Goal: Task Accomplishment & Management: Manage account settings

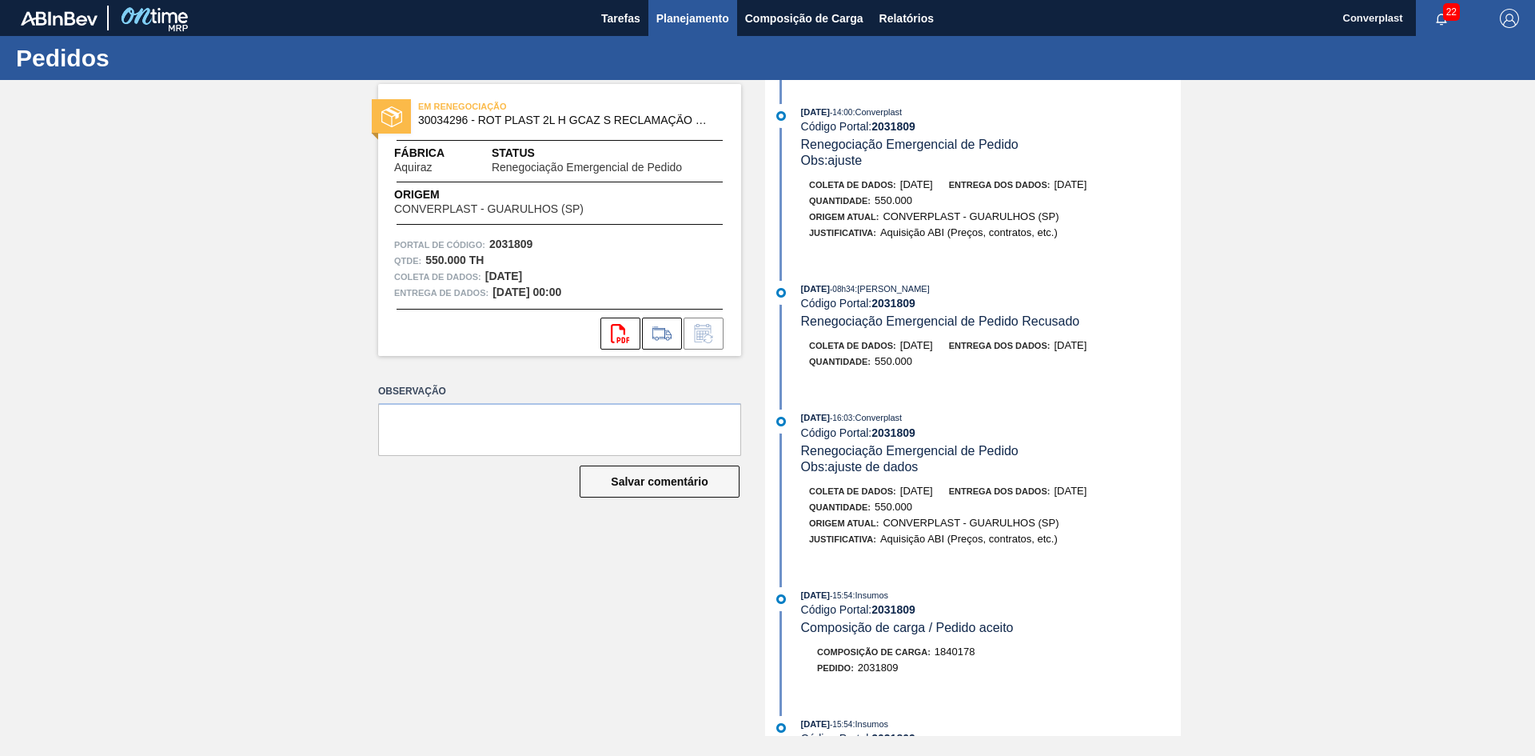
click at [695, 25] on font "Planejamento" at bounding box center [693, 18] width 73 height 19
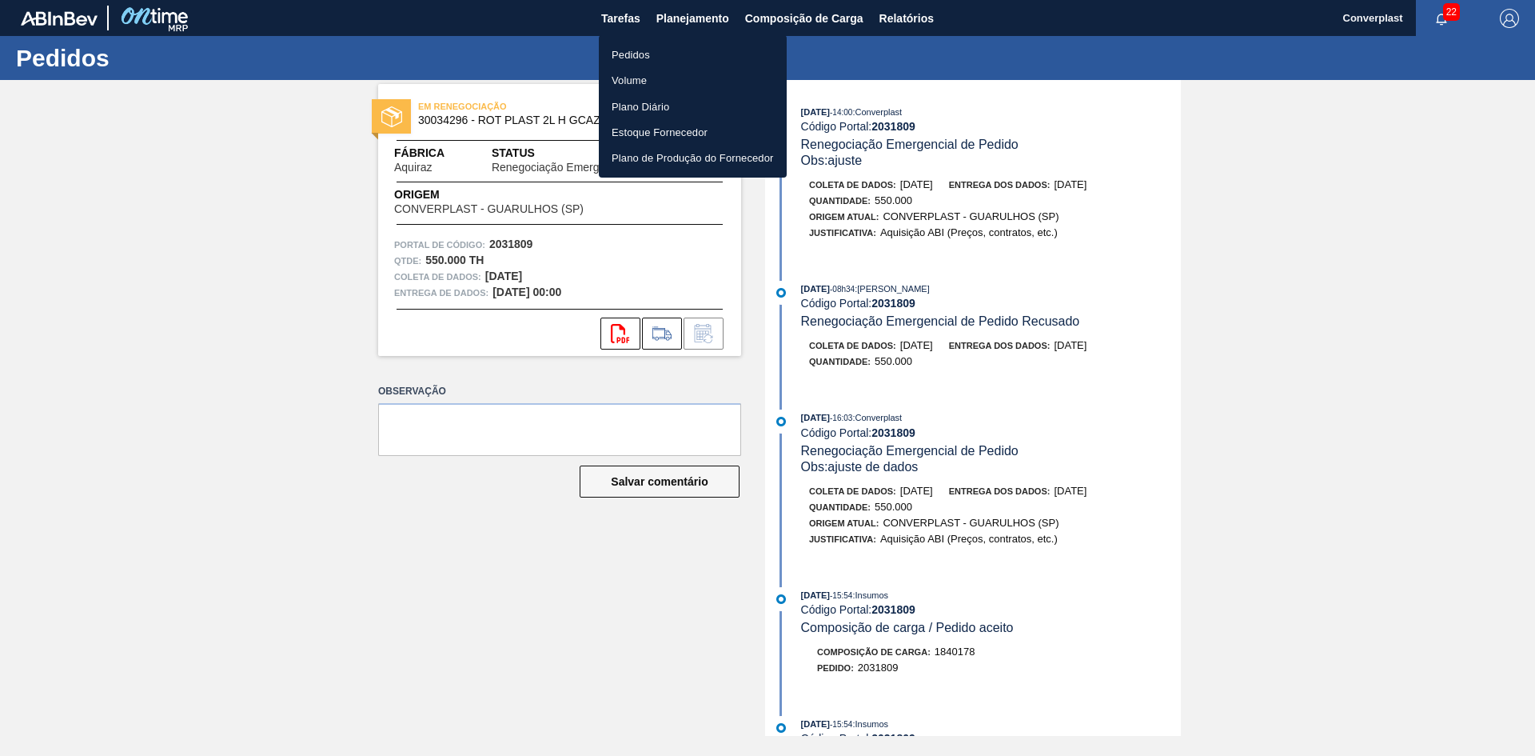
click at [640, 55] on font "Pedidos" at bounding box center [631, 55] width 38 height 12
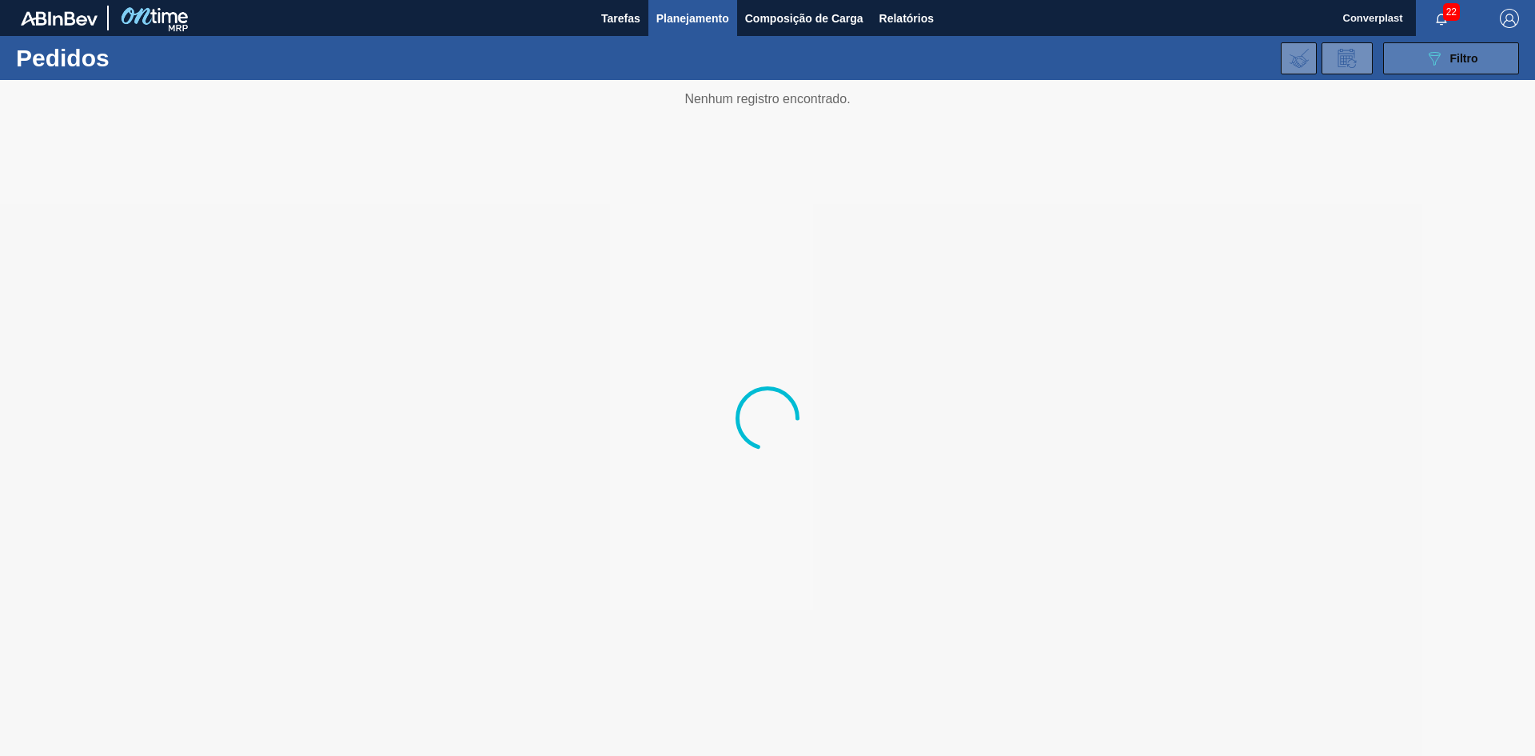
click at [1412, 63] on button "089F7B8B-B2A5-4AFE-B5C0-19BA573D28AC Filtro" at bounding box center [1452, 58] width 136 height 32
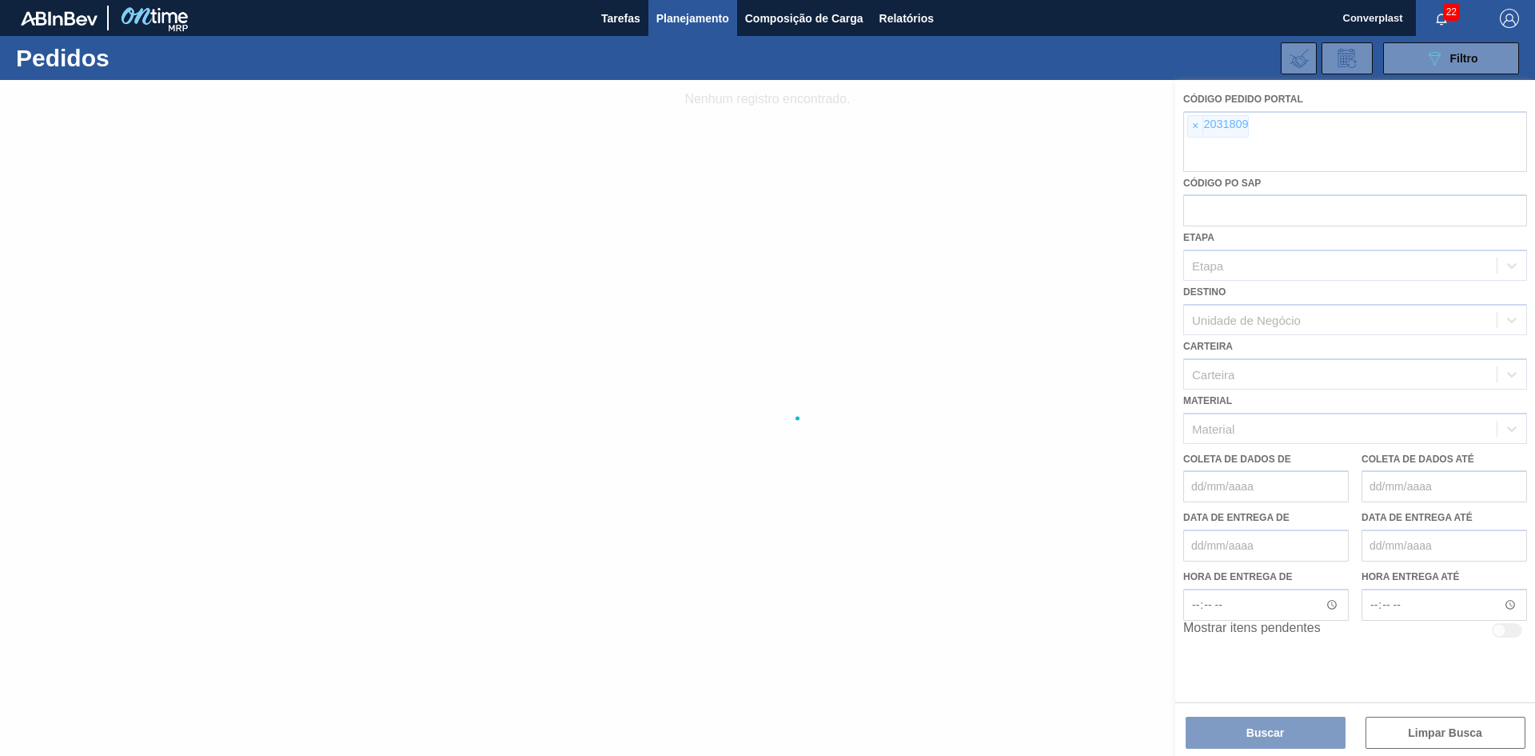
click at [1192, 133] on div at bounding box center [767, 418] width 1535 height 676
click at [1194, 125] on div at bounding box center [767, 418] width 1535 height 676
click at [1188, 122] on div at bounding box center [767, 418] width 1535 height 676
click at [1192, 124] on div at bounding box center [767, 418] width 1535 height 676
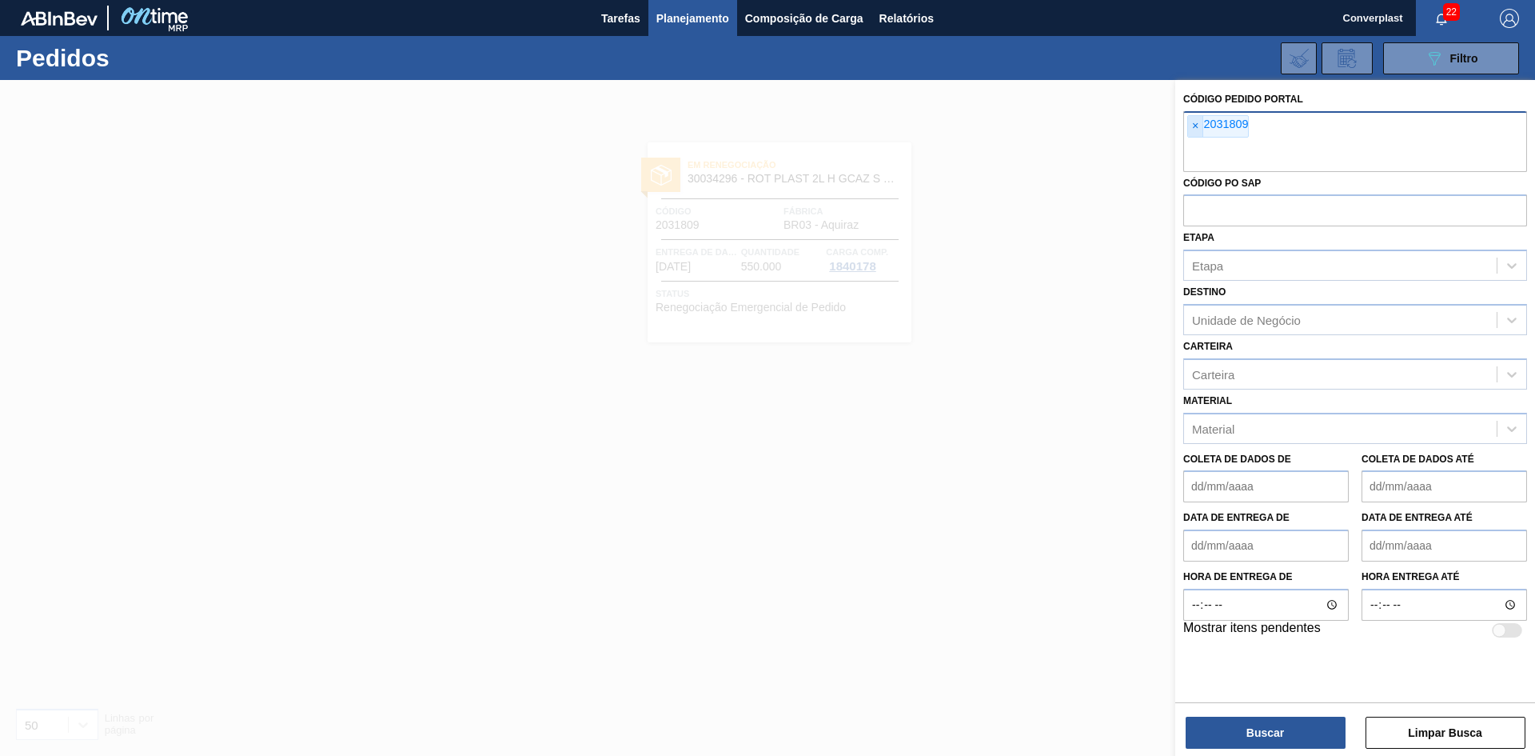
click at [1196, 124] on font "×" at bounding box center [1195, 125] width 6 height 13
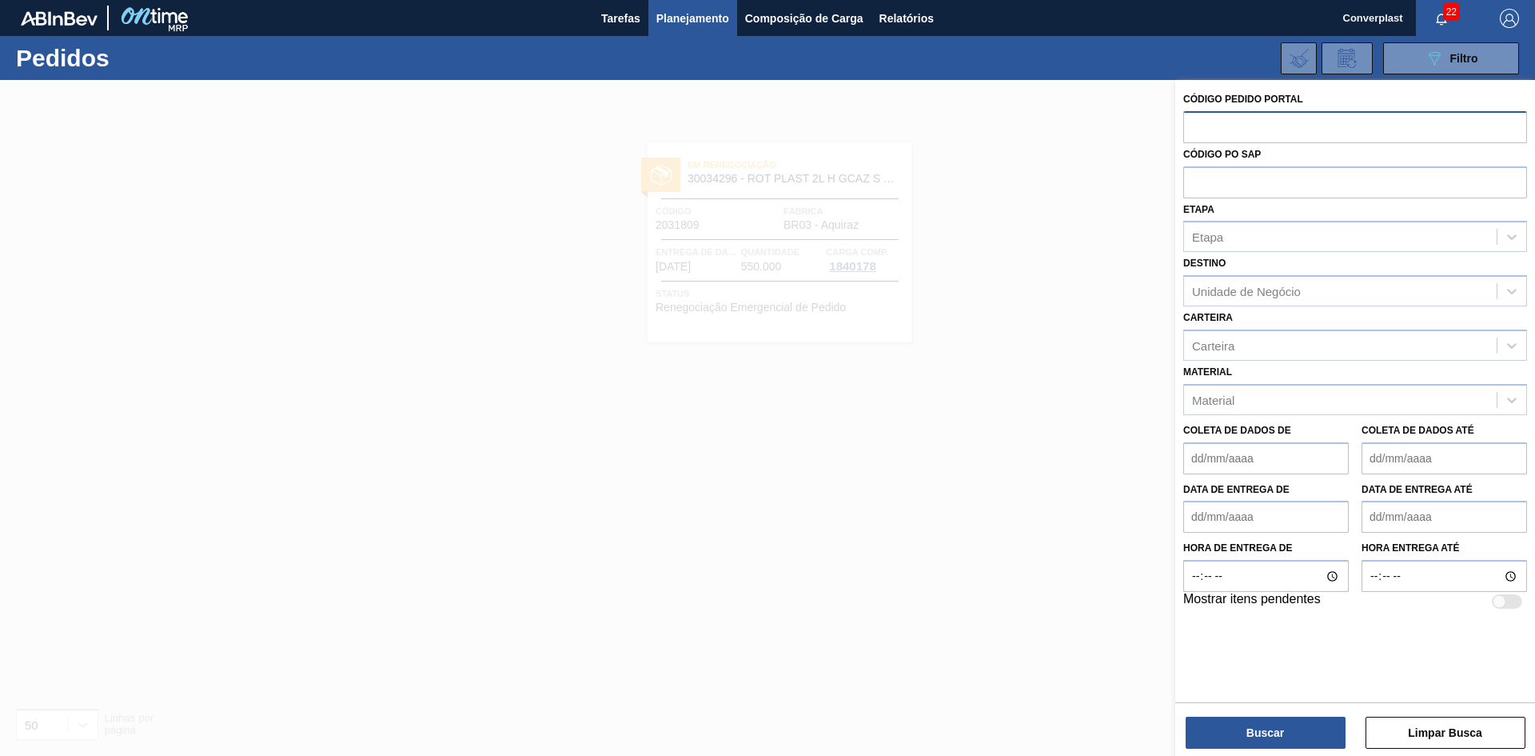
paste input "2037361"
type input "2037361"
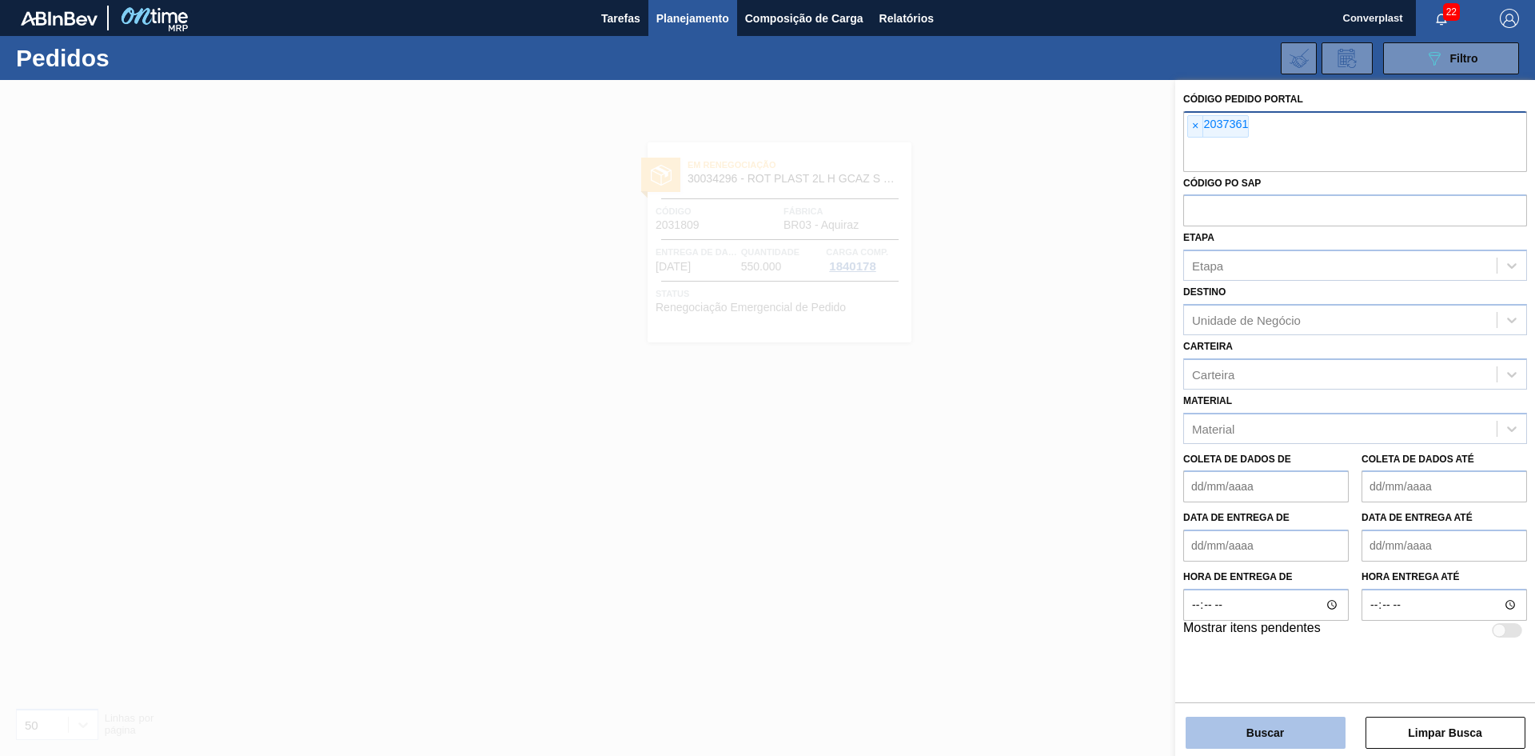
click at [1240, 732] on button "Buscar" at bounding box center [1266, 733] width 160 height 32
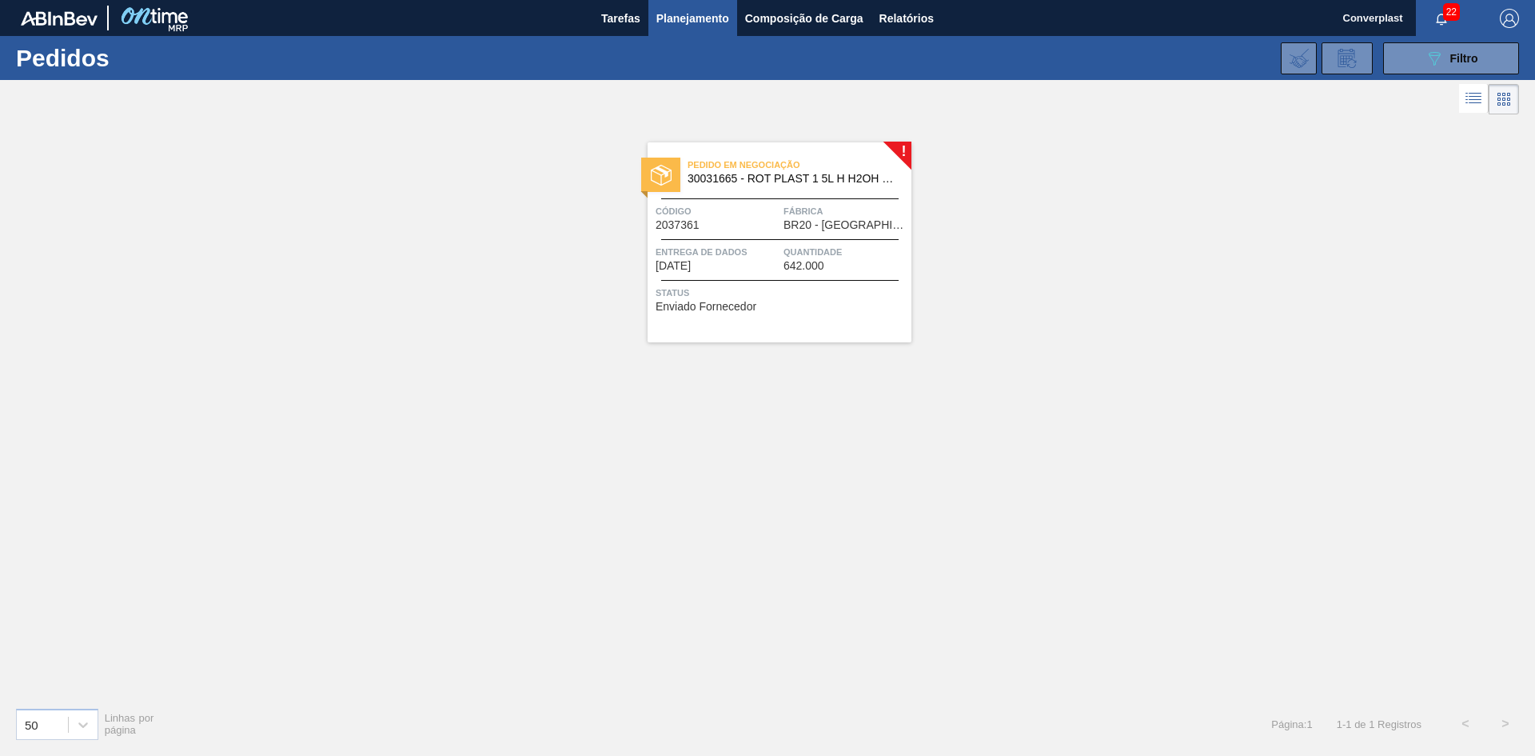
click at [569, 437] on div "! Pedido em Negociação 30031665 - ROT PLAST 1 5L H H2OH LIMAO IN211 Código 2037…" at bounding box center [767, 406] width 1535 height 576
click at [732, 247] on font "Entrega de dados" at bounding box center [702, 252] width 92 height 10
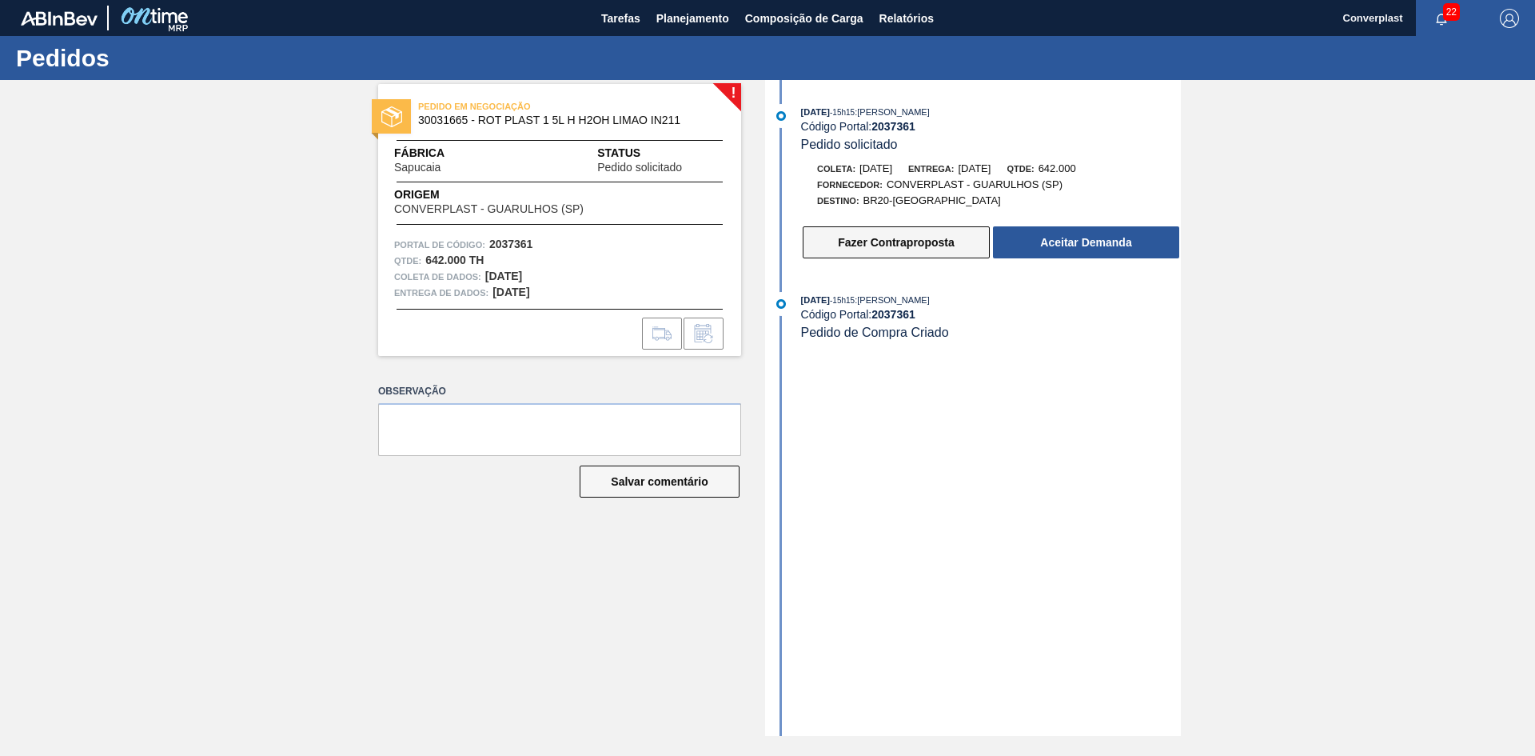
click at [824, 236] on button "Fazer Contraproposta" at bounding box center [896, 242] width 187 height 32
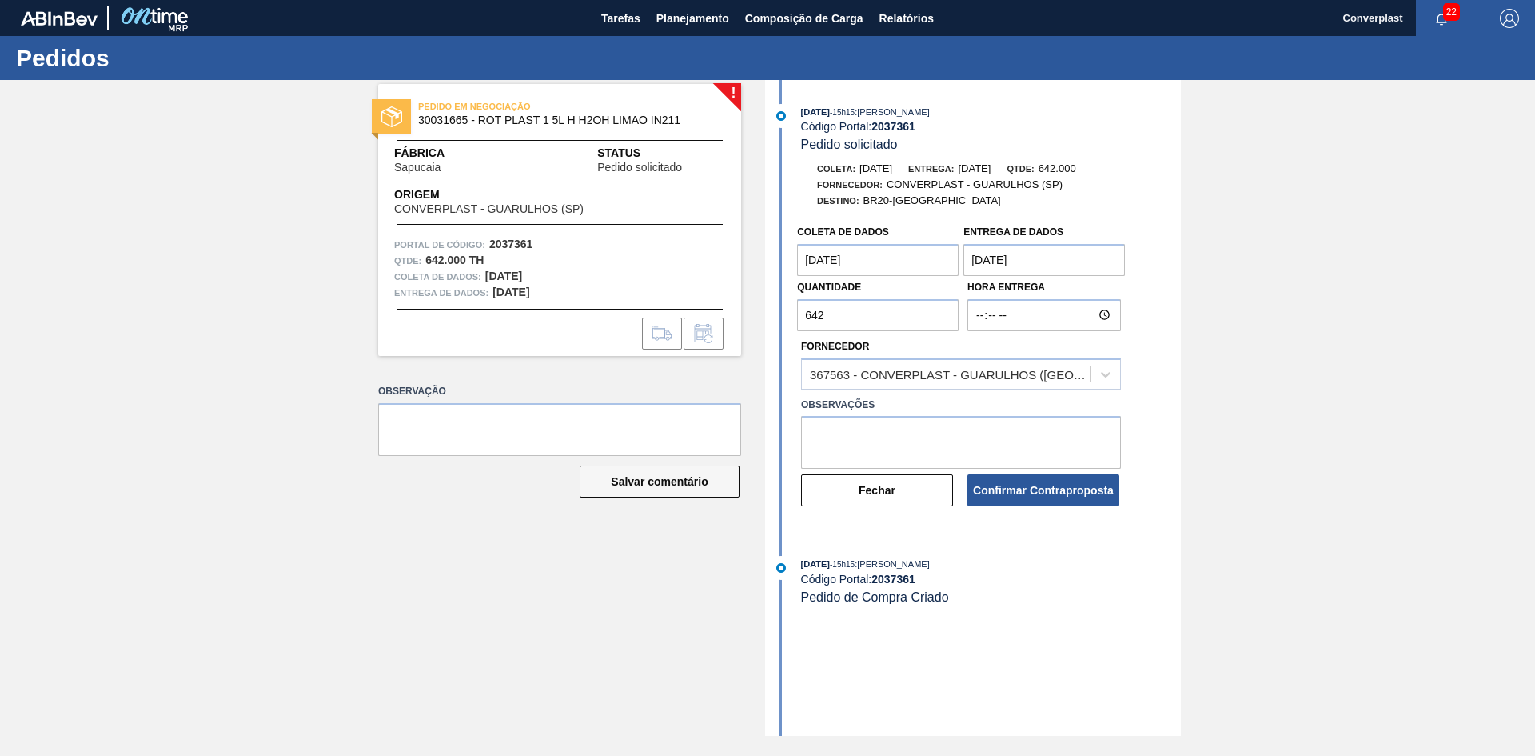
drag, startPoint x: 840, startPoint y: 304, endPoint x: 733, endPoint y: 304, distance: 106.4
click at [733, 304] on div "! PEDIDO EM NEGOCIAÇÃO 30031665 - ROT PLAST 1 5L H H2OH LIMAO IN211 Fábrica Sap…" at bounding box center [767, 408] width 1535 height 656
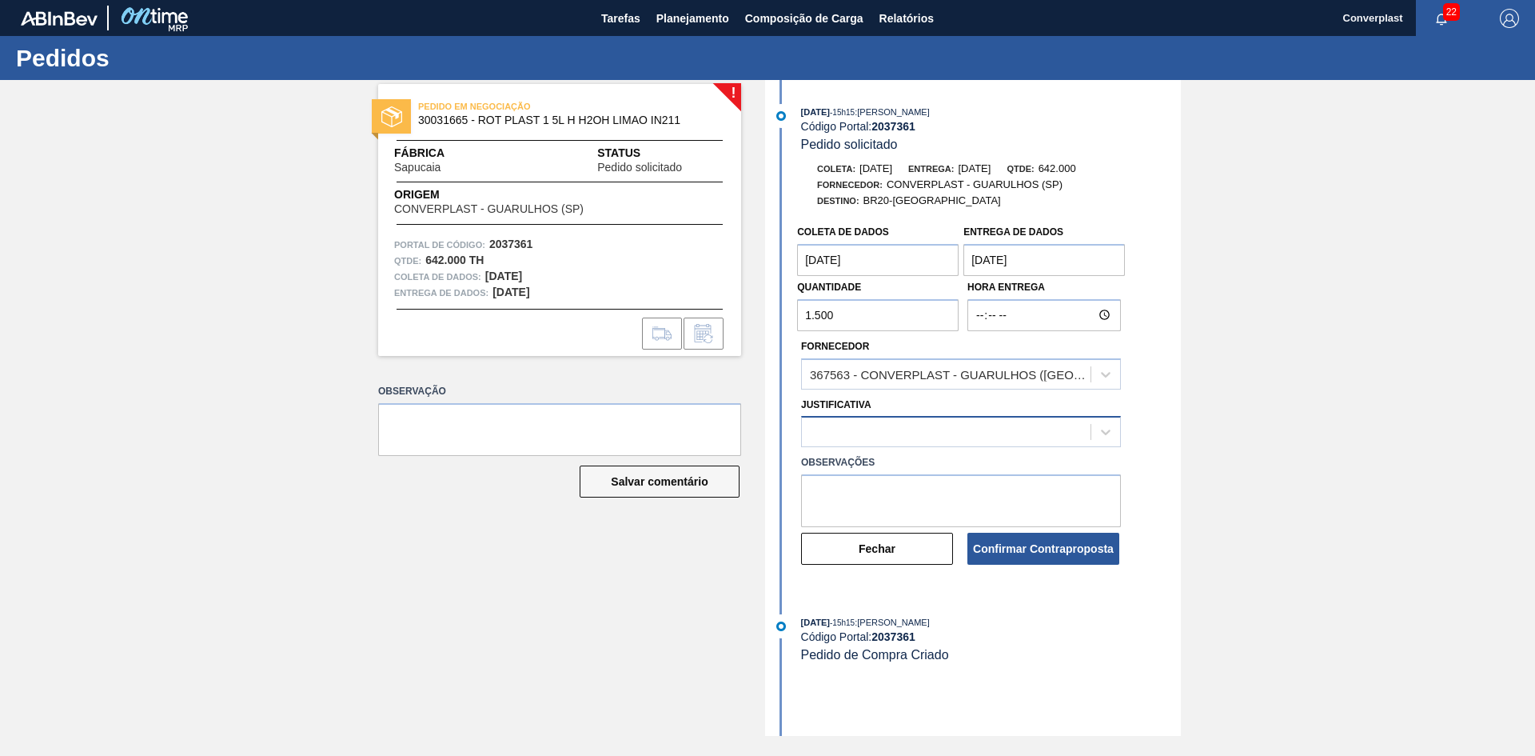
type input "1.500"
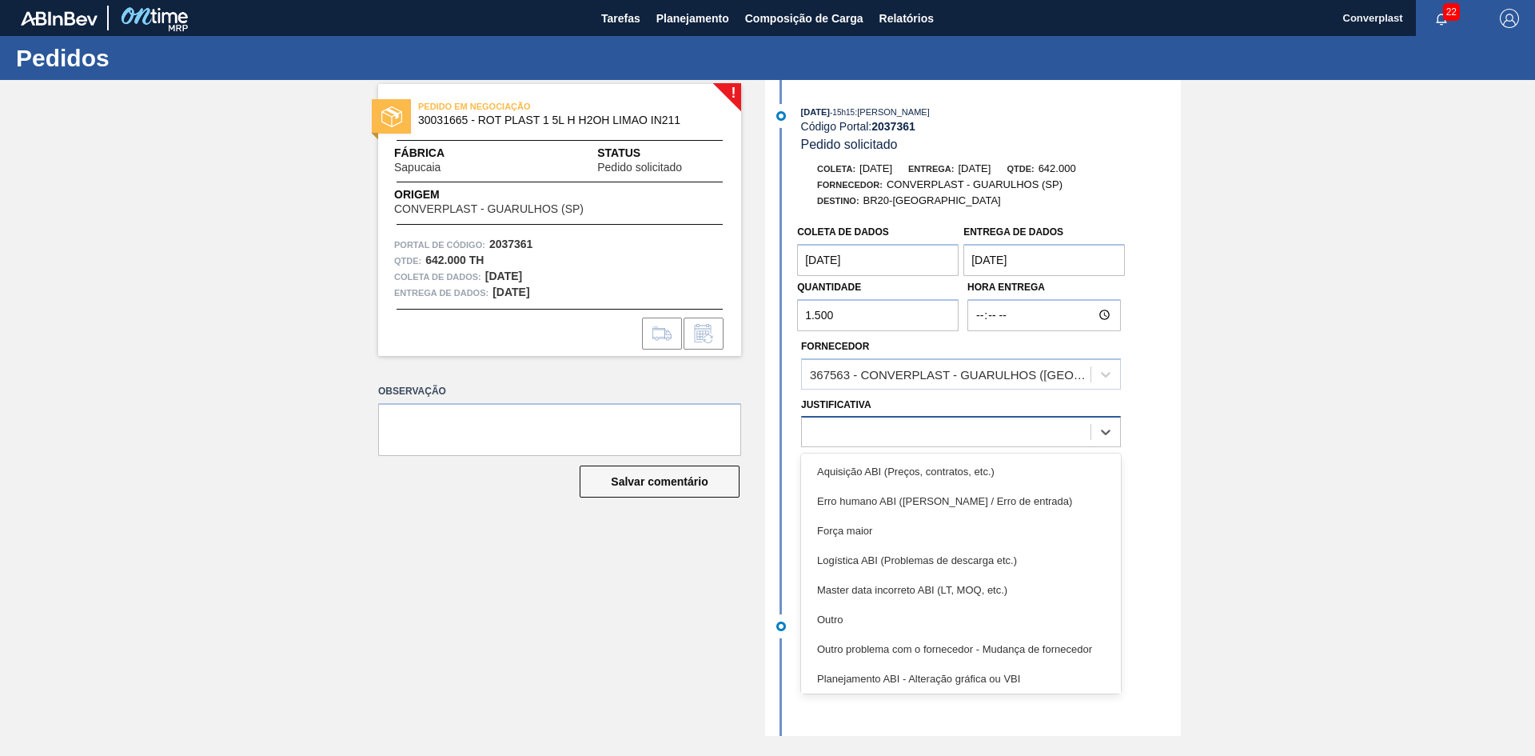
click at [872, 437] on div at bounding box center [946, 432] width 289 height 23
click at [853, 615] on div "Outro" at bounding box center [961, 620] width 320 height 30
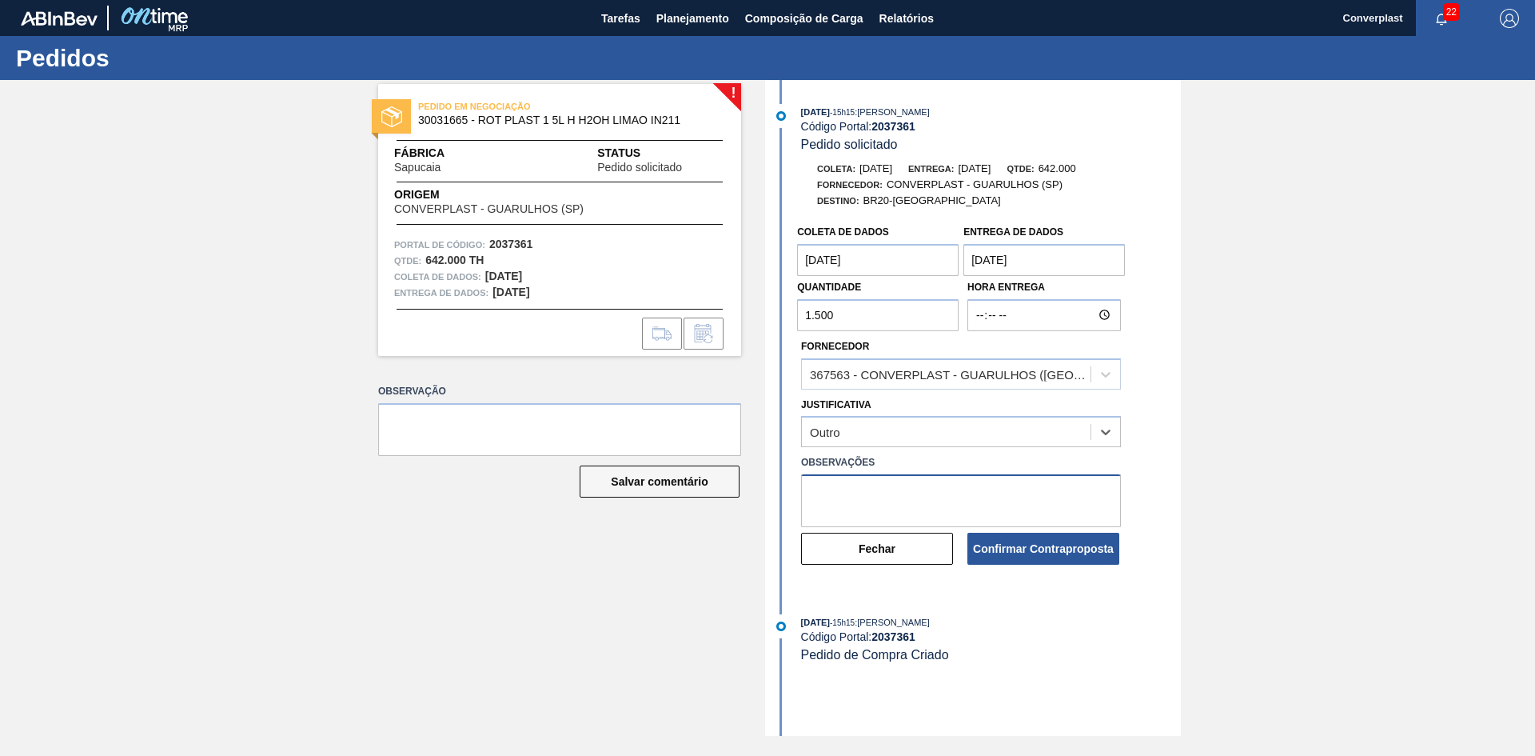
click at [861, 502] on textarea at bounding box center [961, 500] width 320 height 53
type textarea "ajuste qtde"
click at [993, 549] on font "Confirmar Contraproposta" at bounding box center [1043, 548] width 141 height 13
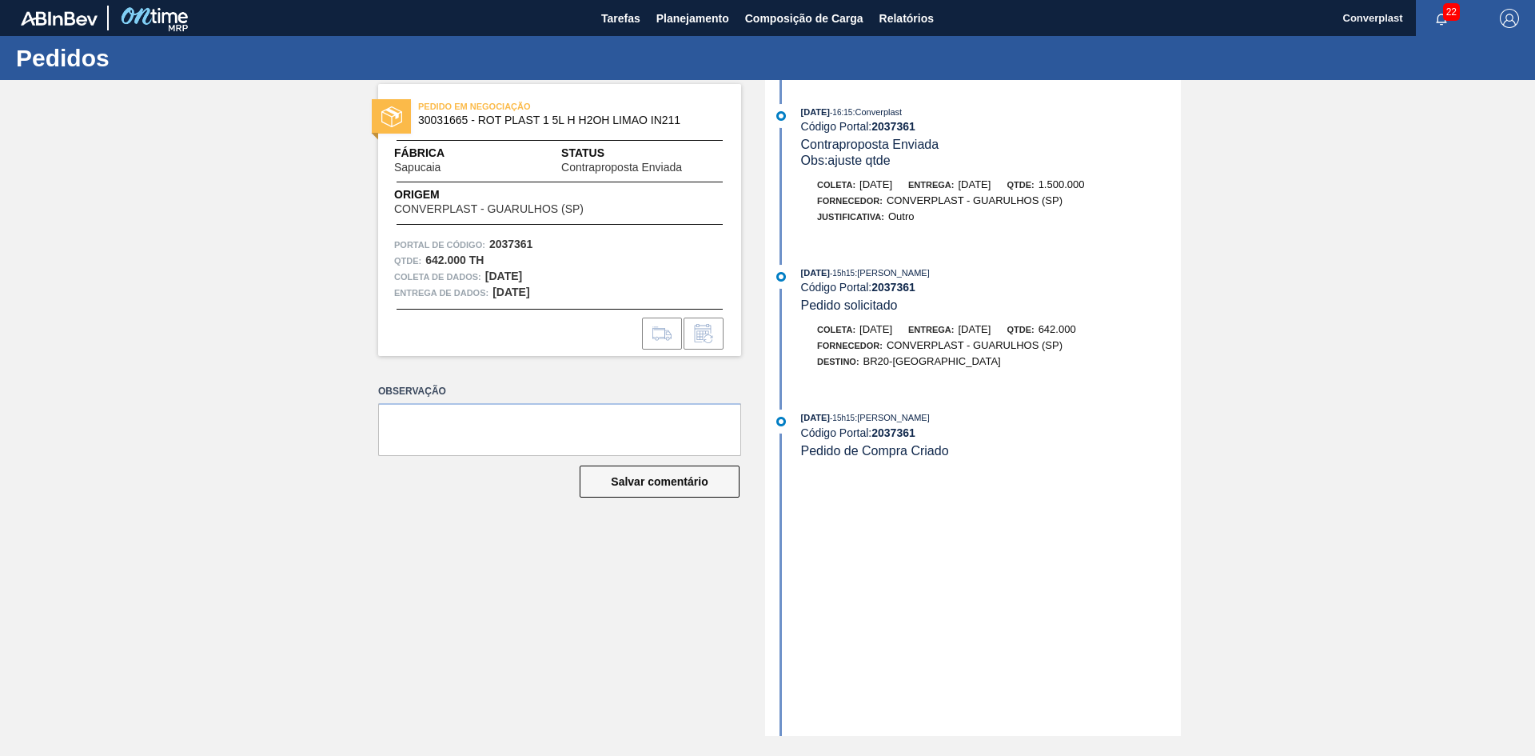
click at [483, 604] on div "PEDIDO EM NEGOCIAÇÃO 30031665 - ROT PLAST 1 5L H H2OH LIMAO IN211 Fábrica Sapuc…" at bounding box center [547, 408] width 387 height 656
click at [697, 10] on font "Planejamento" at bounding box center [693, 18] width 73 height 19
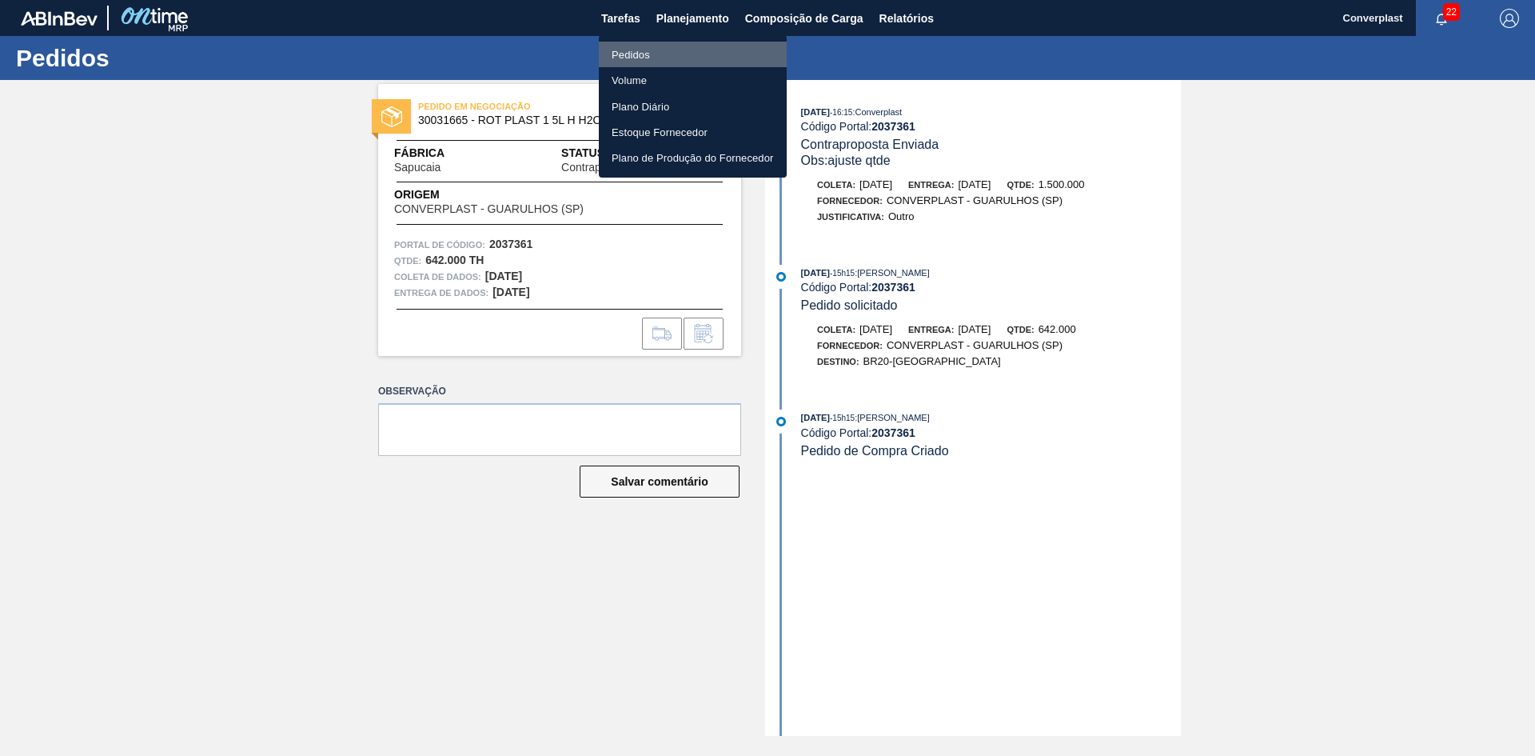
click at [653, 49] on li "Pedidos" at bounding box center [693, 55] width 188 height 26
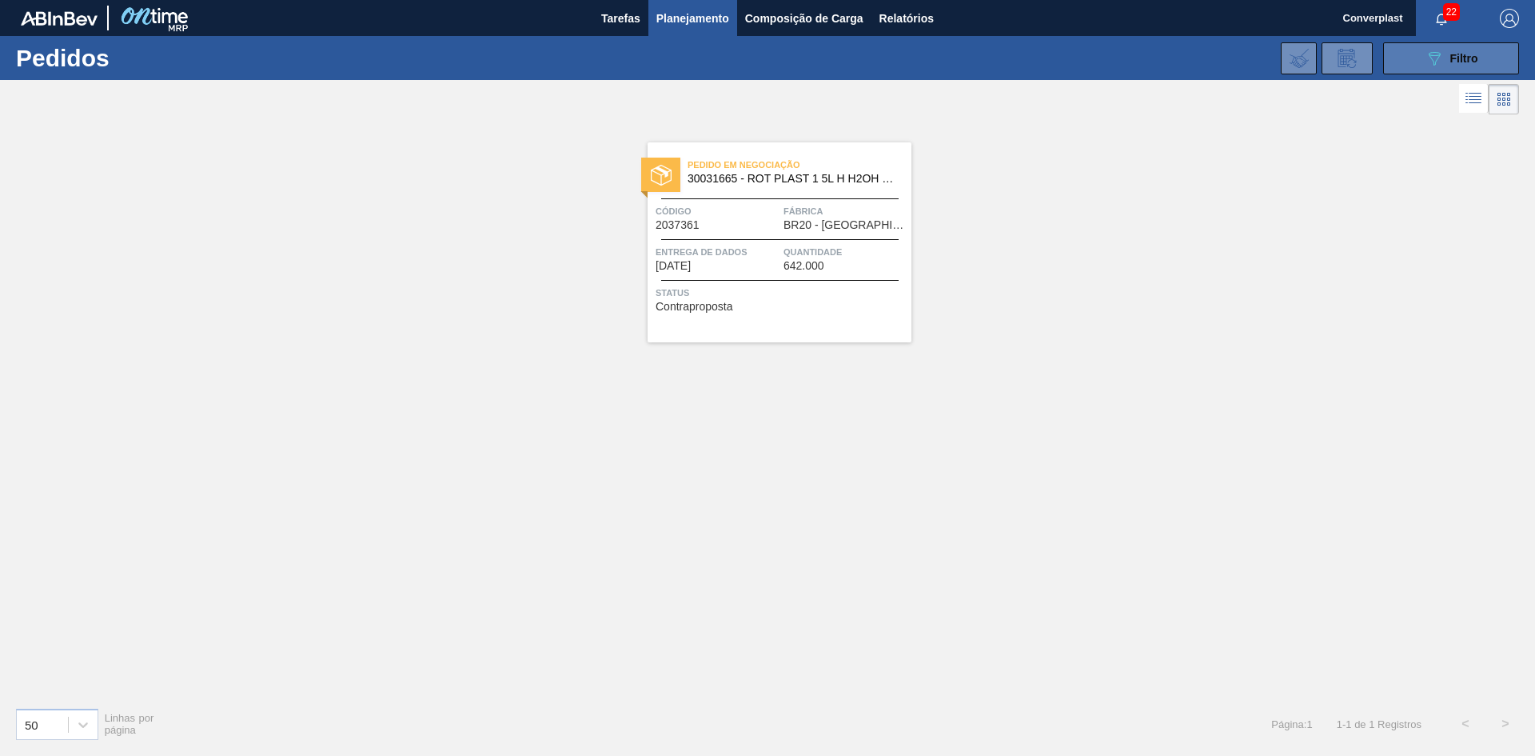
click at [1493, 65] on button "089F7B8B-B2A5-4AFE-B5C0-19BA573D28AC Filtro" at bounding box center [1452, 58] width 136 height 32
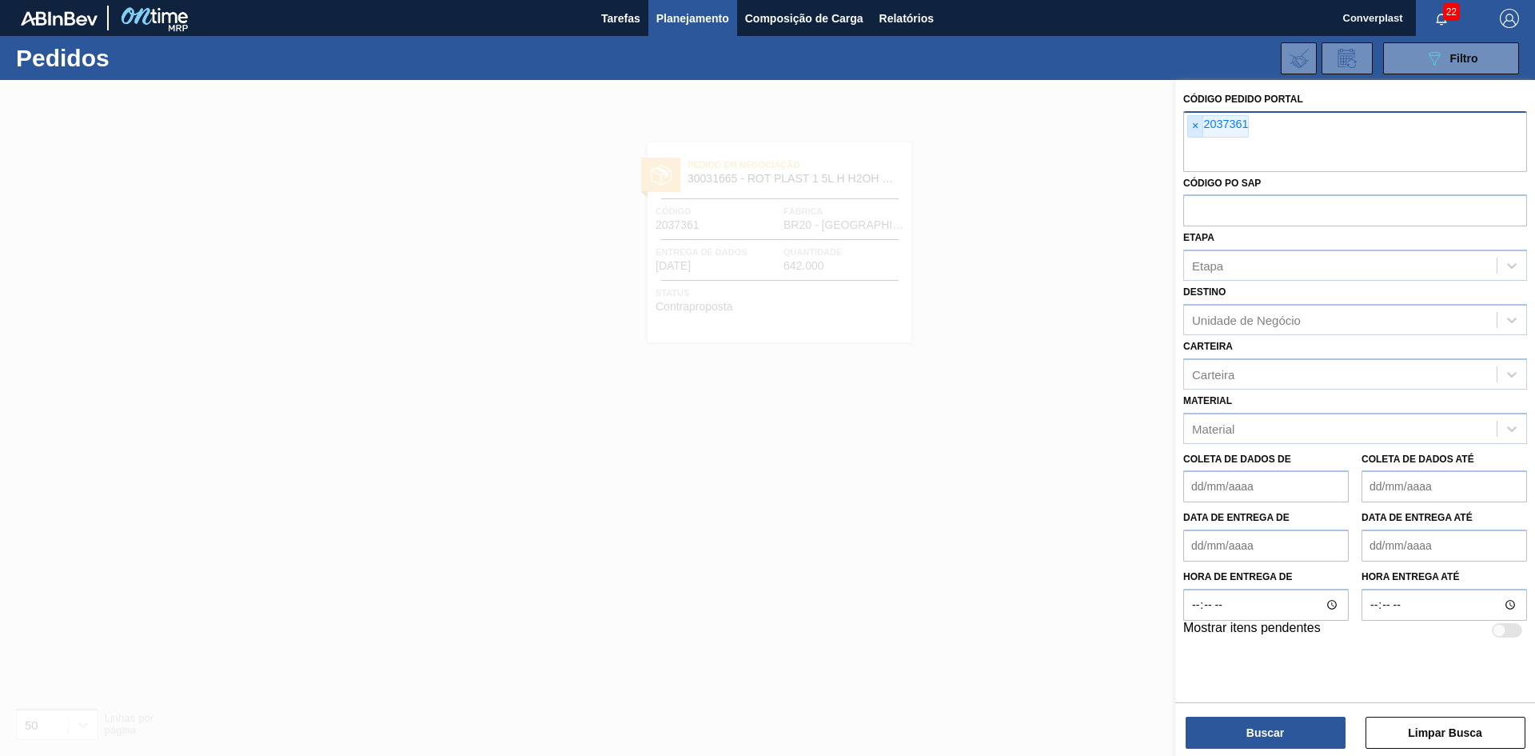
click at [1195, 129] on font "×" at bounding box center [1195, 125] width 6 height 13
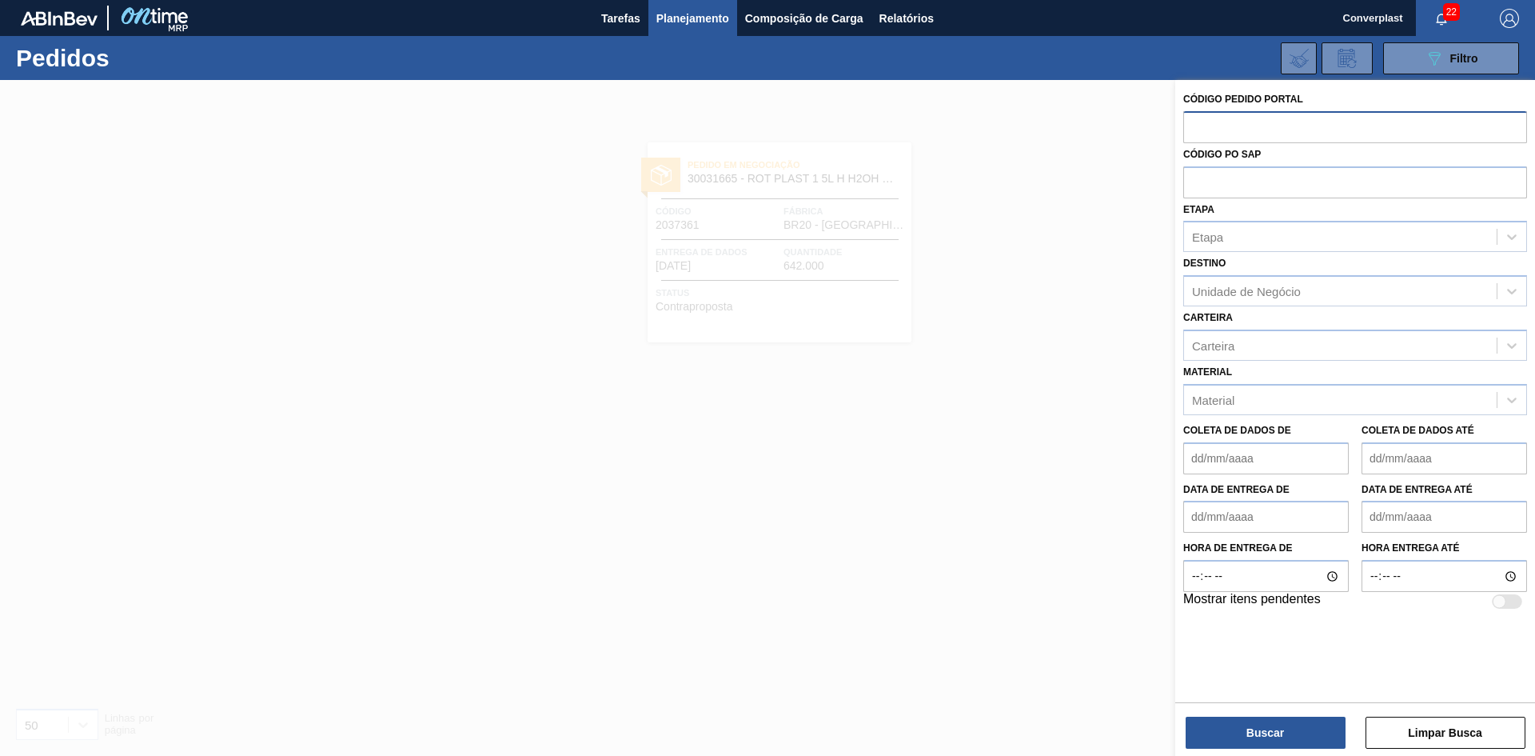
paste input "text"
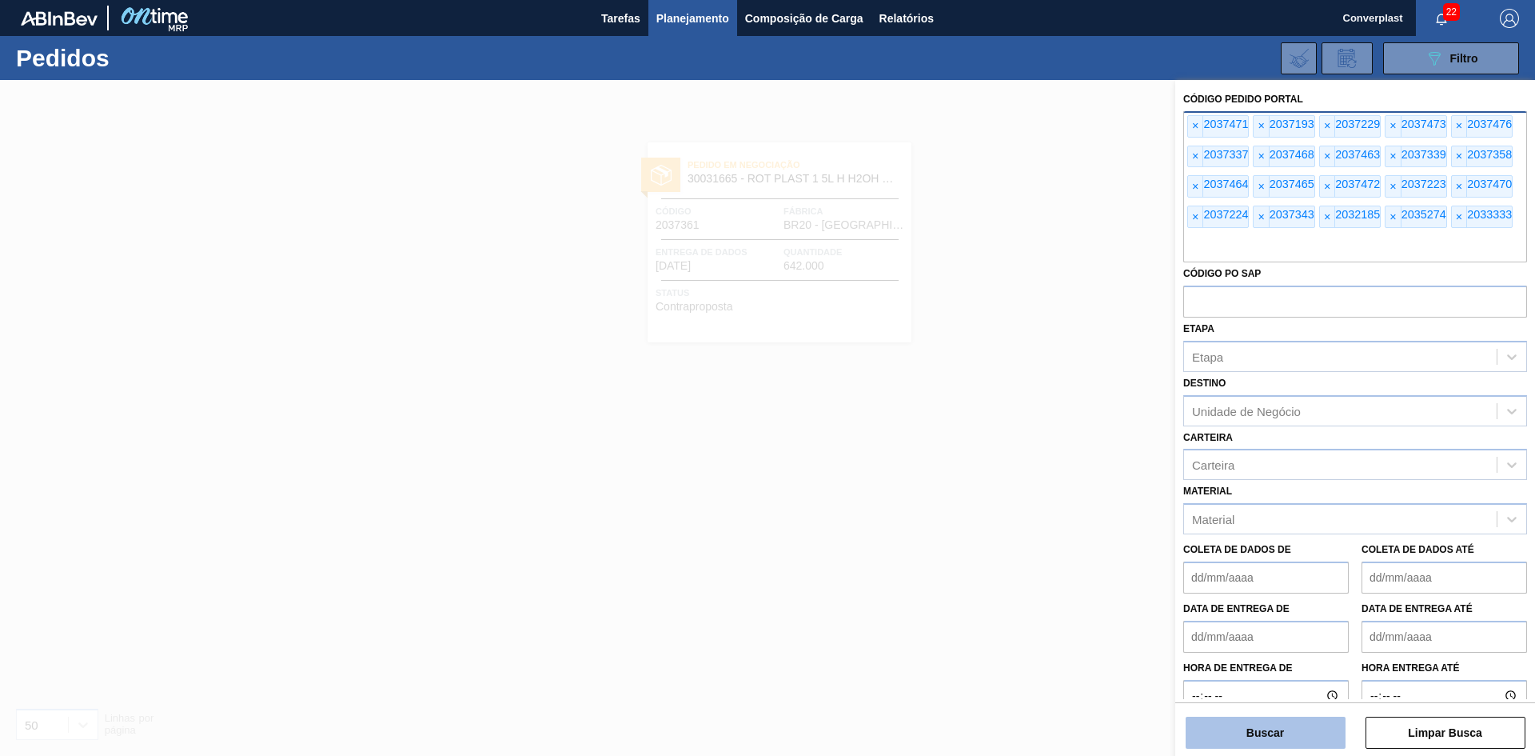
click at [1260, 731] on font "Buscar" at bounding box center [1266, 732] width 38 height 13
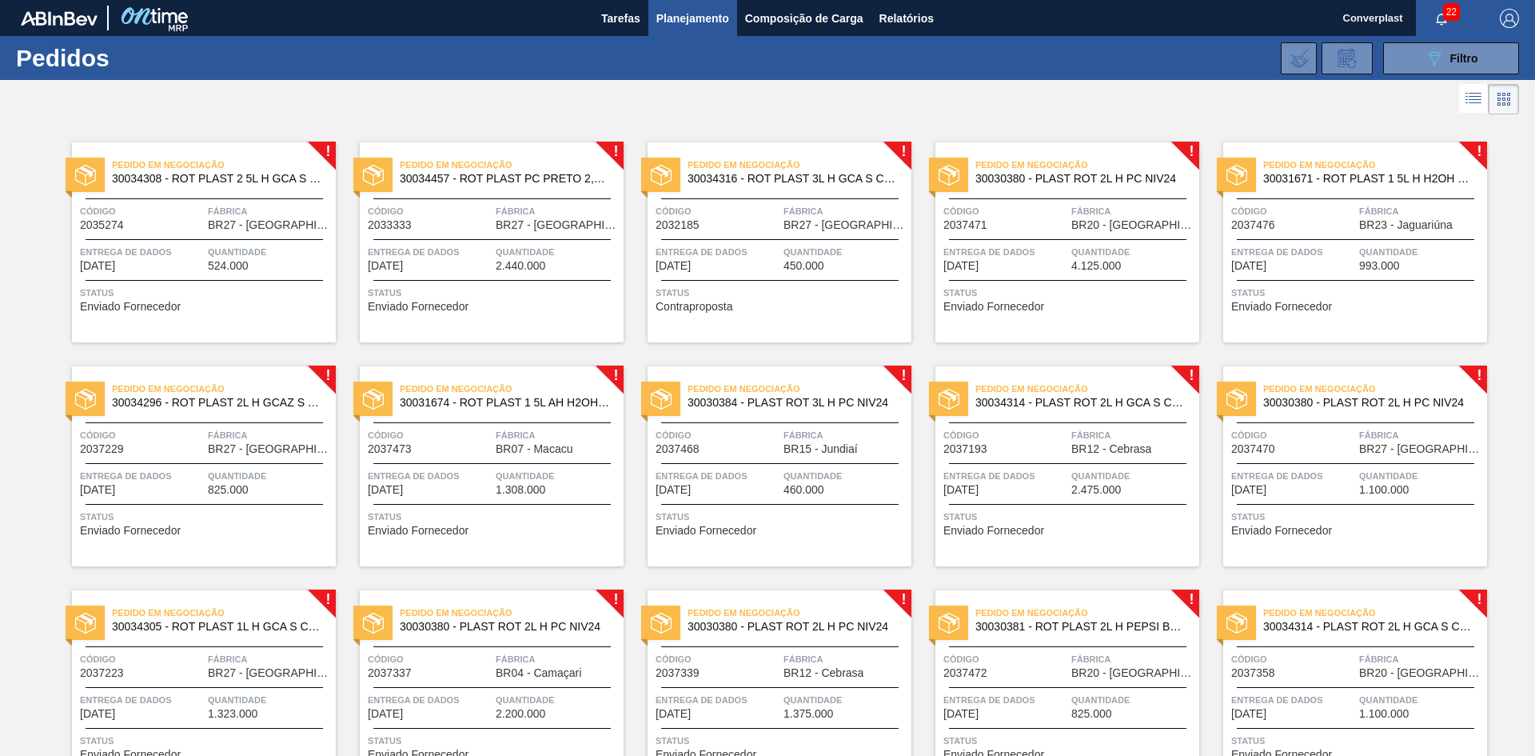
click at [206, 257] on div "Entrega de dados [DATE] Quantidade 524.000" at bounding box center [204, 258] width 264 height 28
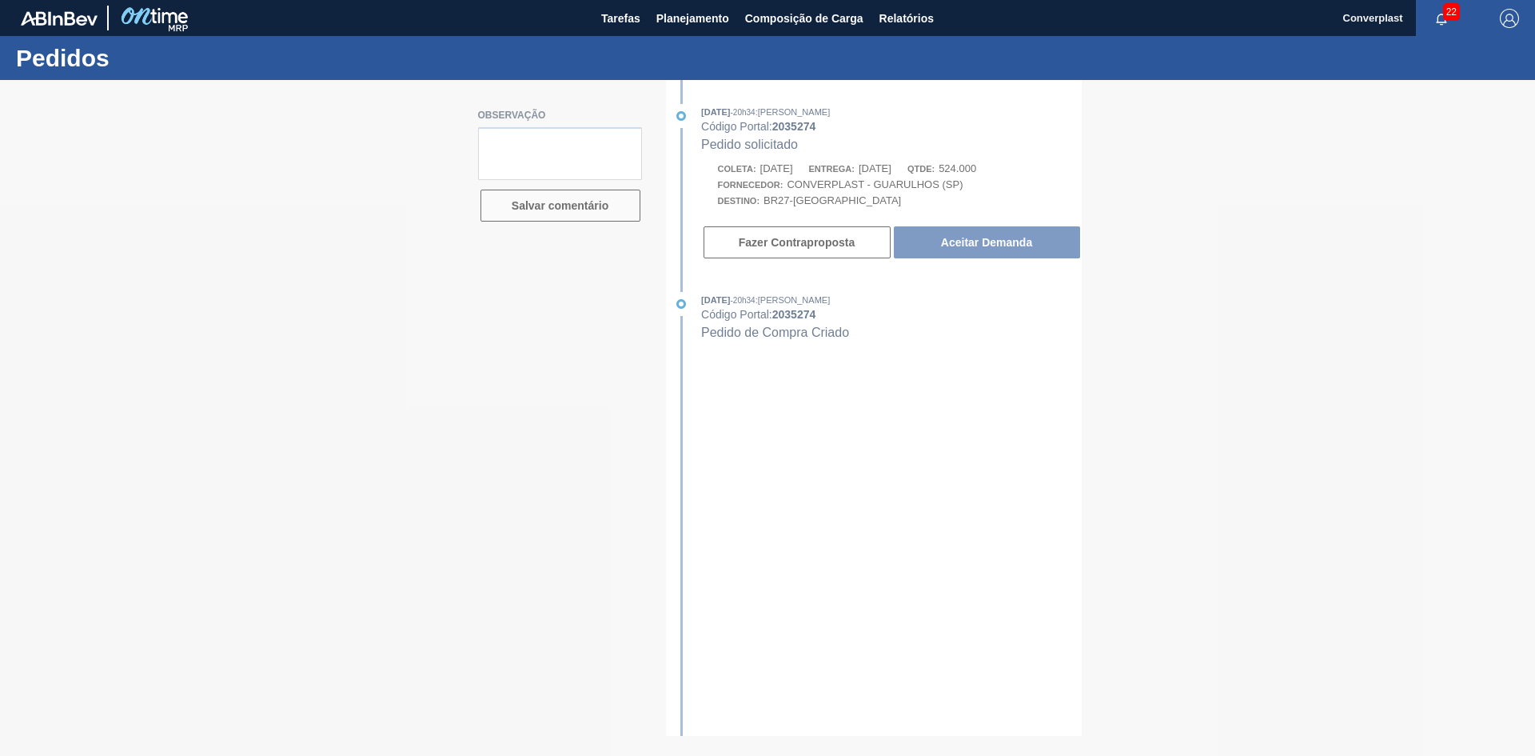
click at [940, 252] on div at bounding box center [767, 418] width 1535 height 676
click at [952, 250] on div at bounding box center [767, 418] width 1535 height 676
click at [962, 237] on div at bounding box center [767, 418] width 1535 height 676
click at [645, 461] on div at bounding box center [767, 418] width 1535 height 676
click at [1003, 227] on button "Aceitar Demanda" at bounding box center [987, 242] width 186 height 32
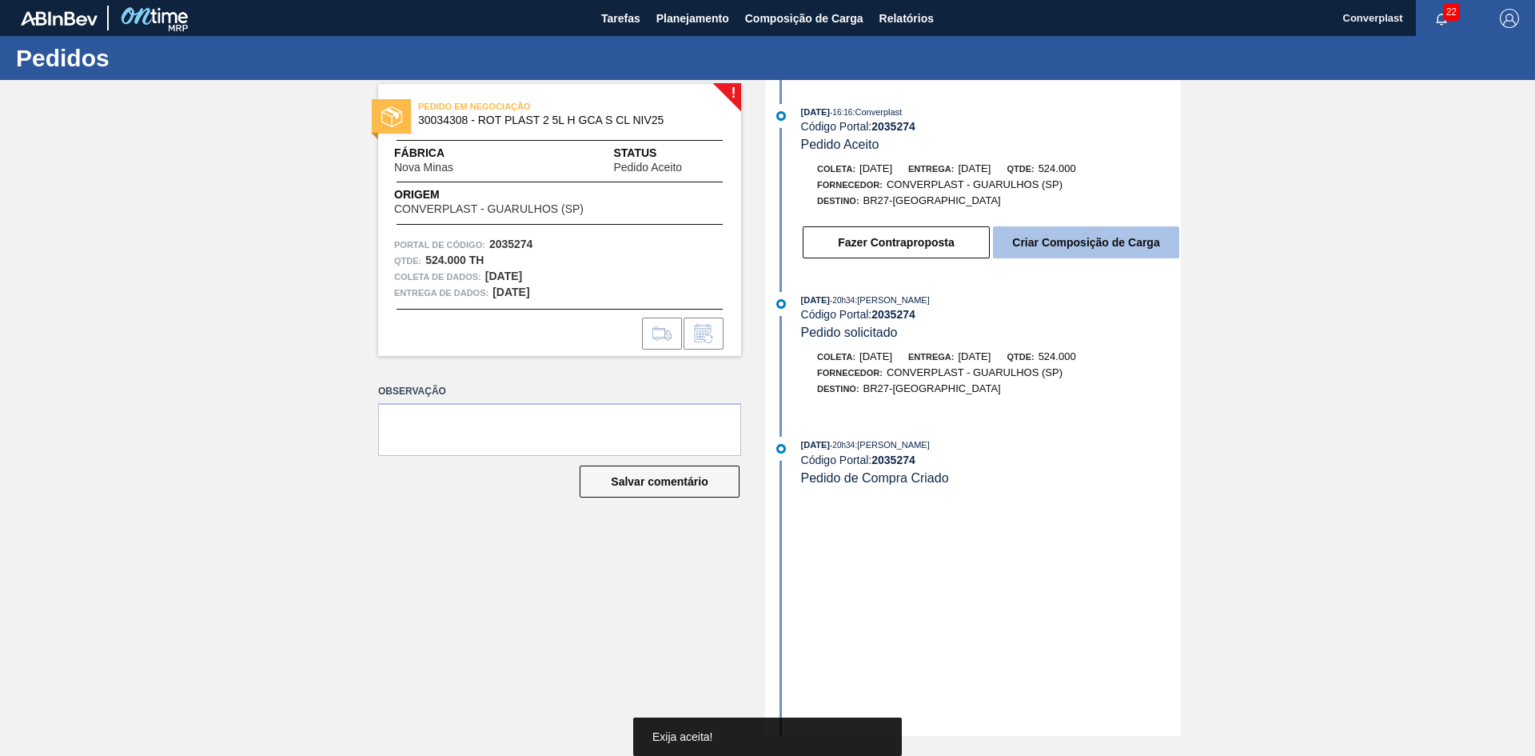
click at [1026, 226] on button "Criar Composição de Carga" at bounding box center [1086, 242] width 186 height 32
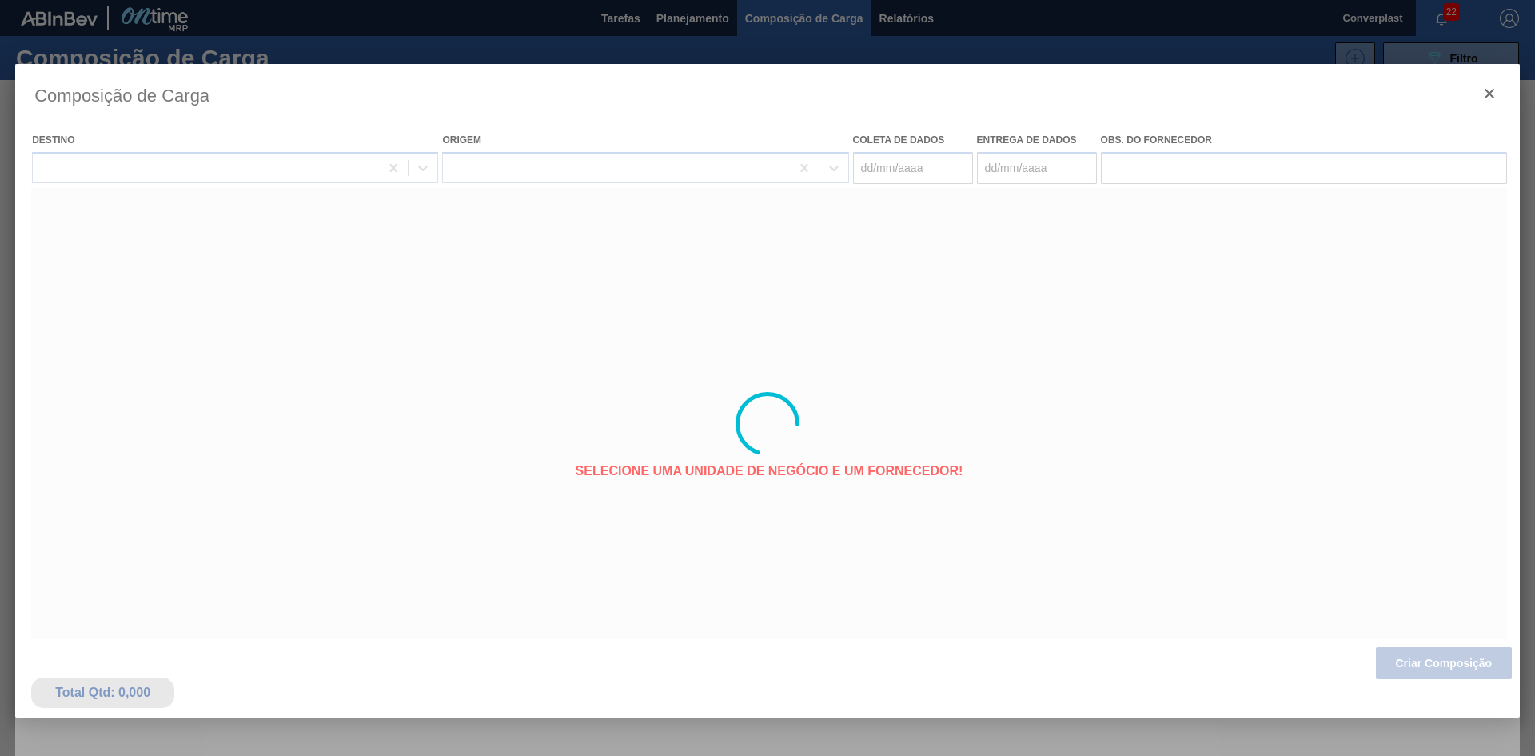
type coleta "[DATE]"
type entrega "[DATE]"
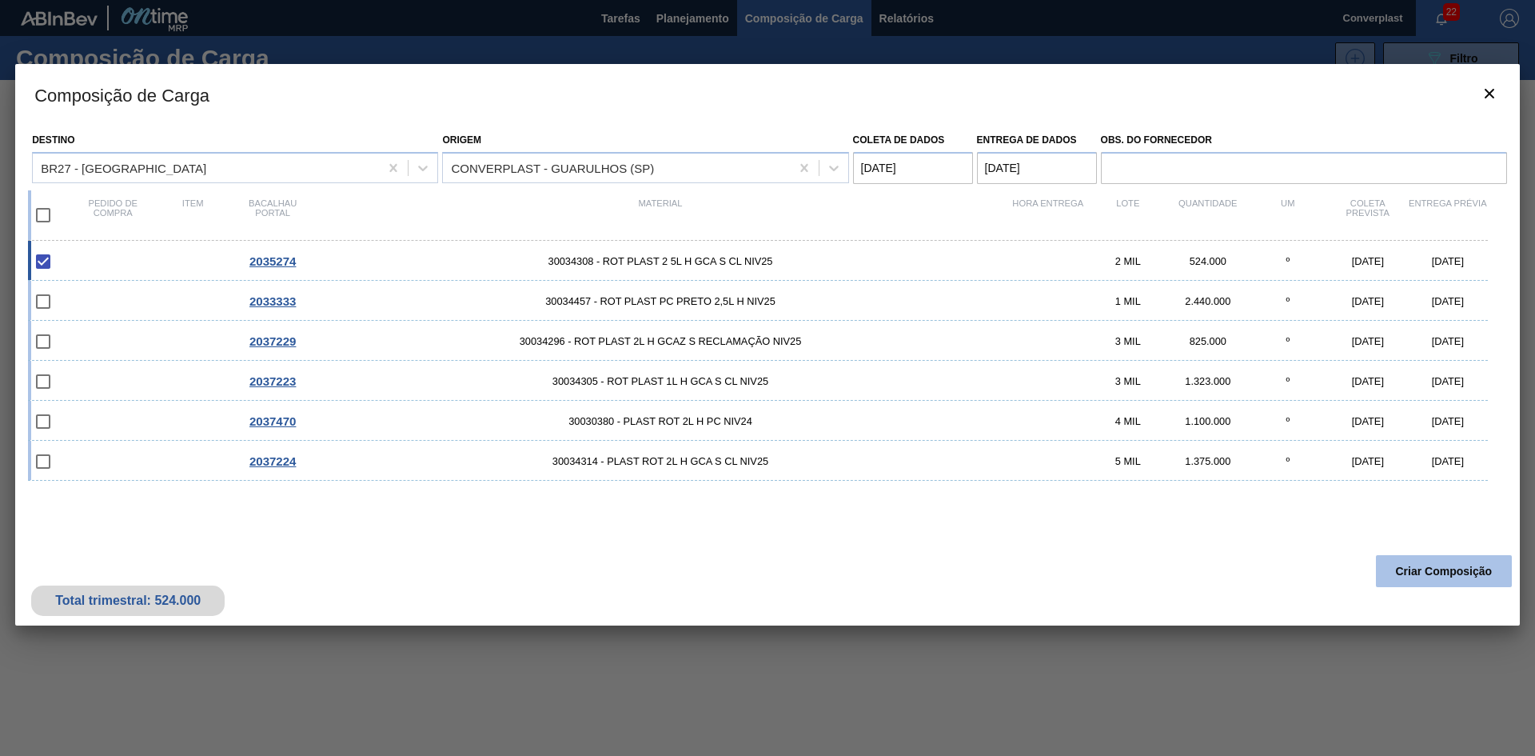
click at [1444, 579] on button "Criar Composição" at bounding box center [1444, 571] width 136 height 32
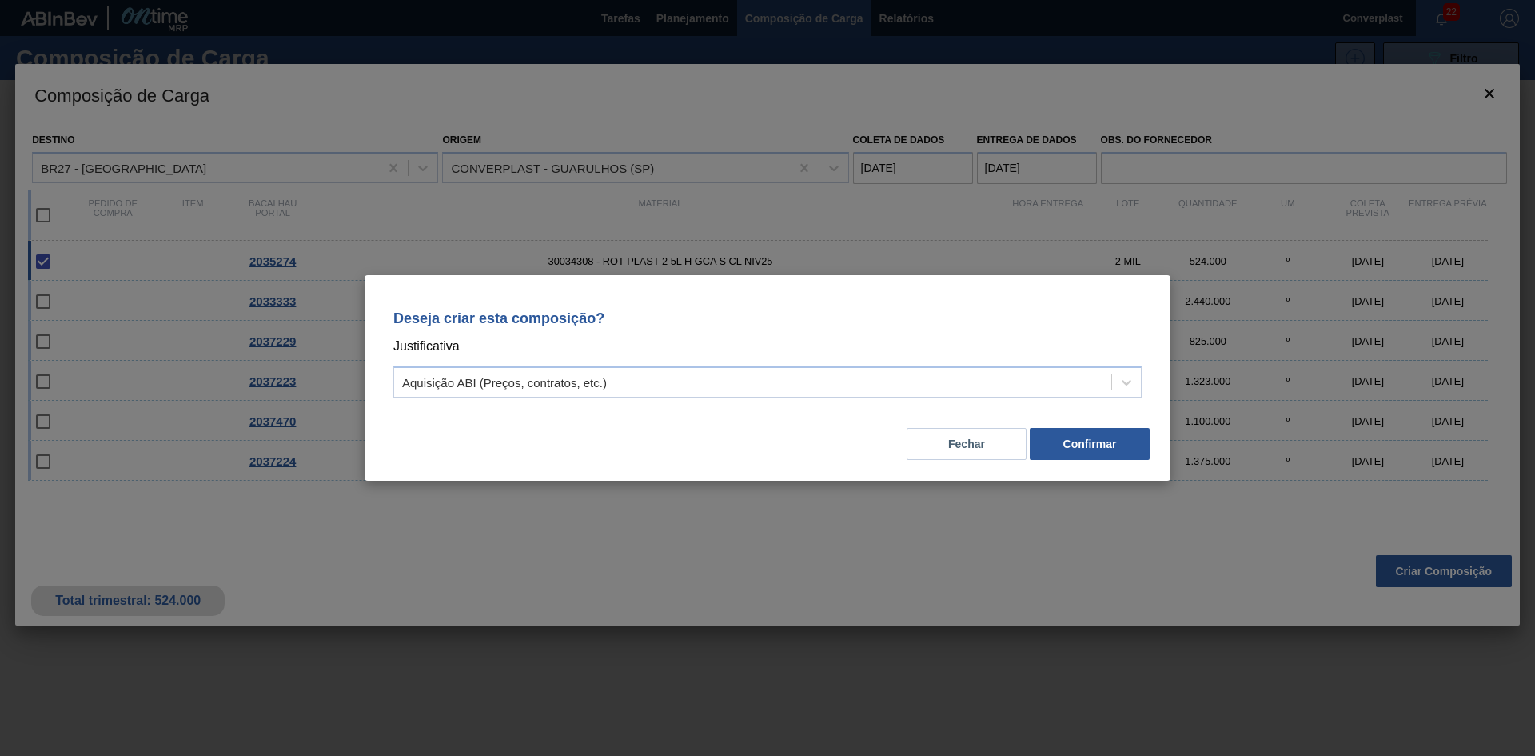
click at [939, 363] on div "Deseja criar esta composição? Justificativa Aquisição ABI (Preços, contratos, e…" at bounding box center [768, 350] width 768 height 113
click at [935, 376] on div "Aquisição ABI (Preços, contratos, etc.)" at bounding box center [752, 382] width 717 height 23
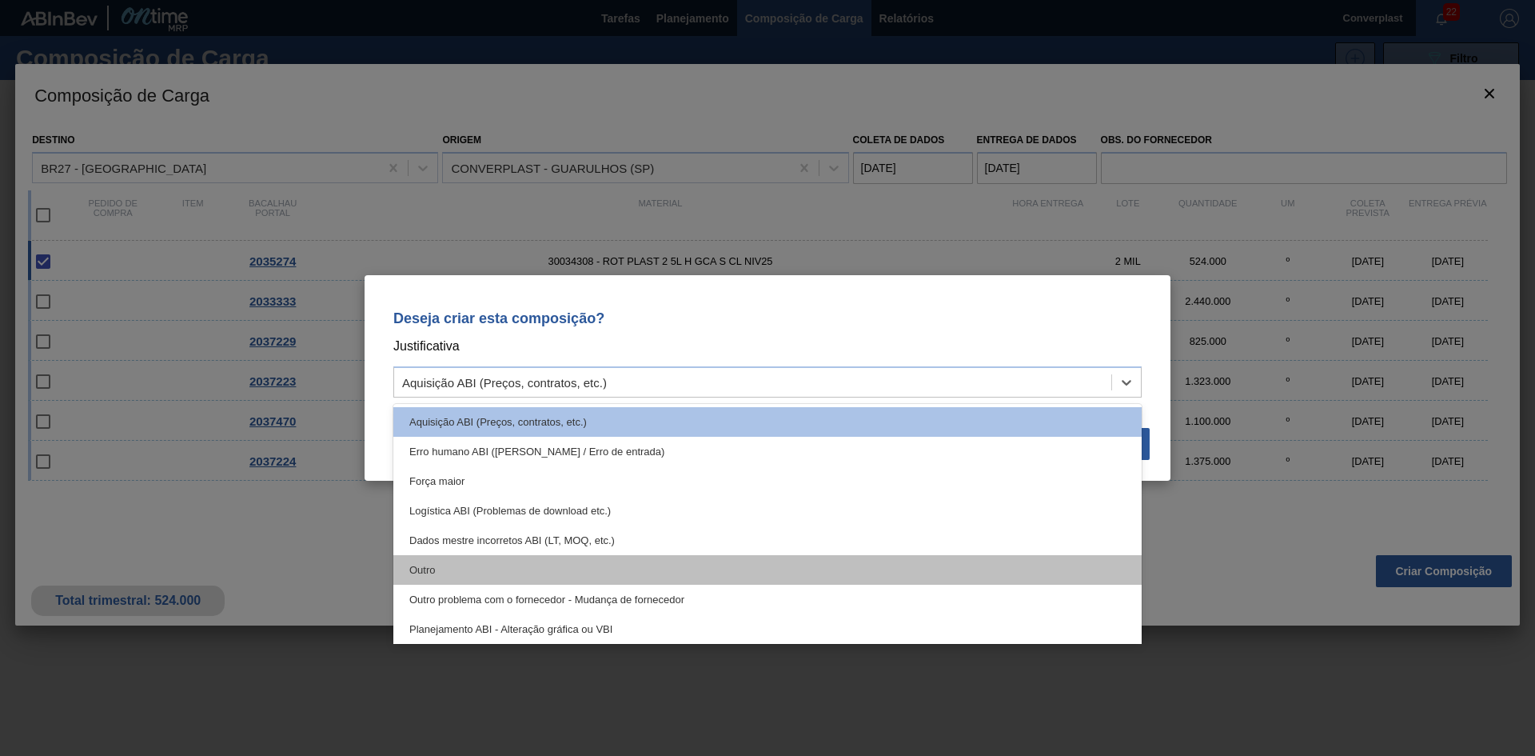
click at [652, 568] on div "Outro" at bounding box center [767, 570] width 749 height 30
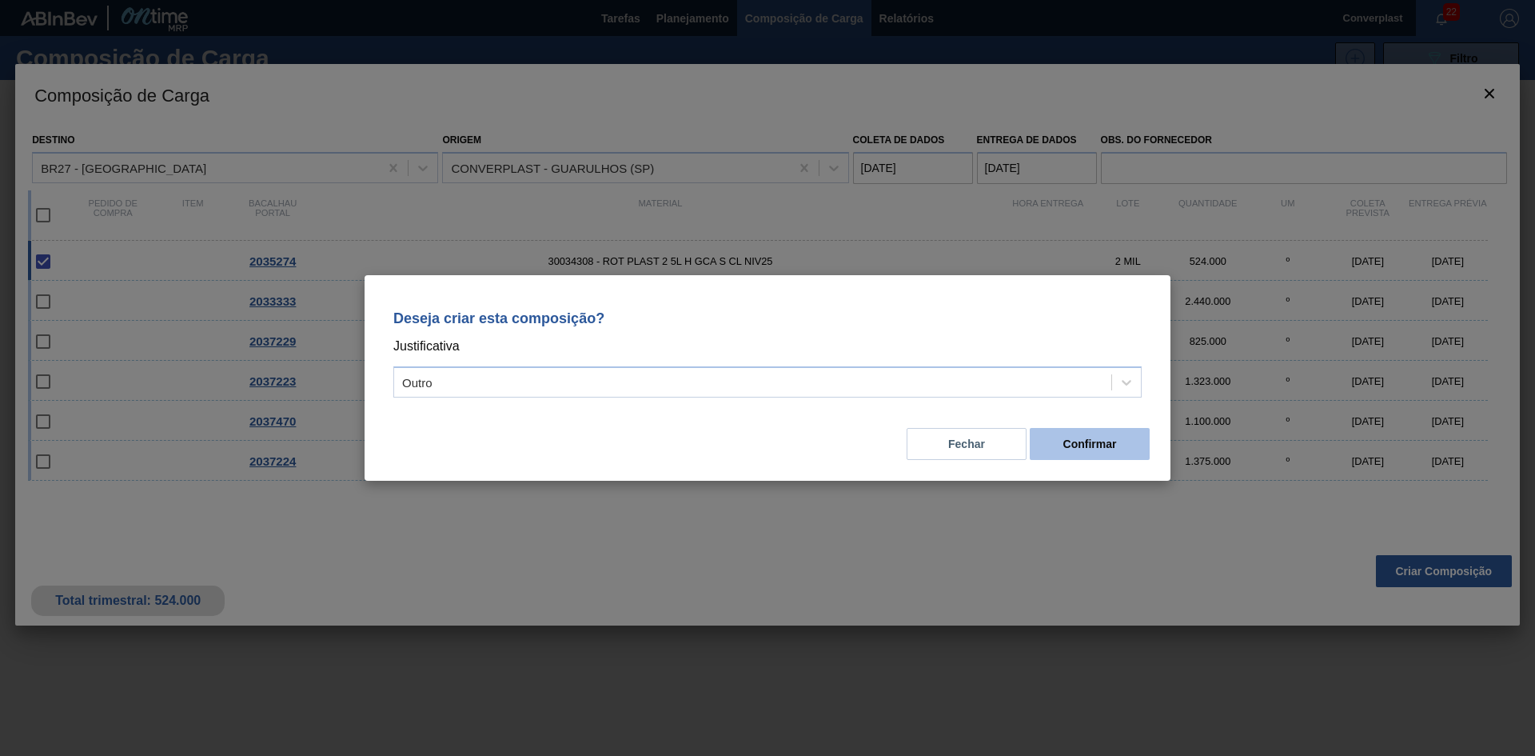
click at [1099, 443] on font "Confirmar" at bounding box center [1091, 443] width 54 height 13
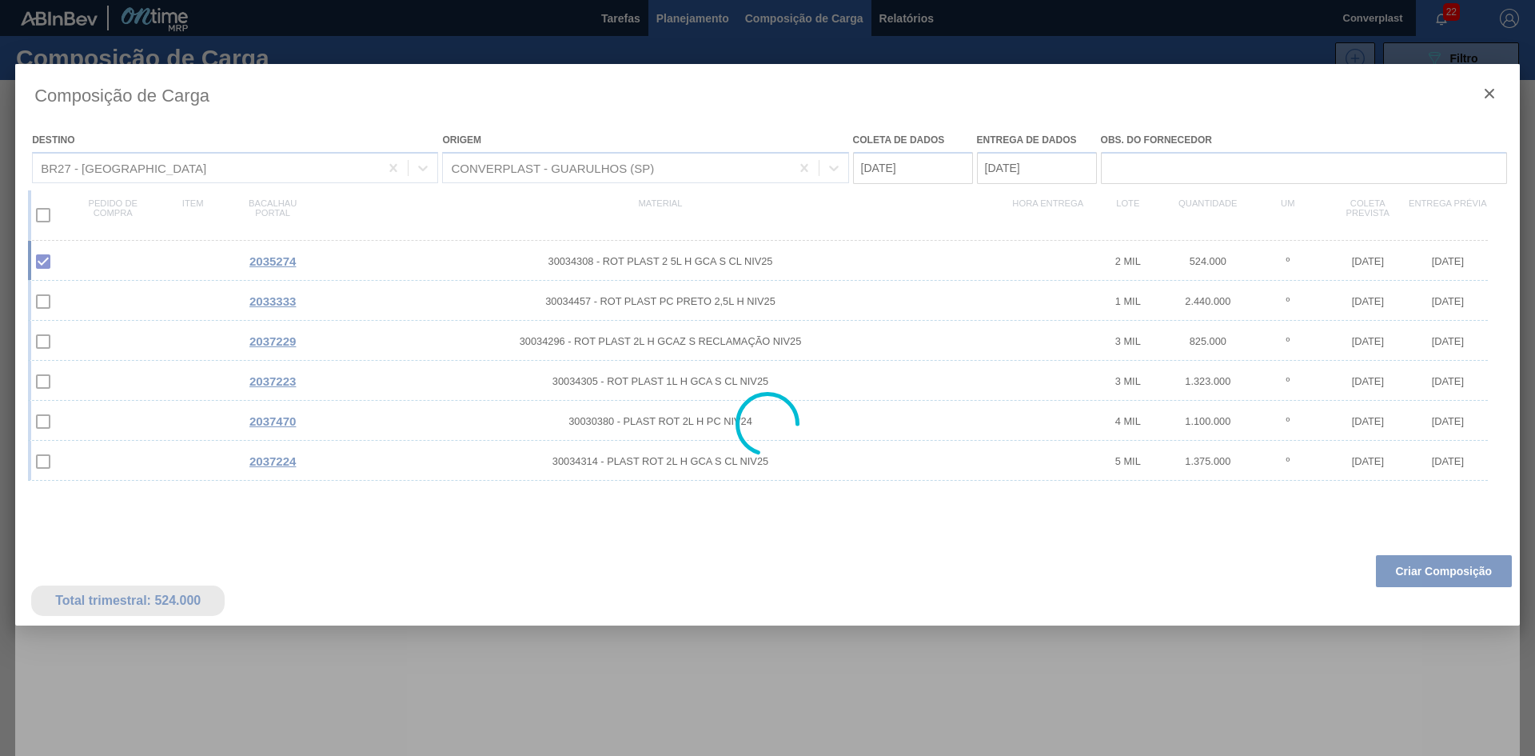
click at [719, 16] on div at bounding box center [767, 378] width 1535 height 756
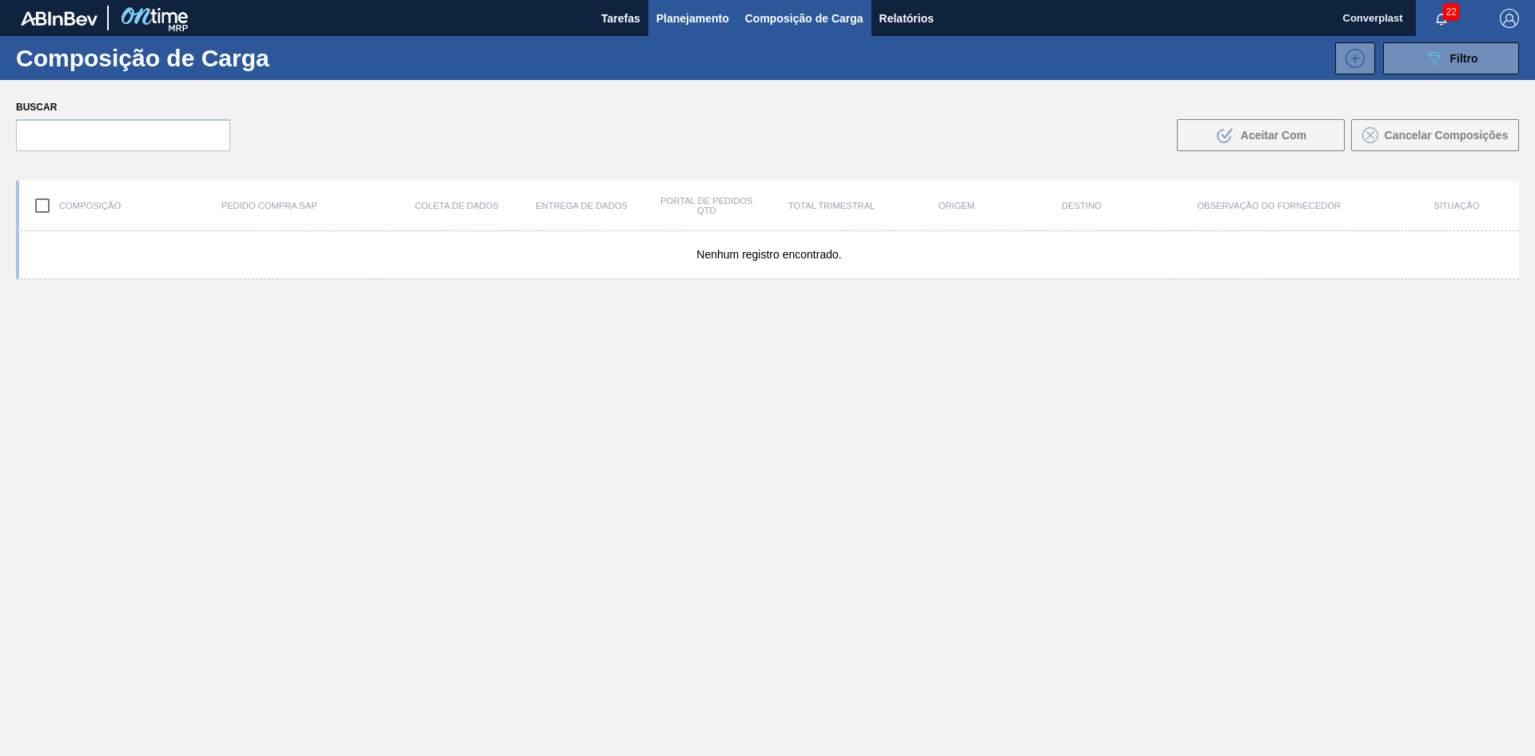
click at [717, 14] on font "Planejamento" at bounding box center [693, 18] width 73 height 13
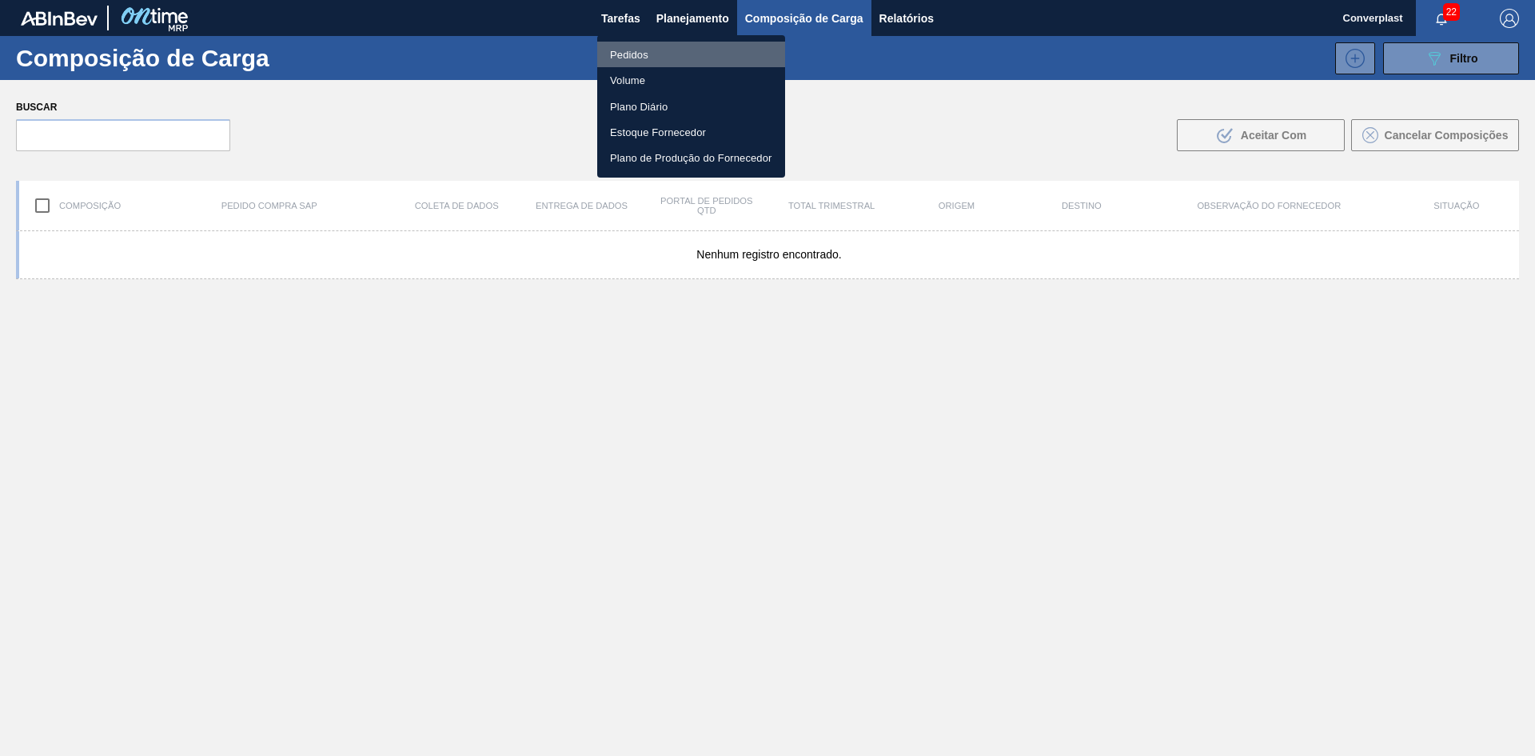
click at [677, 53] on li "Pedidos" at bounding box center [691, 55] width 188 height 26
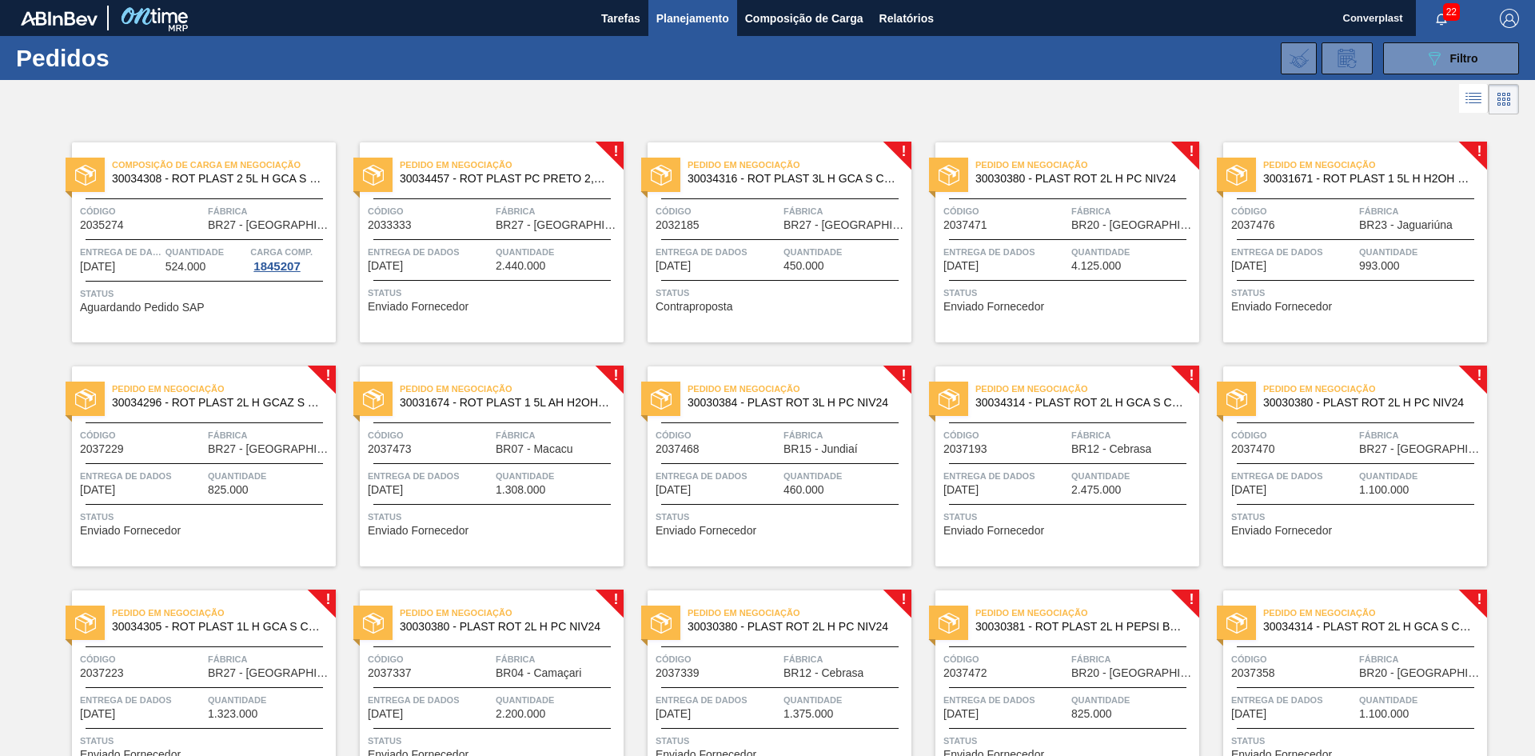
click at [517, 271] on font "2.440.000" at bounding box center [521, 265] width 50 height 13
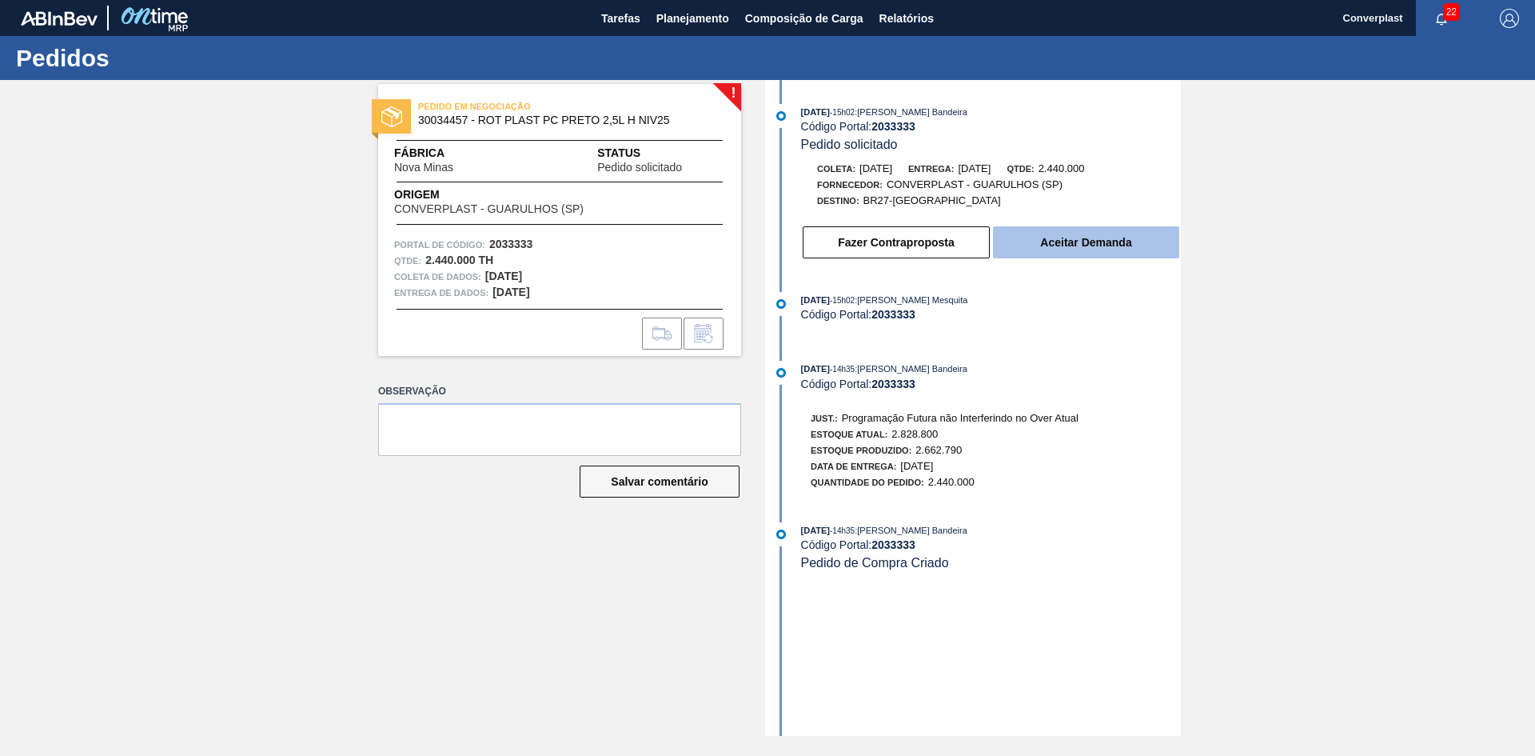
click at [1015, 242] on button "Aceitar Demanda" at bounding box center [1086, 242] width 186 height 32
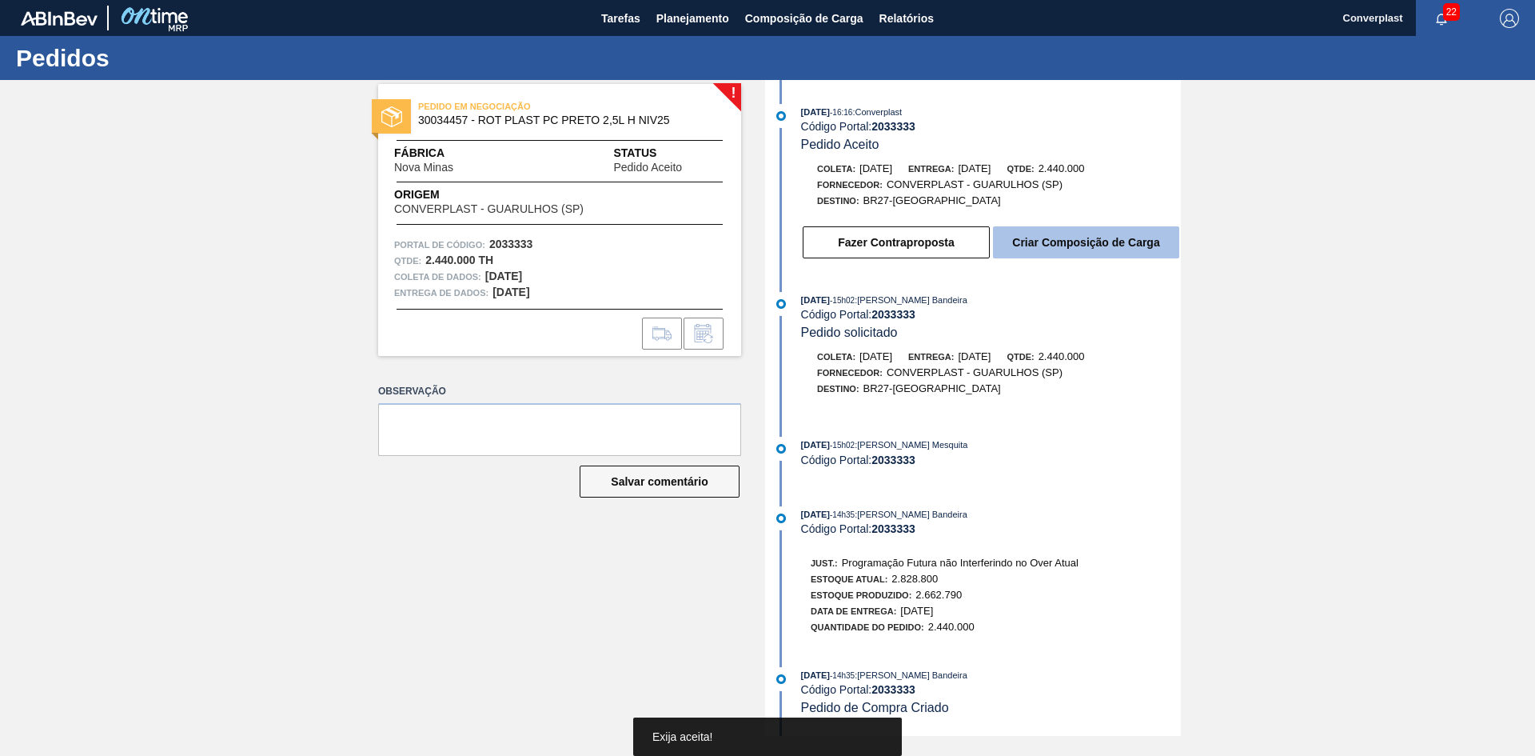
click at [1023, 242] on font "Criar Composição de Carga" at bounding box center [1085, 242] width 147 height 13
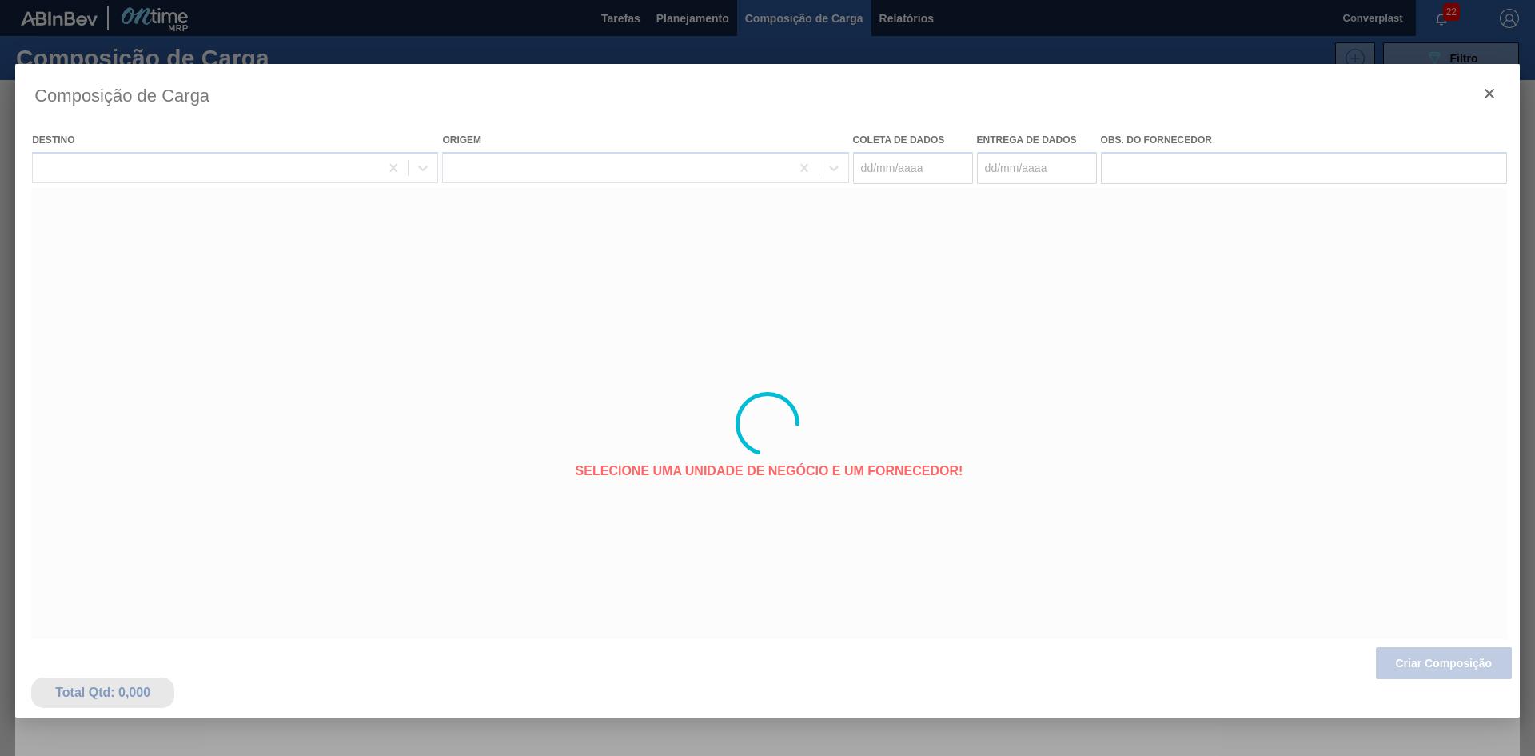
type coleta "[DATE]"
type entrega "[DATE]"
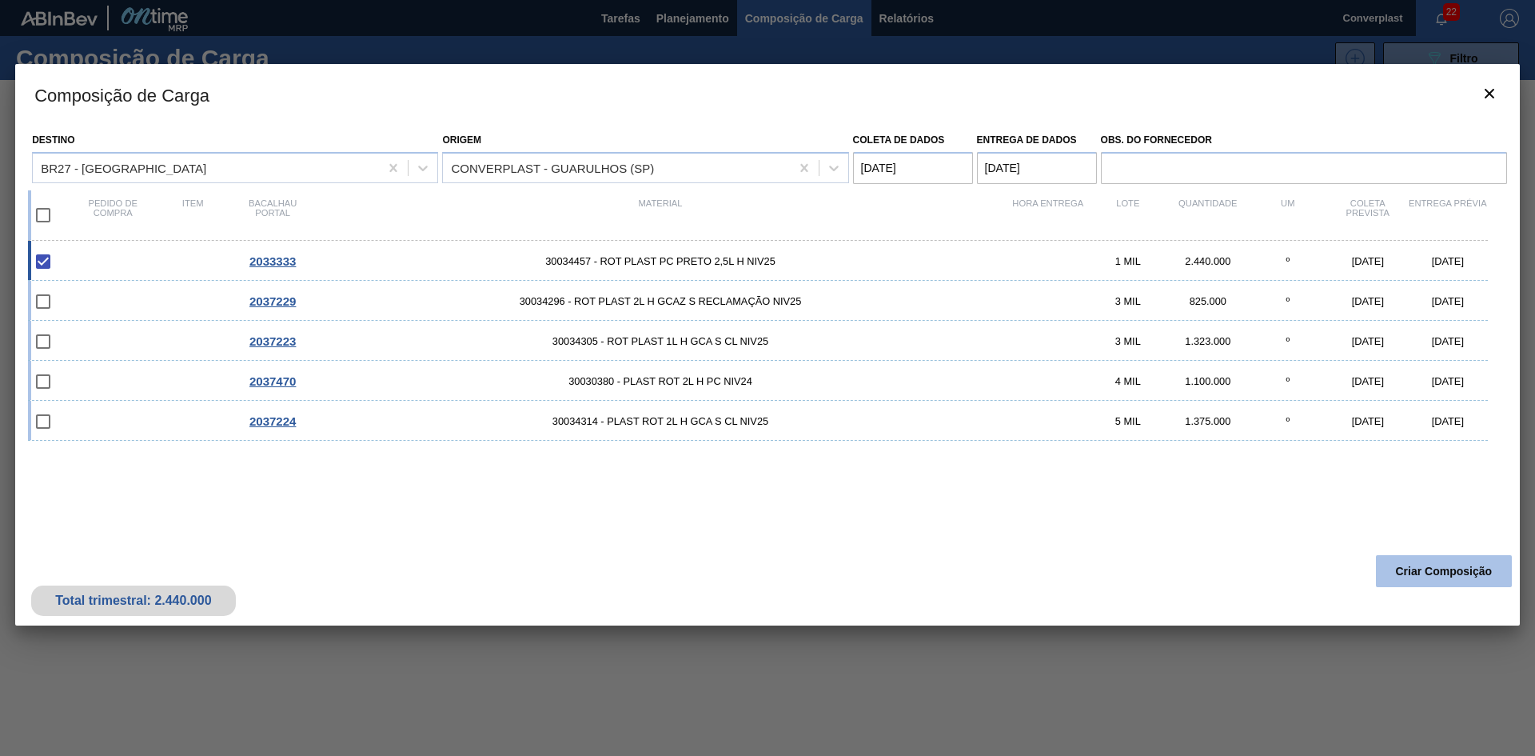
click at [1415, 566] on font "Criar Composição" at bounding box center [1444, 571] width 97 height 13
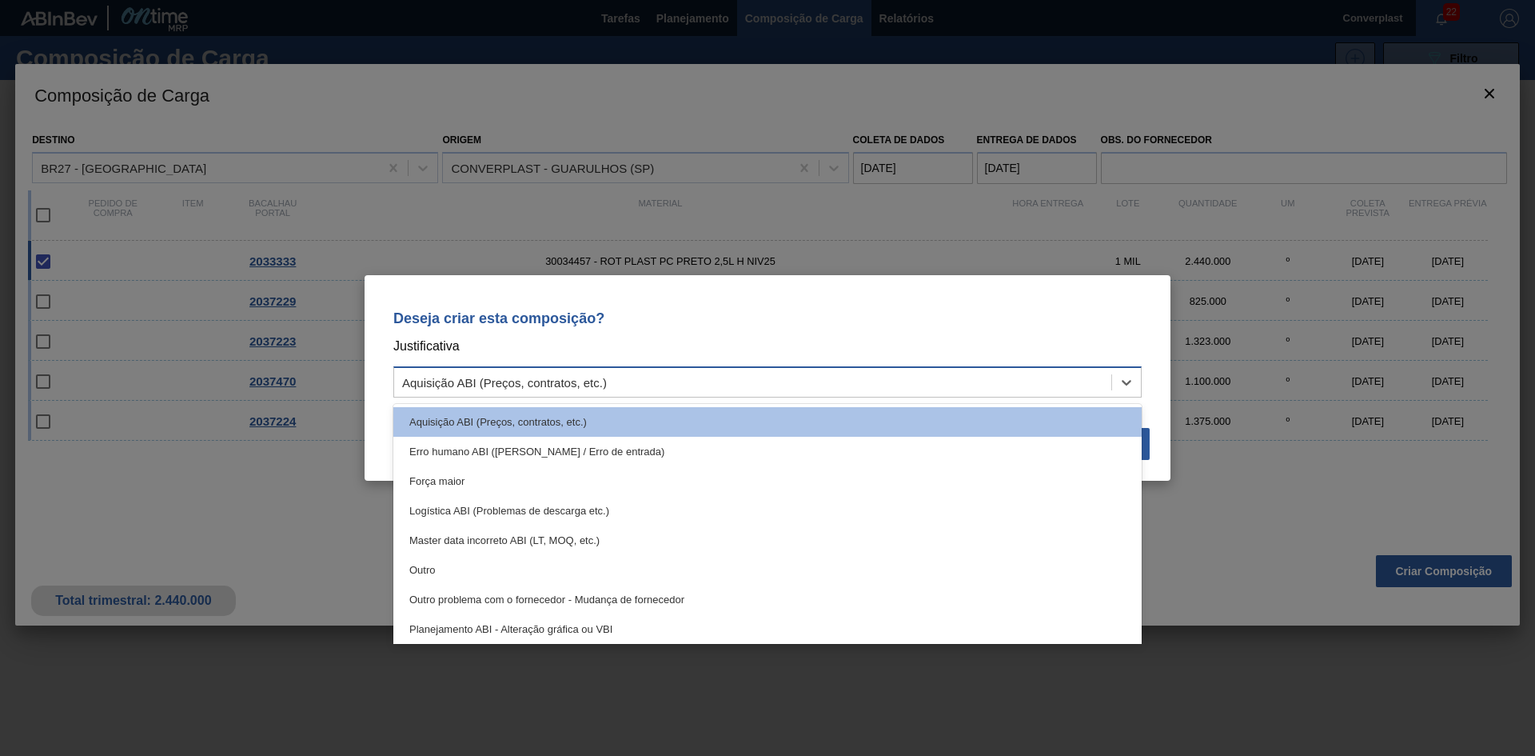
click at [741, 384] on div "Aquisição ABI (Preços, contratos, etc.)" at bounding box center [752, 382] width 717 height 23
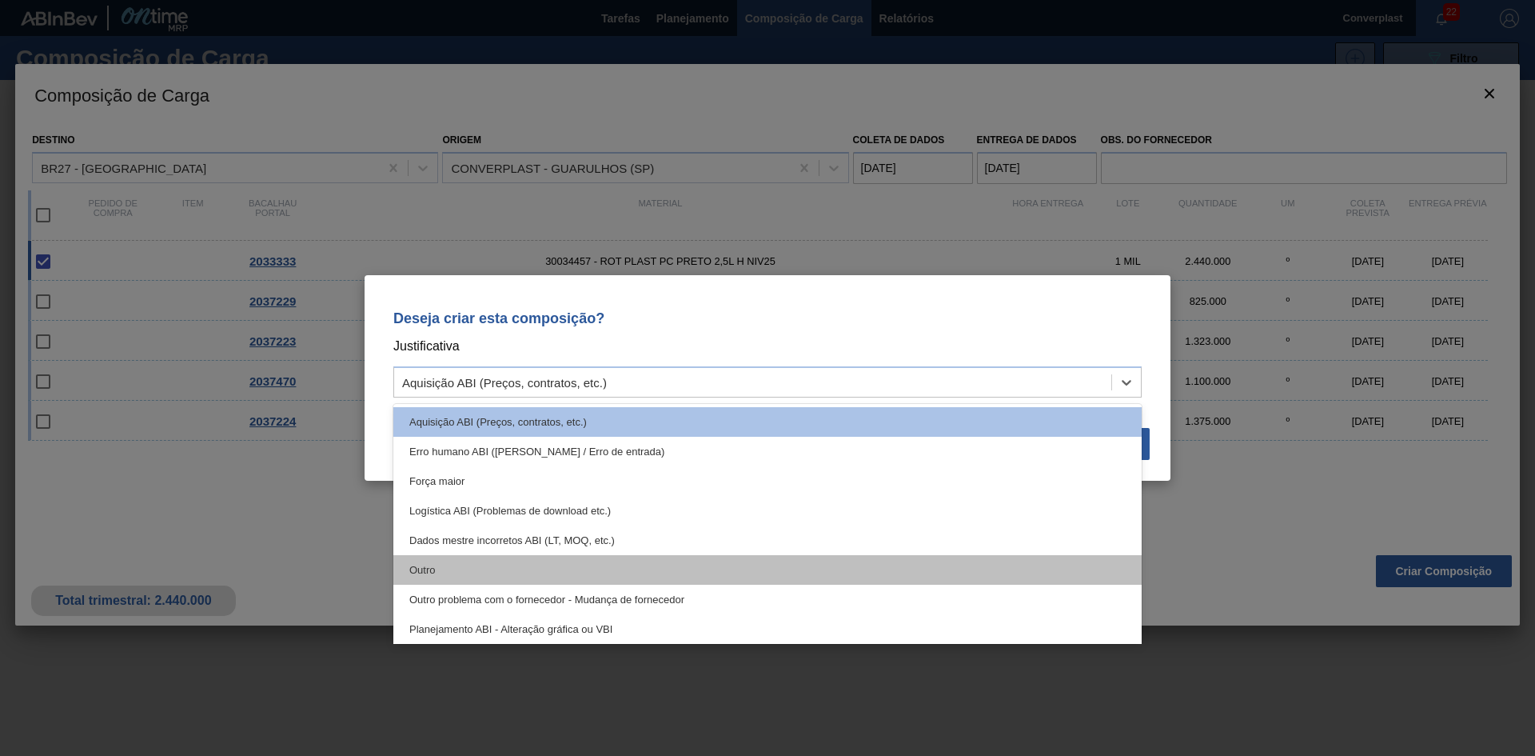
click at [629, 573] on div "Outro" at bounding box center [767, 570] width 749 height 30
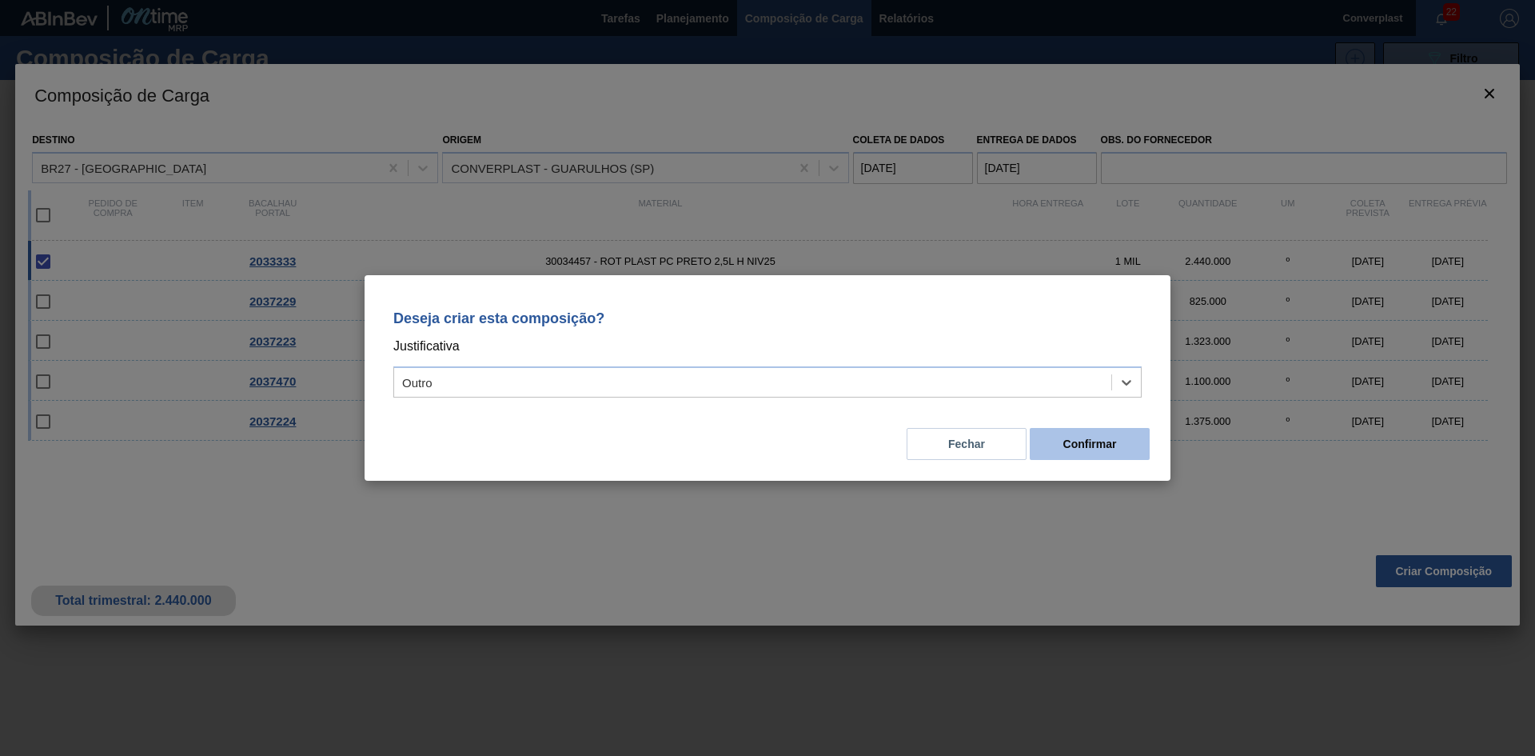
click at [1045, 435] on button "Confirmar" at bounding box center [1090, 444] width 120 height 32
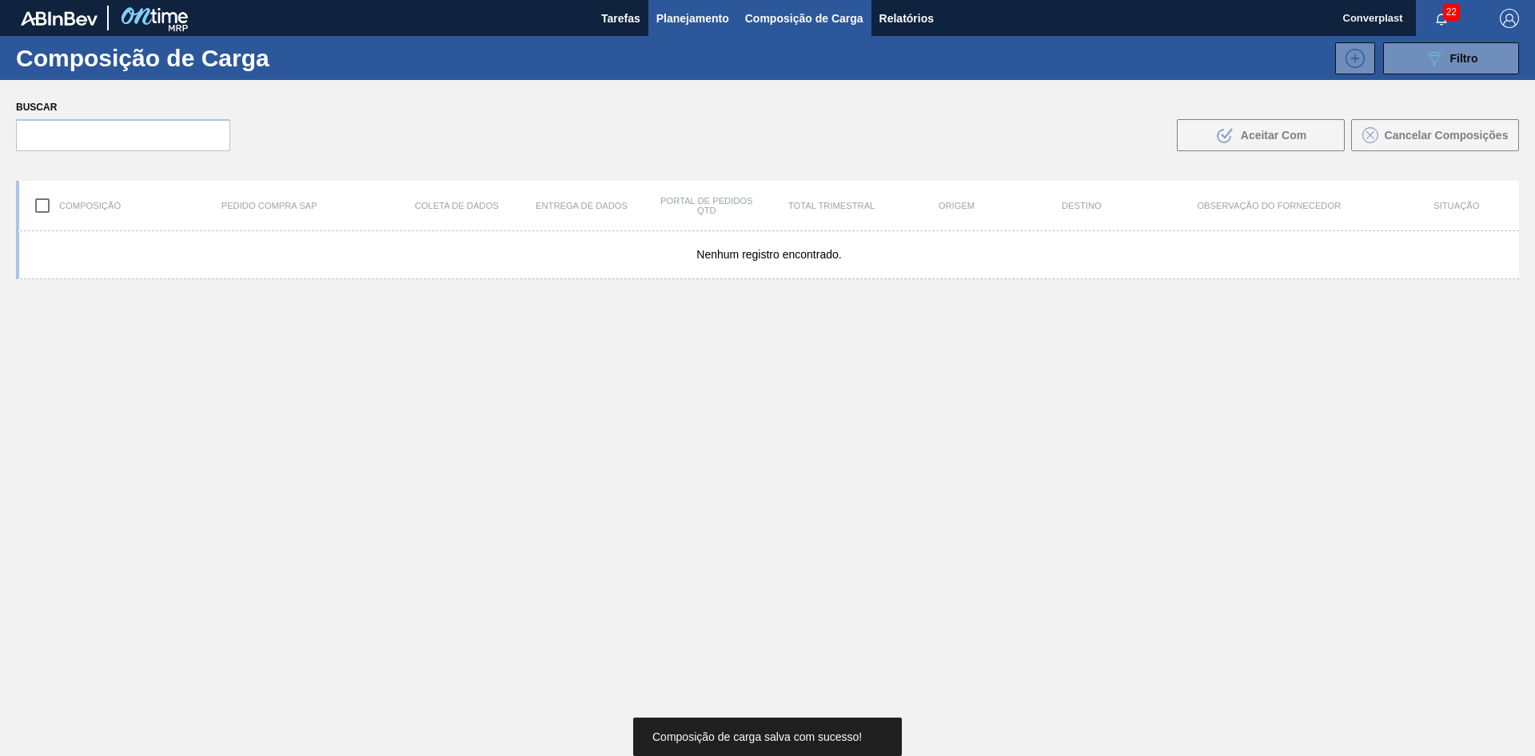
click at [665, 34] on button "Planejamento" at bounding box center [693, 18] width 89 height 36
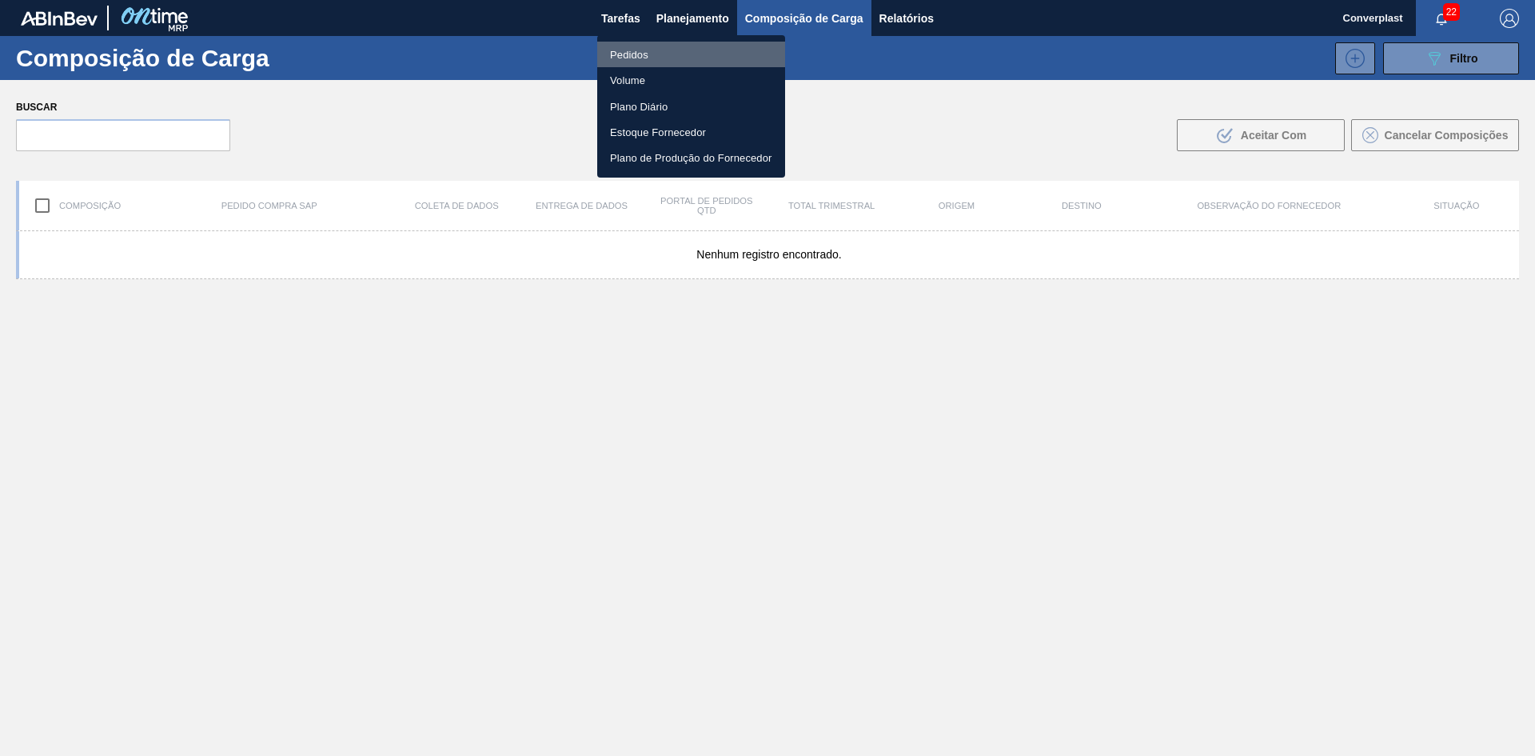
click at [660, 46] on li "Pedidos" at bounding box center [691, 55] width 188 height 26
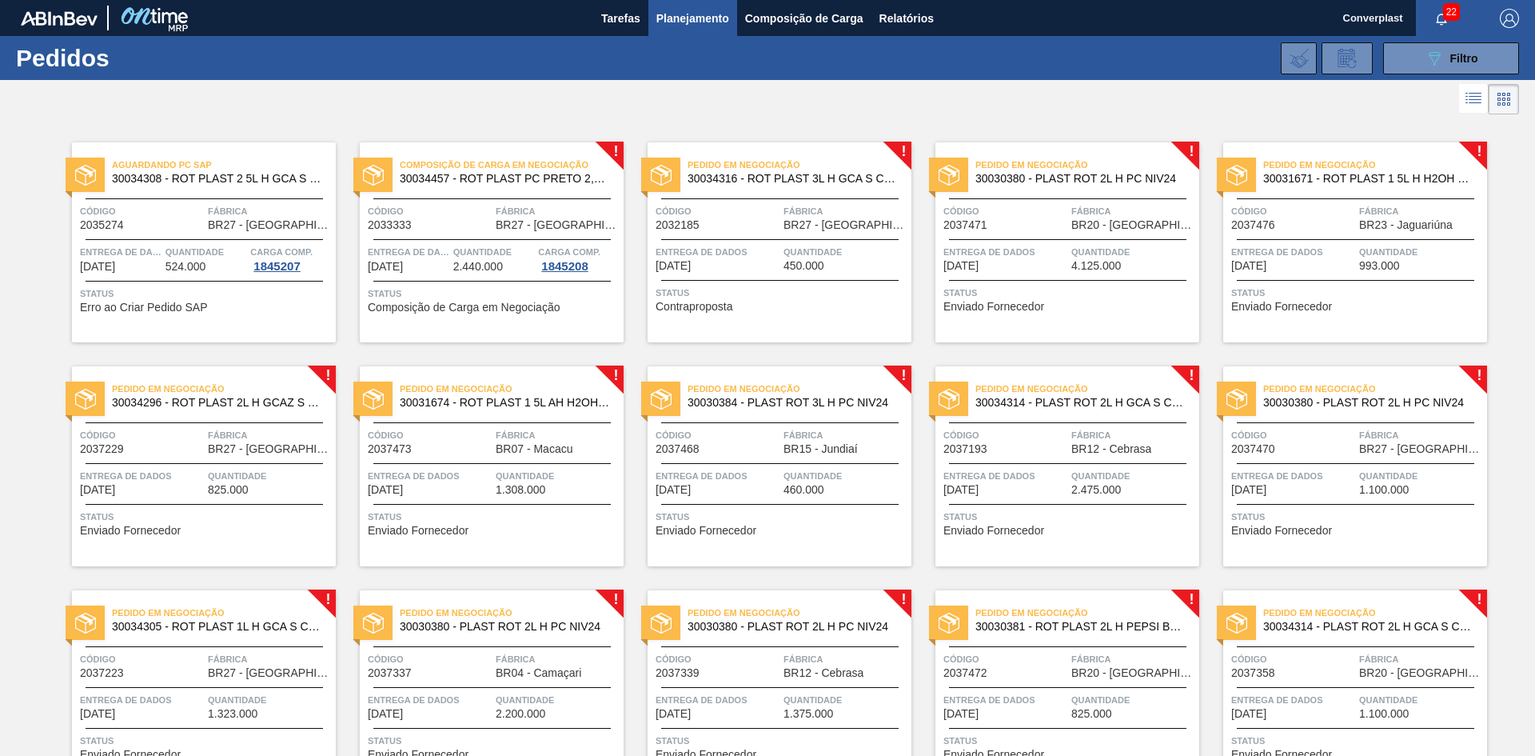
click at [794, 294] on span "Status" at bounding box center [782, 293] width 252 height 16
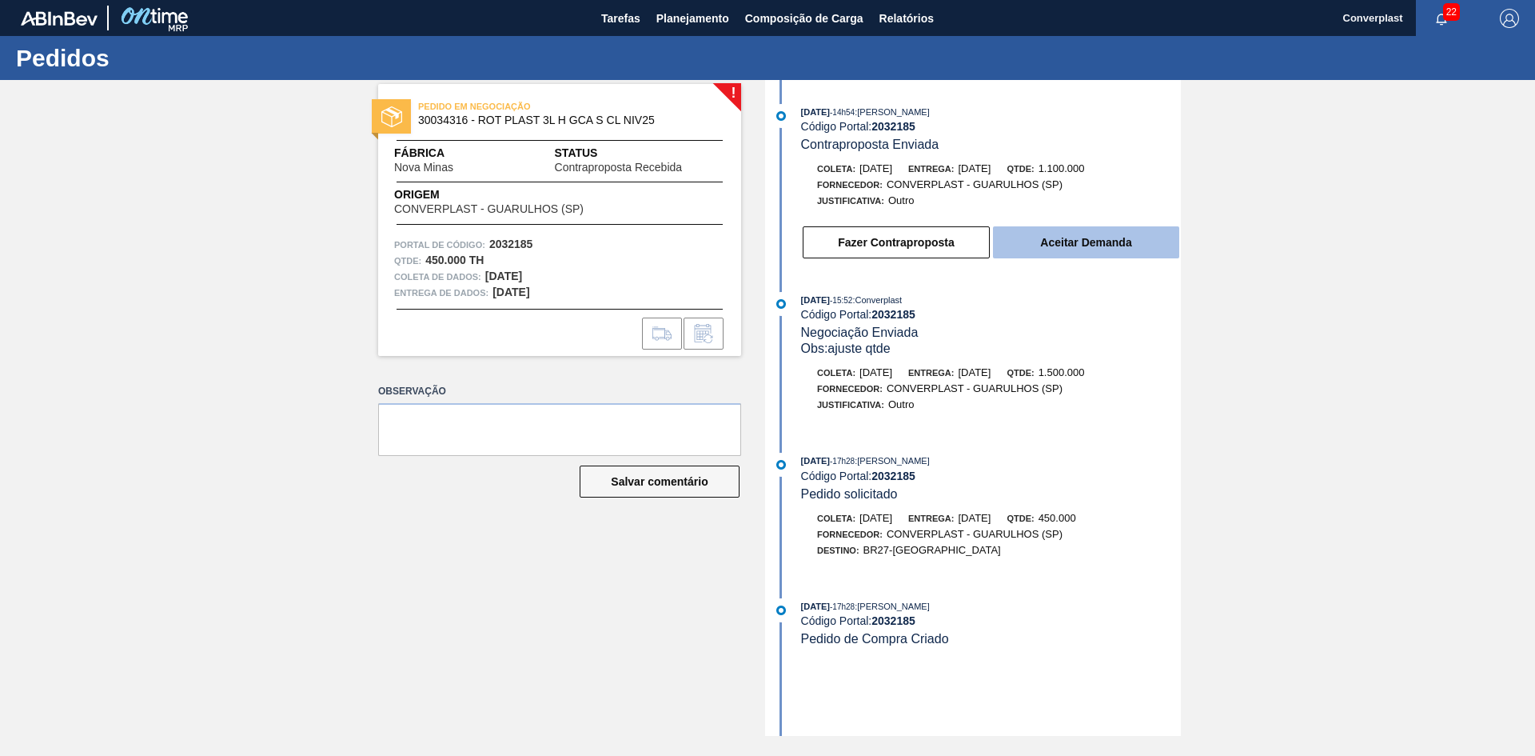
click at [1046, 246] on font "Aceitar Demanda" at bounding box center [1085, 242] width 91 height 13
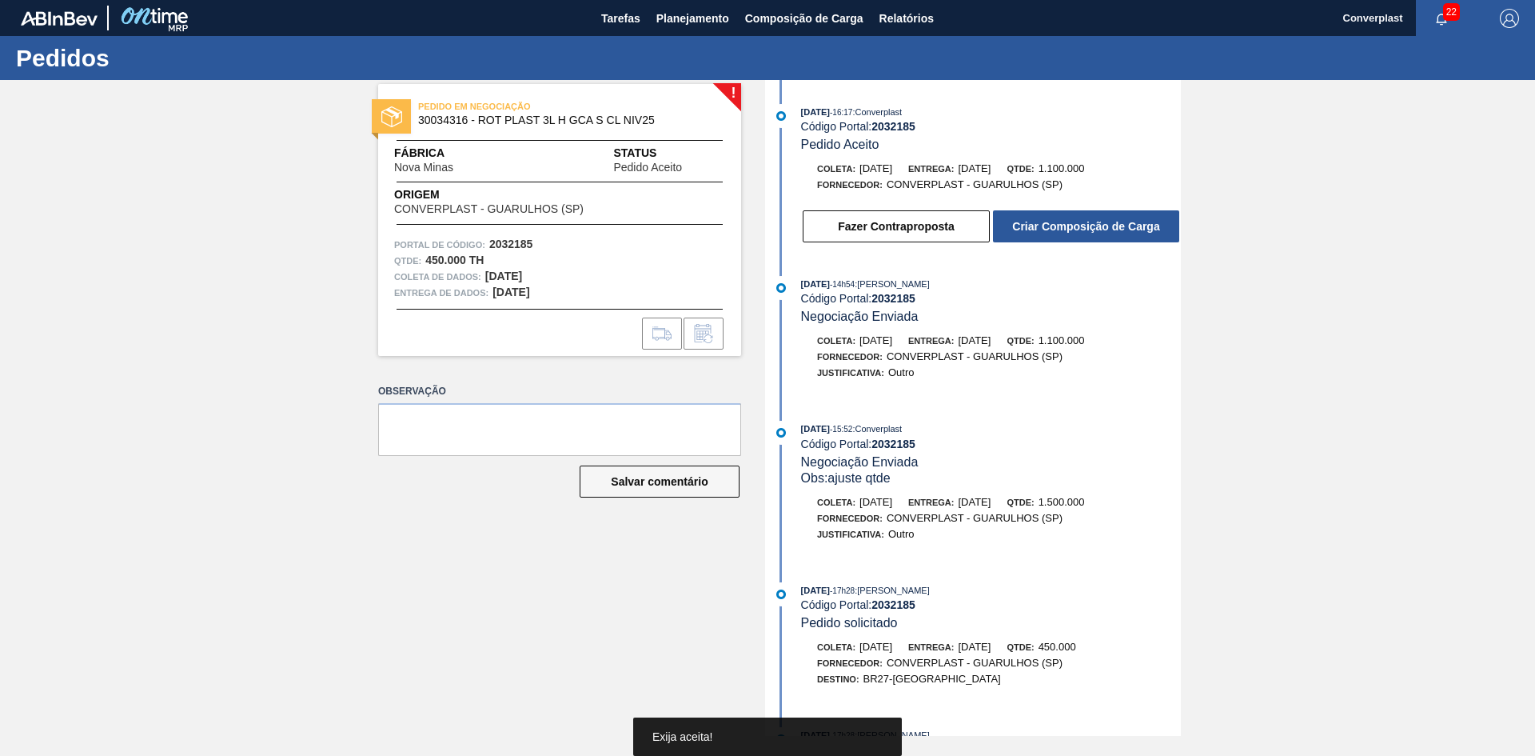
click at [1046, 246] on div "[DATE] 16:17 : Converplast Código Portal: 2032185 Pedido Aceito Coleta: [DATE] …" at bounding box center [975, 178] width 412 height 148
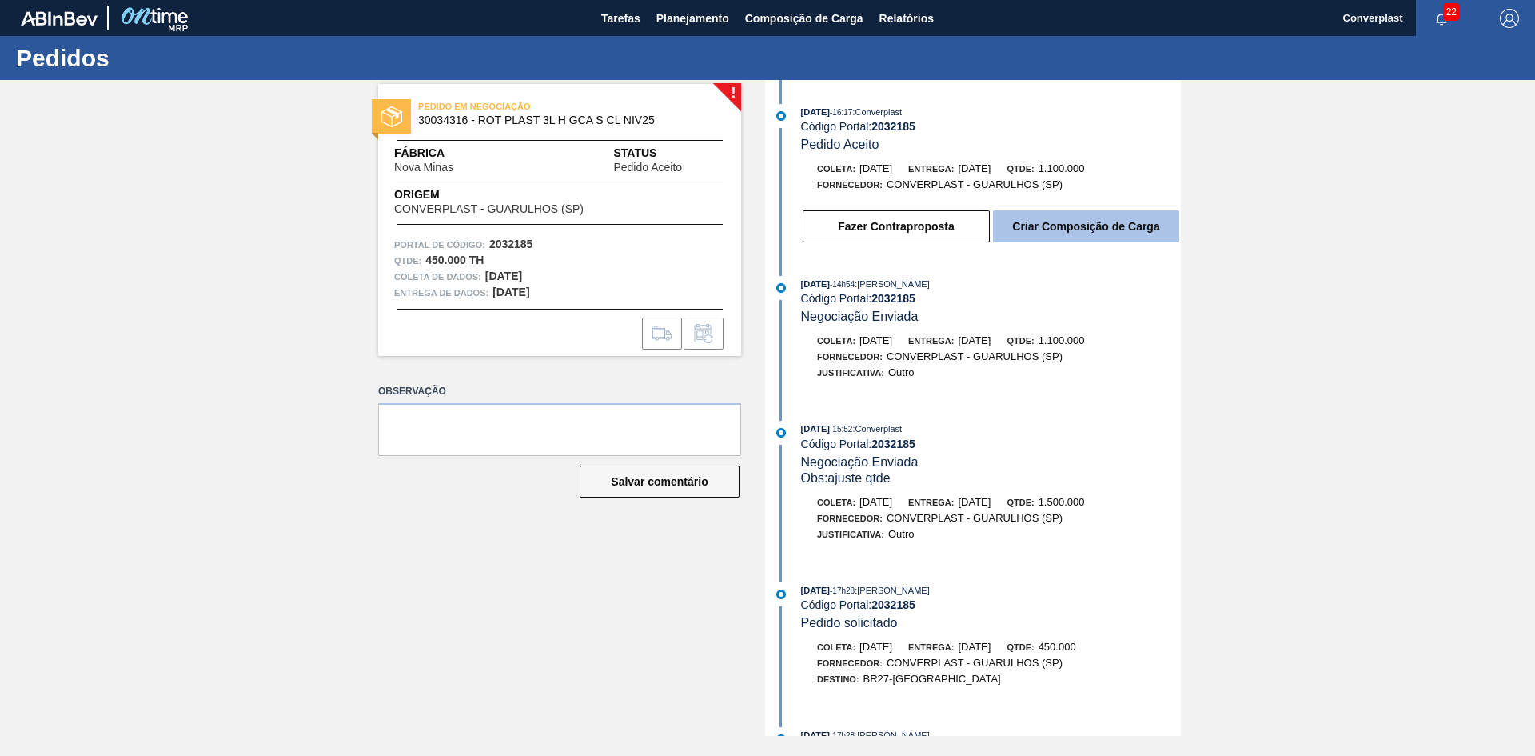
click at [1045, 229] on font "Criar Composição de Carga" at bounding box center [1085, 226] width 147 height 13
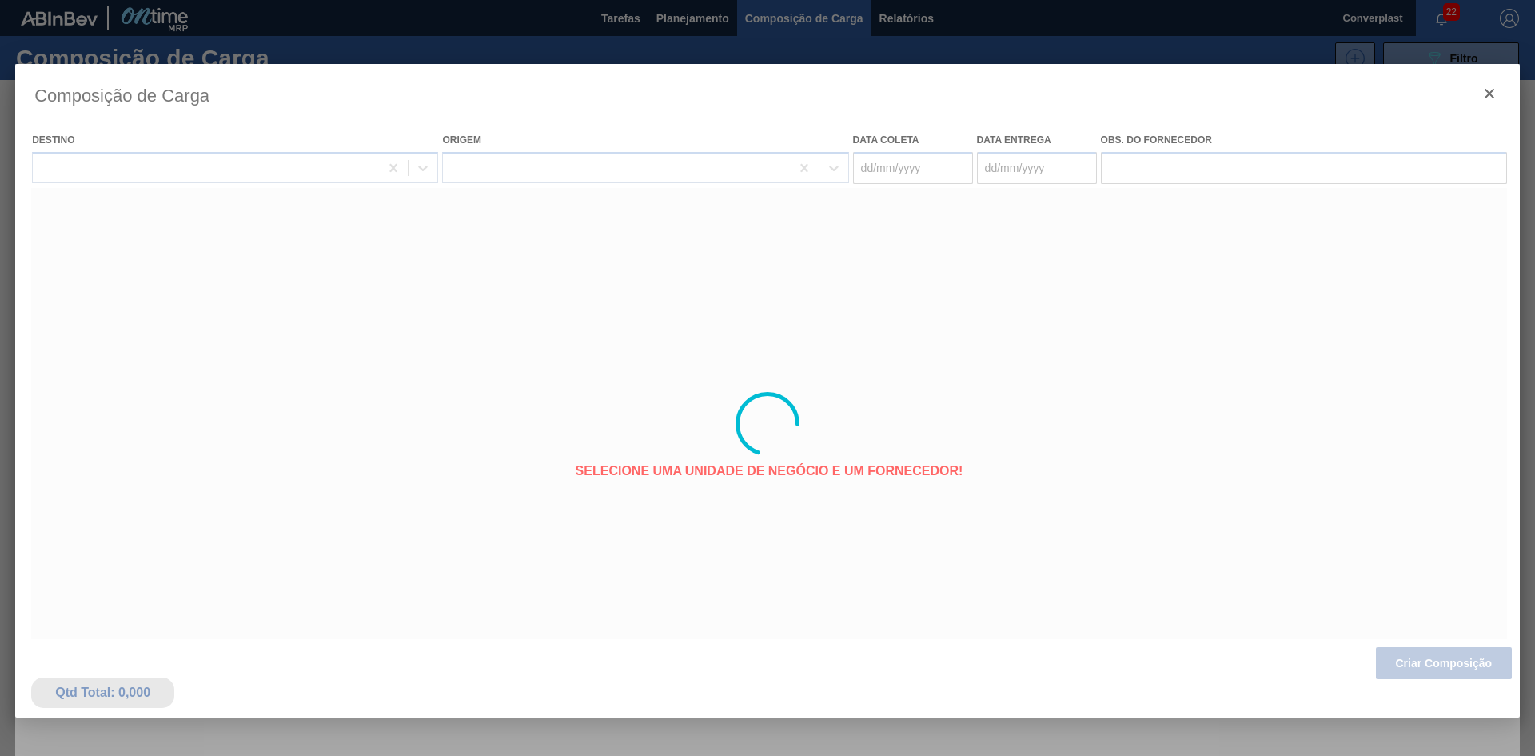
type coleta "[DATE]"
type entrega "[DATE]"
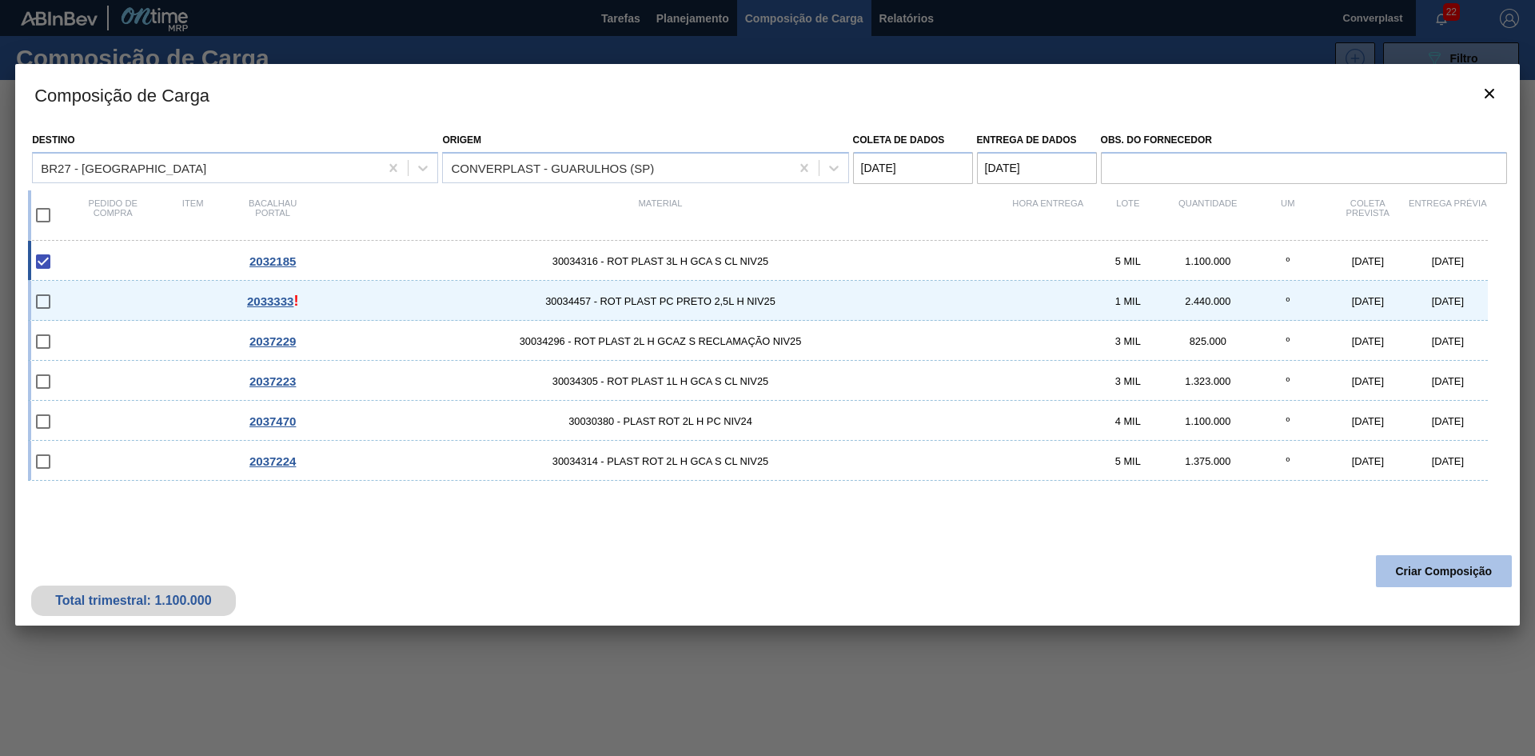
click at [1403, 572] on font "Criar Composição" at bounding box center [1444, 571] width 97 height 13
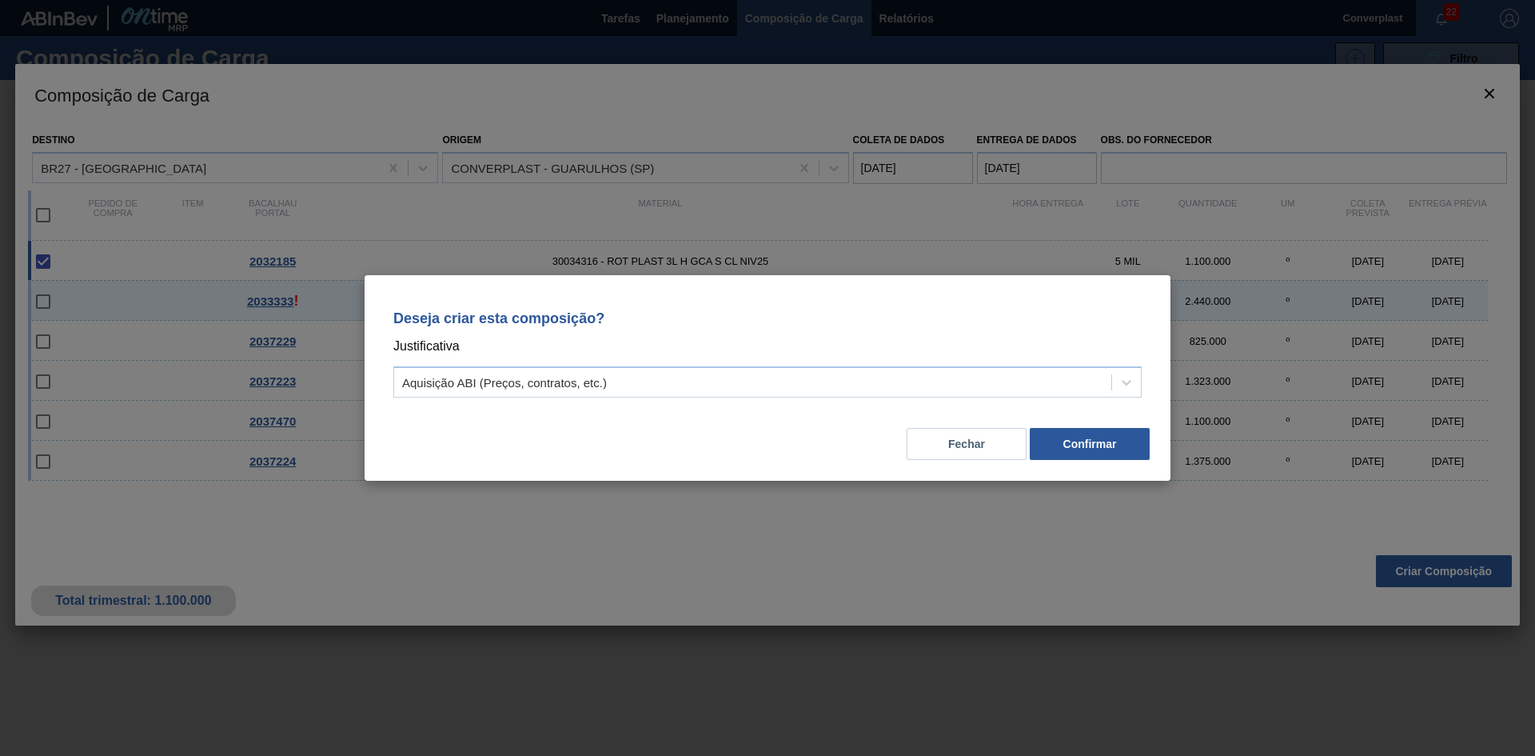
click at [847, 364] on div "Deseja criar esta composição? Justificativa Aquisição ABI (Preços, contratos, e…" at bounding box center [768, 350] width 768 height 113
click at [809, 379] on div "Aquisição ABI (Preços, contratos, etc.)" at bounding box center [752, 382] width 717 height 23
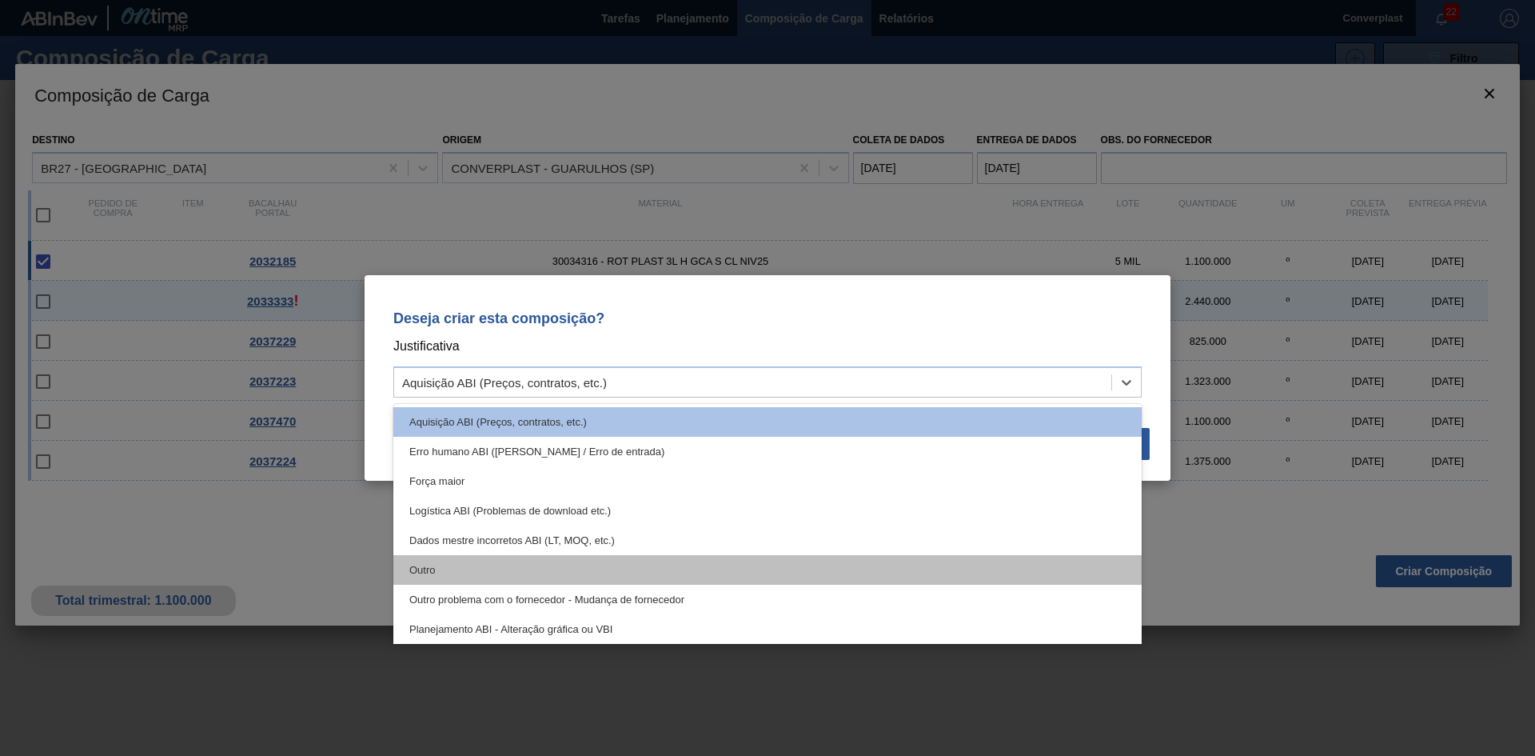
click at [552, 577] on div "Outro" at bounding box center [767, 570] width 749 height 30
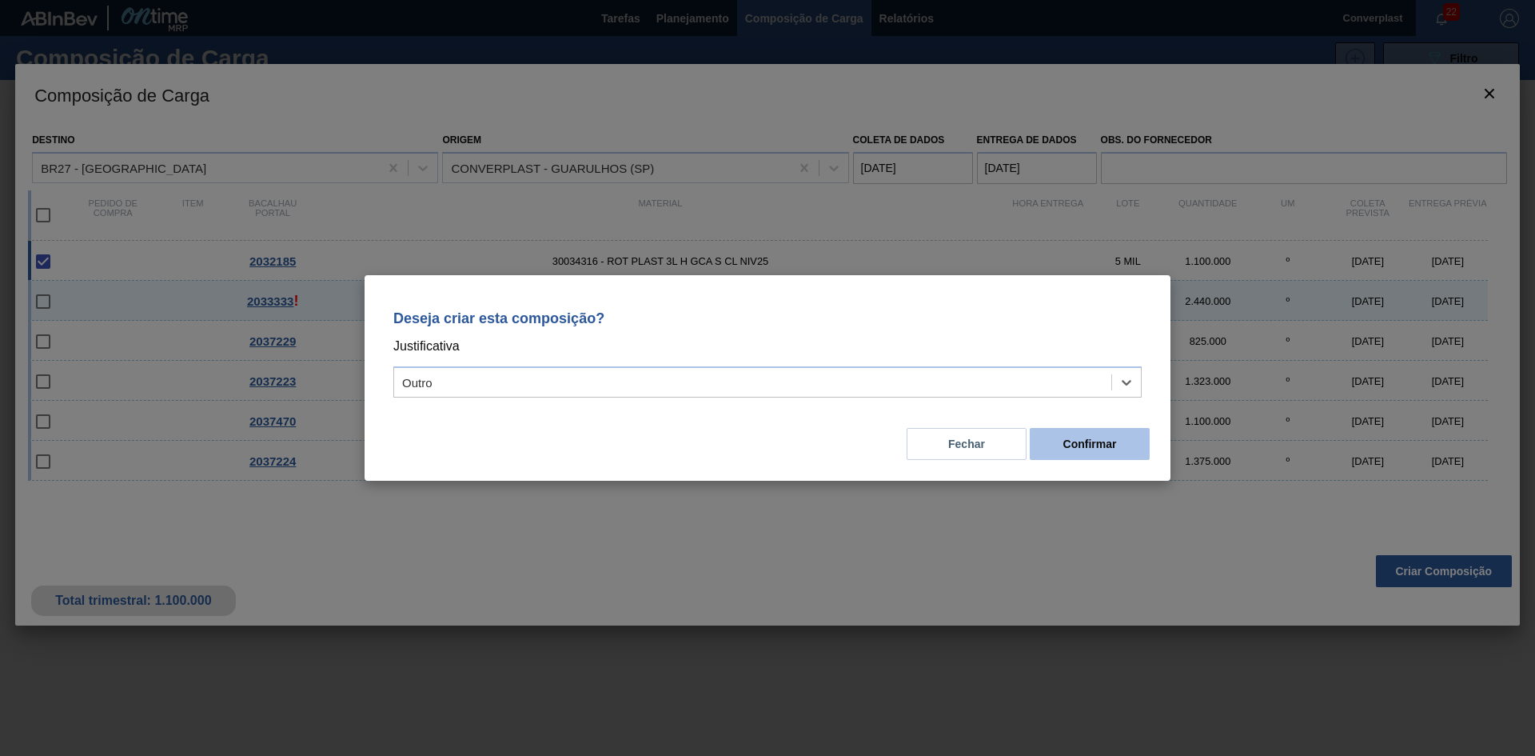
click at [1046, 444] on button "Confirmar" at bounding box center [1090, 444] width 120 height 32
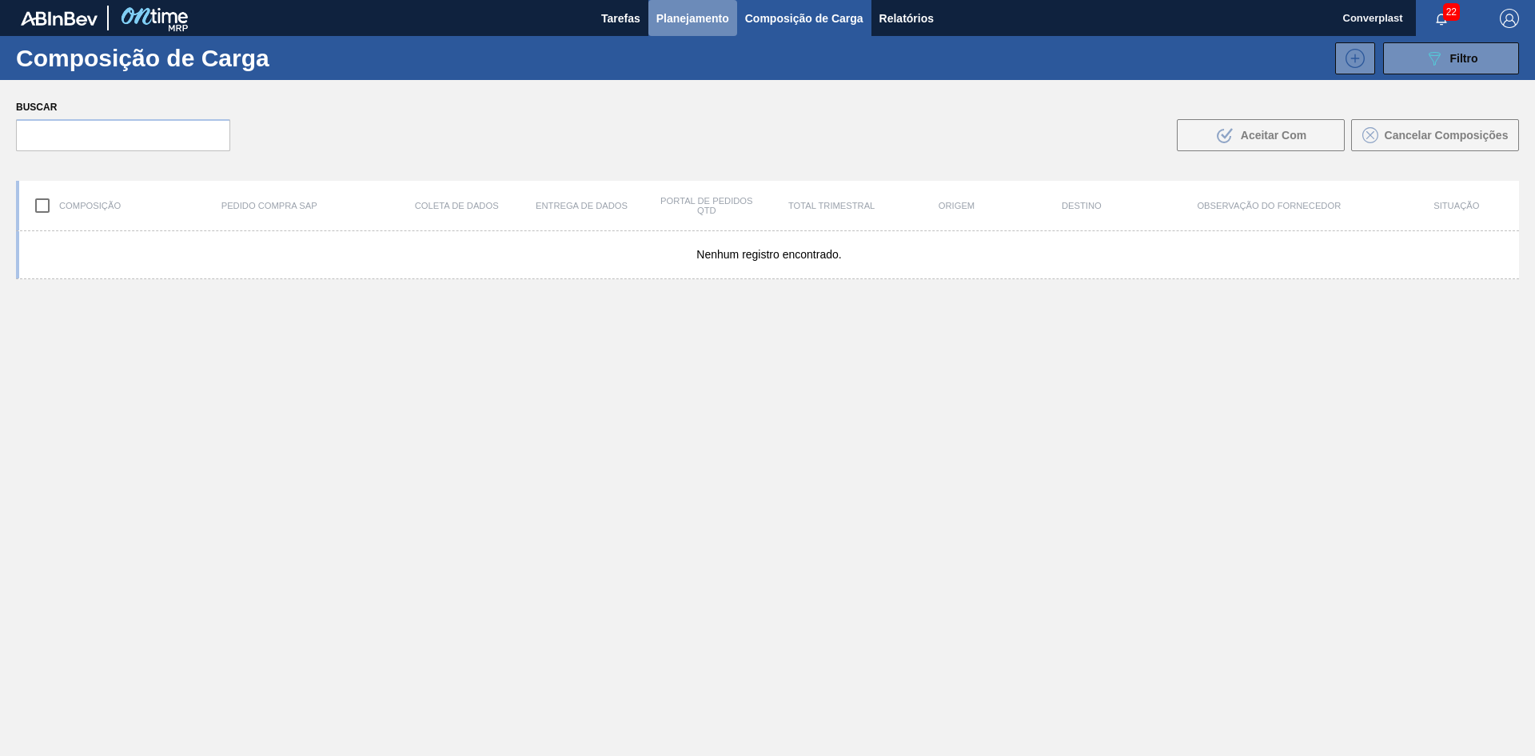
click at [680, 17] on font "Planejamento" at bounding box center [693, 18] width 73 height 13
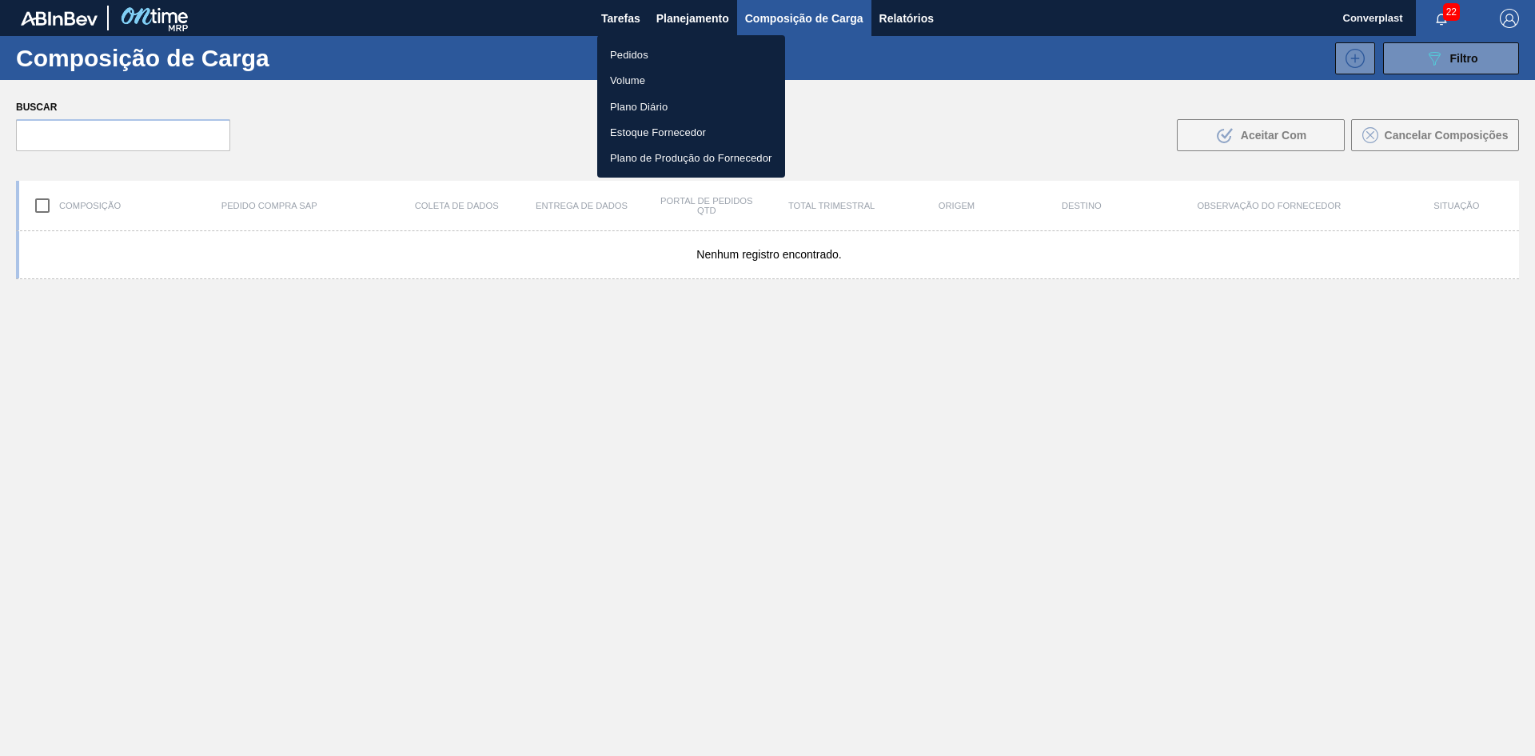
click at [653, 54] on li "Pedidos" at bounding box center [691, 55] width 188 height 26
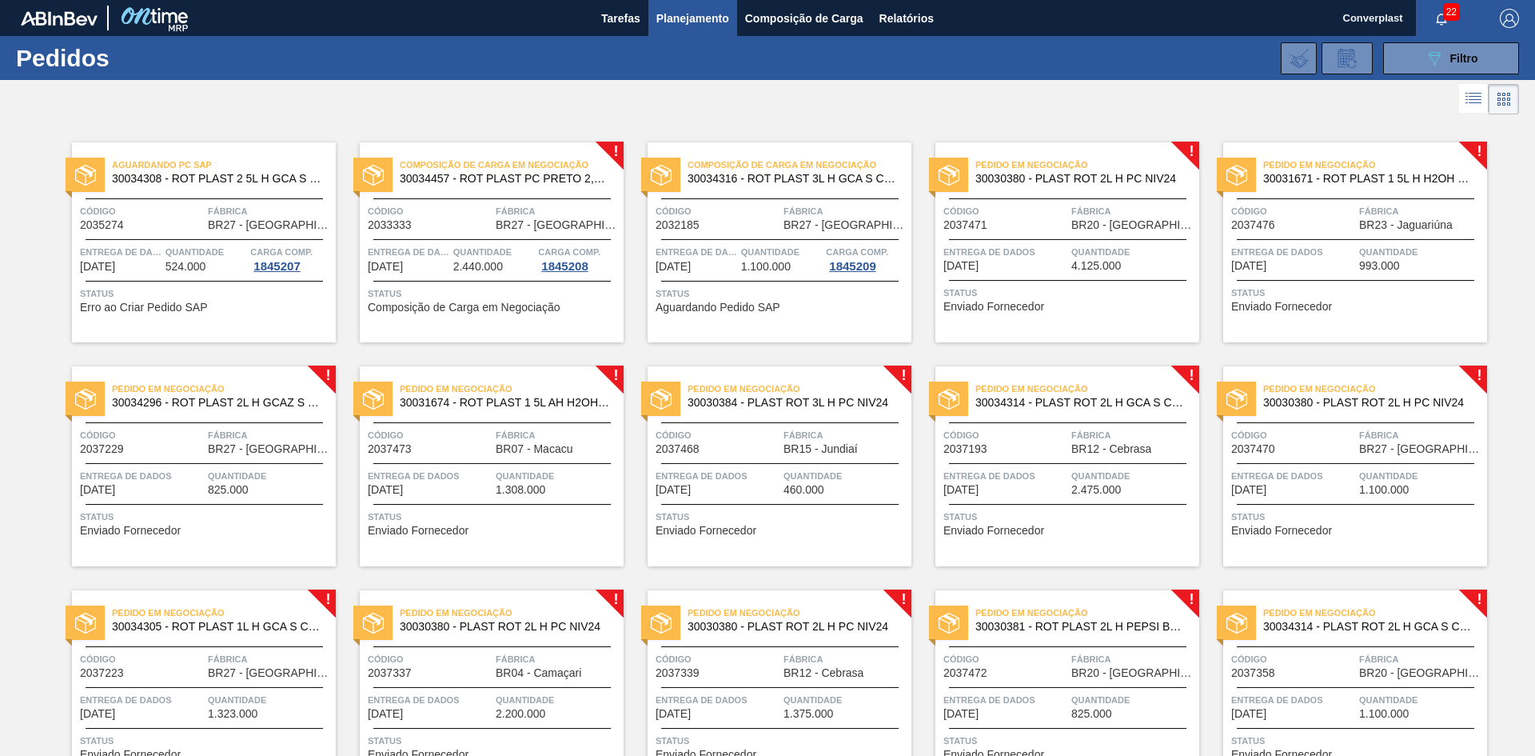
click at [1079, 263] on font "4.125.000" at bounding box center [1097, 265] width 50 height 13
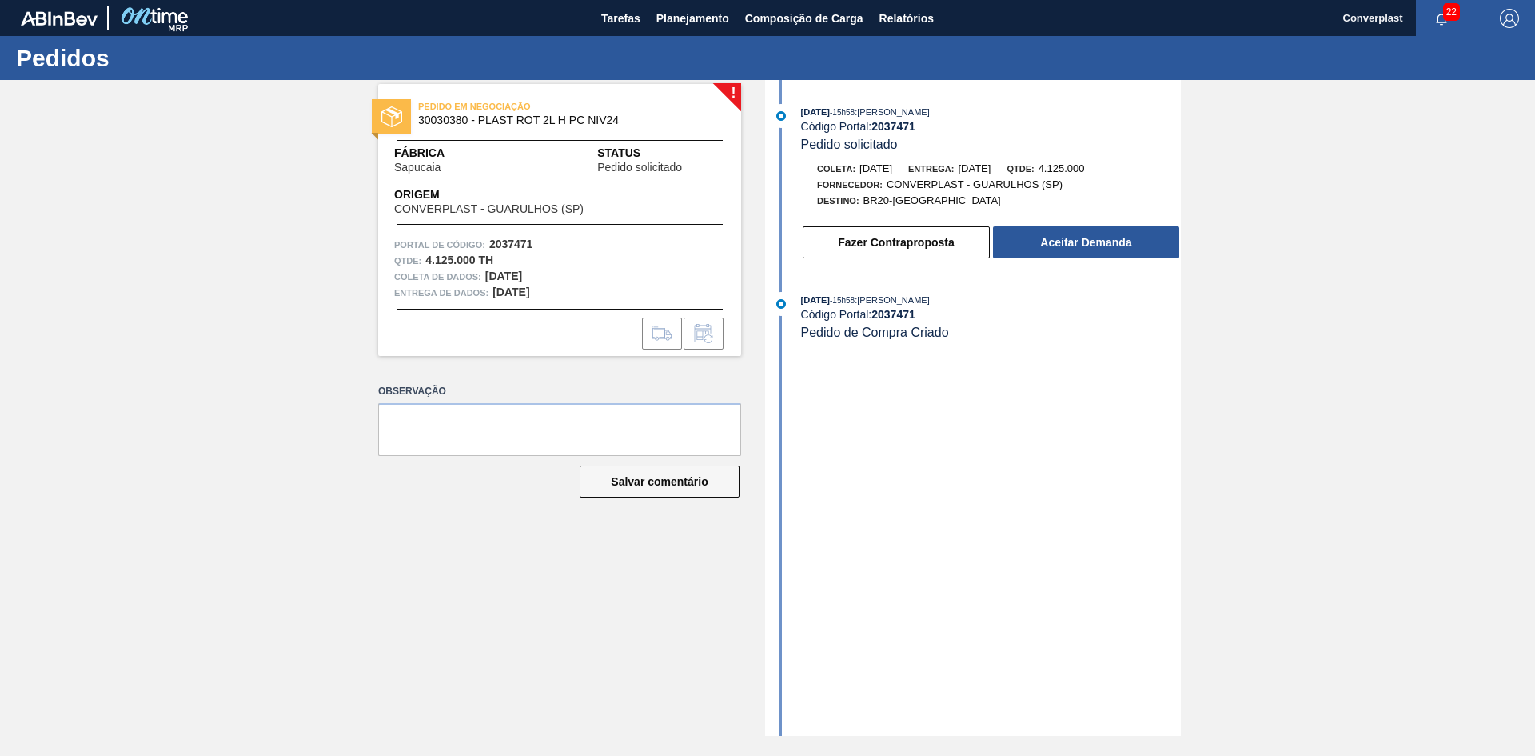
click at [1057, 223] on div "Fazer Contraproposta Aceitar Demanda" at bounding box center [975, 238] width 412 height 43
click at [1052, 238] on font "Aceitar Demanda" at bounding box center [1085, 242] width 91 height 13
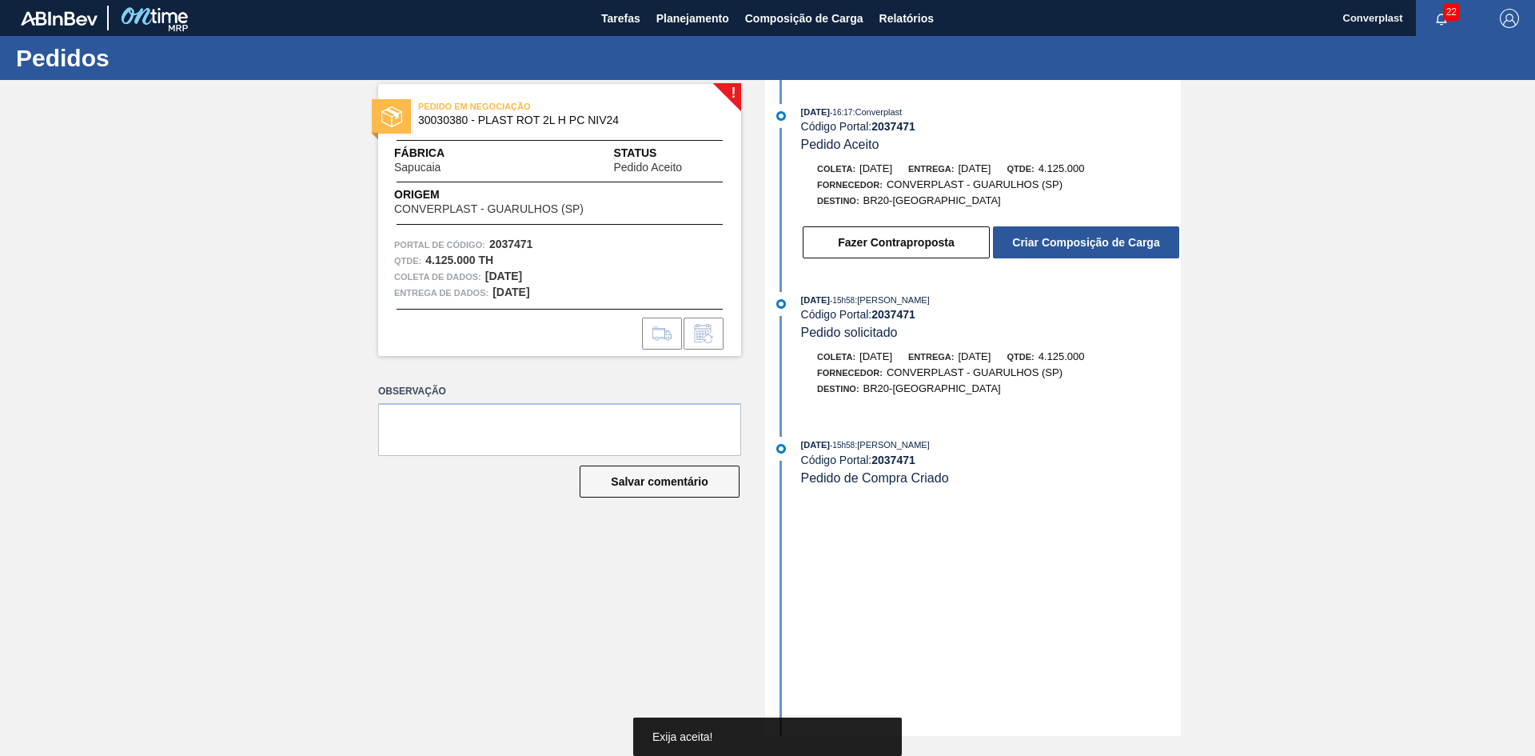
click at [1052, 238] on font "Criar Composição de Carga" at bounding box center [1085, 242] width 147 height 13
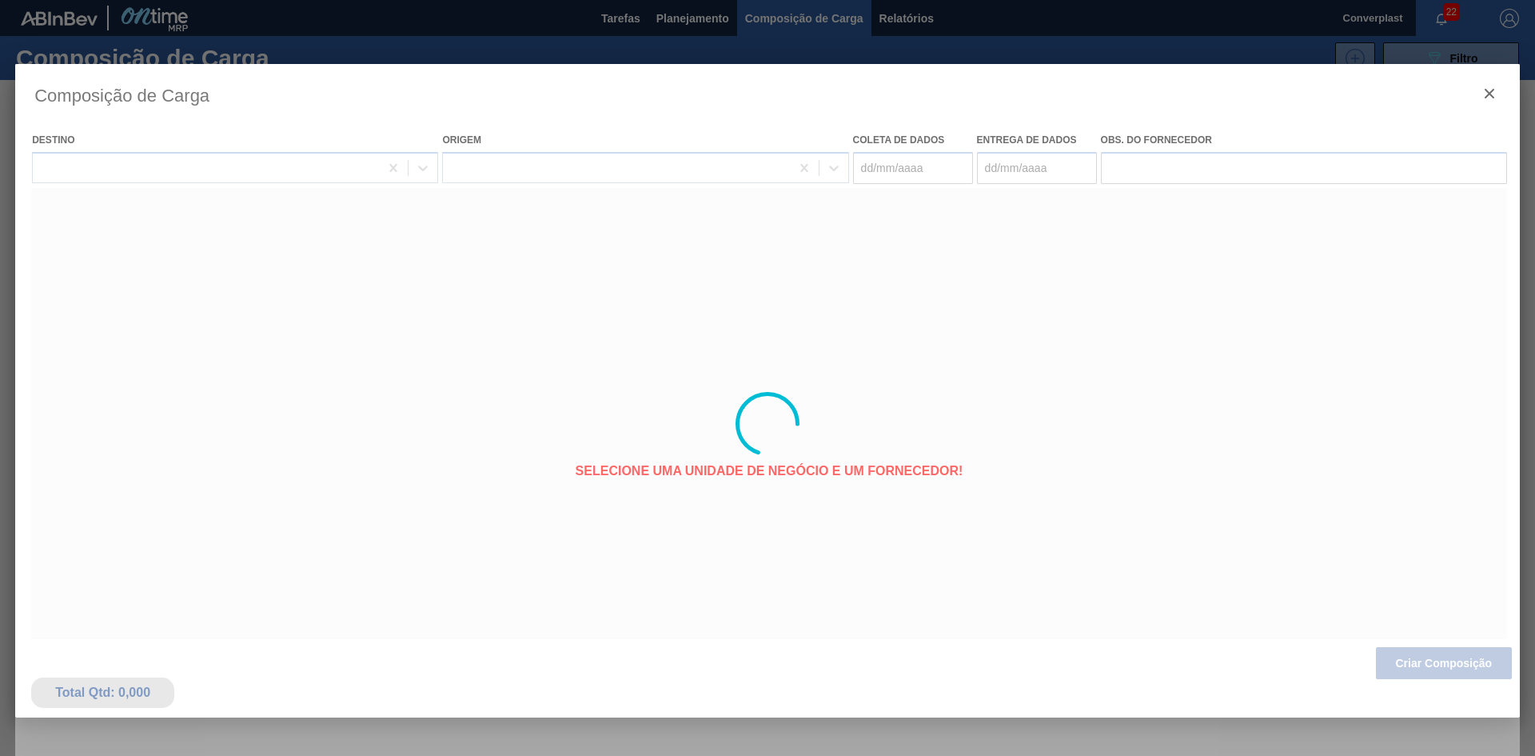
type coleta "[DATE]"
type entrega "[DATE]"
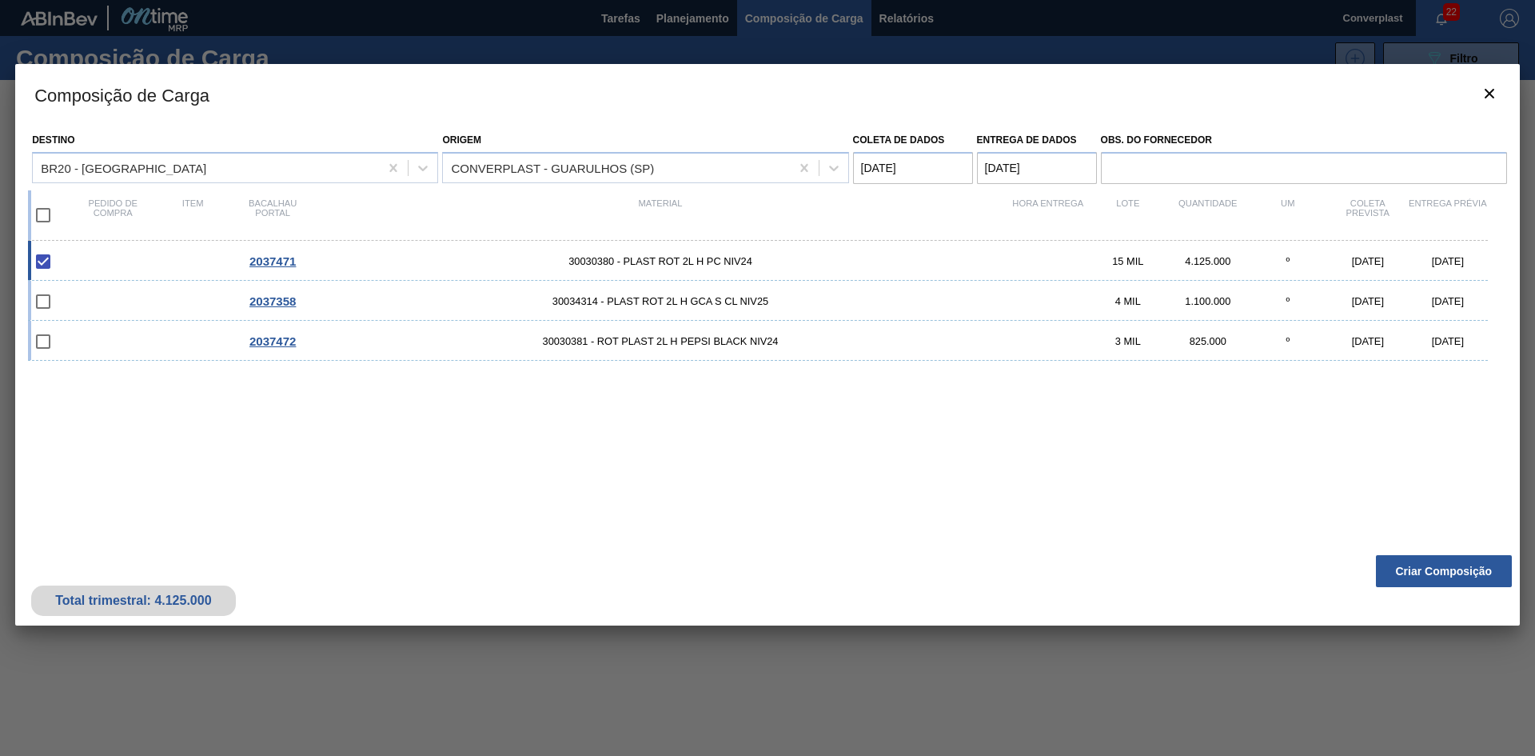
click at [1384, 589] on div "Total trimestral: 4.125.000 Criar Composição" at bounding box center [767, 586] width 1505 height 78
click at [1393, 569] on button "Criar Composição" at bounding box center [1444, 571] width 136 height 32
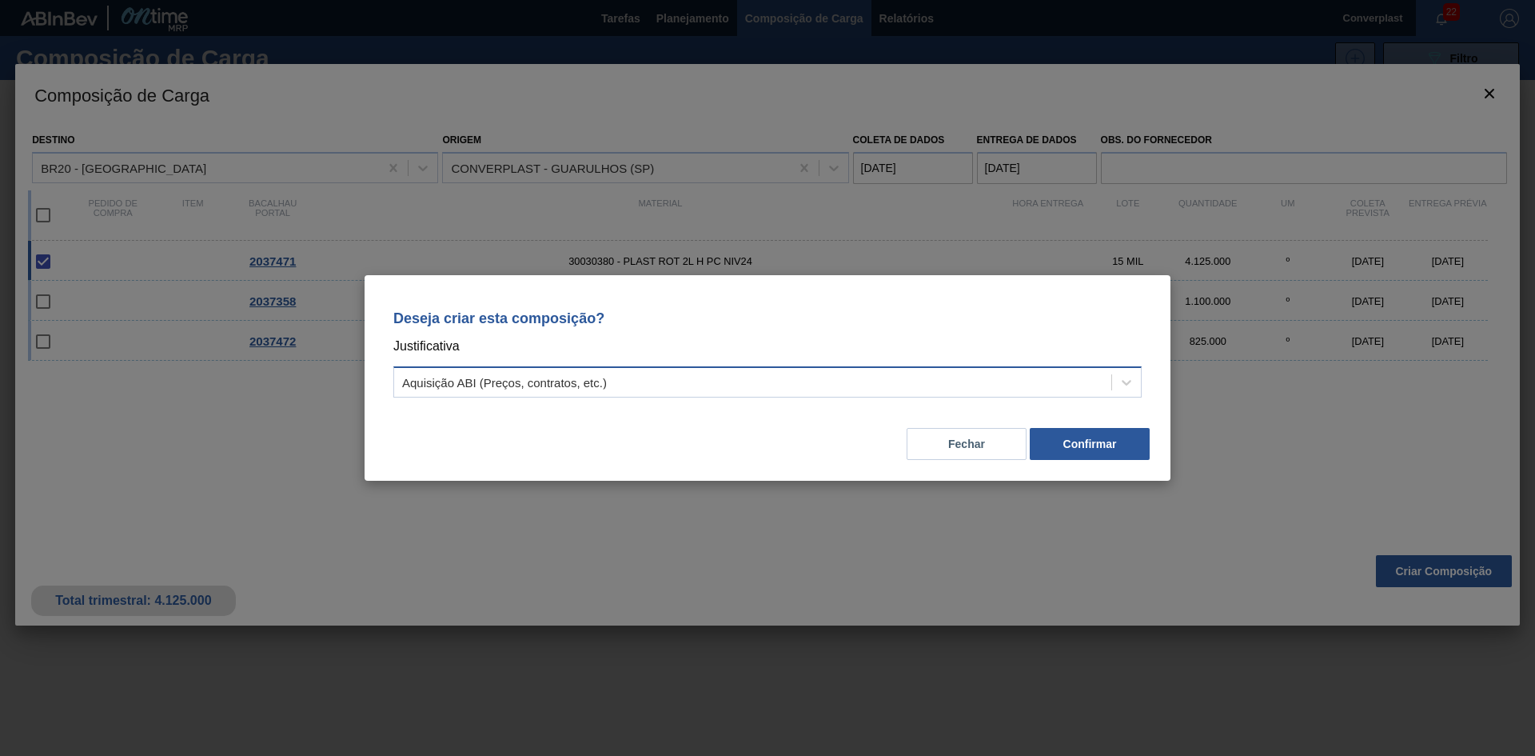
click at [809, 380] on div "Aquisição ABI (Preços, contratos, etc.)" at bounding box center [752, 382] width 717 height 23
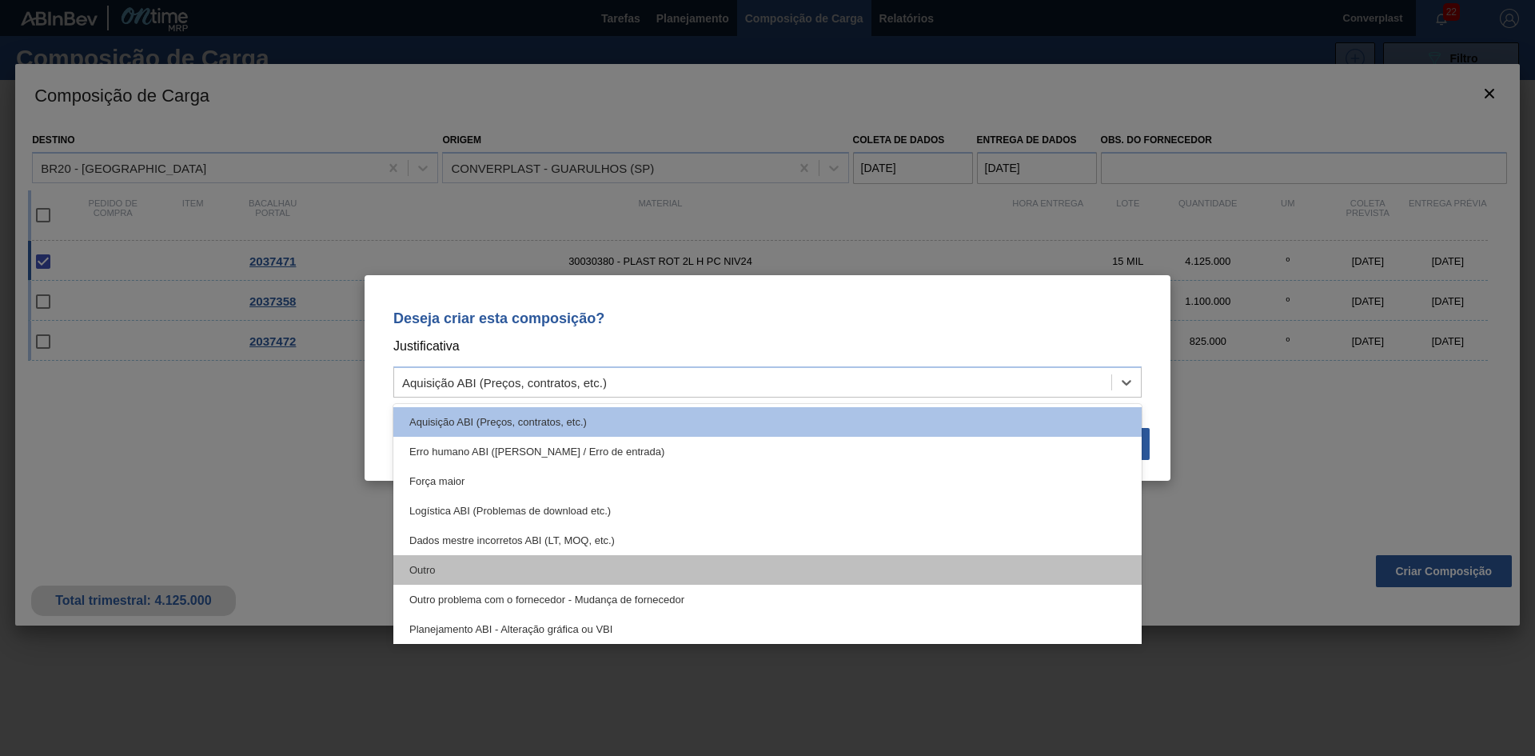
drag, startPoint x: 695, startPoint y: 559, endPoint x: 734, endPoint y: 513, distance: 60.7
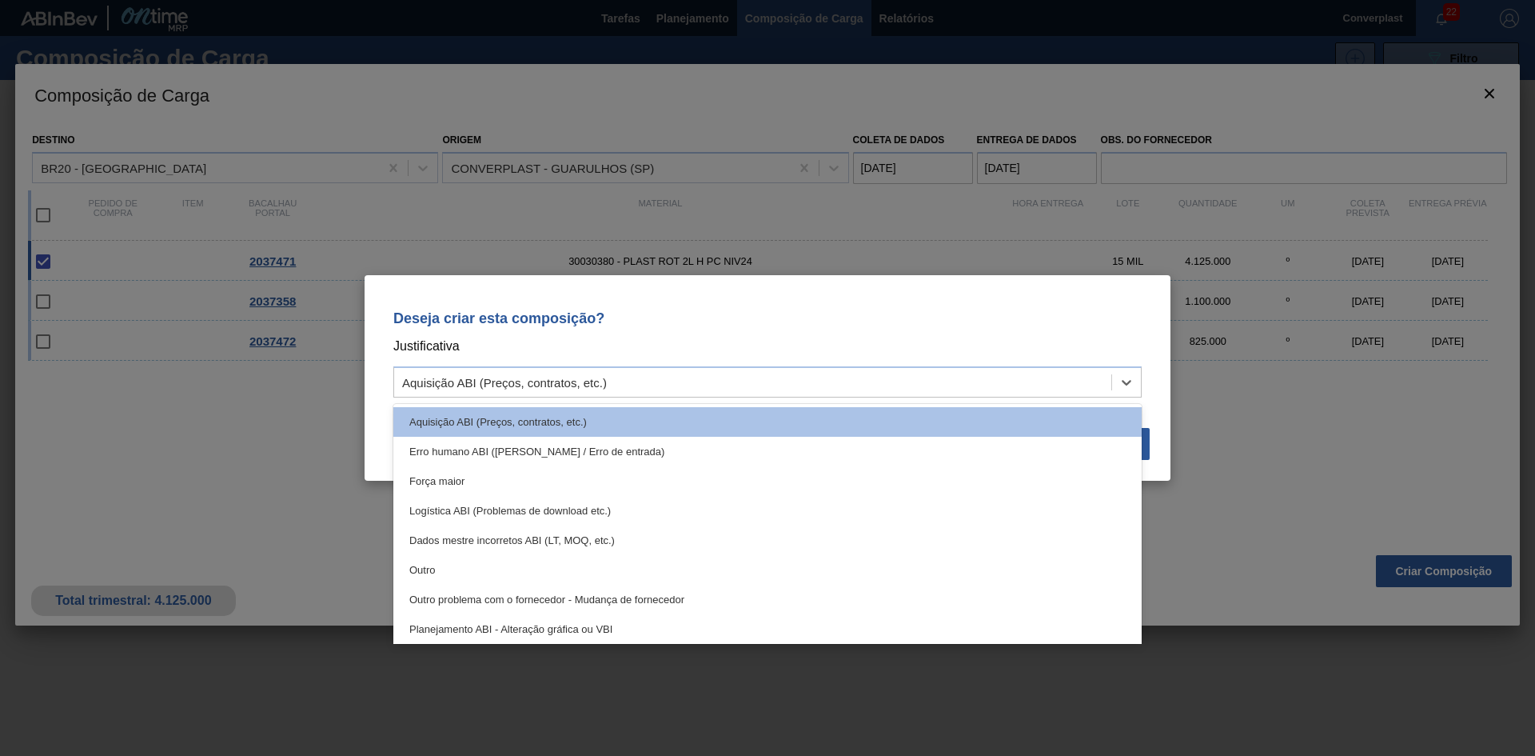
click at [695, 560] on div "Outro" at bounding box center [767, 570] width 749 height 30
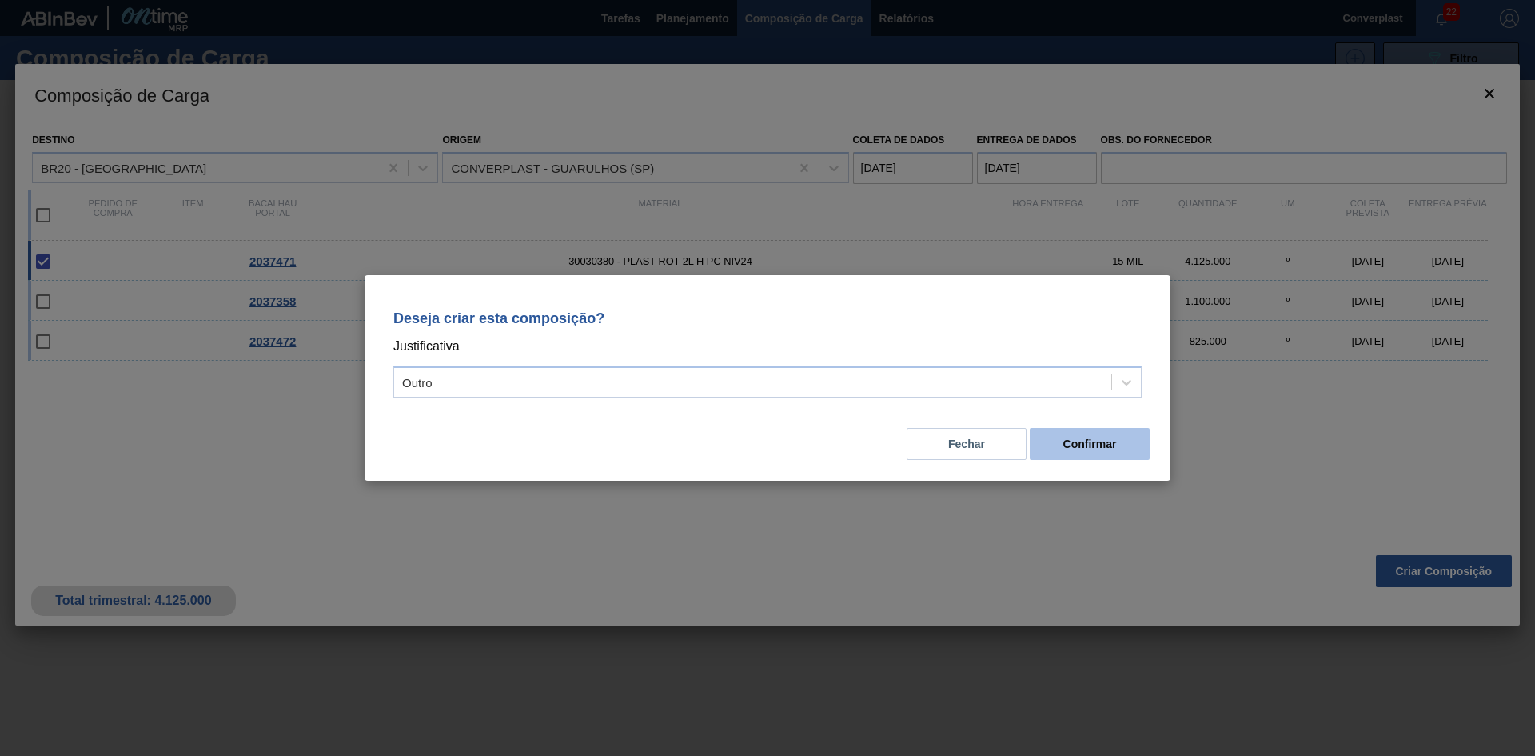
click at [1092, 439] on font "Confirmar" at bounding box center [1091, 443] width 54 height 13
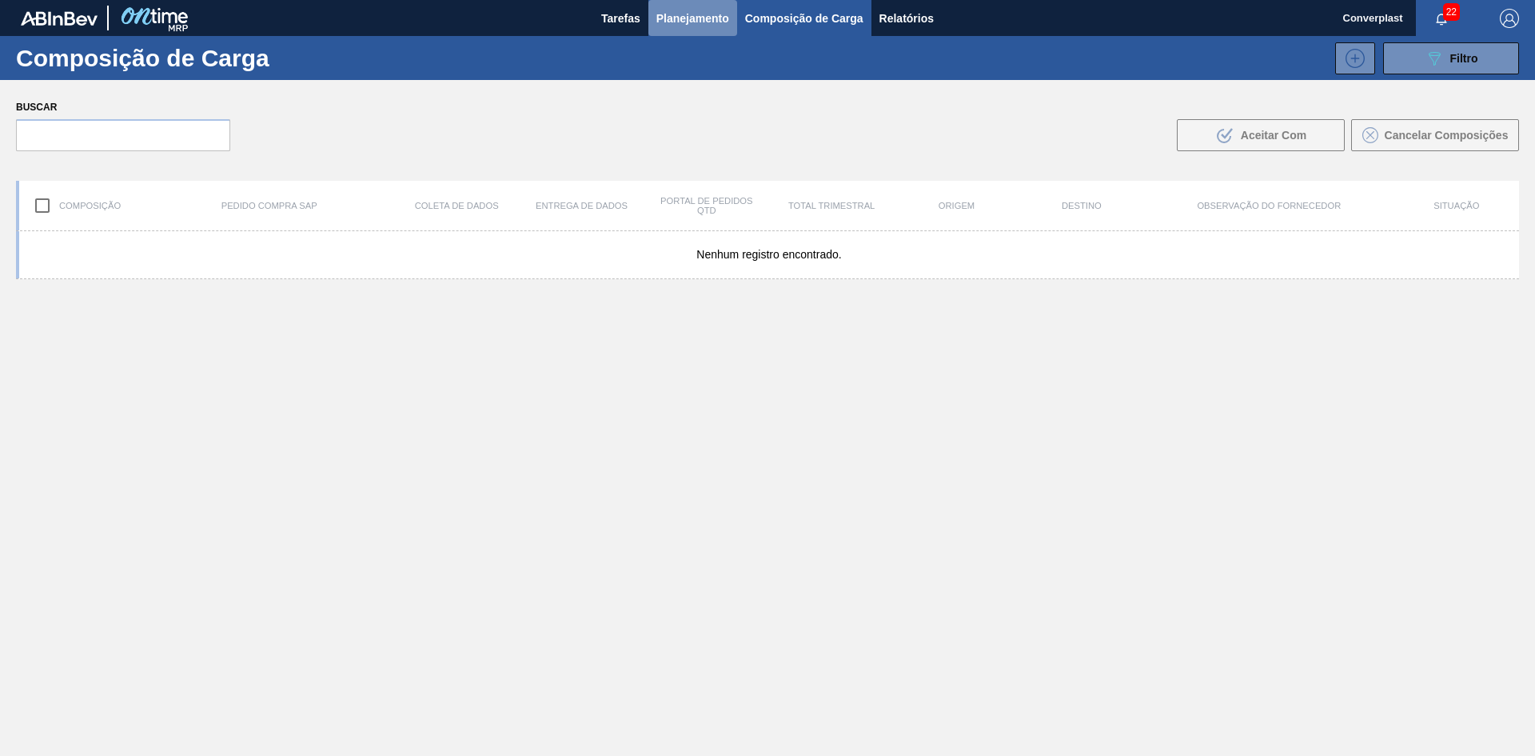
click at [673, 32] on button "Planejamento" at bounding box center [693, 18] width 89 height 36
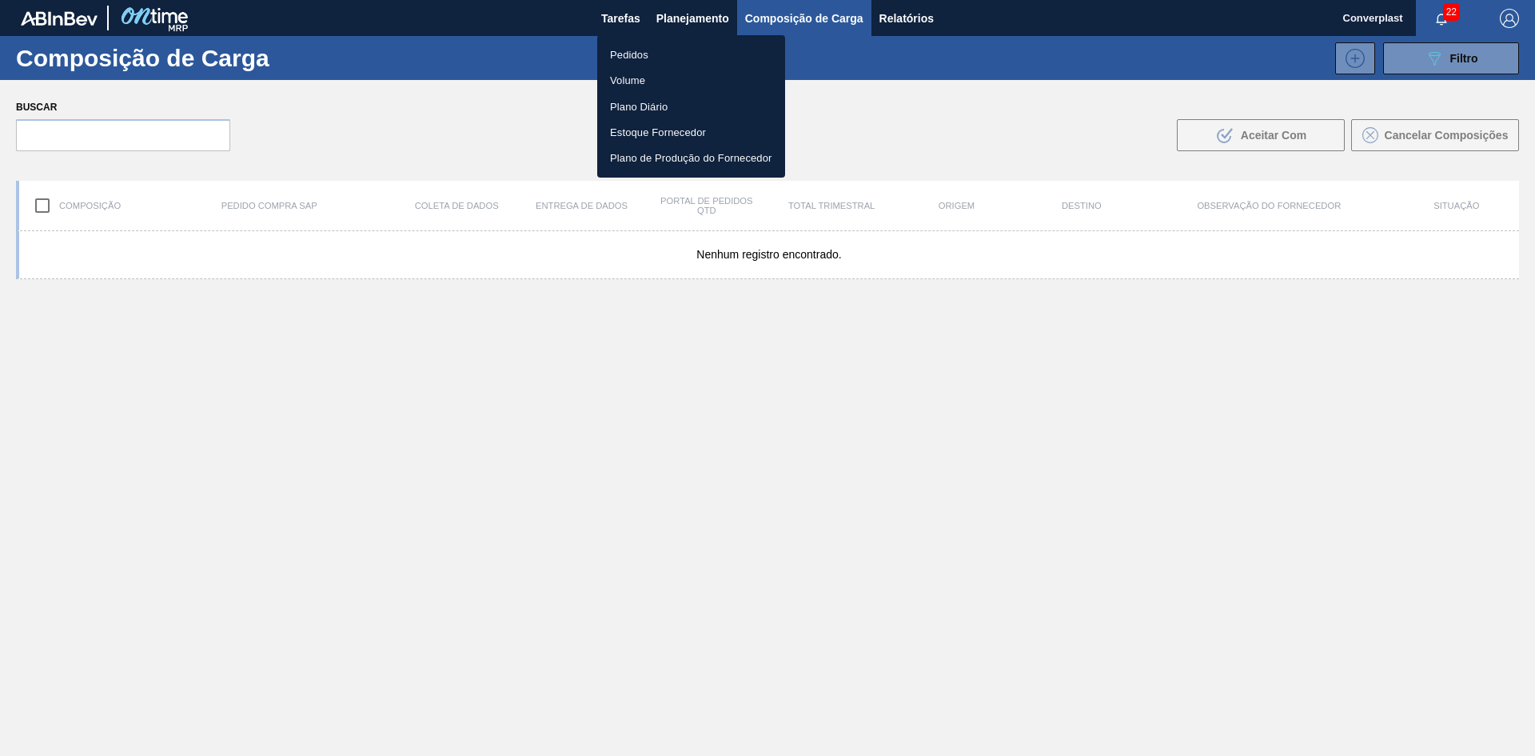
click at [669, 59] on li "Pedidos" at bounding box center [691, 55] width 188 height 26
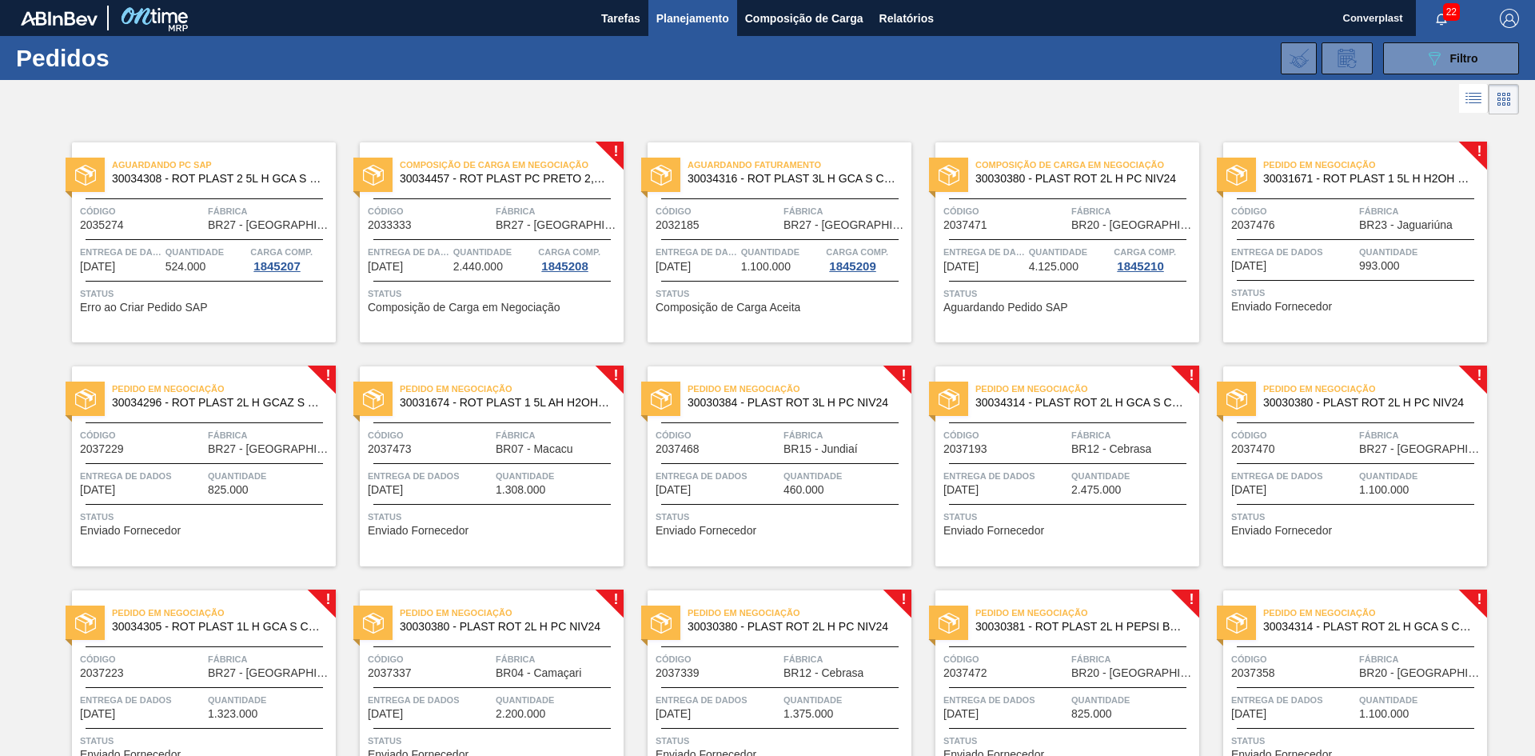
click at [1320, 312] on font "Enviado Fornecedor" at bounding box center [1282, 306] width 101 height 13
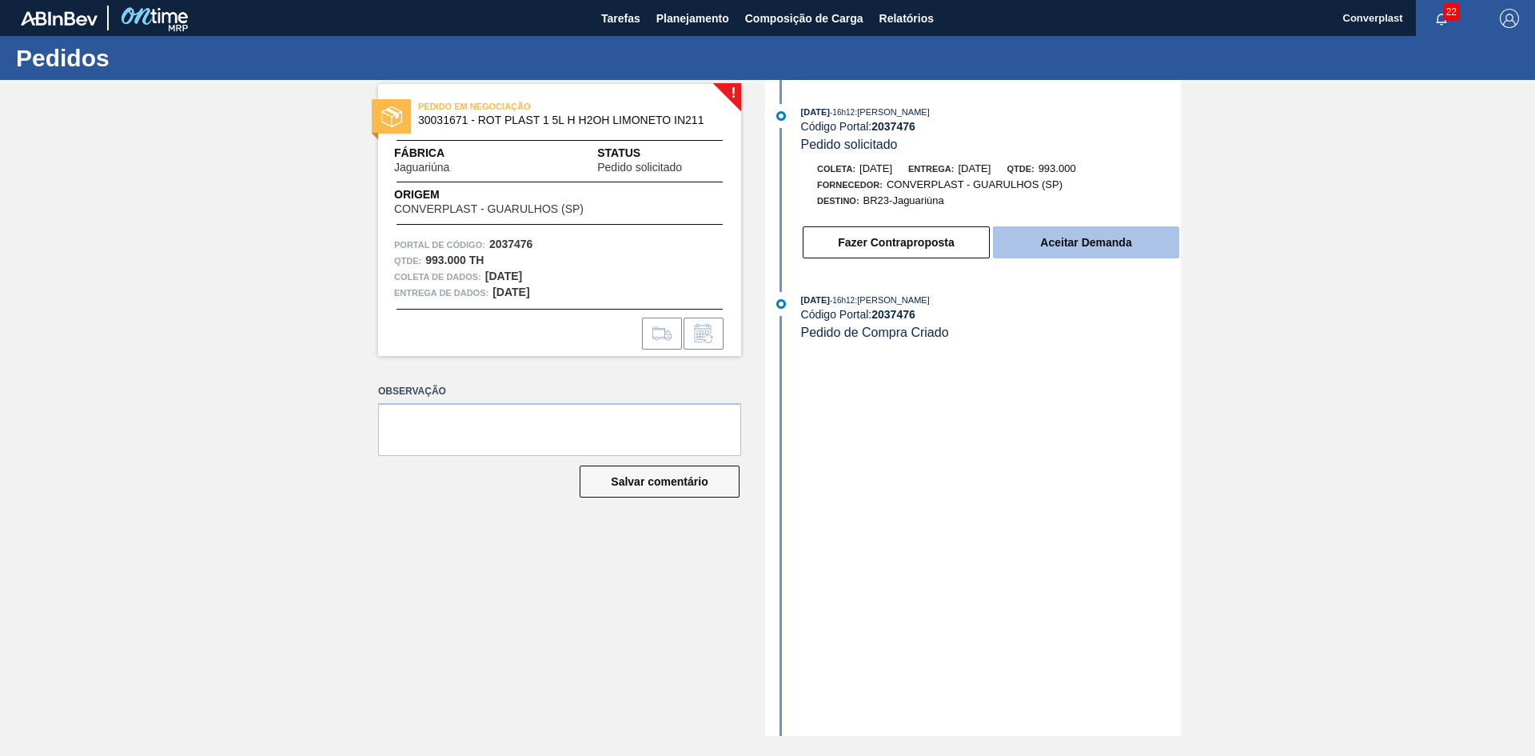
click at [1020, 244] on button "Aceitar Demanda" at bounding box center [1086, 242] width 186 height 32
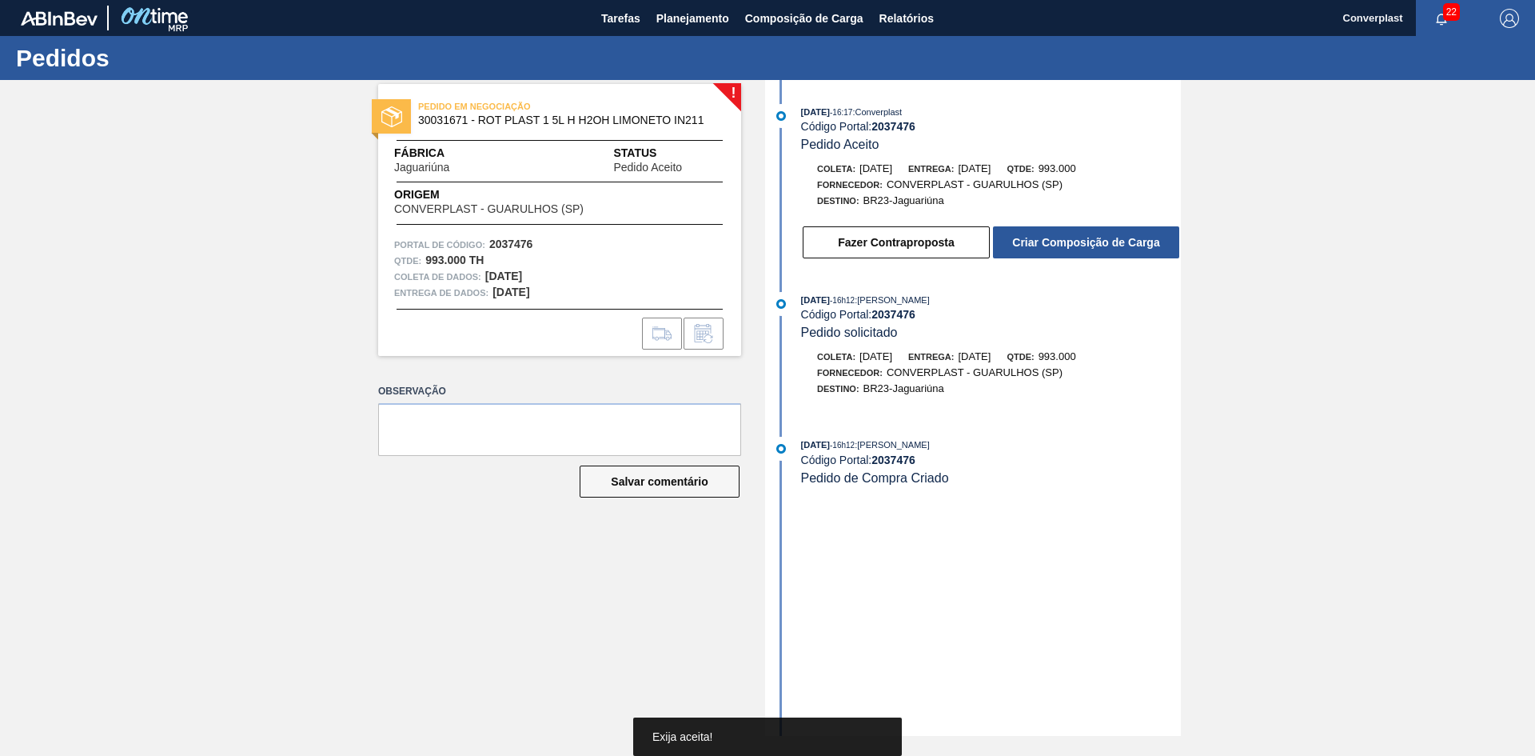
click at [1030, 236] on font "Criar Composição de Carga" at bounding box center [1085, 242] width 147 height 13
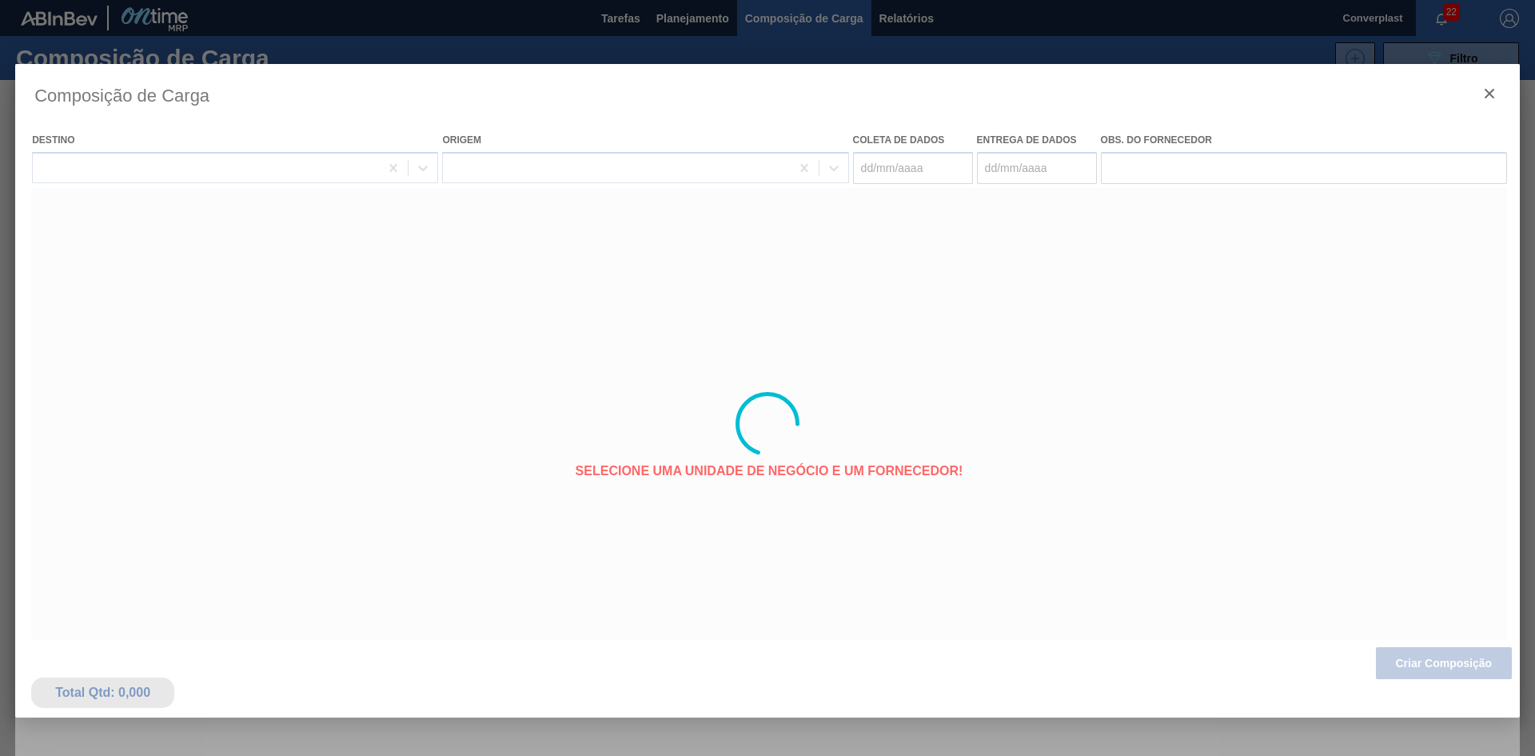
type coleta "[DATE]"
type entrega "[DATE]"
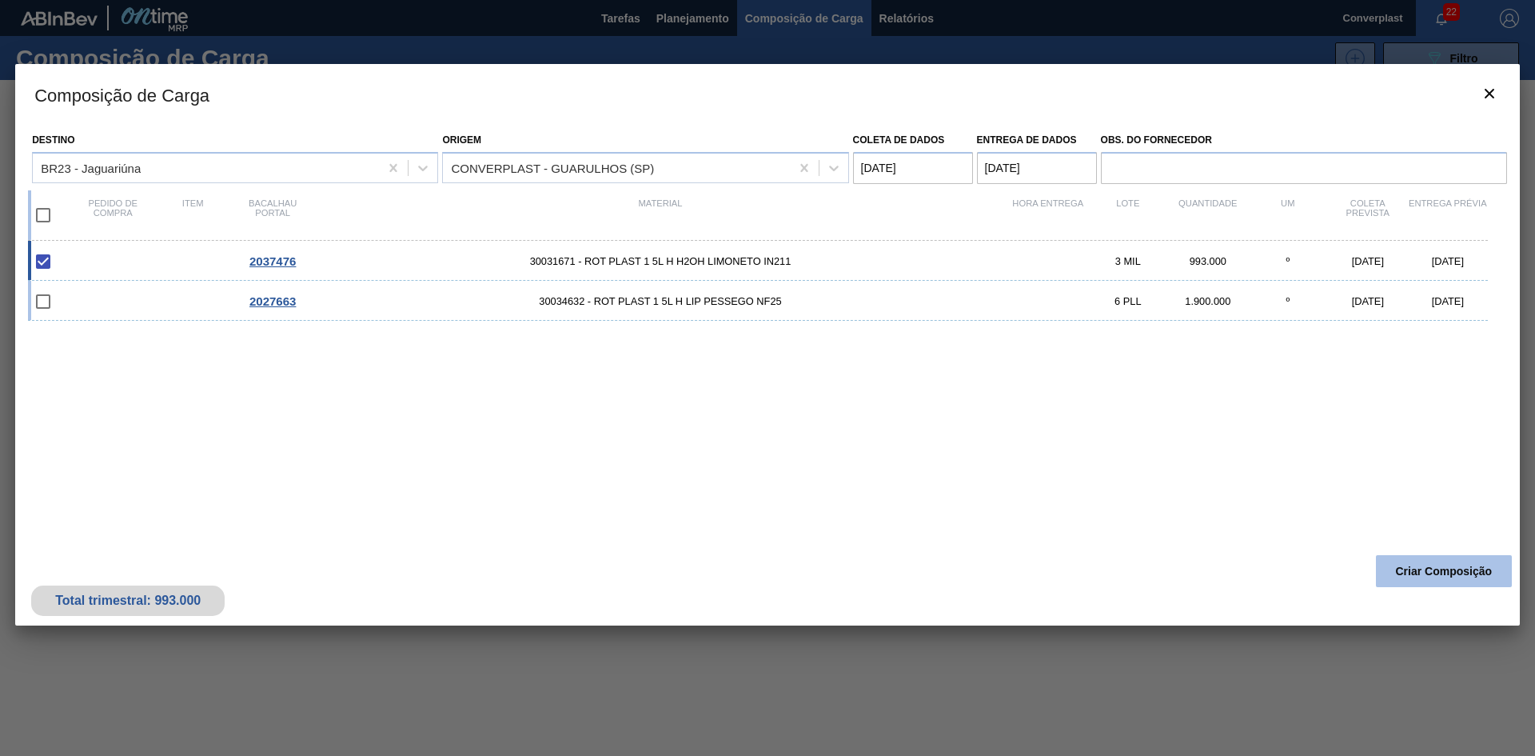
click at [1439, 579] on button "Criar Composição" at bounding box center [1444, 571] width 136 height 32
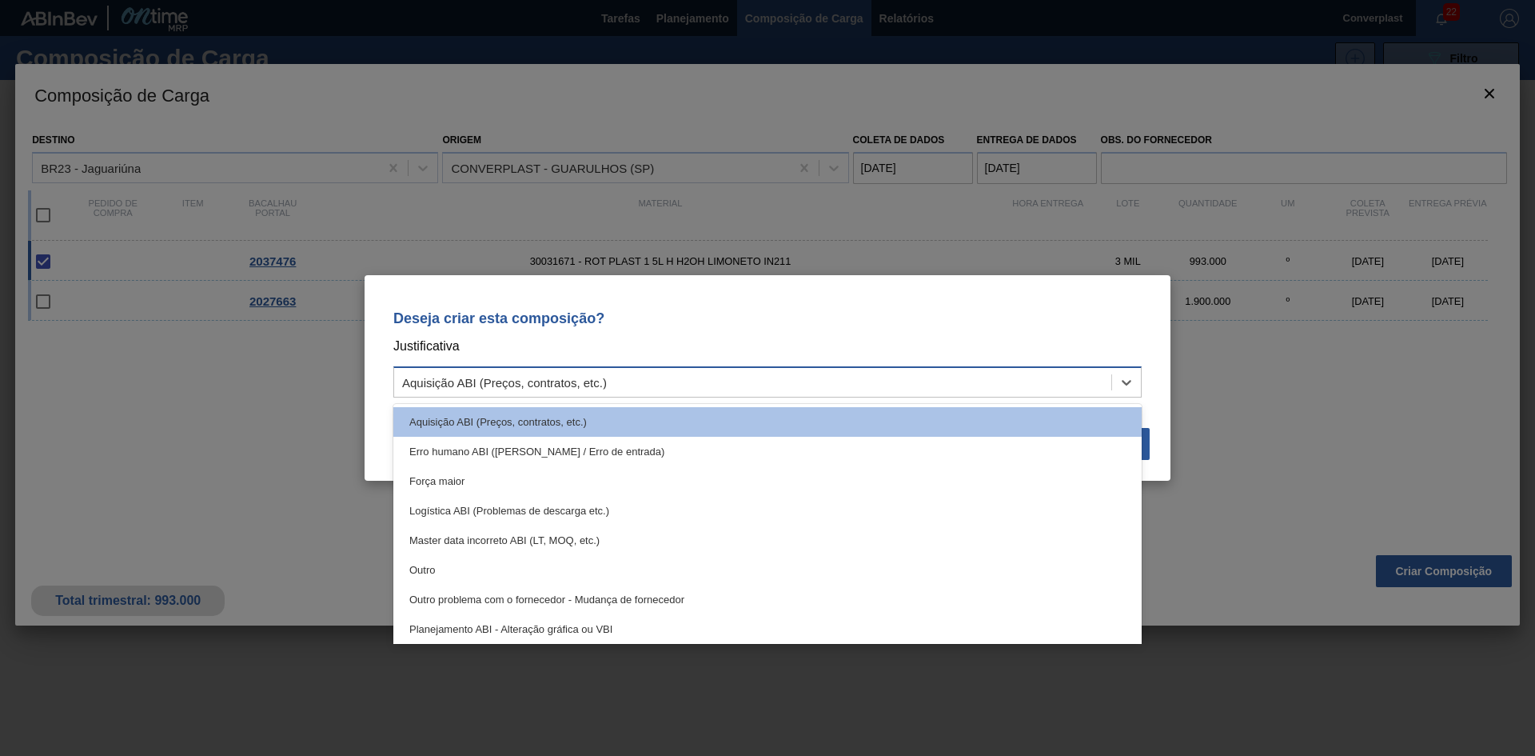
click at [980, 377] on div "Aquisição ABI (Preços, contratos, etc.)" at bounding box center [752, 382] width 717 height 23
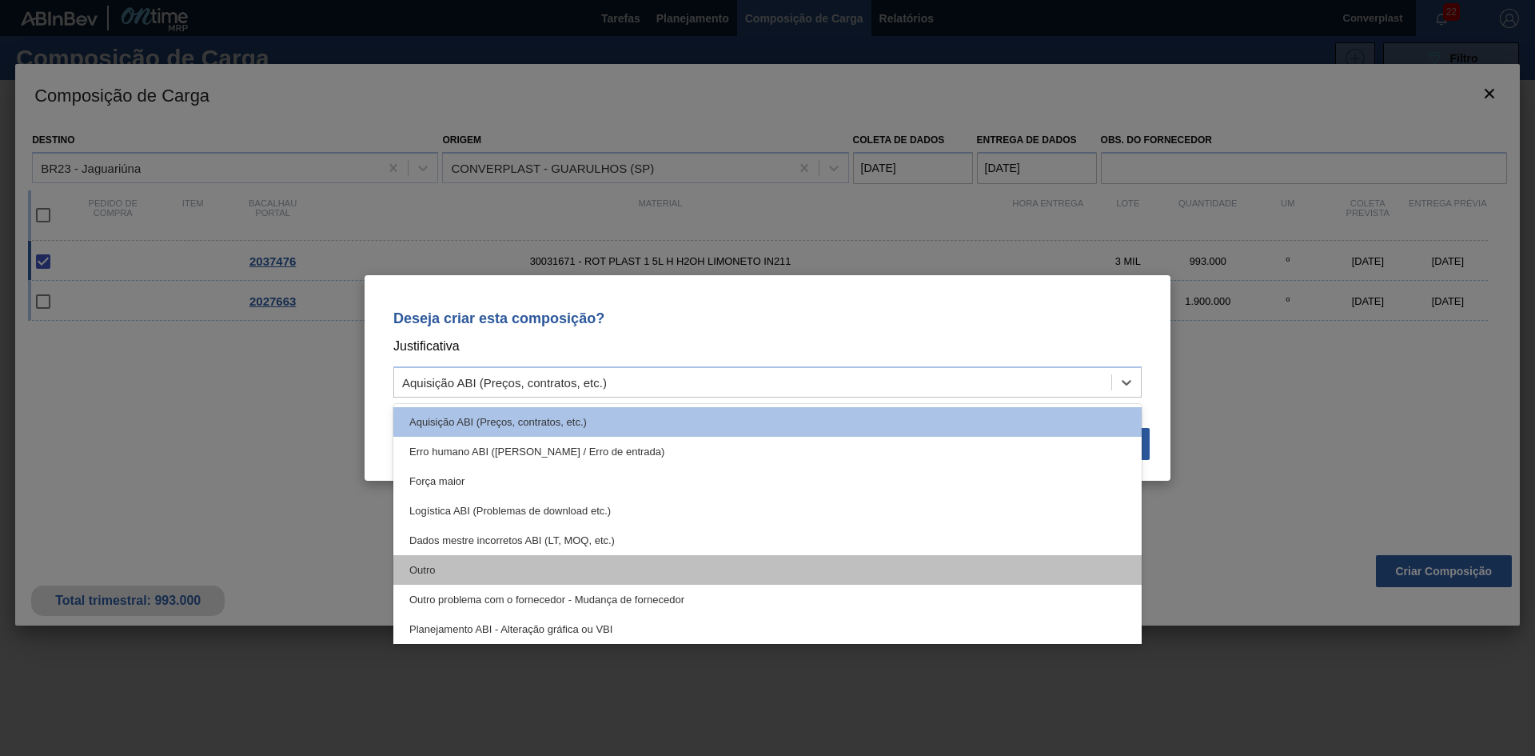
click at [652, 561] on div "Outro" at bounding box center [767, 570] width 749 height 30
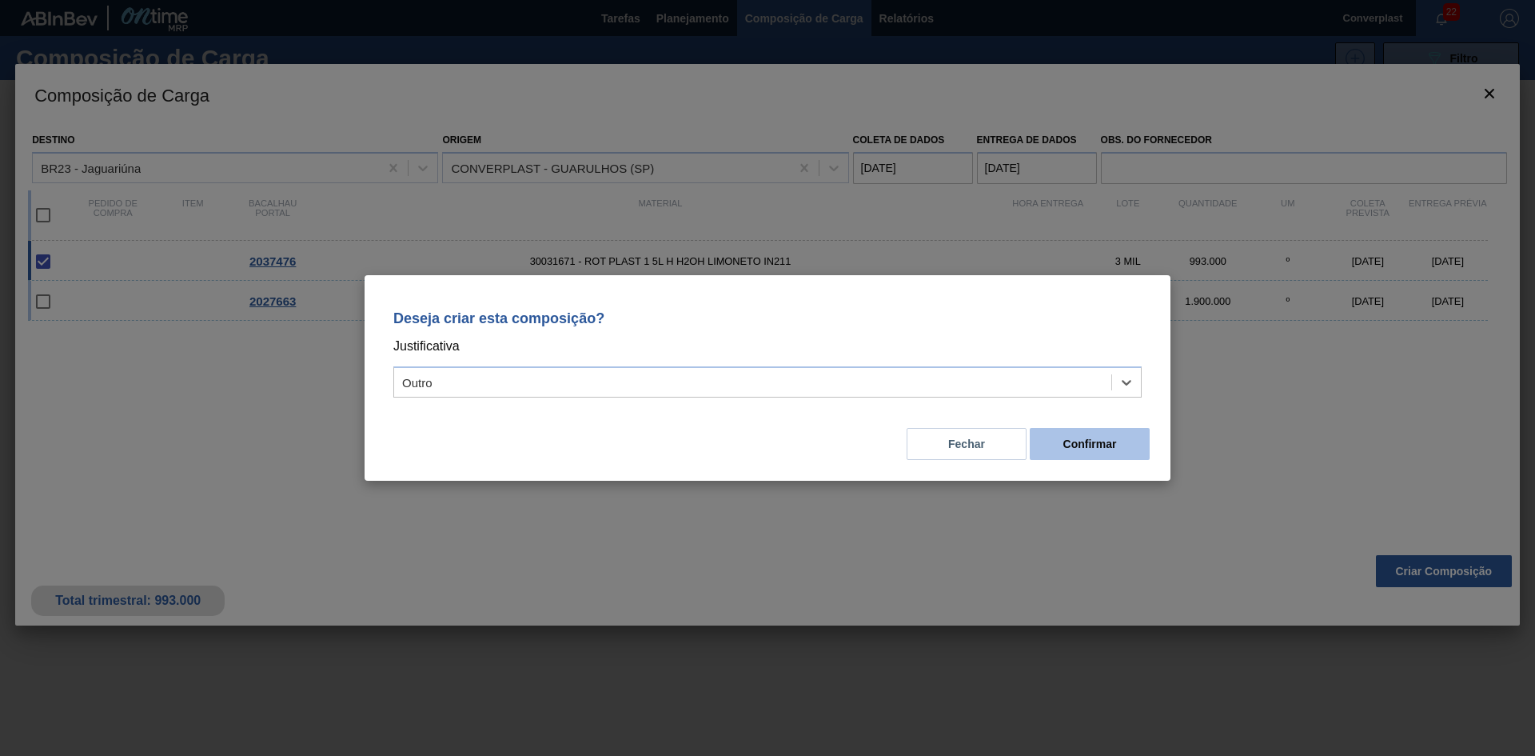
click at [1066, 445] on font "Confirmar" at bounding box center [1091, 443] width 54 height 13
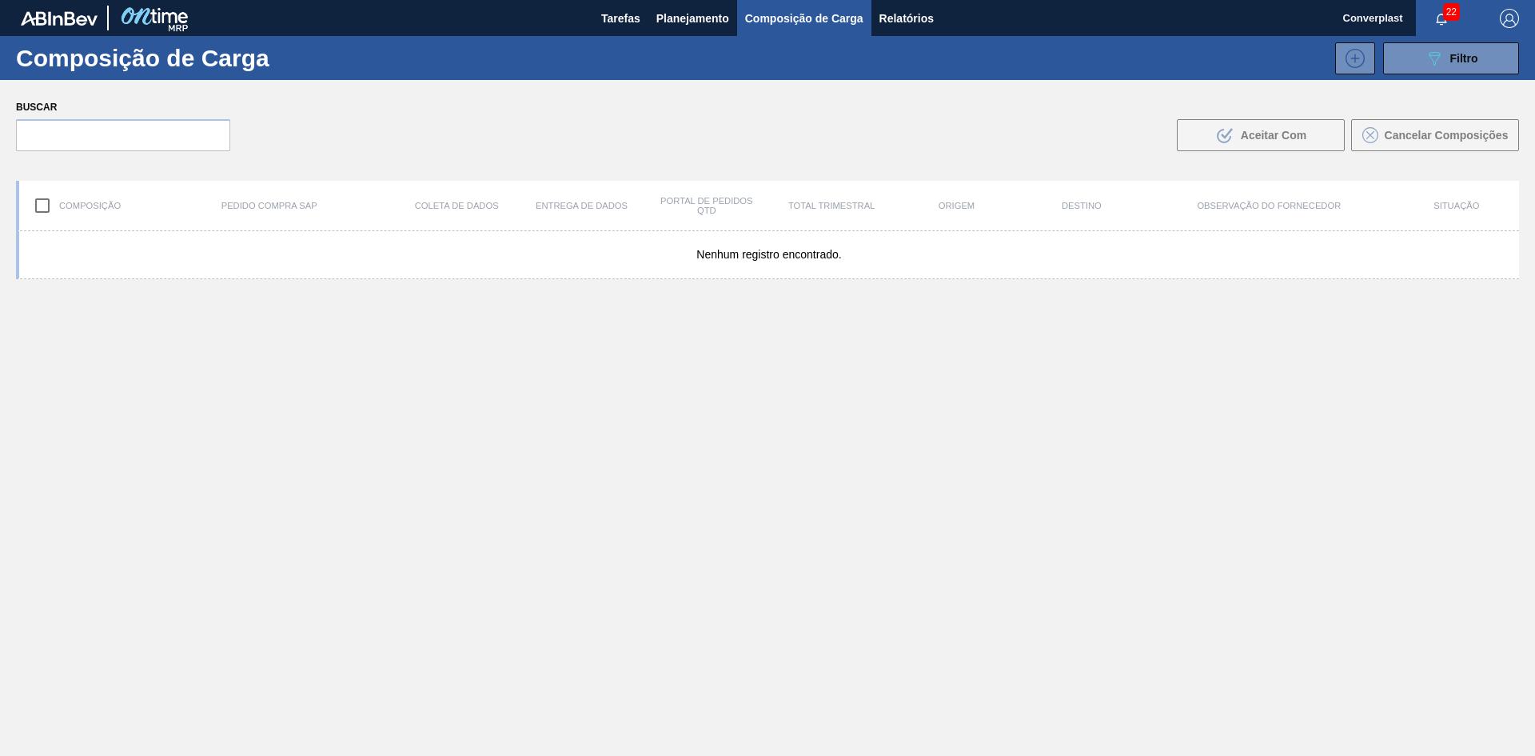
click at [711, 353] on div "Nenhum registro encontrado." at bounding box center [768, 531] width 1504 height 600
click at [695, 31] on button "Planejamento" at bounding box center [693, 18] width 89 height 36
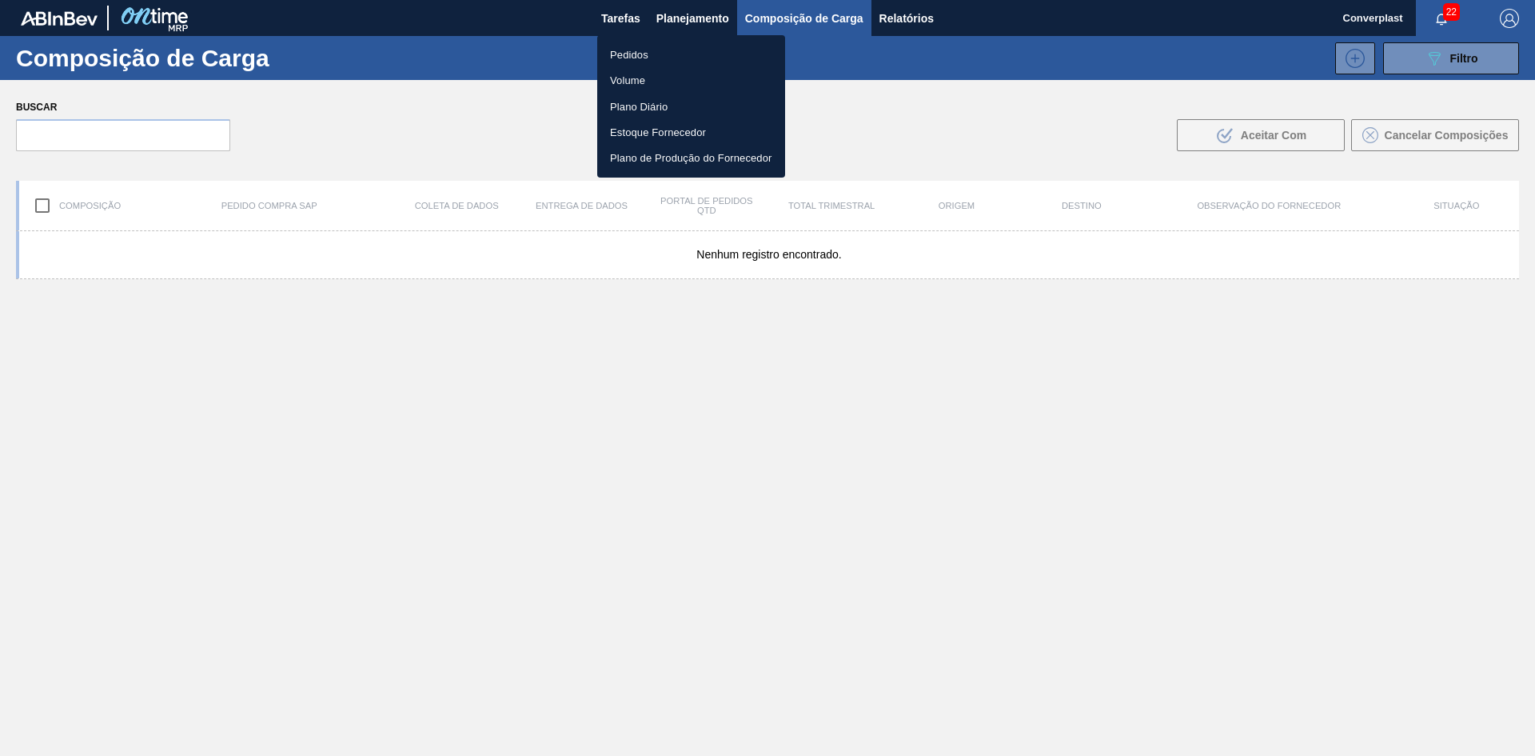
click at [667, 58] on li "Pedidos" at bounding box center [691, 55] width 188 height 26
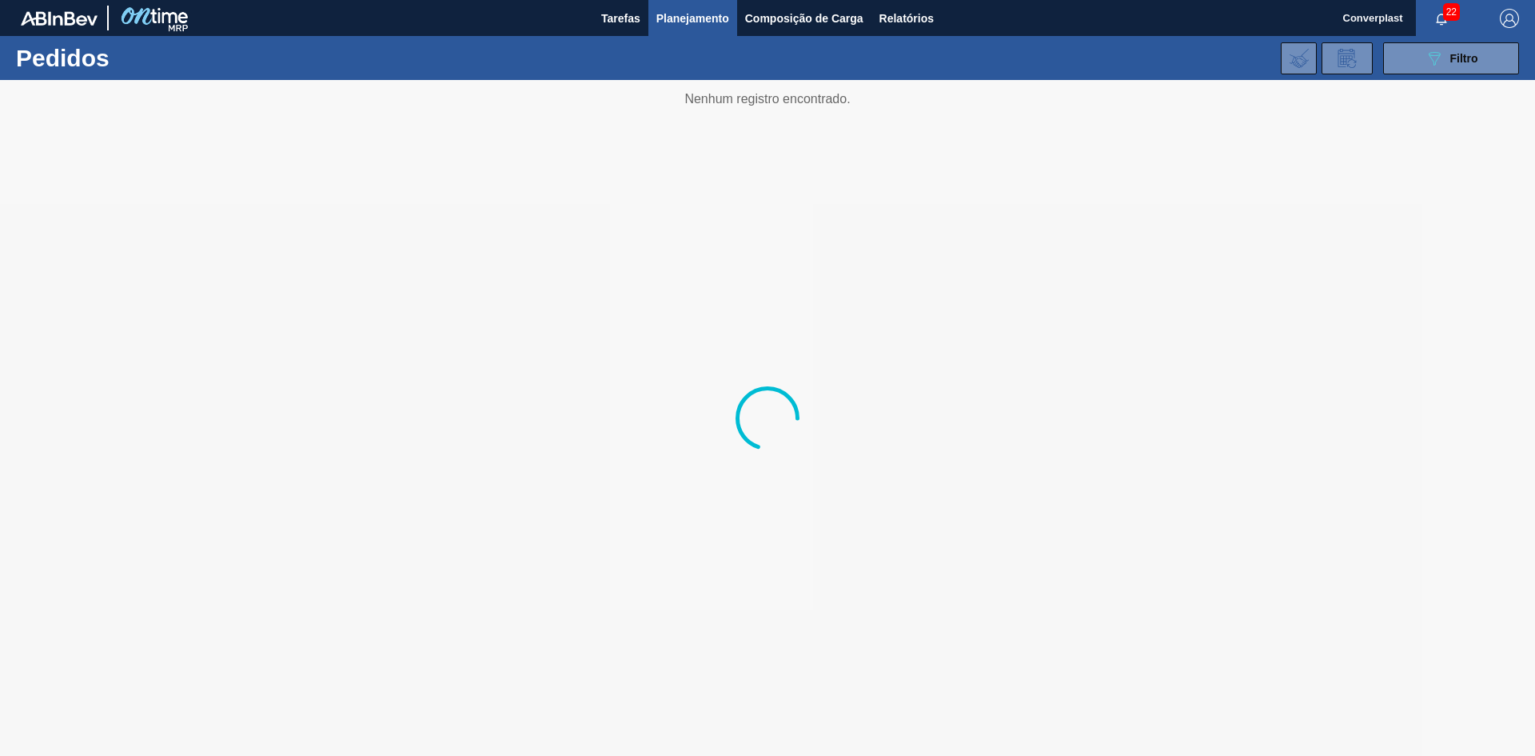
click at [589, 418] on div at bounding box center [767, 418] width 1535 height 676
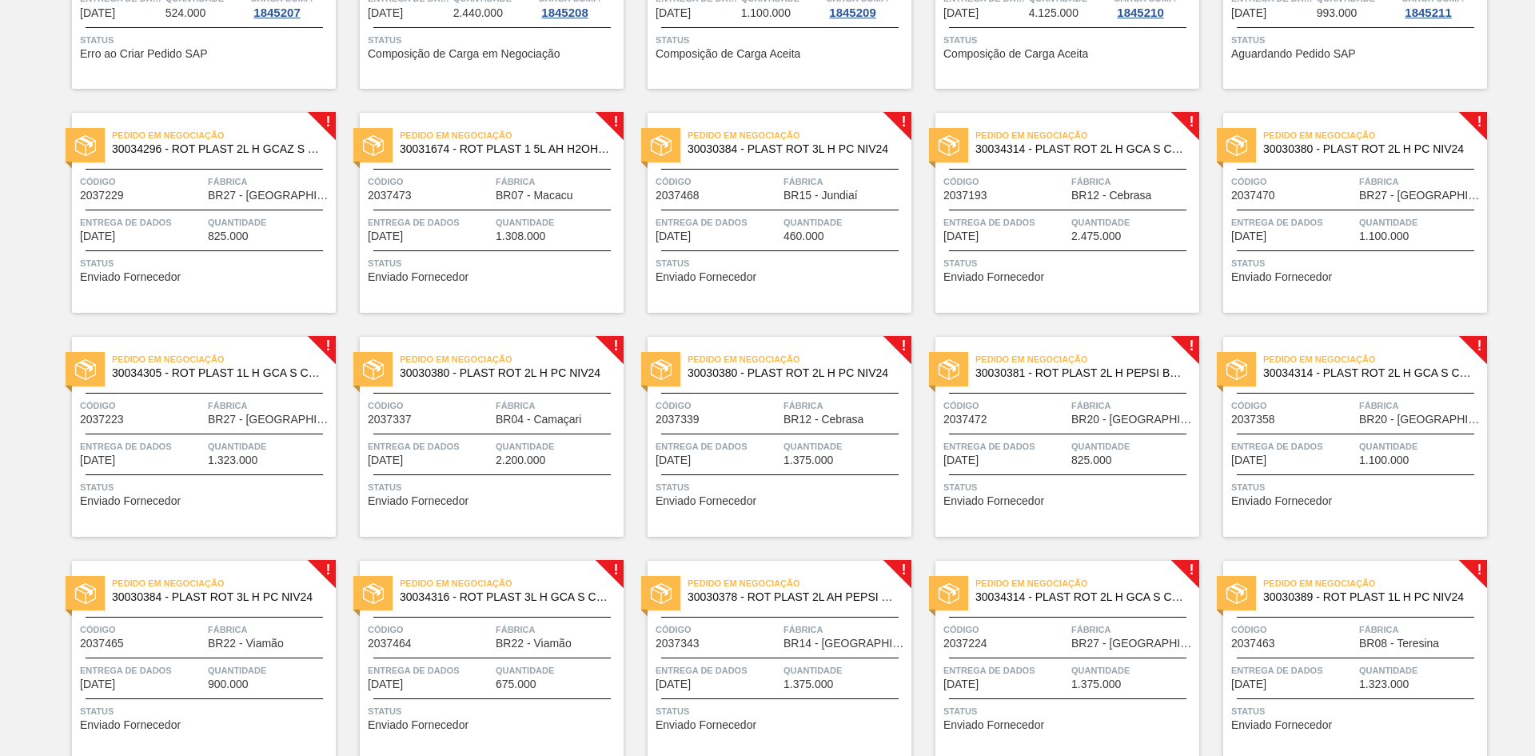
scroll to position [317, 0]
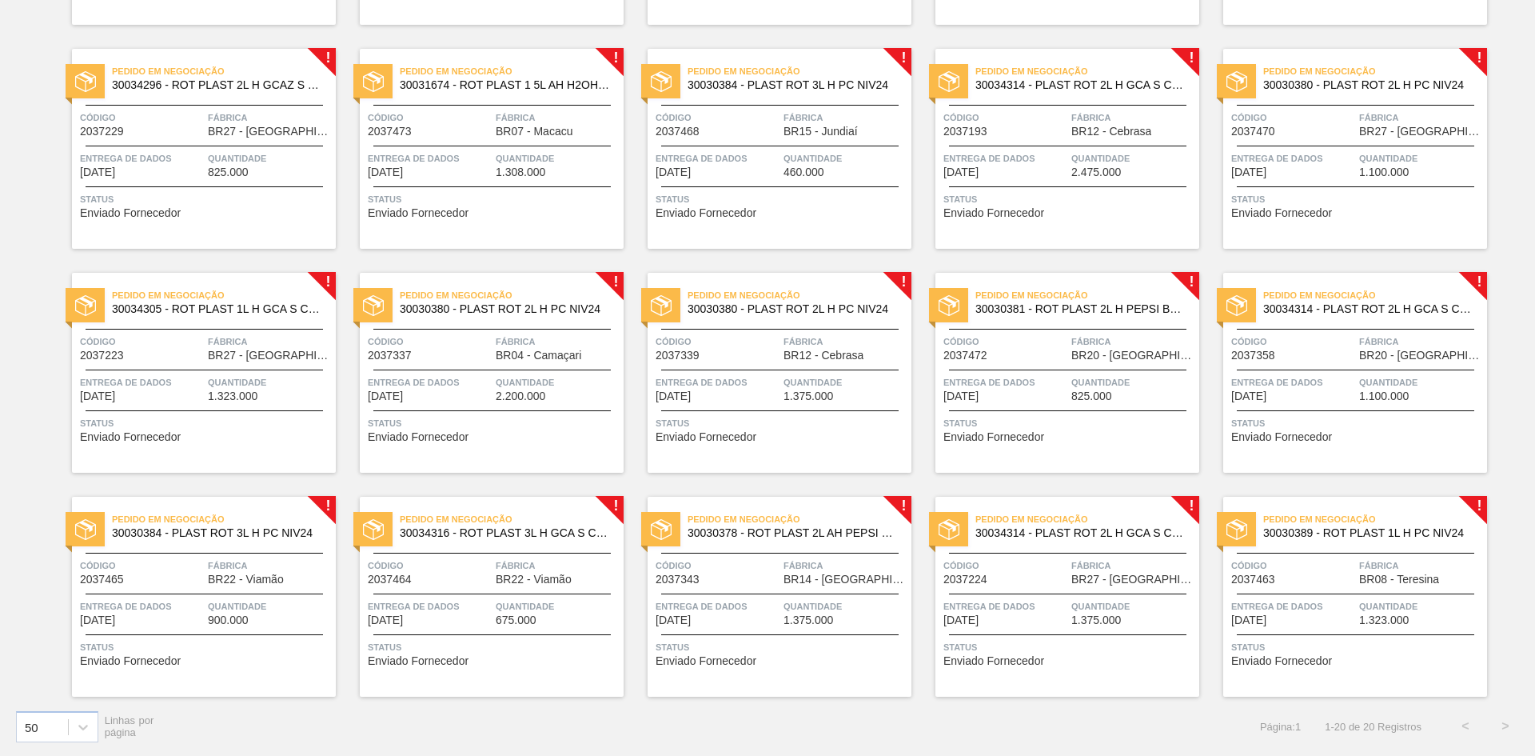
click at [157, 214] on font "Enviado Fornecedor" at bounding box center [130, 212] width 101 height 13
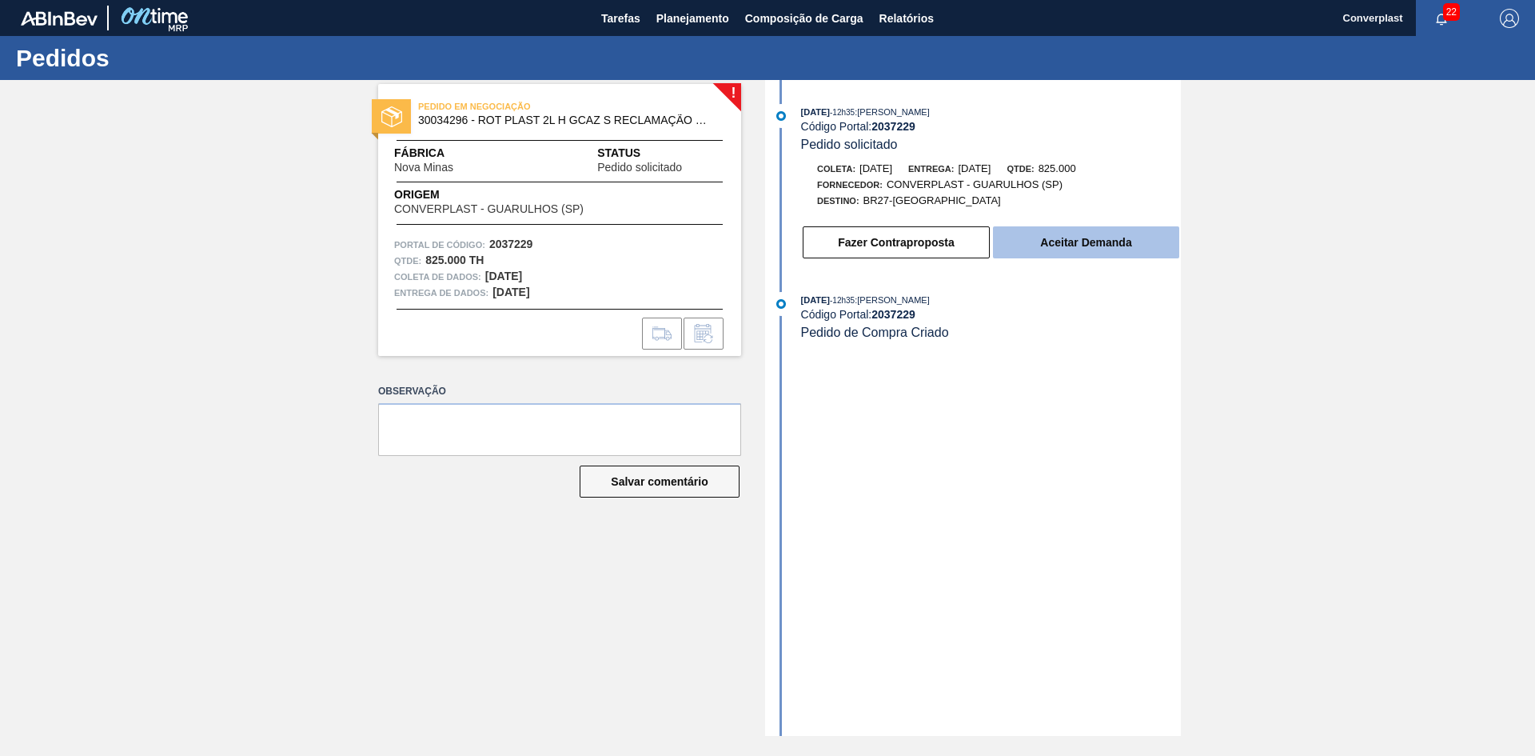
click at [1044, 258] on button "Aceitar Demanda" at bounding box center [1086, 242] width 186 height 32
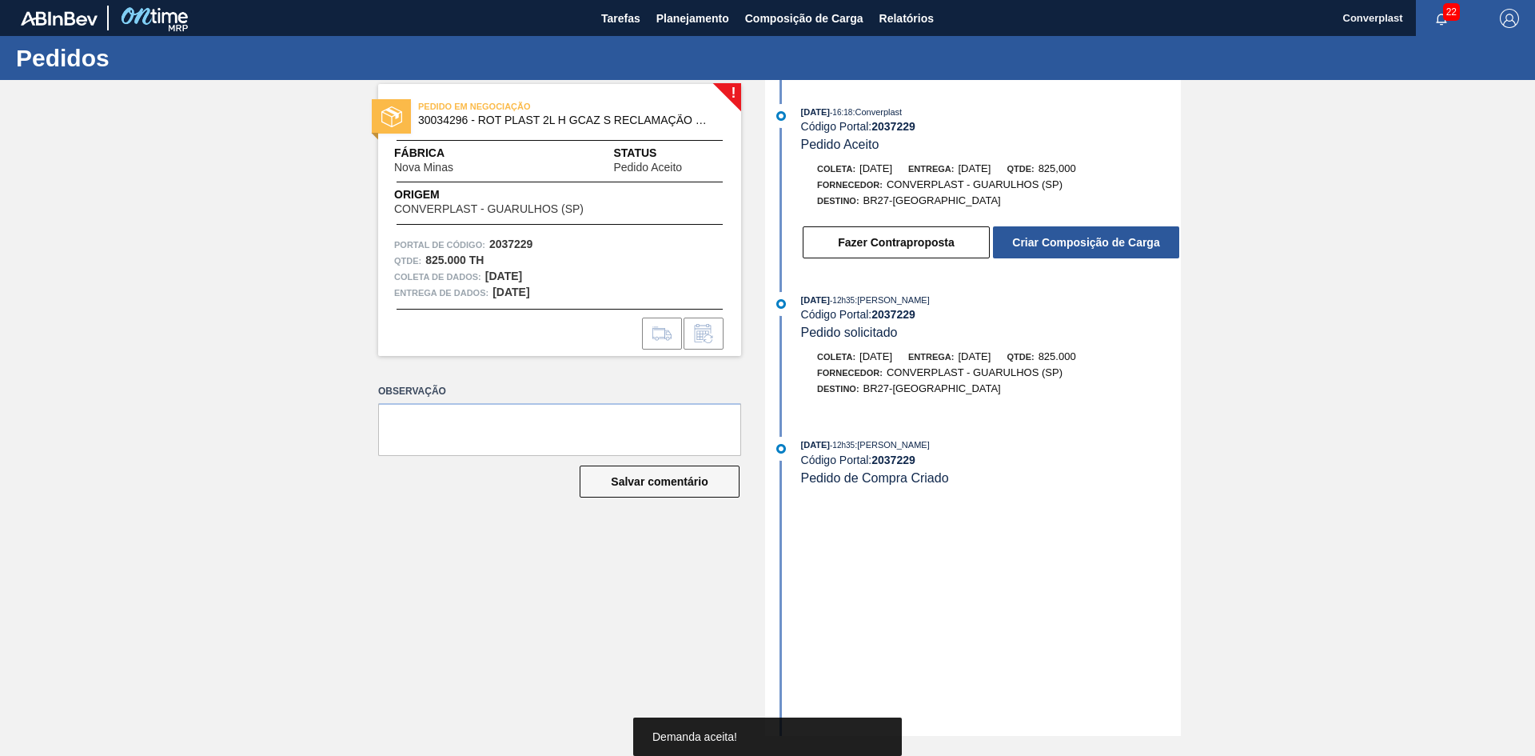
click at [1064, 245] on button "Criar Composição de Carga" at bounding box center [1086, 242] width 186 height 32
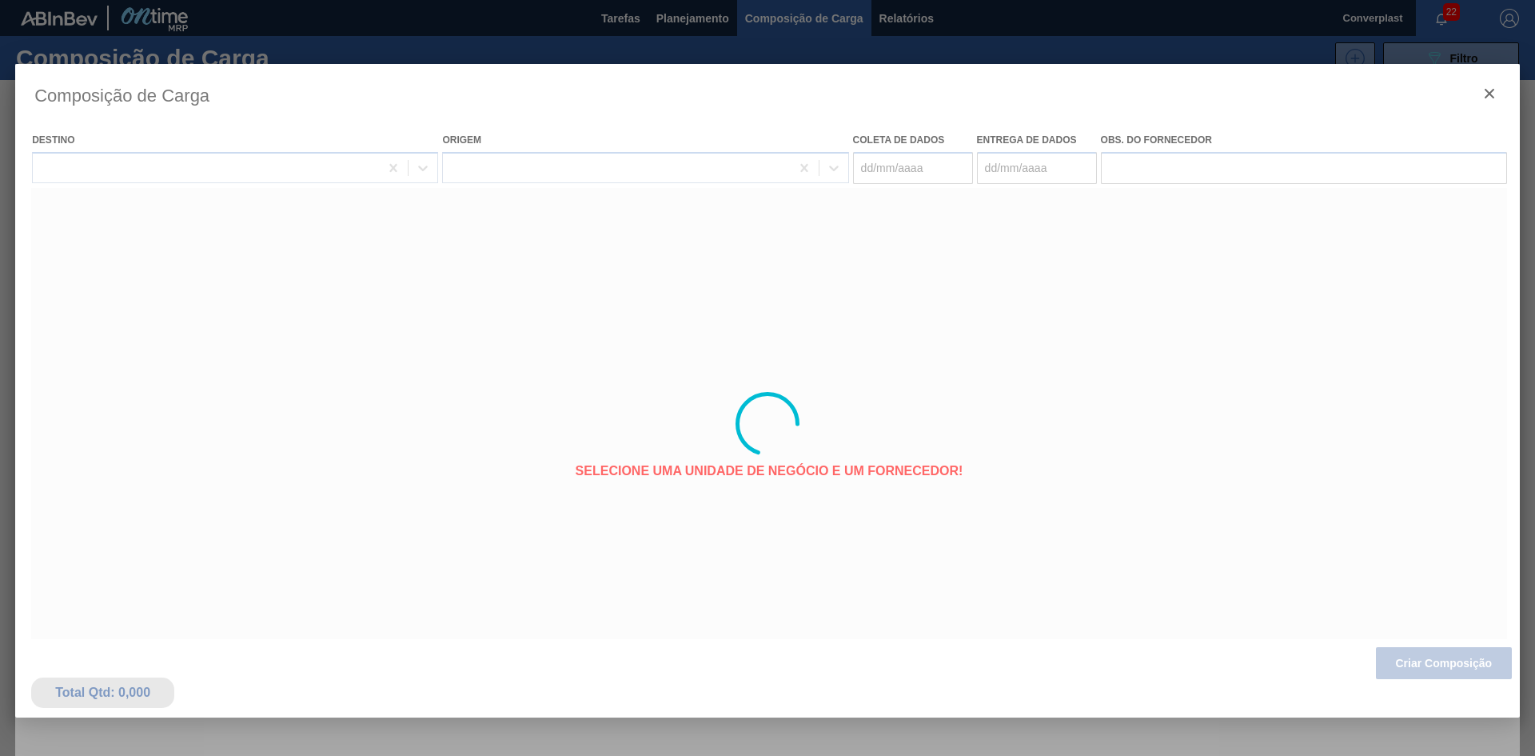
type coleta "[DATE]"
type entrega "[DATE]"
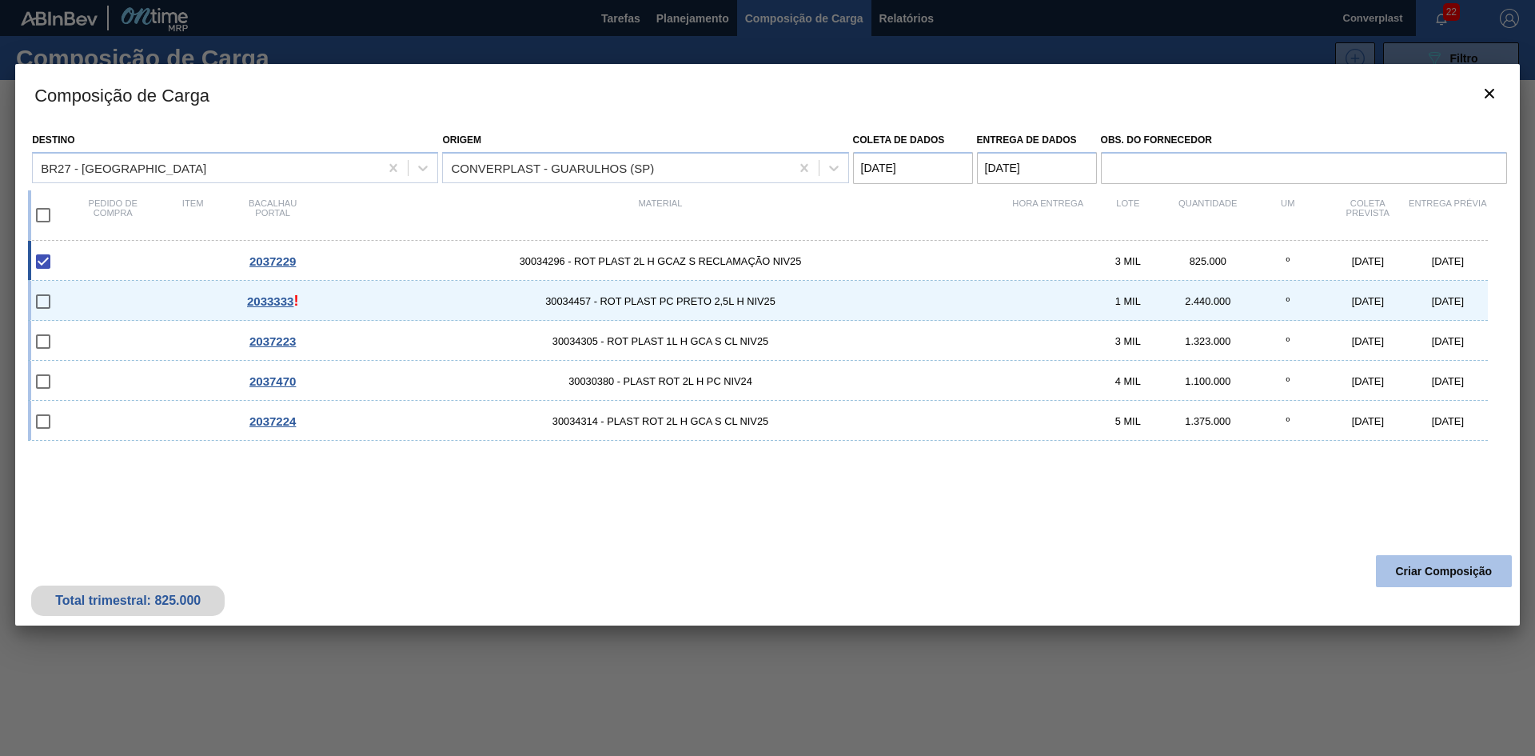
click at [1459, 563] on button "Criar Composição" at bounding box center [1444, 571] width 136 height 32
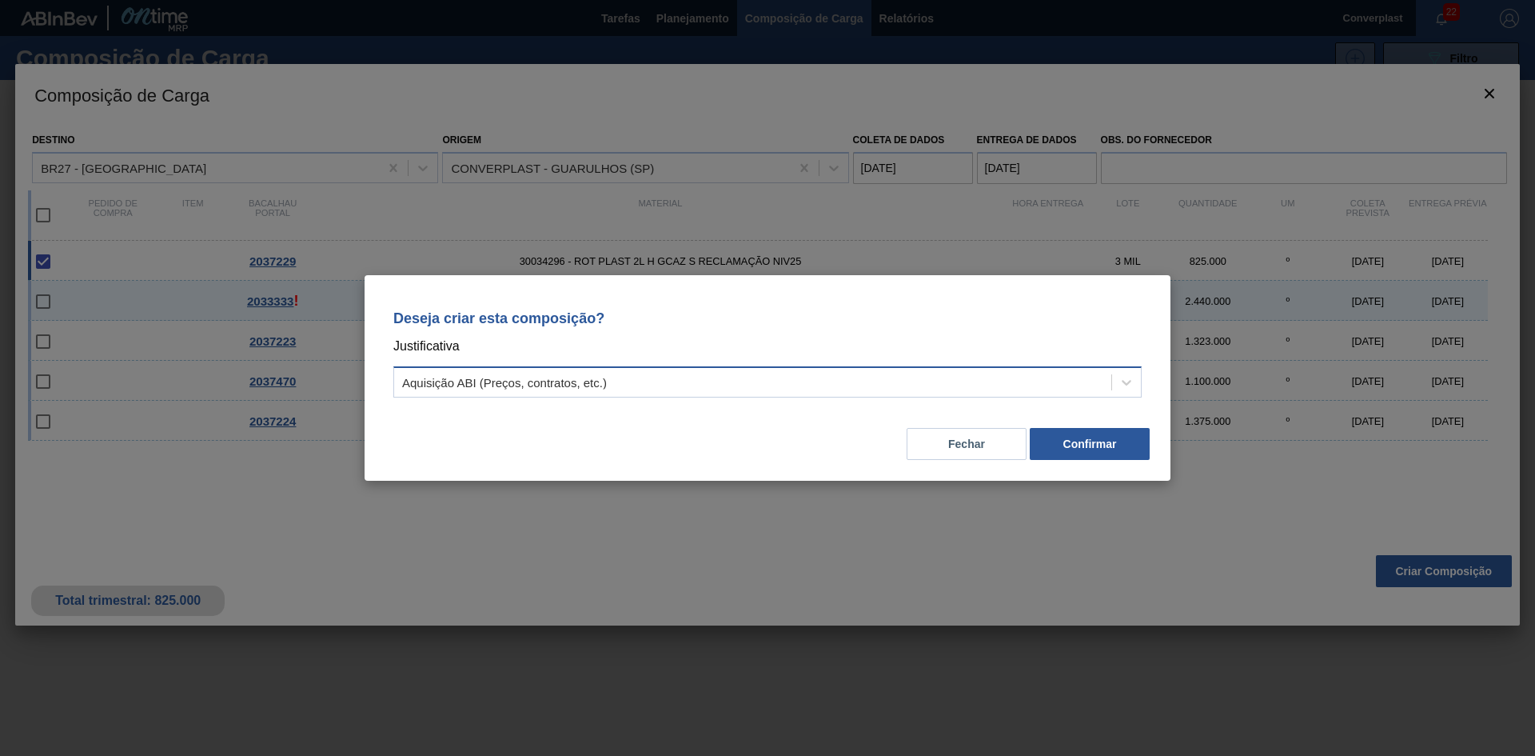
click at [932, 385] on div "Aquisição ABI (Preços, contratos, etc.)" at bounding box center [752, 382] width 717 height 23
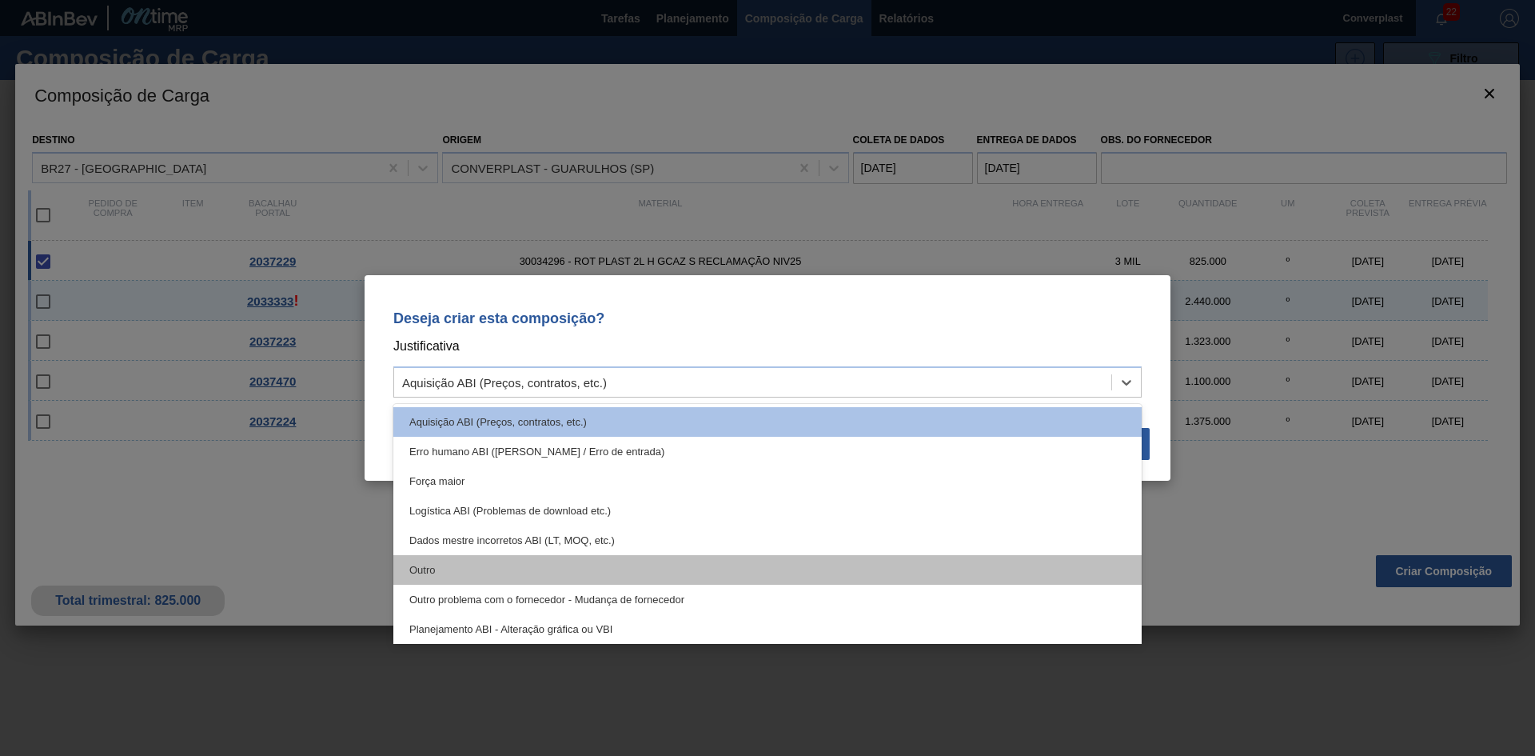
click at [739, 577] on div "Outro" at bounding box center [767, 570] width 749 height 30
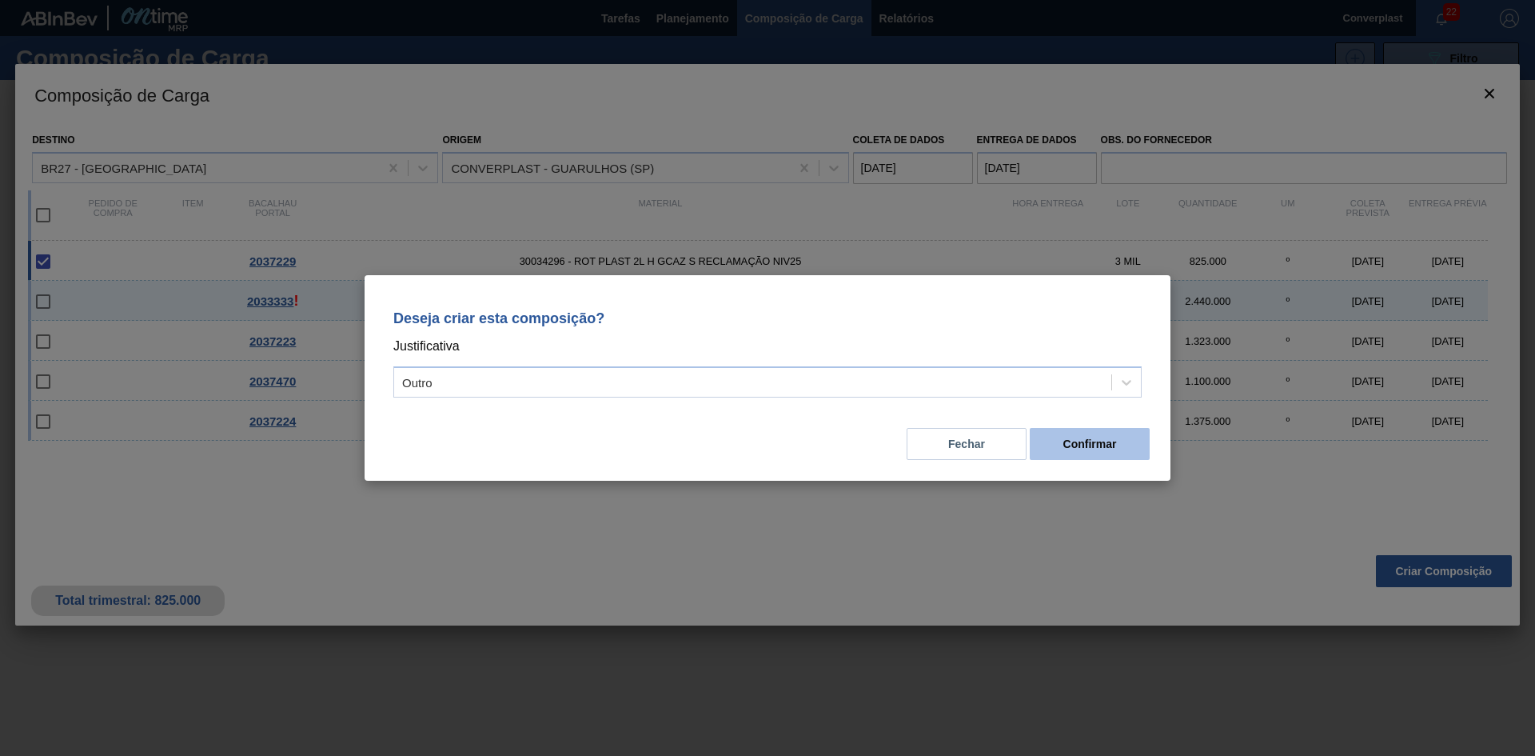
click at [1048, 437] on button "Confirmar" at bounding box center [1090, 444] width 120 height 32
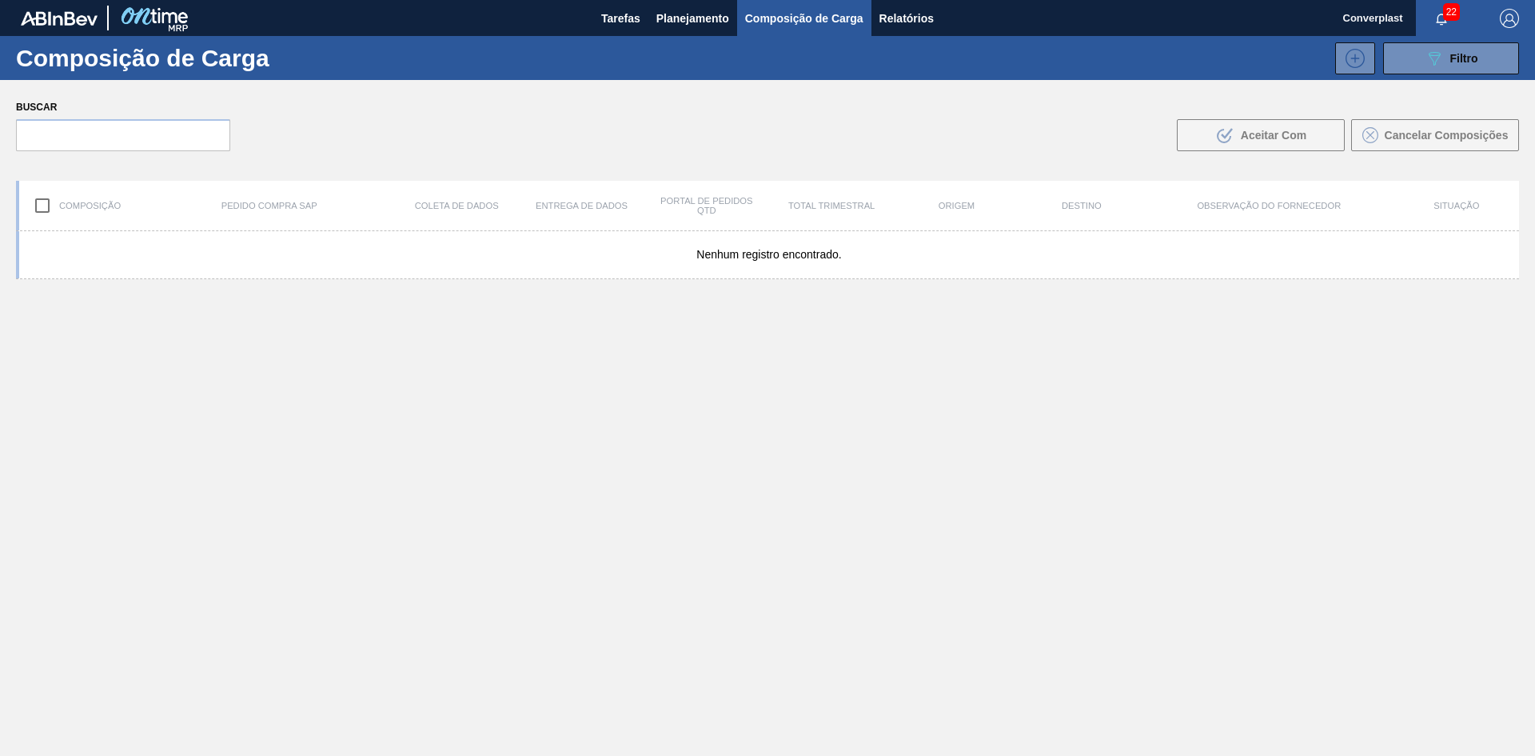
click at [661, 525] on div "Nenhum registro encontrado." at bounding box center [768, 531] width 1504 height 600
click at [679, 41] on div "Composição de Carga 089F7B8B-B2A5-4AFE-B5C0-19BA573D28AC Filtro" at bounding box center [767, 58] width 1535 height 44
click at [680, 27] on font "Planejamento" at bounding box center [693, 18] width 73 height 19
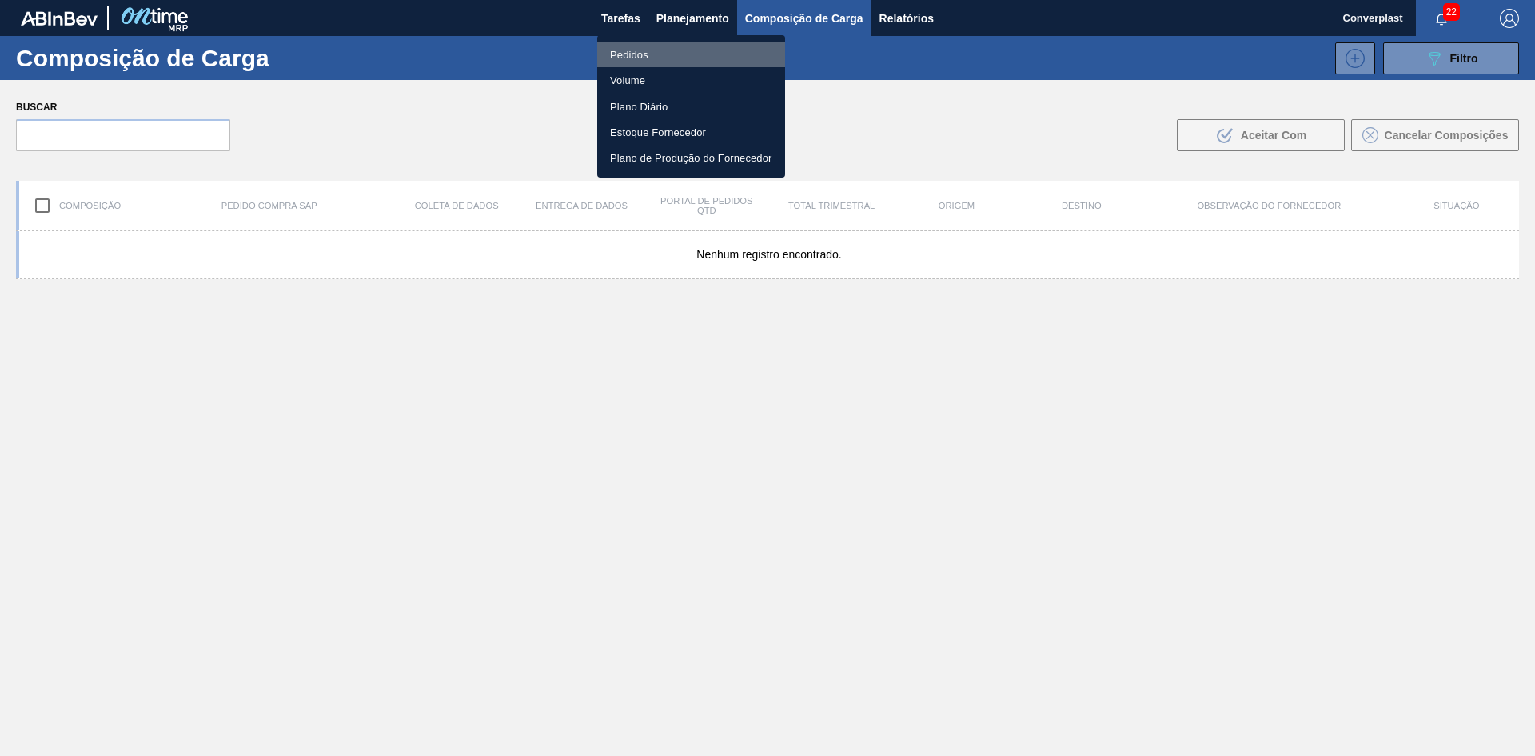
click at [674, 51] on li "Pedidos" at bounding box center [691, 55] width 188 height 26
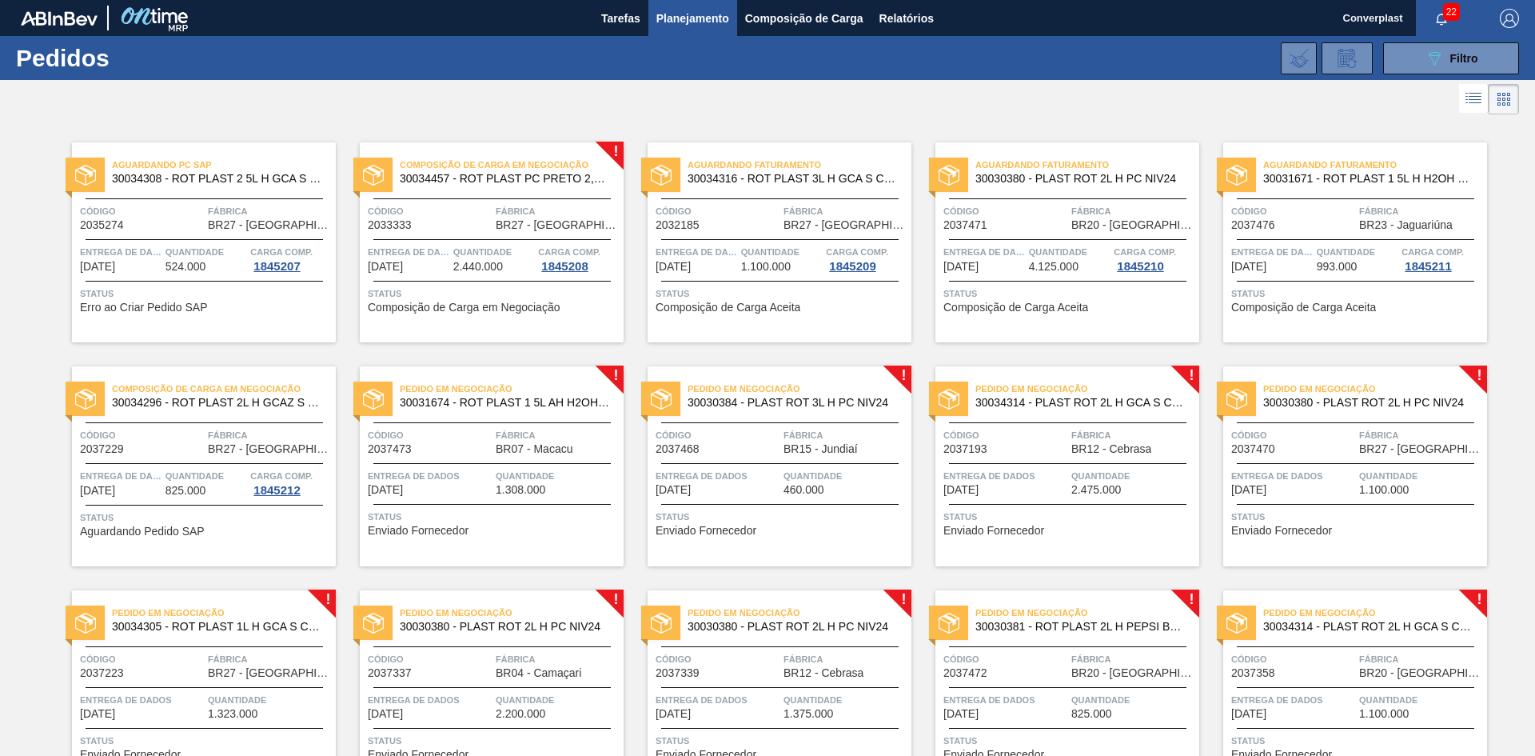
click at [420, 527] on font "Enviado Fornecedor" at bounding box center [418, 530] width 101 height 13
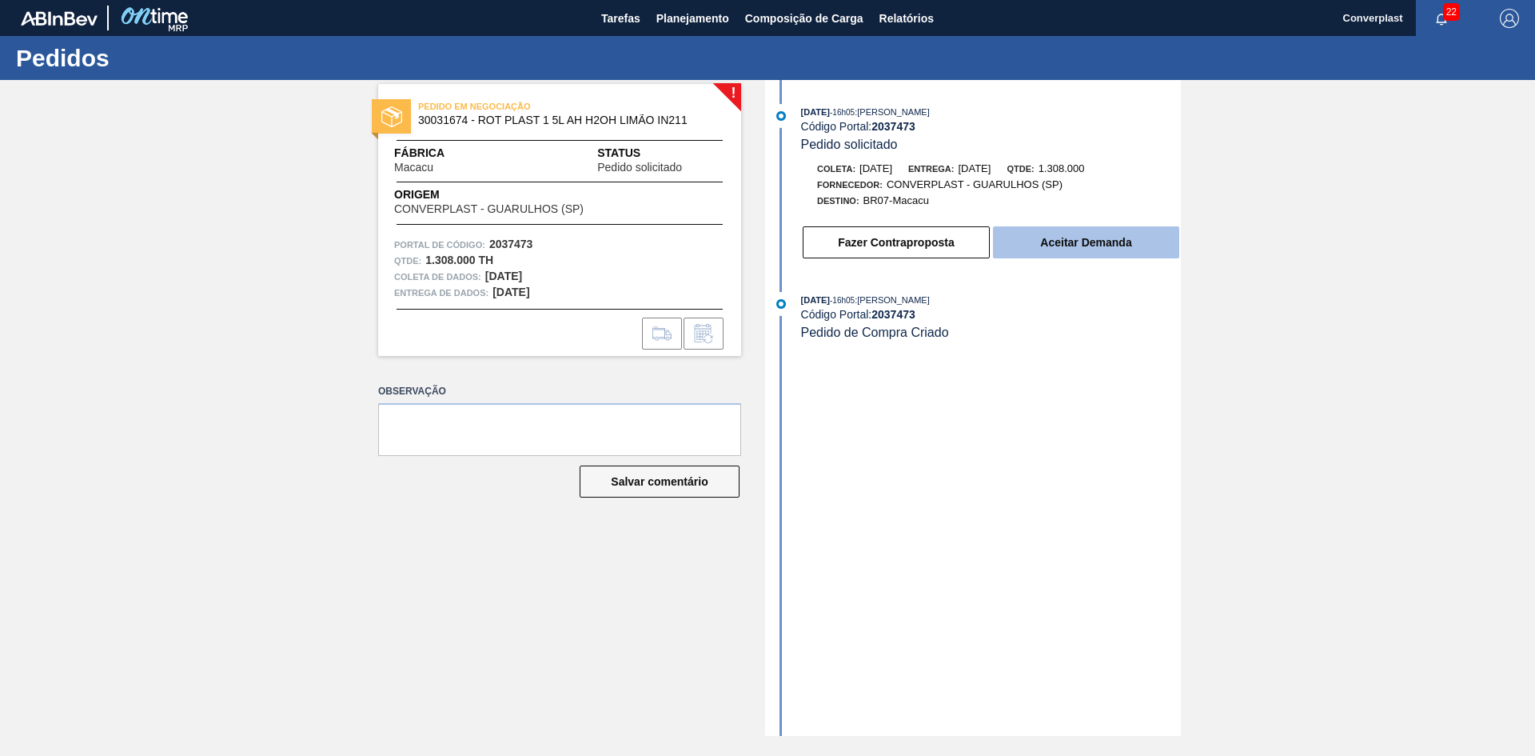
click at [1038, 238] on button "Aceitar Demanda" at bounding box center [1086, 242] width 186 height 32
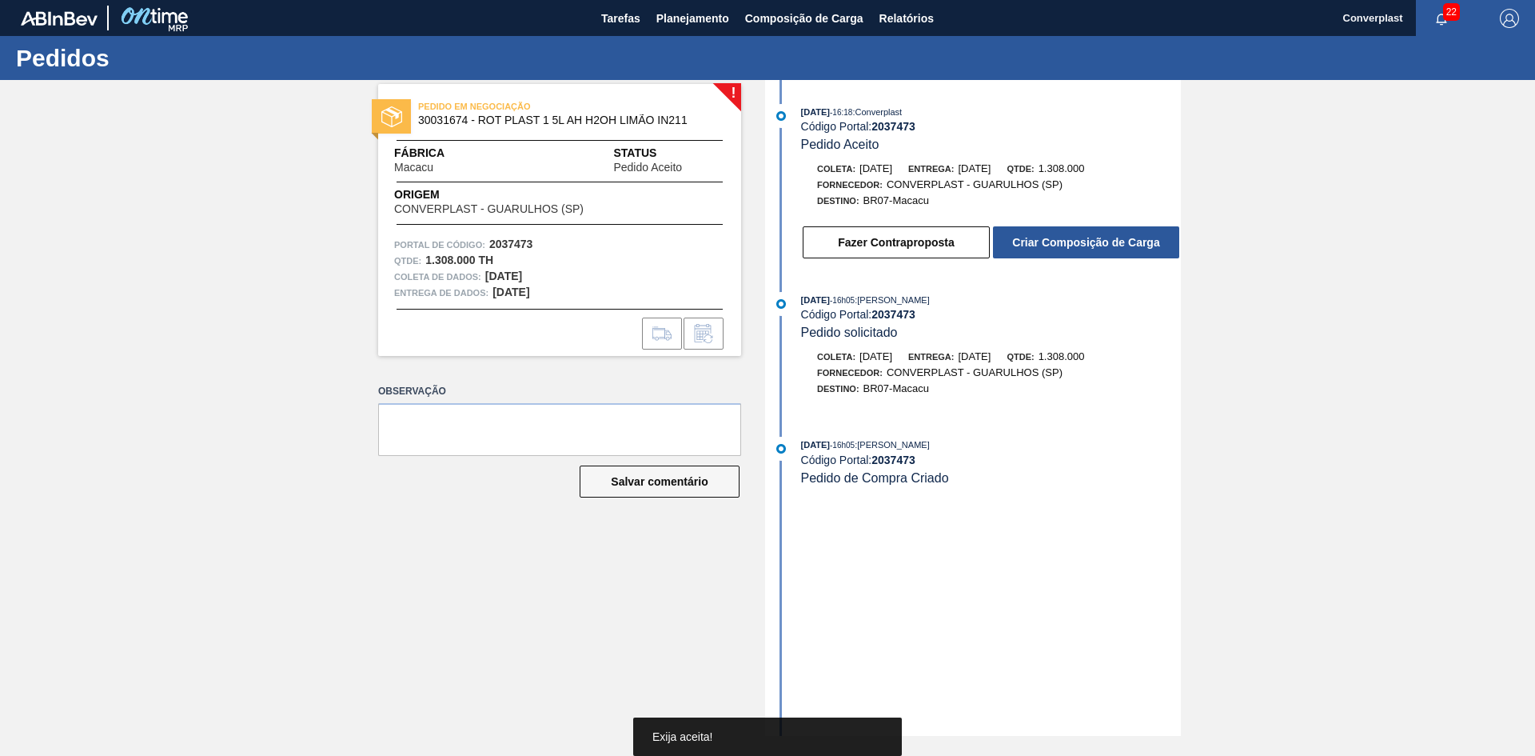
click at [1034, 246] on font "Criar Composição de Carga" at bounding box center [1085, 242] width 147 height 13
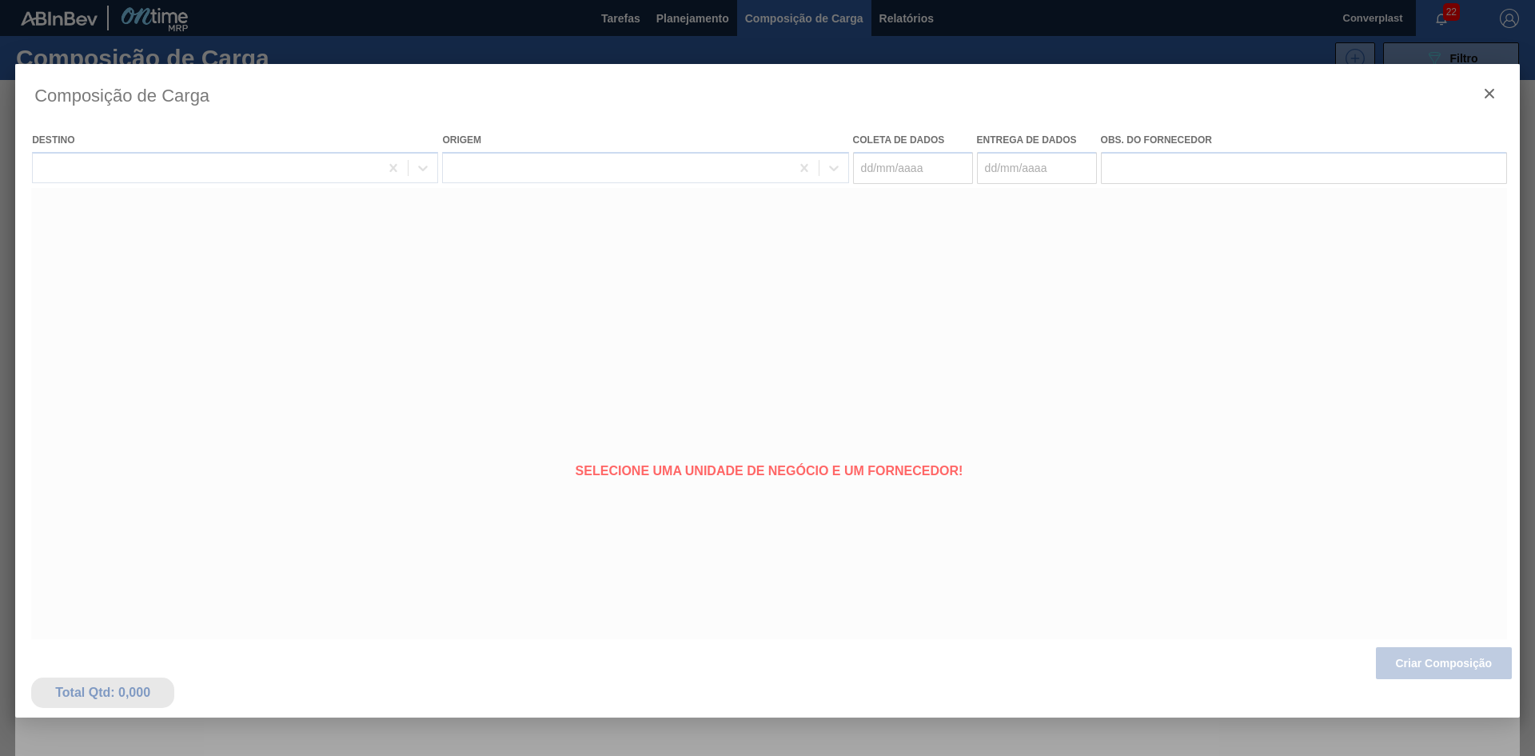
type coleta "[DATE]"
type entrega "[DATE]"
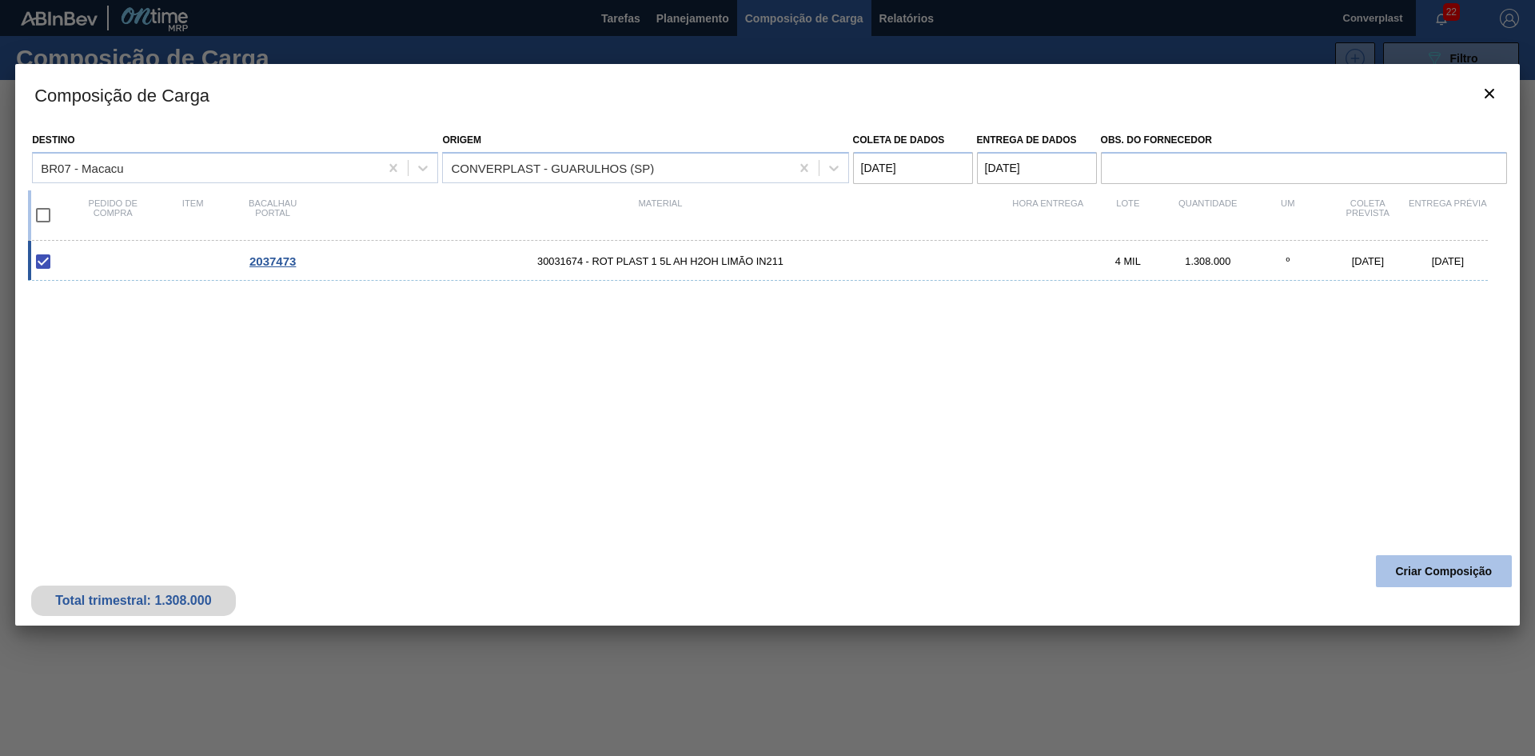
click at [1410, 560] on button "Criar Composição" at bounding box center [1444, 571] width 136 height 32
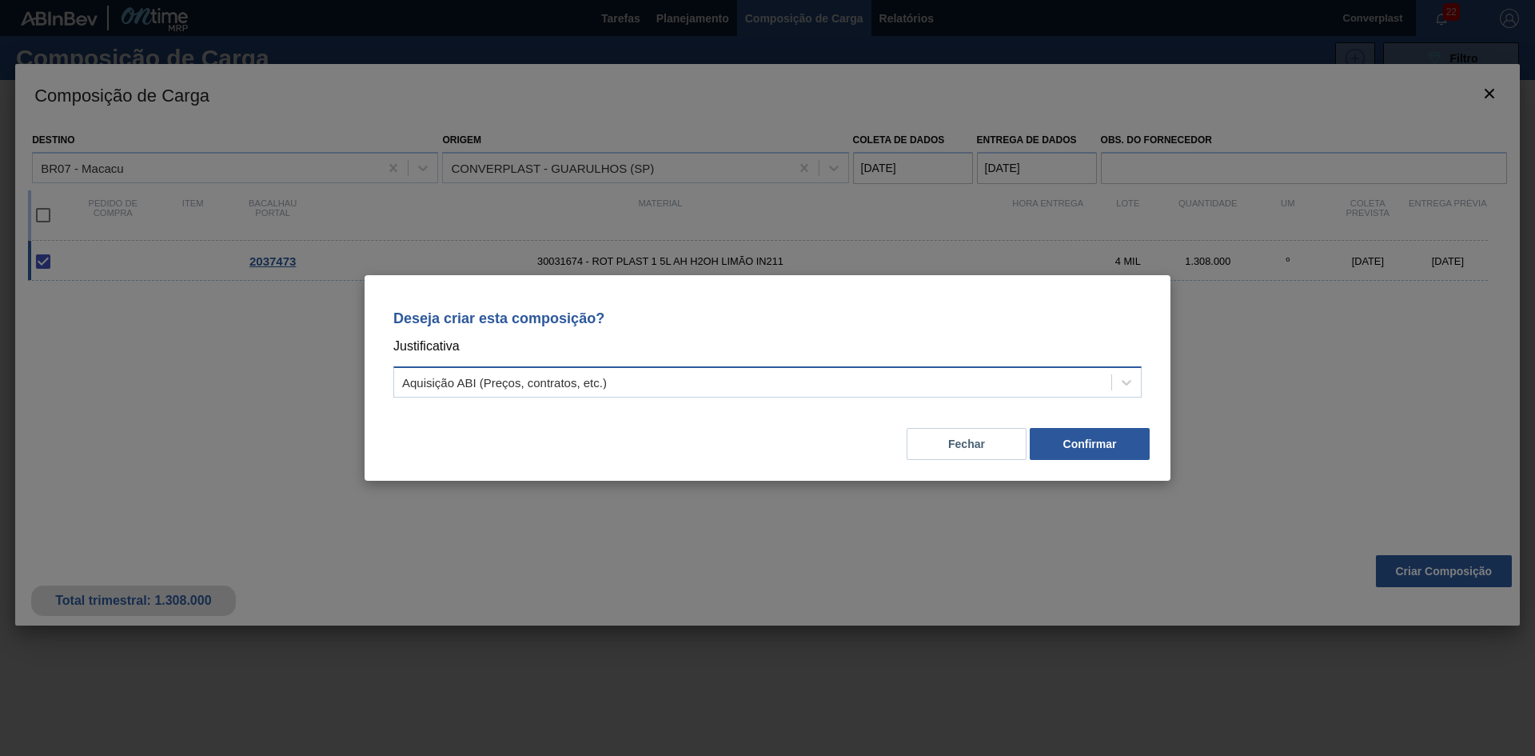
click at [795, 385] on div "Aquisição ABI (Preços, contratos, etc.)" at bounding box center [752, 382] width 717 height 23
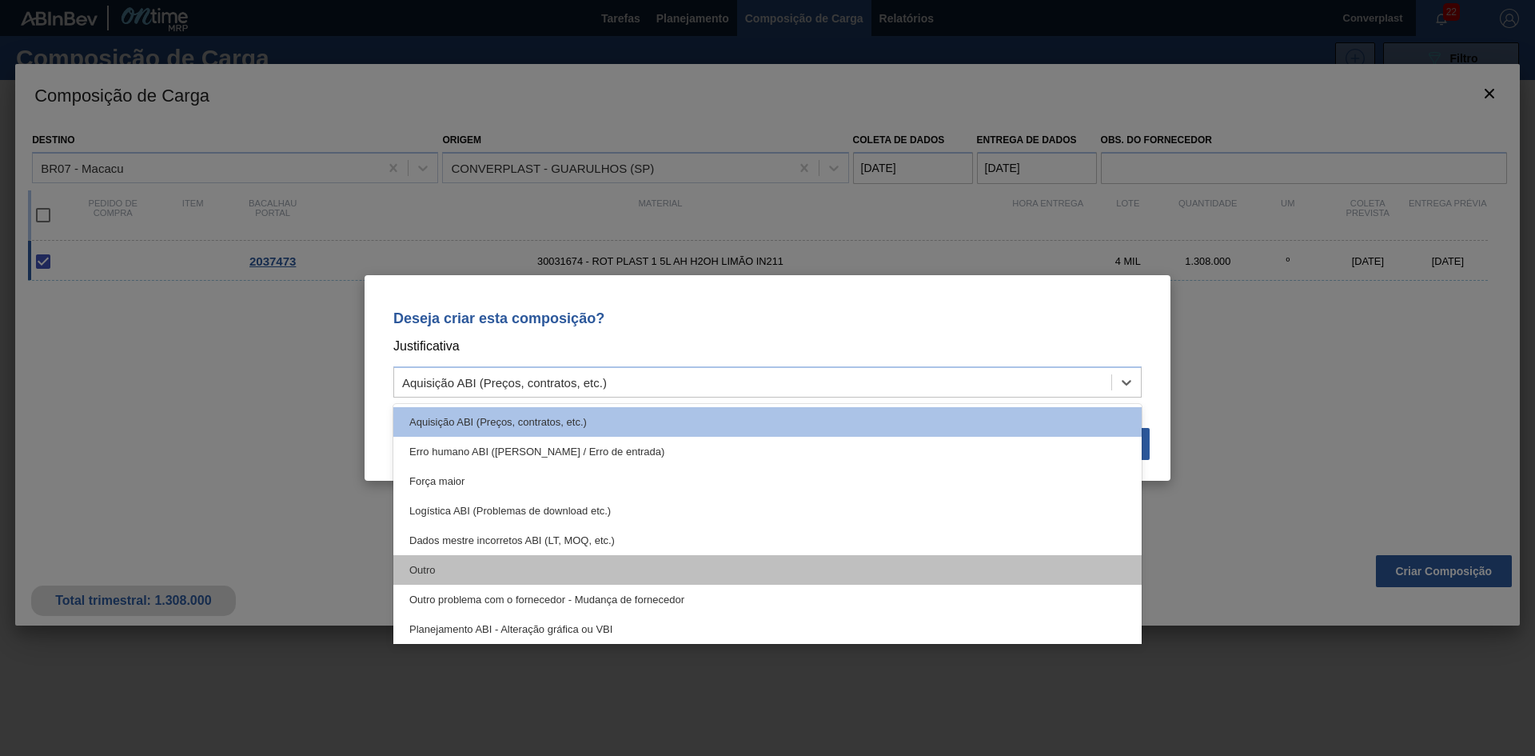
click at [637, 576] on div "Outro" at bounding box center [767, 570] width 749 height 30
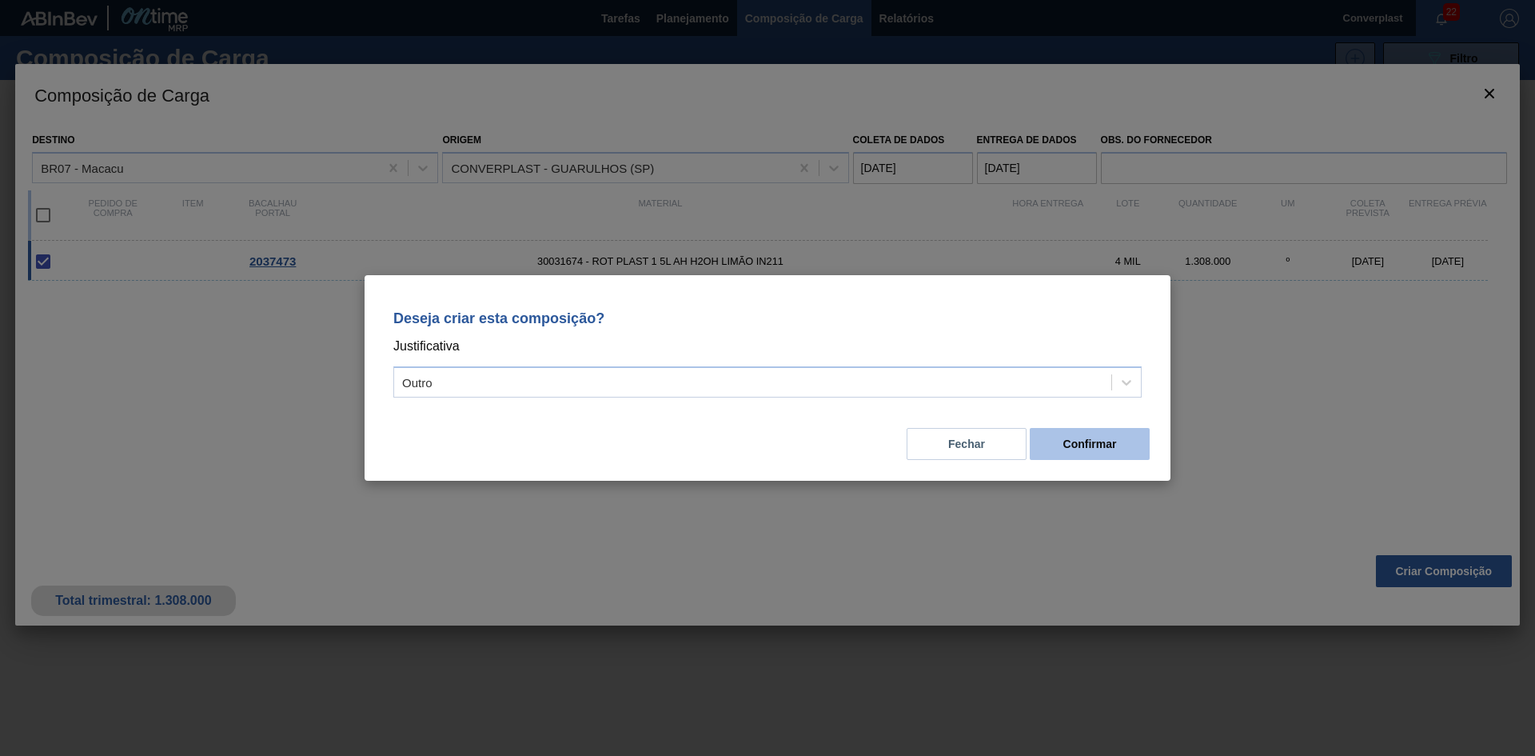
click at [1095, 449] on font "Confirmar" at bounding box center [1091, 443] width 54 height 13
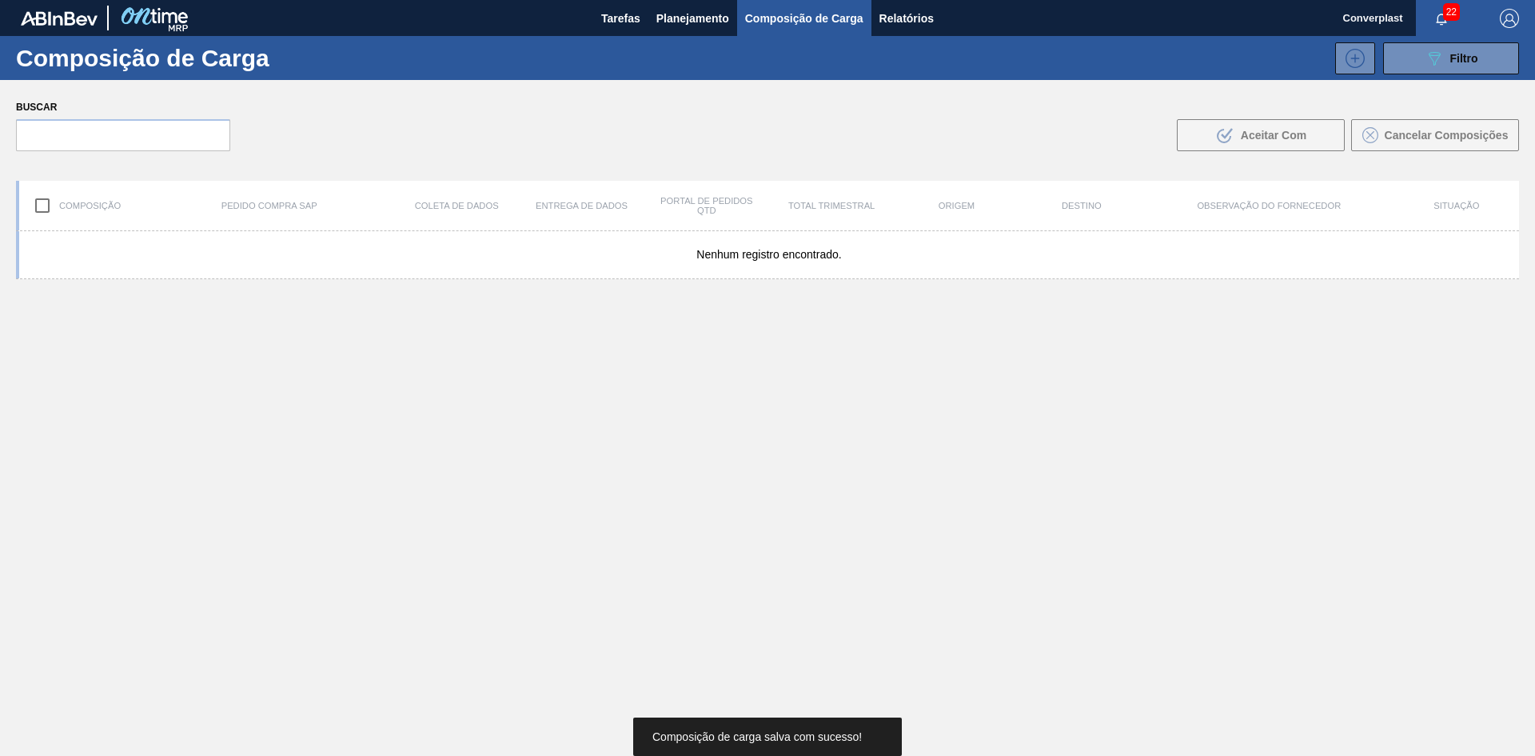
click at [700, 482] on div "Nenhum registro encontrado." at bounding box center [768, 531] width 1504 height 600
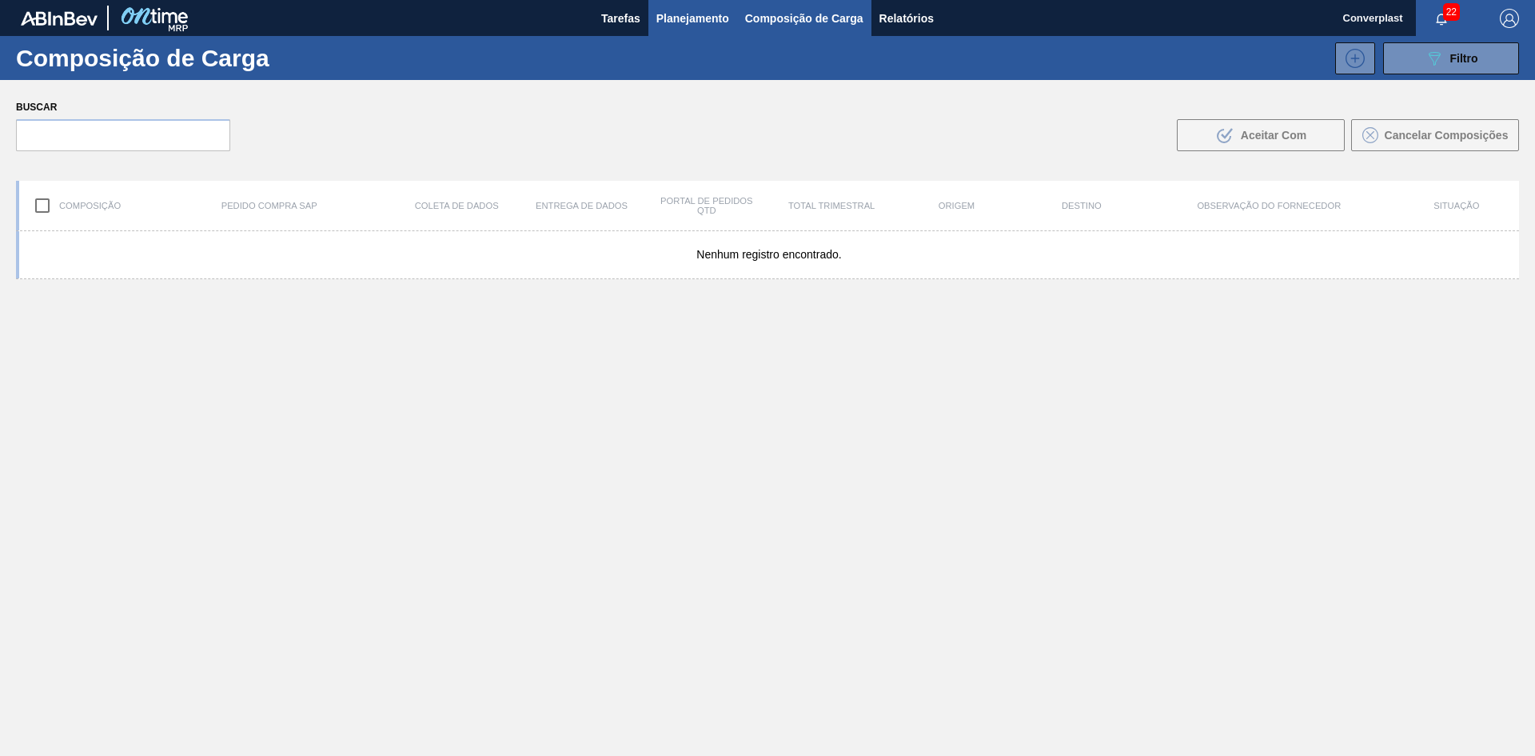
click at [668, 12] on font "Planejamento" at bounding box center [693, 18] width 73 height 13
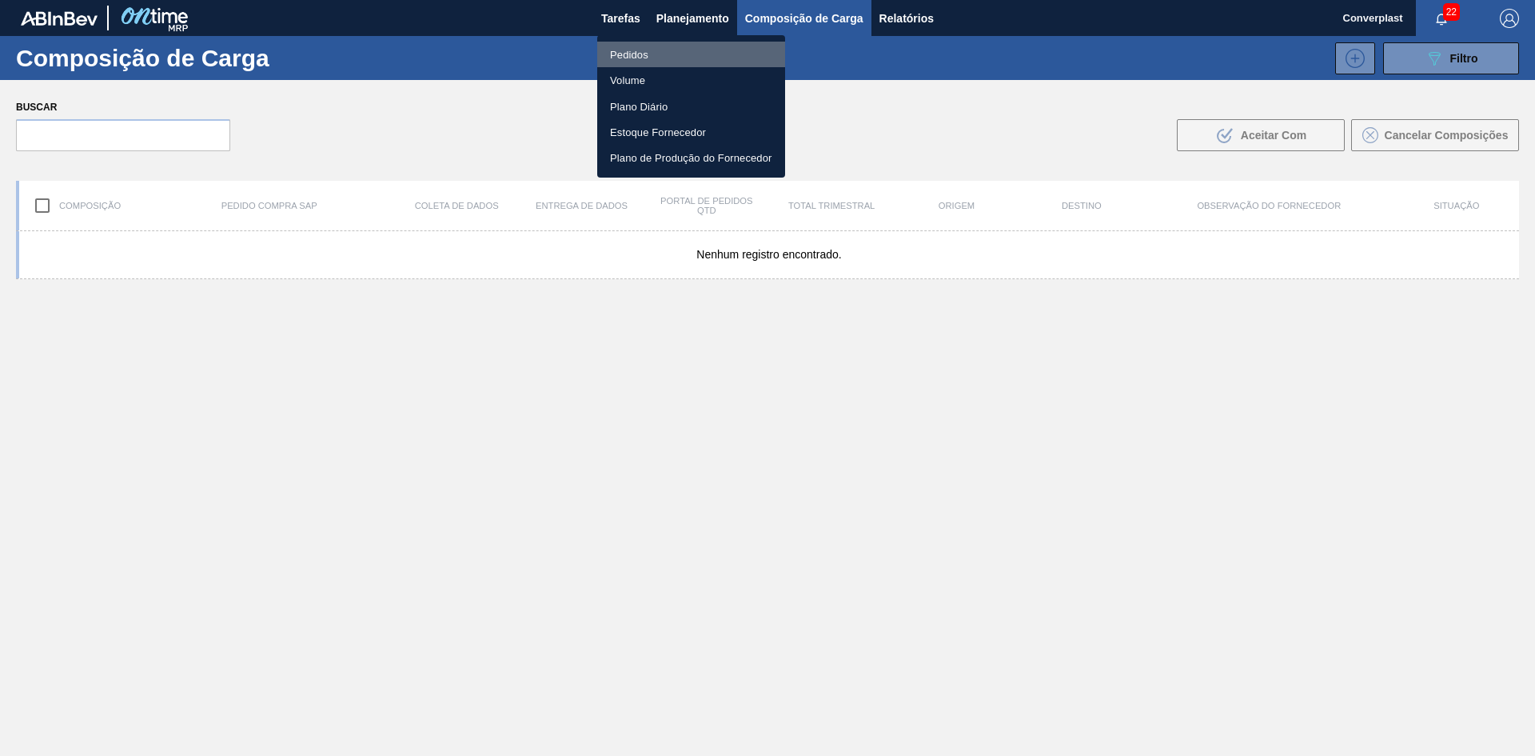
click at [625, 59] on font "Pedidos" at bounding box center [629, 55] width 38 height 12
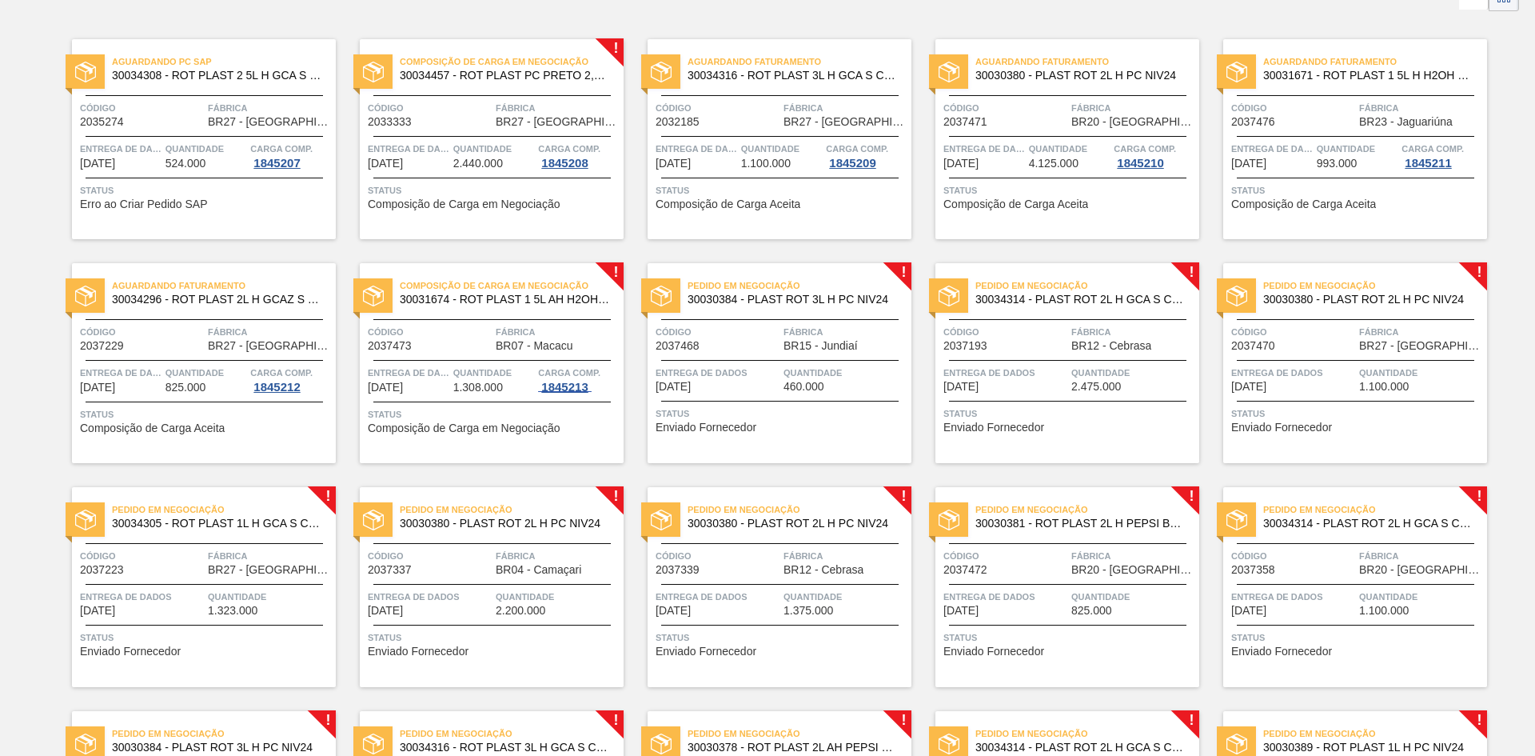
scroll to position [240, 0]
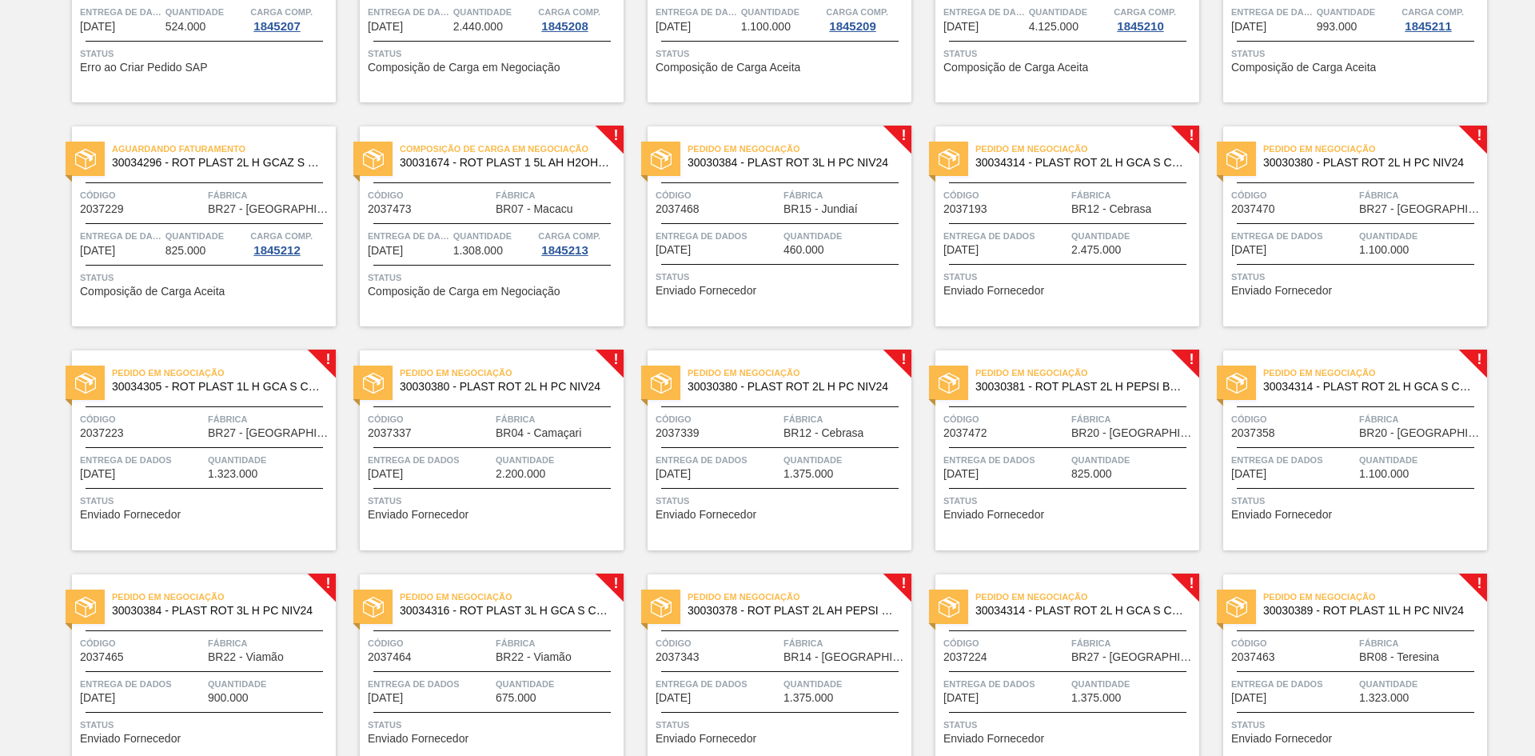
click at [685, 197] on font "Código" at bounding box center [674, 195] width 36 height 10
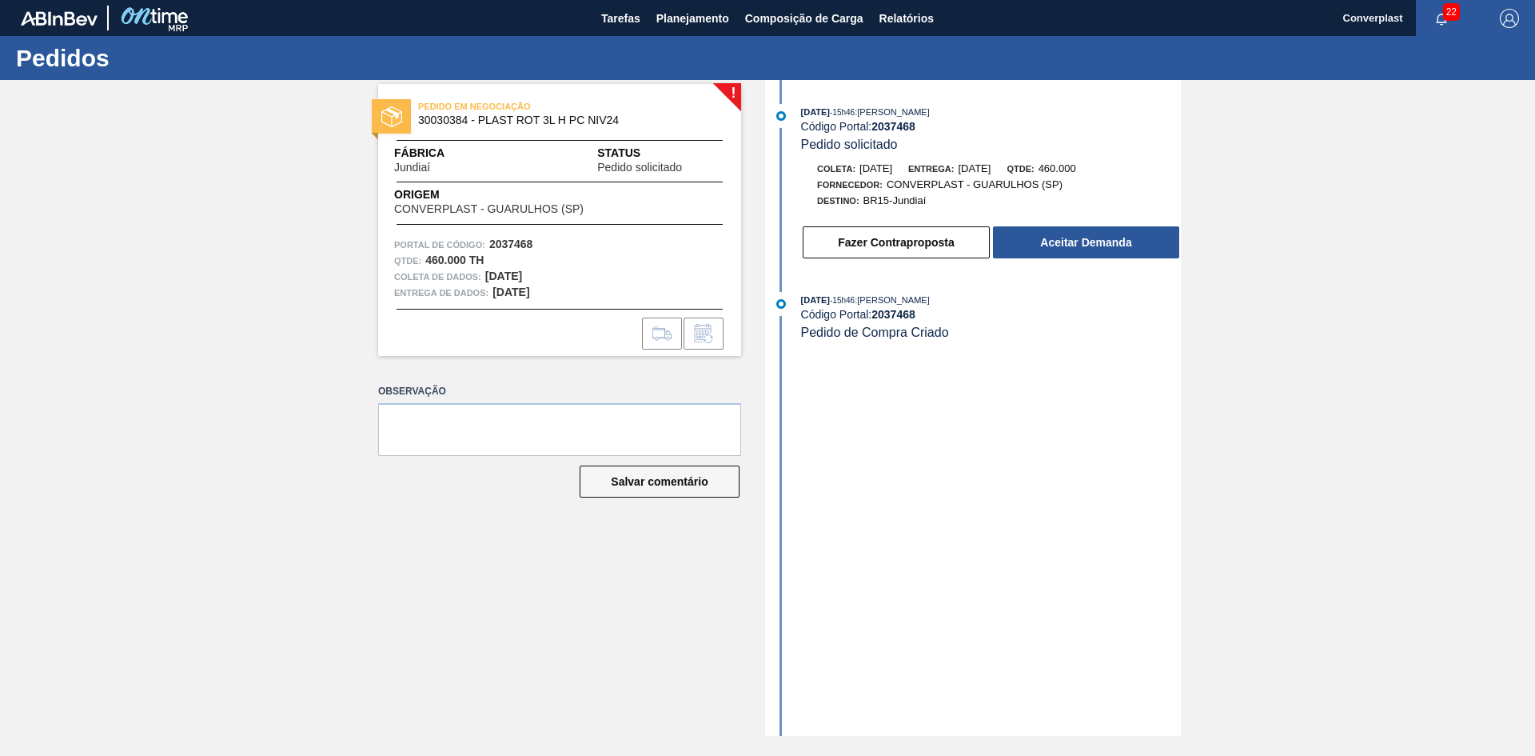
click at [1040, 222] on div "Fazer Contraproposta Aceitar Demanda" at bounding box center [975, 238] width 412 height 43
click at [1036, 232] on button "Aceitar Demanda" at bounding box center [1086, 242] width 186 height 32
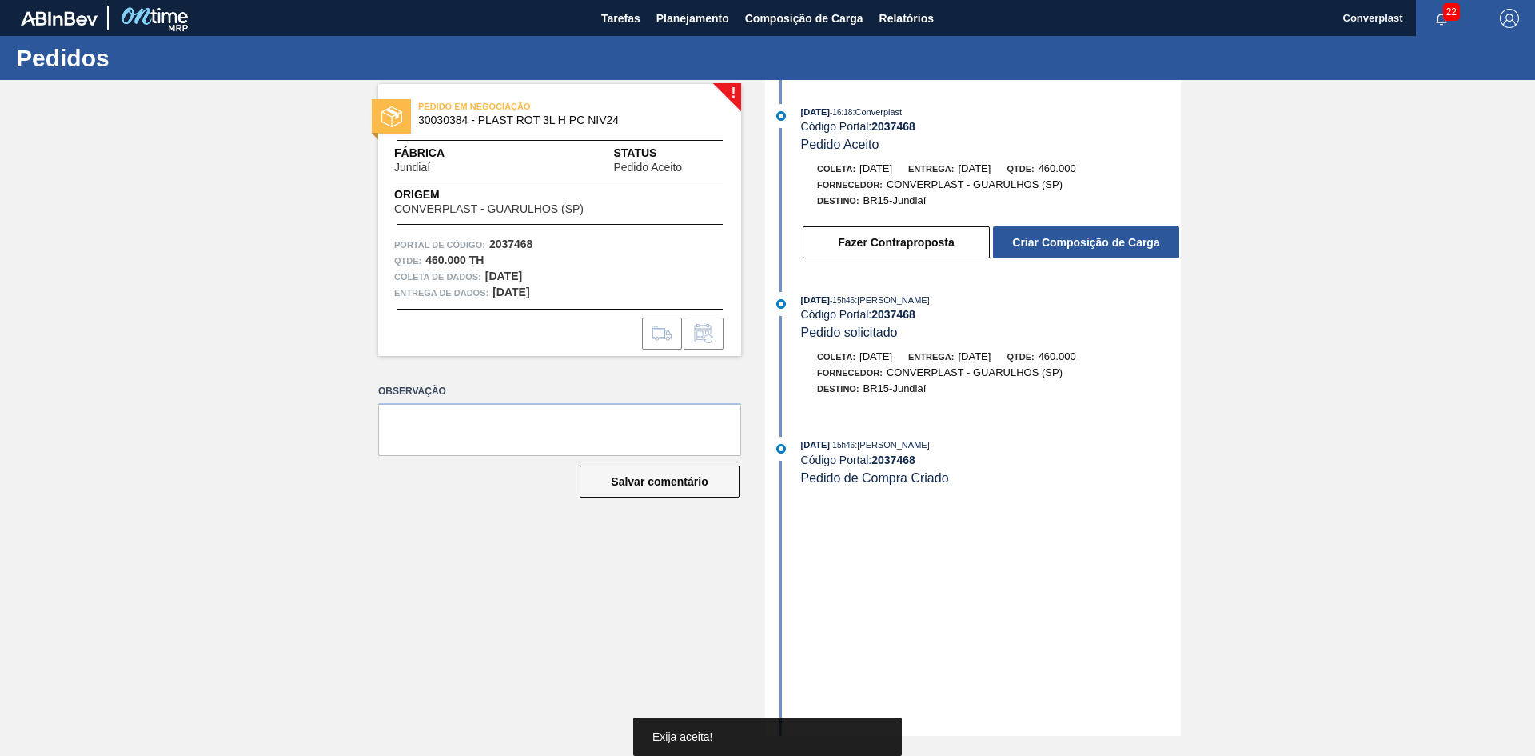
click at [1014, 232] on button "Criar Composição de Carga" at bounding box center [1086, 242] width 186 height 32
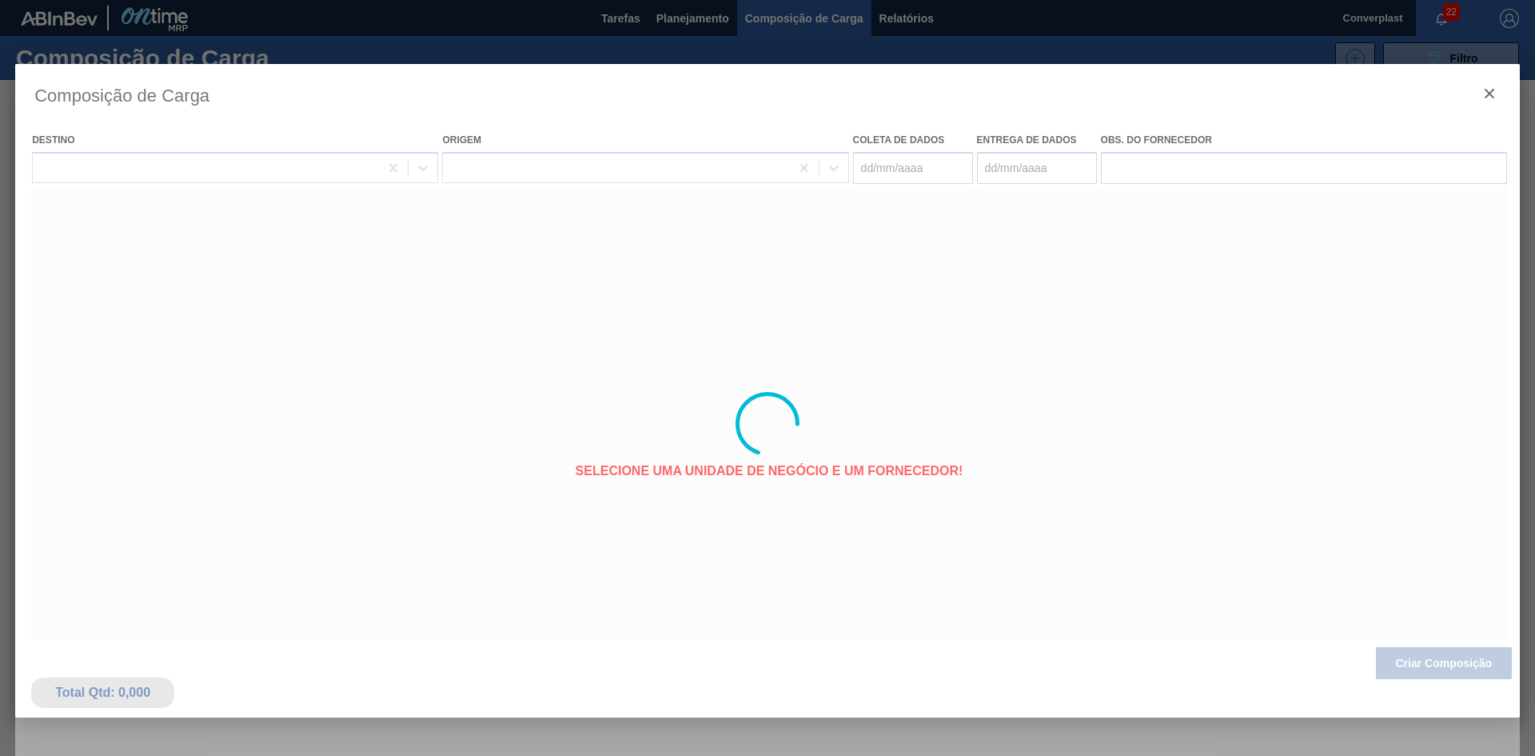
type coleta "[DATE]"
type entrega "[DATE]"
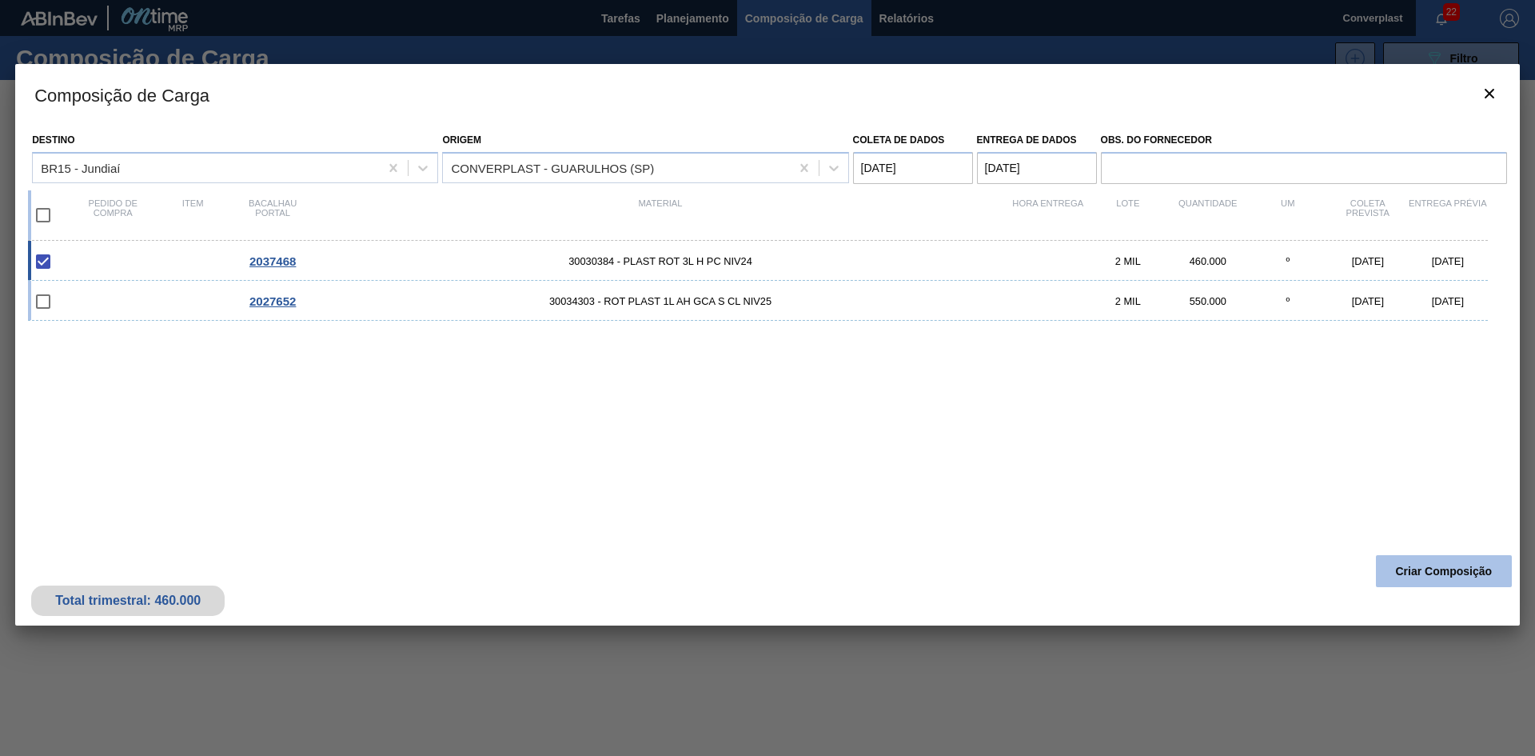
click at [1399, 563] on button "Criar Composição" at bounding box center [1444, 571] width 136 height 32
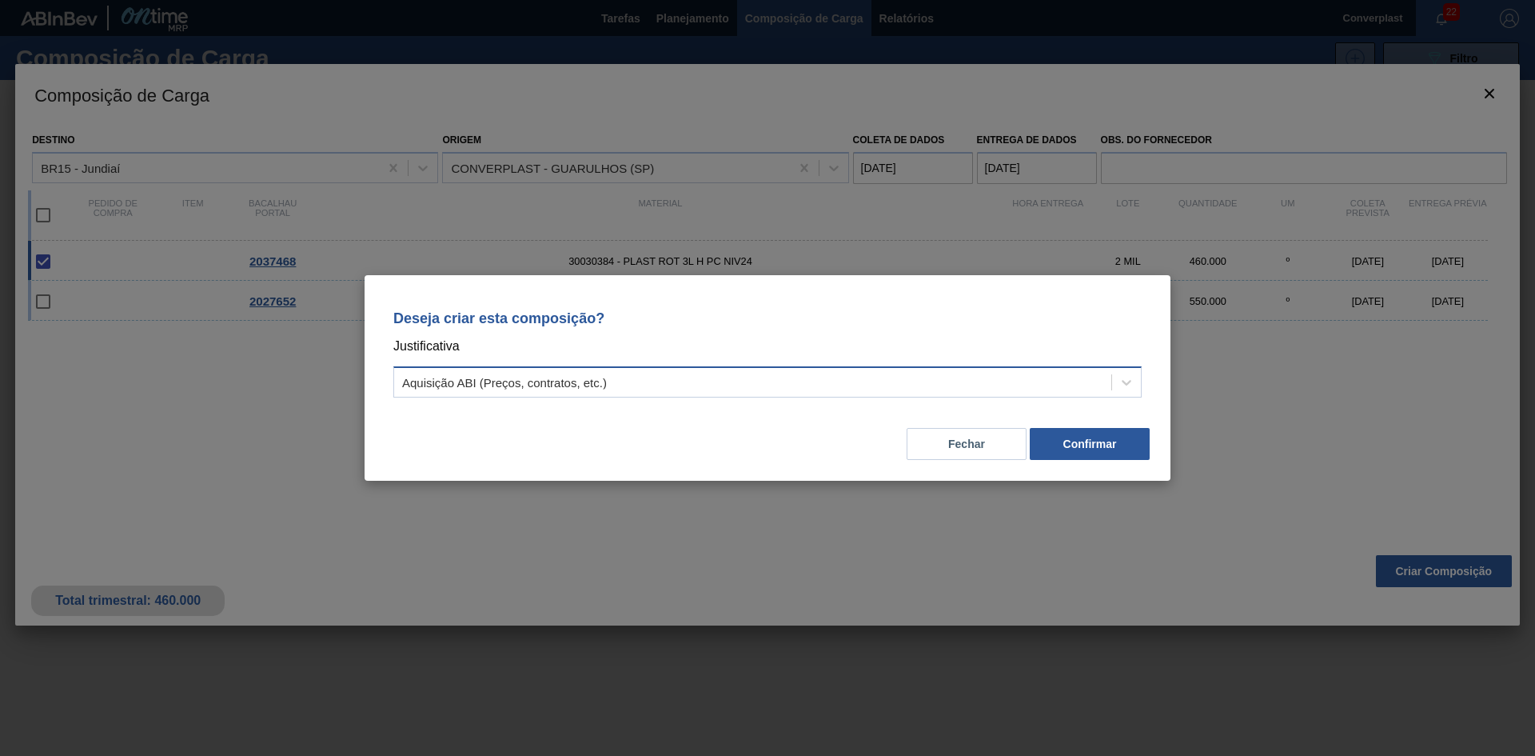
click at [685, 374] on div "Aquisição ABI (Preços, contratos, etc.)" at bounding box center [752, 382] width 717 height 23
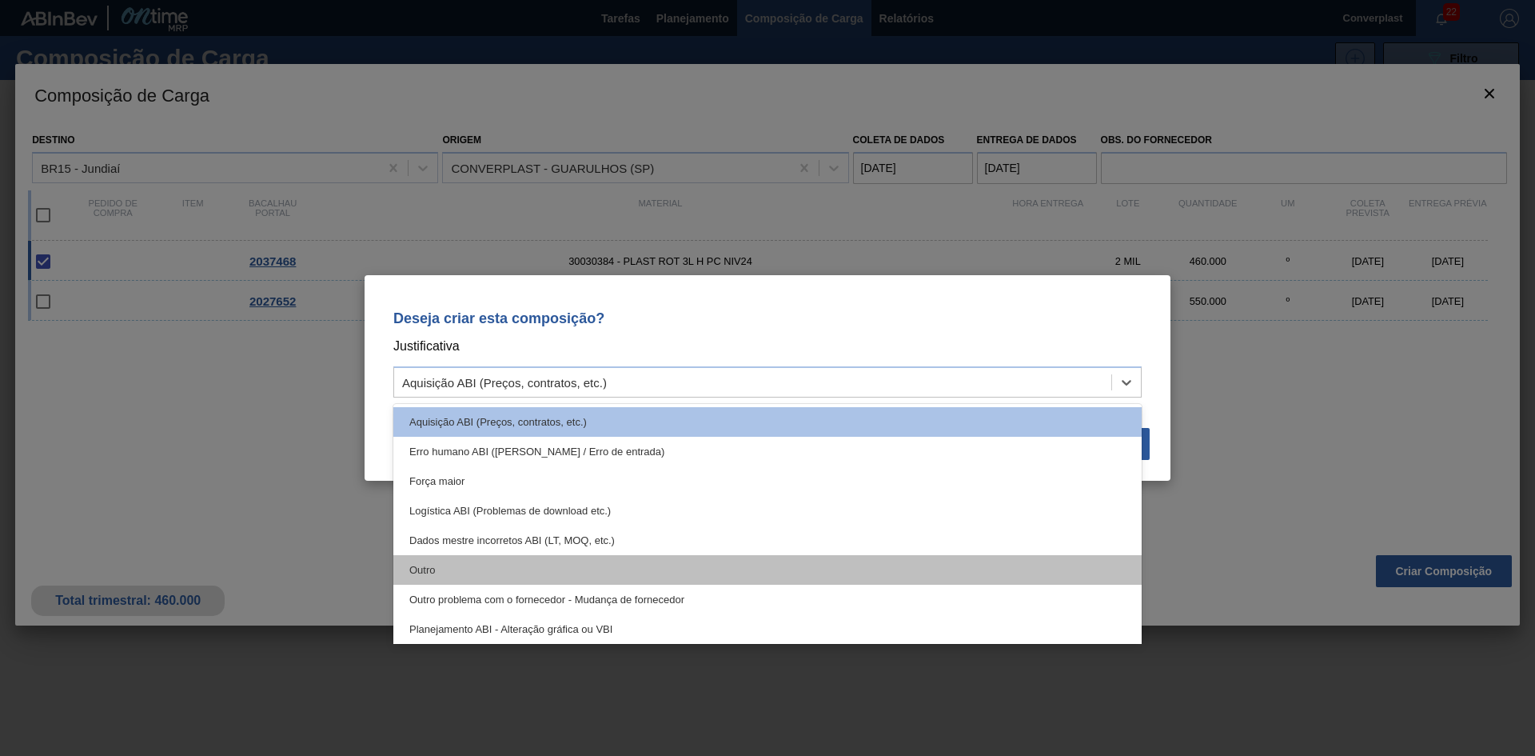
click at [628, 574] on div "Outro" at bounding box center [767, 570] width 749 height 30
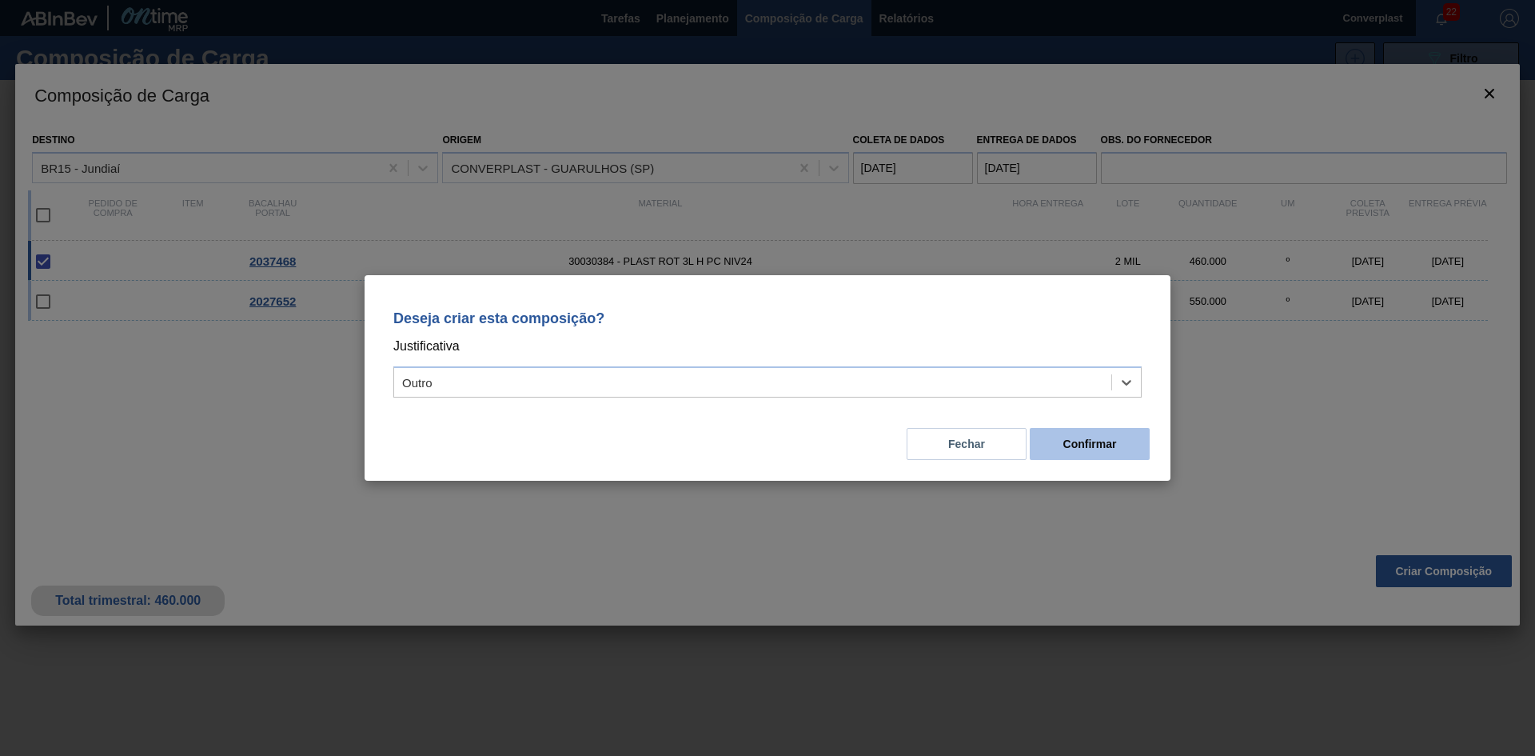
click at [1063, 433] on button "Confirmar" at bounding box center [1090, 444] width 120 height 32
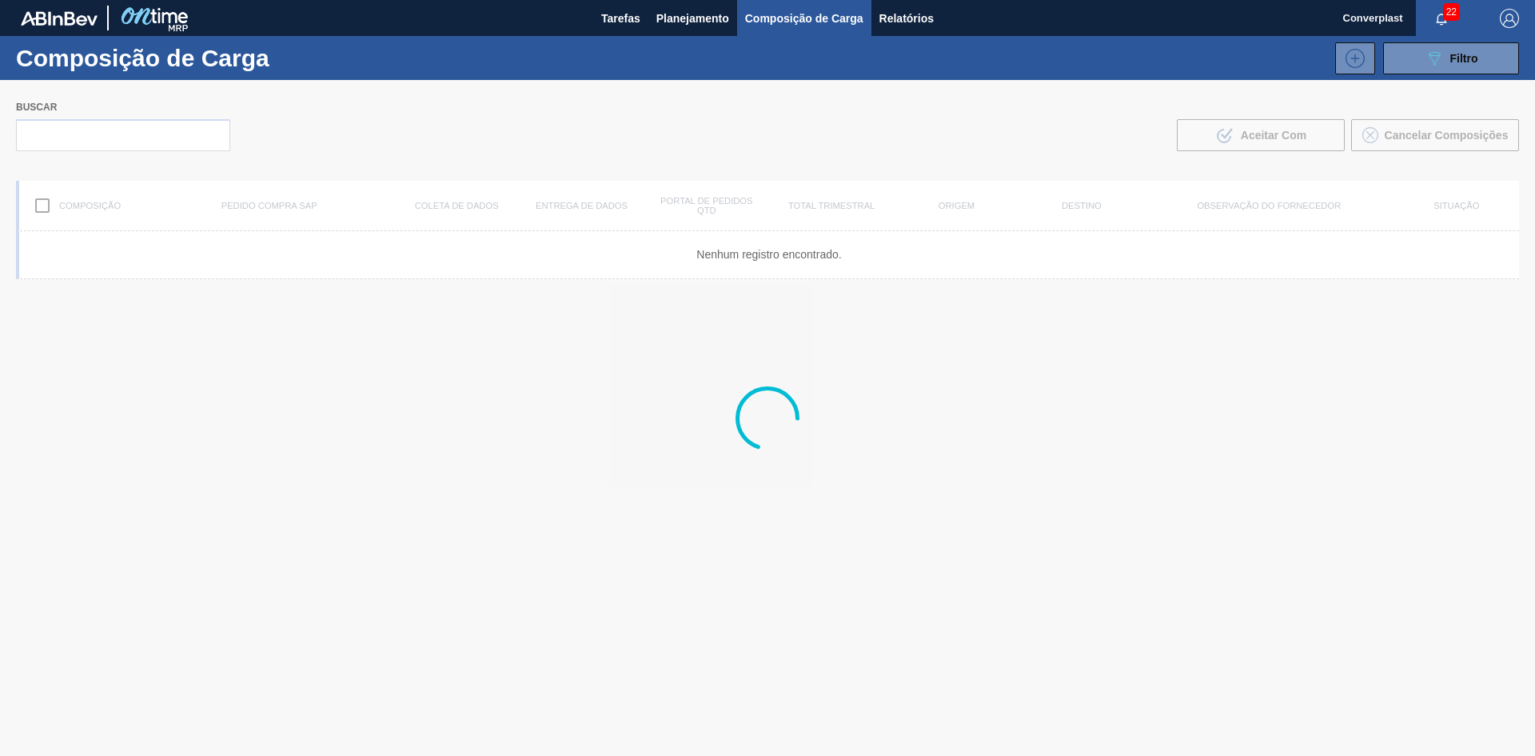
click at [713, 440] on div at bounding box center [767, 418] width 1535 height 676
click at [671, 22] on font "Planejamento" at bounding box center [693, 18] width 73 height 13
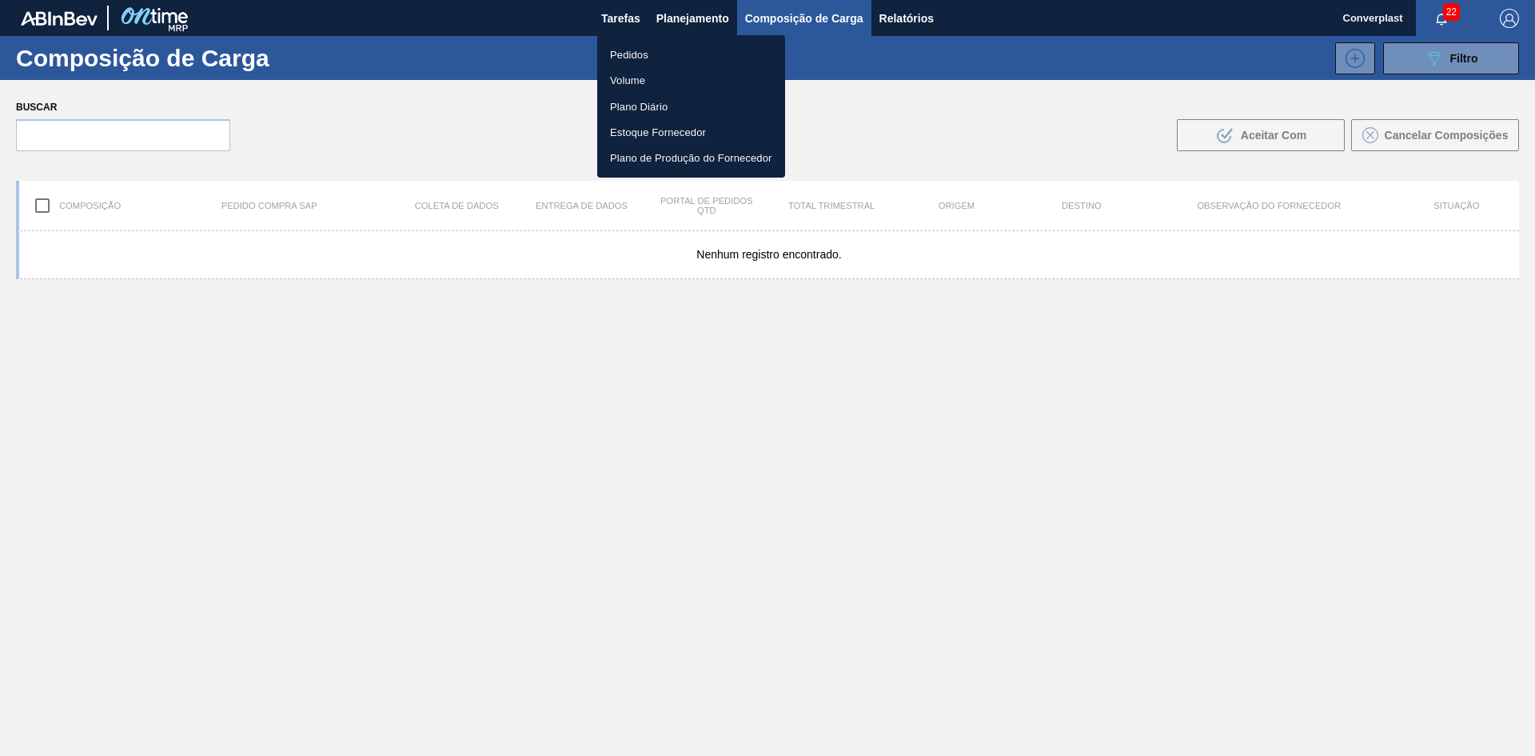
click at [645, 56] on font "Pedidos" at bounding box center [629, 55] width 38 height 12
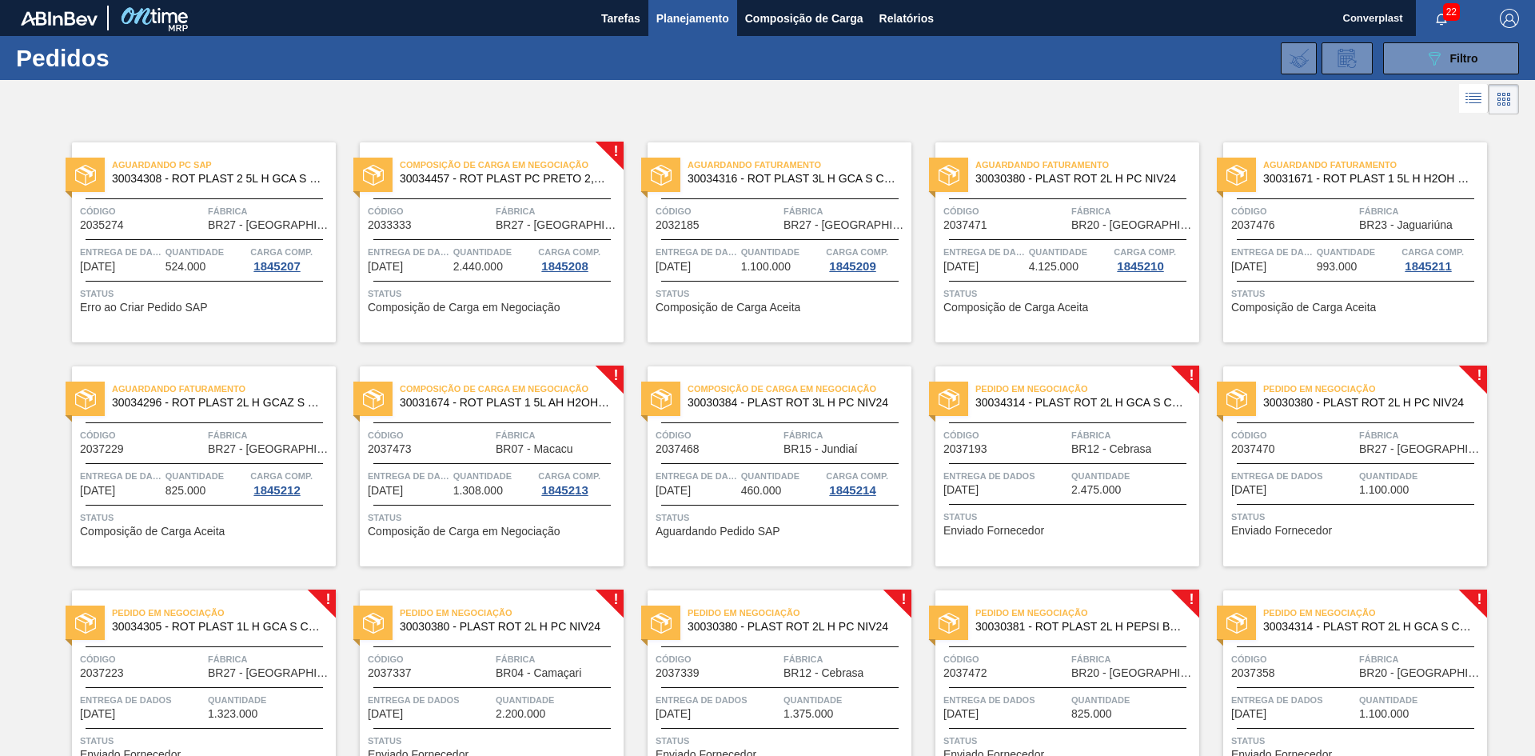
scroll to position [317, 0]
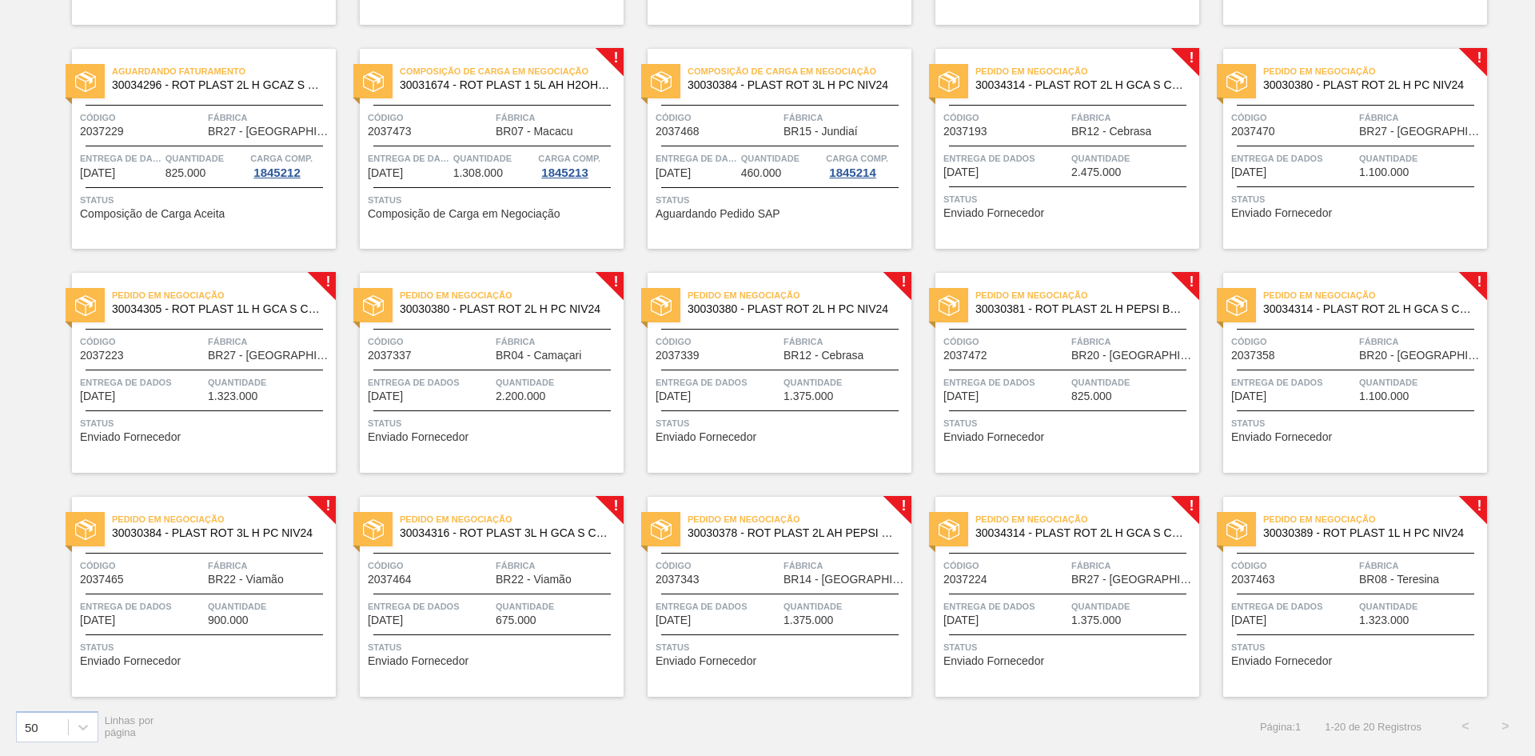
click at [1060, 146] on div "Pedido em Negociação 30034314 - PLAST ROT 2L H GCA S CL NIV25 Código 2037193 Fá…" at bounding box center [1068, 149] width 264 height 200
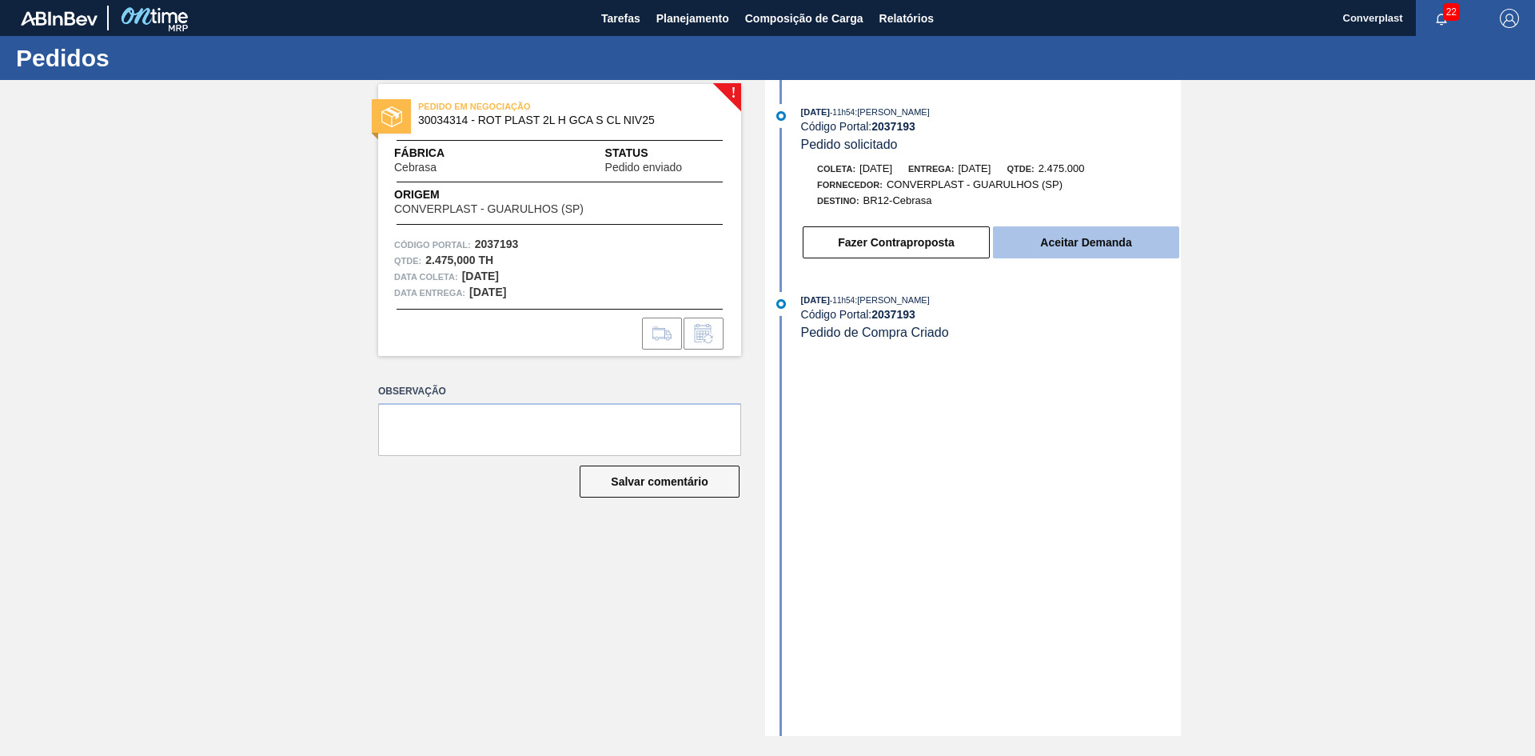
click at [1009, 242] on button "Aceitar Demanda" at bounding box center [1086, 242] width 186 height 32
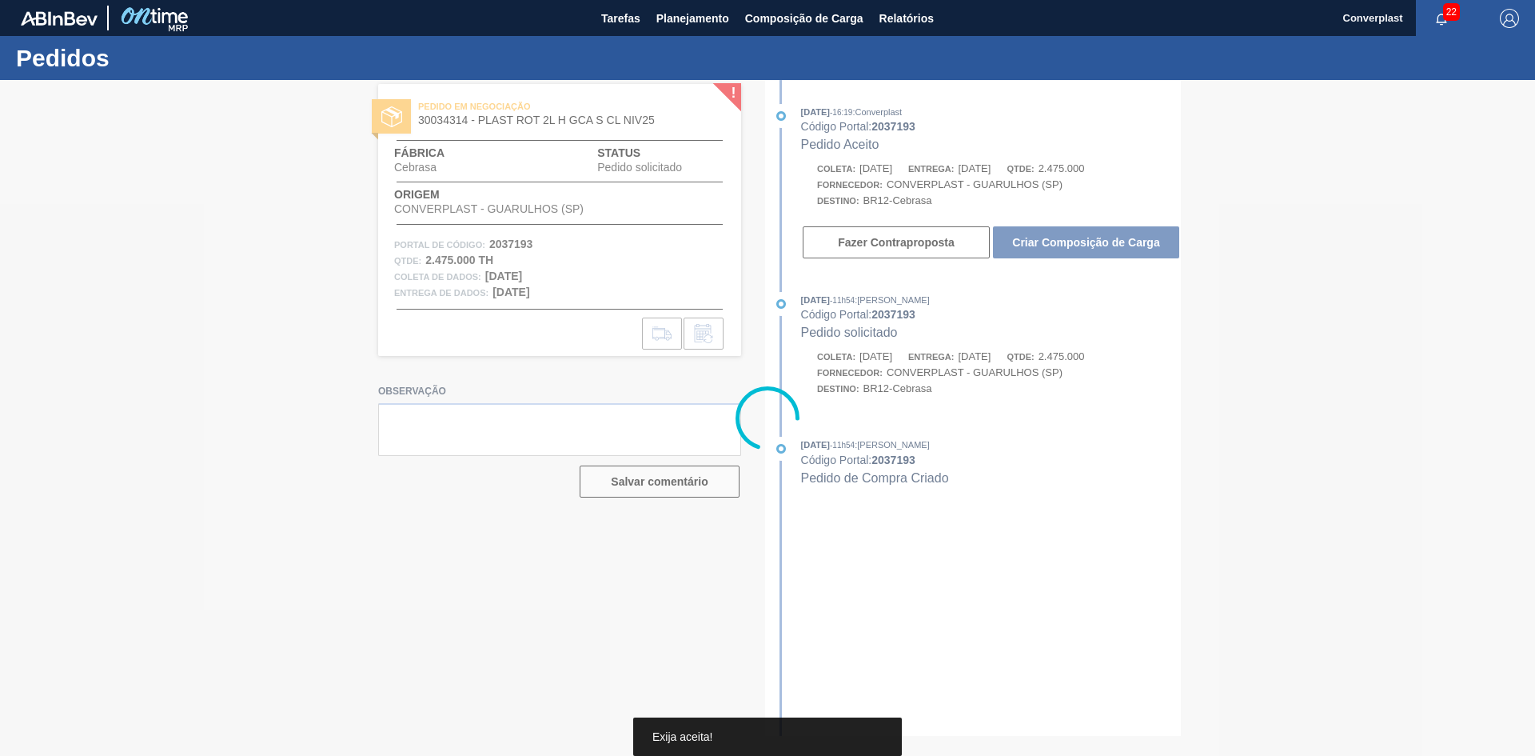
click at [1112, 240] on div at bounding box center [767, 418] width 1535 height 676
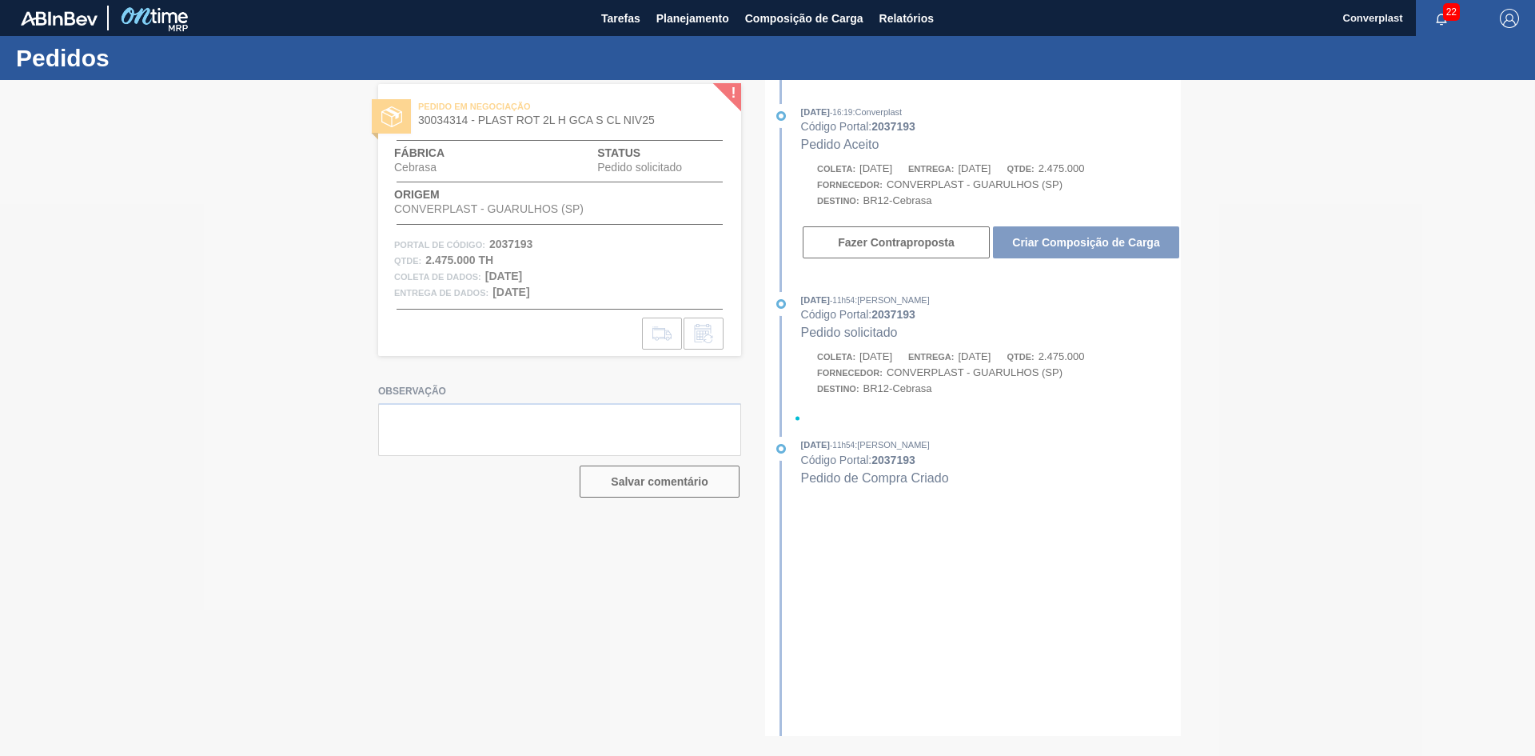
click at [1048, 245] on div at bounding box center [767, 418] width 1535 height 676
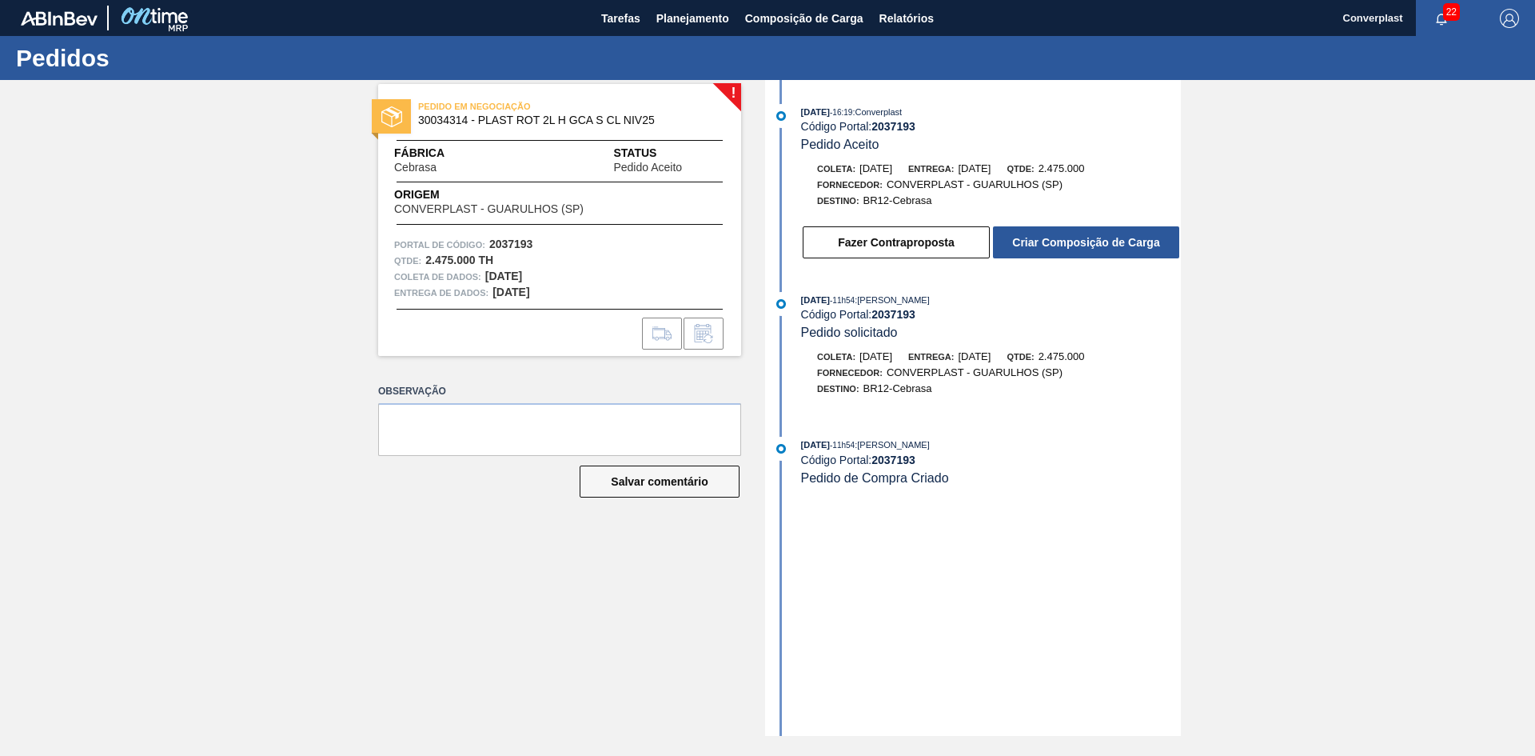
click at [1048, 245] on font "Criar Composição de Carga" at bounding box center [1085, 242] width 147 height 13
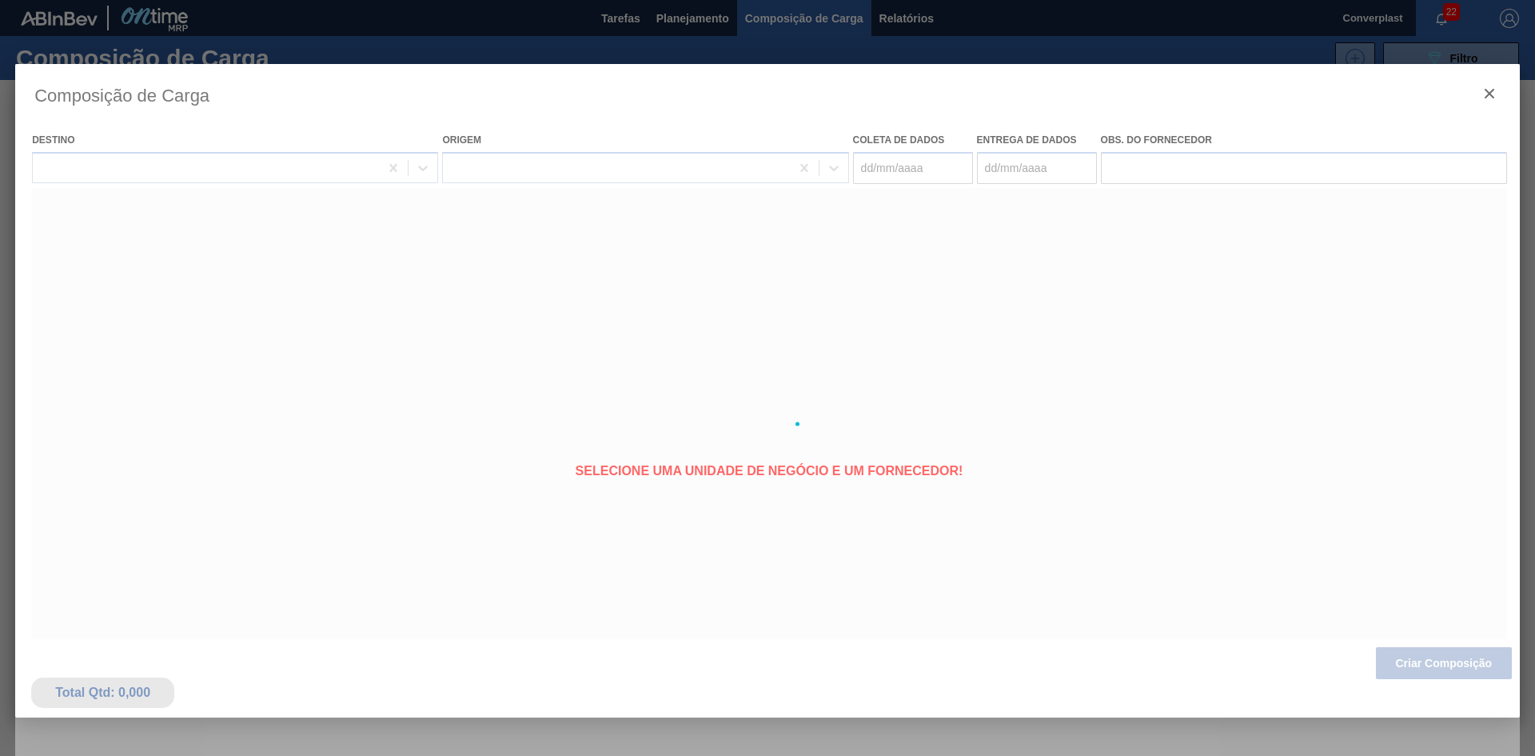
type coleta "[DATE]"
type entrega "[DATE]"
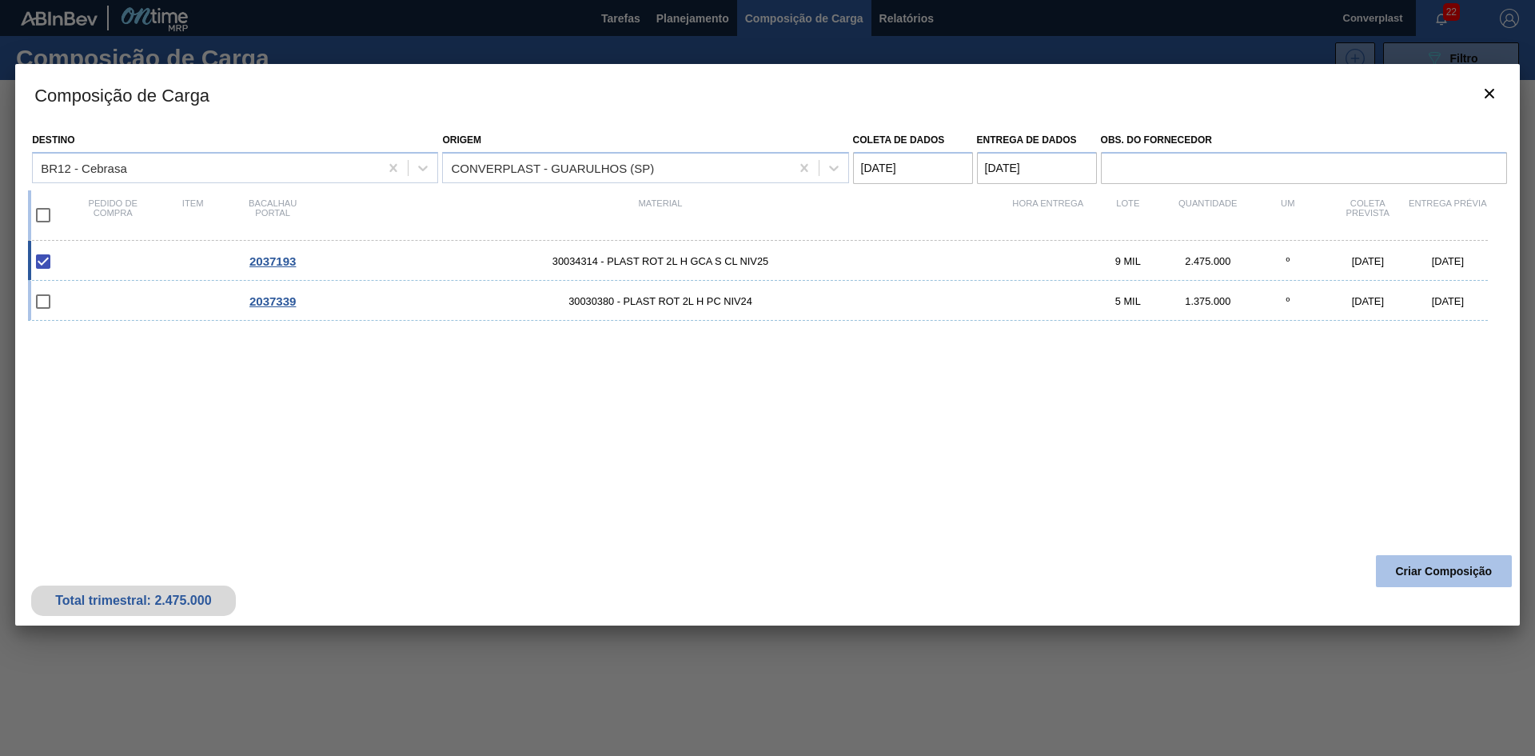
click at [1407, 570] on font "Criar Composição" at bounding box center [1444, 571] width 97 height 13
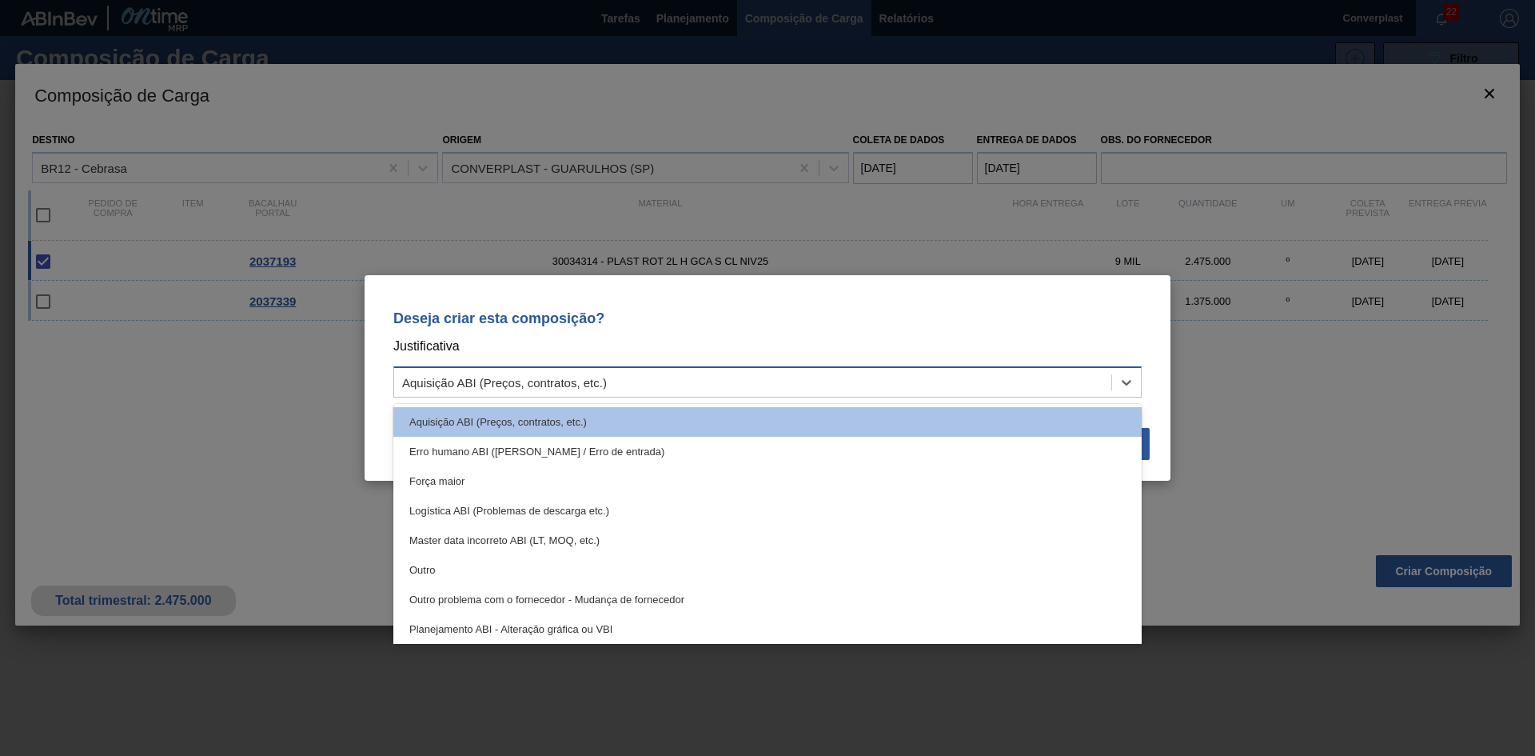
click at [866, 382] on div "Aquisição ABI (Preços, contratos, etc.)" at bounding box center [752, 382] width 717 height 23
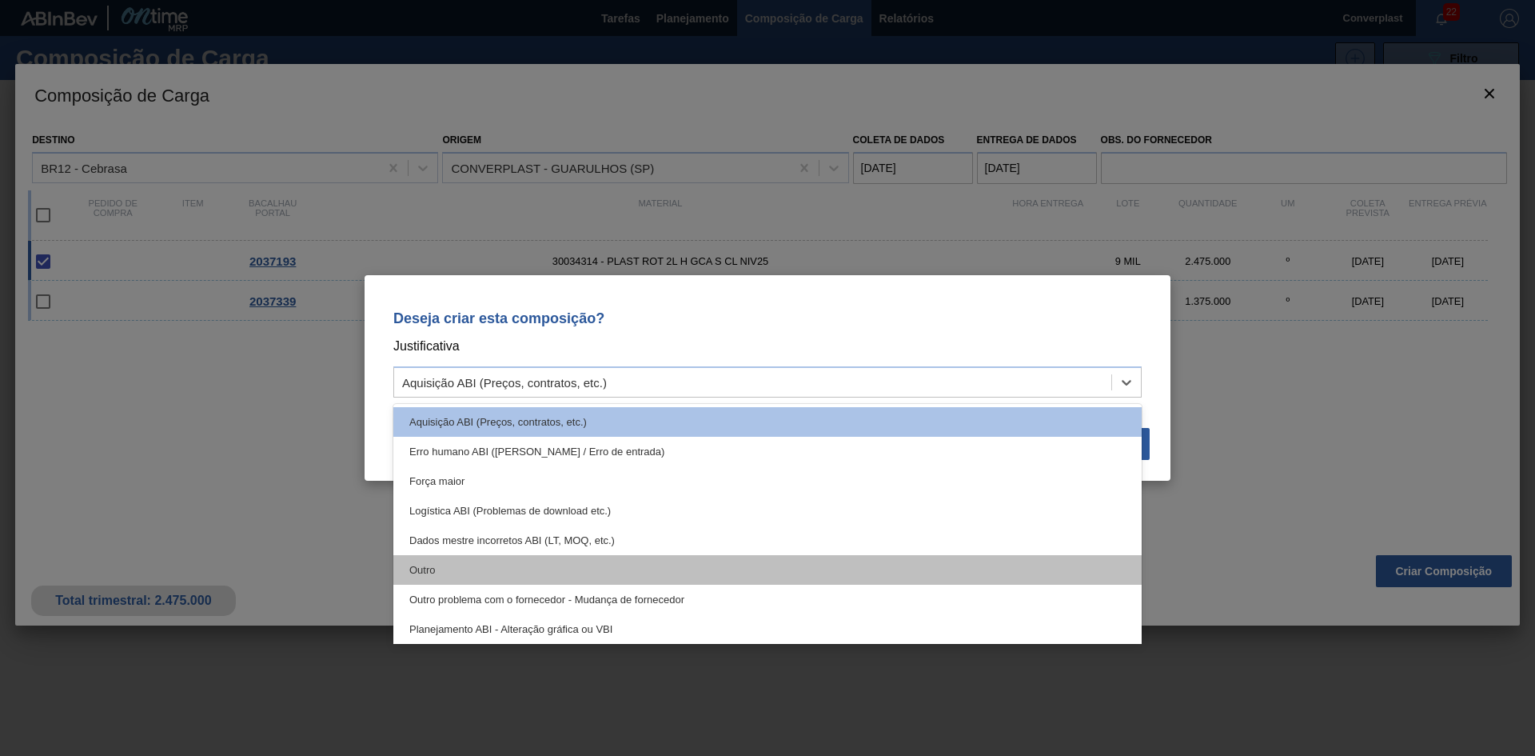
click at [464, 574] on div "Outro" at bounding box center [767, 570] width 749 height 30
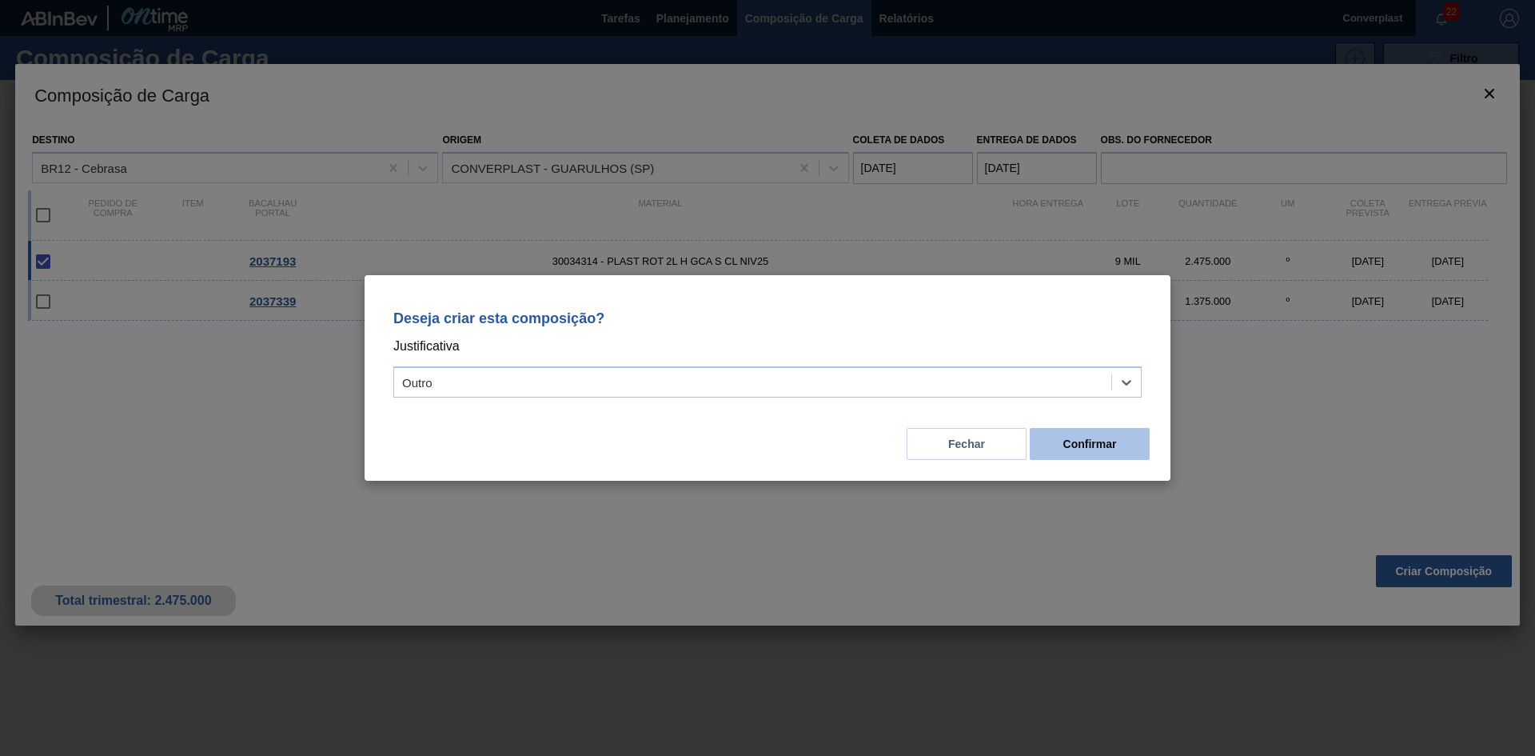
click at [1084, 442] on font "Confirmar" at bounding box center [1091, 443] width 54 height 13
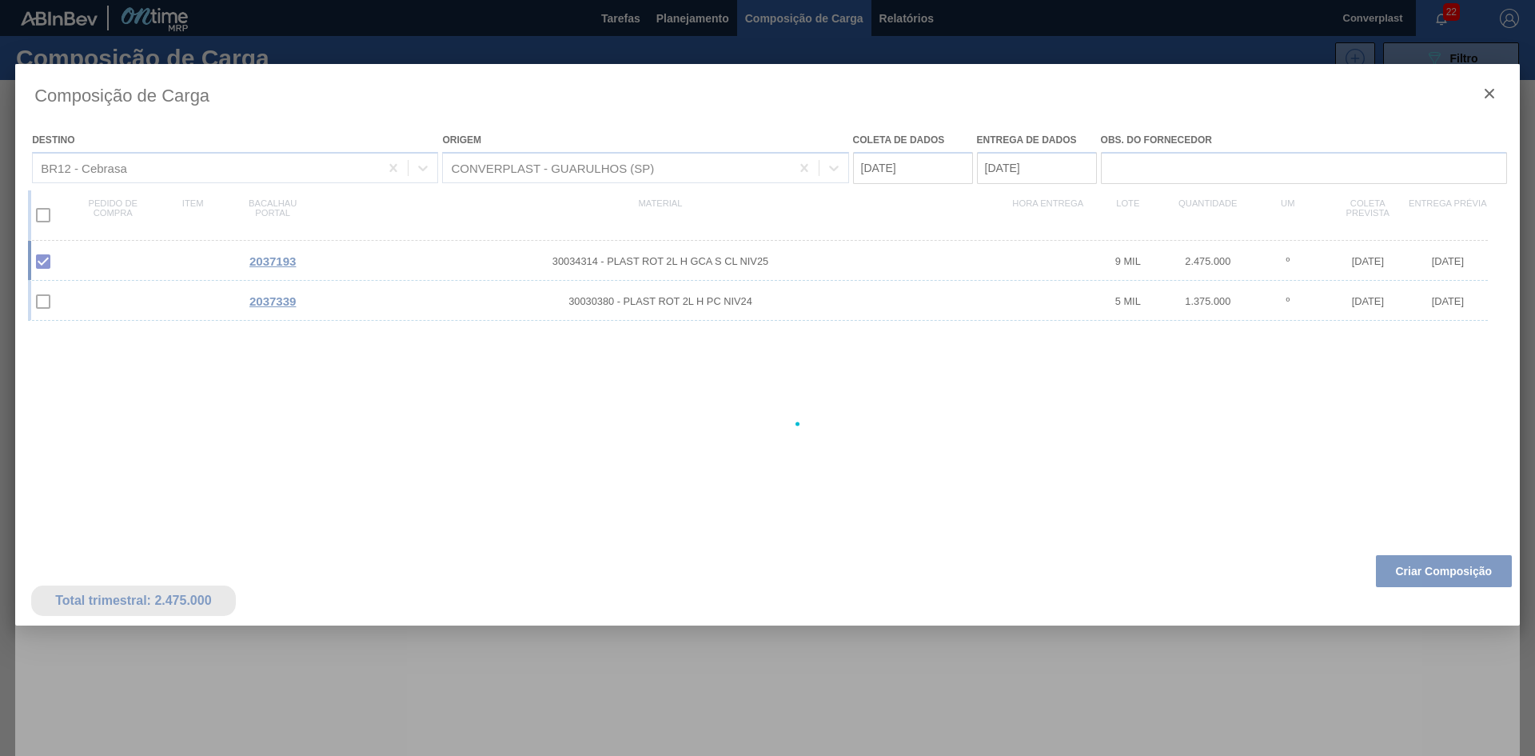
click at [685, 428] on div at bounding box center [767, 424] width 1505 height 720
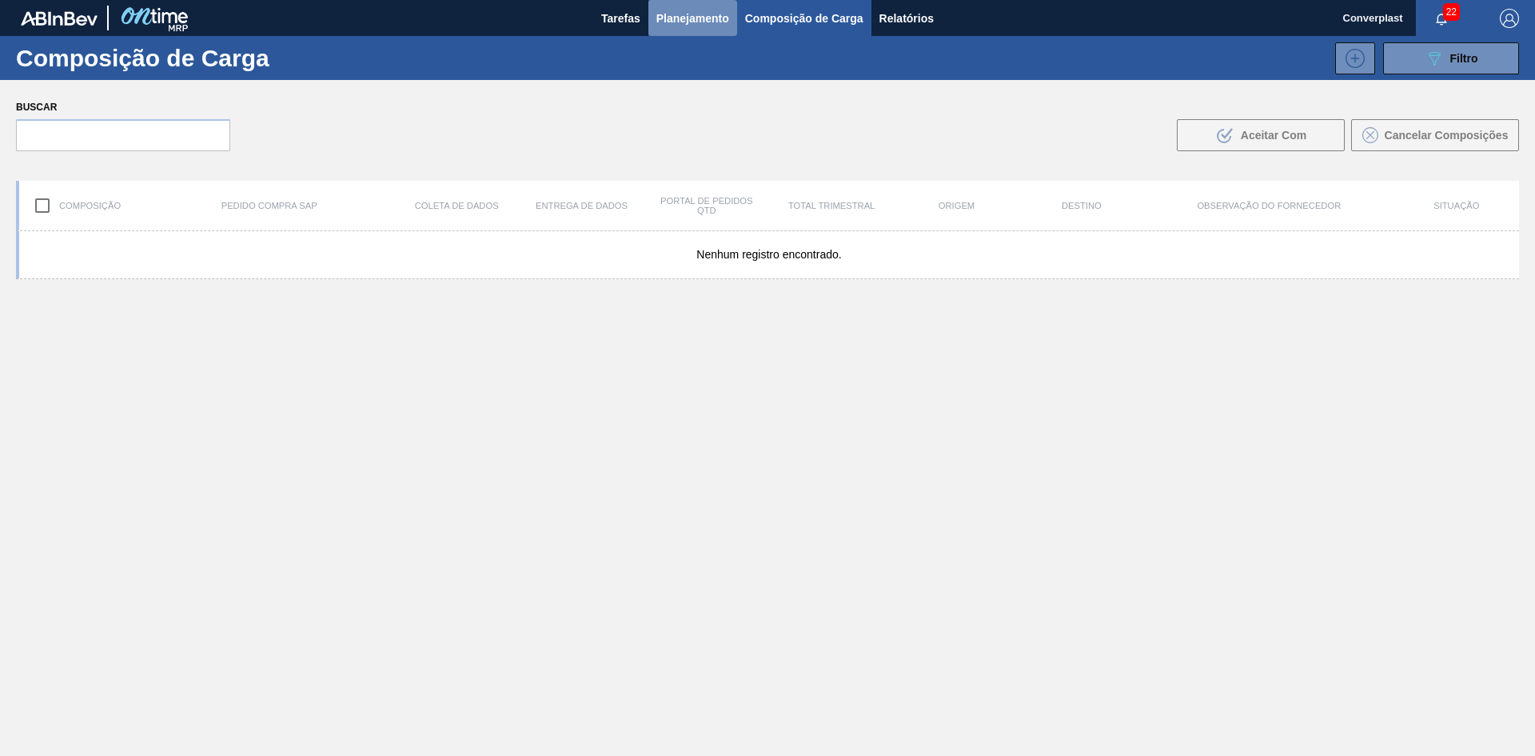
click at [652, 16] on button "Planejamento" at bounding box center [693, 18] width 89 height 36
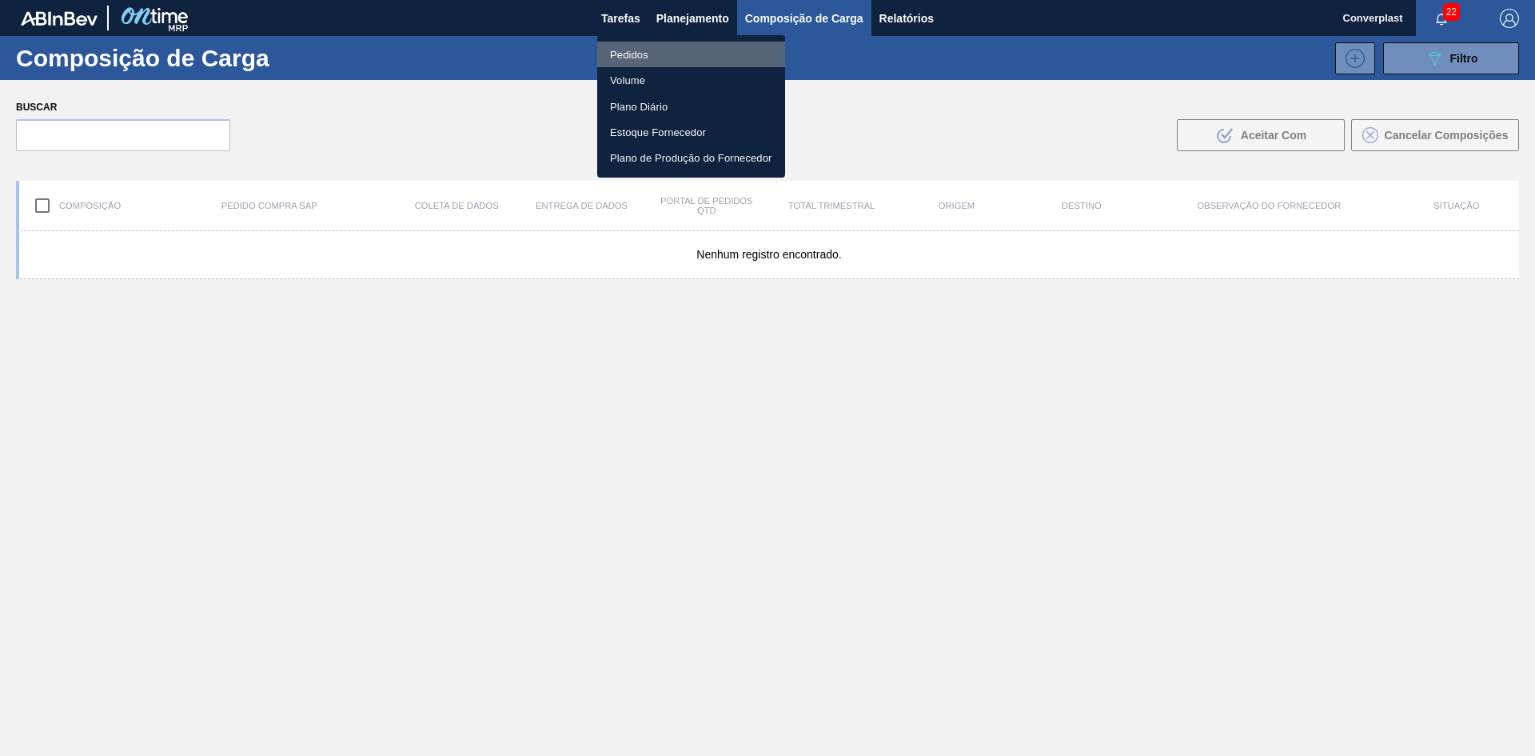
click at [653, 48] on li "Pedidos" at bounding box center [691, 55] width 188 height 26
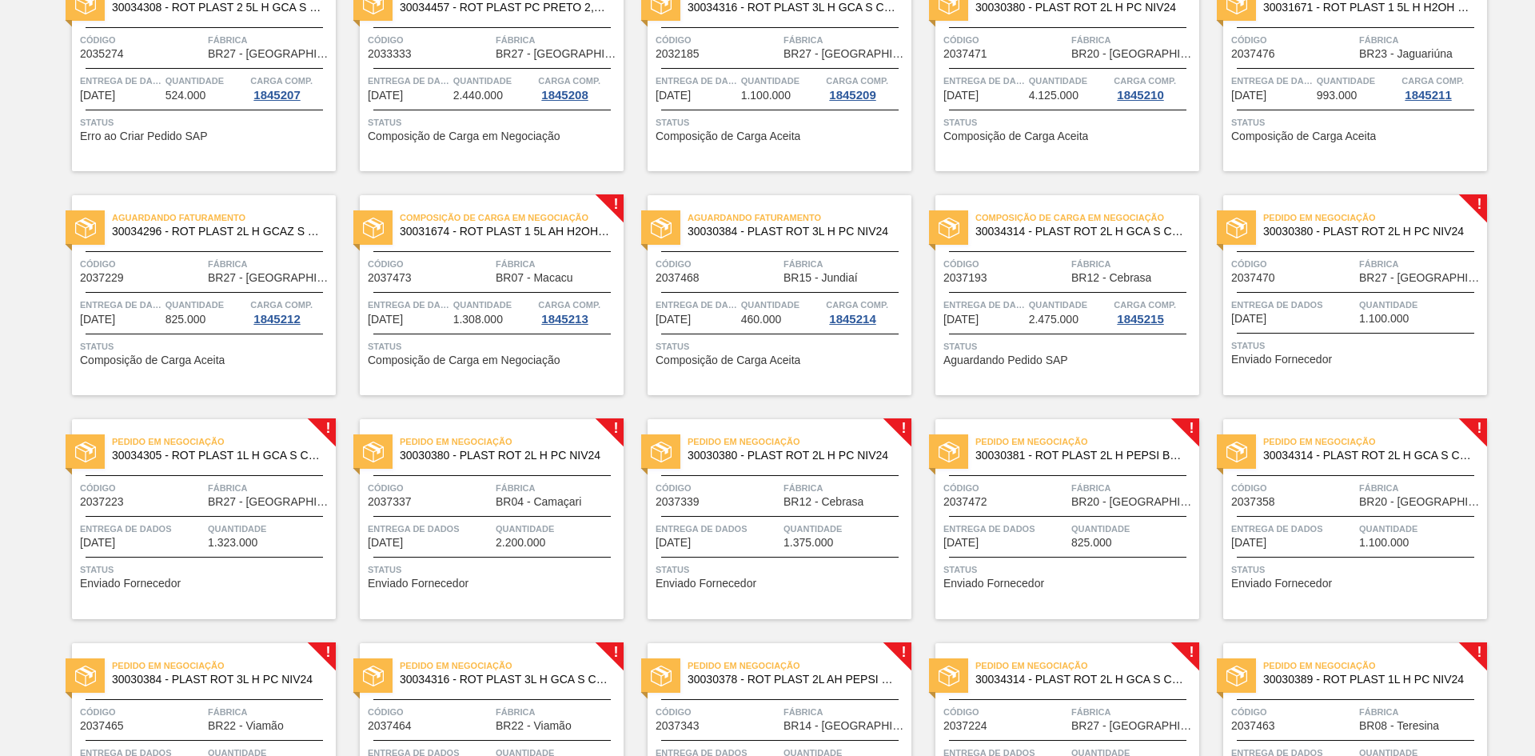
scroll to position [317, 0]
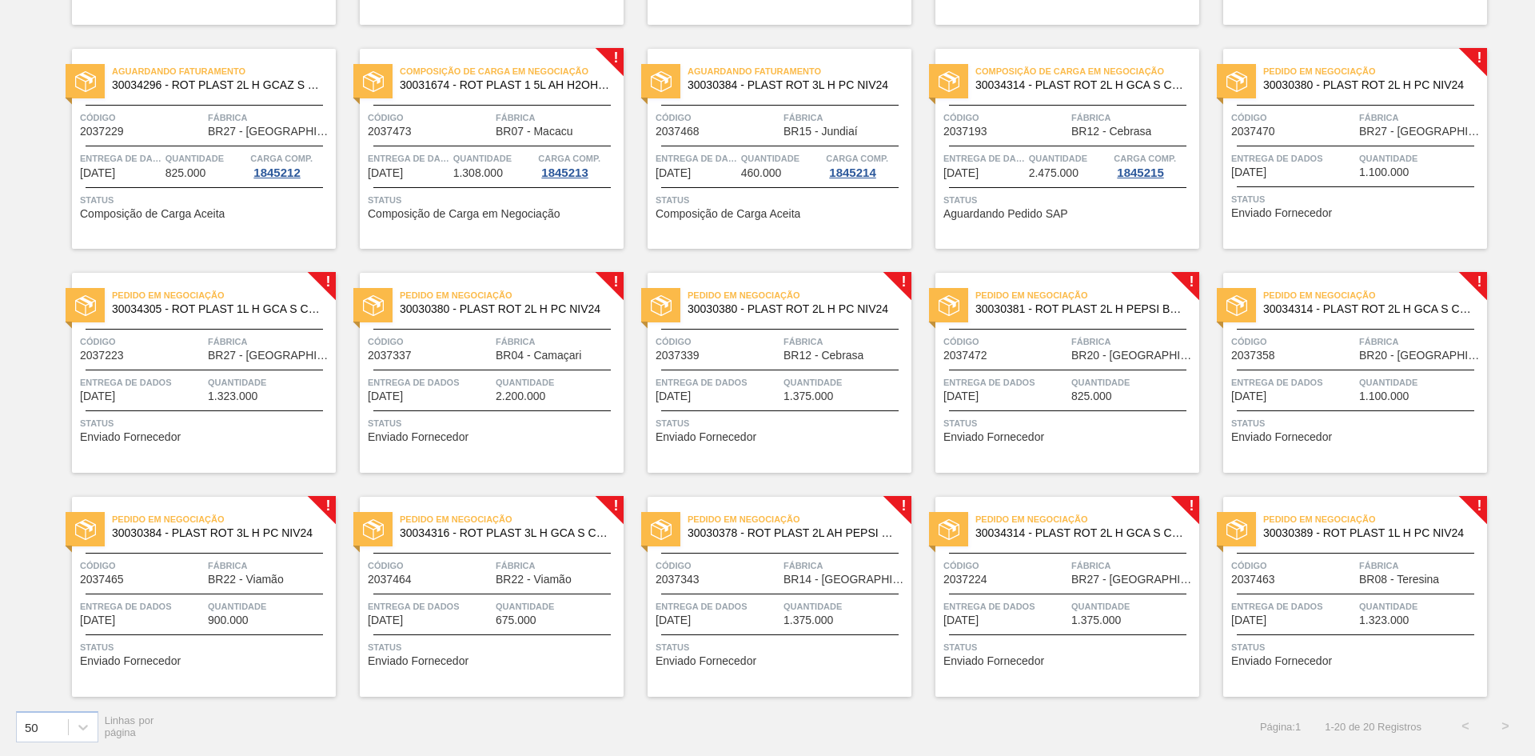
click at [1317, 220] on div "Pedido em Negociação 30030380 - PLAST ROT 2L H PC NIV24 Código 2037470 Fábrica …" at bounding box center [1356, 149] width 264 height 200
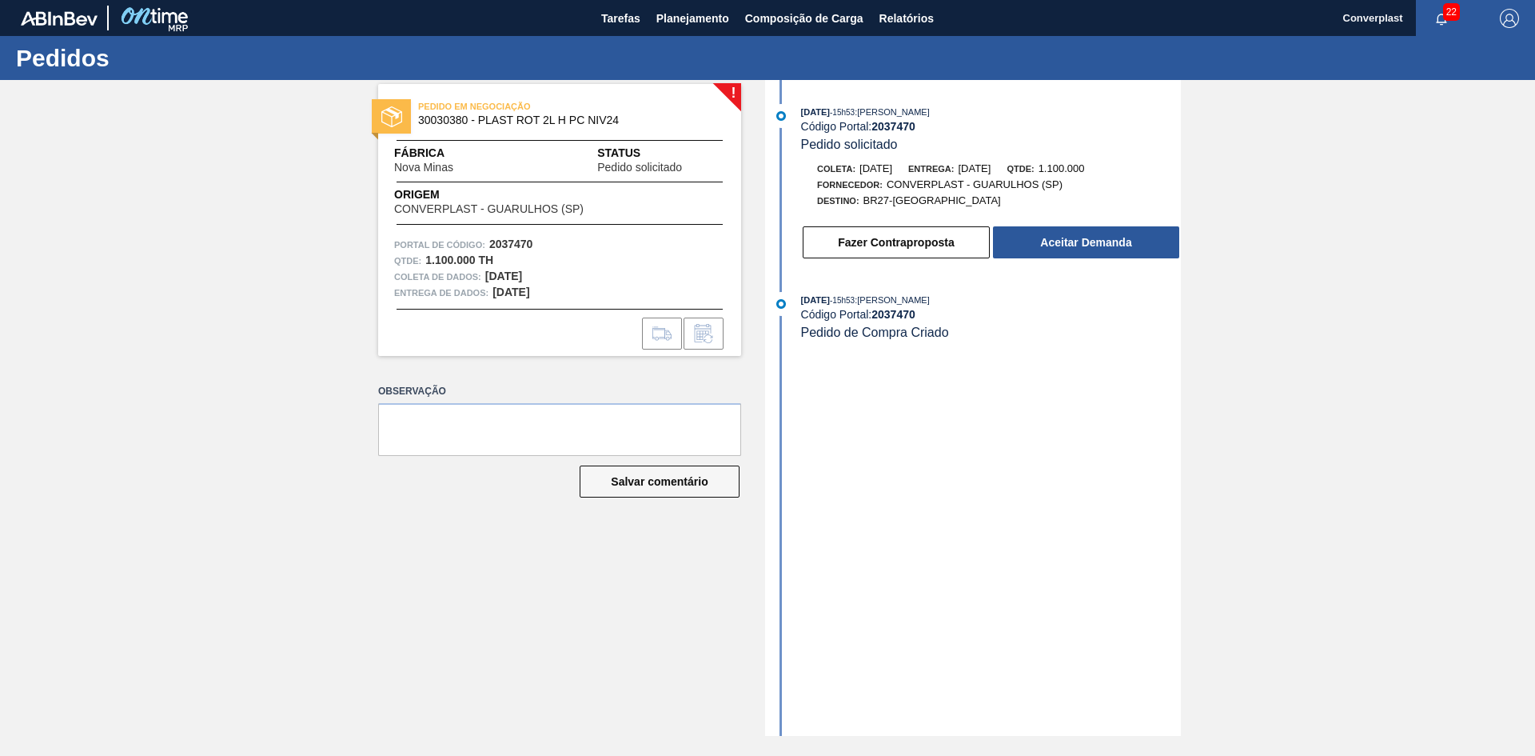
click at [1026, 224] on div "Fazer Contraproposta Aceitar Demanda" at bounding box center [975, 238] width 412 height 43
click at [1030, 236] on button "Aceitar Demanda" at bounding box center [1086, 242] width 186 height 32
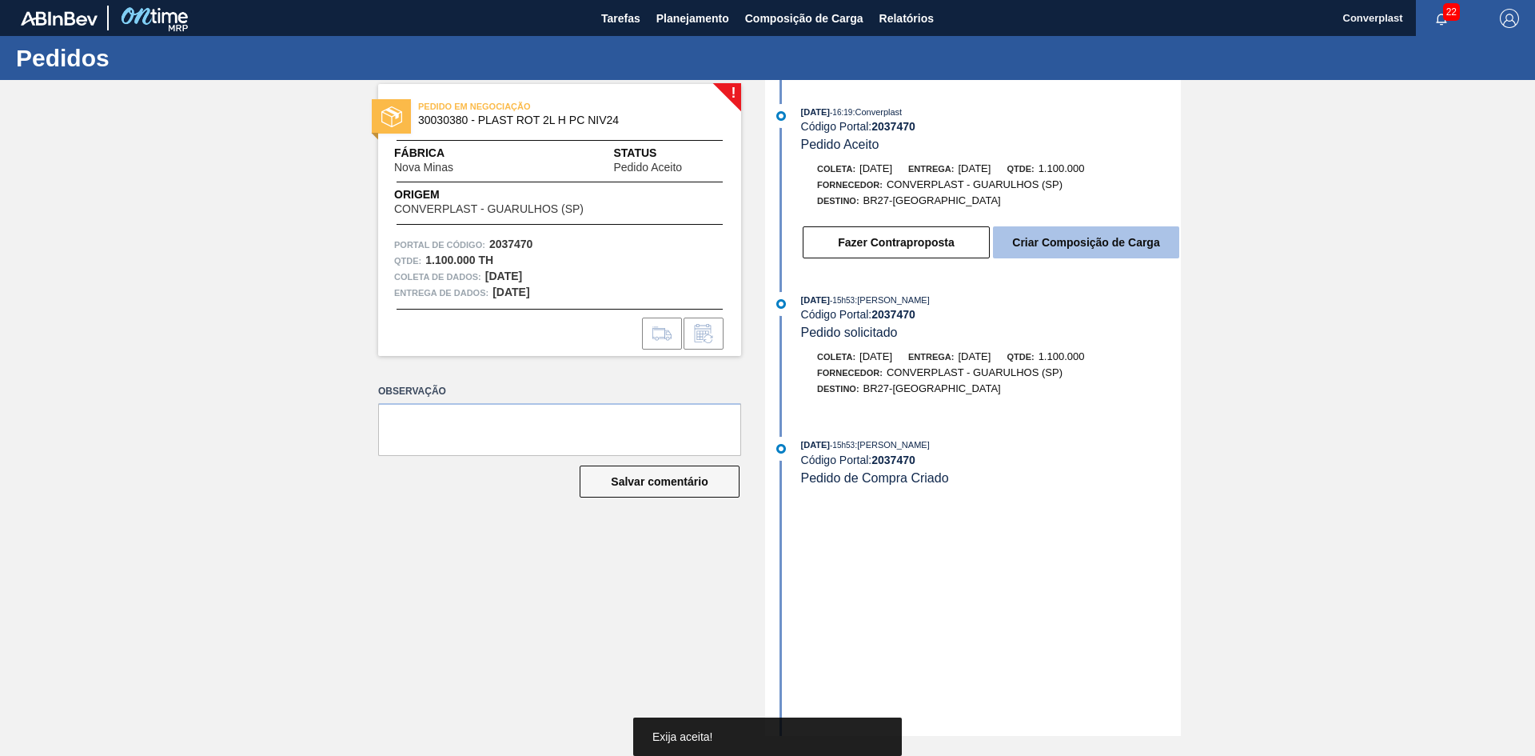
click at [1107, 235] on button "Criar Composição de Carga" at bounding box center [1086, 242] width 186 height 32
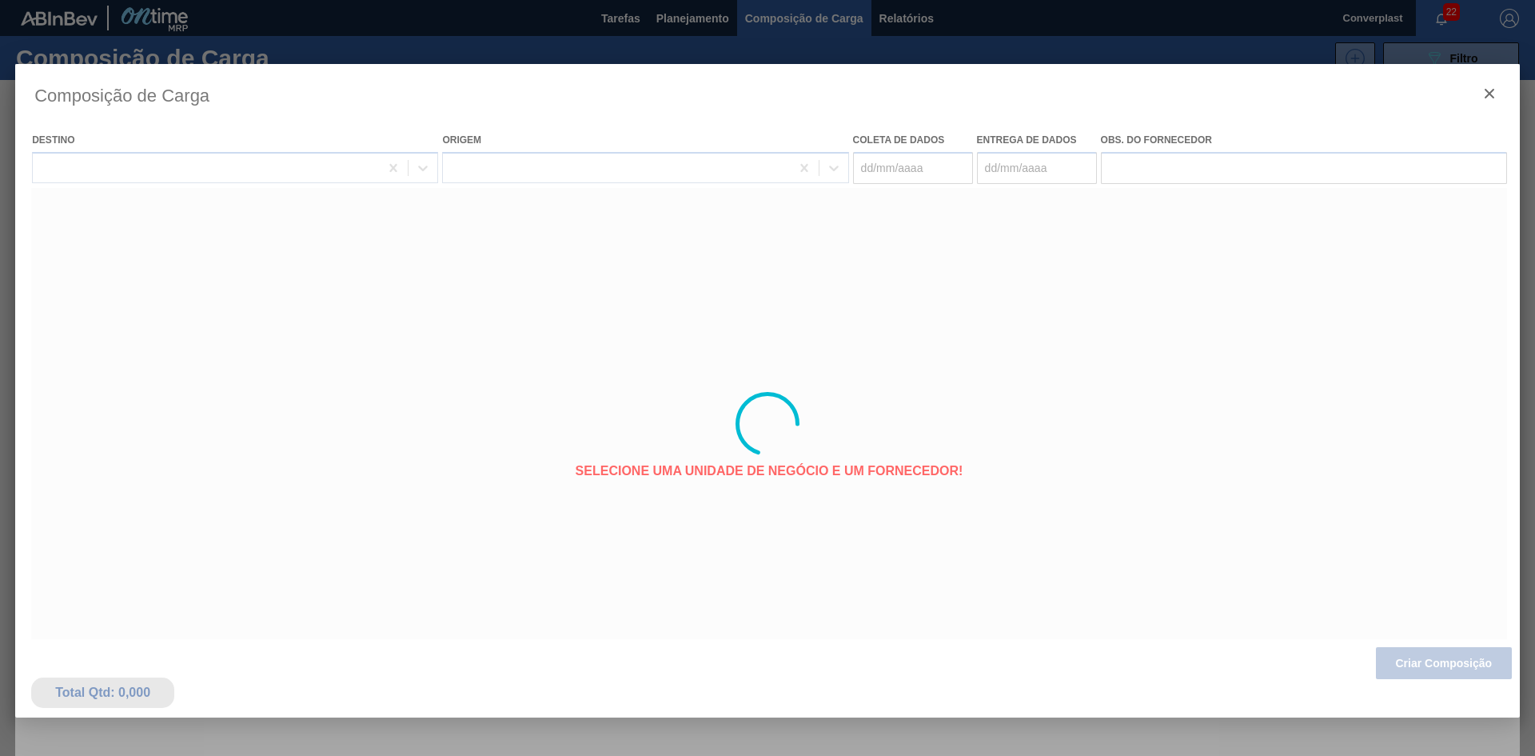
type coleta "[DATE]"
type entrega "[DATE]"
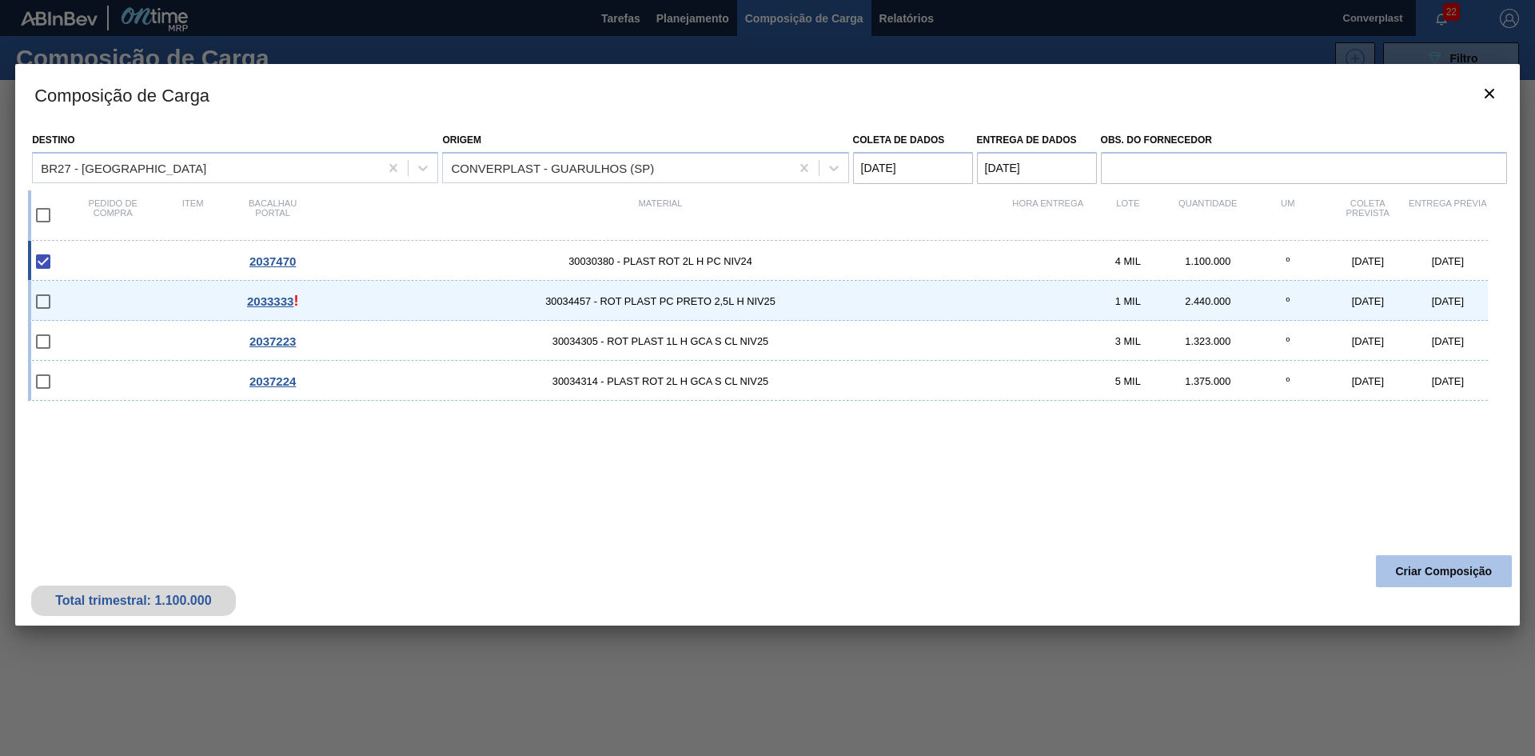
click at [1420, 585] on button "Criar Composição" at bounding box center [1444, 571] width 136 height 32
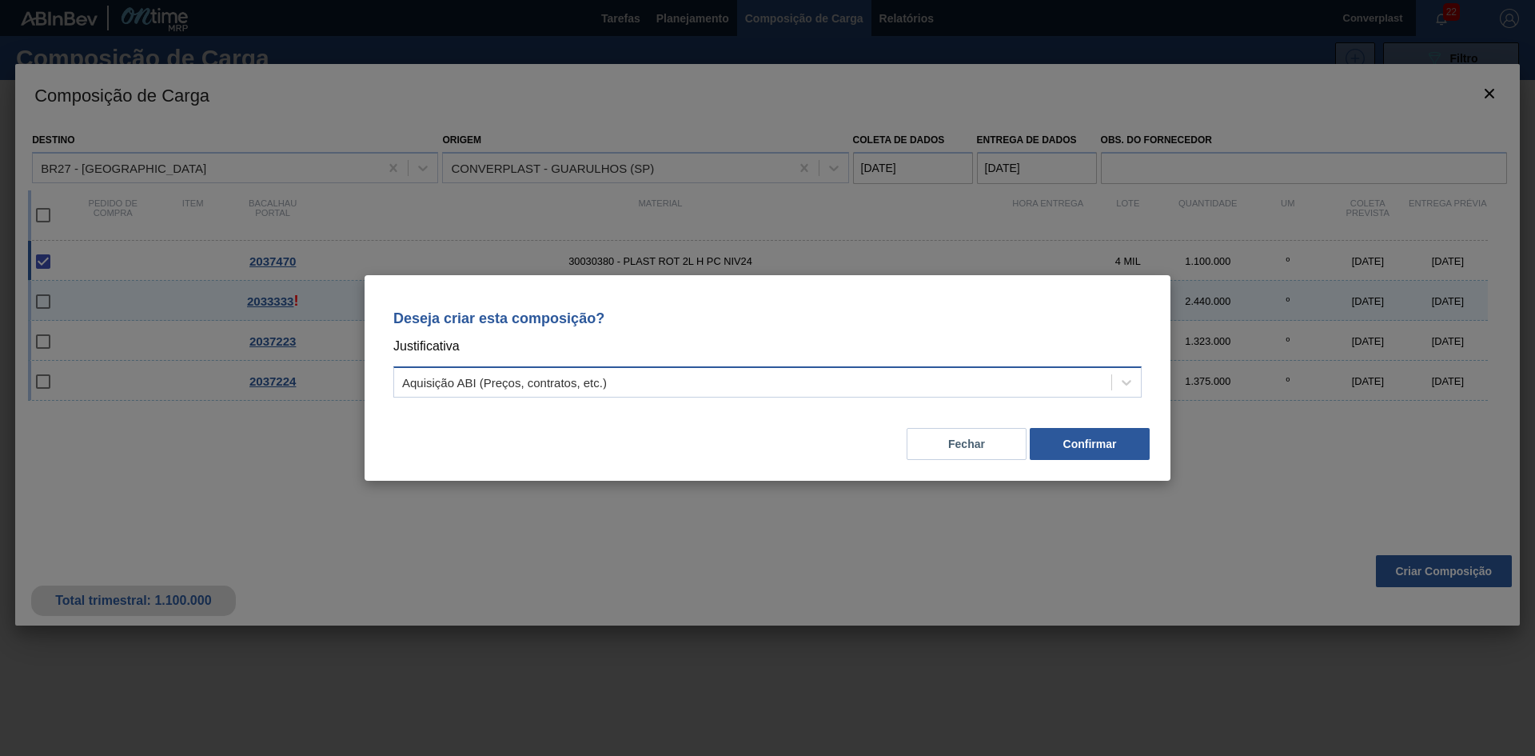
click at [733, 374] on div "Aquisição ABI (Preços, contratos, etc.)" at bounding box center [752, 382] width 717 height 23
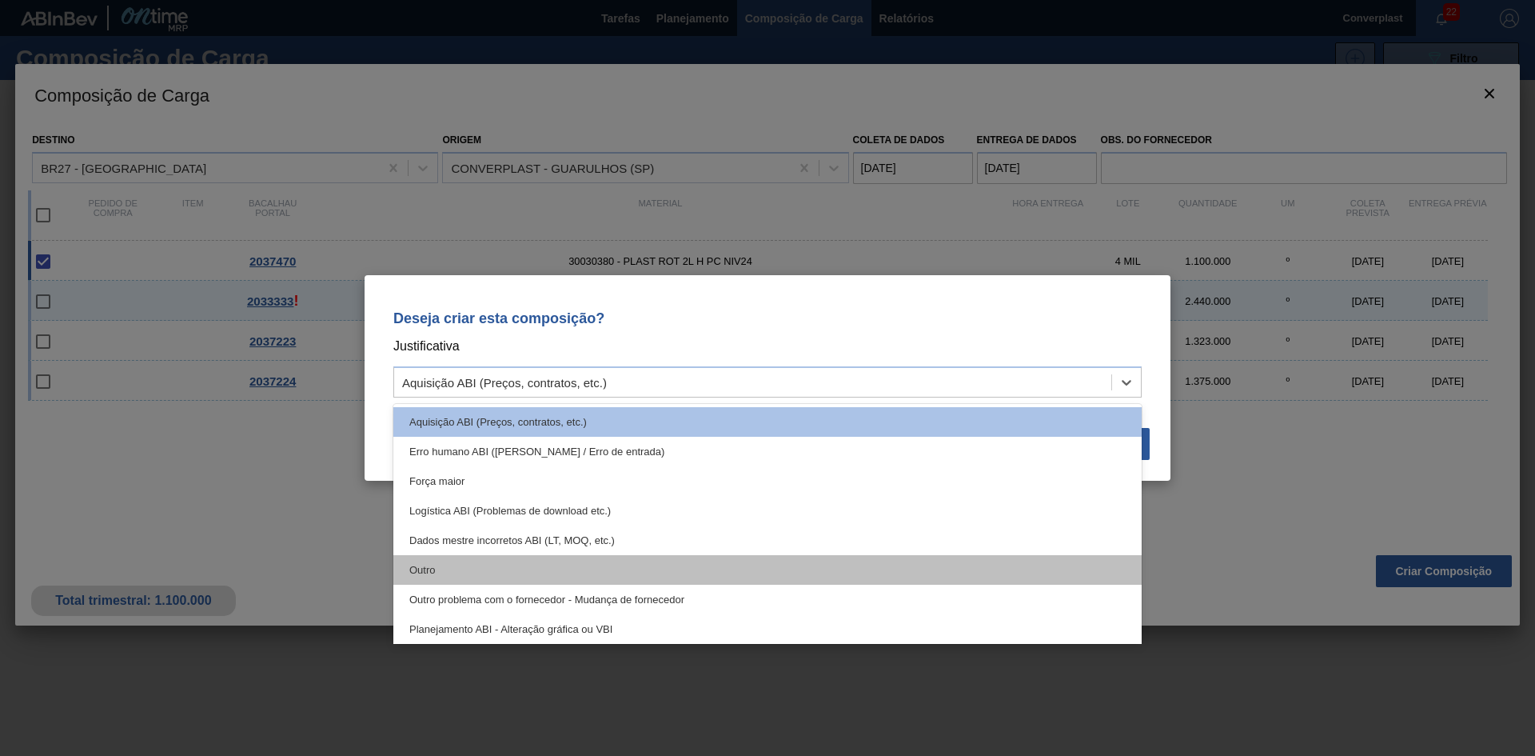
click at [555, 574] on div "Outro" at bounding box center [767, 570] width 749 height 30
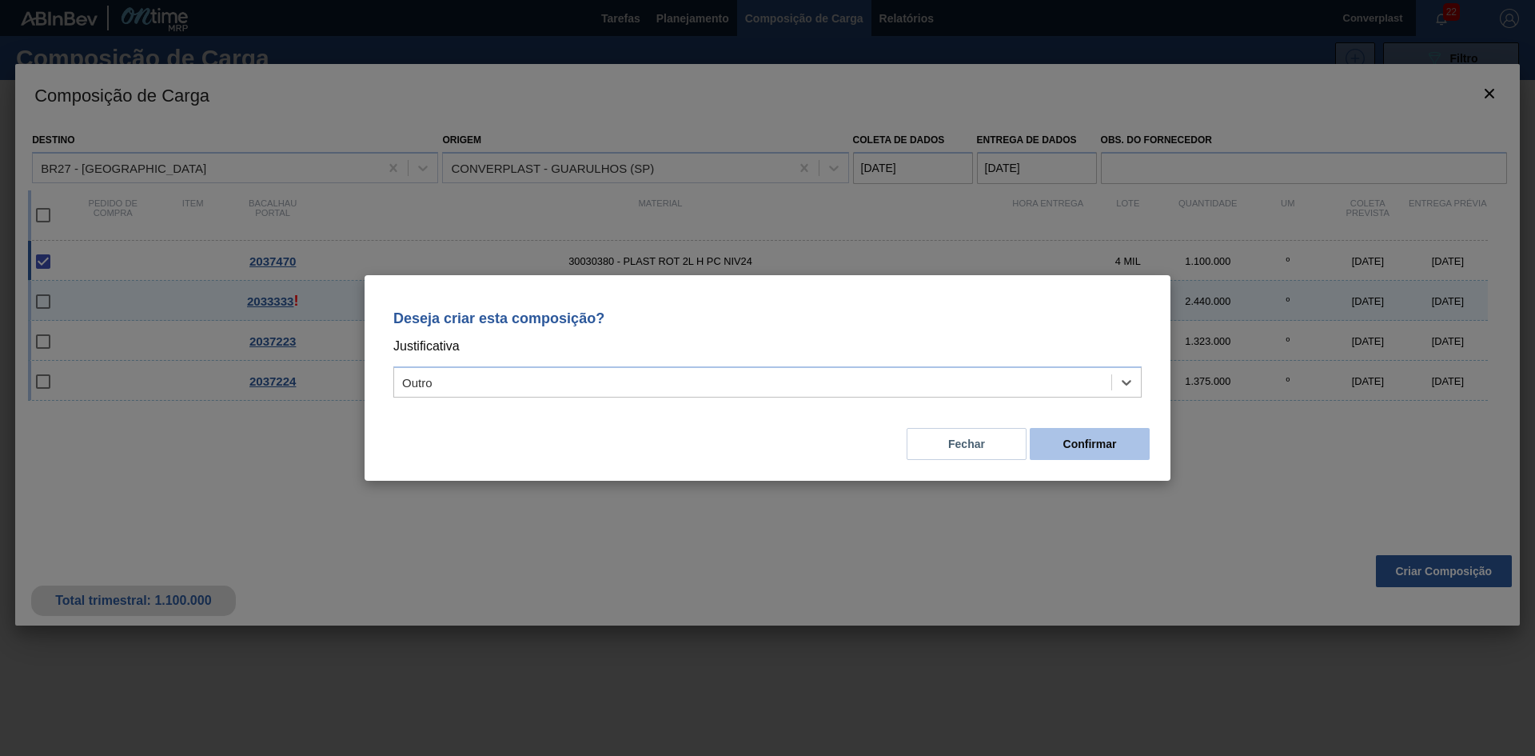
click at [1092, 443] on font "Confirmar" at bounding box center [1091, 443] width 54 height 13
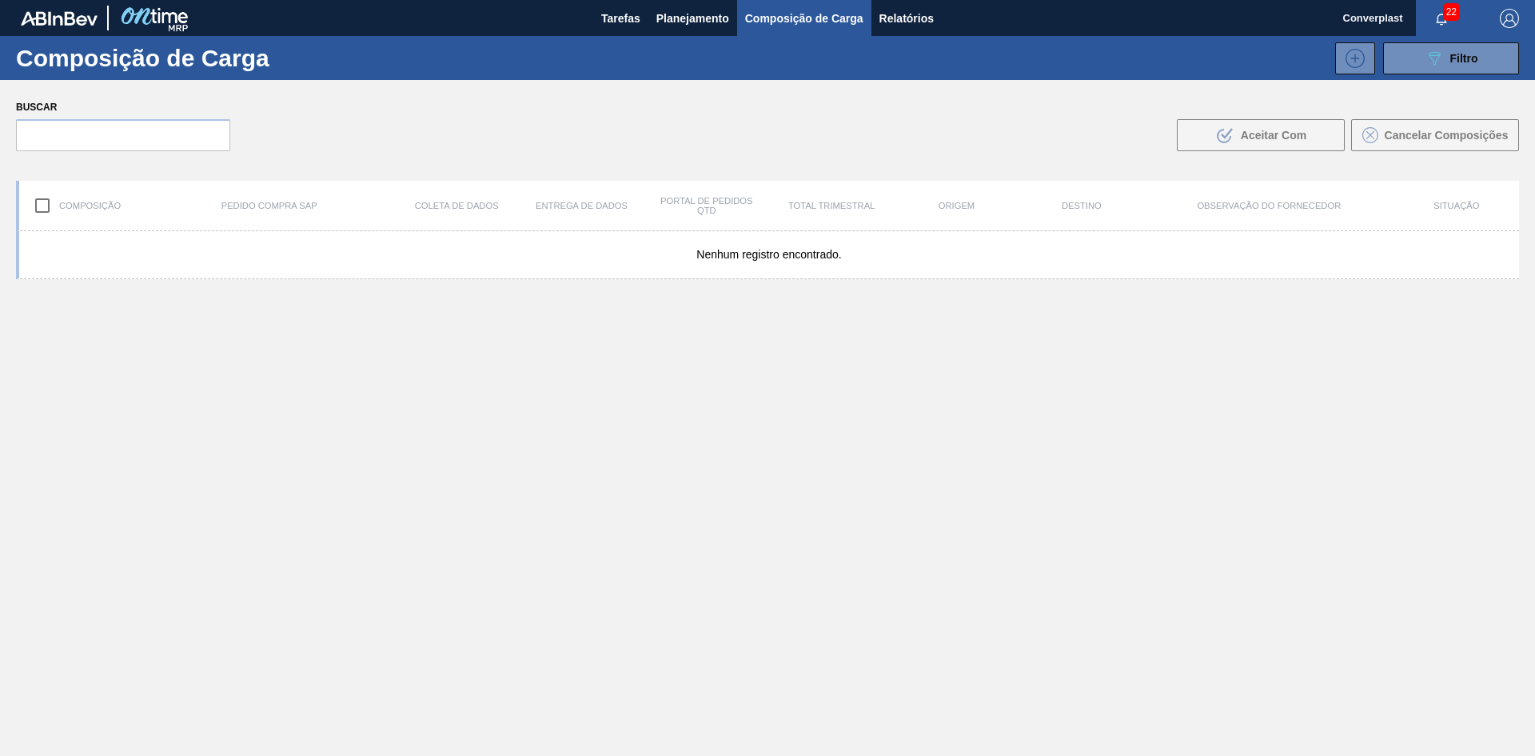
click at [622, 477] on div "Nenhum registro encontrado." at bounding box center [768, 531] width 1504 height 600
click at [680, 16] on font "Planejamento" at bounding box center [693, 18] width 73 height 13
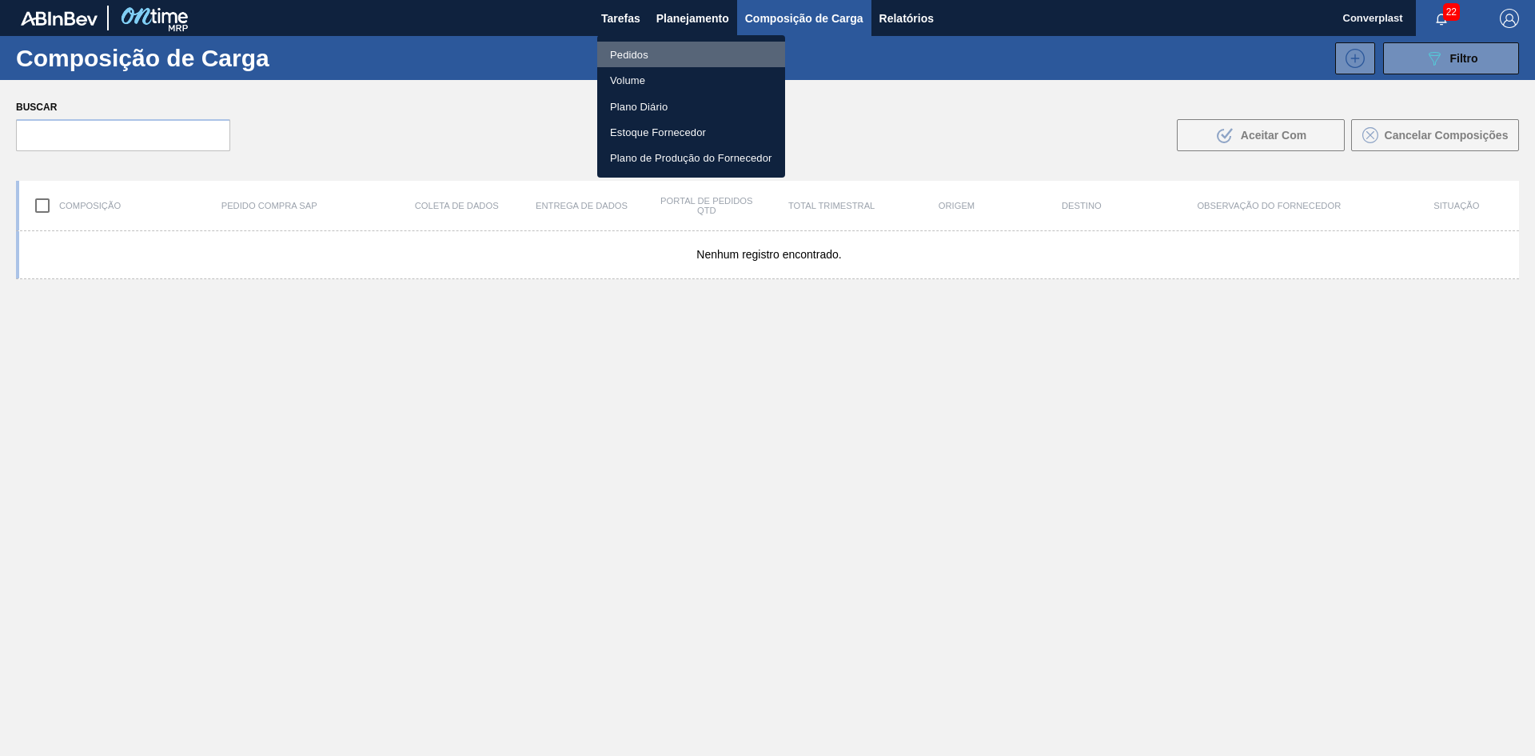
click at [656, 54] on li "Pedidos" at bounding box center [691, 55] width 188 height 26
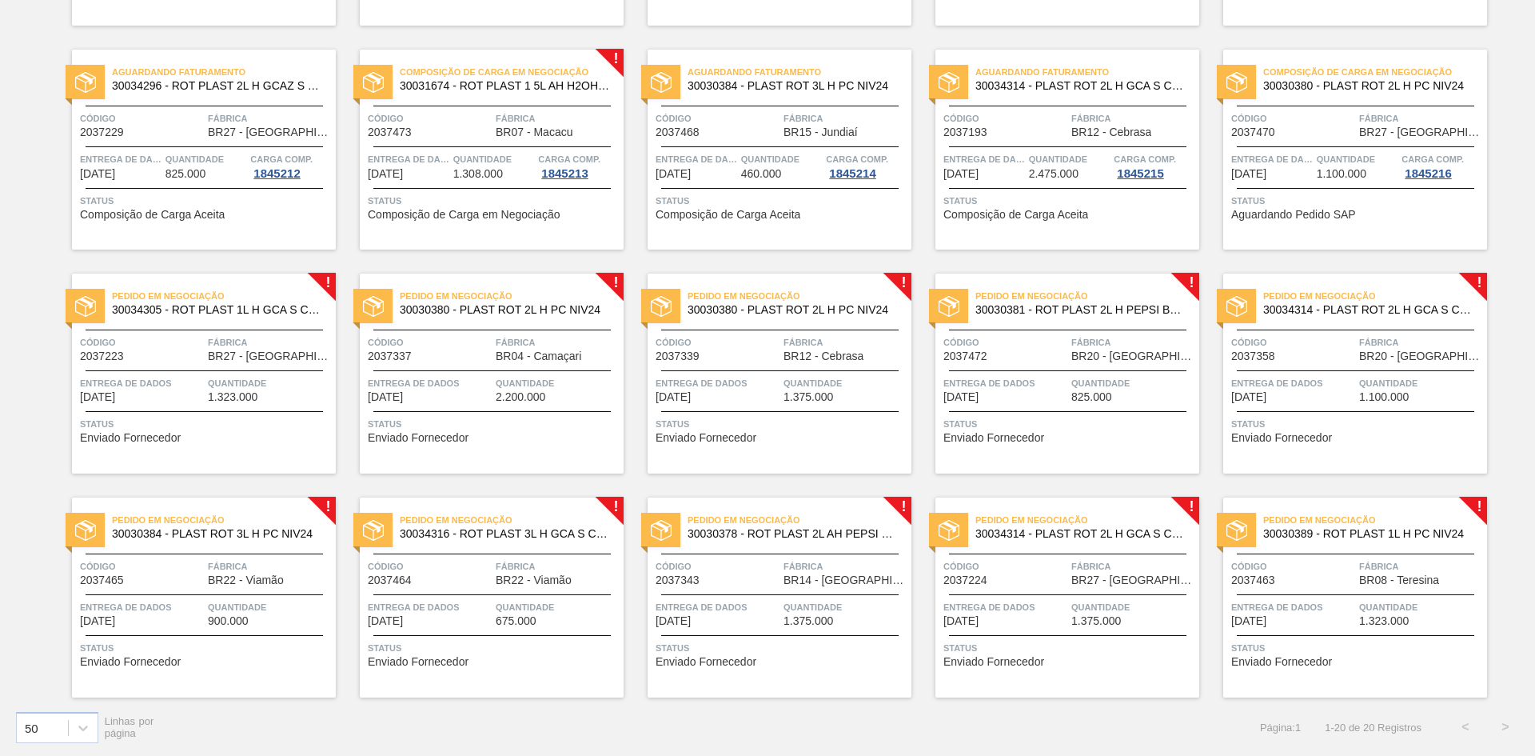
scroll to position [317, 0]
click at [726, 443] on div "Pedido em Negociação 30030380 - PLAST ROT 2L H PC NIV24 Código 2037339 Fábrica …" at bounding box center [780, 373] width 264 height 200
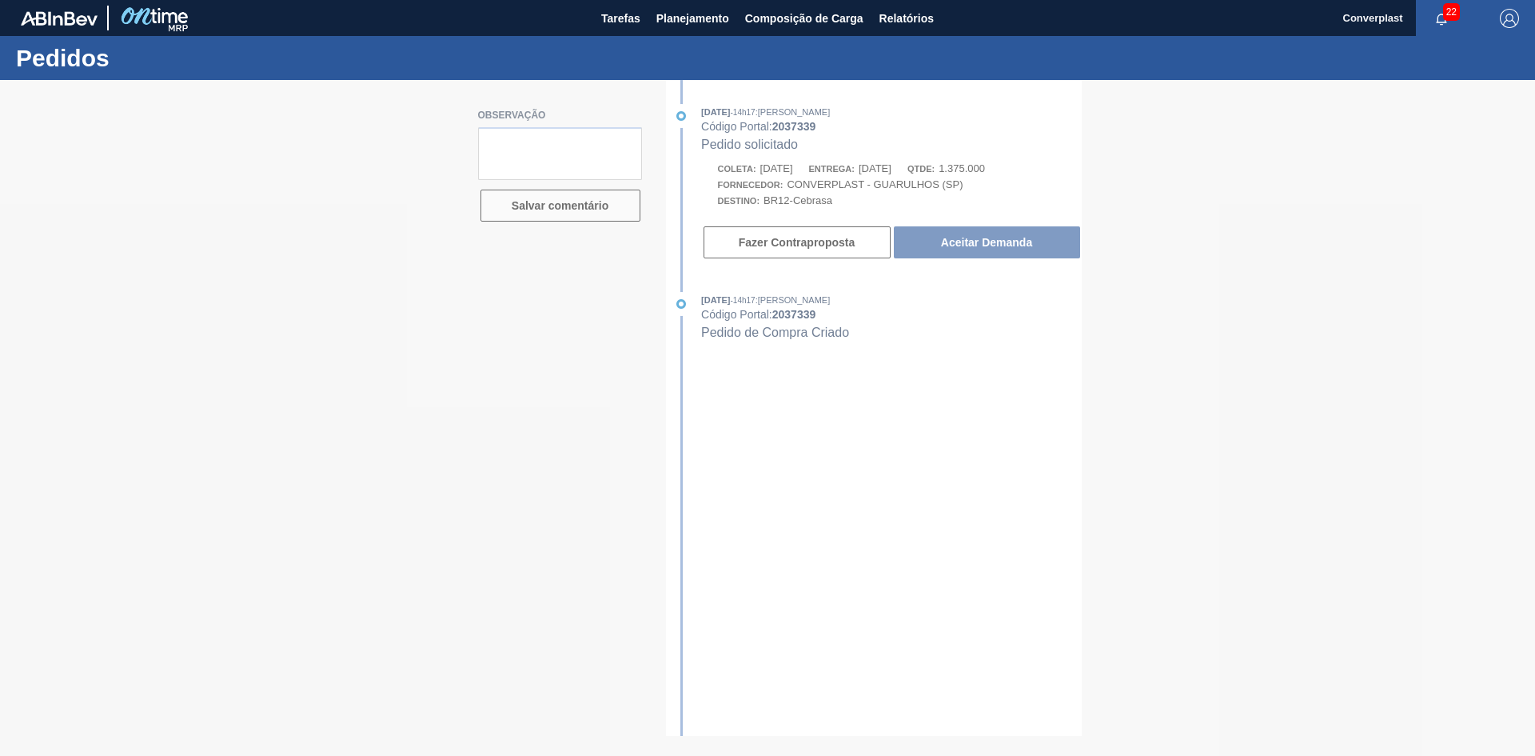
click at [952, 241] on div at bounding box center [767, 418] width 1535 height 676
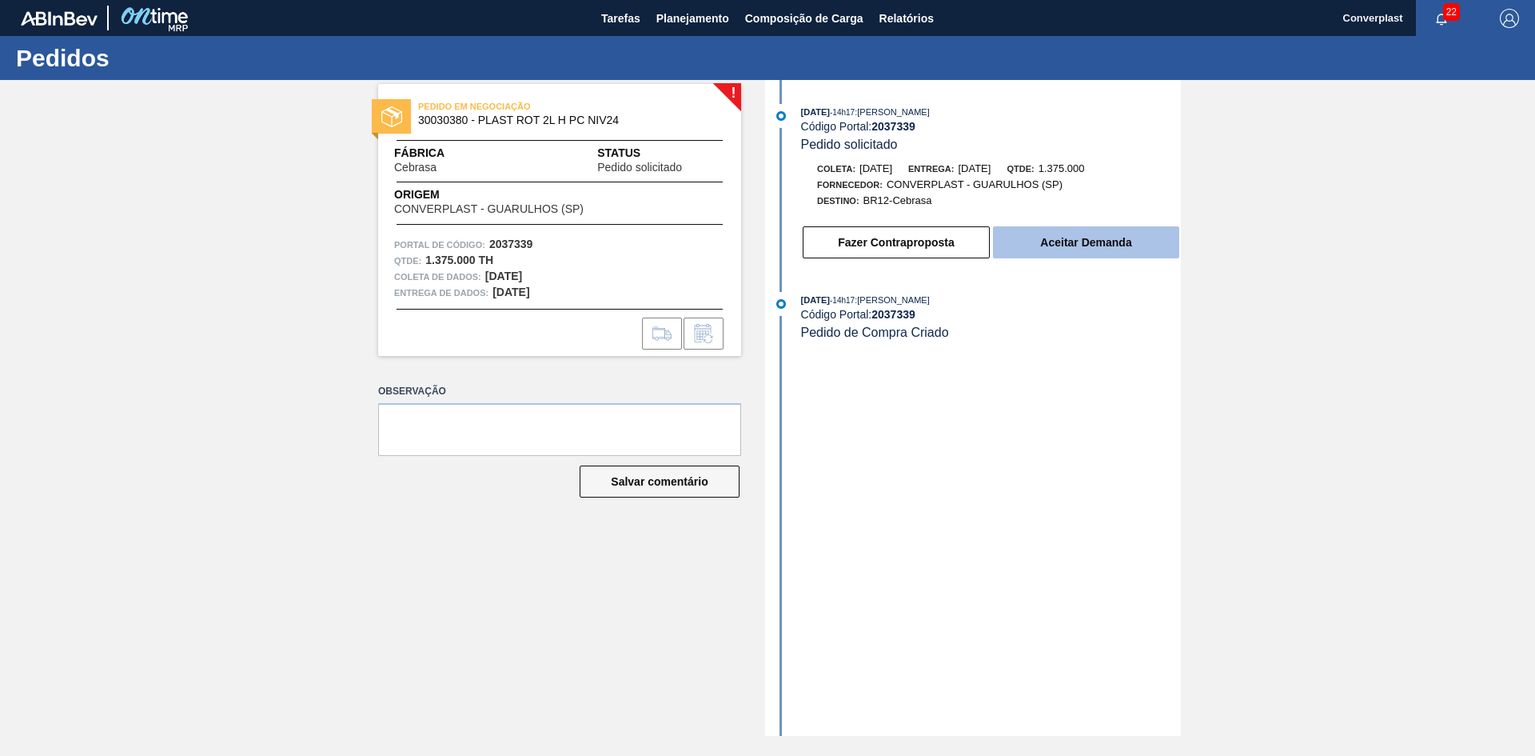
click at [1015, 230] on button "Aceitar Demanda" at bounding box center [1086, 242] width 186 height 32
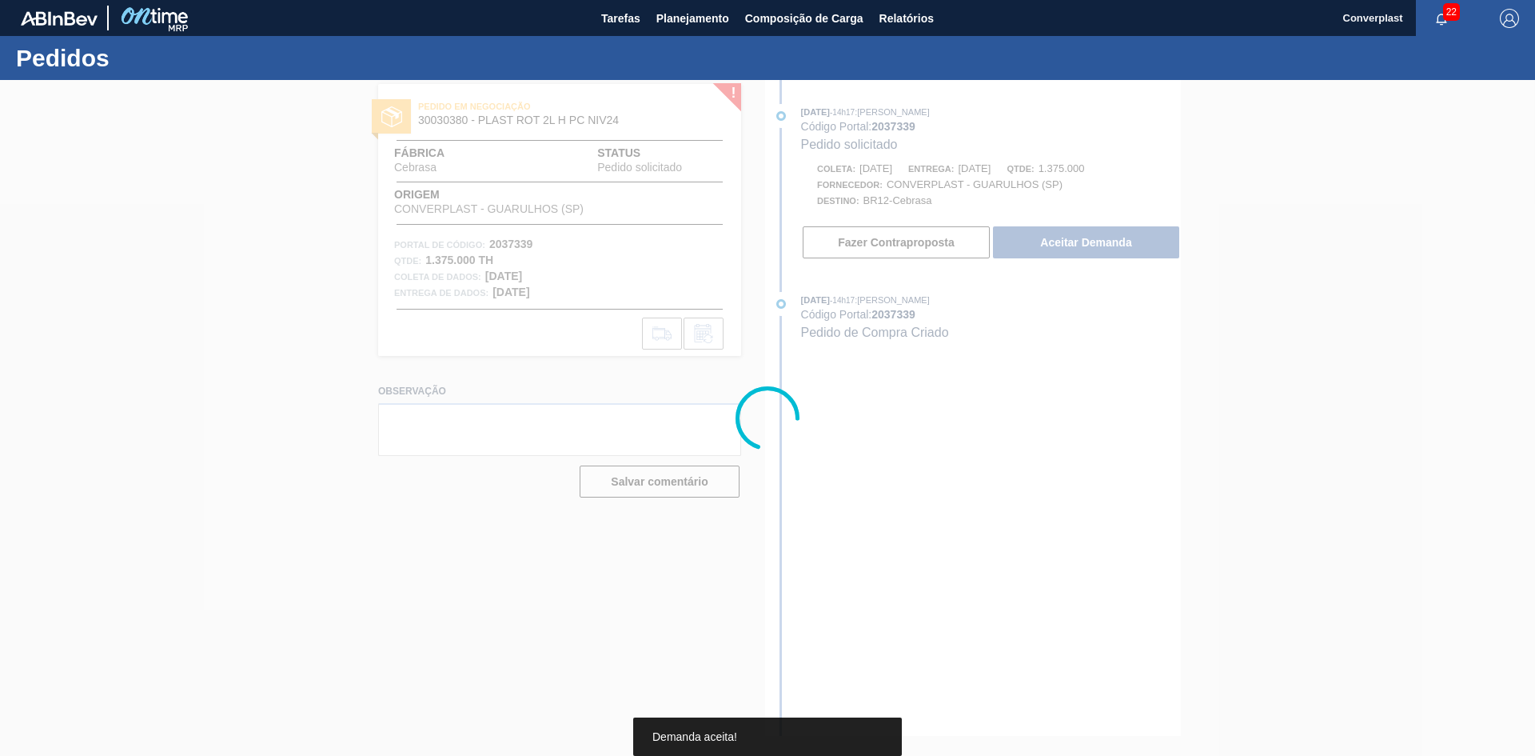
click at [1028, 242] on div at bounding box center [767, 418] width 1535 height 676
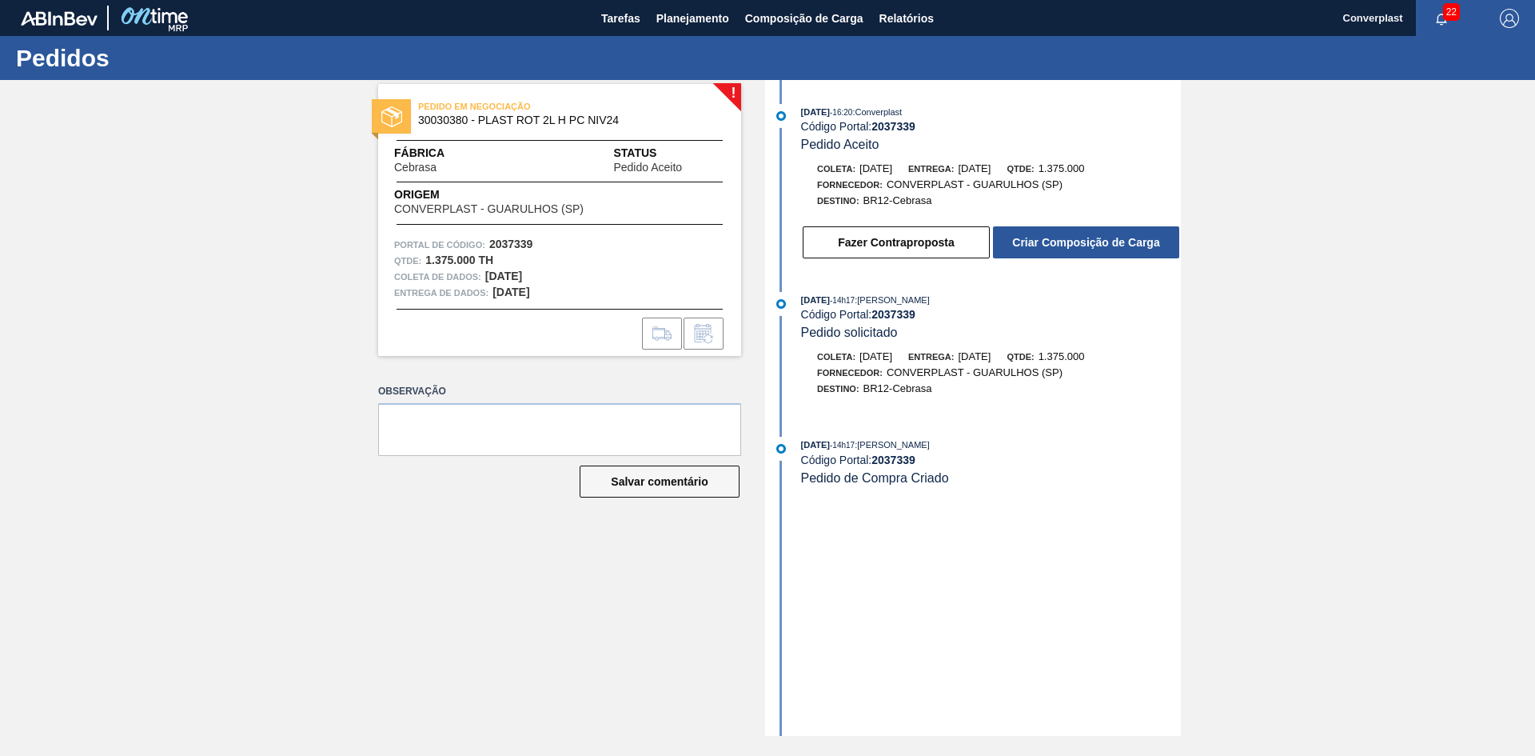
click at [637, 563] on div "! PEDIDO EM NEGOCIAÇÃO 30030380 - PLAST ROT 2L H PC NIV24 Fábrica Cebrasa Statu…" at bounding box center [547, 408] width 387 height 656
click at [1022, 231] on button "Criar Composição de Carga" at bounding box center [1086, 242] width 186 height 32
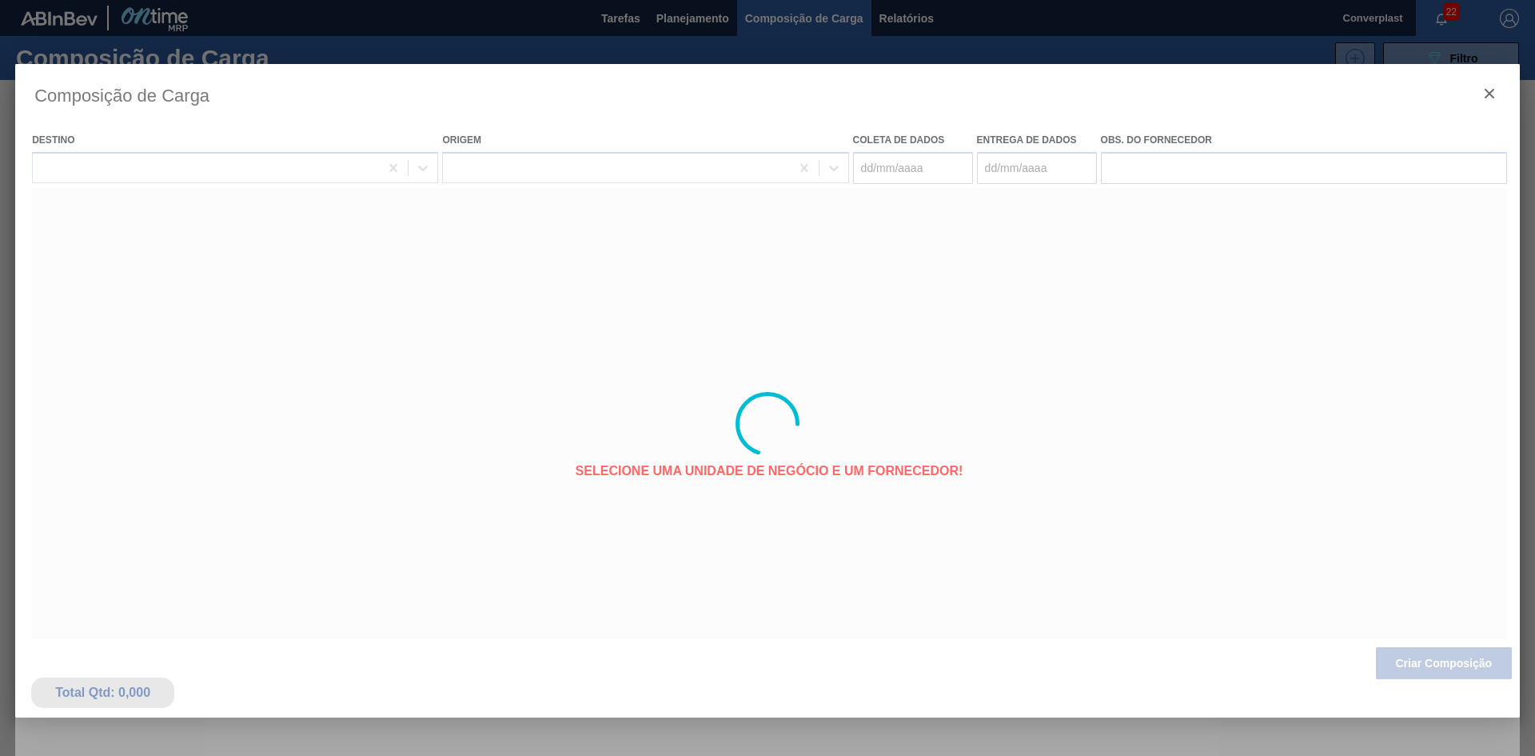
type coleta "[DATE]"
type entrega "[DATE]"
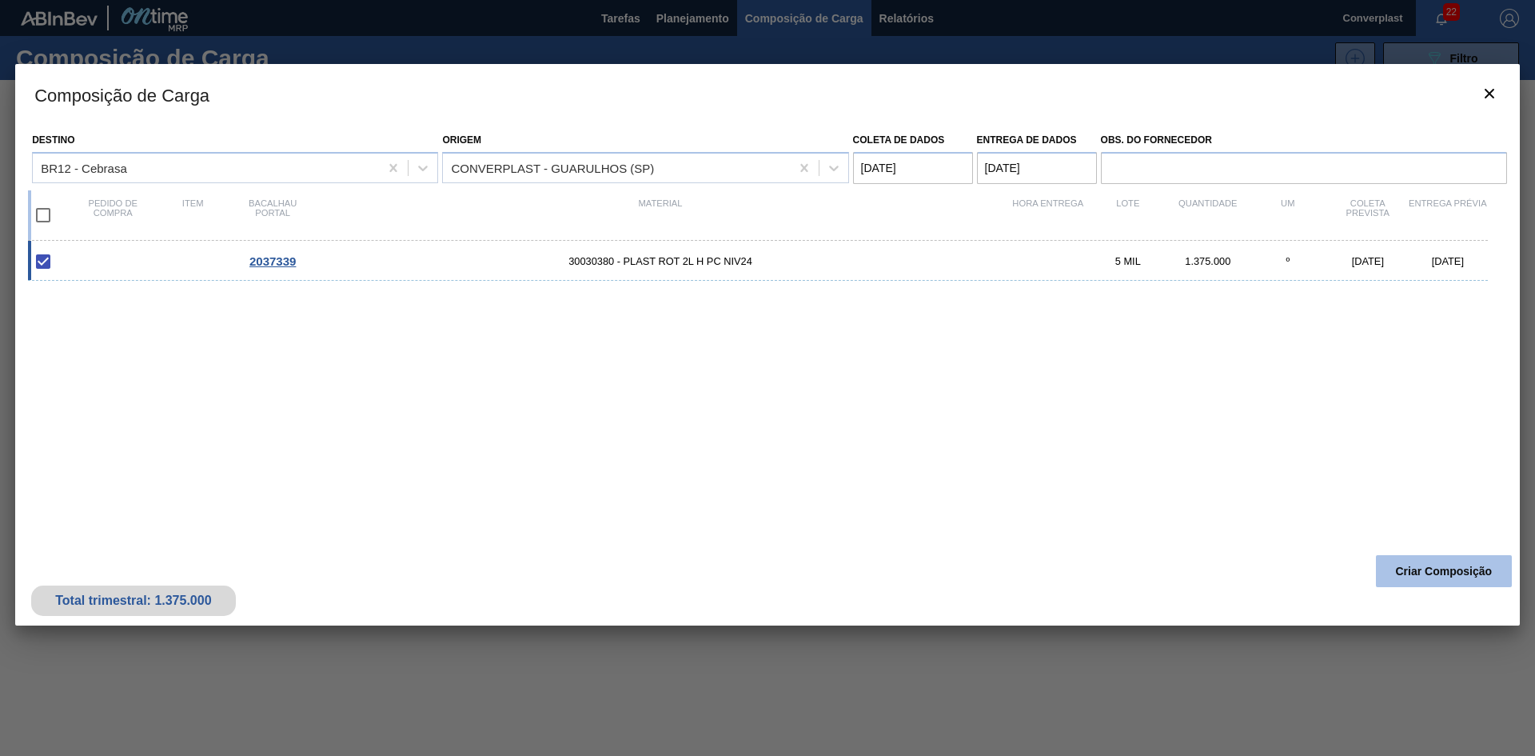
click at [1444, 570] on font "Criar Composição" at bounding box center [1444, 571] width 97 height 13
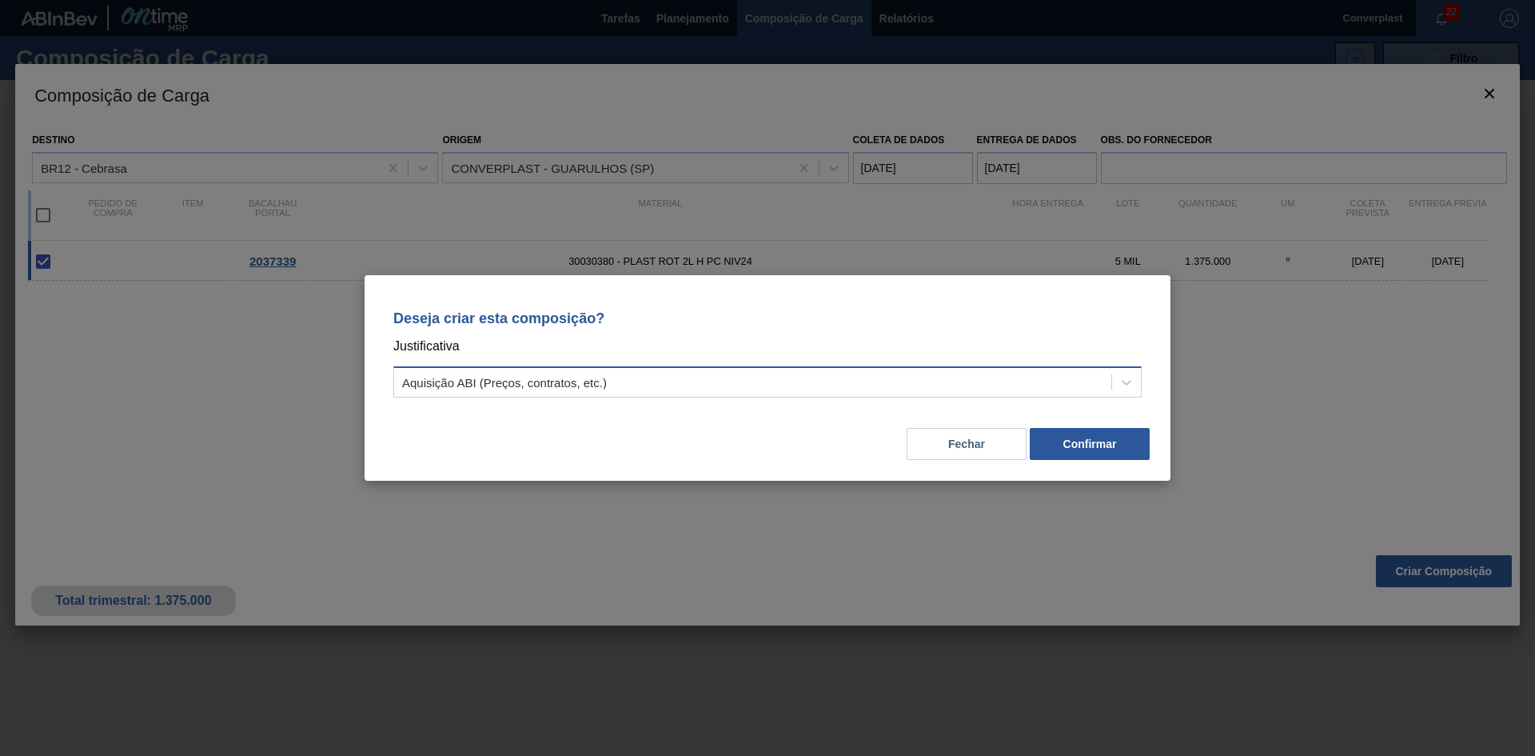
click at [713, 377] on div "Aquisição ABI (Preços, contratos, etc.)" at bounding box center [752, 382] width 717 height 23
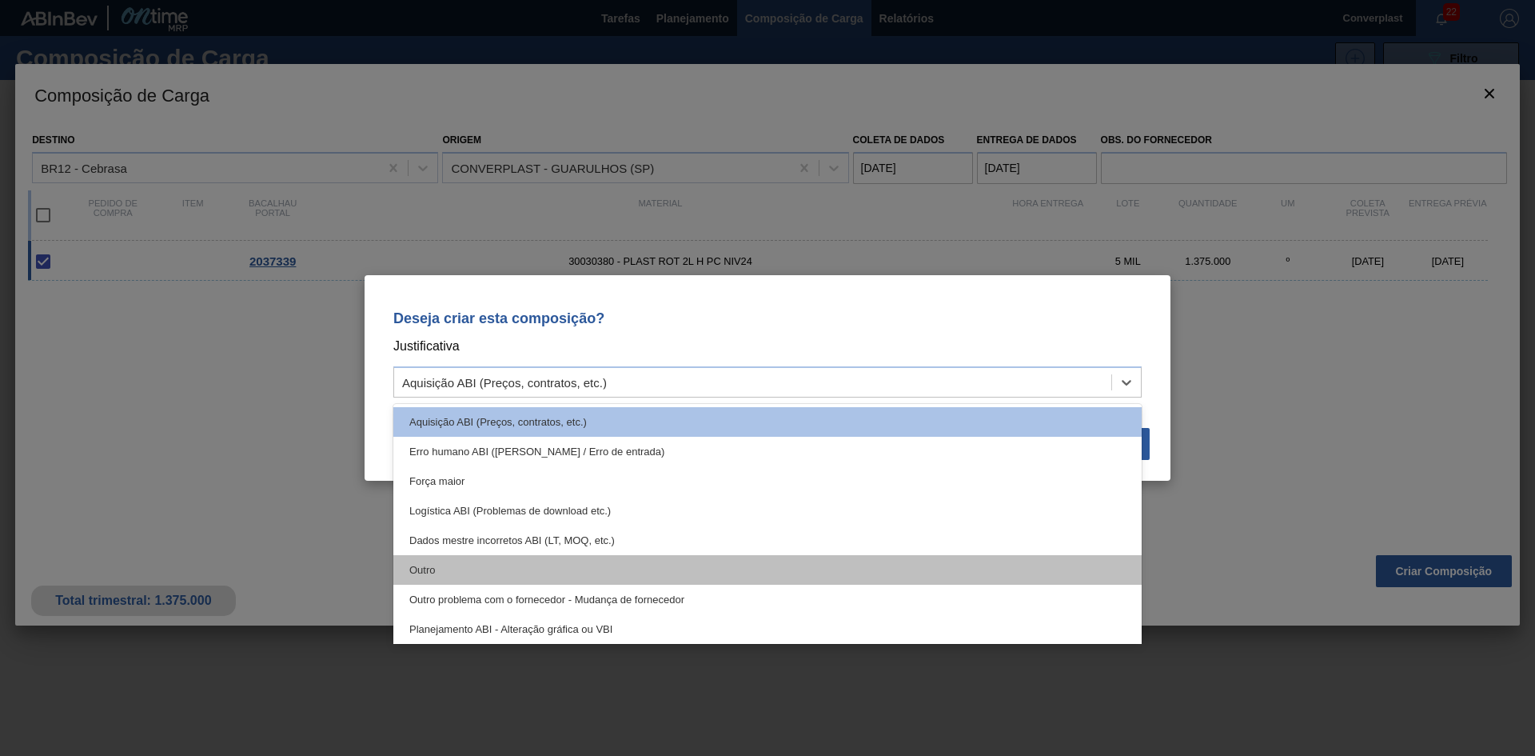
click at [571, 577] on div "Outro" at bounding box center [767, 570] width 749 height 30
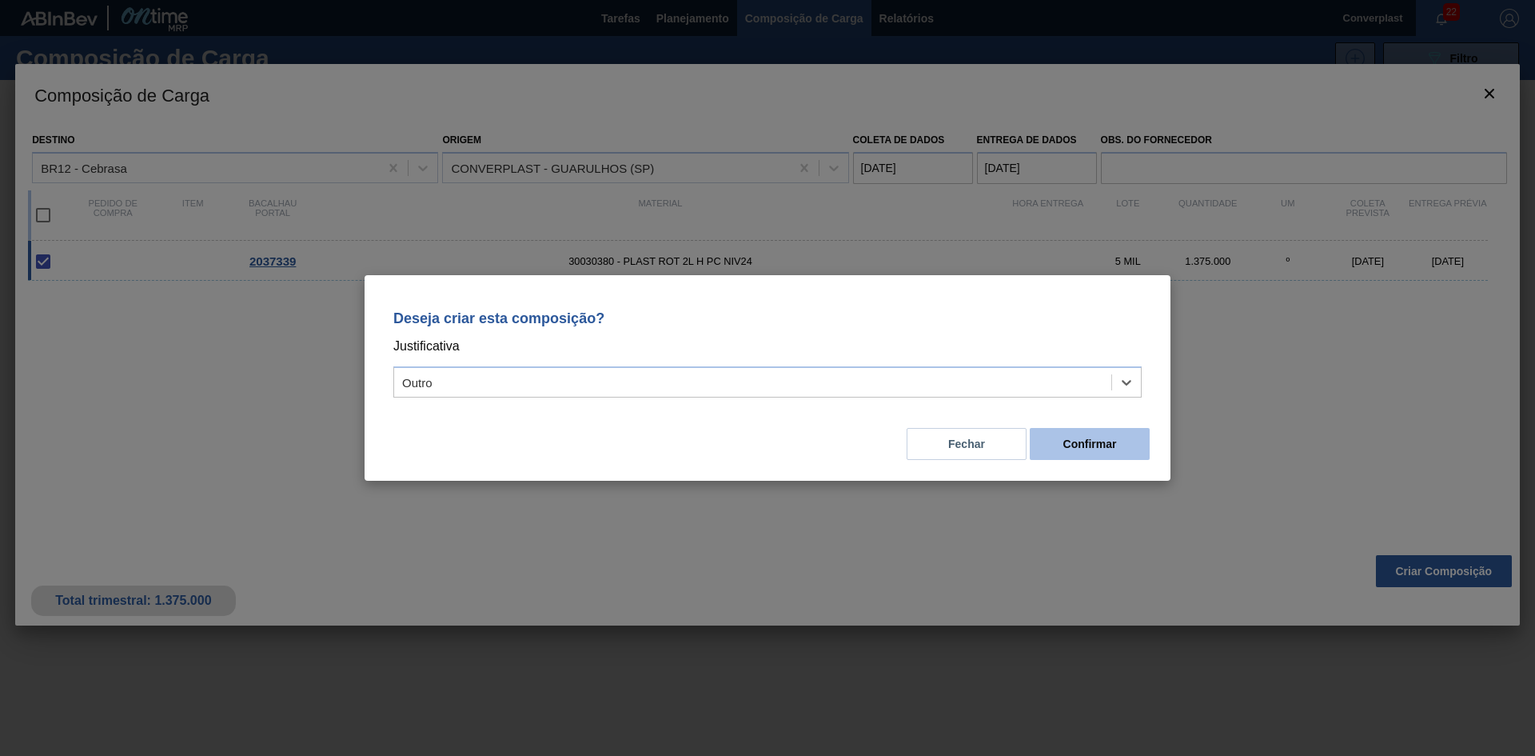
click at [1058, 444] on button "Confirmar" at bounding box center [1090, 444] width 120 height 32
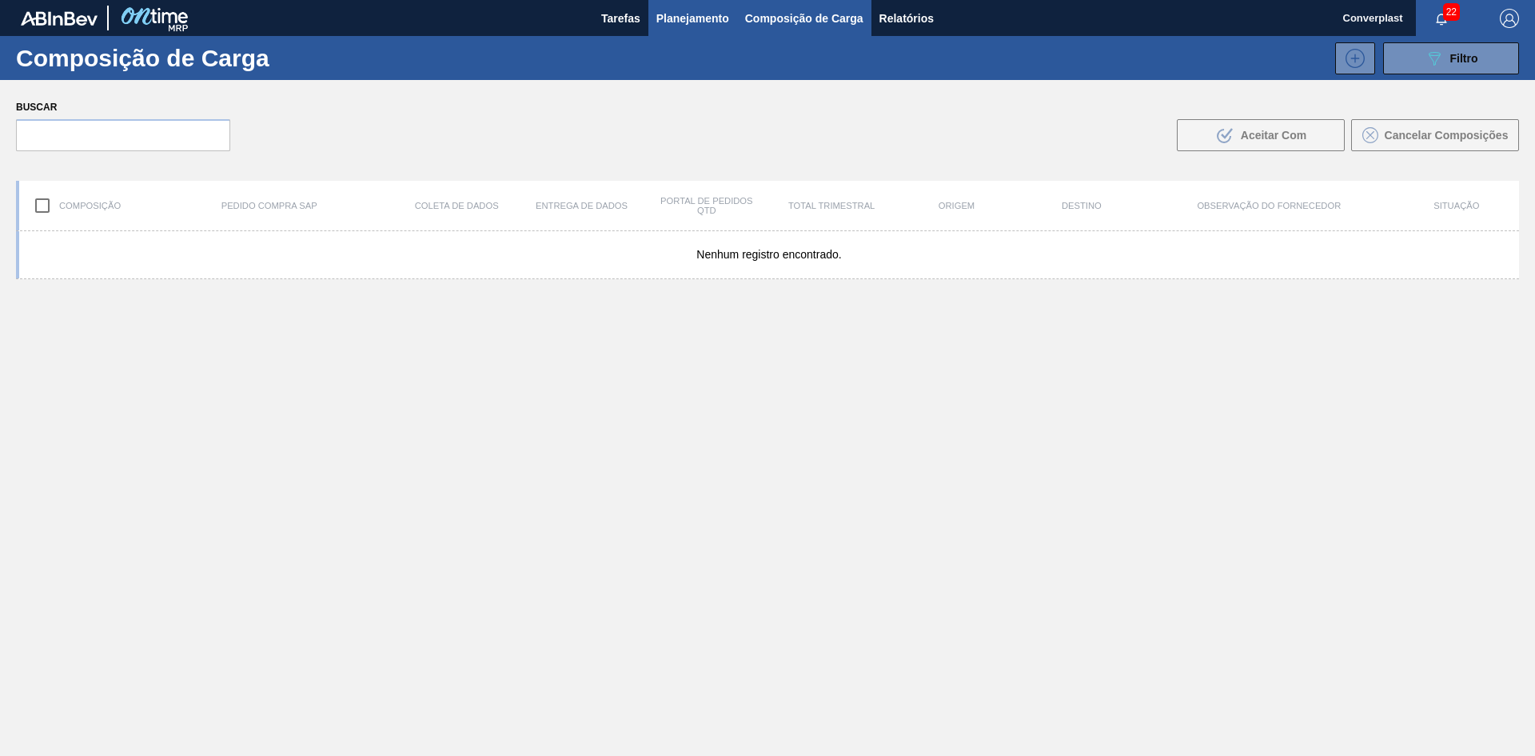
click at [672, 12] on font "Planejamento" at bounding box center [693, 18] width 73 height 13
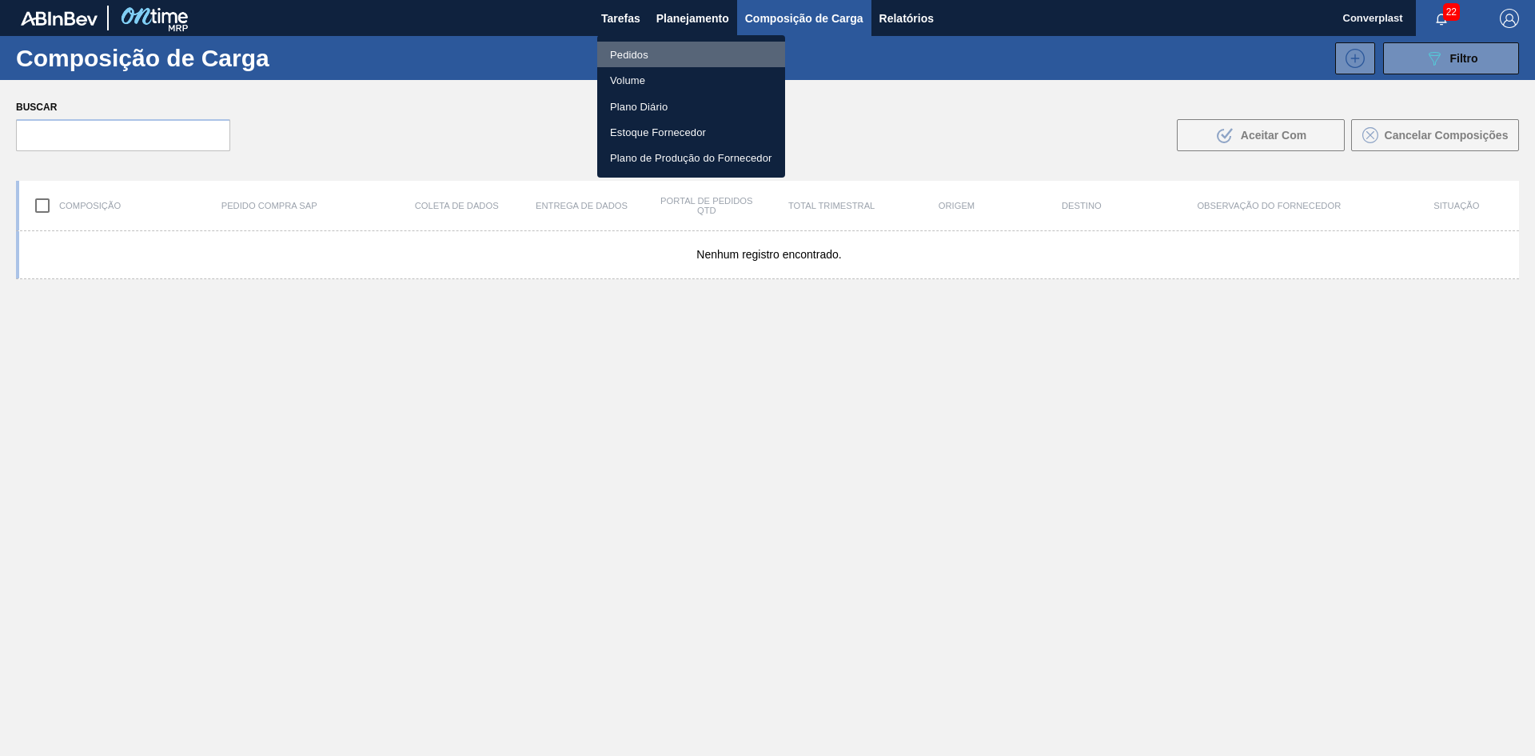
click at [624, 57] on font "Pedidos" at bounding box center [629, 55] width 38 height 12
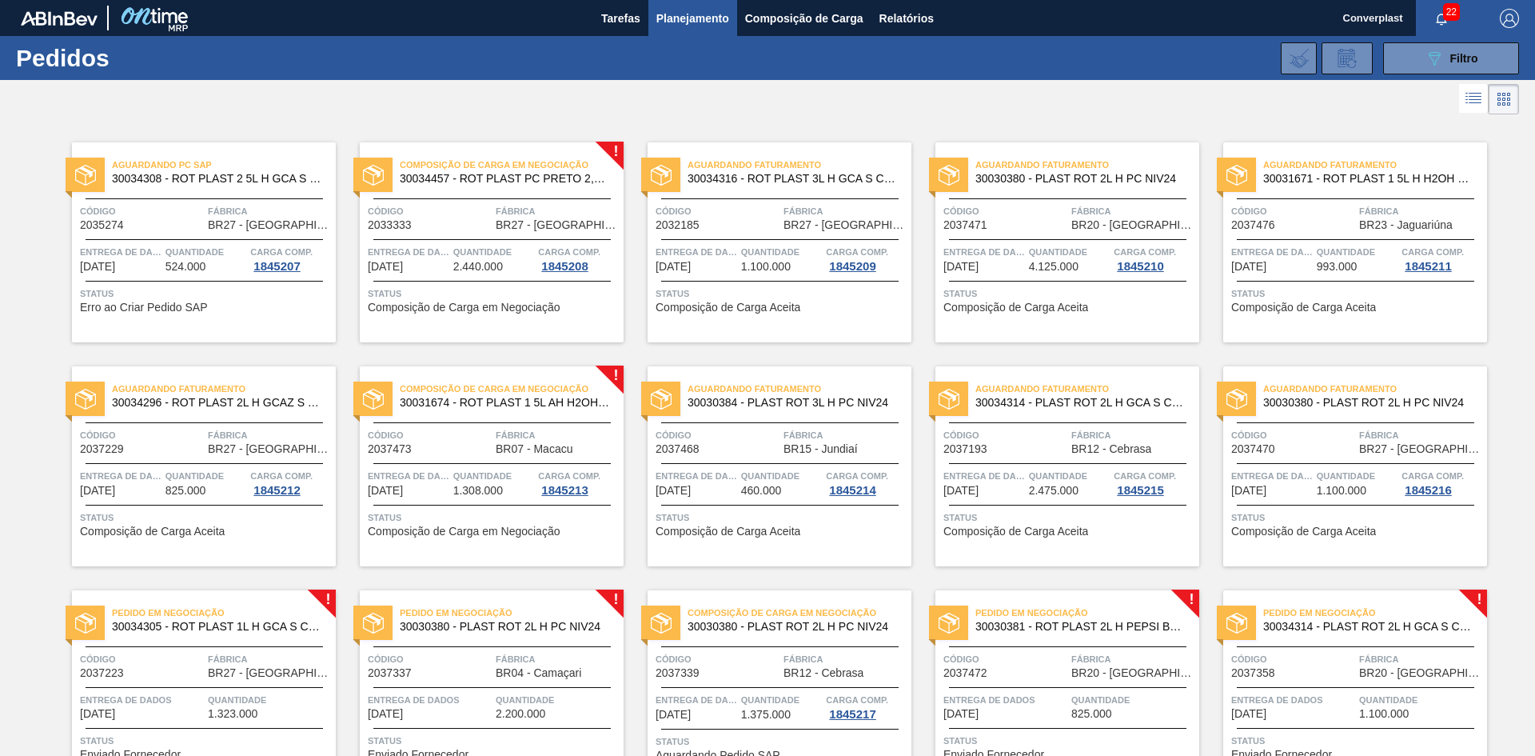
click at [735, 361] on div "Aguardando Faturamento 30030384 - PLAST ROT 3L H PC NIV24 Código 2037468 Fábric…" at bounding box center [768, 454] width 288 height 224
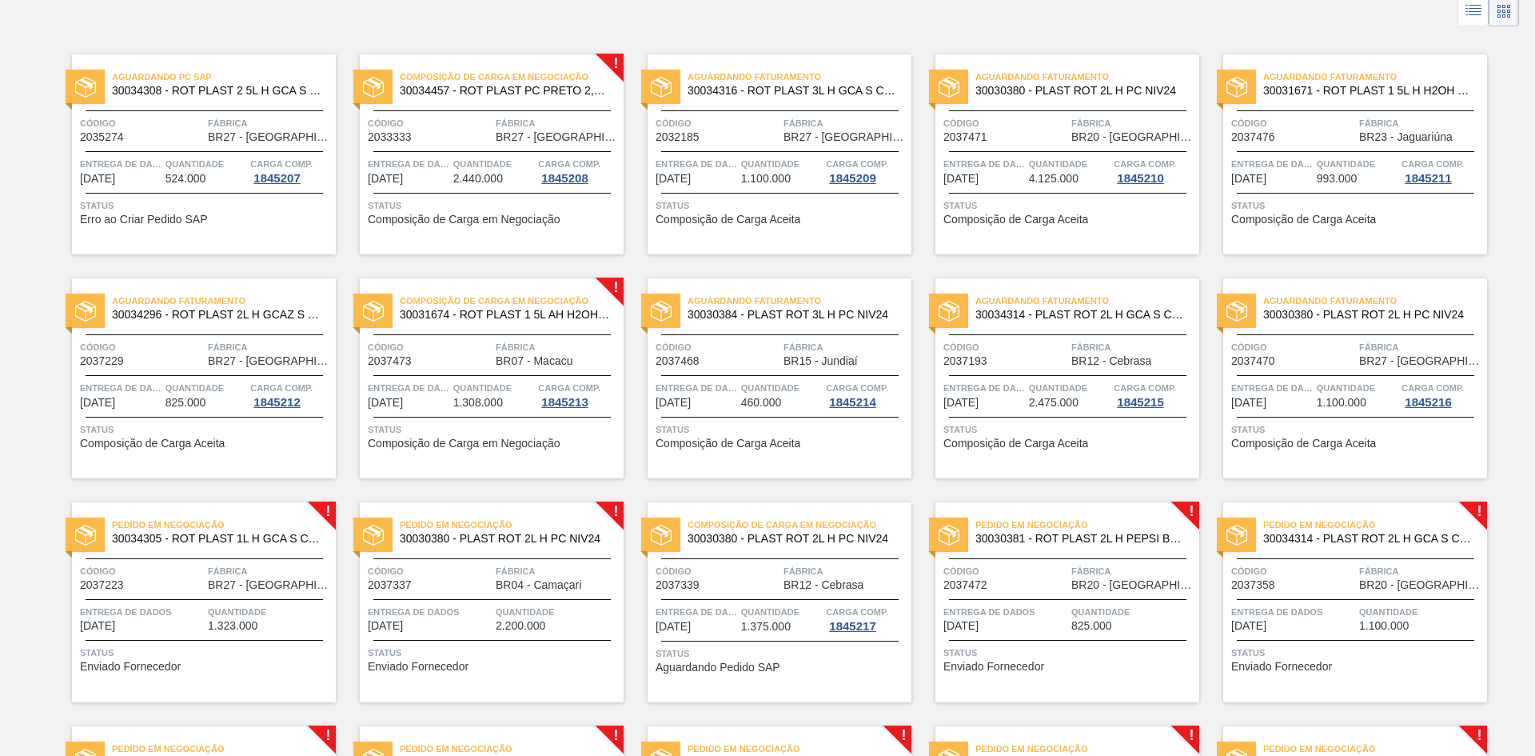
scroll to position [317, 0]
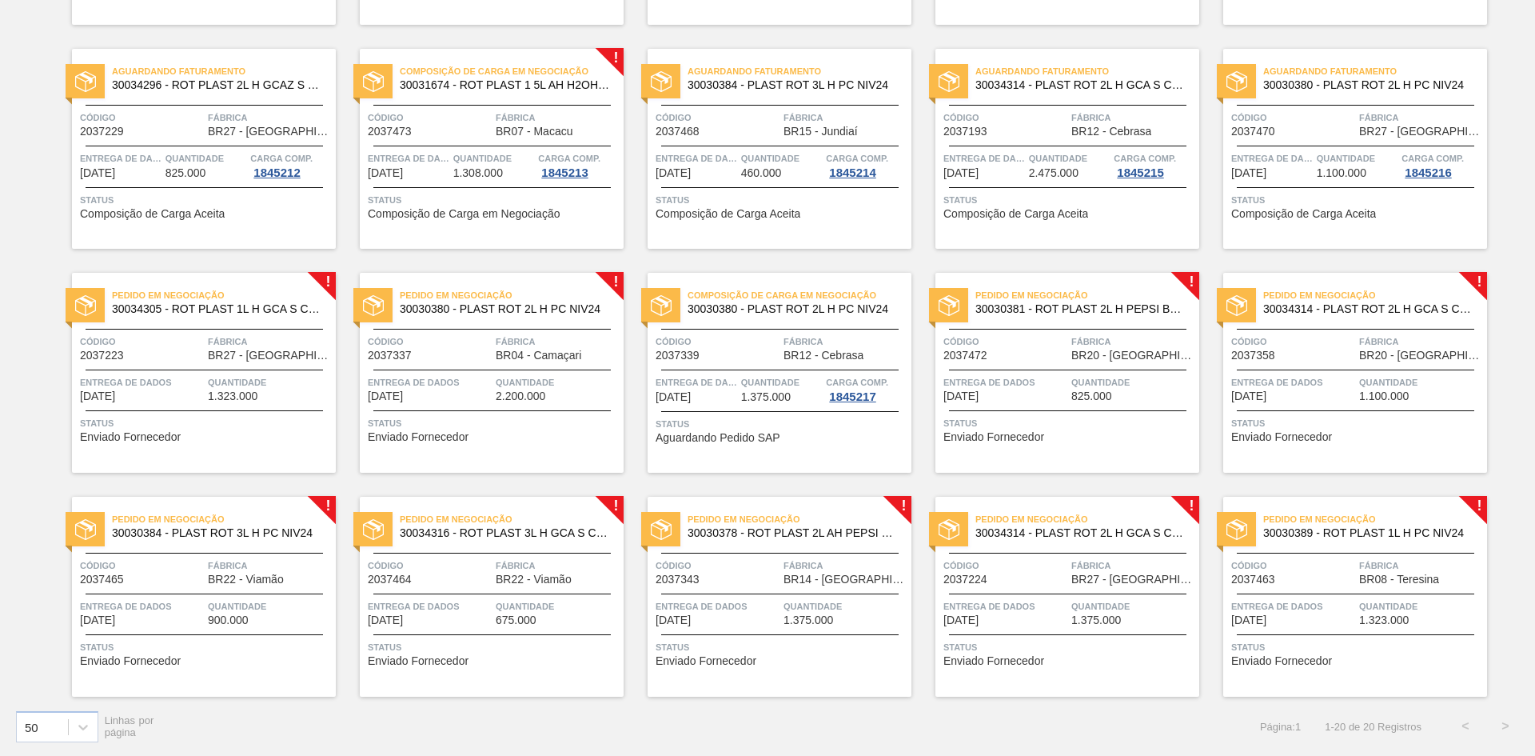
click at [491, 402] on div "Pedido em Negociação 30030380 - PLAST ROT 2L H PC NIV24 Código 2037337 Fábrica …" at bounding box center [492, 373] width 264 height 200
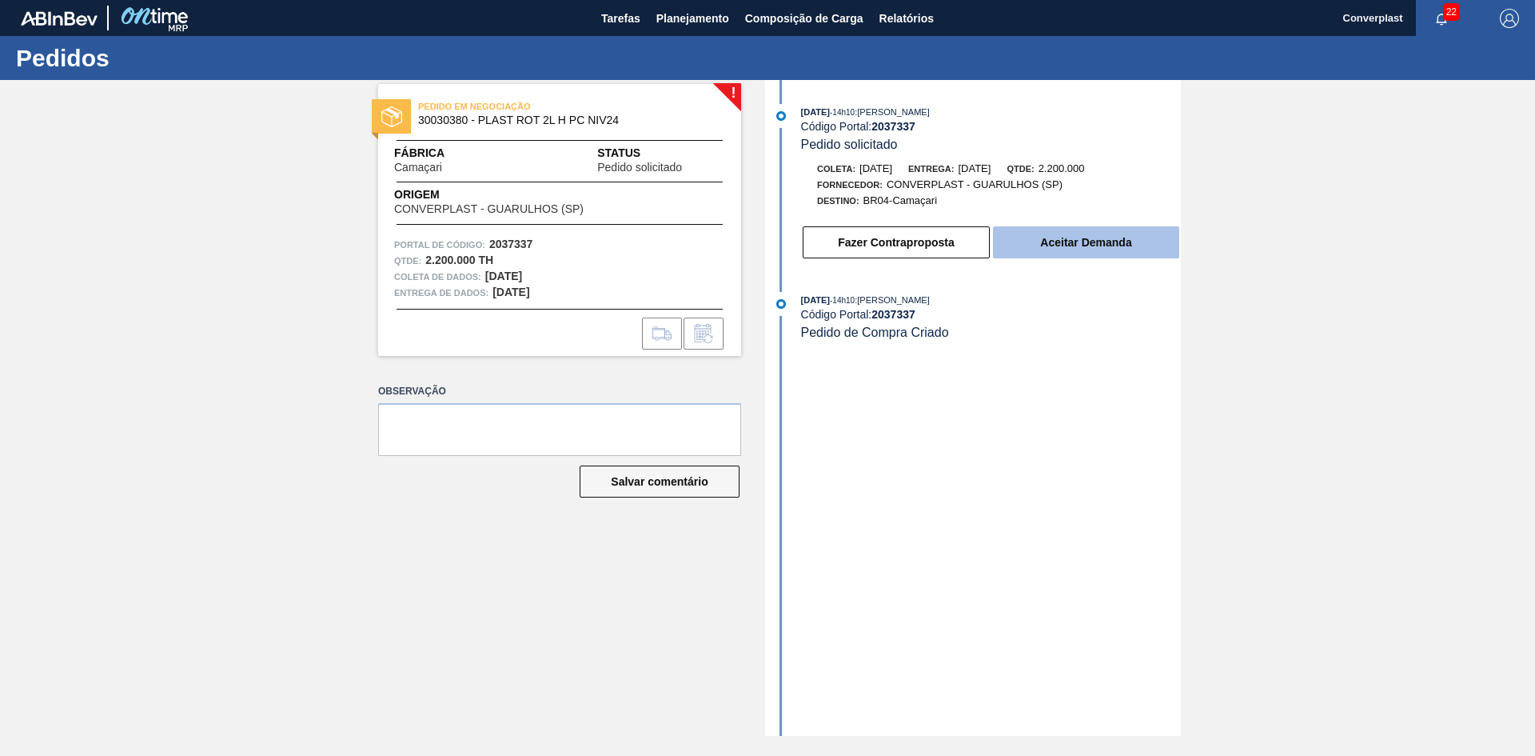
click at [1132, 231] on button "Aceitar Demanda" at bounding box center [1086, 242] width 186 height 32
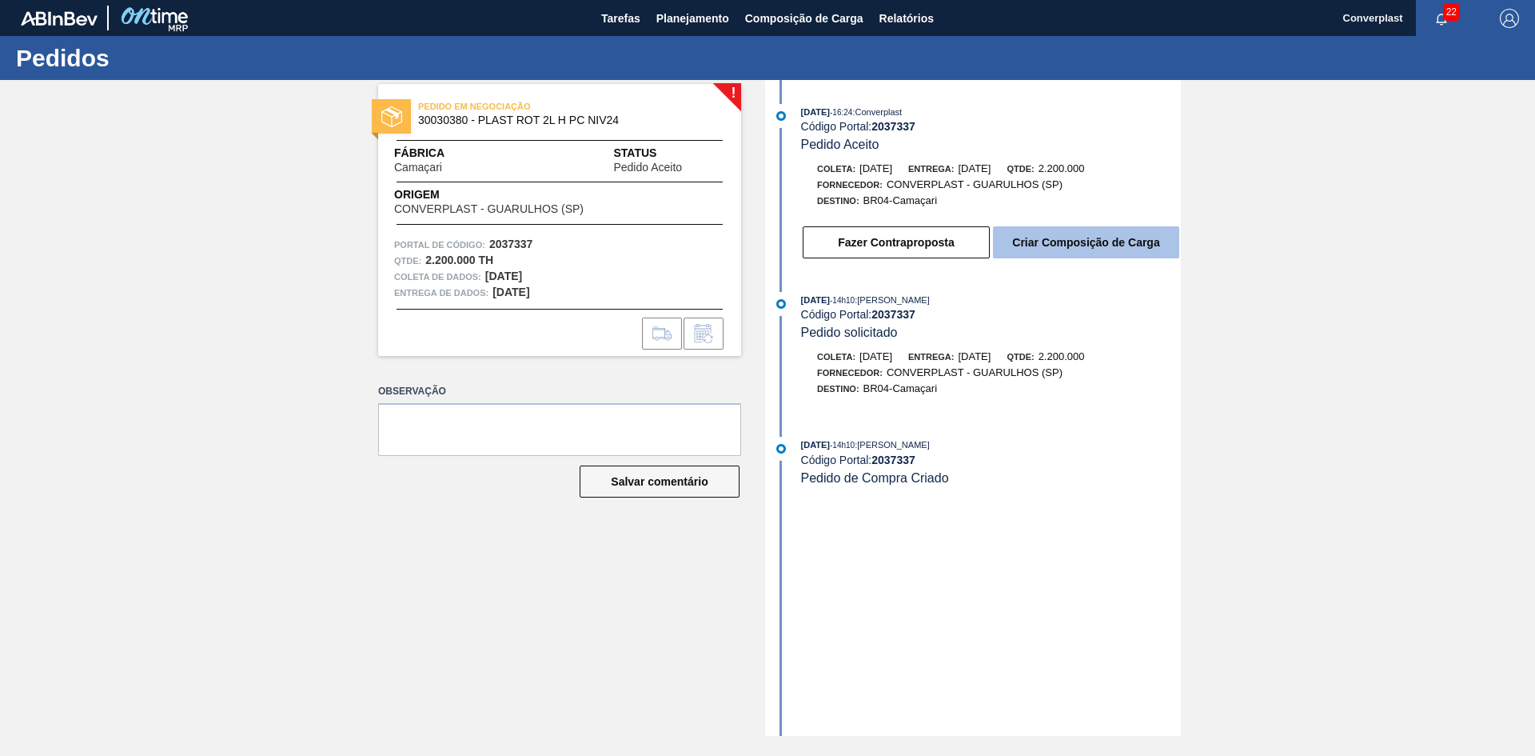
click at [1040, 240] on font "Criar Composição de Carga" at bounding box center [1085, 242] width 147 height 13
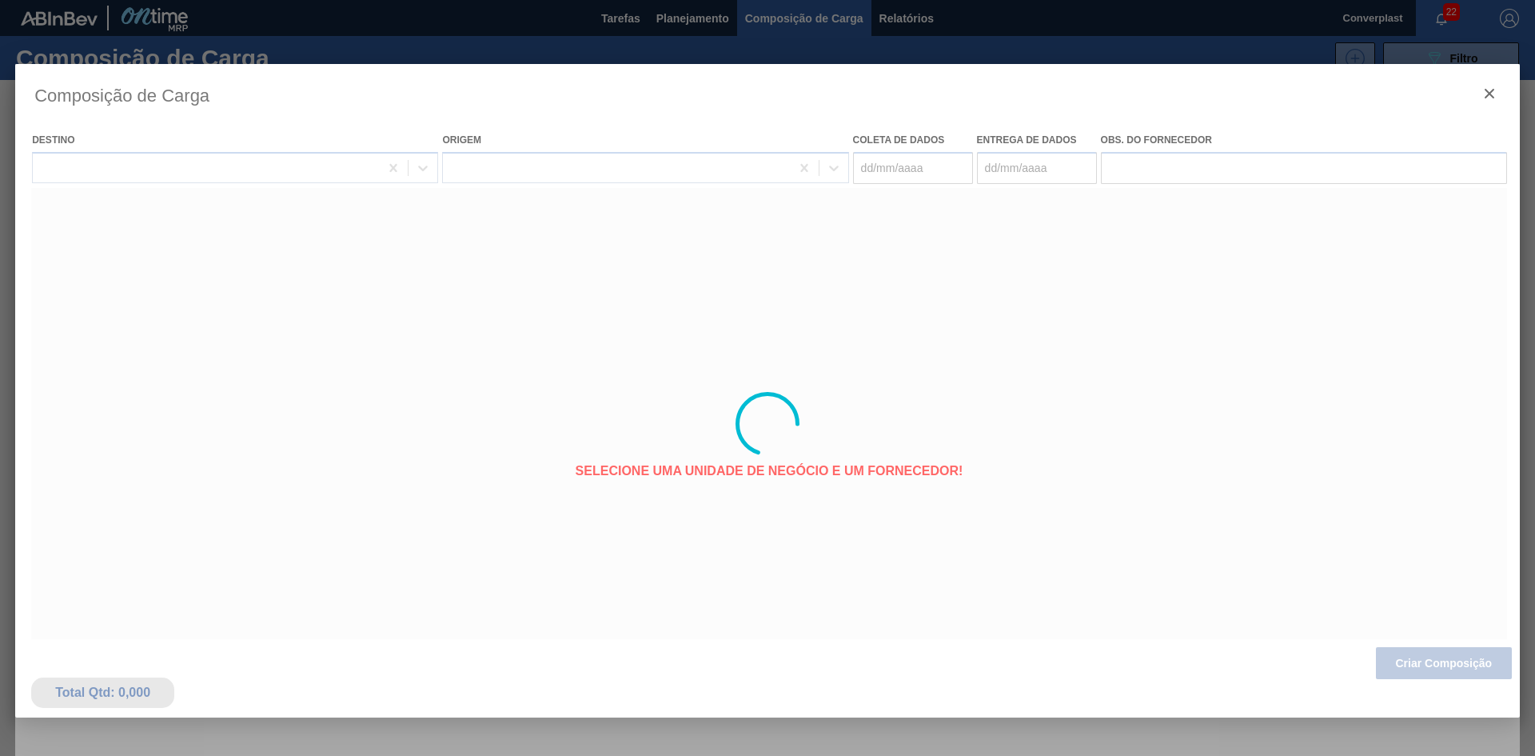
type coleta "[DATE]"
type entrega "[DATE]"
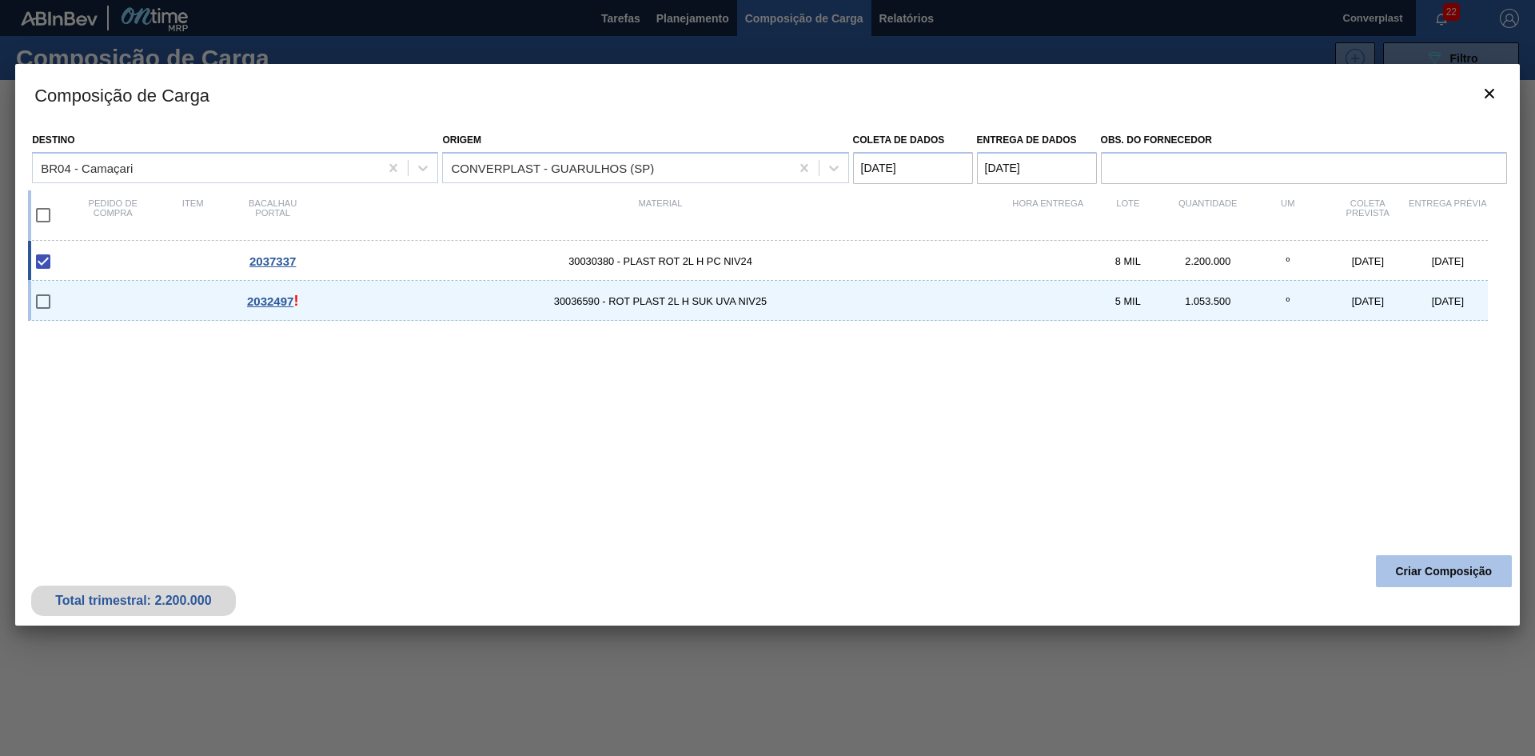
click at [1452, 581] on button "Criar Composição" at bounding box center [1444, 571] width 136 height 32
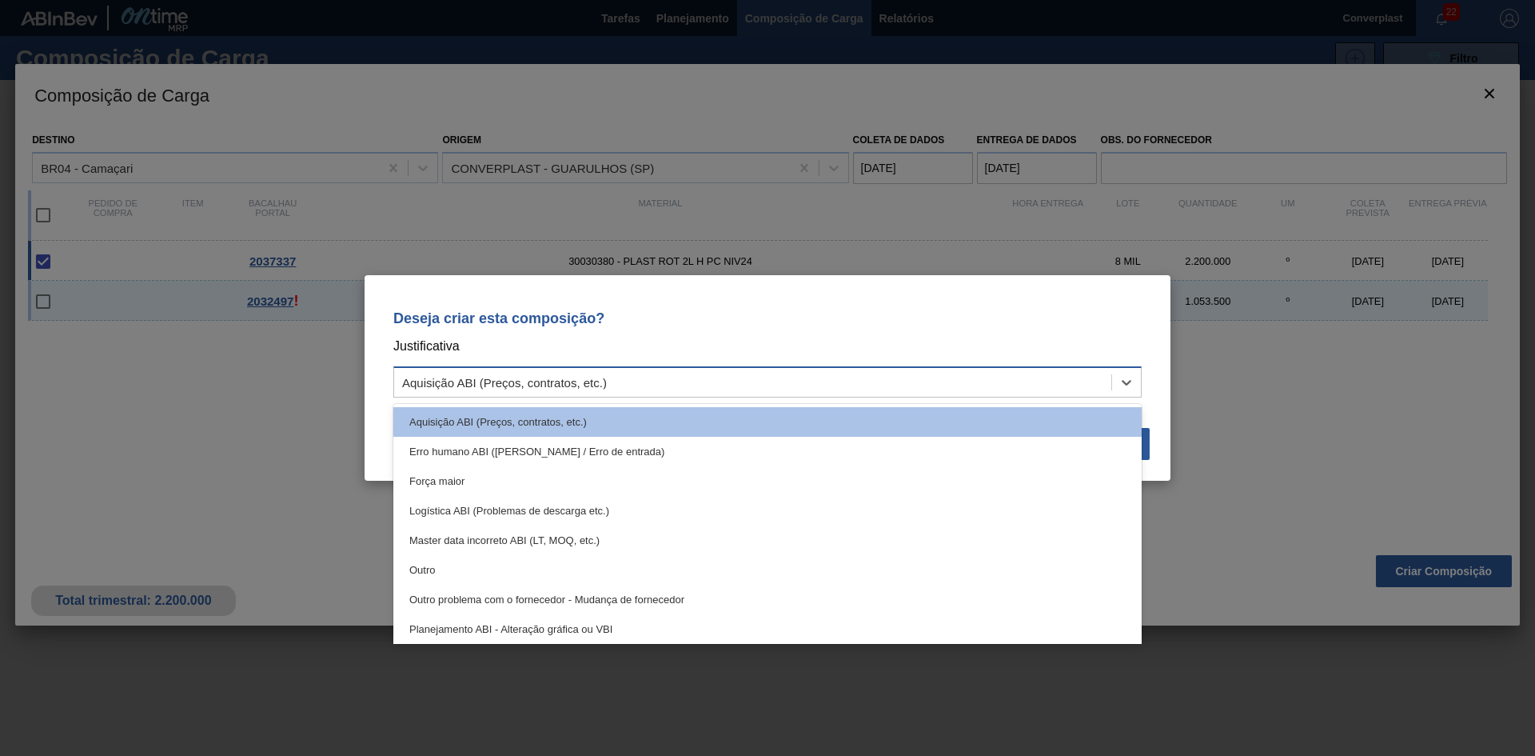
click at [785, 389] on div "Aquisição ABI (Preços, contratos, etc.)" at bounding box center [752, 382] width 717 height 23
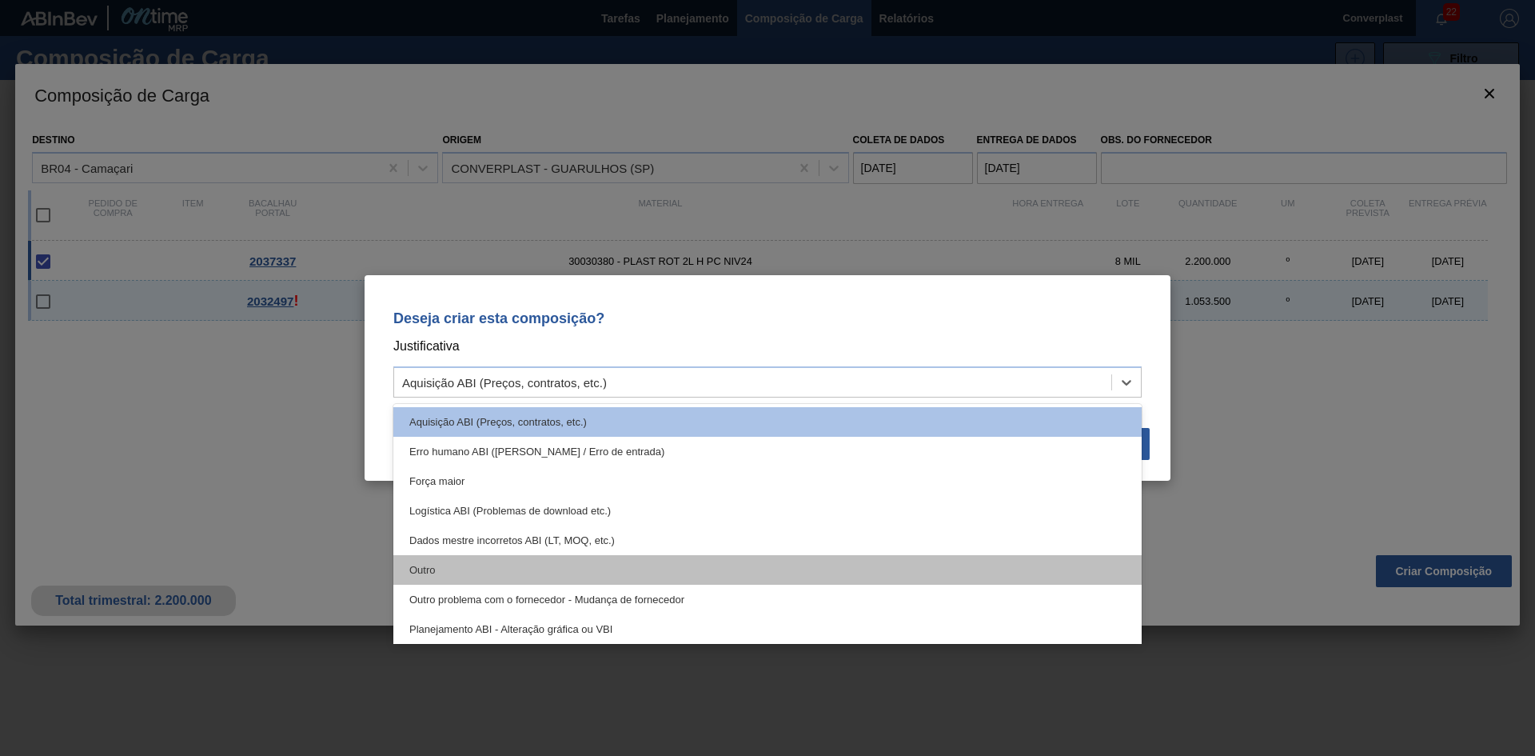
click at [502, 564] on div "Outro" at bounding box center [767, 570] width 749 height 30
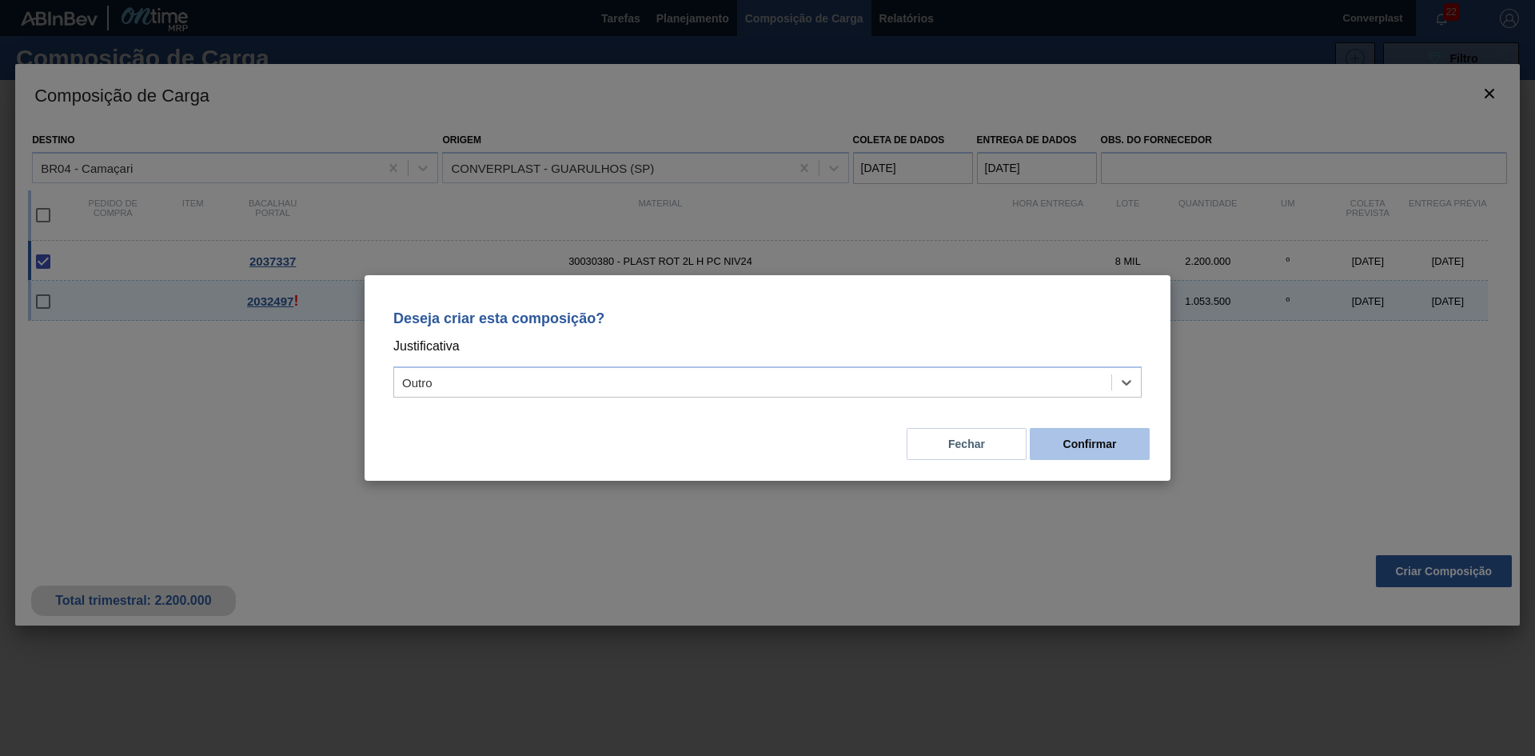
click at [1065, 445] on font "Confirmar" at bounding box center [1091, 443] width 54 height 13
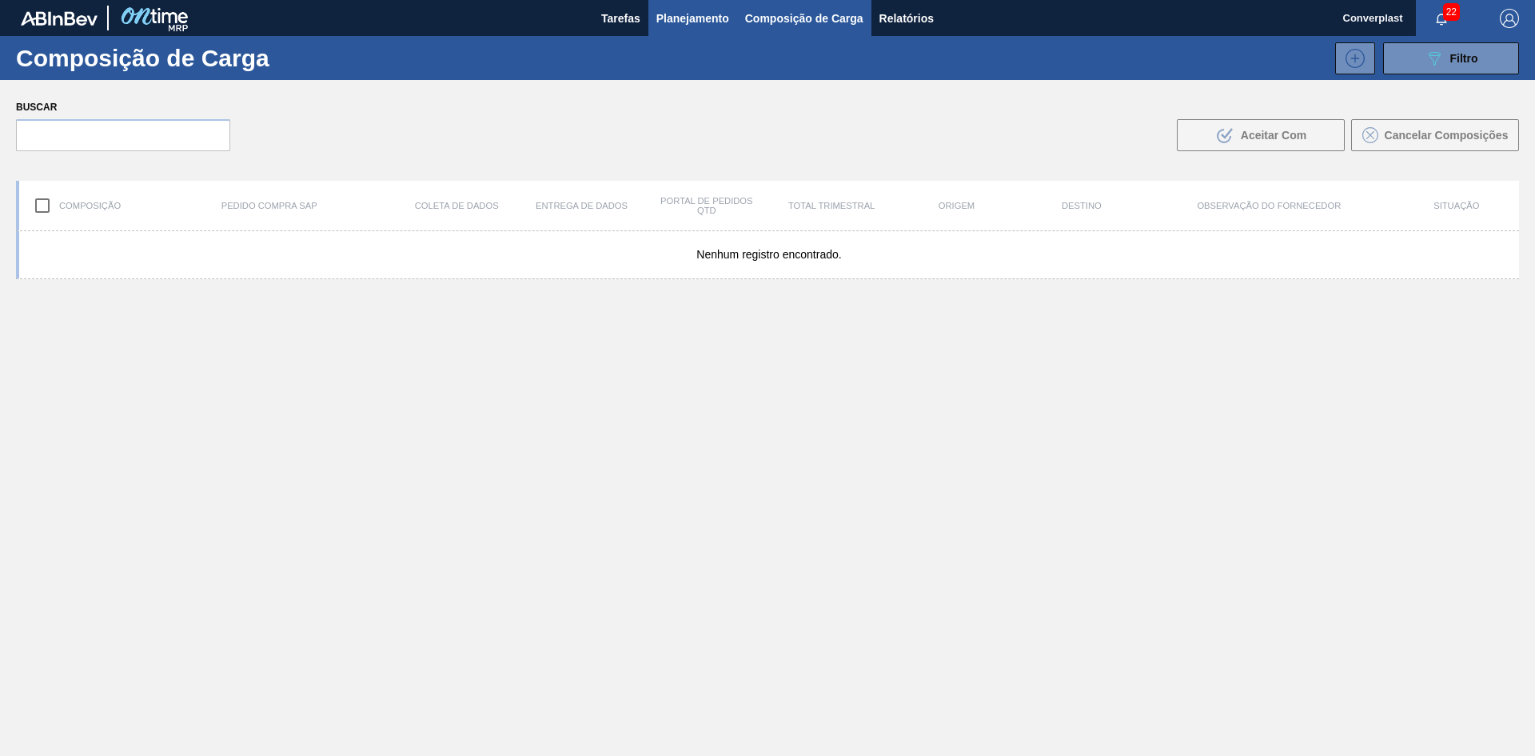
click at [654, 18] on button "Planejamento" at bounding box center [693, 18] width 89 height 36
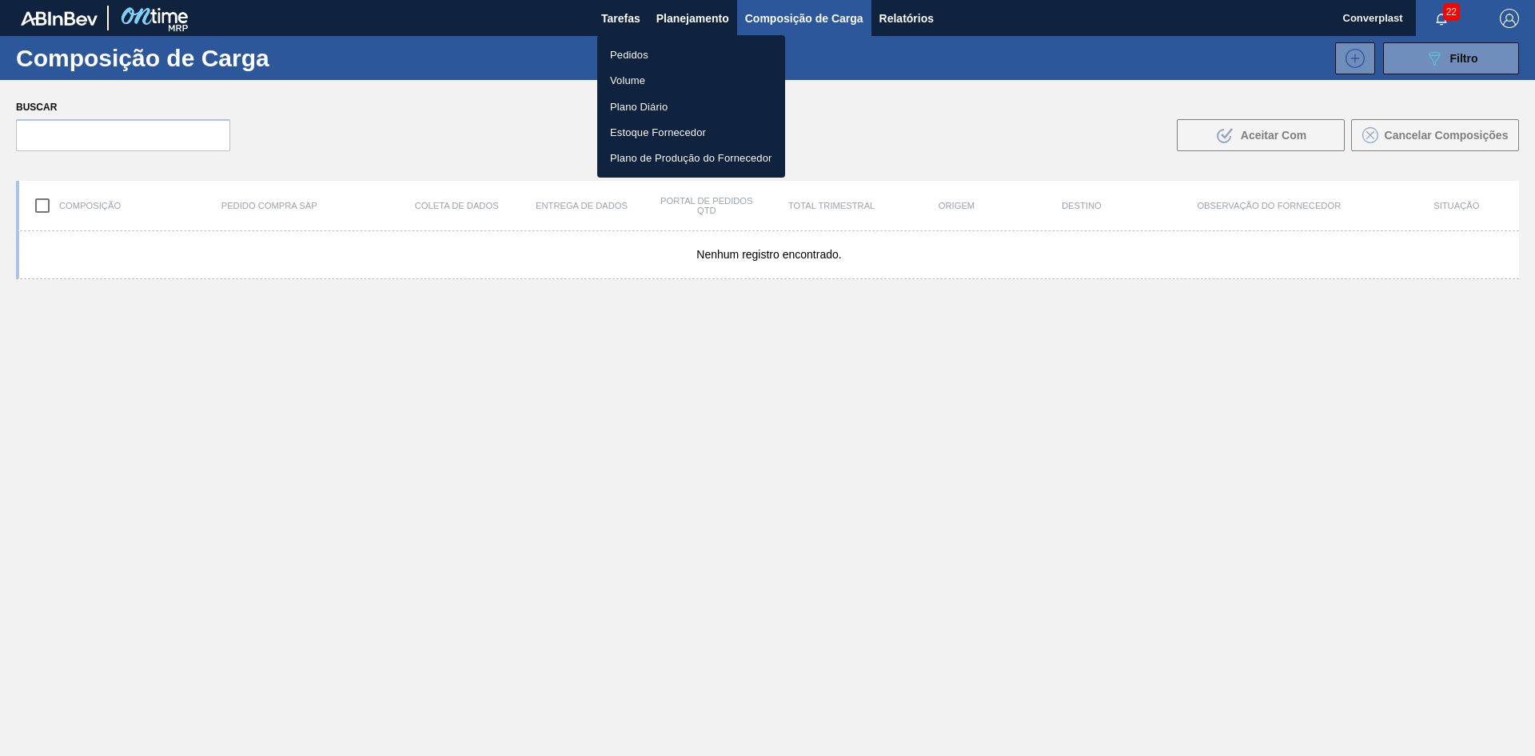
click at [647, 50] on font "Pedidos" at bounding box center [629, 55] width 38 height 12
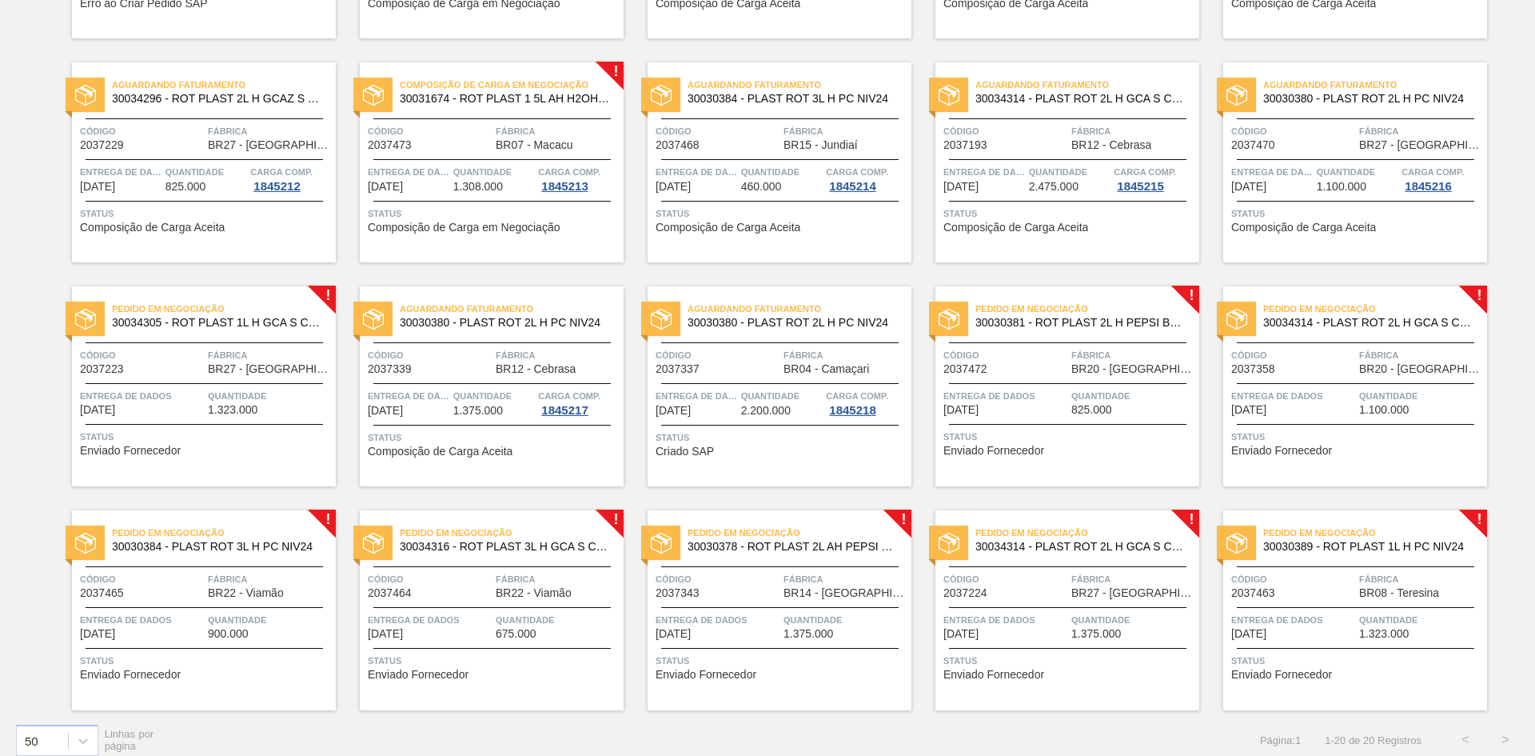
scroll to position [317, 0]
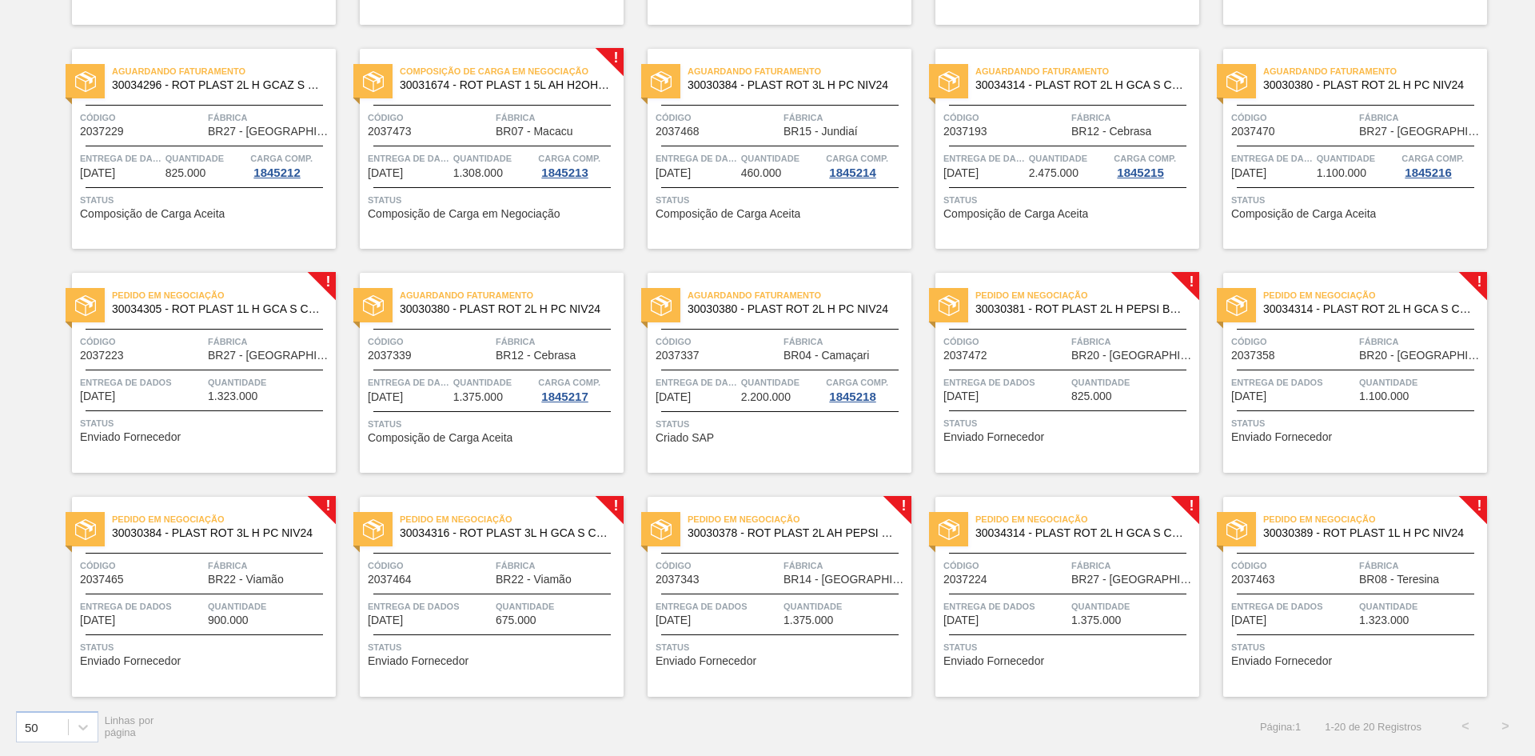
click at [1111, 457] on div "Pedido em Negociação 30030381 - ROT PLAST 2L H PEPSI BLACK NIV24 Código 2037472…" at bounding box center [1068, 373] width 264 height 200
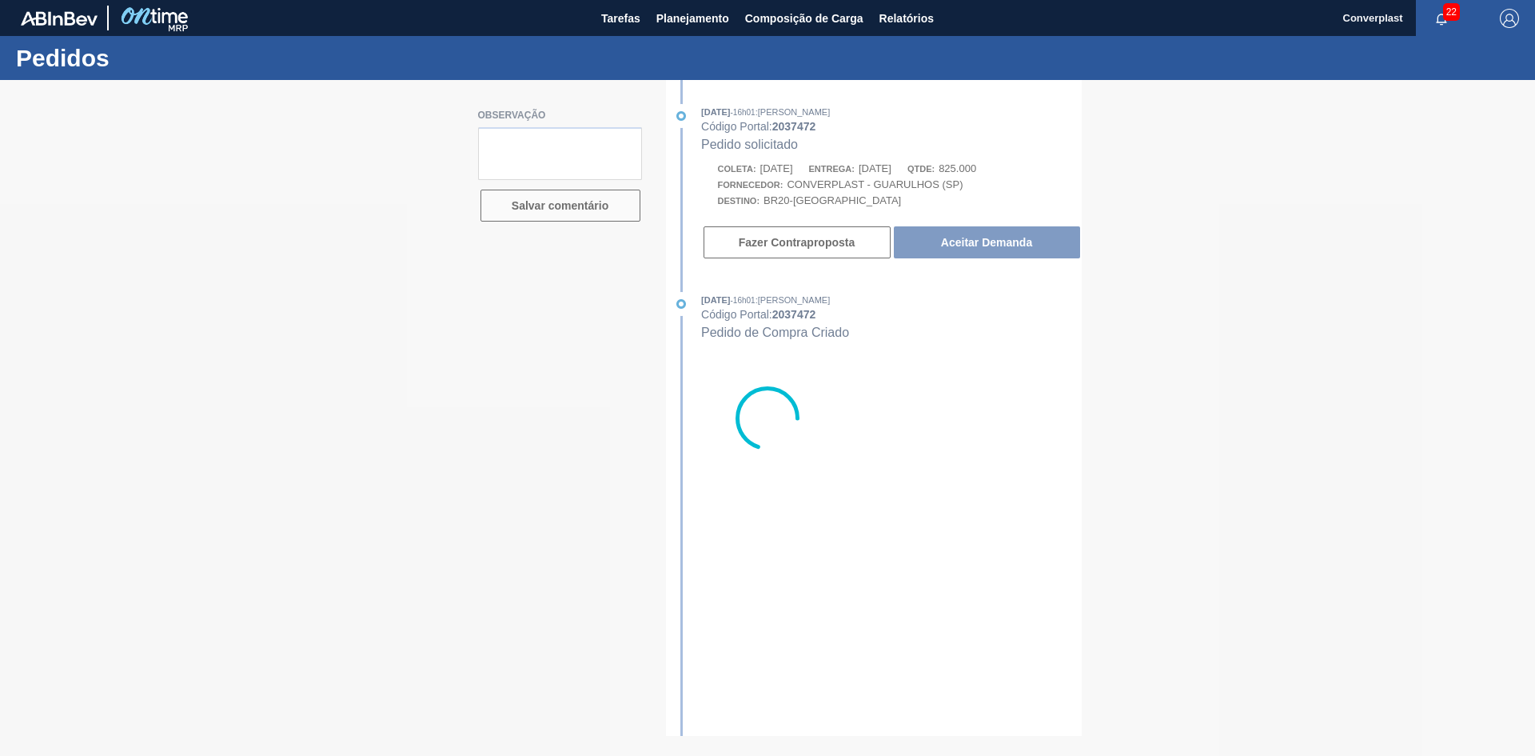
click at [984, 244] on div at bounding box center [767, 418] width 1535 height 676
click at [982, 236] on div at bounding box center [767, 418] width 1535 height 676
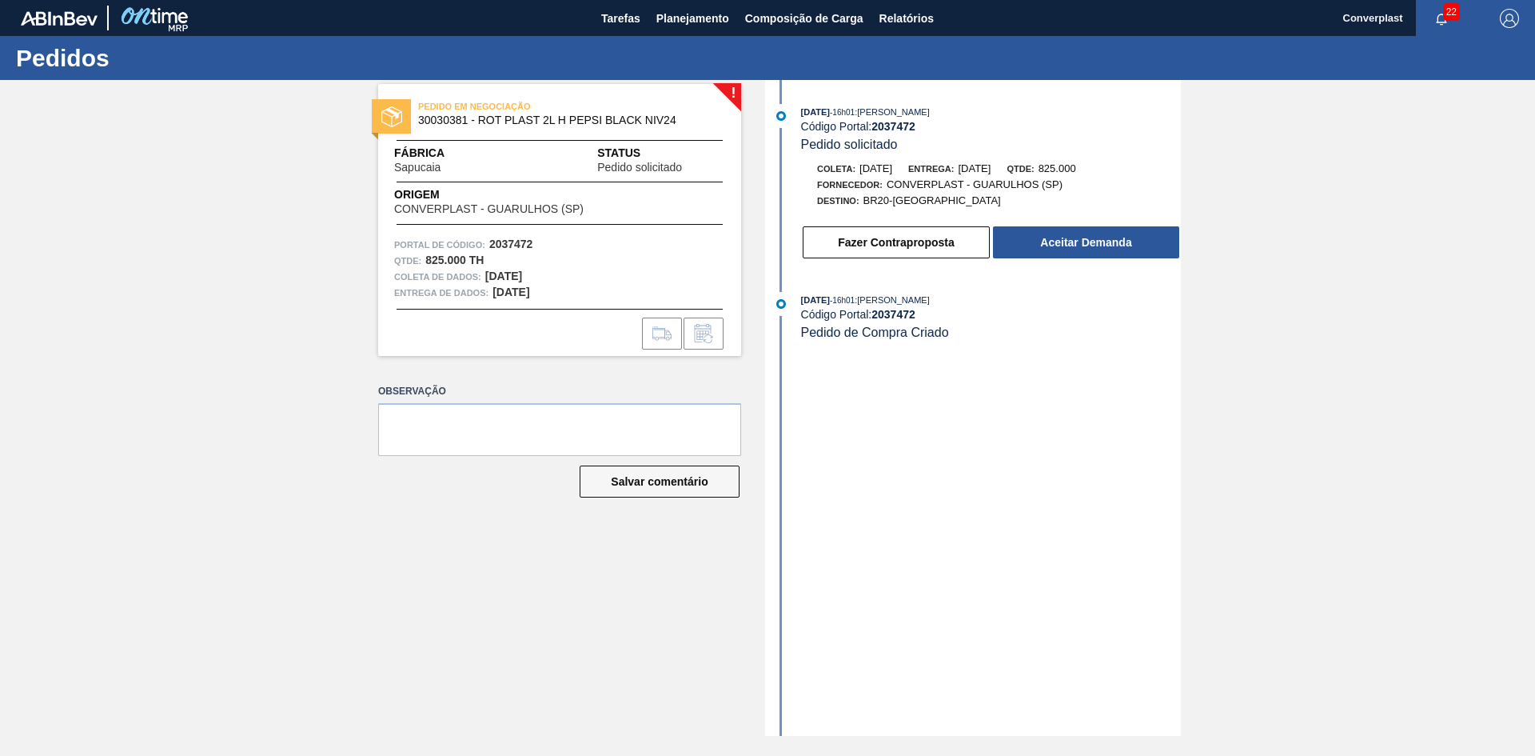
click at [1006, 221] on div "Fazer Contraproposta Aceitar Demanda" at bounding box center [975, 238] width 412 height 43
click at [1052, 243] on font "Aceitar Demanda" at bounding box center [1085, 242] width 91 height 13
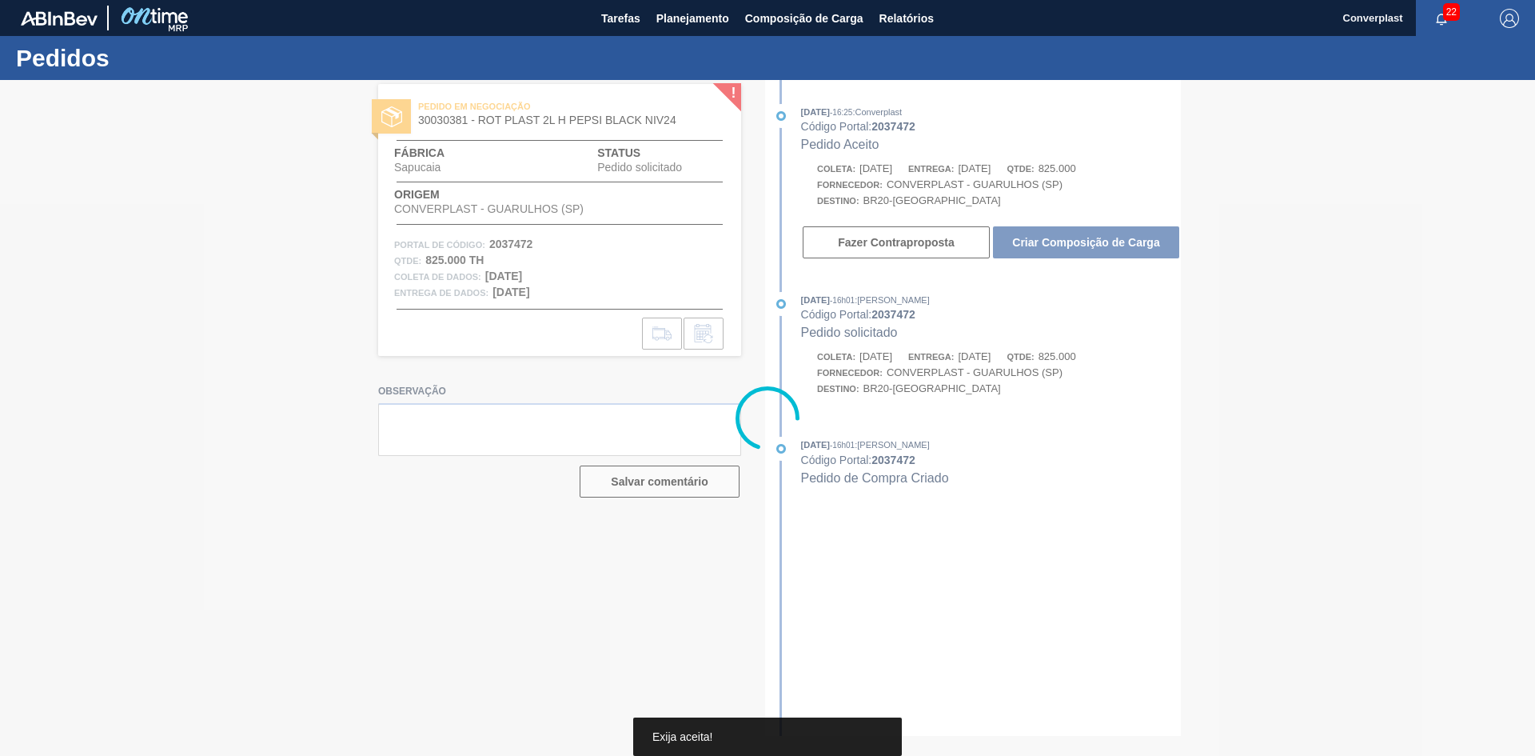
click at [1040, 239] on div at bounding box center [767, 418] width 1535 height 676
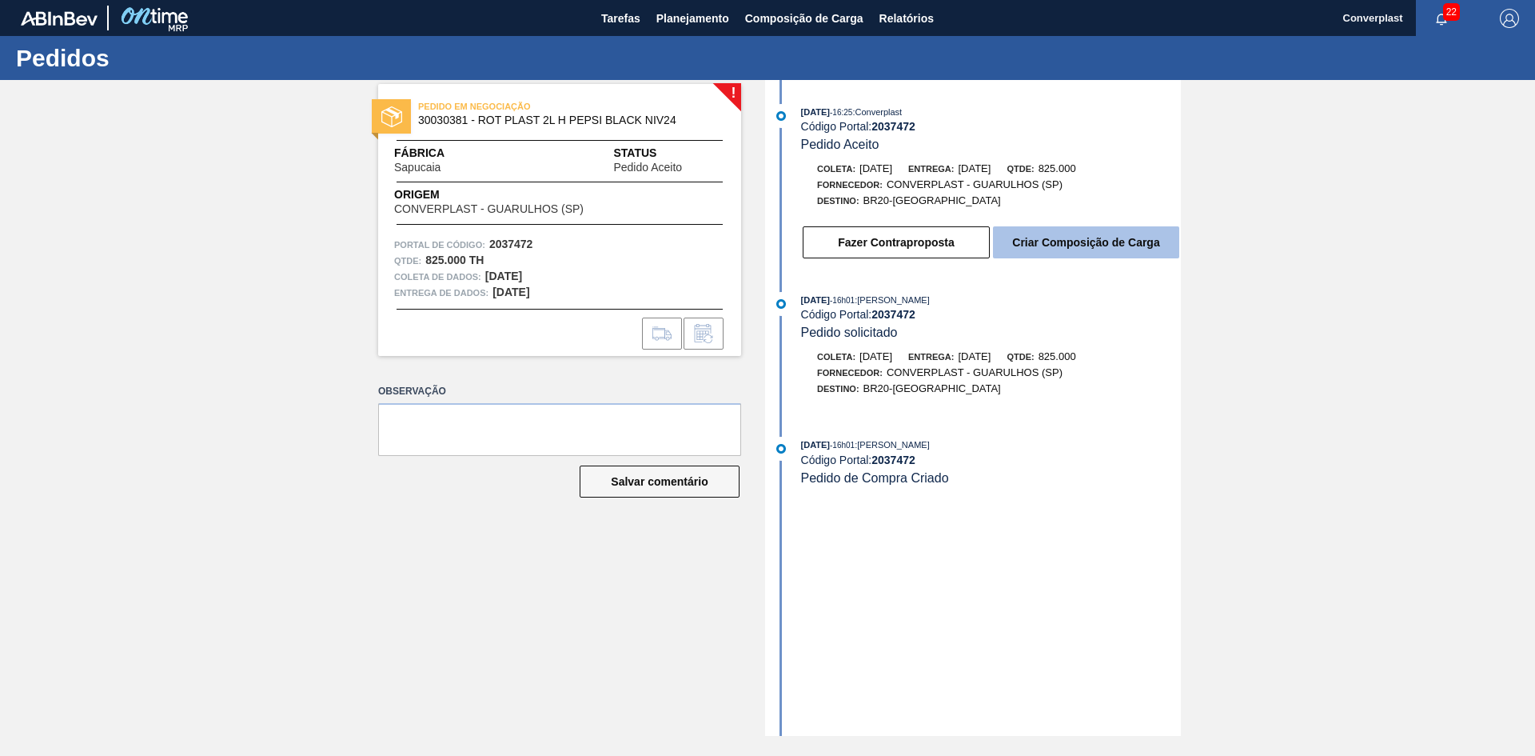
click at [1068, 252] on button "Criar Composição de Carga" at bounding box center [1086, 242] width 186 height 32
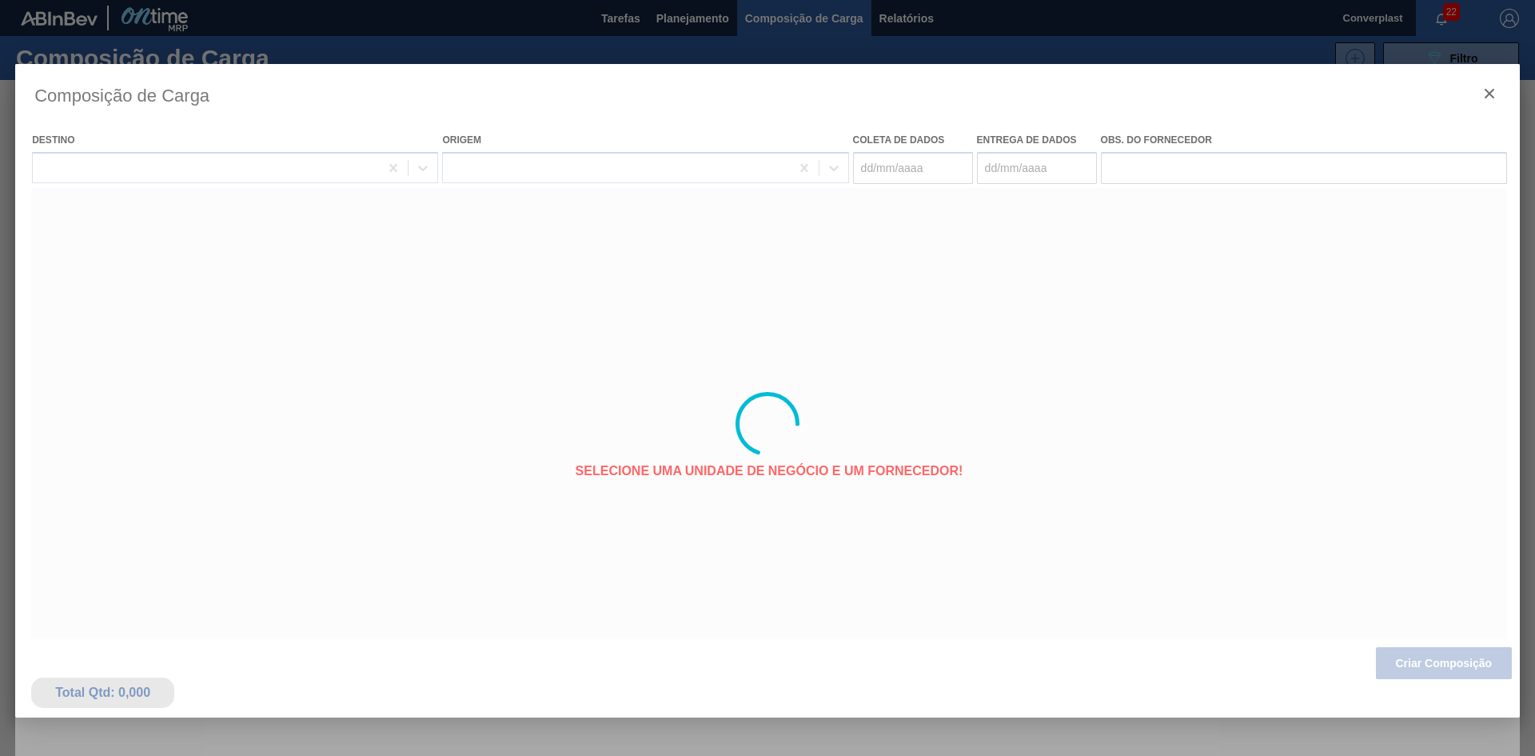
type coleta "[DATE]"
type entrega "[DATE]"
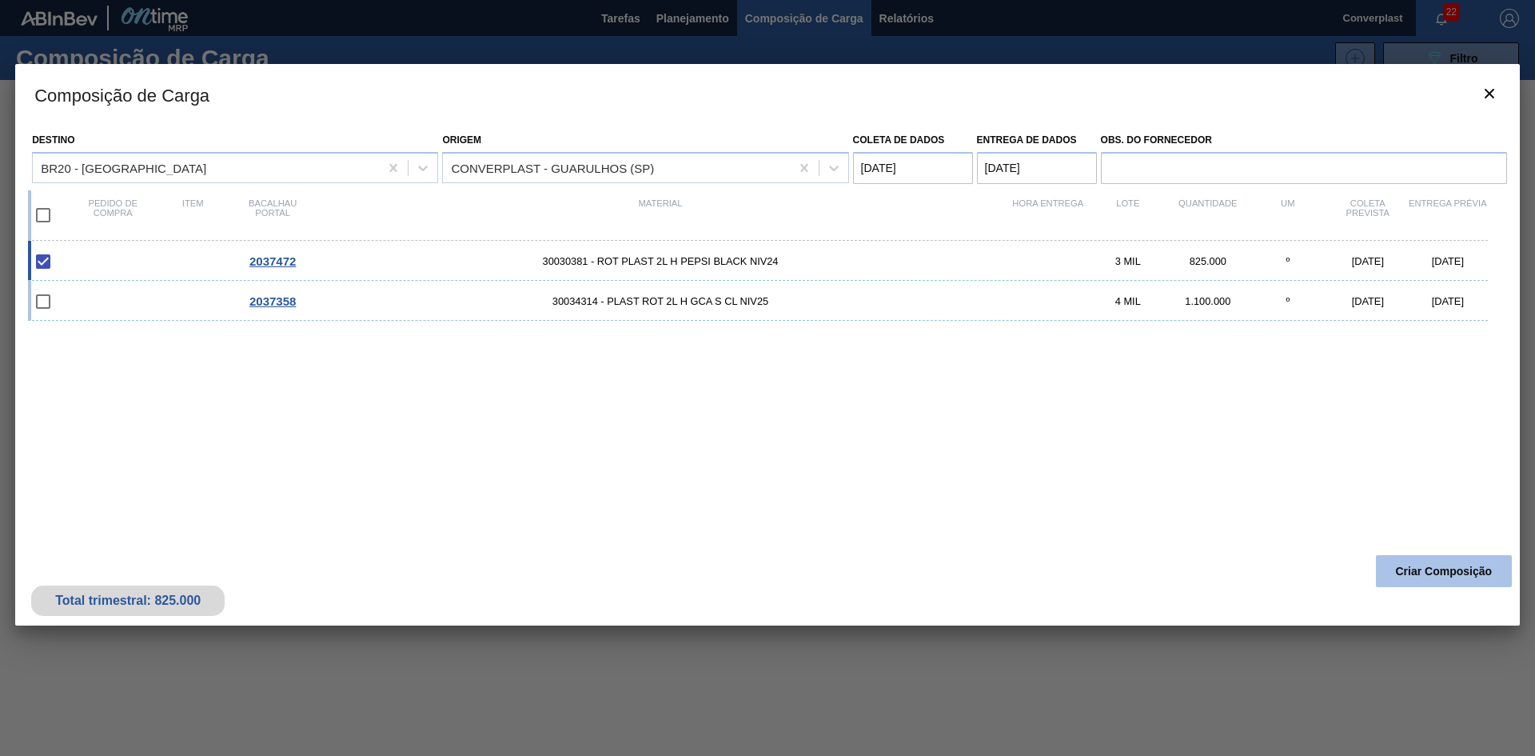
click at [1402, 571] on font "Criar Composição" at bounding box center [1444, 571] width 97 height 13
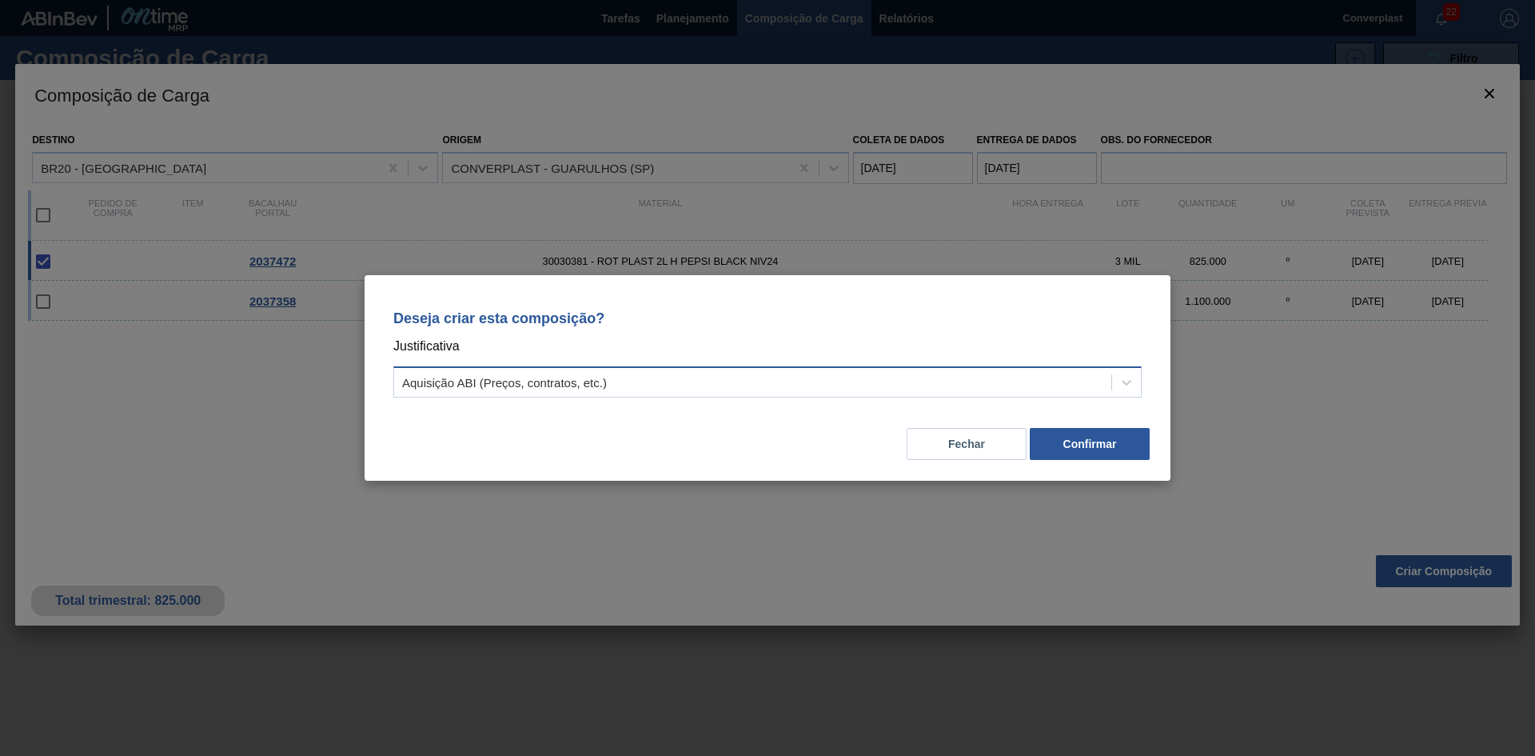
click at [797, 383] on div "Aquisição ABI (Preços, contratos, etc.)" at bounding box center [752, 382] width 717 height 23
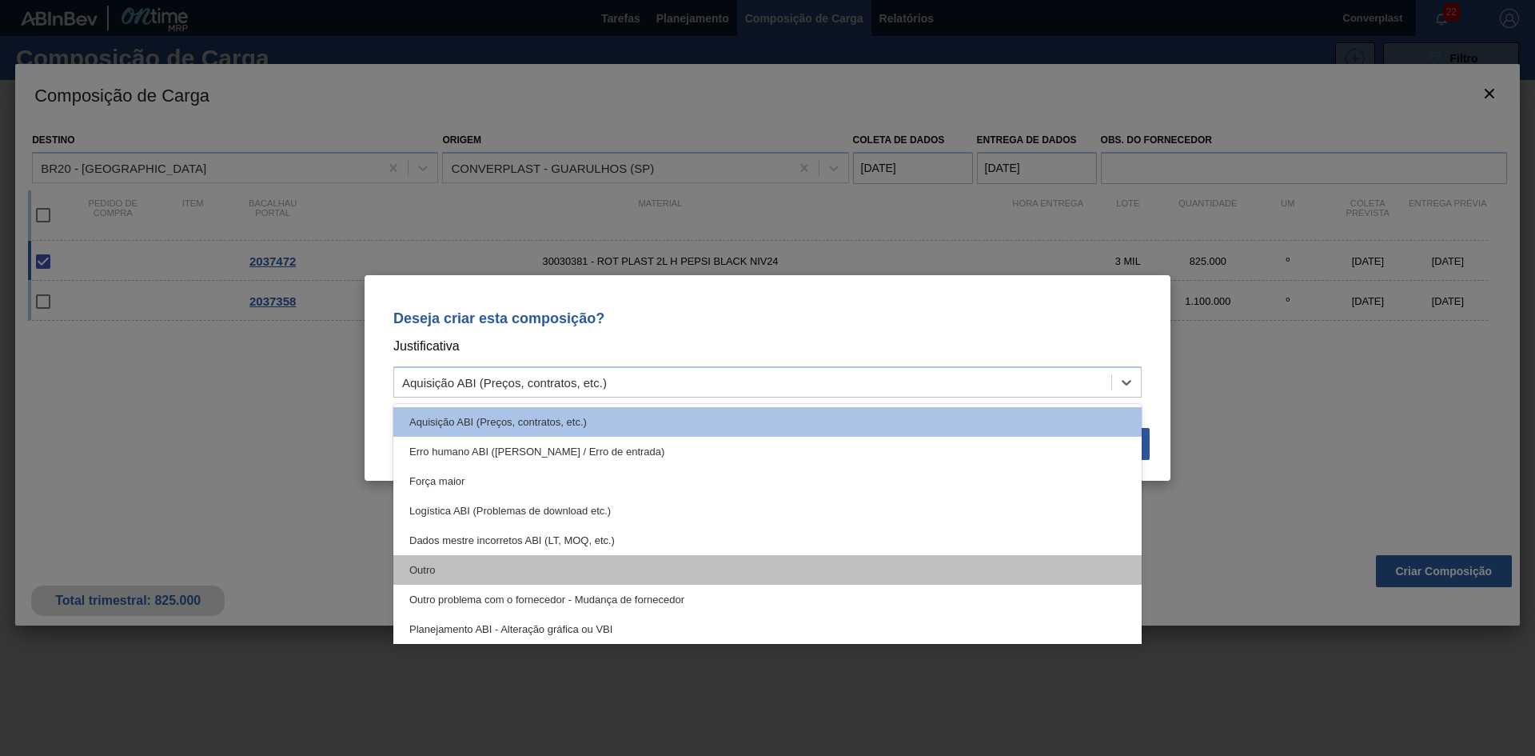
click at [541, 557] on div "Outro" at bounding box center [767, 570] width 749 height 30
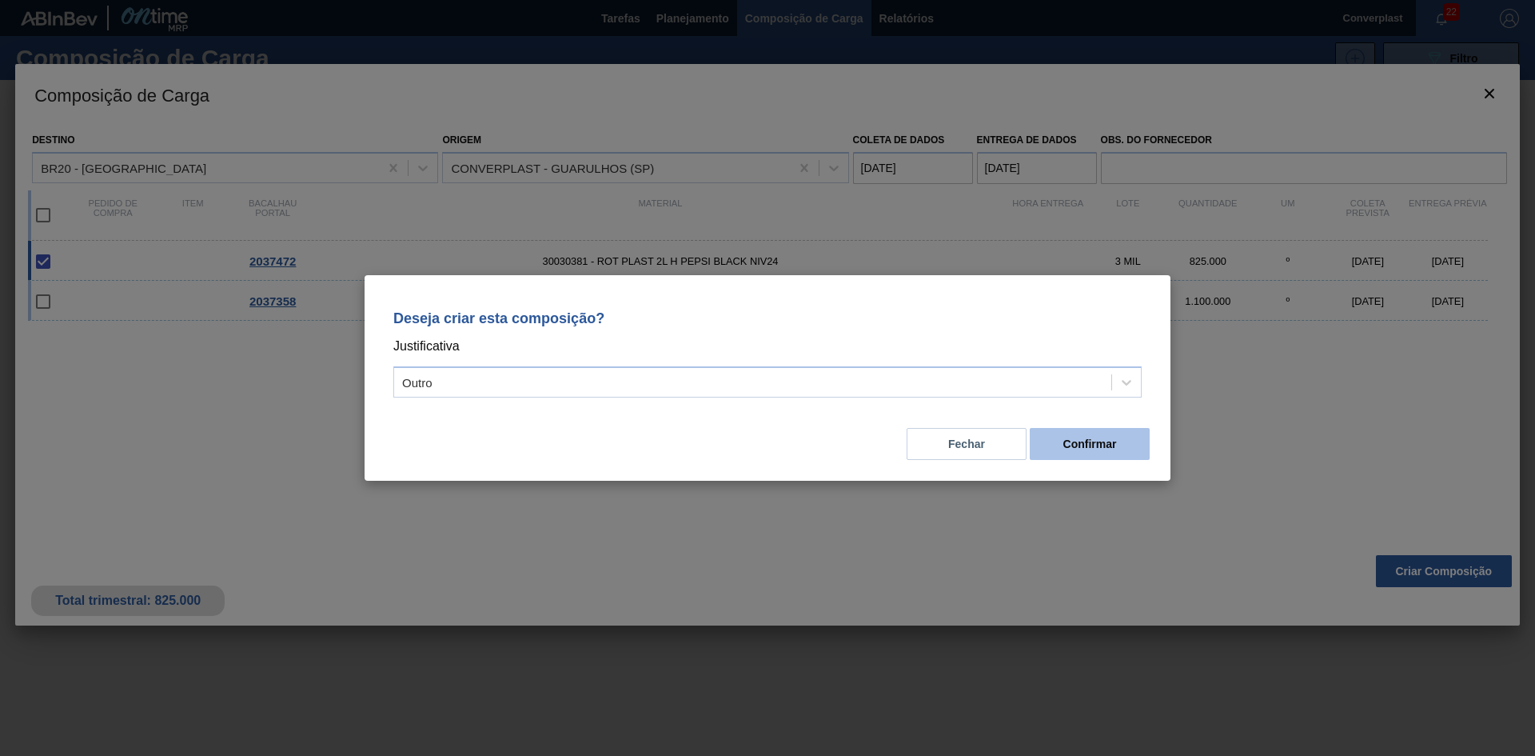
click at [1076, 455] on button "Confirmar" at bounding box center [1090, 444] width 120 height 32
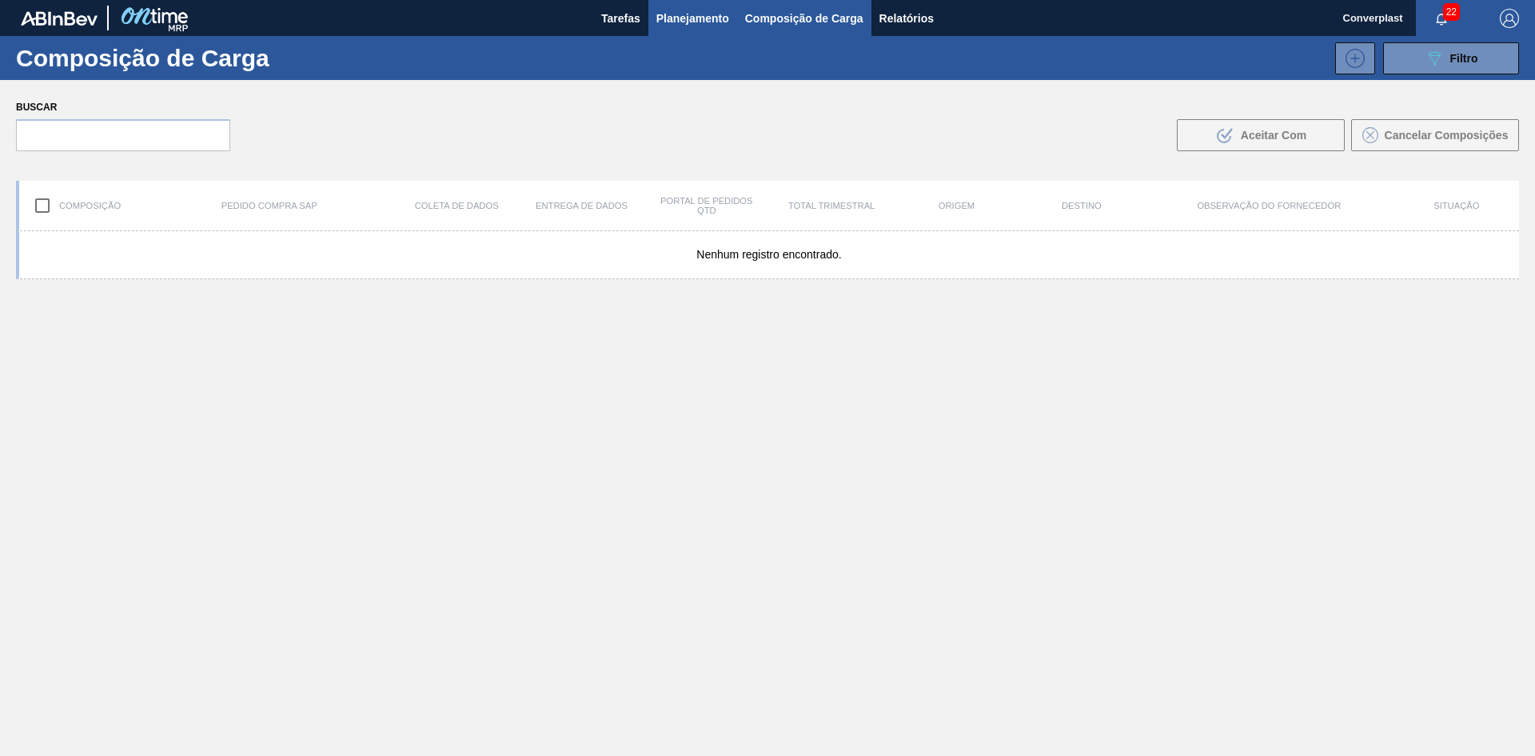
click at [682, 26] on font "Planejamento" at bounding box center [693, 18] width 73 height 19
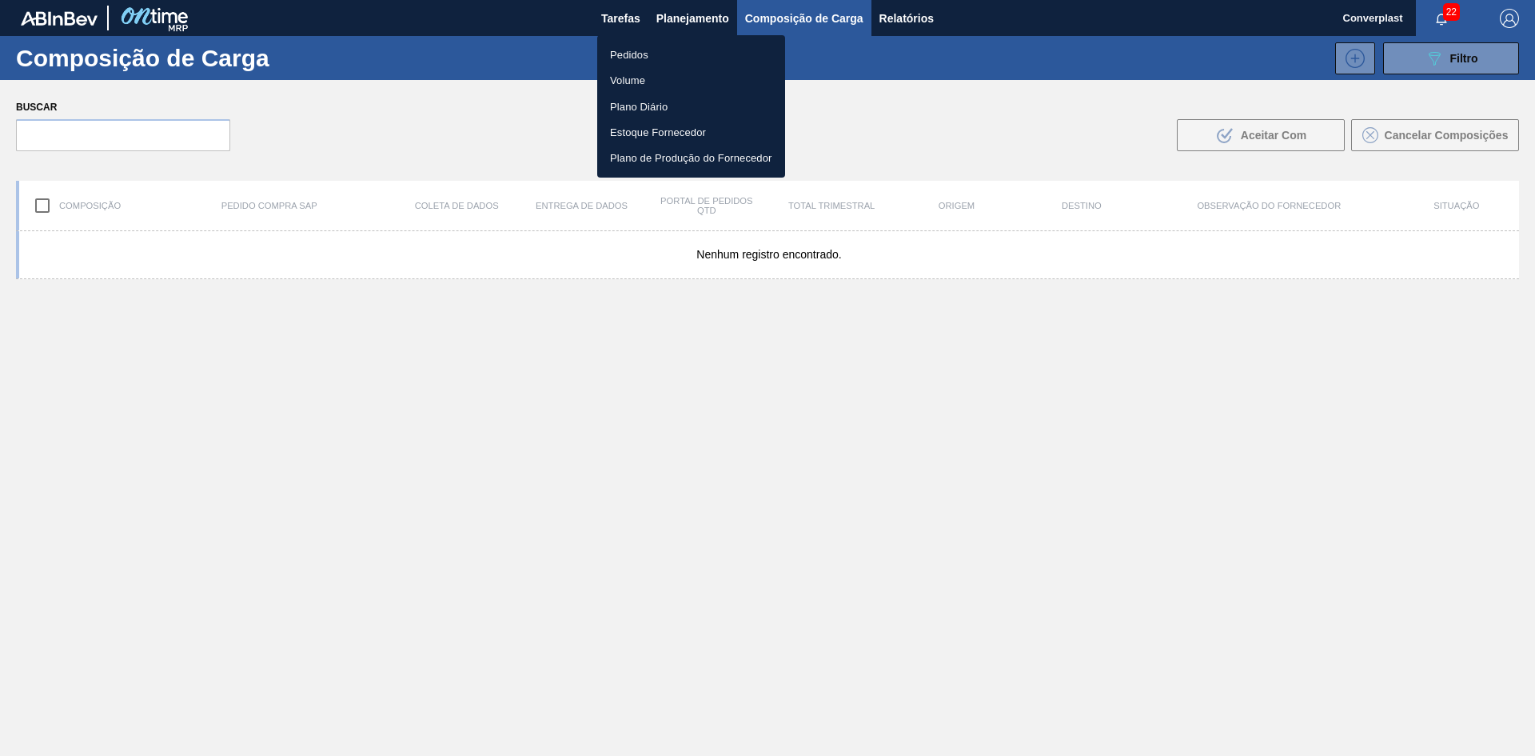
click at [627, 46] on li "Pedidos" at bounding box center [691, 55] width 188 height 26
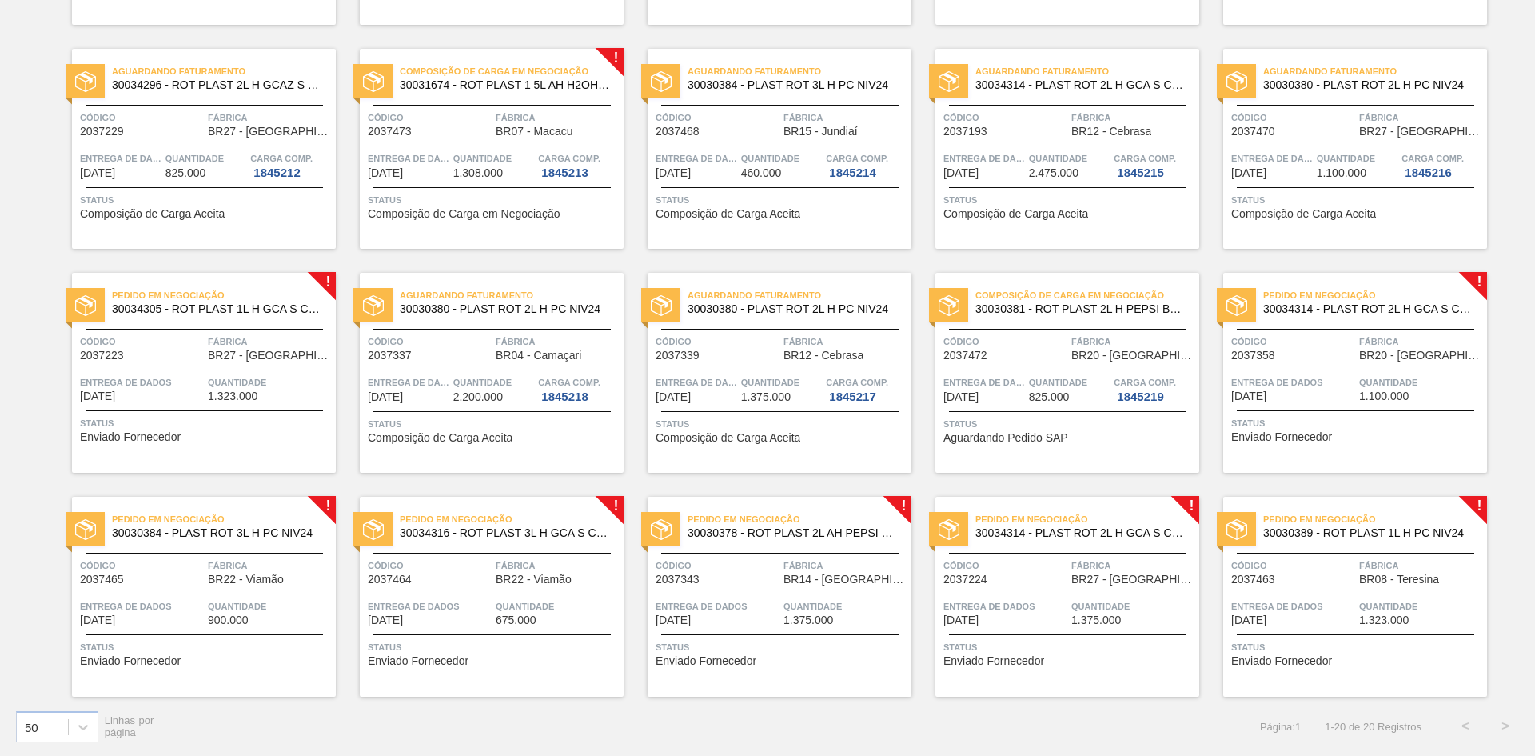
scroll to position [317, 0]
click at [464, 639] on span "Status" at bounding box center [494, 647] width 252 height 16
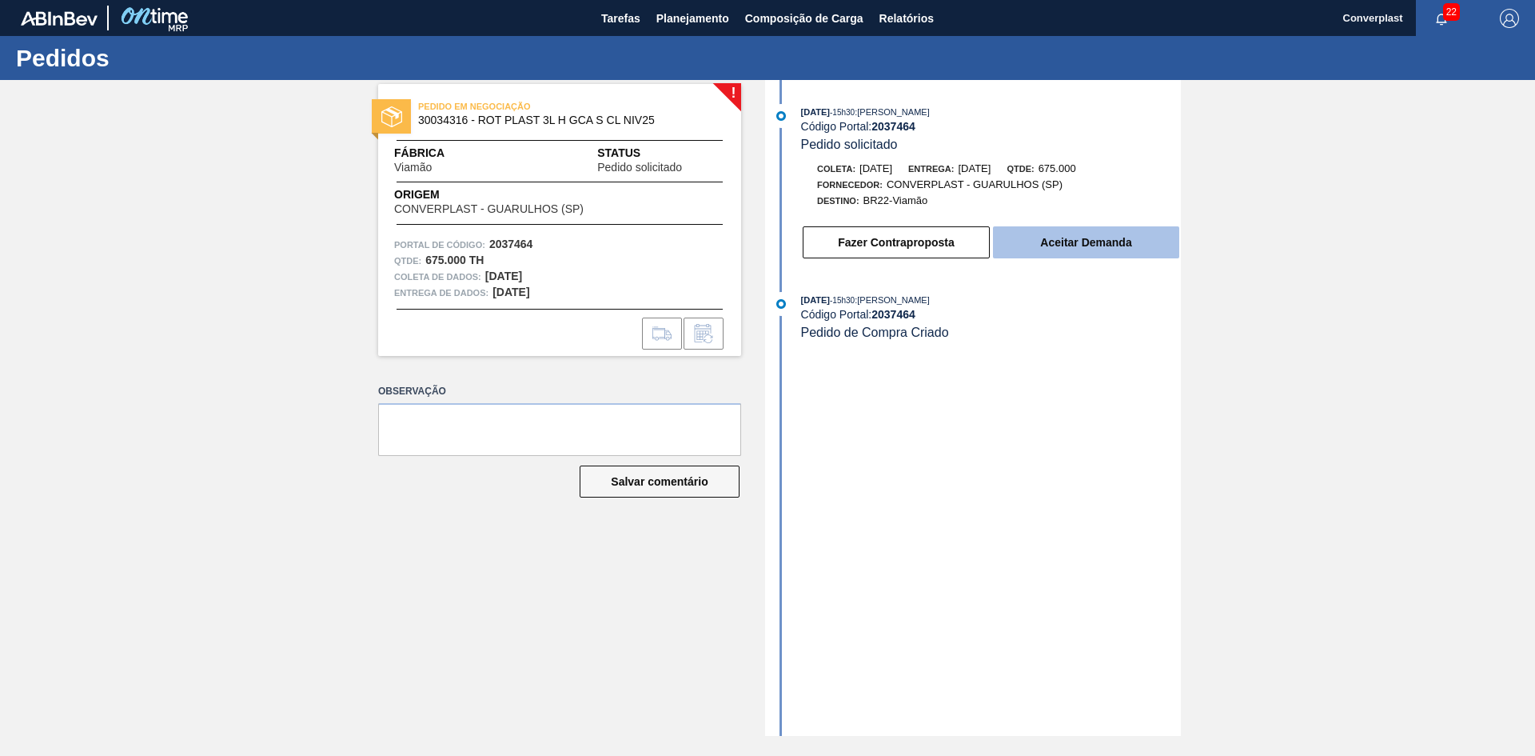
click at [1033, 227] on button "Aceitar Demanda" at bounding box center [1086, 242] width 186 height 32
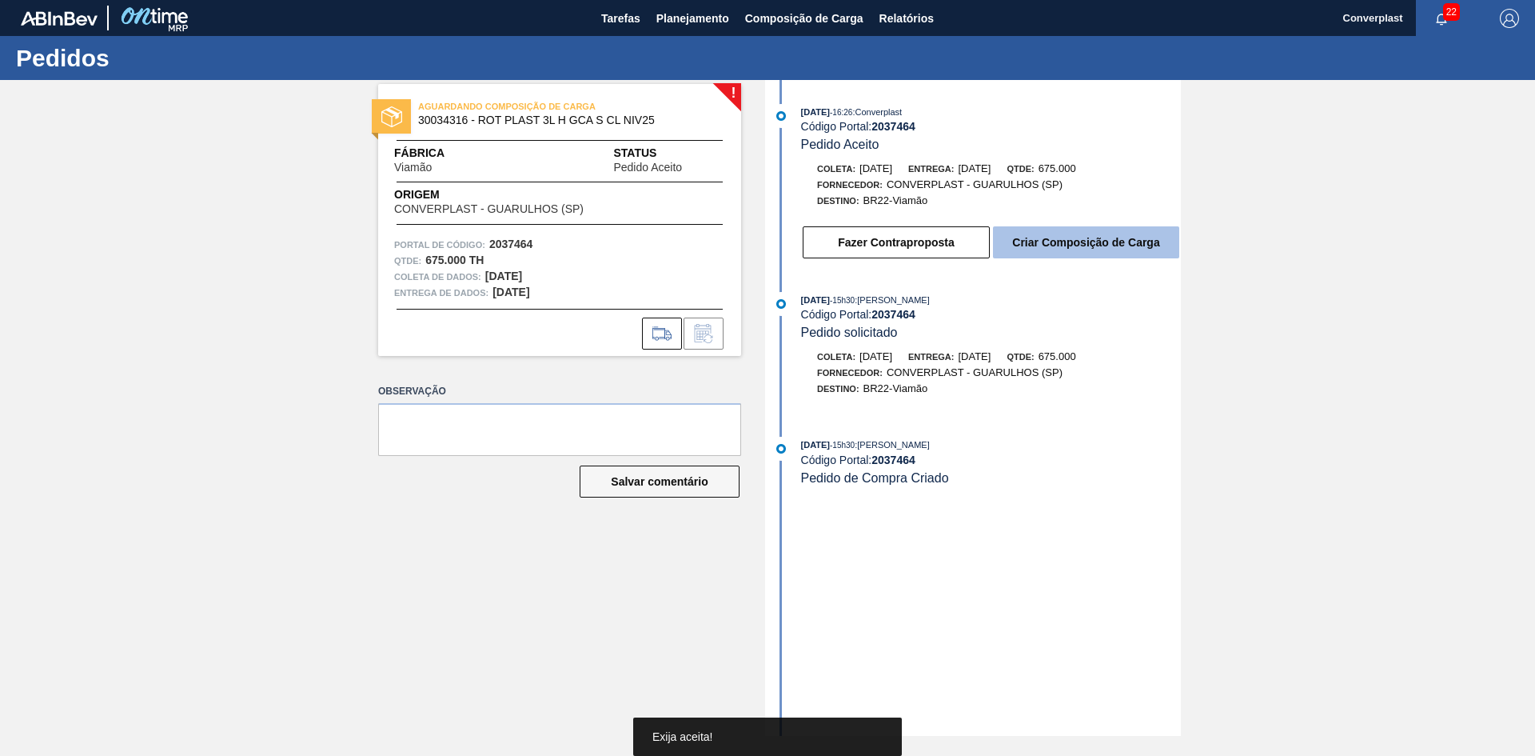
click at [1049, 244] on font "Criar Composição de Carga" at bounding box center [1085, 242] width 147 height 13
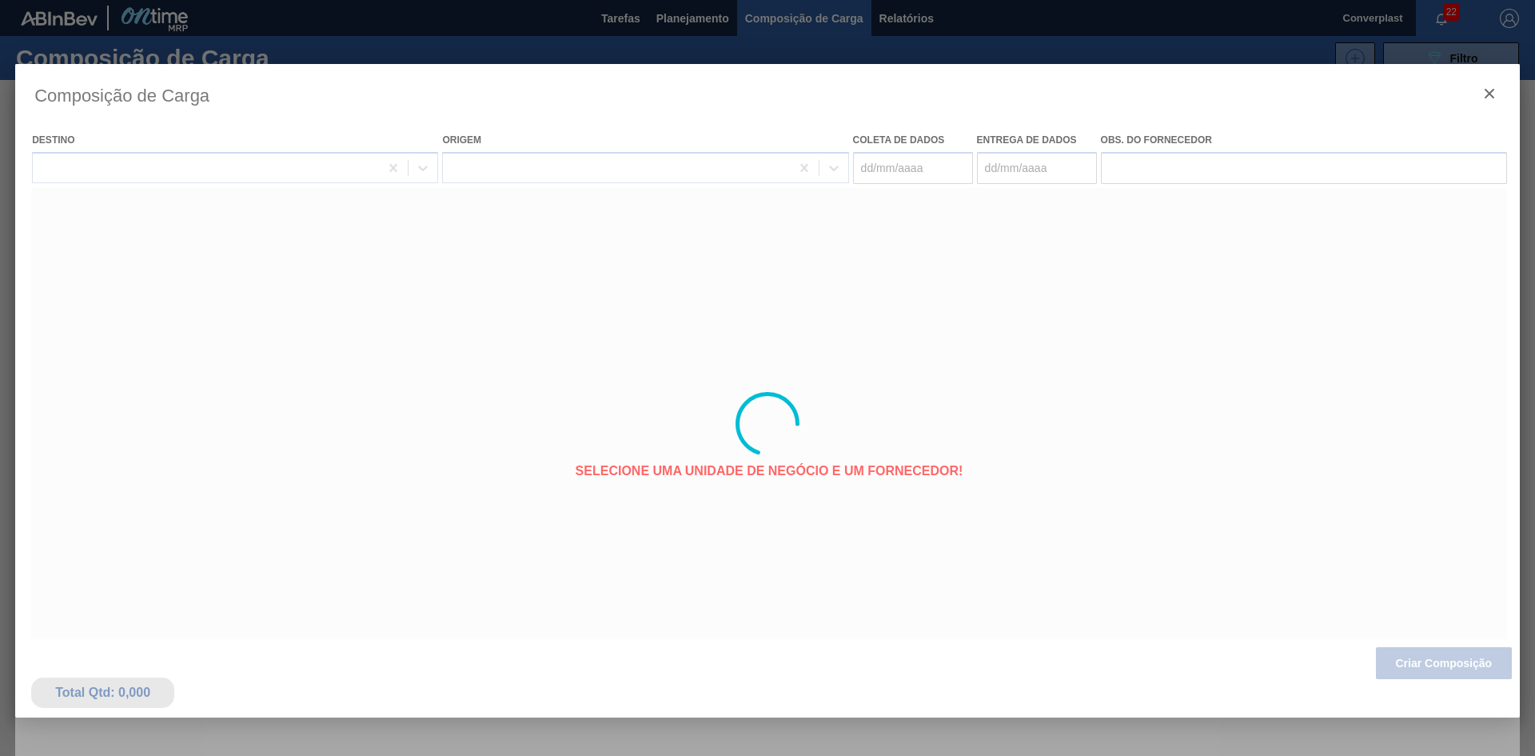
type coleta "[DATE]"
type entrega "[DATE]"
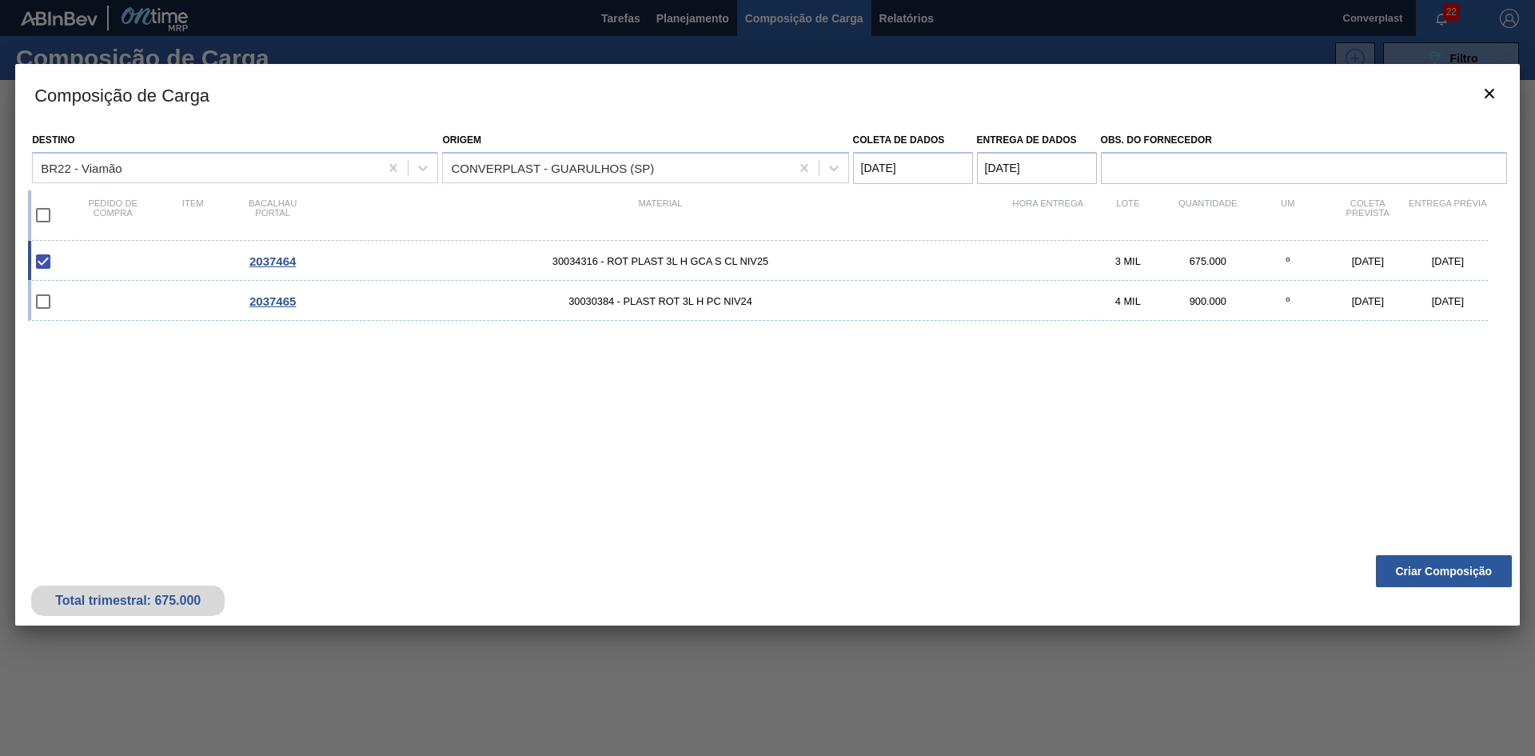
click at [1395, 573] on button "Criar Composição" at bounding box center [1444, 571] width 136 height 32
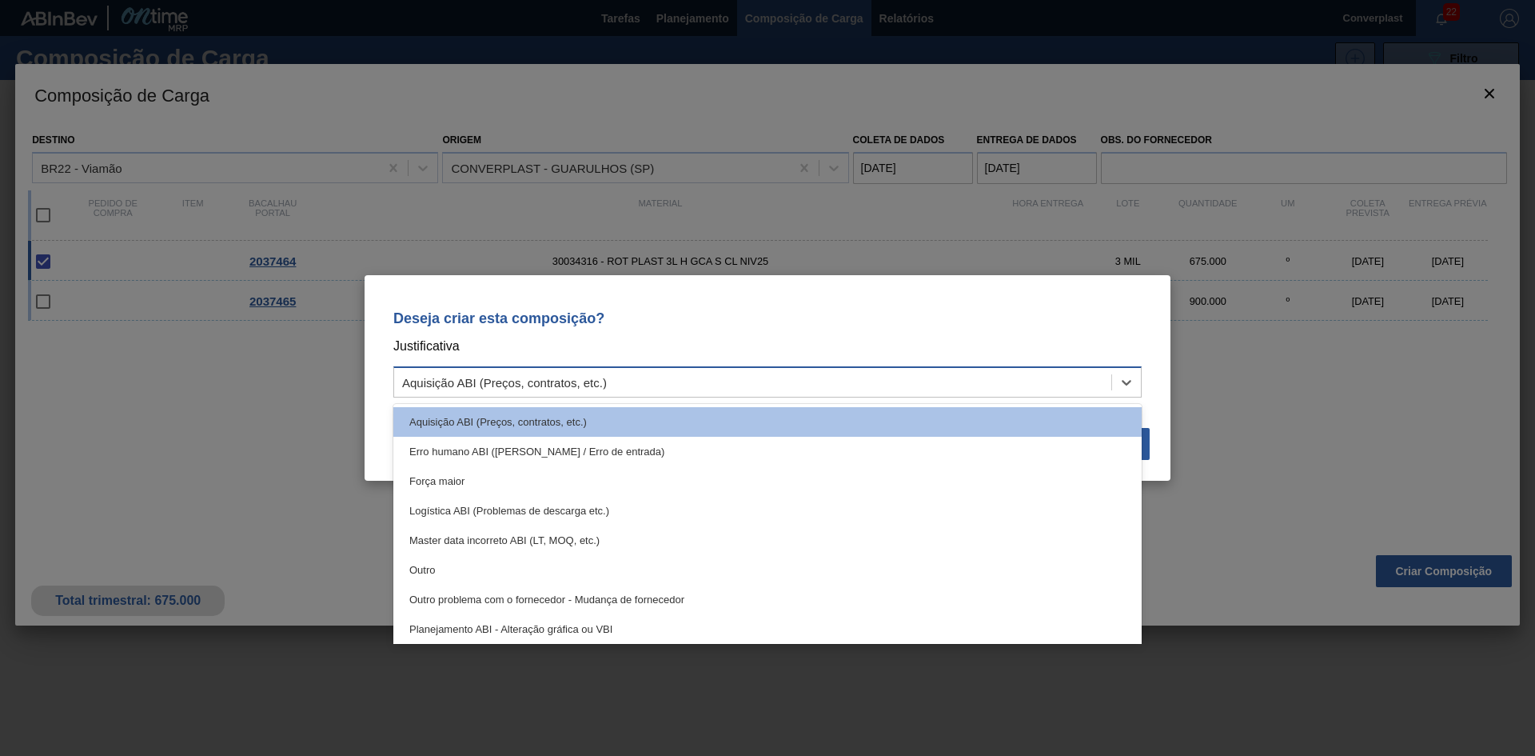
click at [576, 381] on font "Aquisição ABI (Preços, contratos, etc.)" at bounding box center [504, 383] width 205 height 14
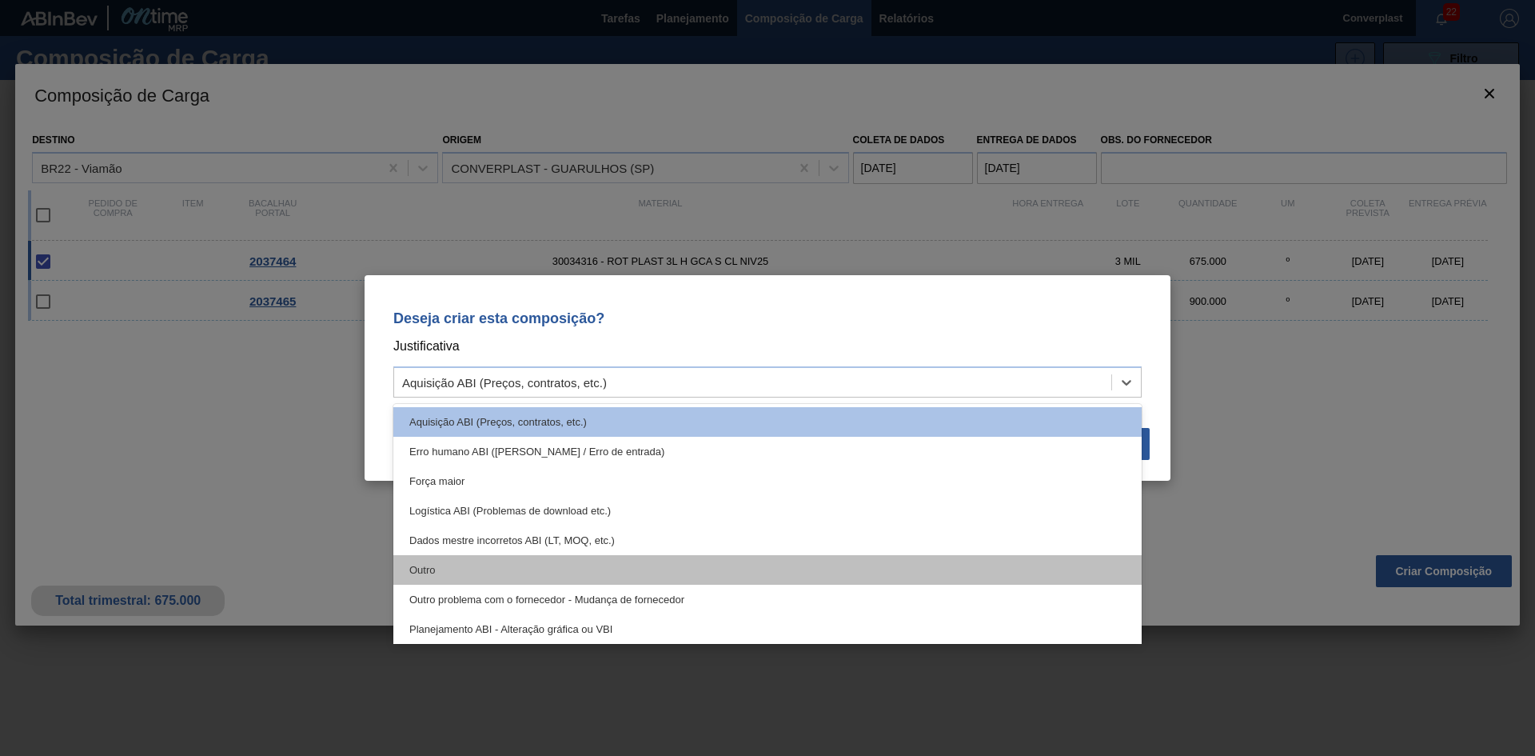
click at [502, 575] on div "Outro" at bounding box center [767, 570] width 749 height 30
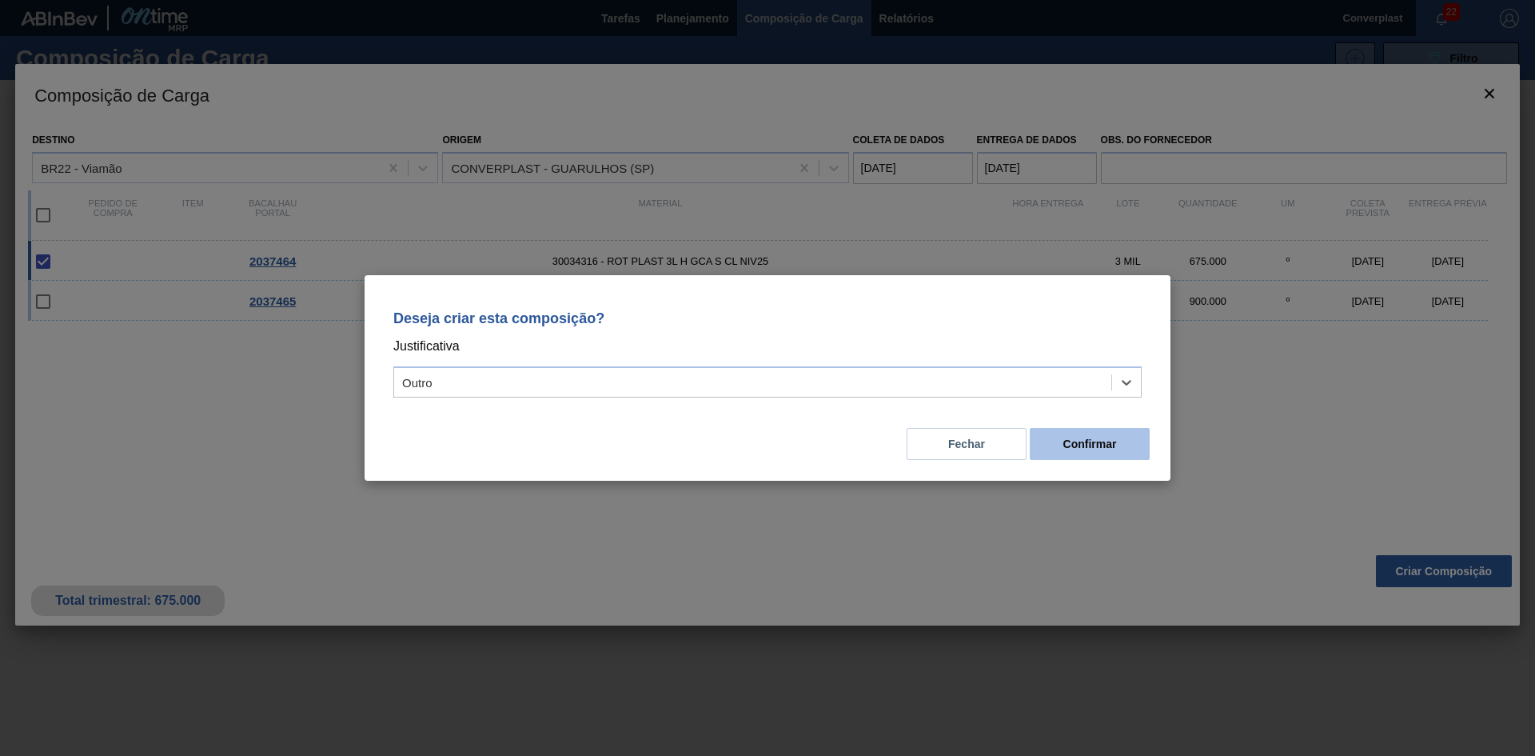
click at [1040, 446] on button "Confirmar" at bounding box center [1090, 444] width 120 height 32
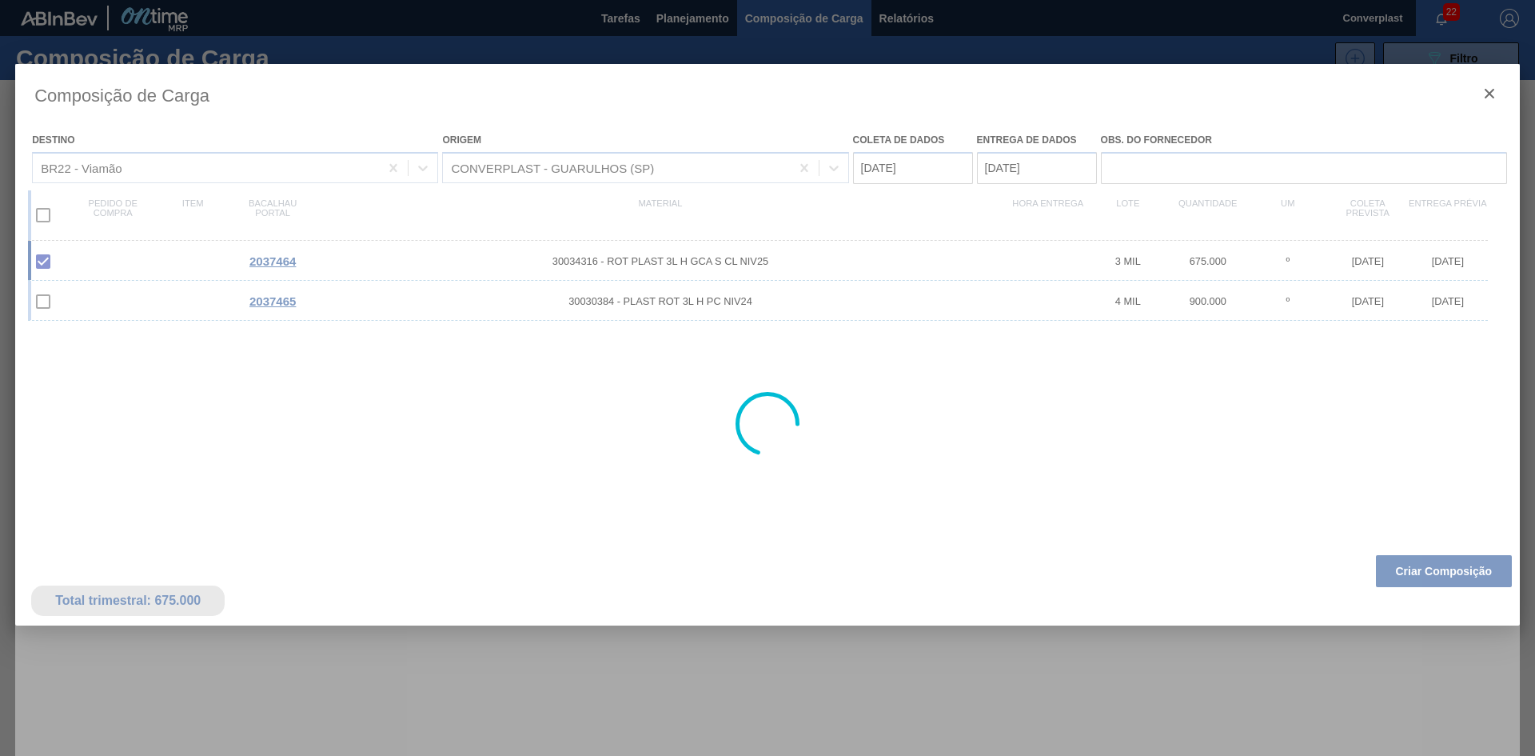
click at [679, 9] on div at bounding box center [767, 378] width 1535 height 756
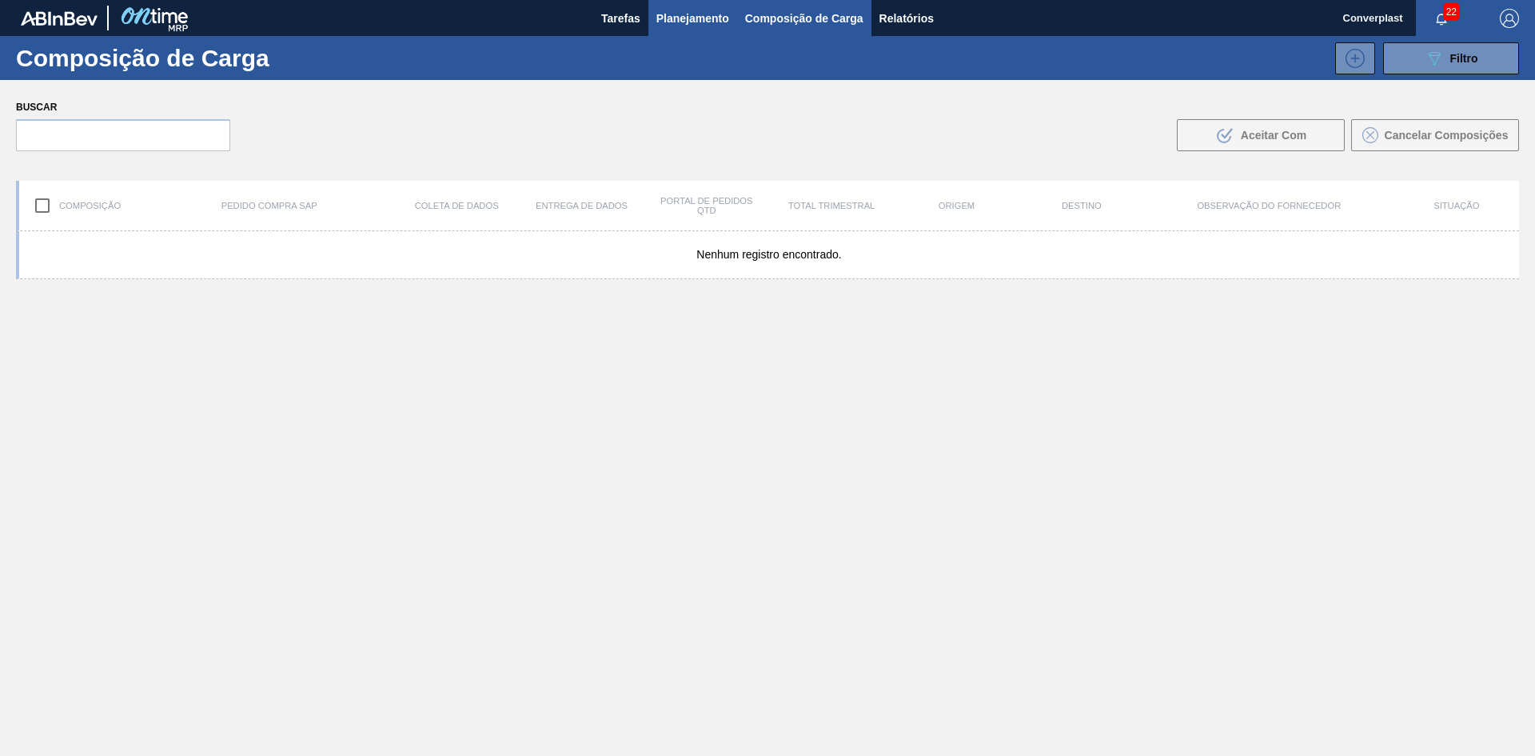
click at [669, 9] on font "Planejamento" at bounding box center [693, 18] width 73 height 19
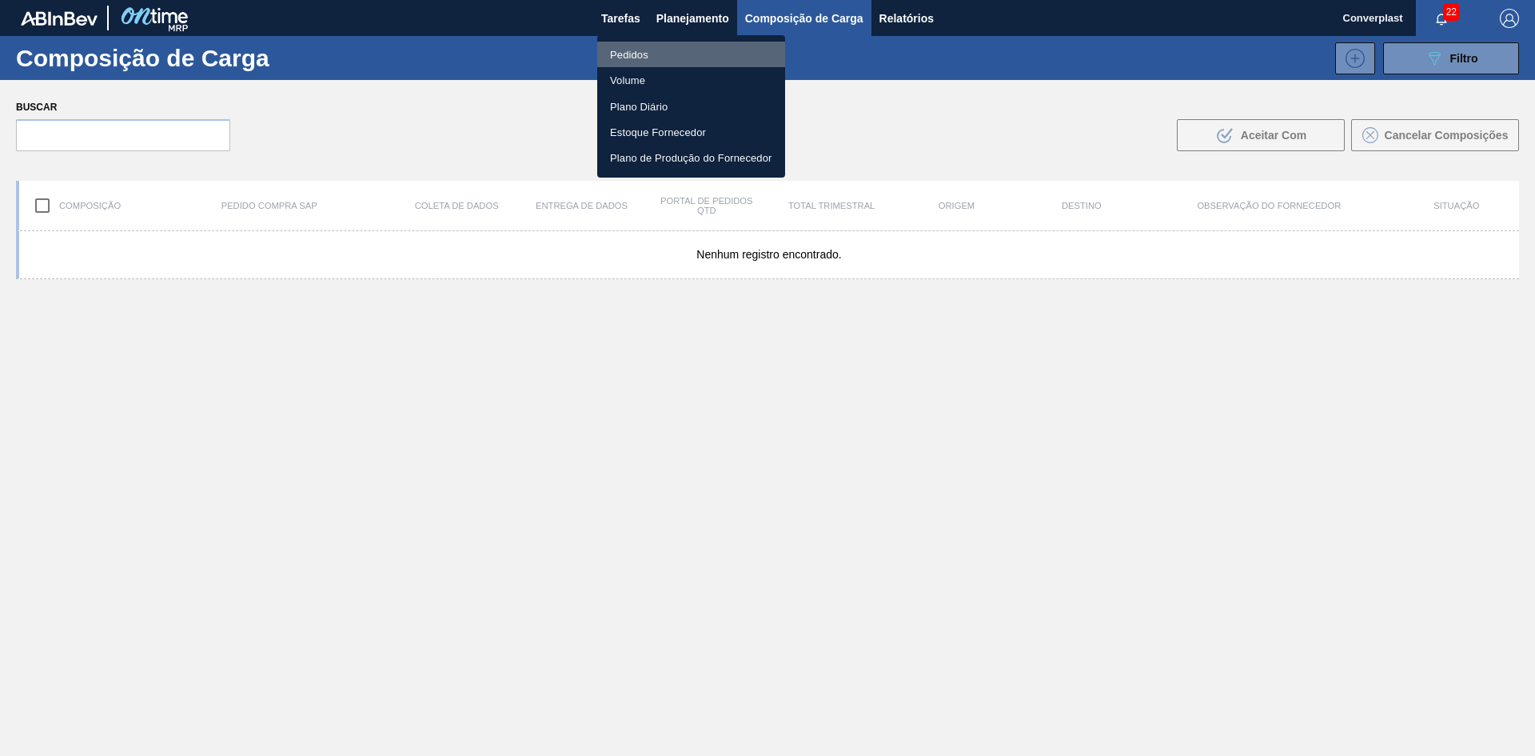
drag, startPoint x: 650, startPoint y: 43, endPoint x: 644, endPoint y: 50, distance: 9.0
click at [649, 43] on li "Pedidos" at bounding box center [691, 55] width 188 height 26
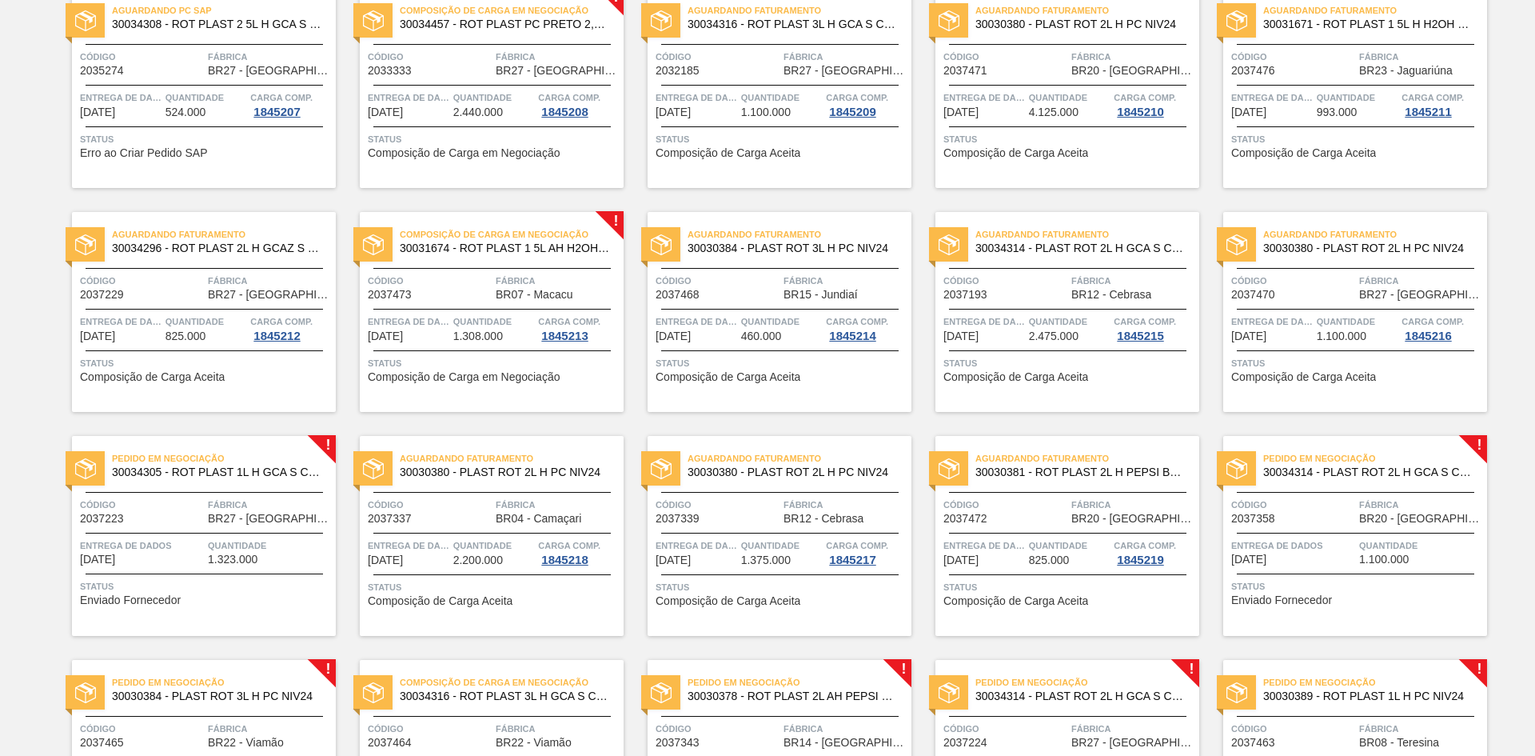
scroll to position [317, 0]
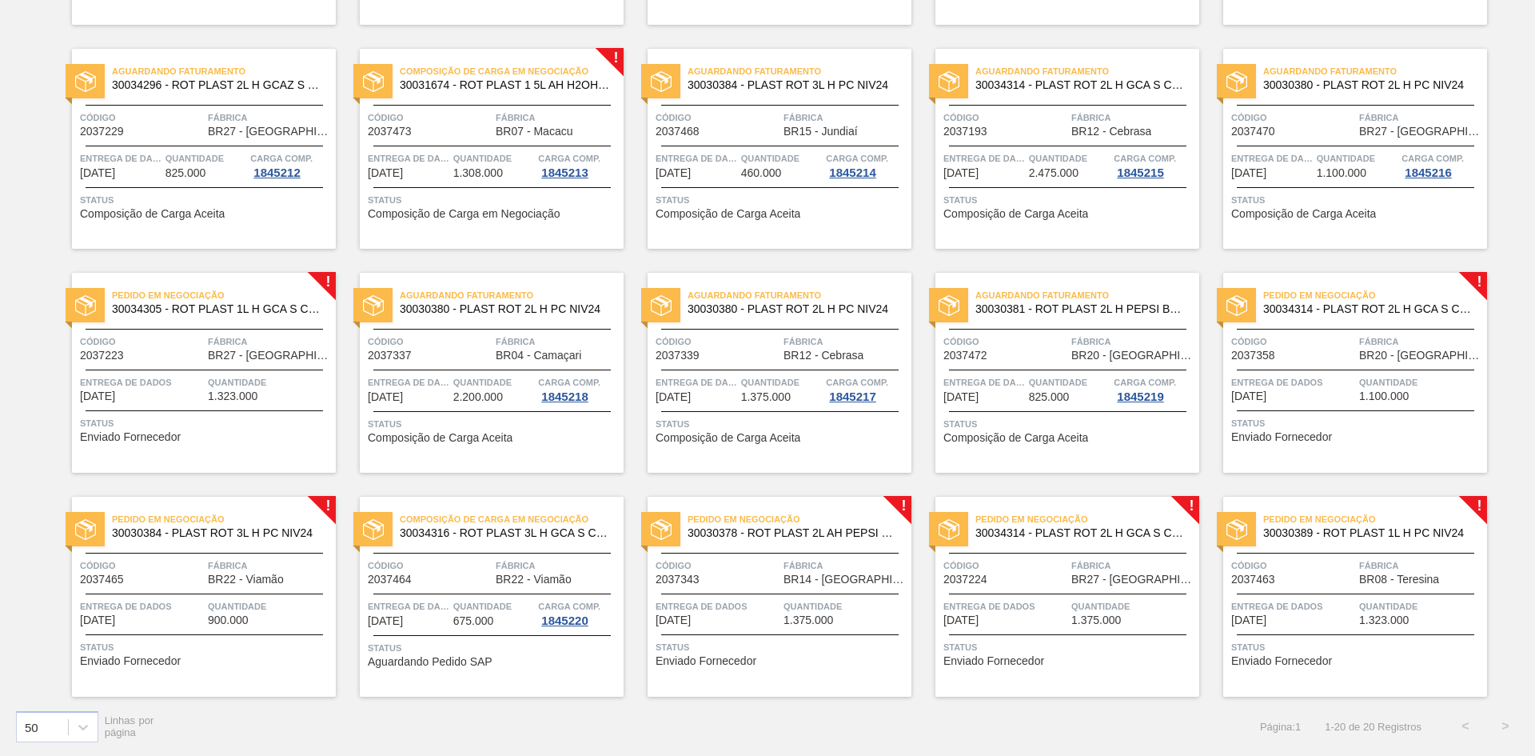
click at [785, 629] on div "Pedido em Negociação 30030378 - ROT PLAST 2L AH PEPSI BLACK NIV24 Código 203734…" at bounding box center [780, 597] width 264 height 200
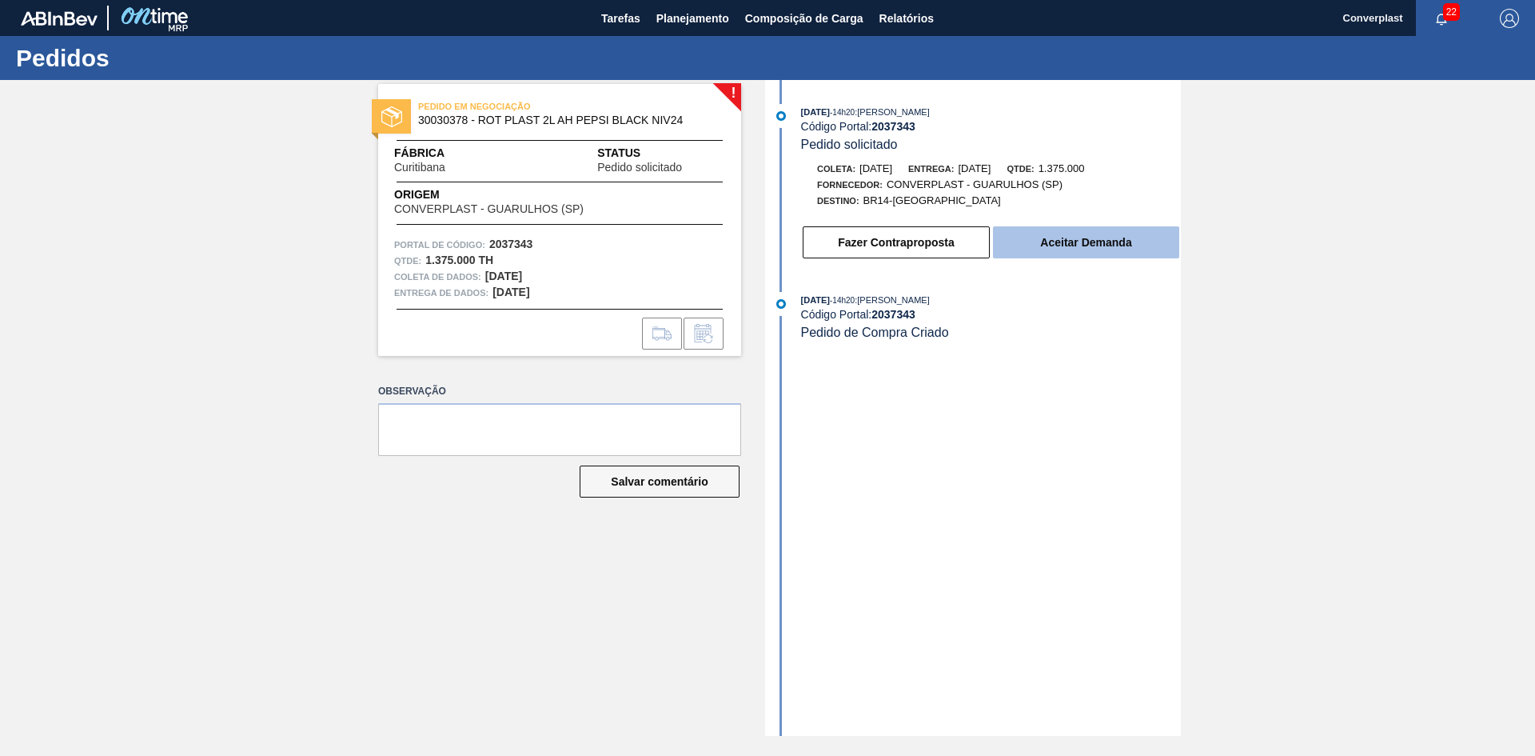
click at [1030, 251] on button "Aceitar Demanda" at bounding box center [1086, 242] width 186 height 32
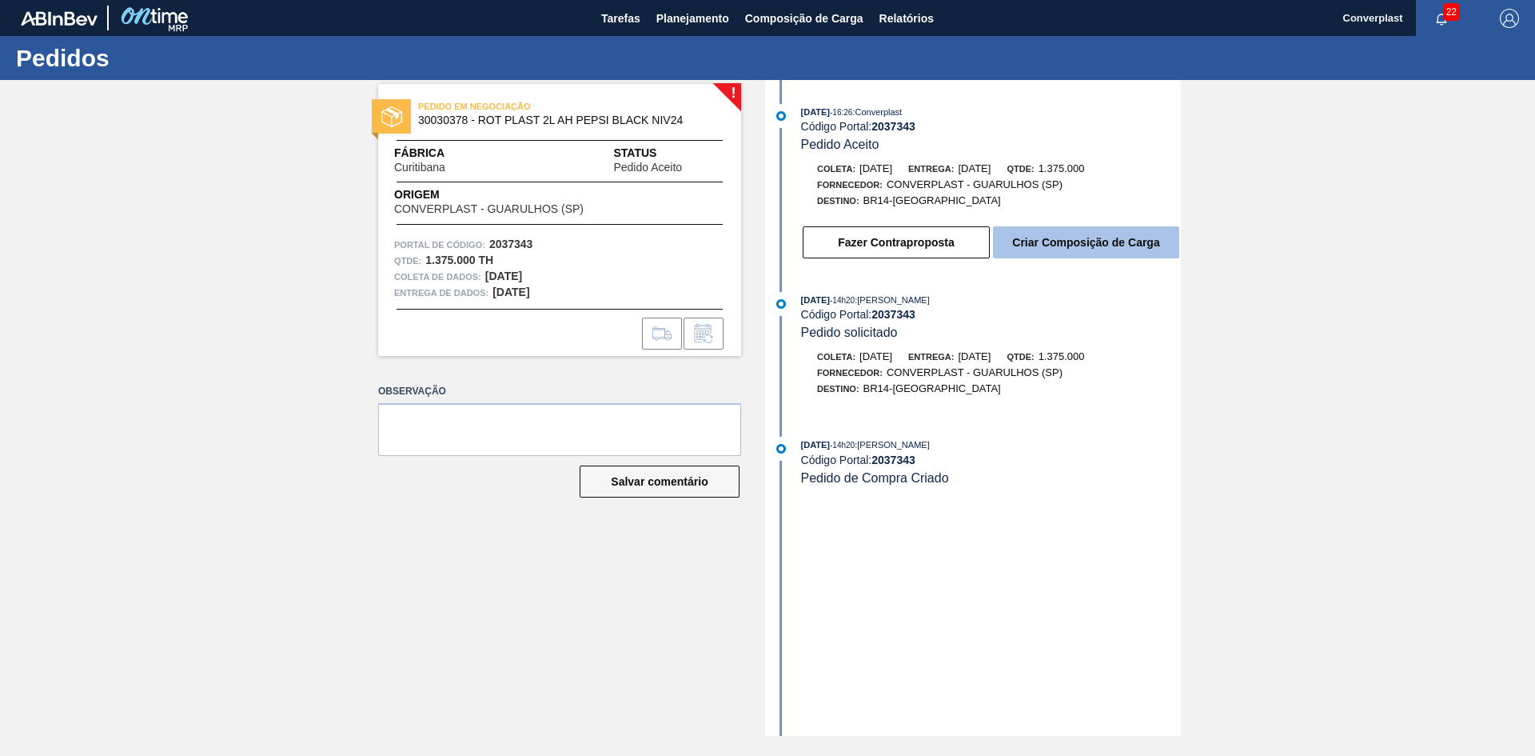
click at [1020, 245] on font "Criar Composição de Carga" at bounding box center [1085, 242] width 147 height 13
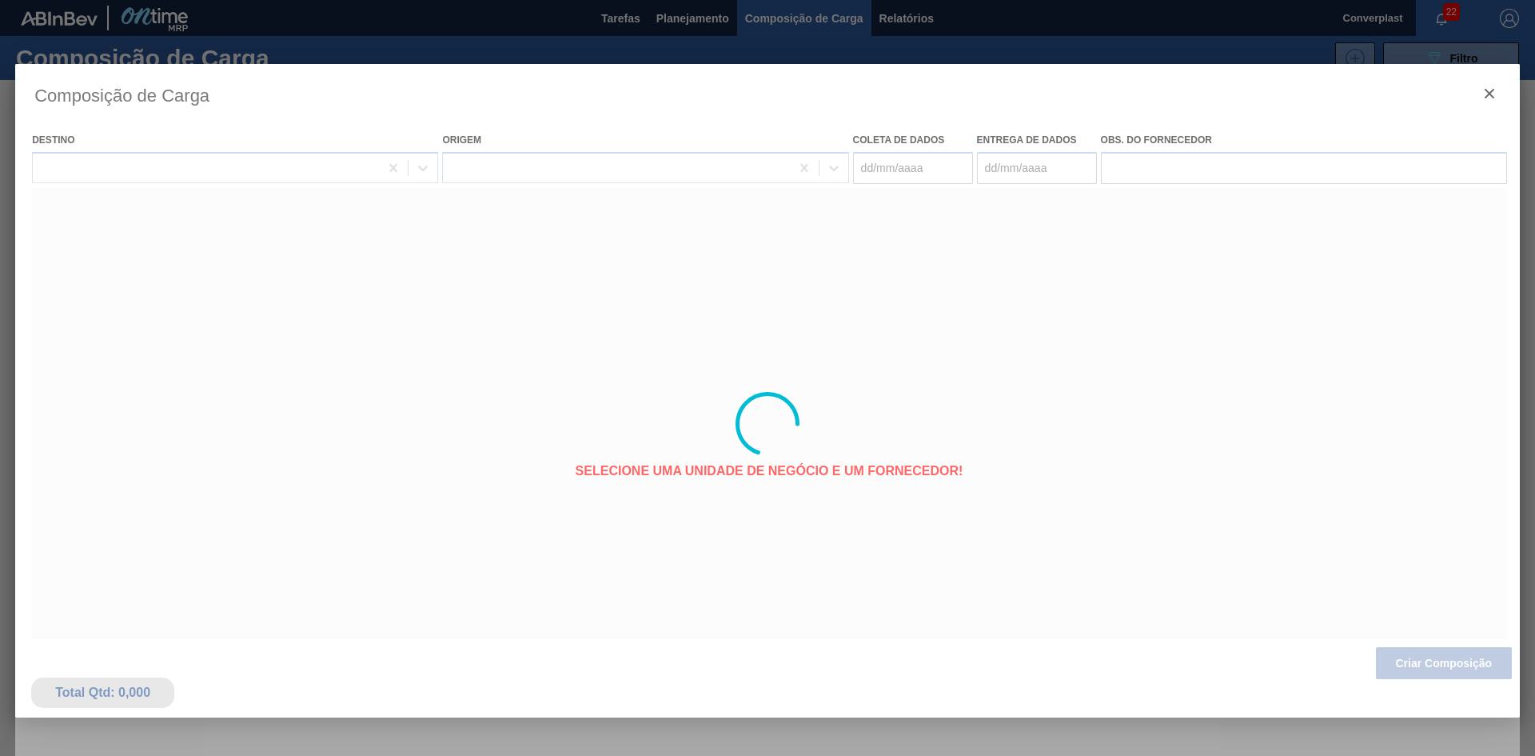
type coleta "[DATE]"
type entrega "[DATE]"
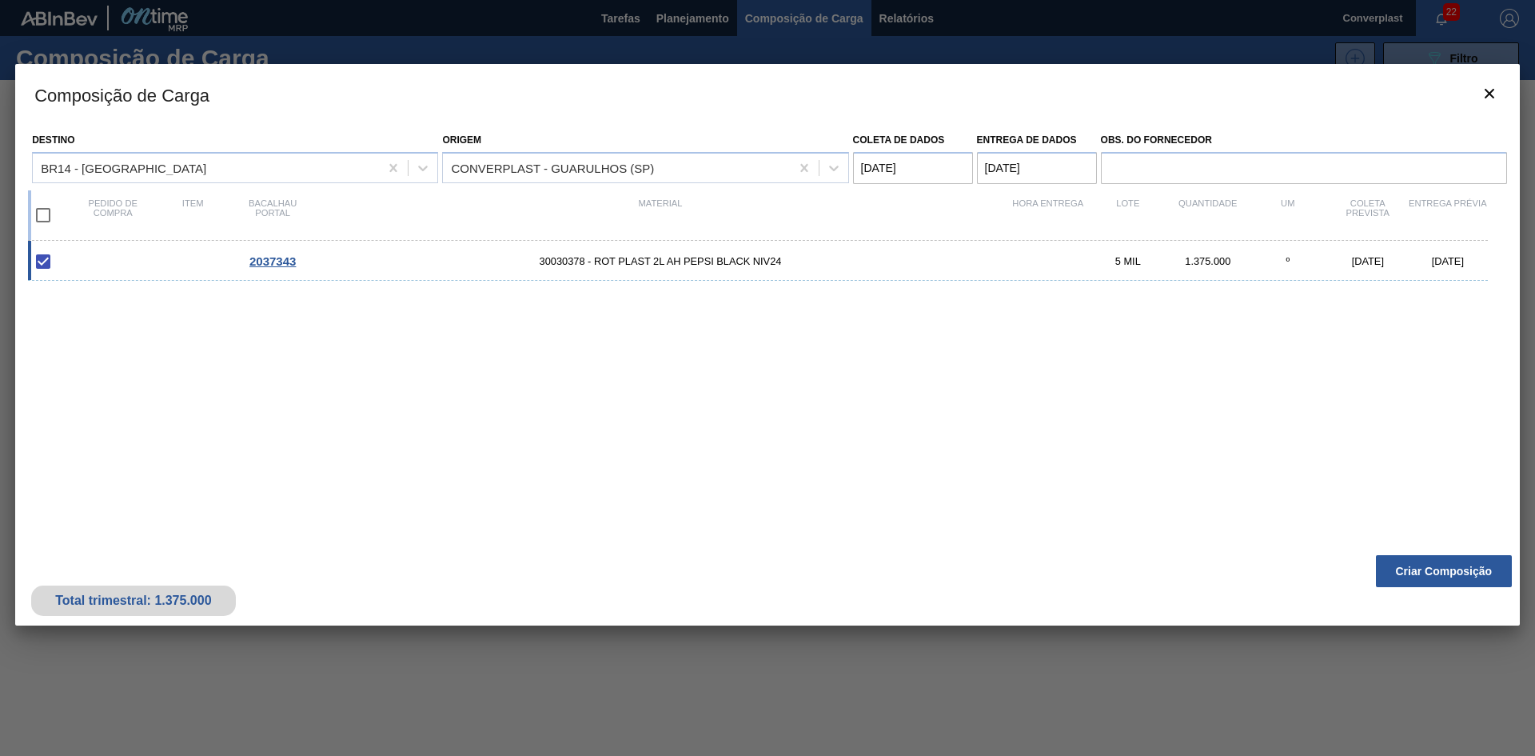
click at [1429, 595] on div "Total trimestral: 1.375.000 Criar Composição" at bounding box center [767, 586] width 1505 height 78
click at [1424, 584] on button "Criar Composição" at bounding box center [1444, 571] width 136 height 32
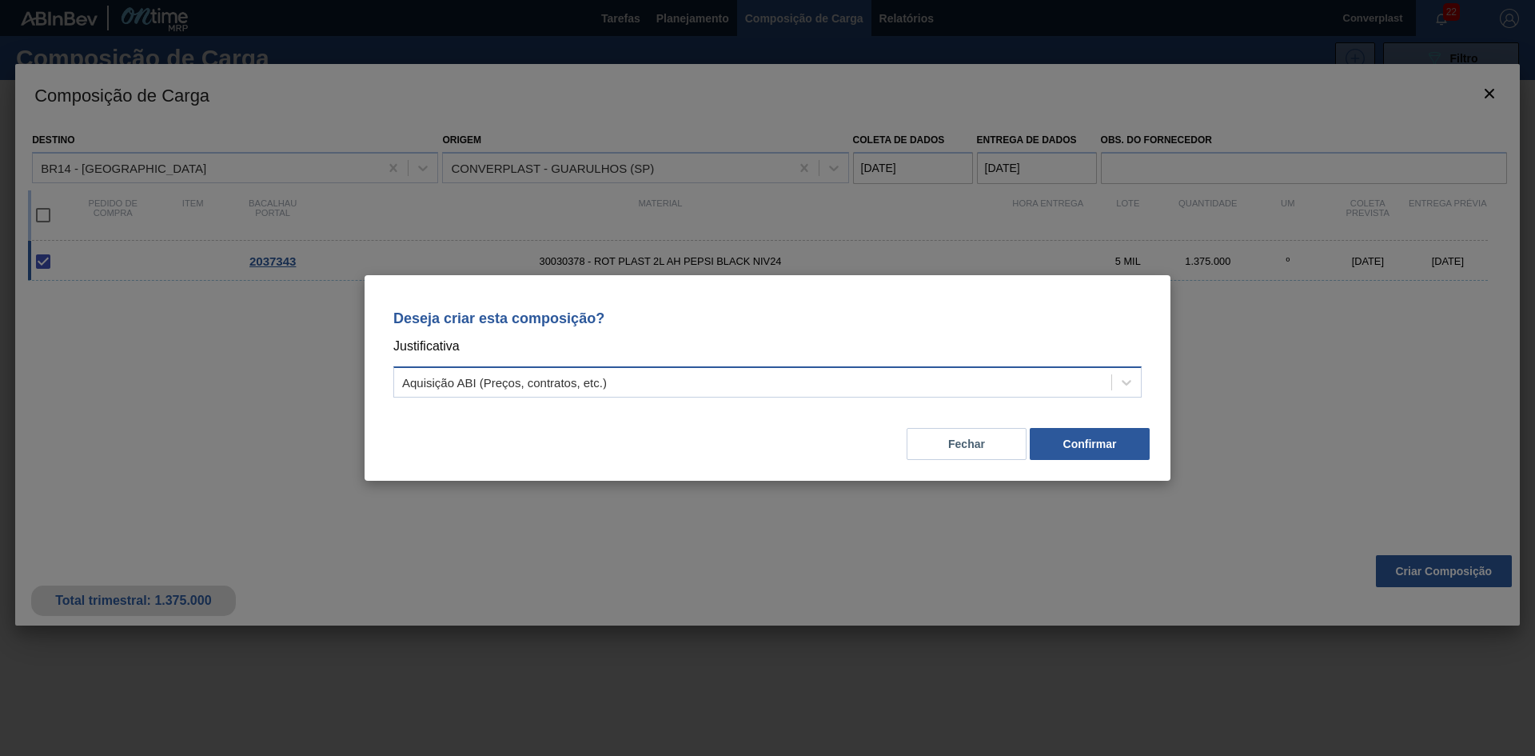
click at [973, 388] on div "Aquisição ABI (Preços, contratos, etc.)" at bounding box center [752, 382] width 717 height 23
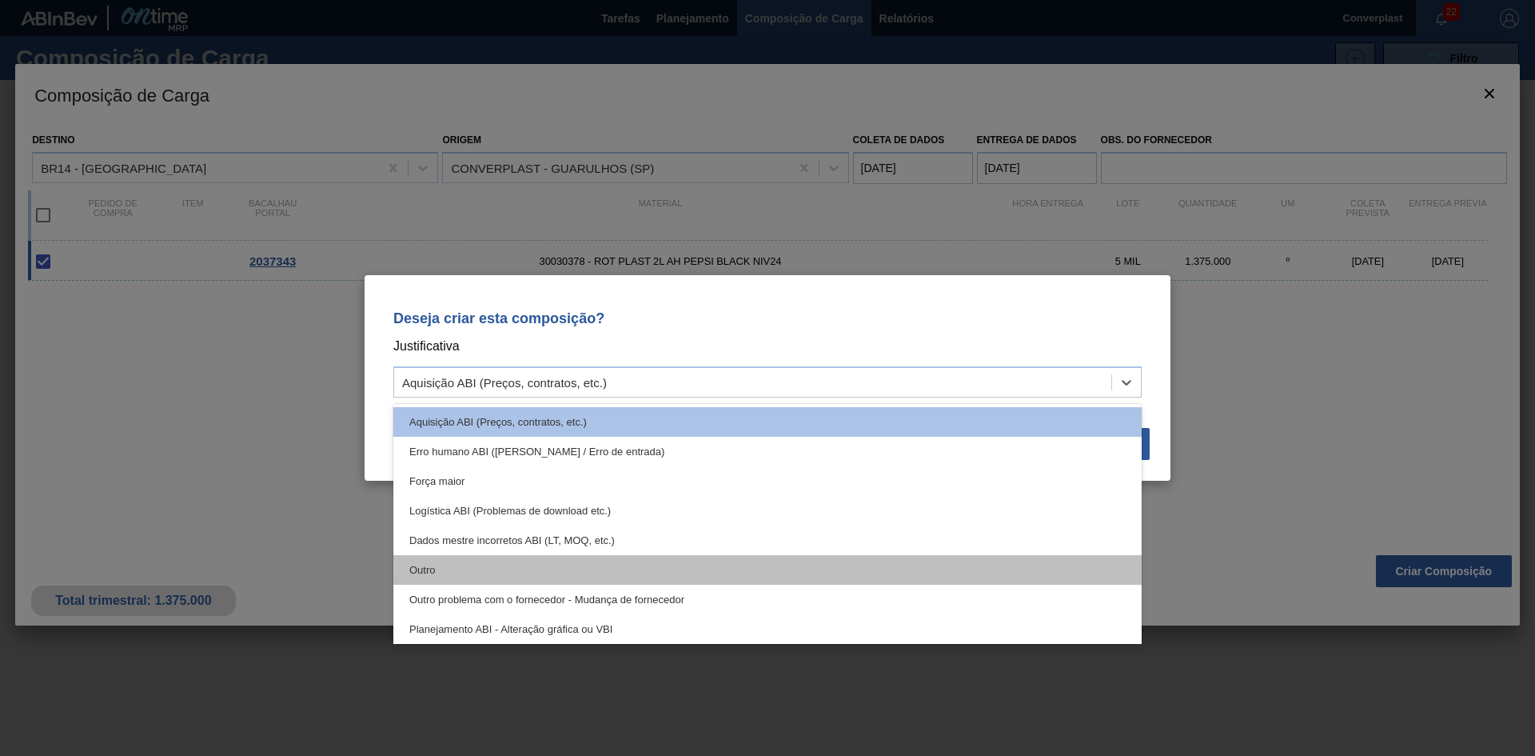
click at [577, 584] on div "Outro" at bounding box center [767, 570] width 749 height 30
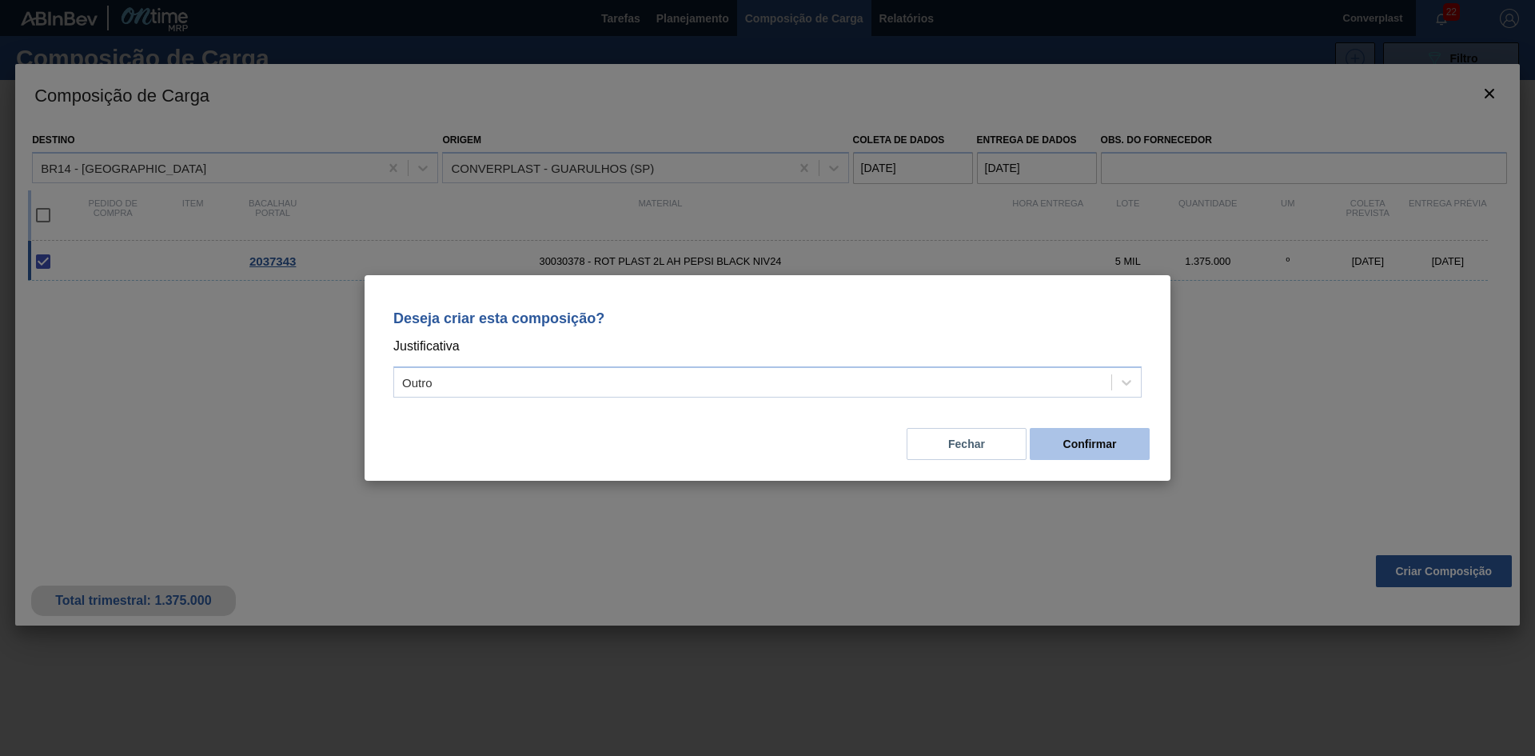
click at [1047, 435] on button "Confirmar" at bounding box center [1090, 444] width 120 height 32
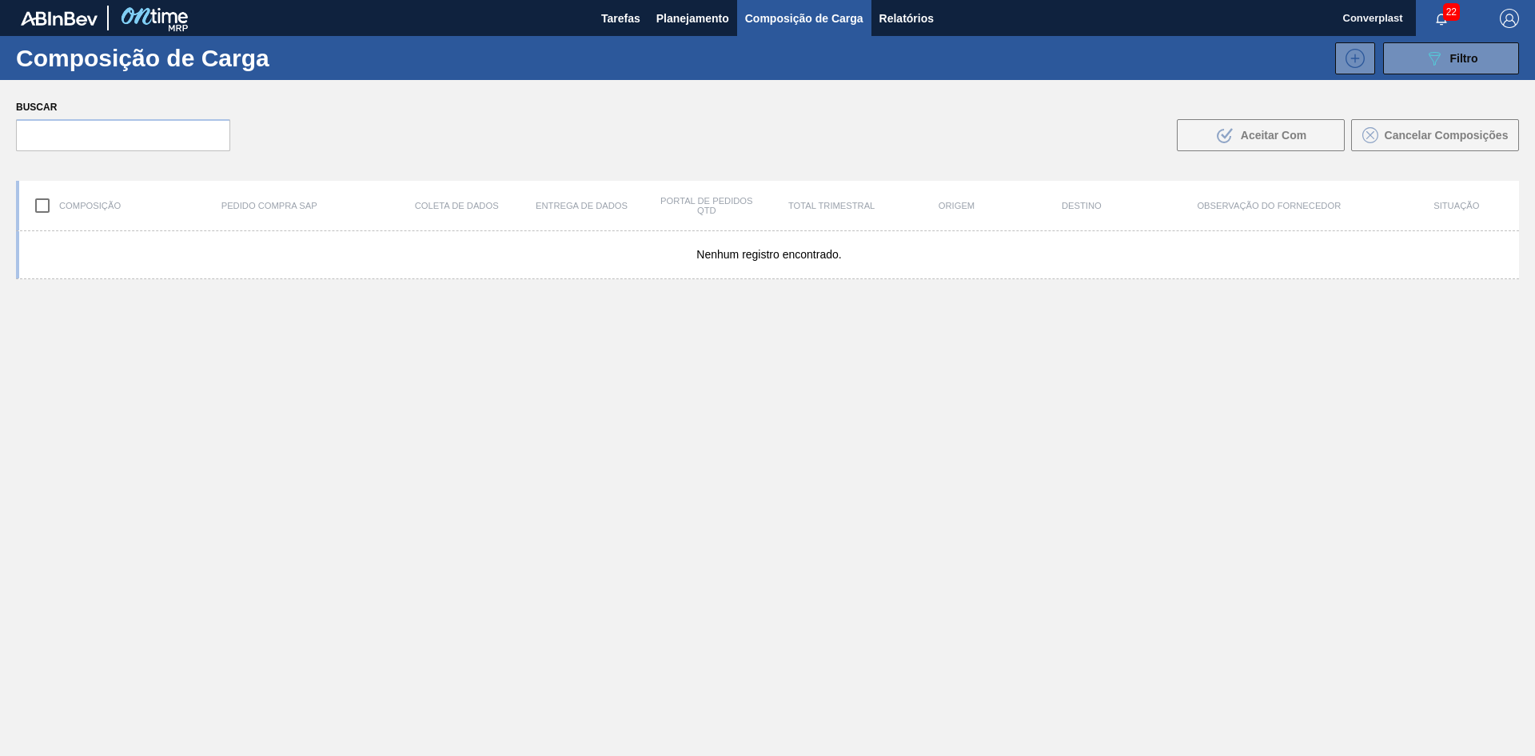
click at [705, 25] on font "Planejamento" at bounding box center [693, 18] width 73 height 19
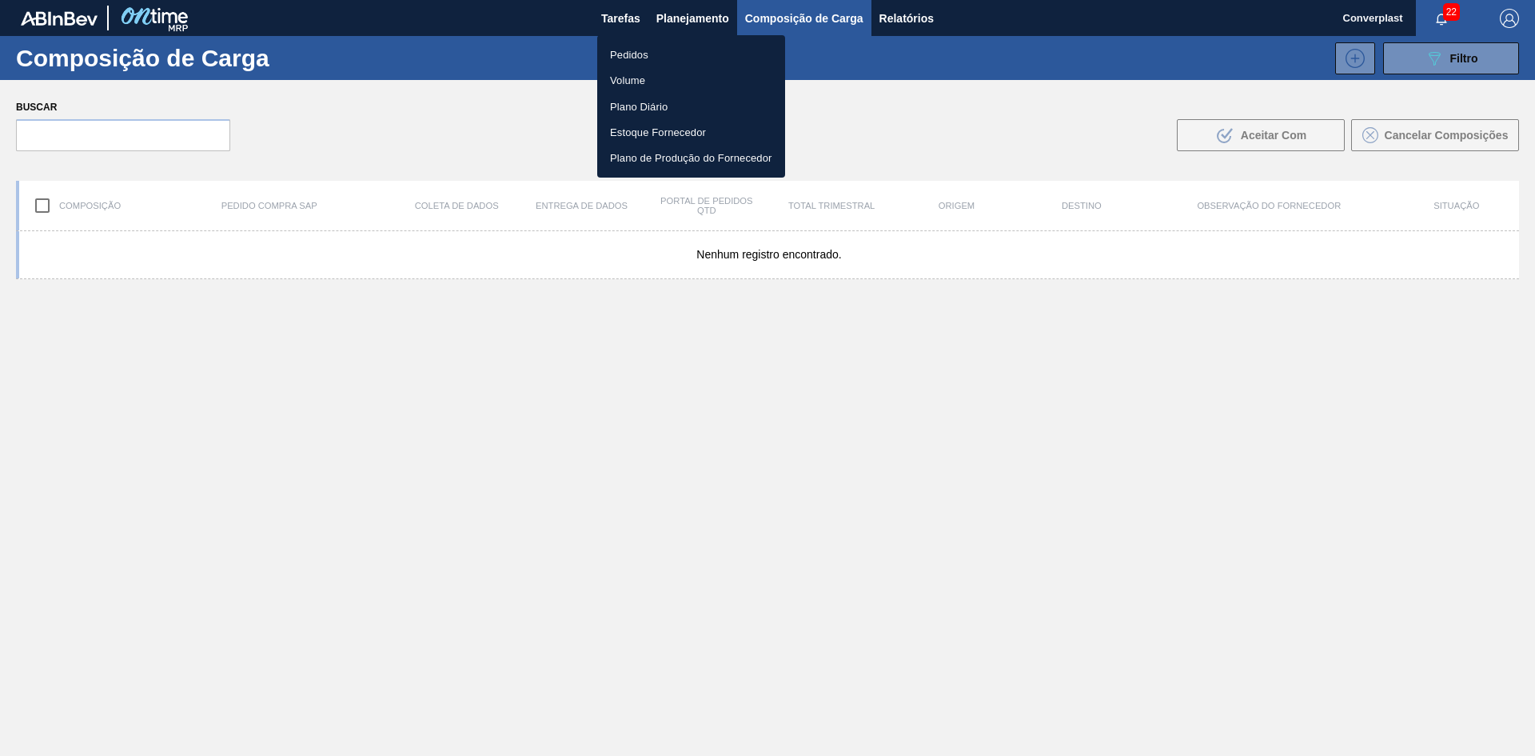
click at [661, 54] on li "Pedidos" at bounding box center [691, 55] width 188 height 26
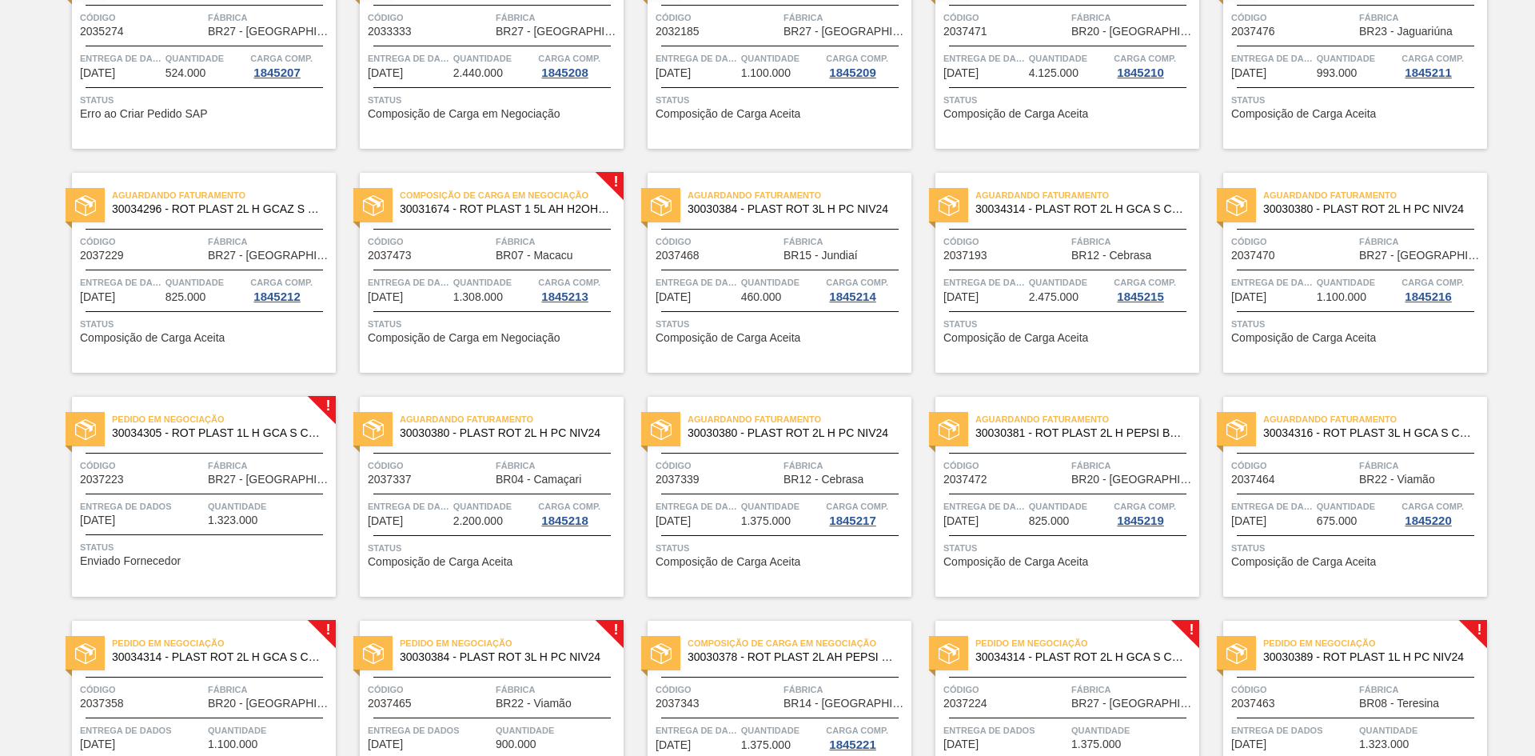
scroll to position [317, 0]
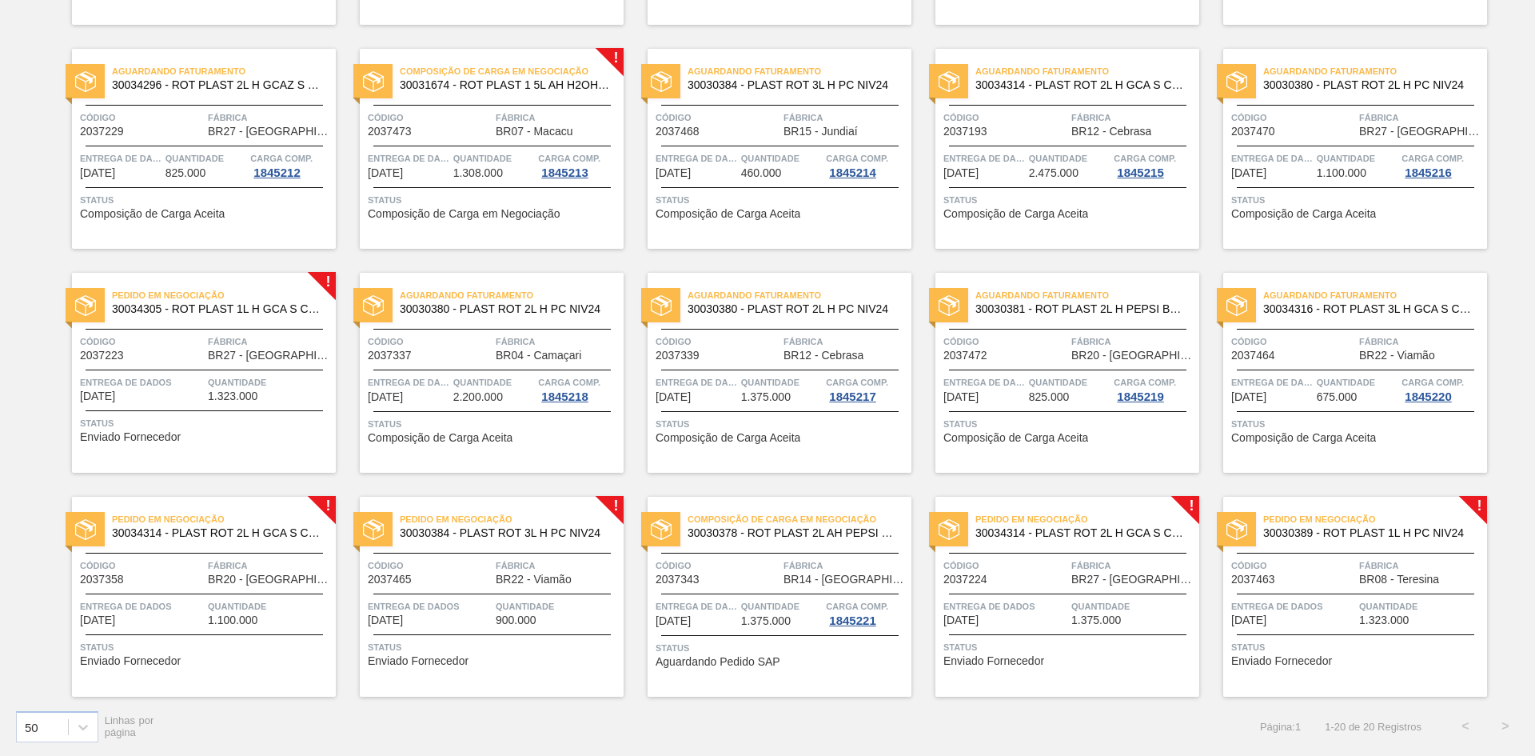
click at [385, 619] on font "[DATE]" at bounding box center [385, 619] width 35 height 13
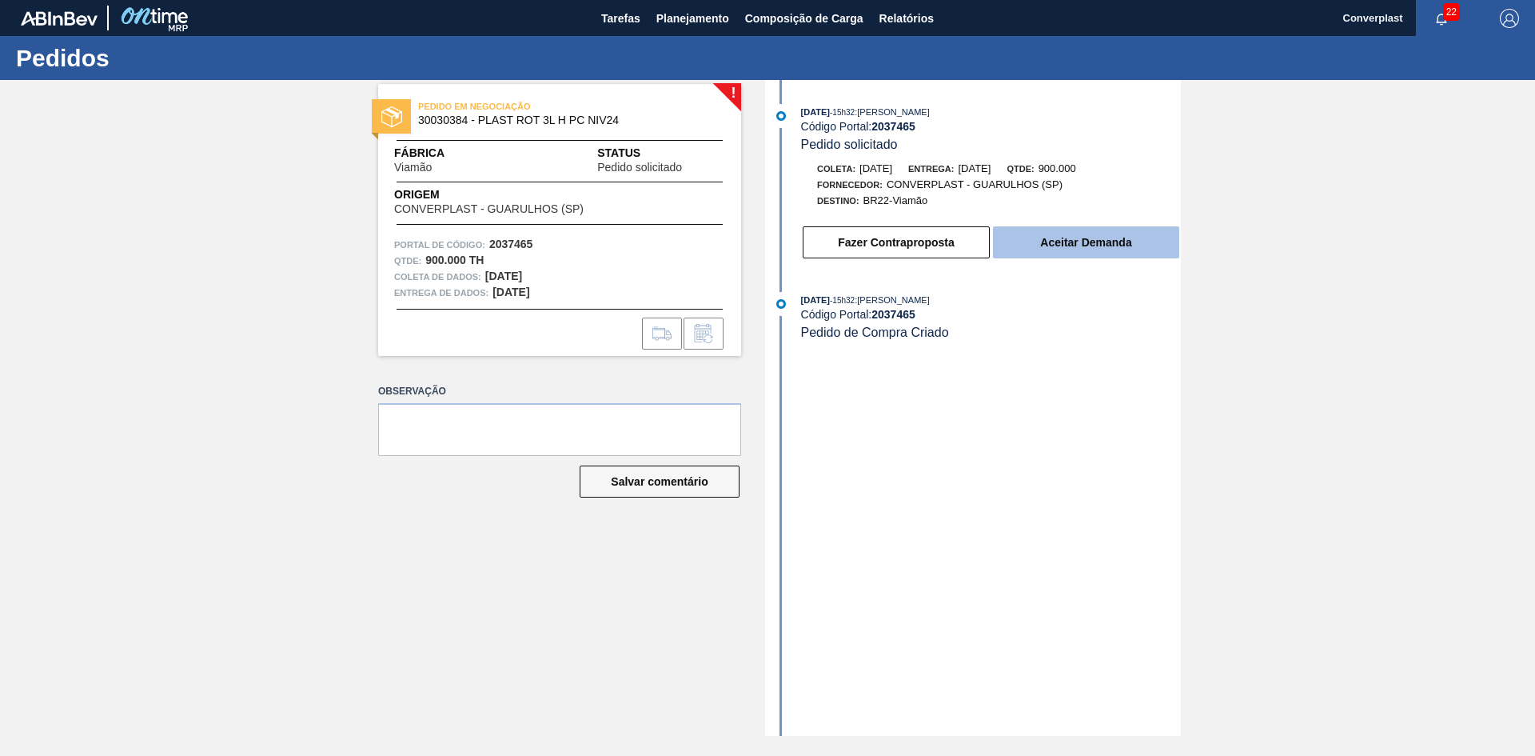
click at [1045, 238] on font "Aceitar Demanda" at bounding box center [1085, 242] width 91 height 13
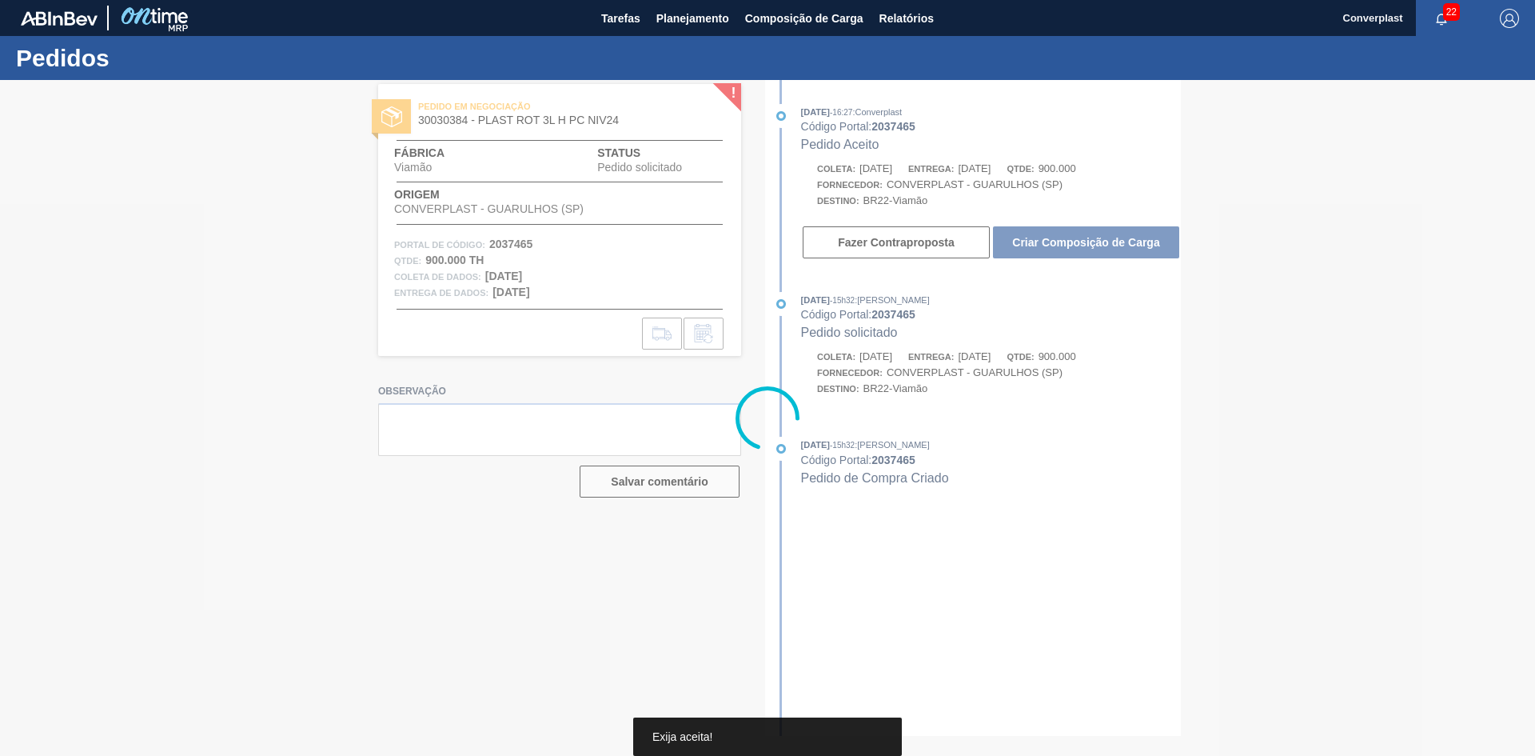
click at [1042, 242] on div at bounding box center [767, 418] width 1535 height 676
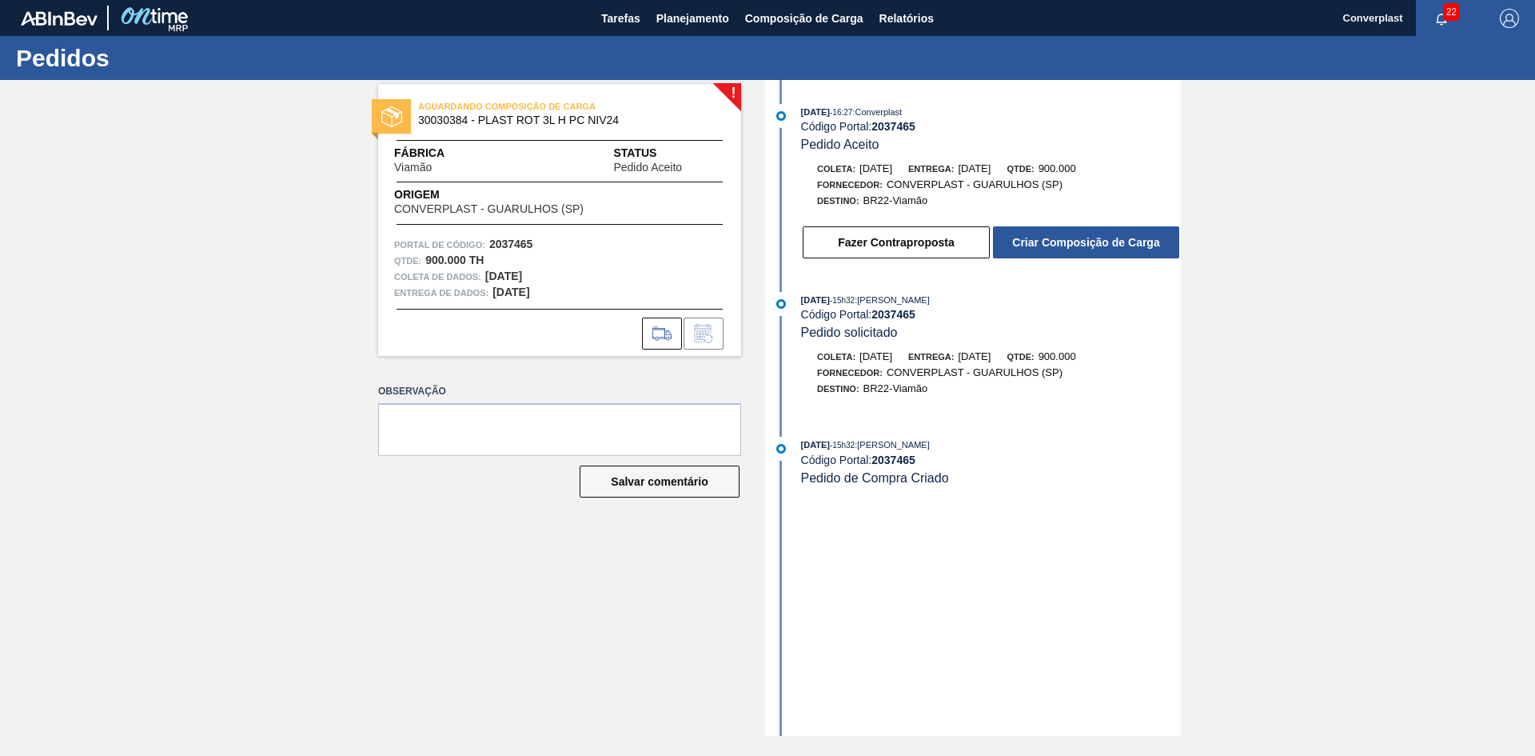
click at [1042, 242] on font "Criar Composição de Carga" at bounding box center [1085, 242] width 147 height 13
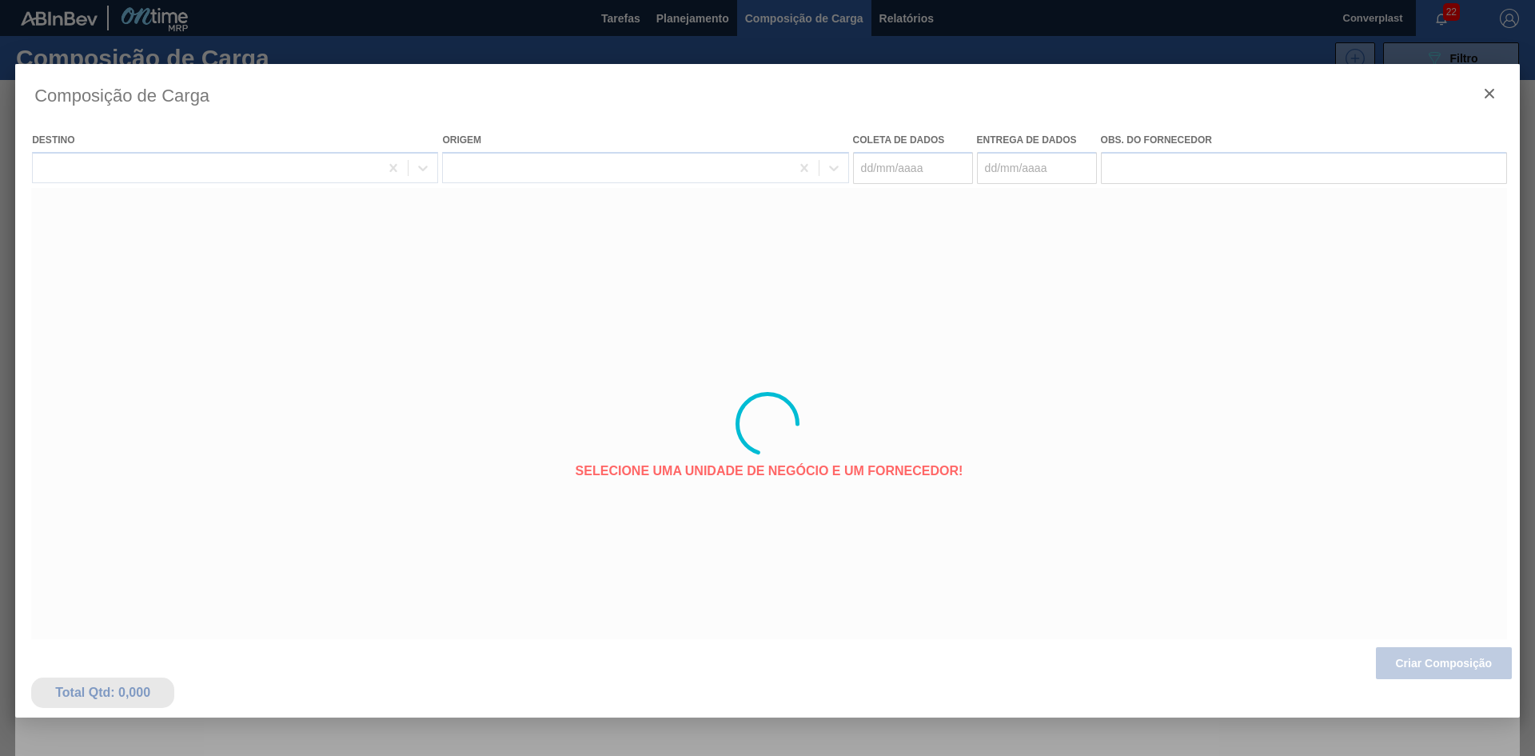
type coleta "[DATE]"
type entrega "[DATE]"
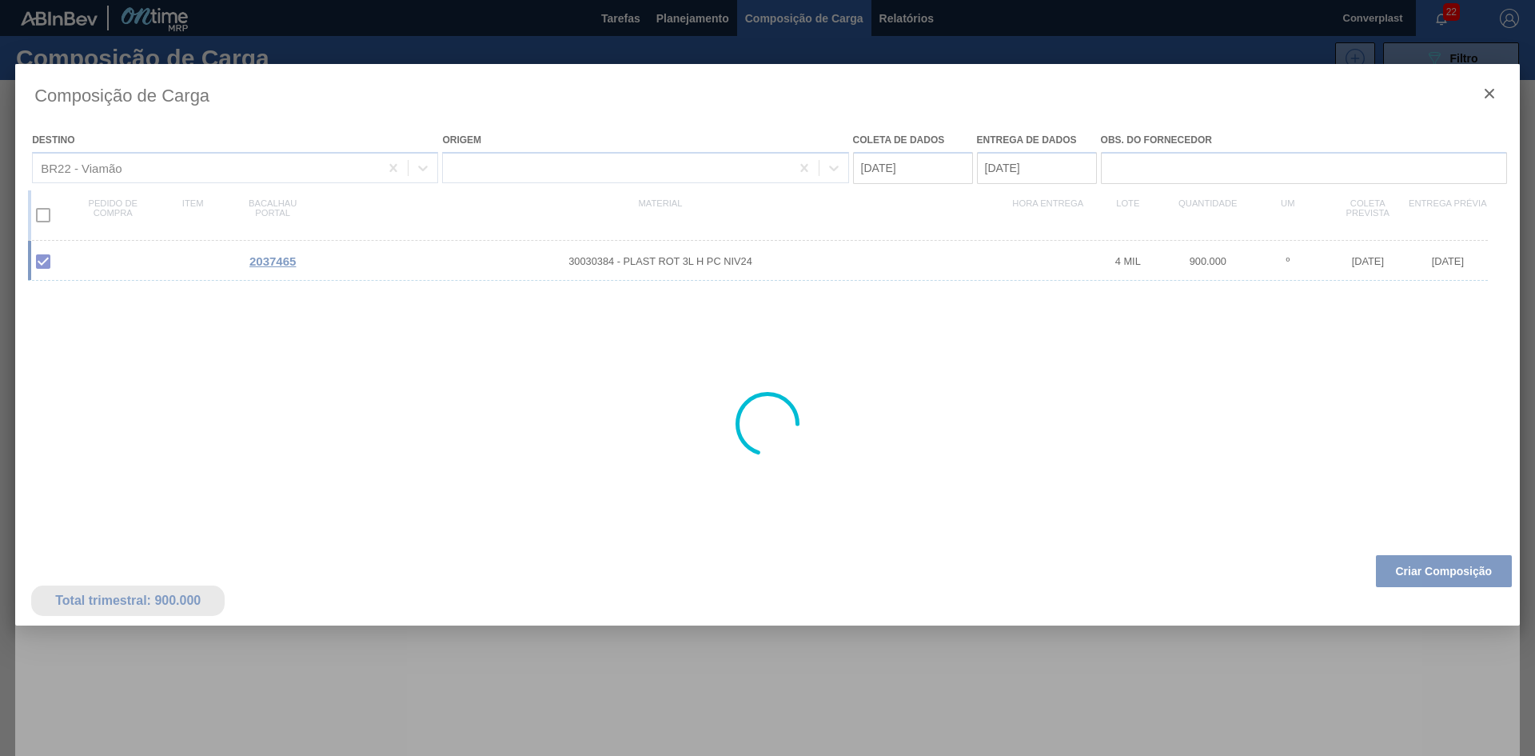
click at [1432, 574] on font "Criar Composição" at bounding box center [1444, 571] width 97 height 13
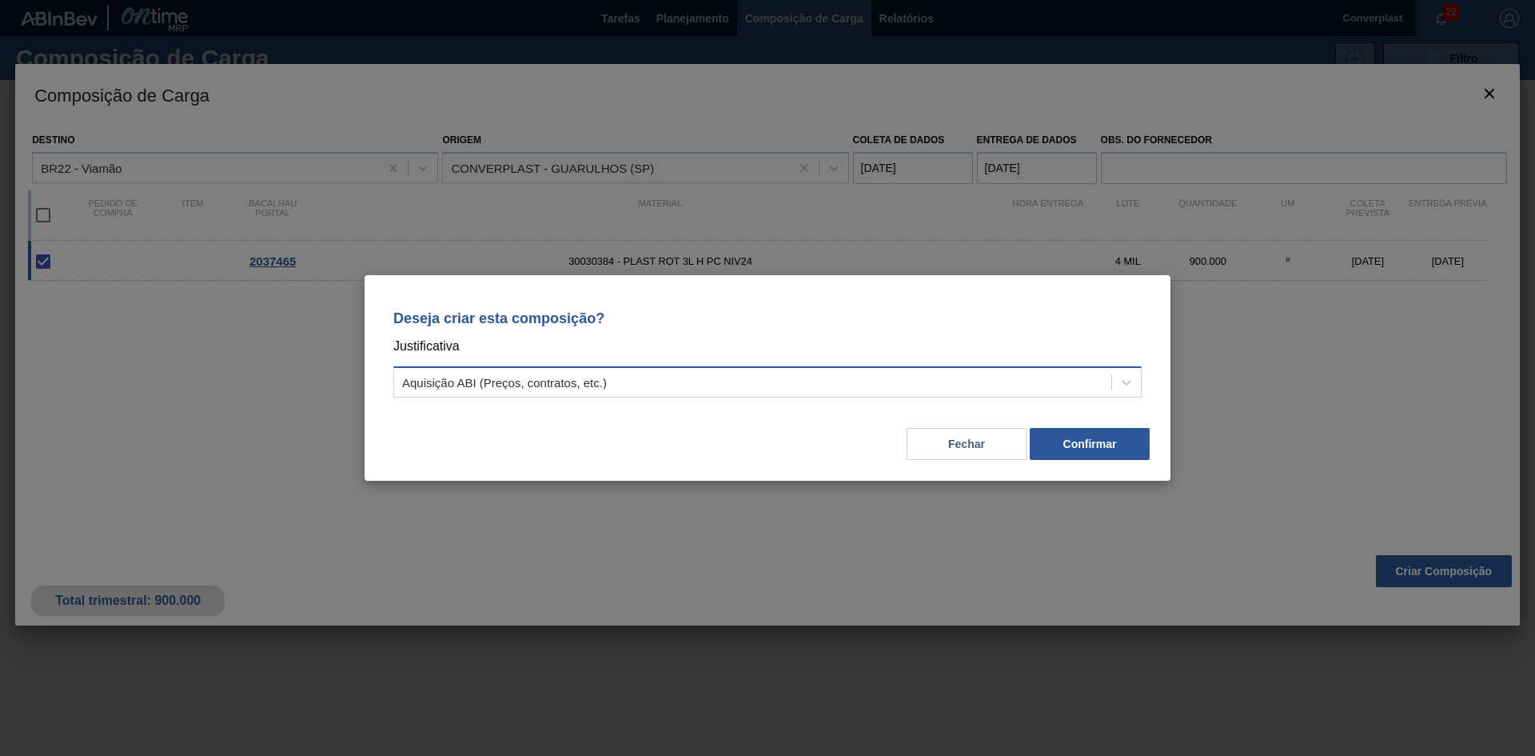
click at [925, 376] on div "Aquisição ABI (Preços, contratos, etc.)" at bounding box center [752, 382] width 717 height 23
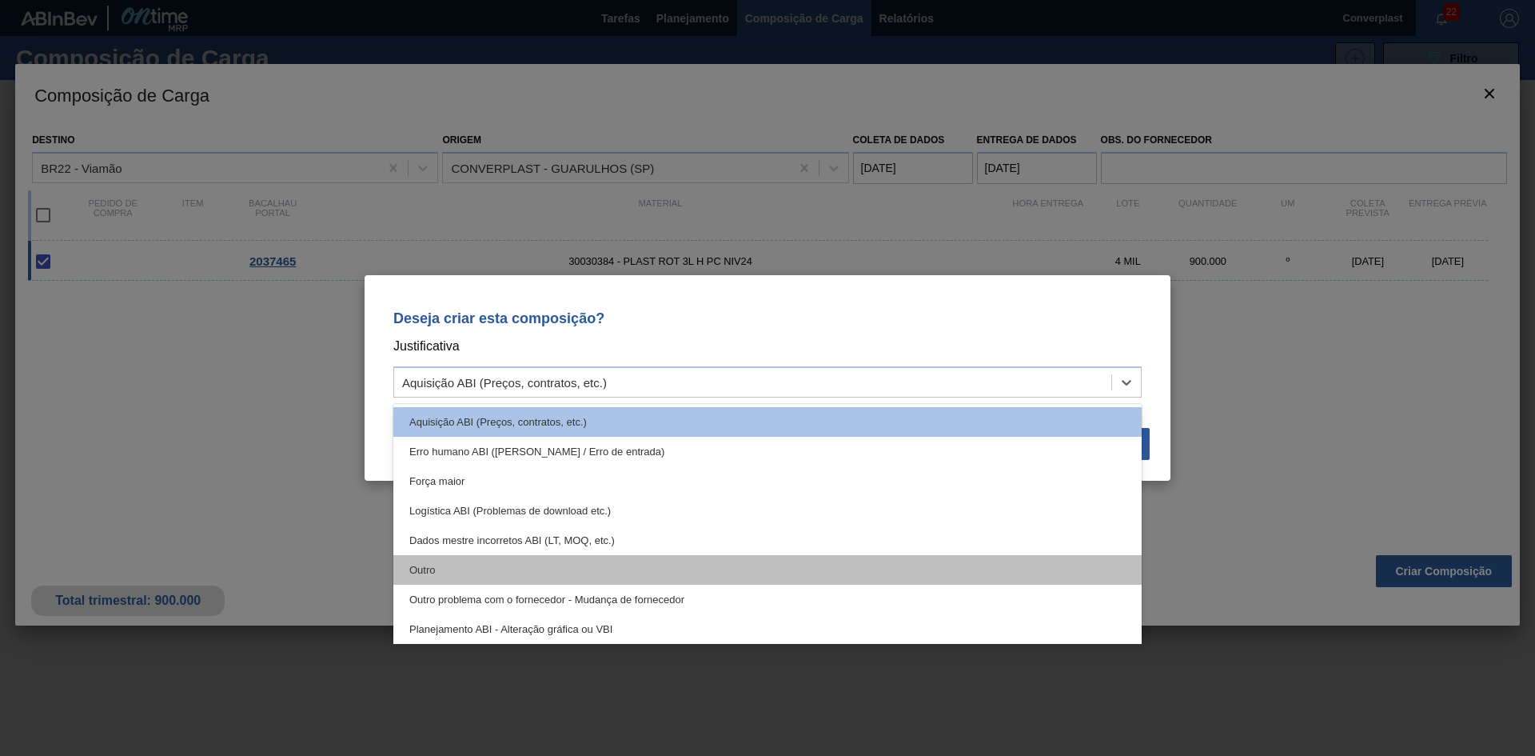
click at [619, 569] on div "Outro" at bounding box center [767, 570] width 749 height 30
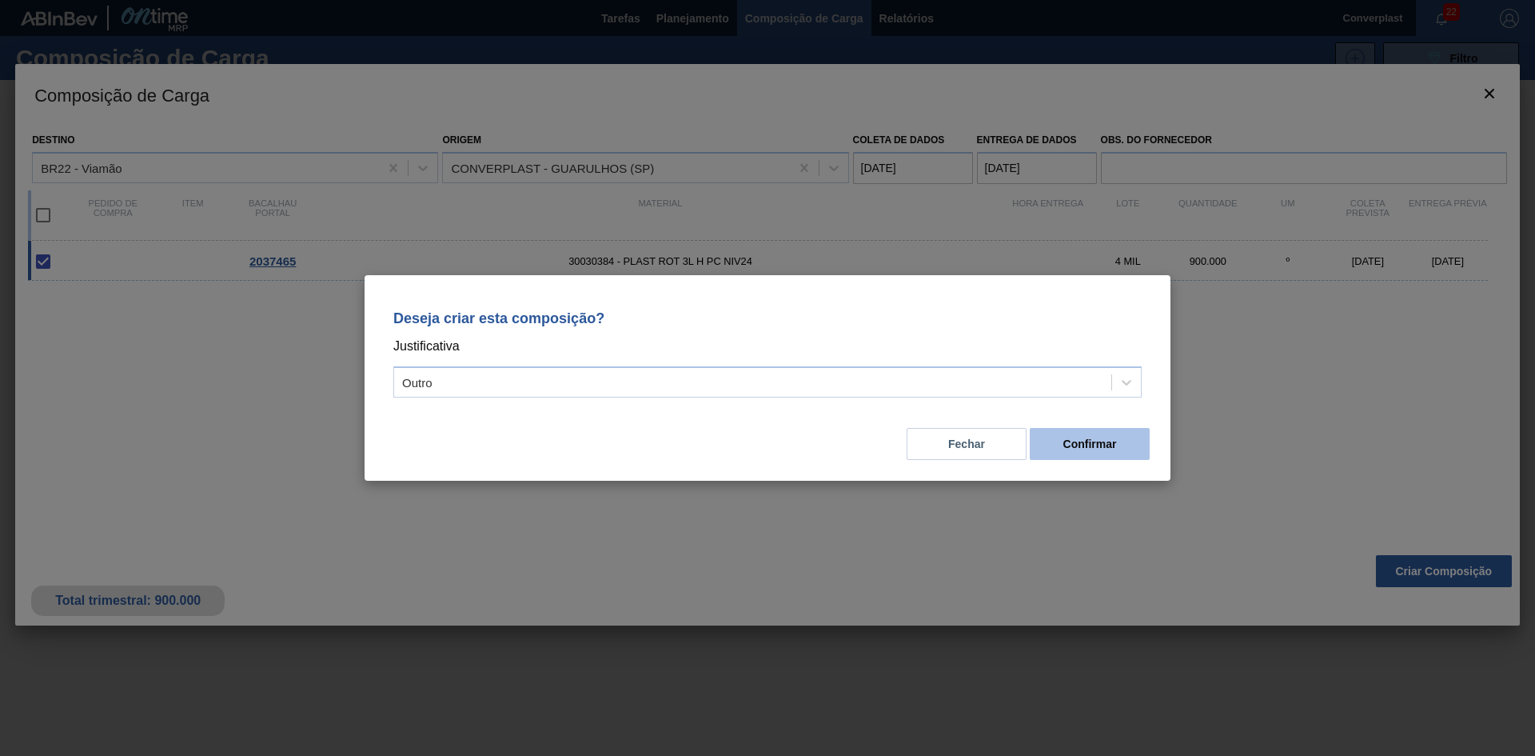
click at [1120, 445] on button "Confirmar" at bounding box center [1090, 444] width 120 height 32
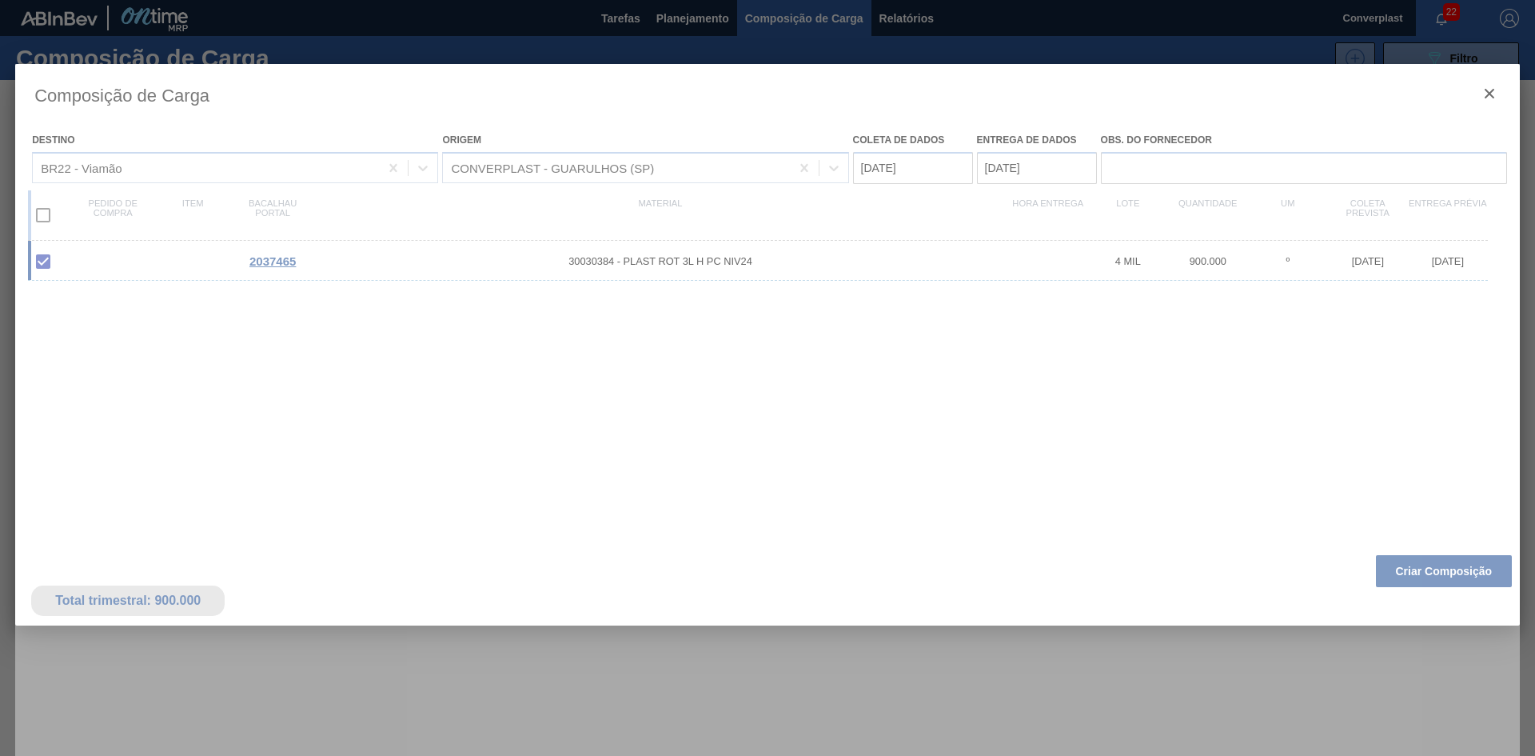
click at [676, 23] on div at bounding box center [767, 378] width 1535 height 756
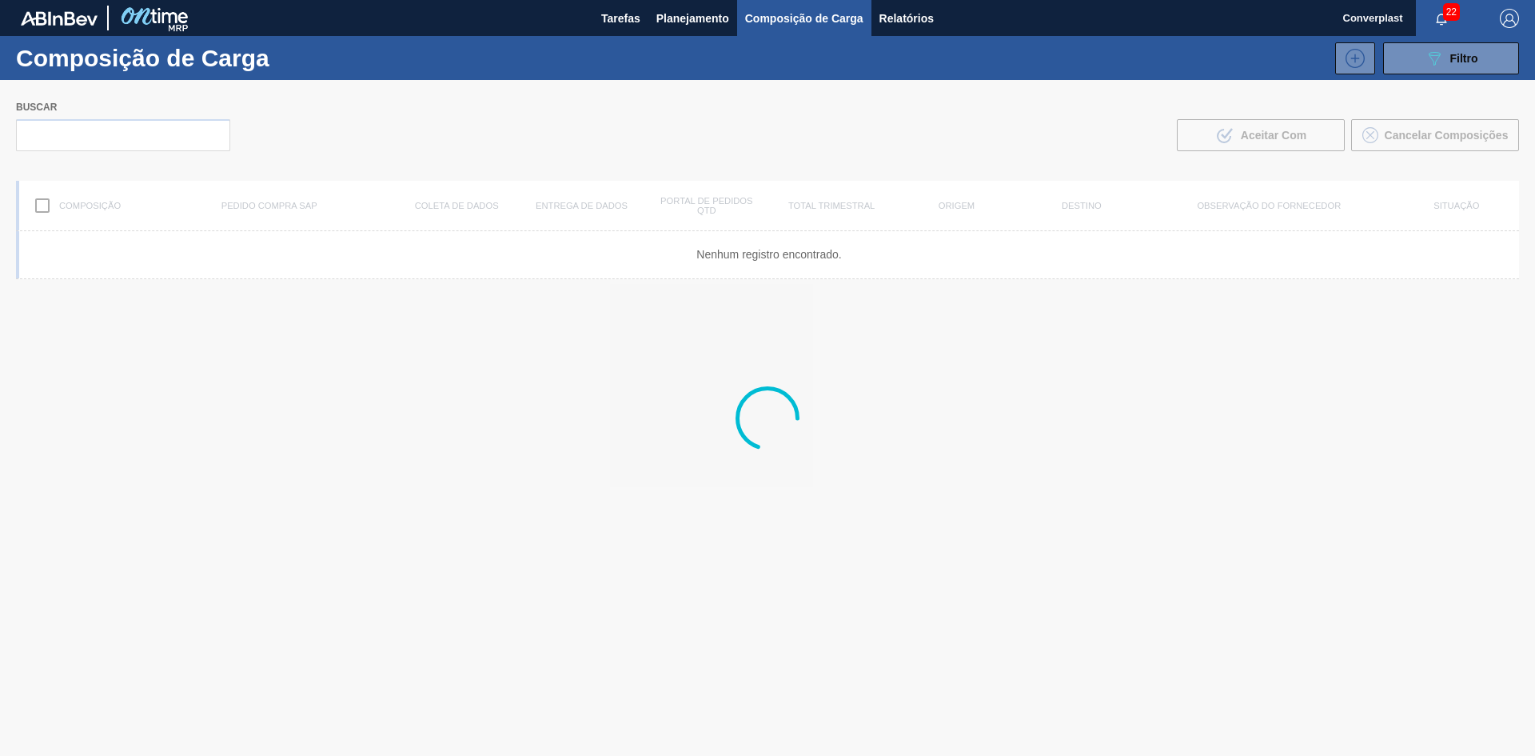
click at [676, 23] on font "Planejamento" at bounding box center [693, 18] width 73 height 13
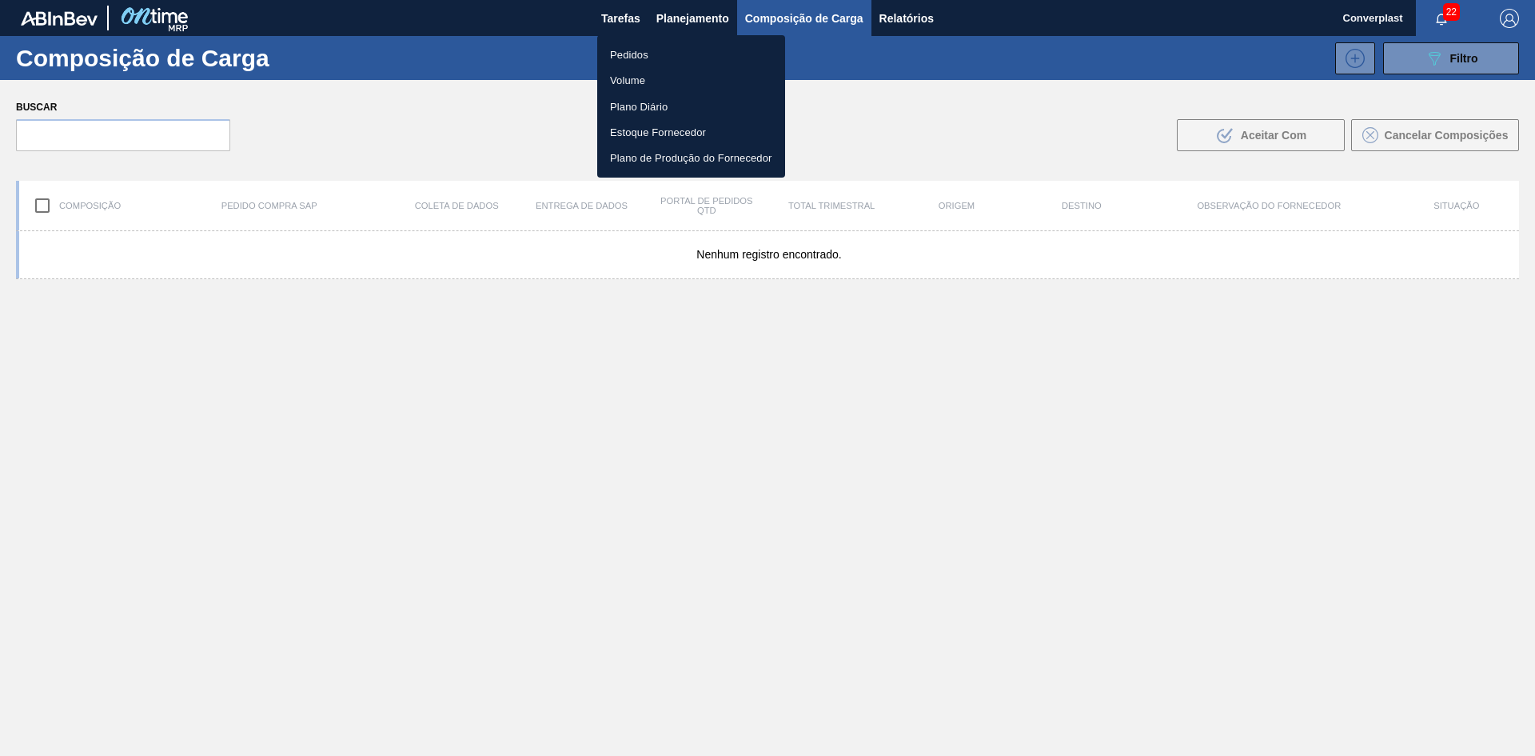
click at [655, 52] on li "Pedidos" at bounding box center [691, 55] width 188 height 26
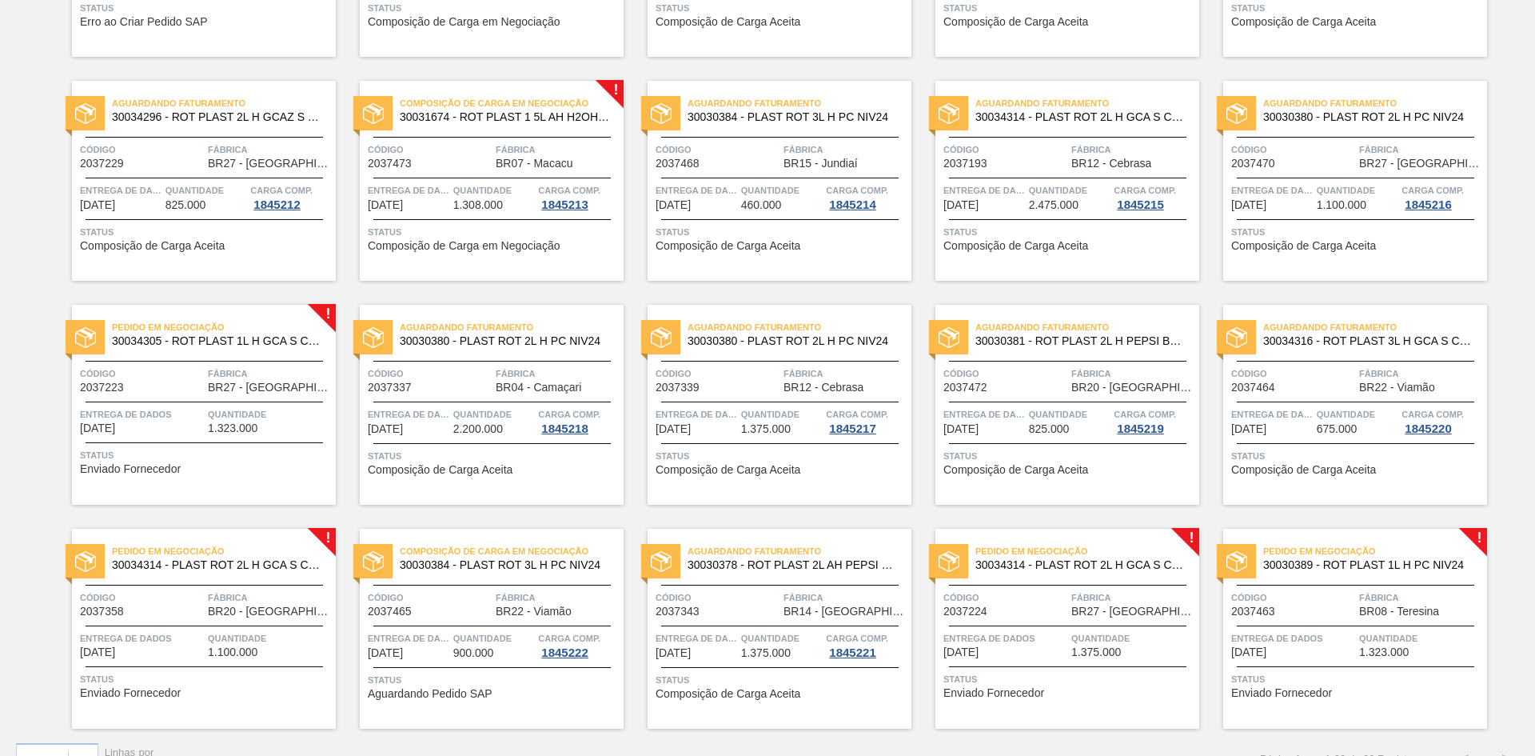
scroll to position [317, 0]
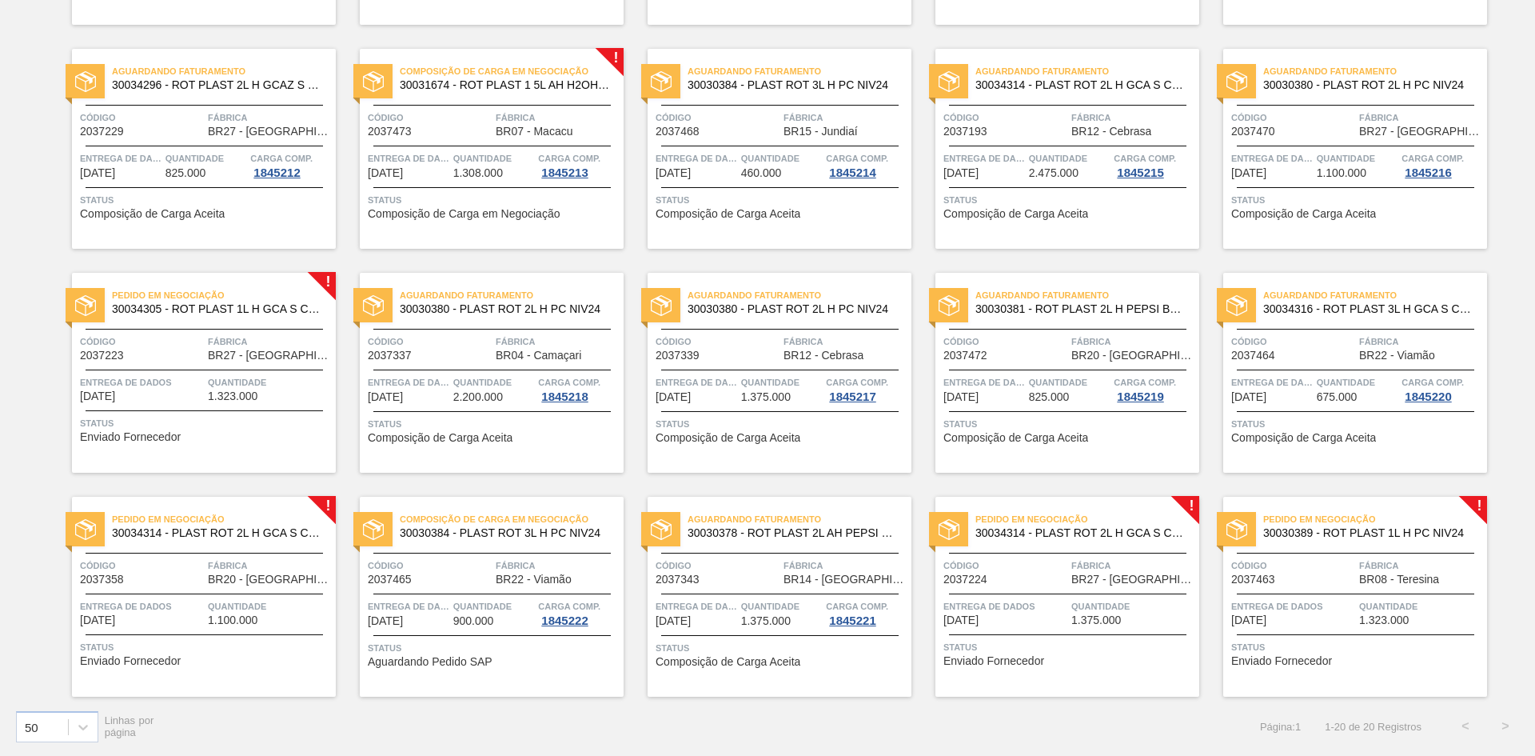
click at [239, 453] on div "Pedido em Negociação 30034305 - ROT PLAST 1L H GCA S CL NIV25 Código 2037223 Fá…" at bounding box center [204, 373] width 264 height 200
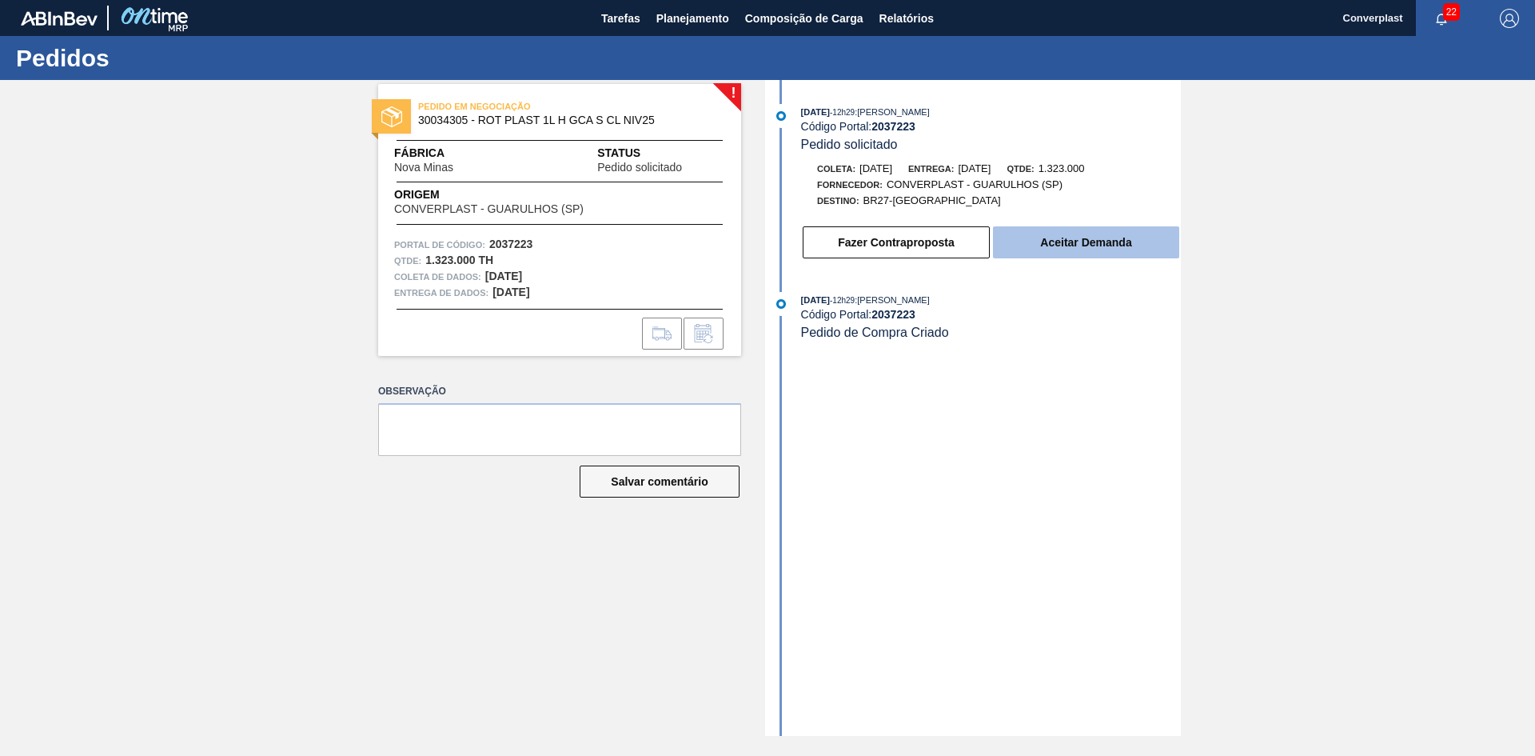
click at [1035, 254] on button "Aceitar Demanda" at bounding box center [1086, 242] width 186 height 32
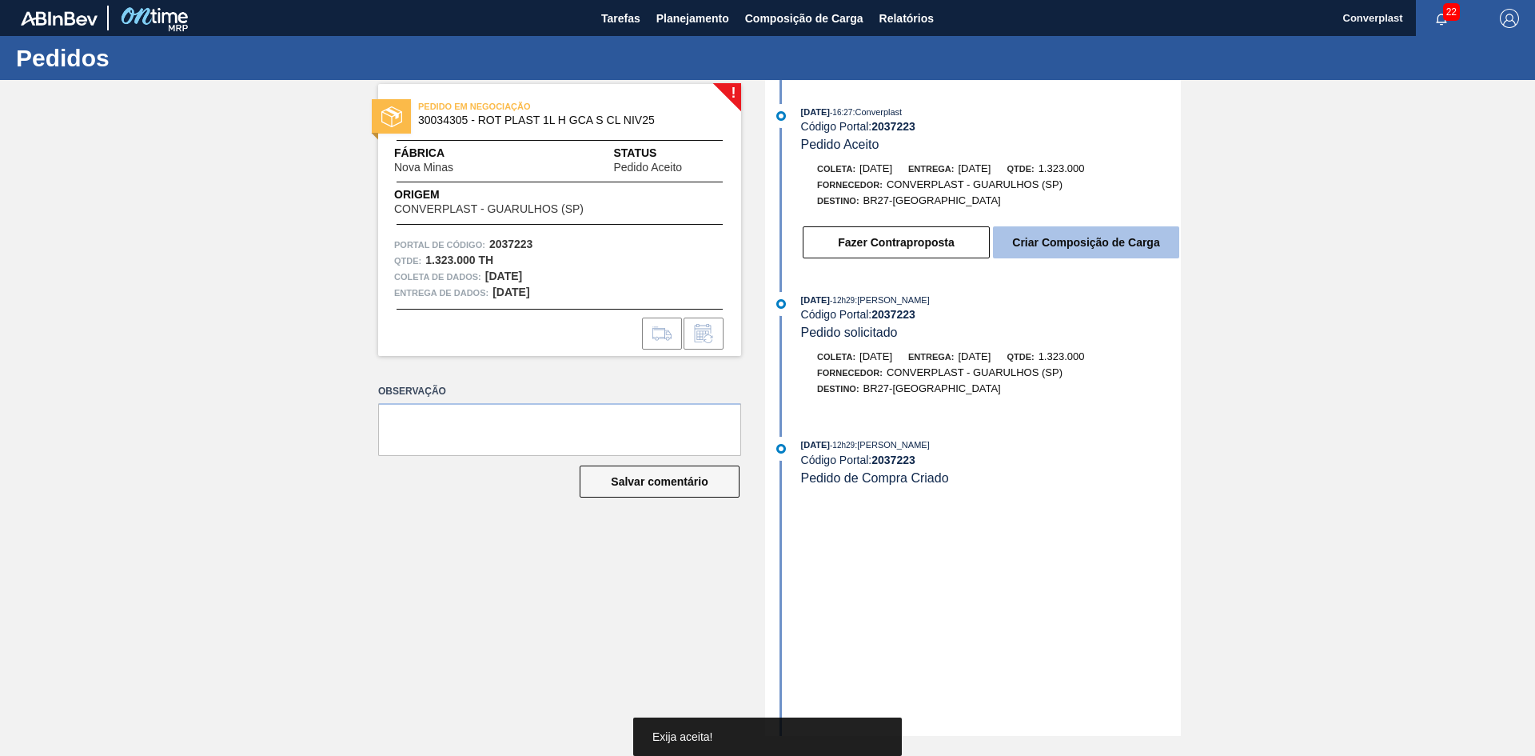
click at [1056, 238] on font "Criar Composição de Carga" at bounding box center [1085, 242] width 147 height 13
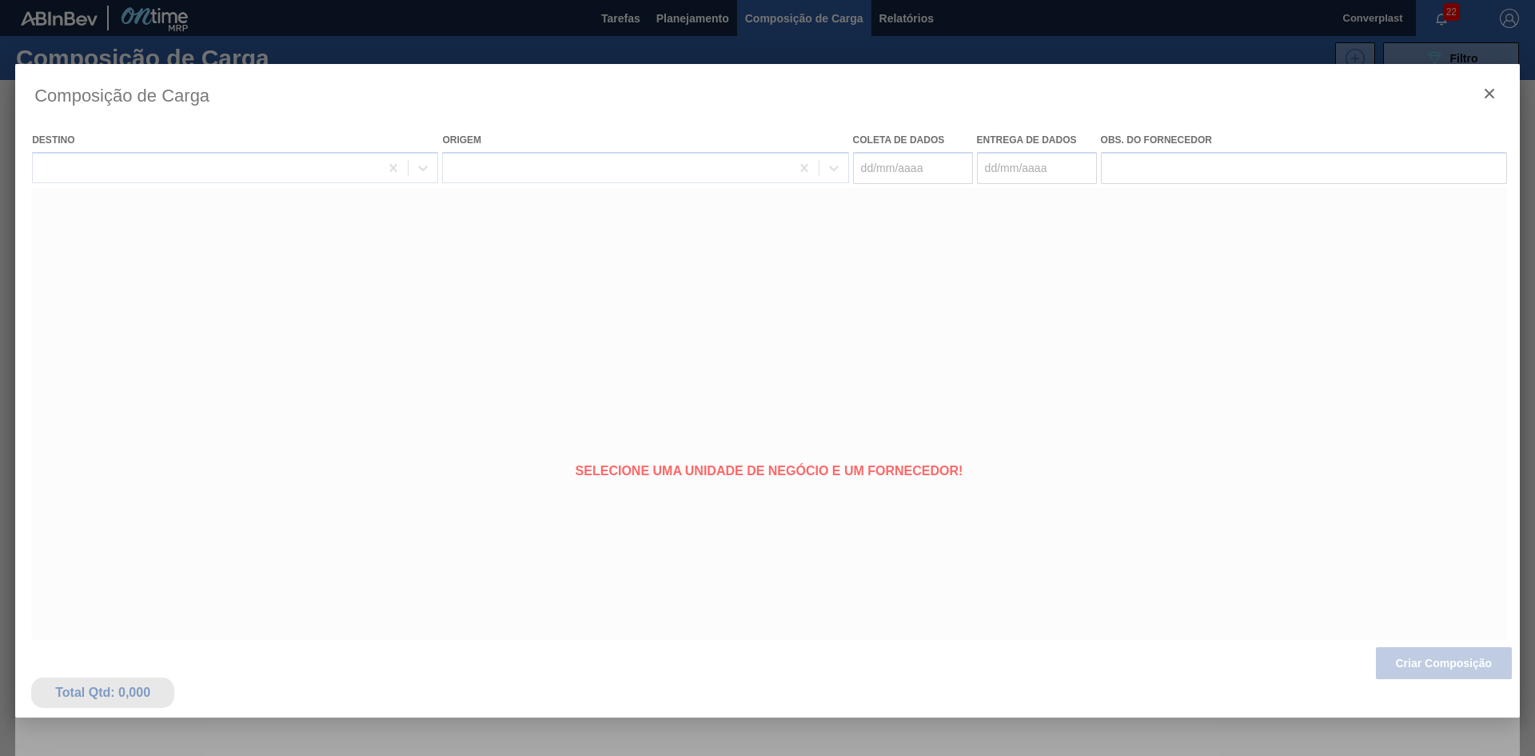
type coleta "[DATE]"
type entrega "[DATE]"
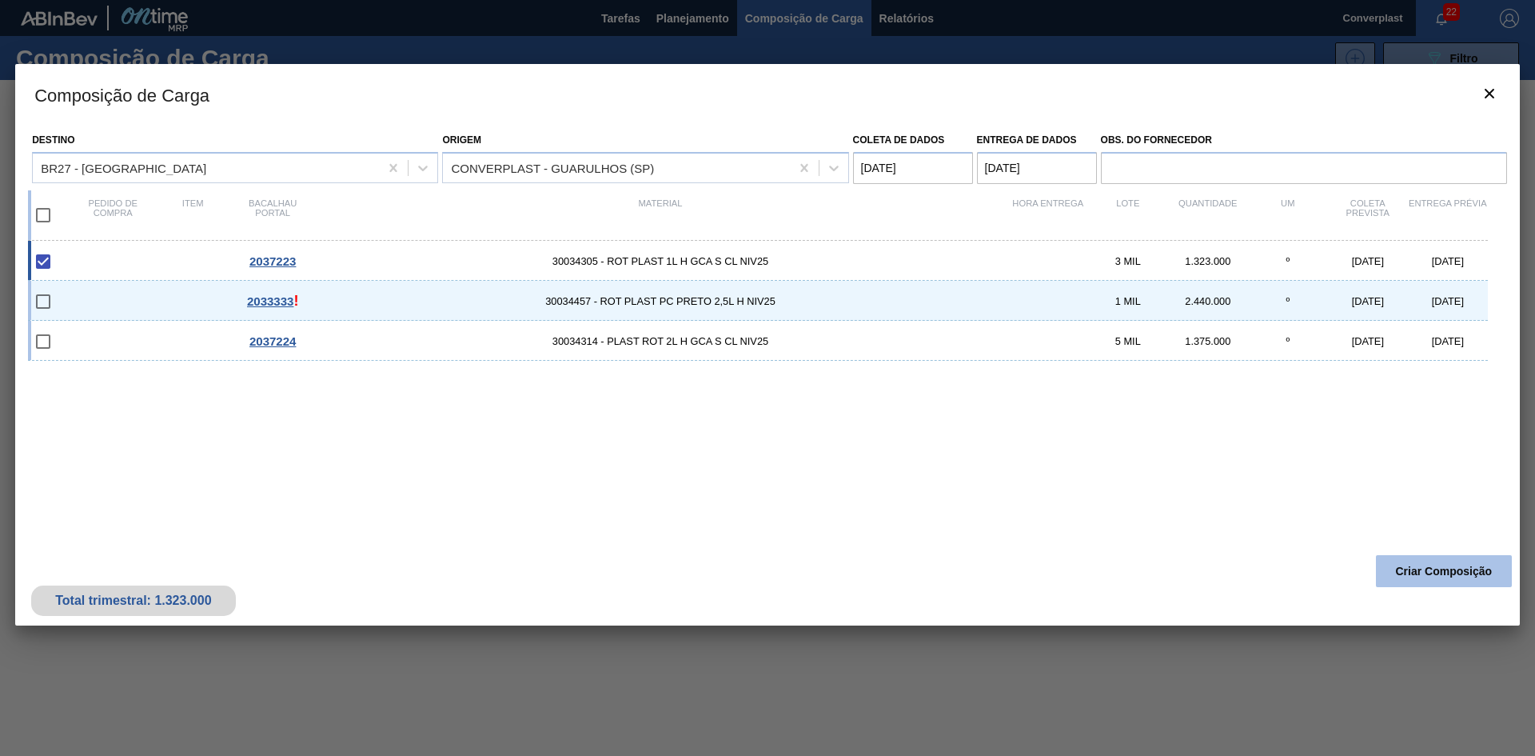
click at [1404, 569] on font "Criar Composição" at bounding box center [1444, 571] width 97 height 13
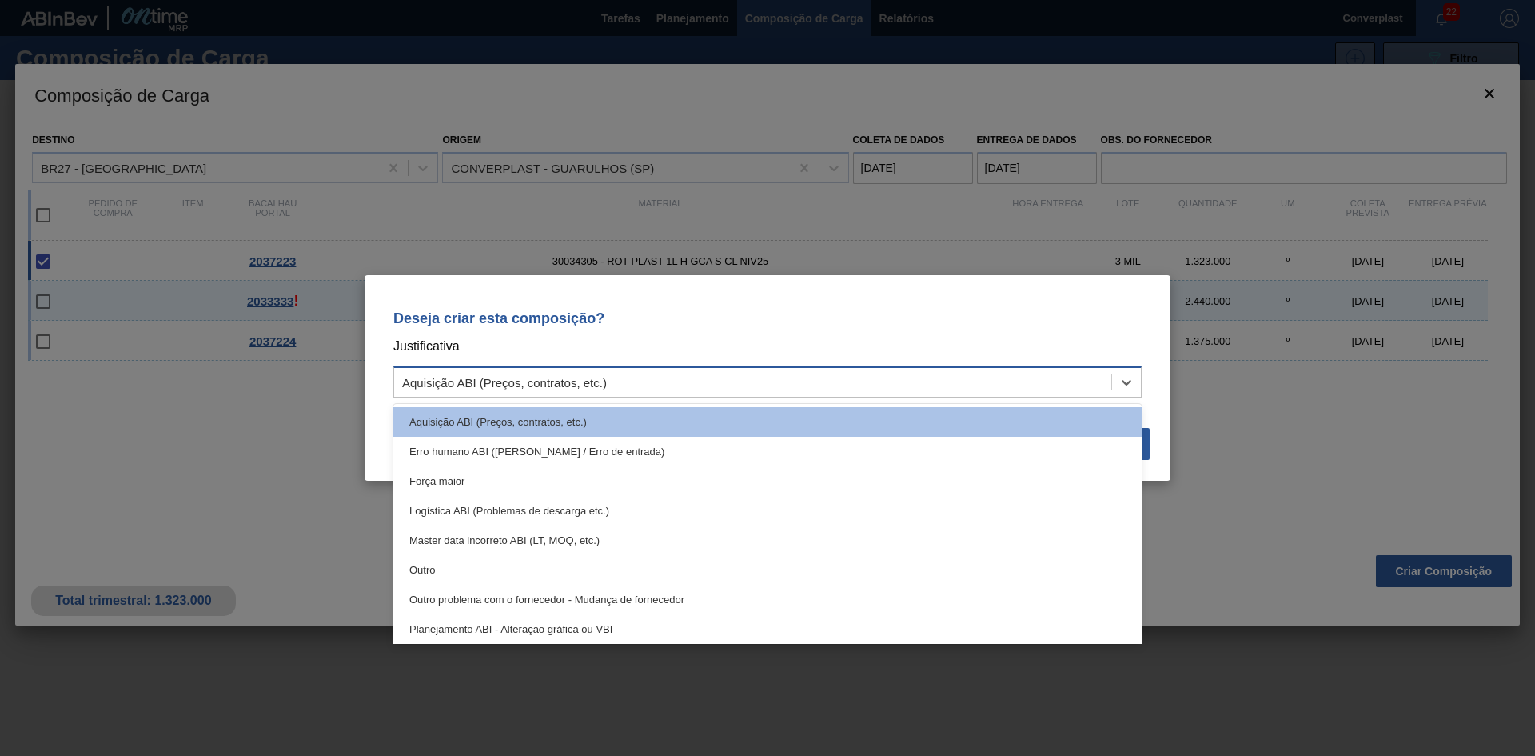
click at [745, 377] on div "Aquisição ABI (Preços, contratos, etc.)" at bounding box center [752, 382] width 717 height 23
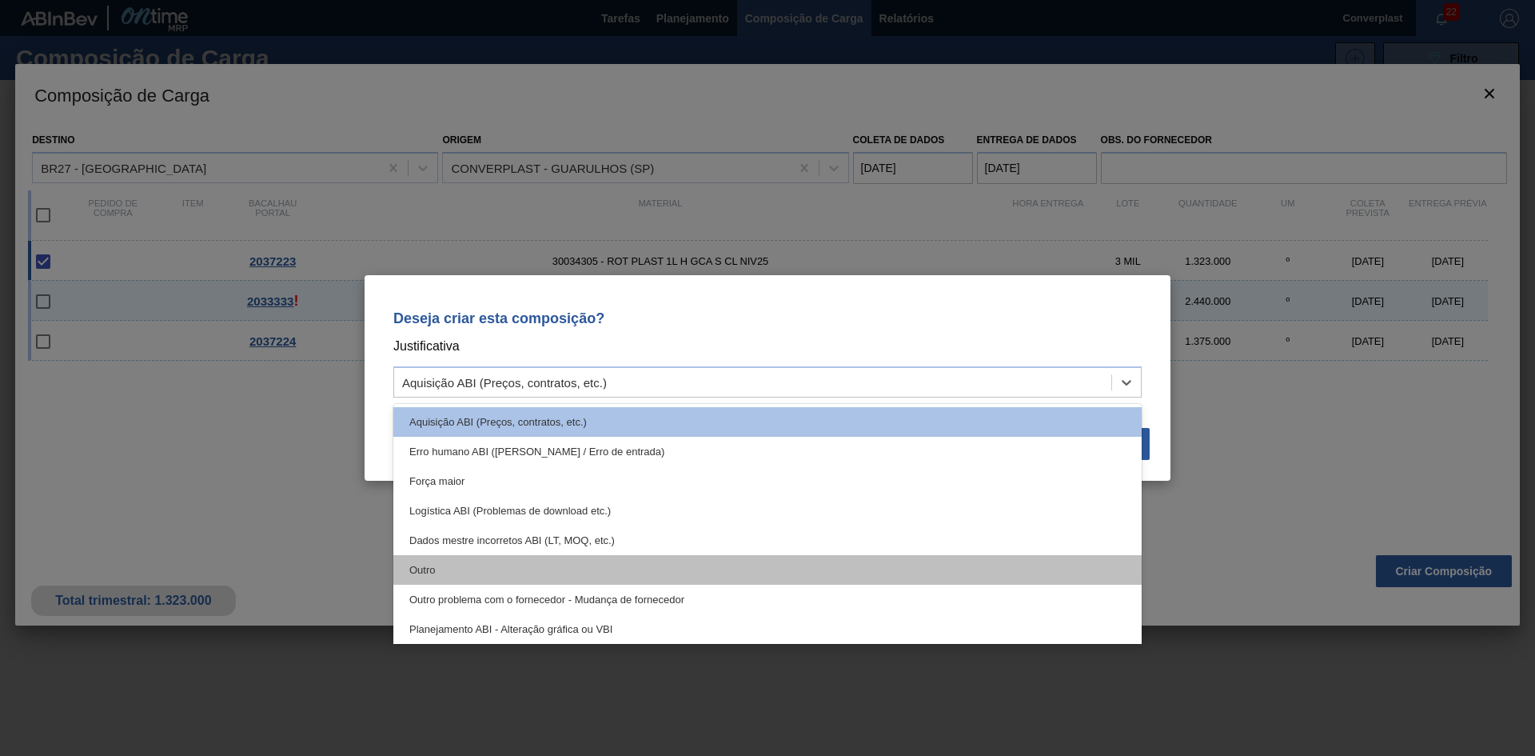
click at [633, 563] on div "Outro" at bounding box center [767, 570] width 749 height 30
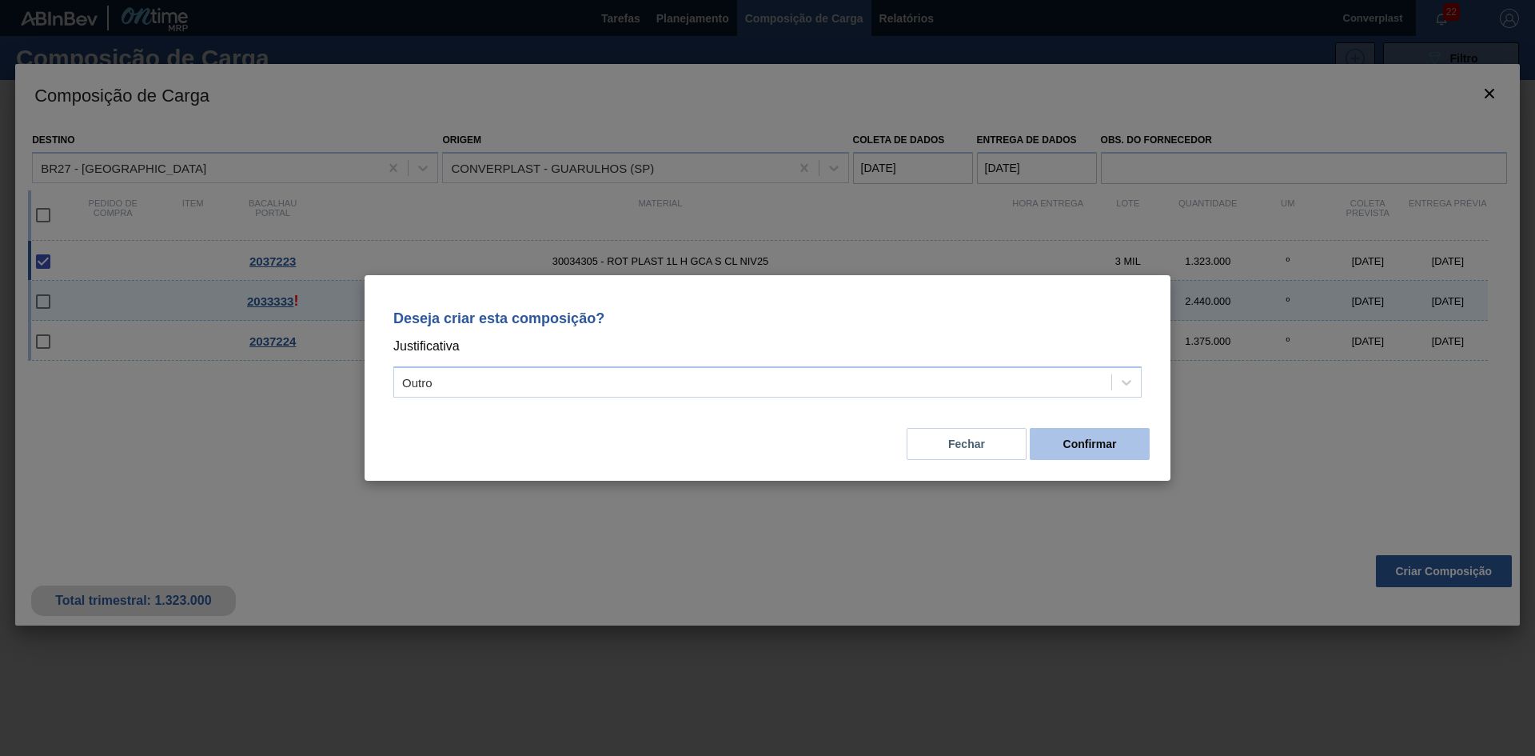
click at [1092, 432] on button "Confirmar" at bounding box center [1090, 444] width 120 height 32
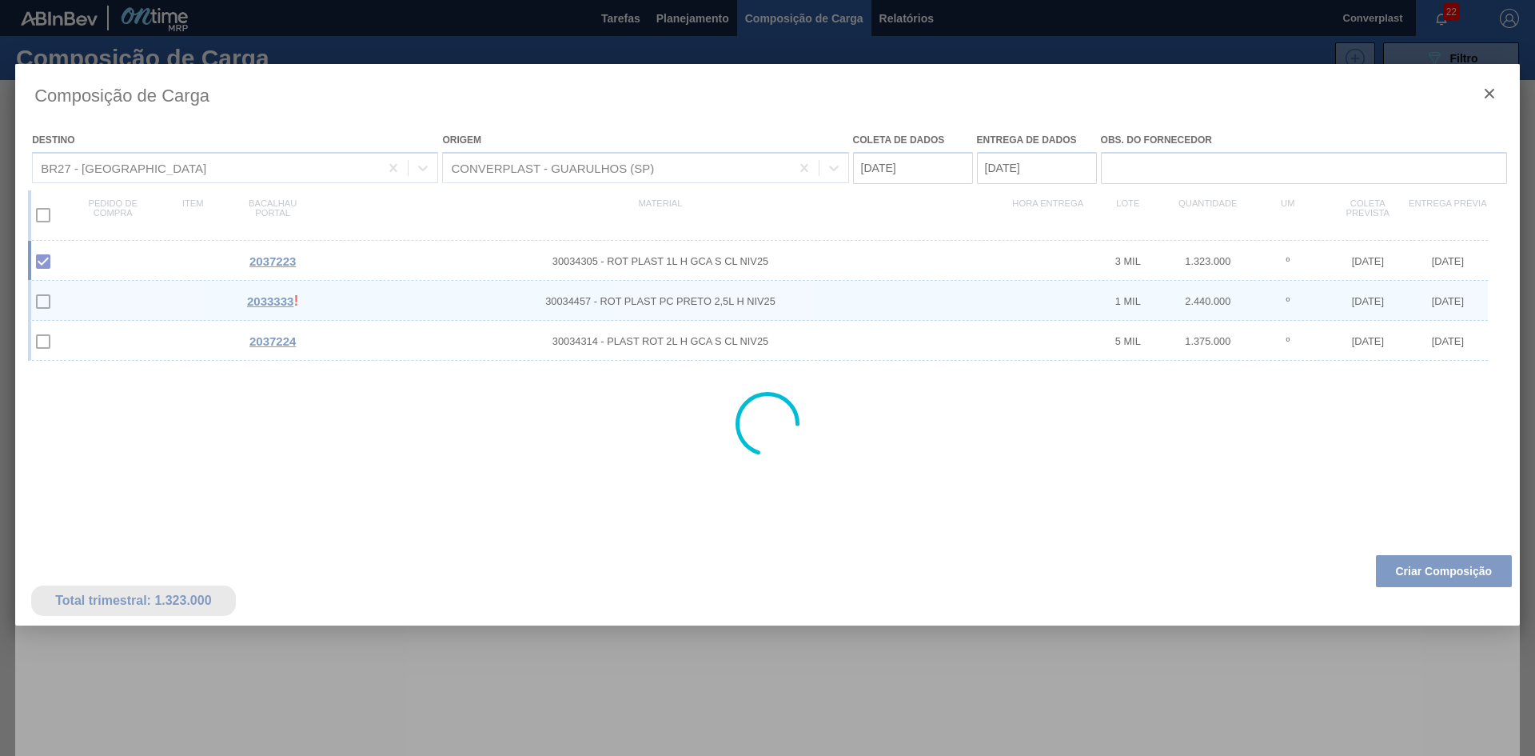
click at [693, 19] on div at bounding box center [767, 378] width 1535 height 756
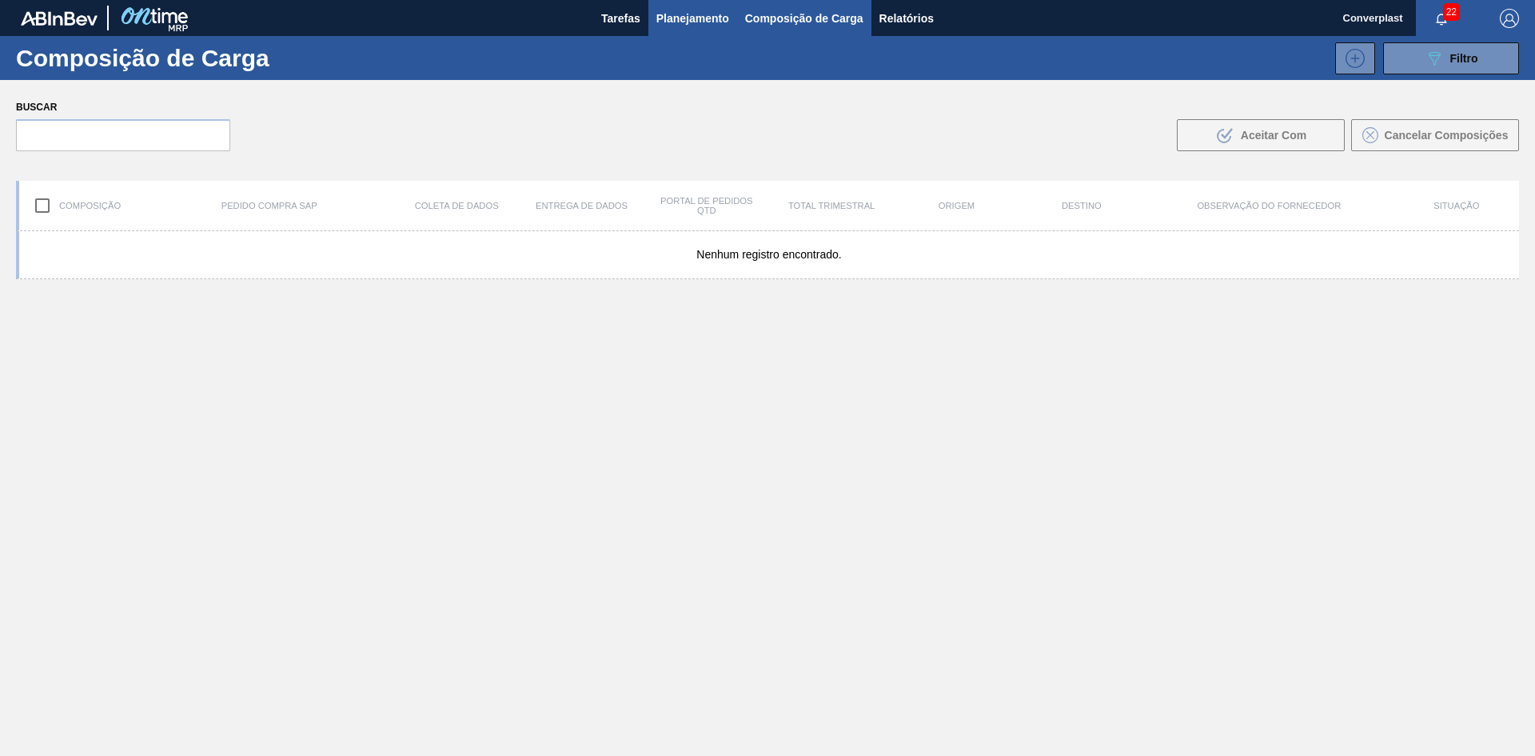
click at [687, 7] on button "Planejamento" at bounding box center [693, 18] width 89 height 36
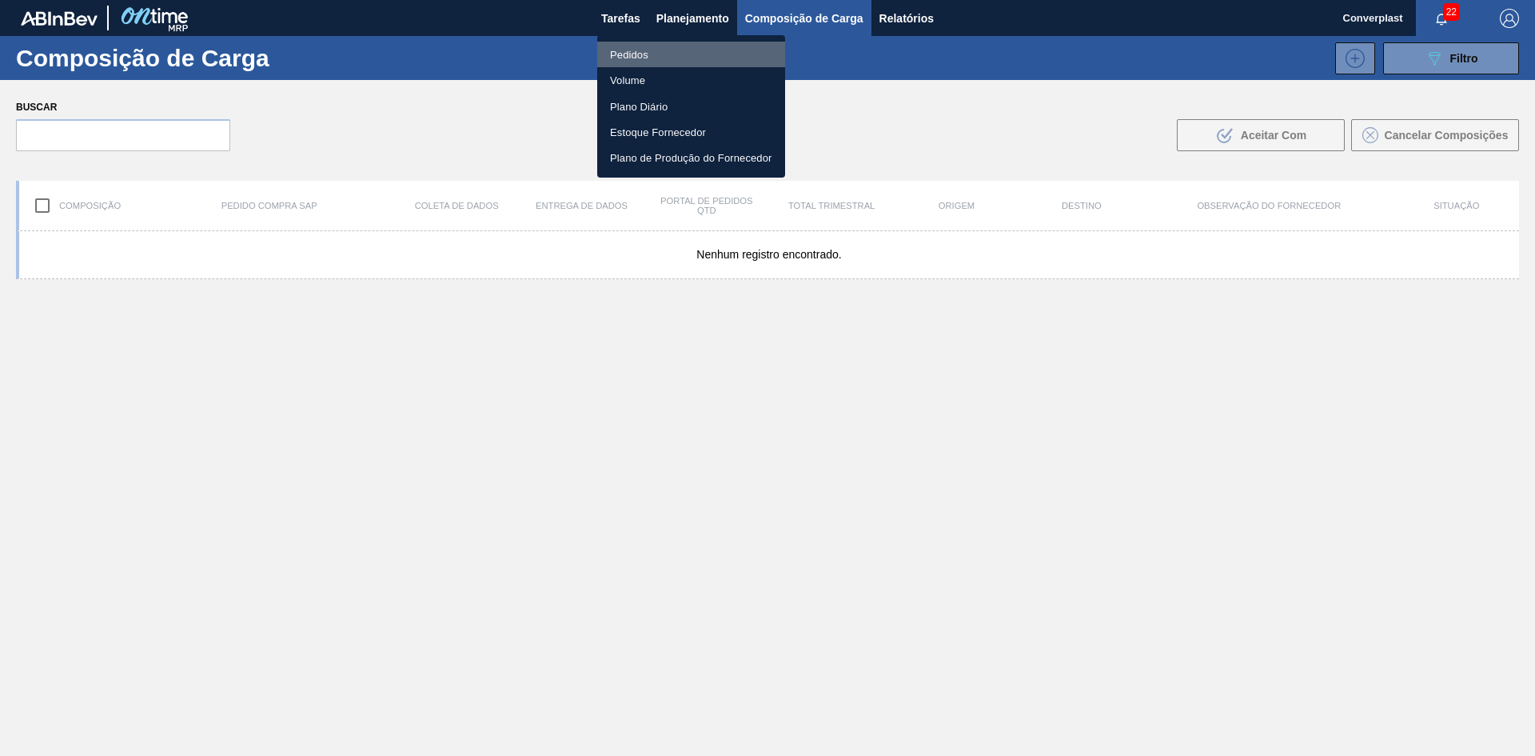
click at [660, 56] on li "Pedidos" at bounding box center [691, 55] width 188 height 26
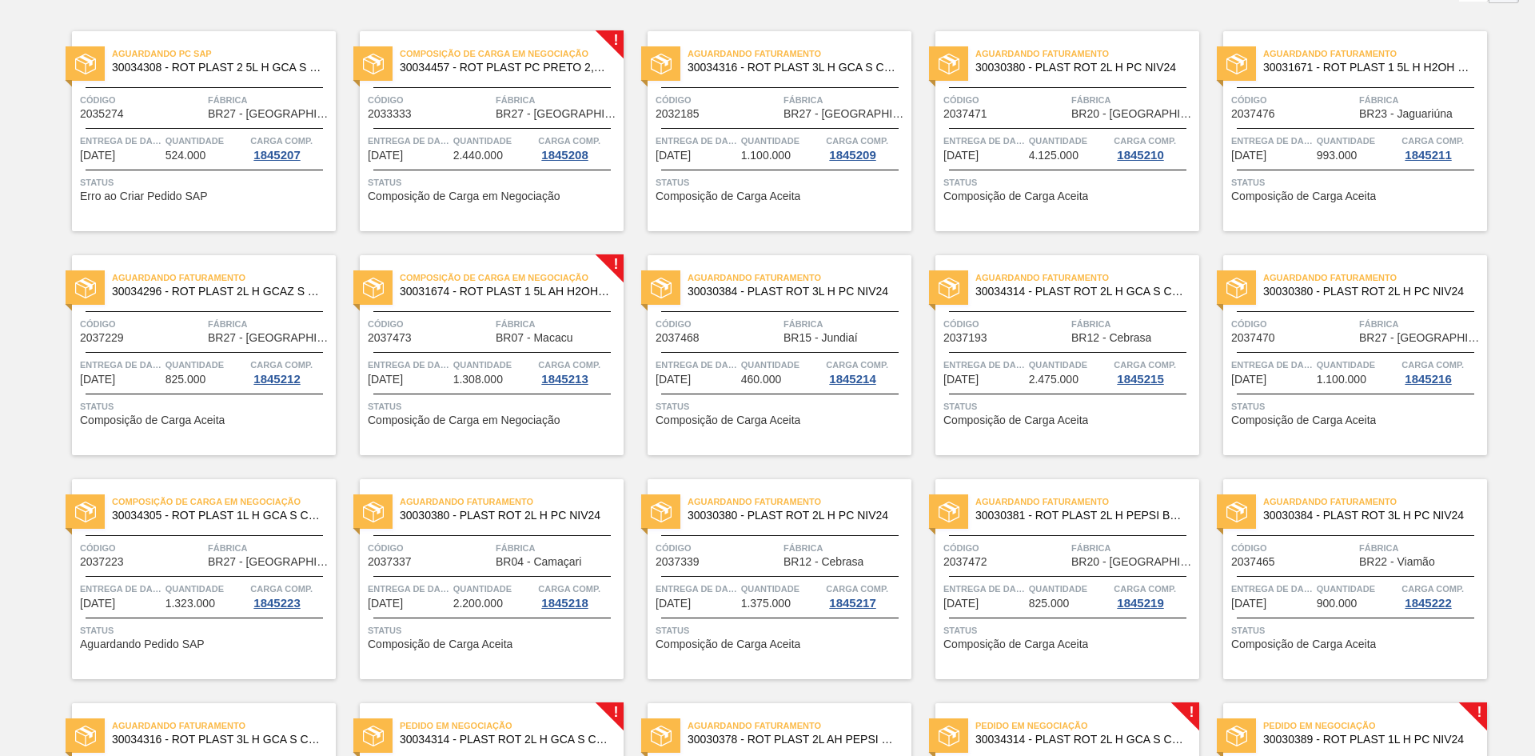
scroll to position [317, 0]
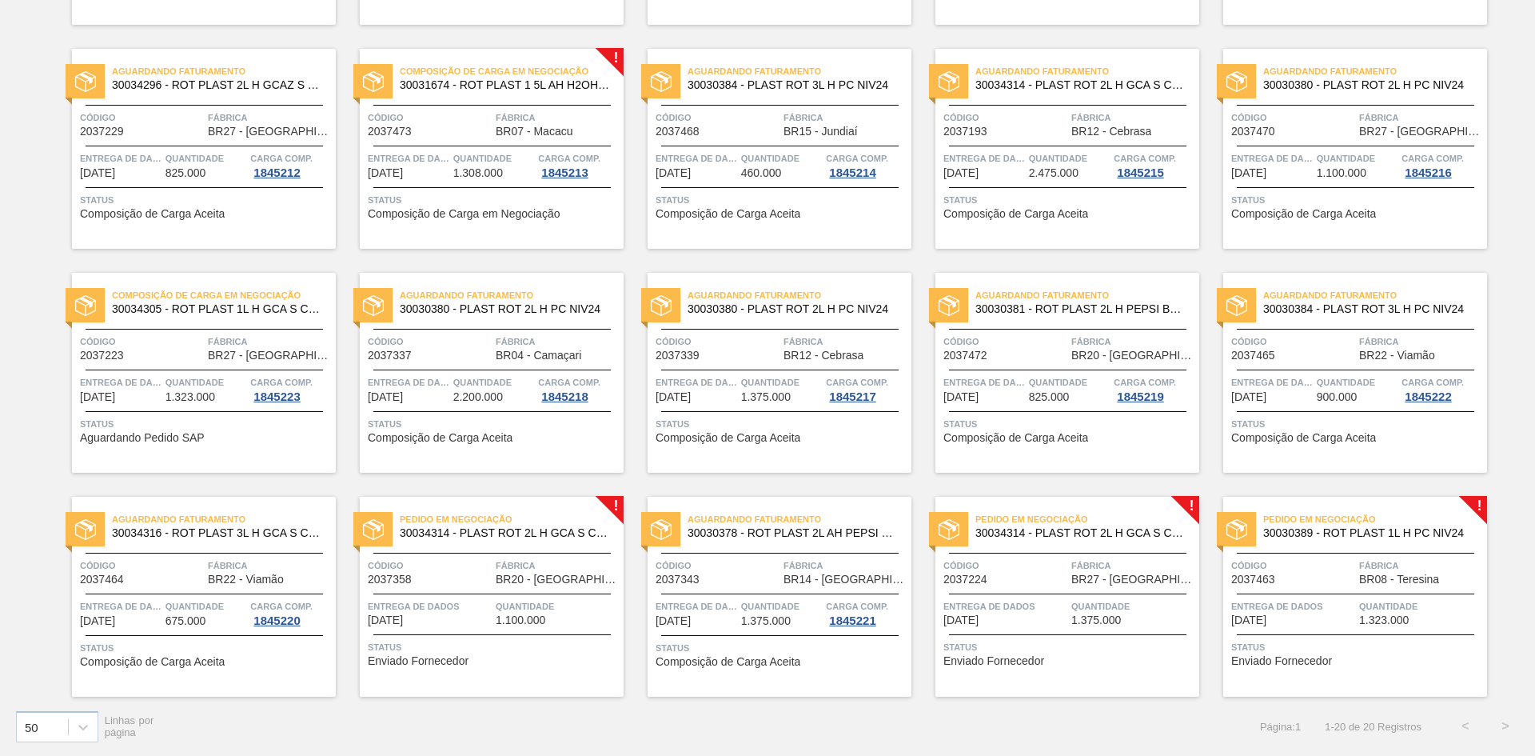
click at [450, 641] on span "Status" at bounding box center [494, 647] width 252 height 16
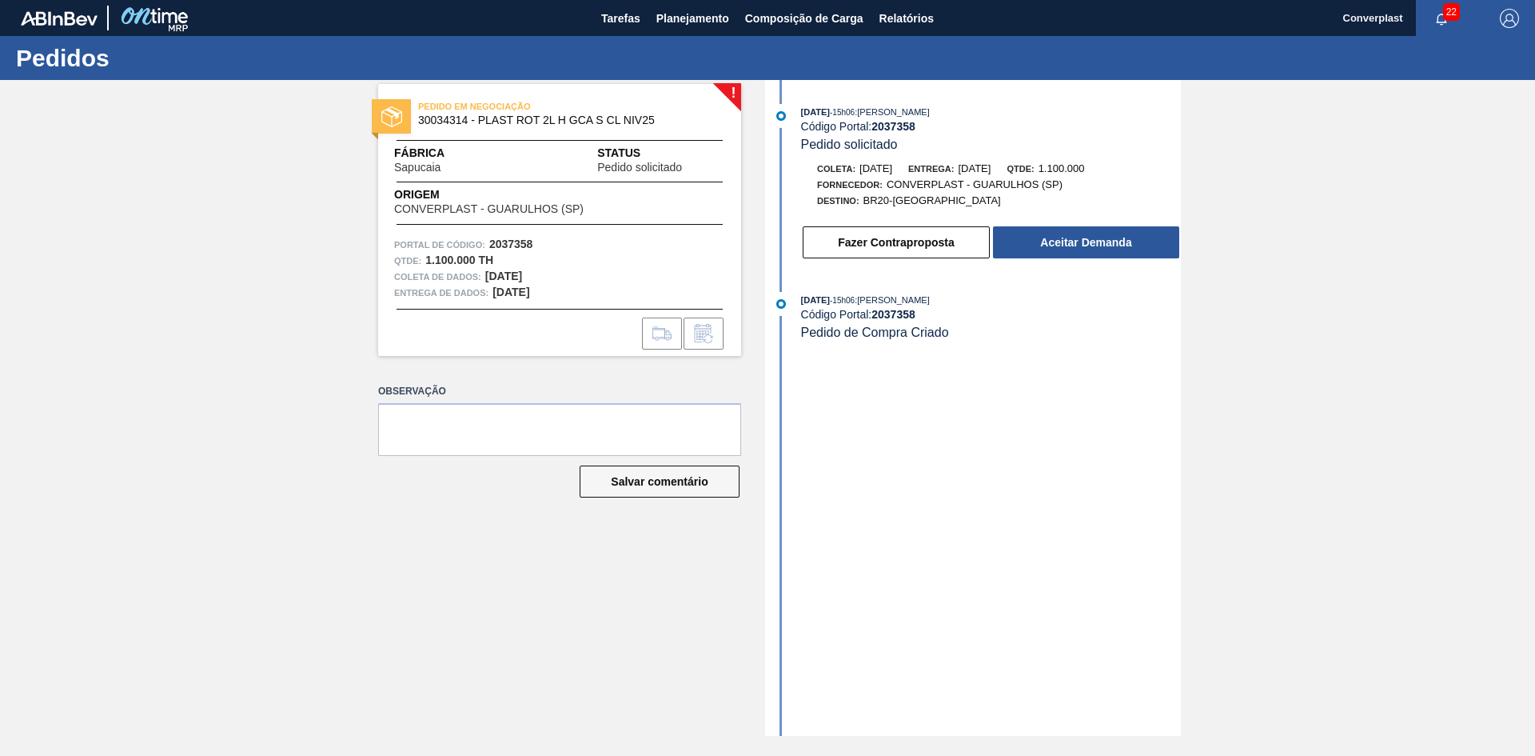
click at [1077, 261] on div "[DATE] 15h06 : [PERSON_NAME] Código Portal: 2037358 Pedido solicitado Coleta: […" at bounding box center [975, 186] width 412 height 164
click at [1069, 245] on font "Aceitar Demanda" at bounding box center [1085, 242] width 91 height 13
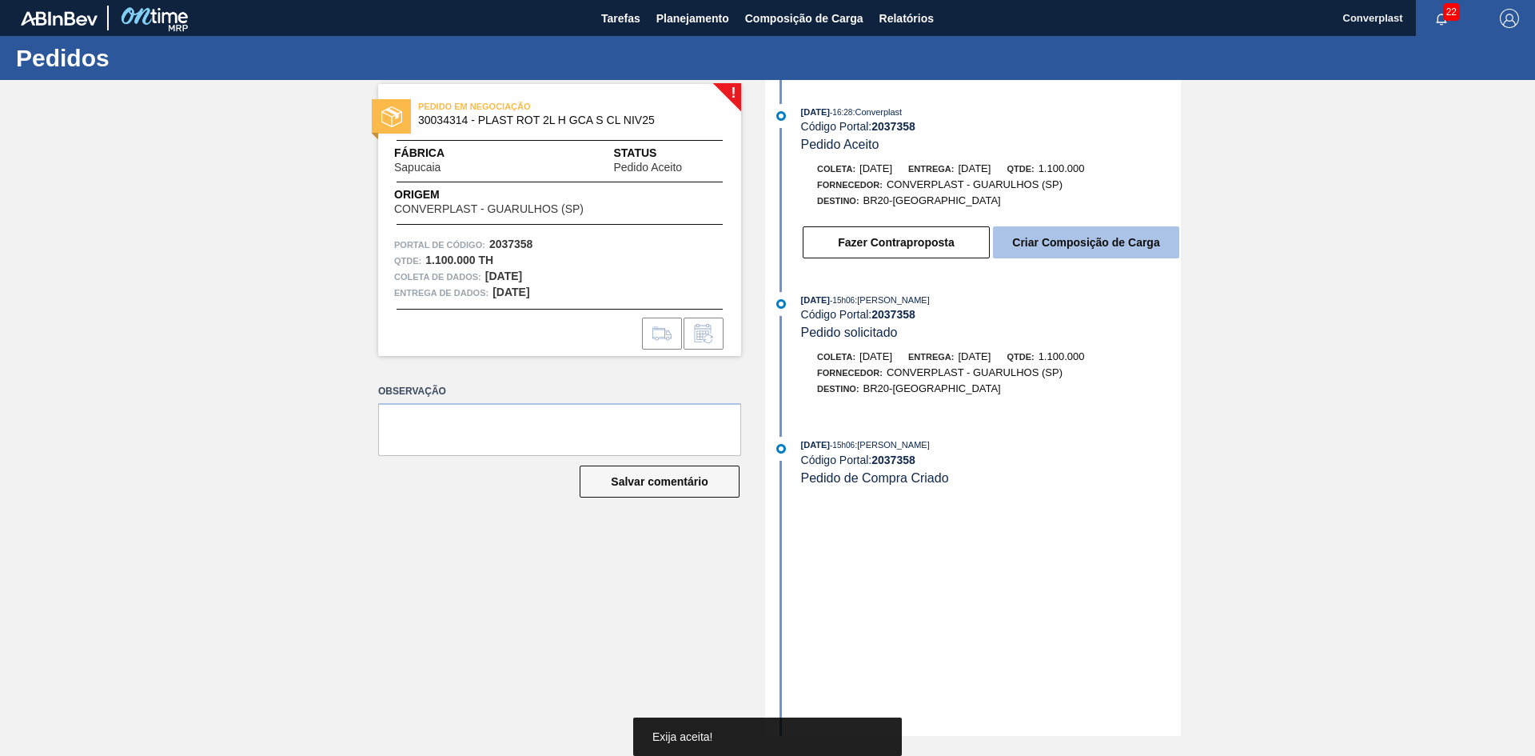
click at [1044, 238] on font "Criar Composição de Carga" at bounding box center [1085, 242] width 147 height 13
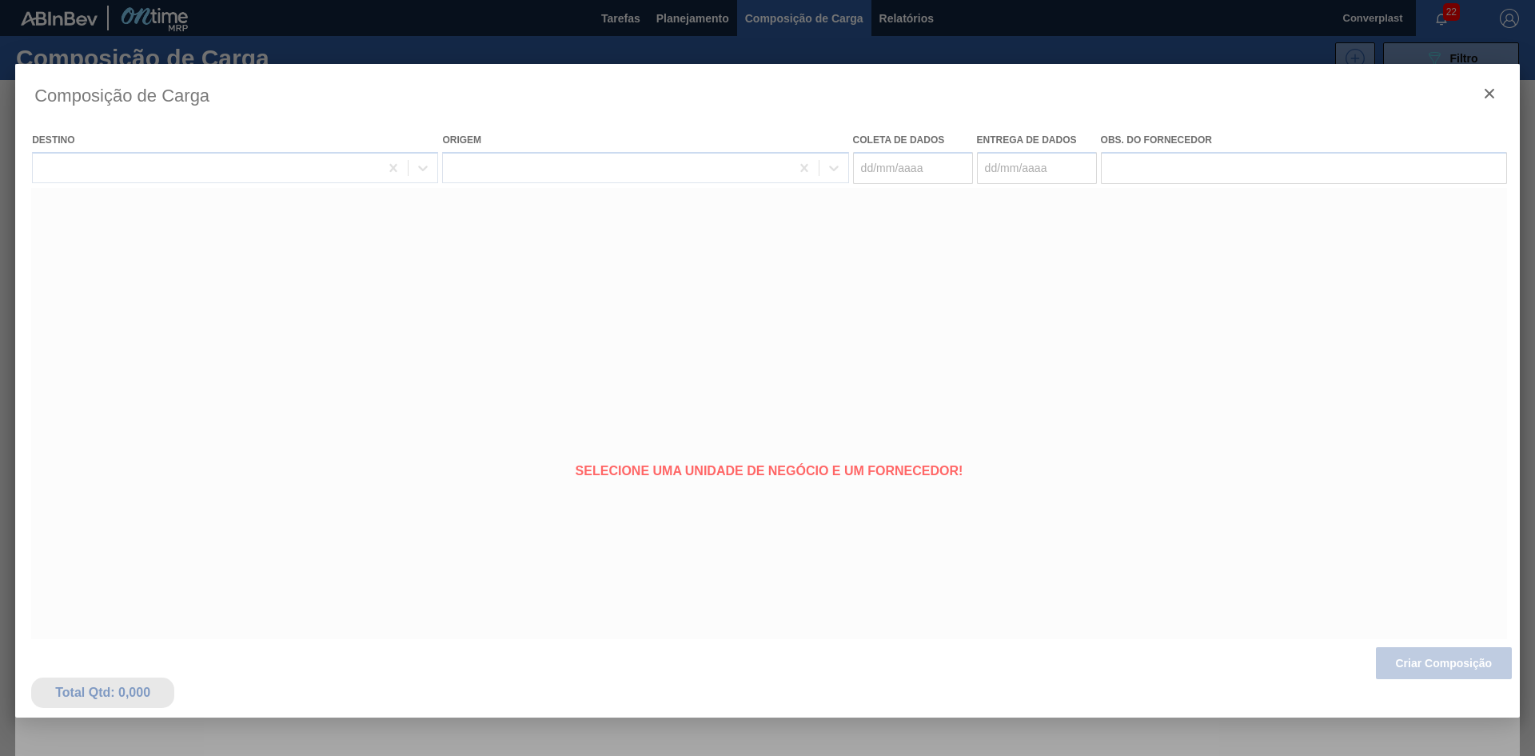
type coleta "[DATE]"
type entrega "[DATE]"
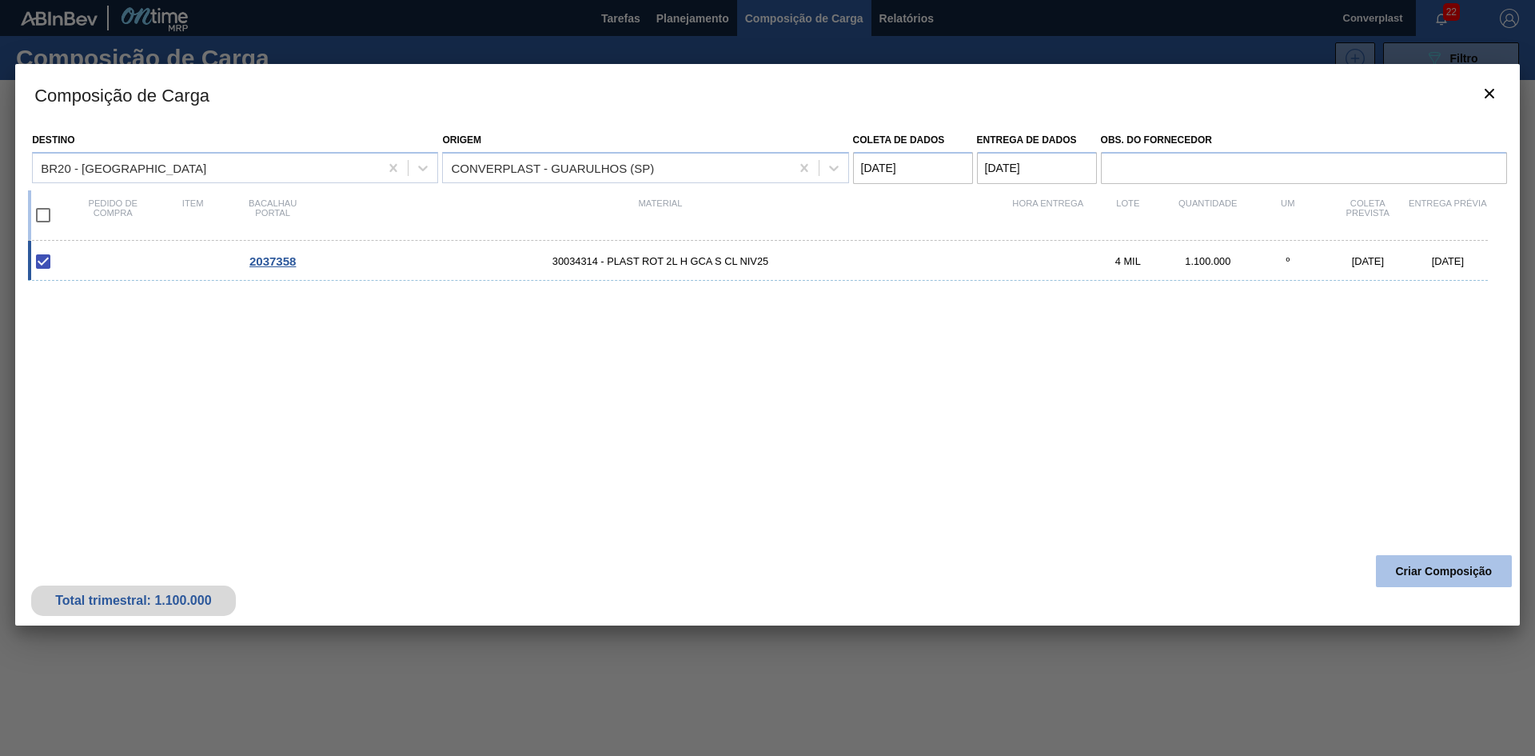
click at [1408, 573] on font "Criar Composição" at bounding box center [1444, 571] width 97 height 13
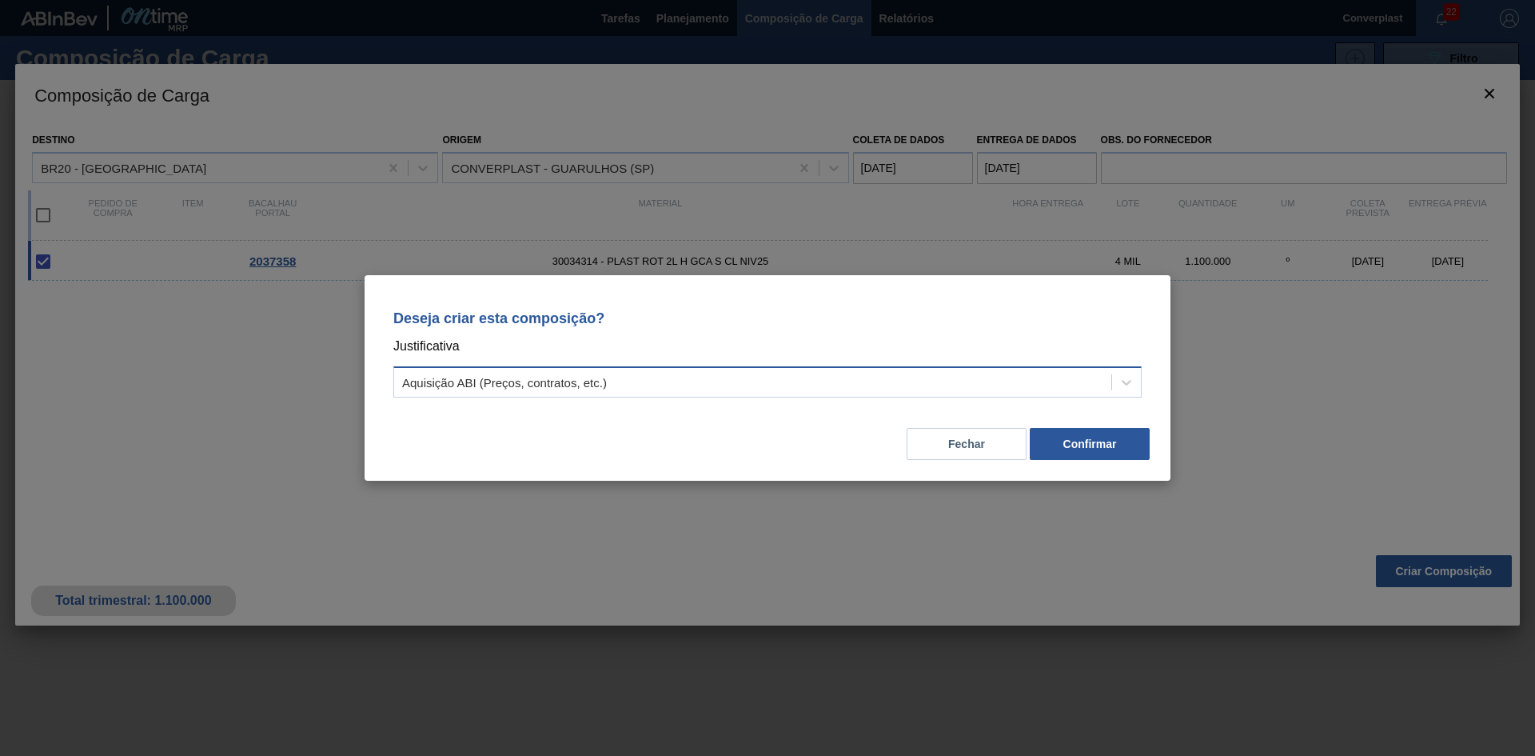
click at [727, 369] on div "Aquisição ABI (Preços, contratos, etc.)" at bounding box center [767, 381] width 749 height 31
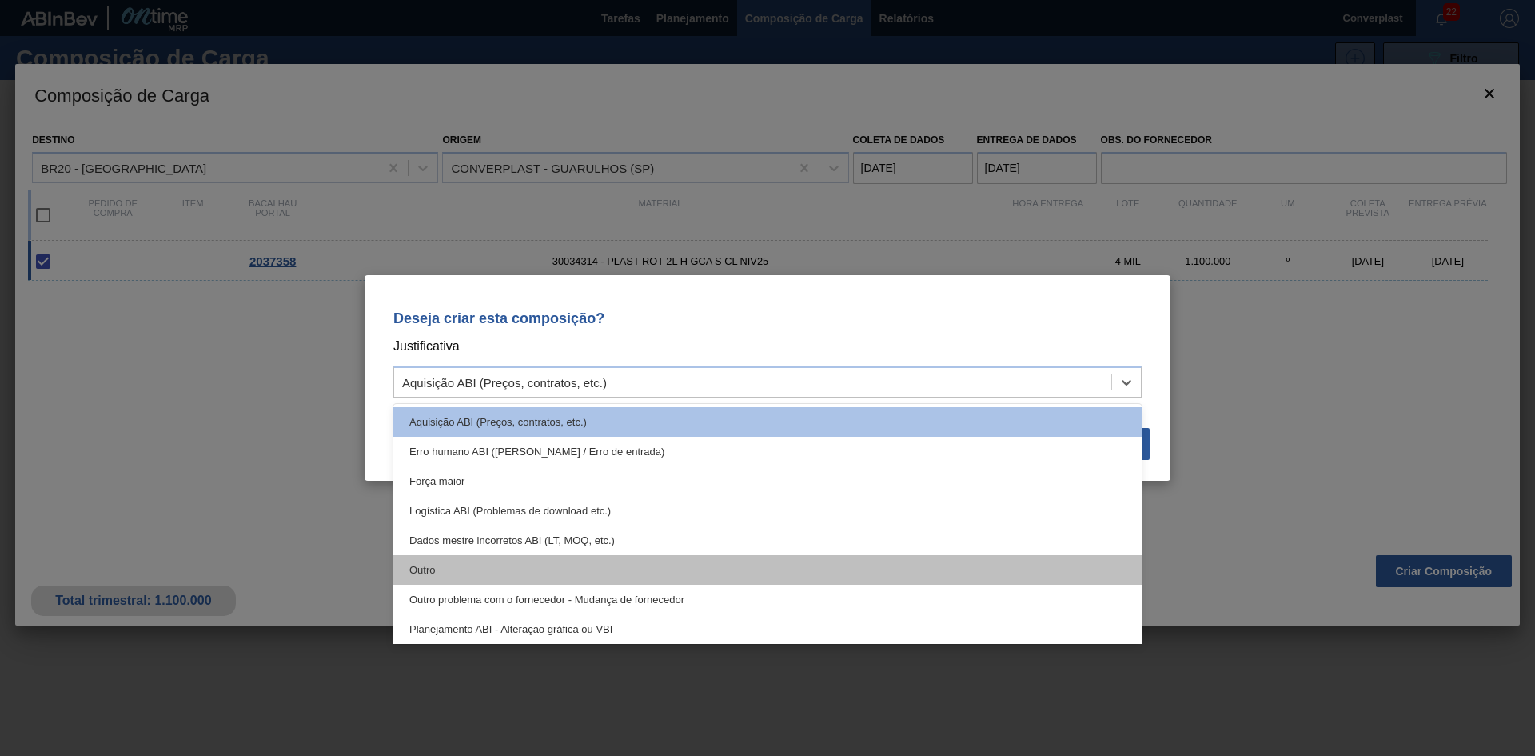
click at [599, 572] on div "Outro" at bounding box center [767, 570] width 749 height 30
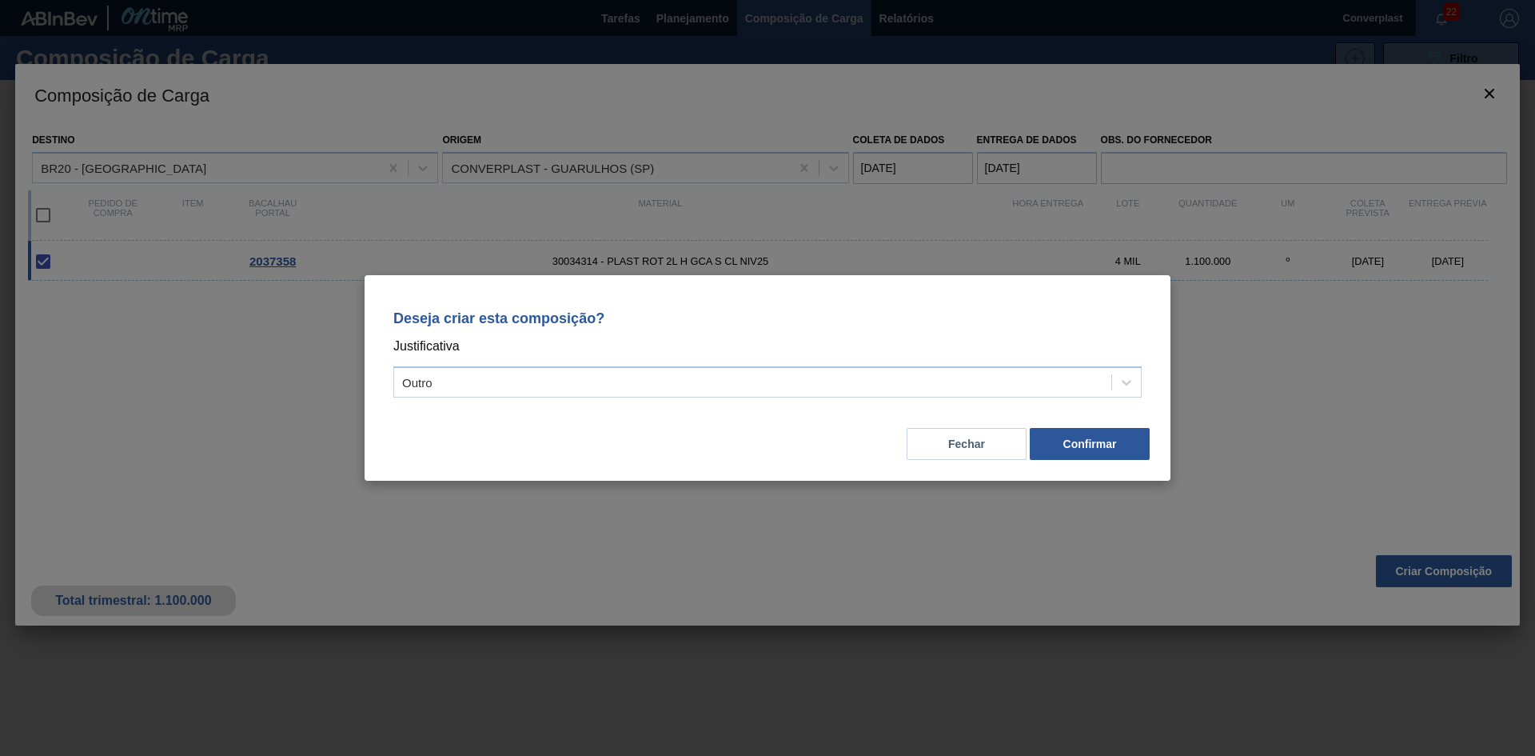
click at [1167, 461] on div "Deseja criar esta composição? Justificativa Outro Fechar Confirmar" at bounding box center [768, 378] width 806 height 206
click at [1116, 448] on font "Confirmar" at bounding box center [1091, 443] width 54 height 13
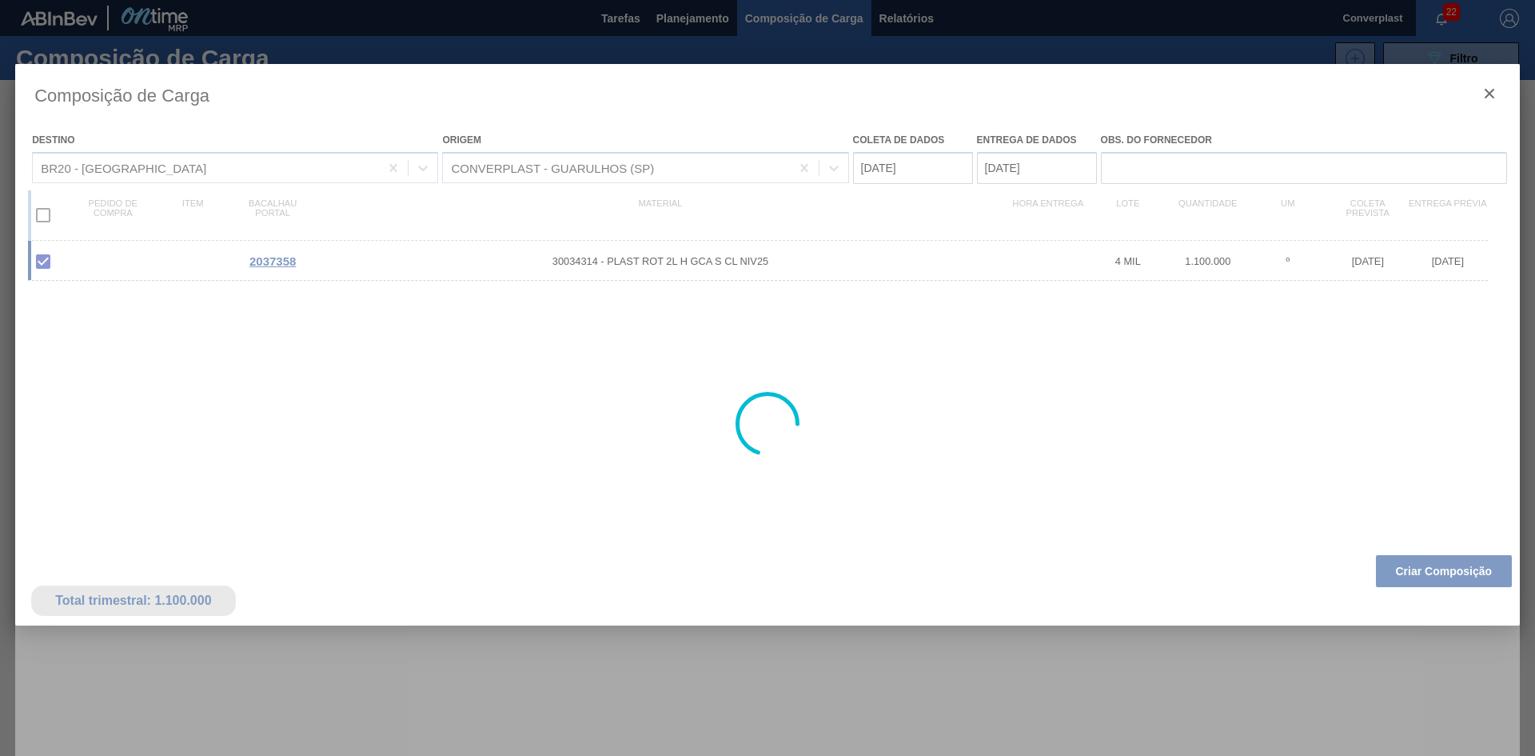
click at [691, 22] on div at bounding box center [767, 378] width 1535 height 756
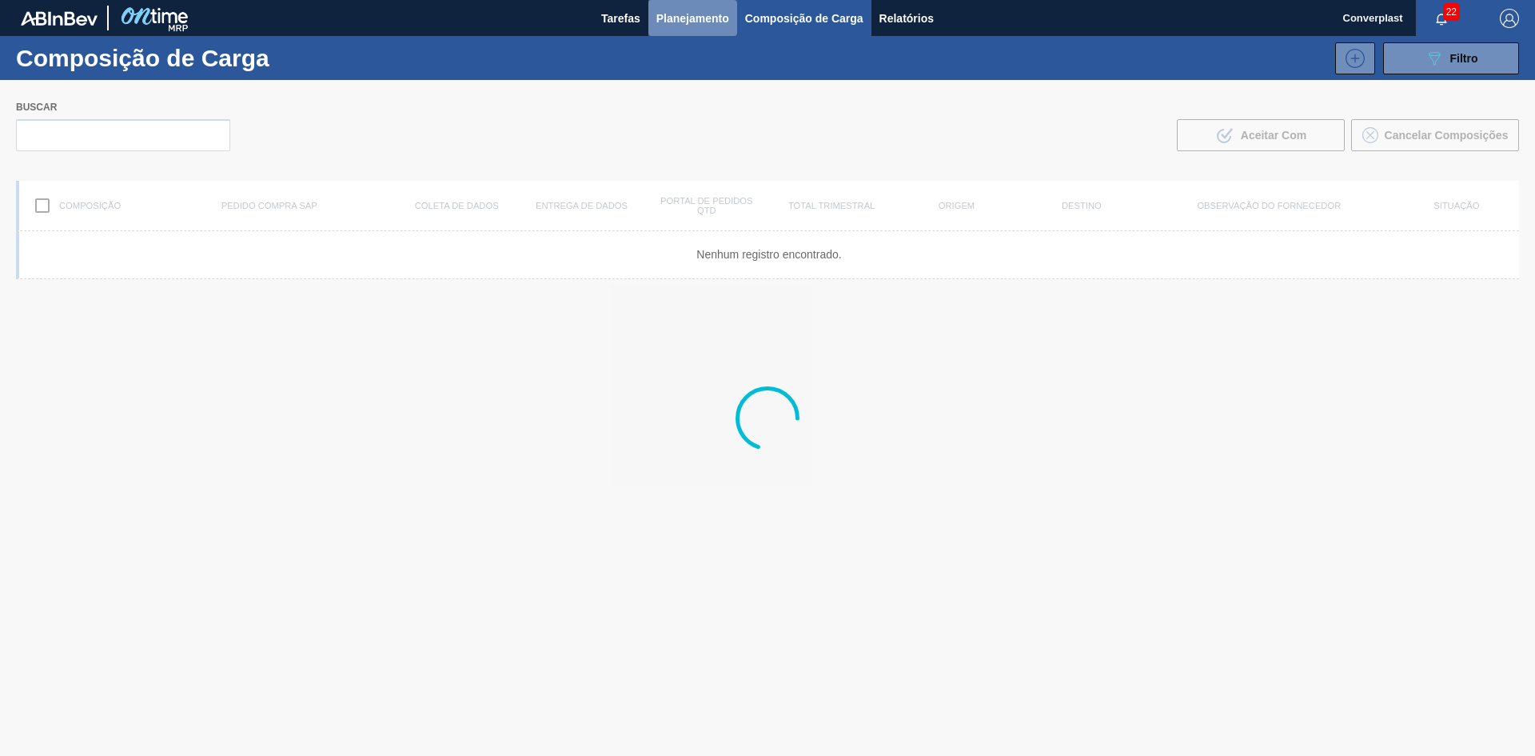
click at [680, 25] on font "Planejamento" at bounding box center [693, 18] width 73 height 19
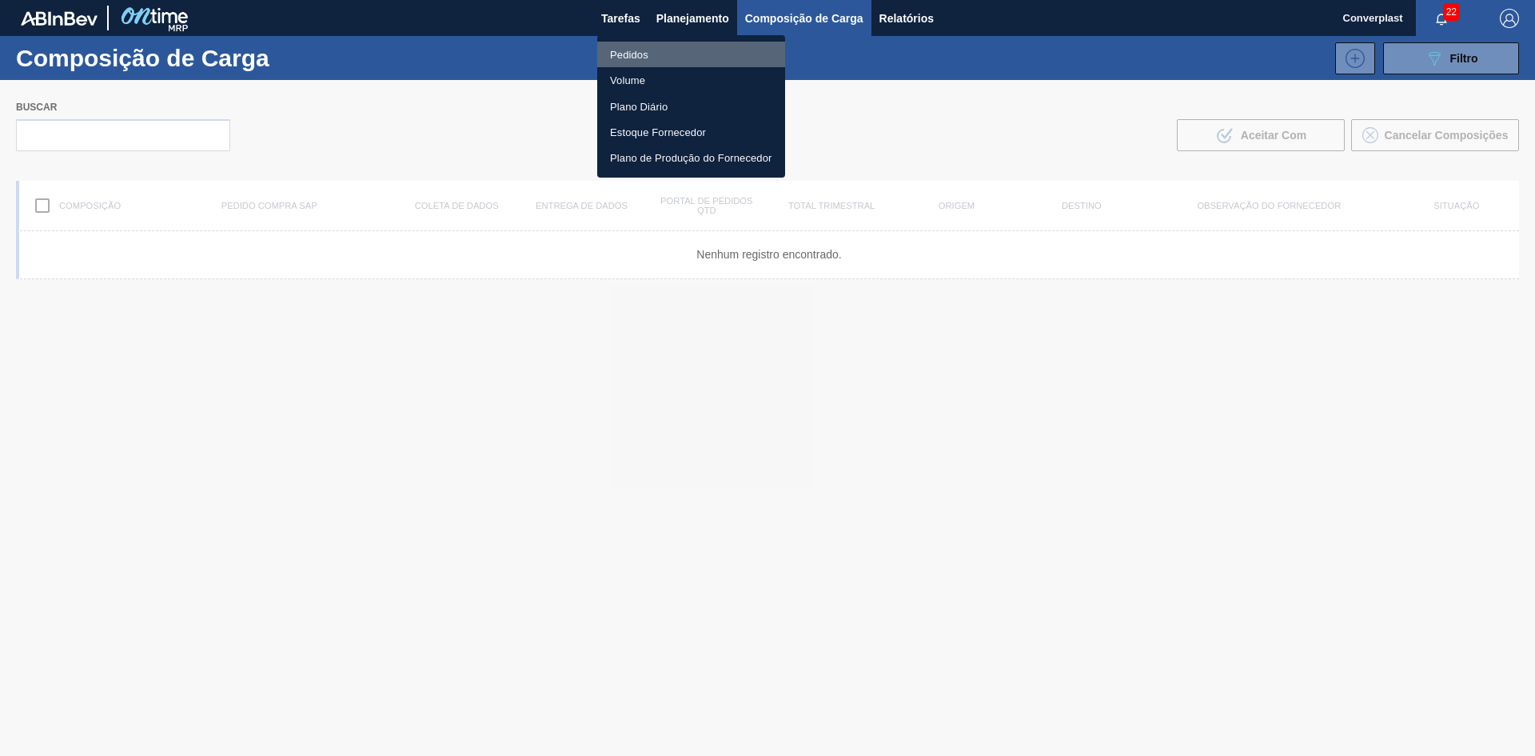
click at [655, 54] on li "Pedidos" at bounding box center [691, 55] width 188 height 26
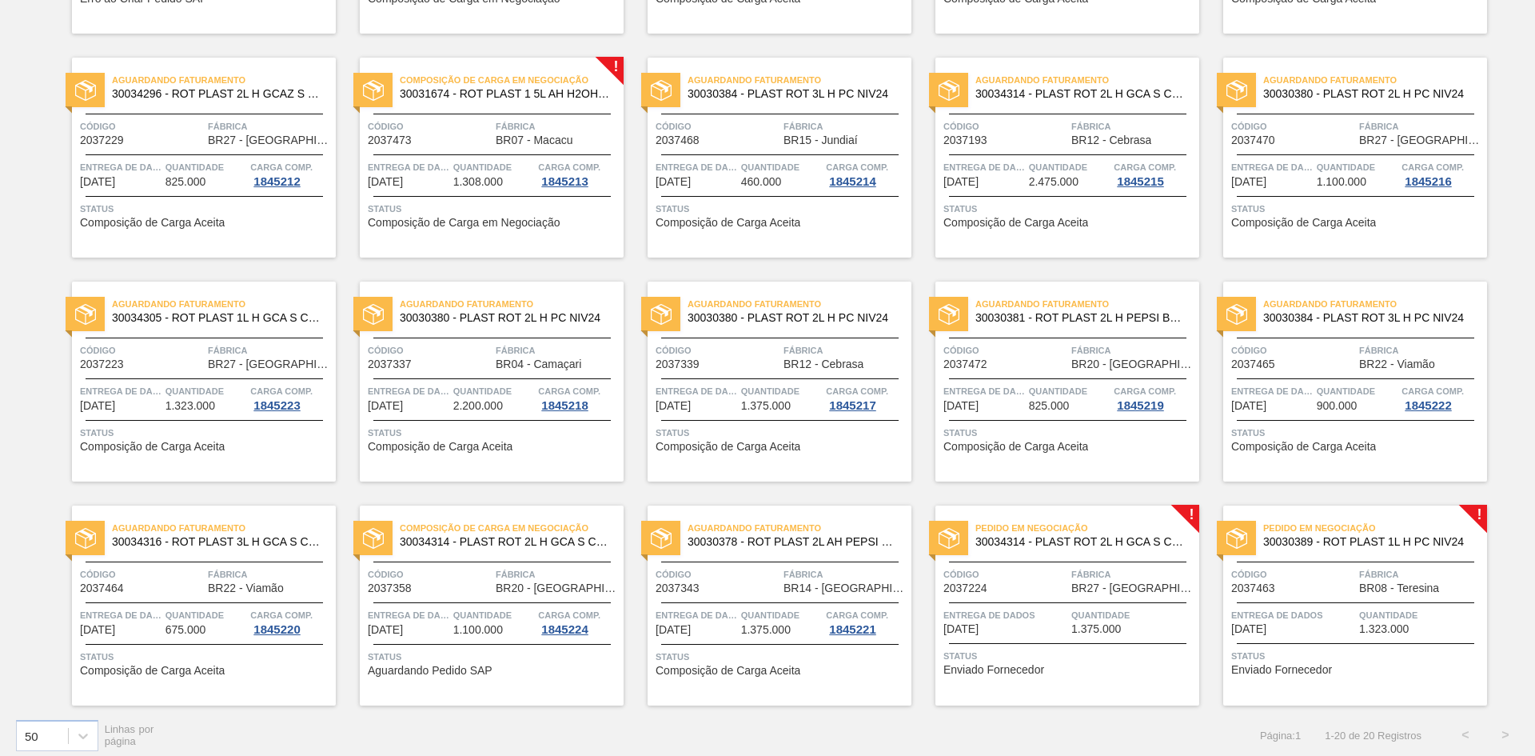
scroll to position [317, 0]
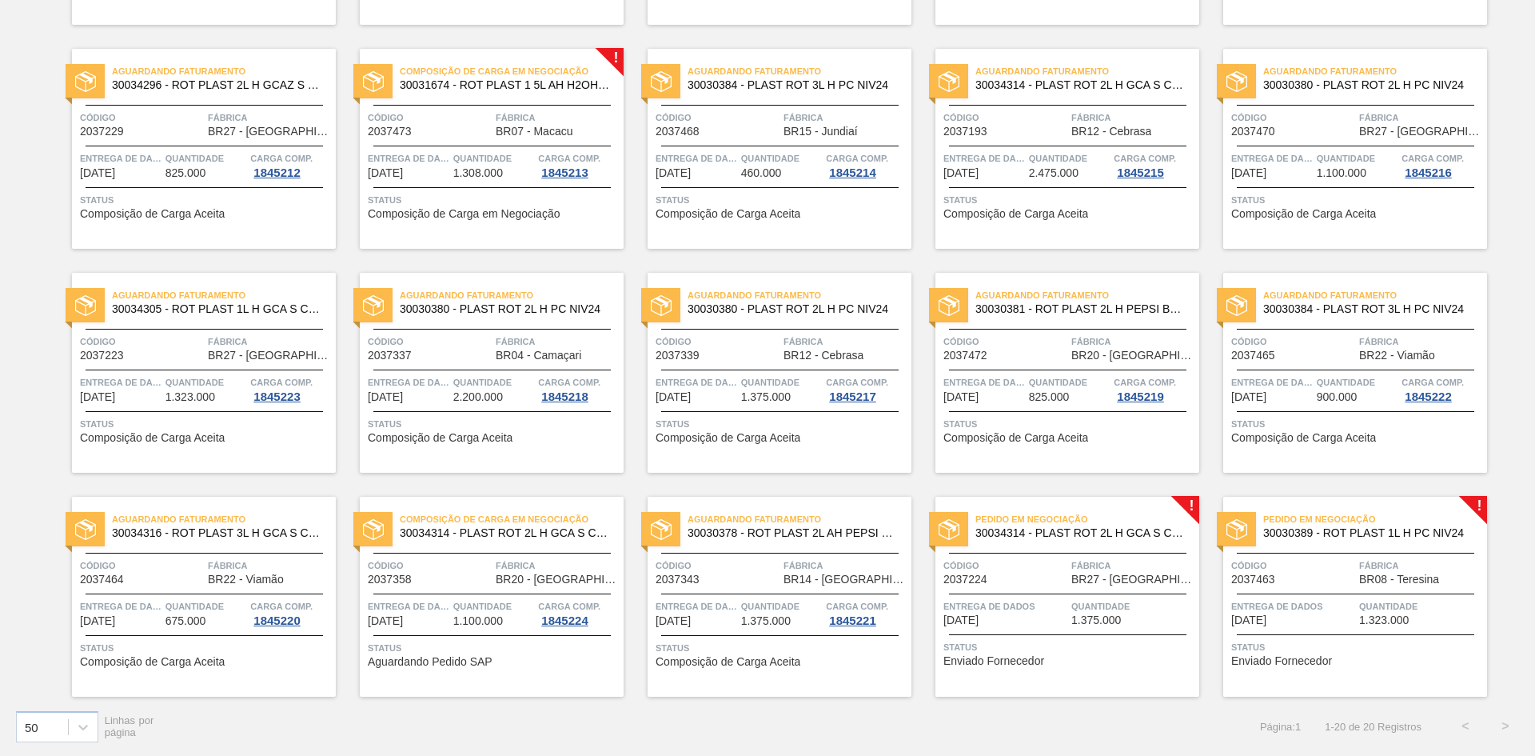
click at [1024, 649] on span "Status" at bounding box center [1070, 647] width 252 height 16
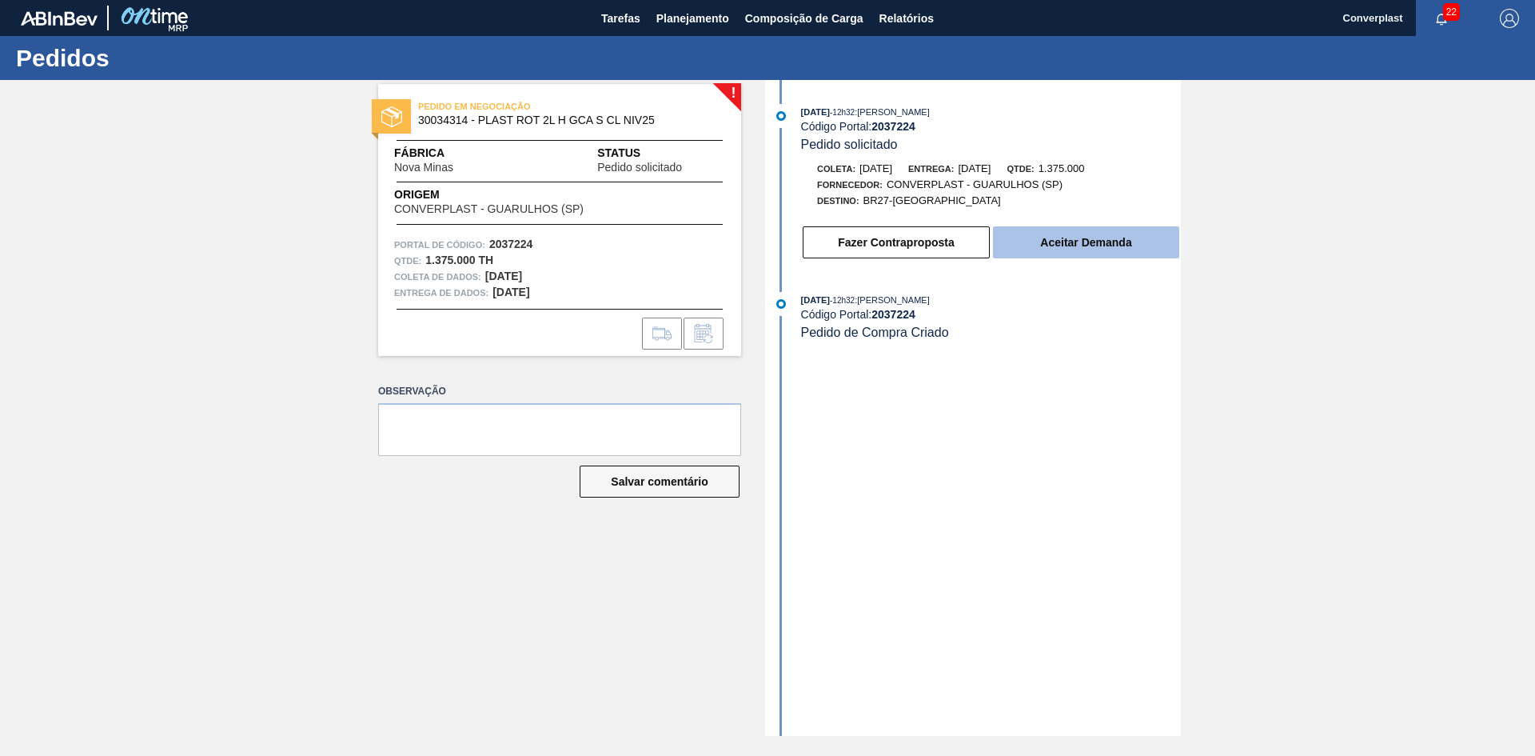
click at [1053, 238] on font "Aceitar Demanda" at bounding box center [1085, 242] width 91 height 13
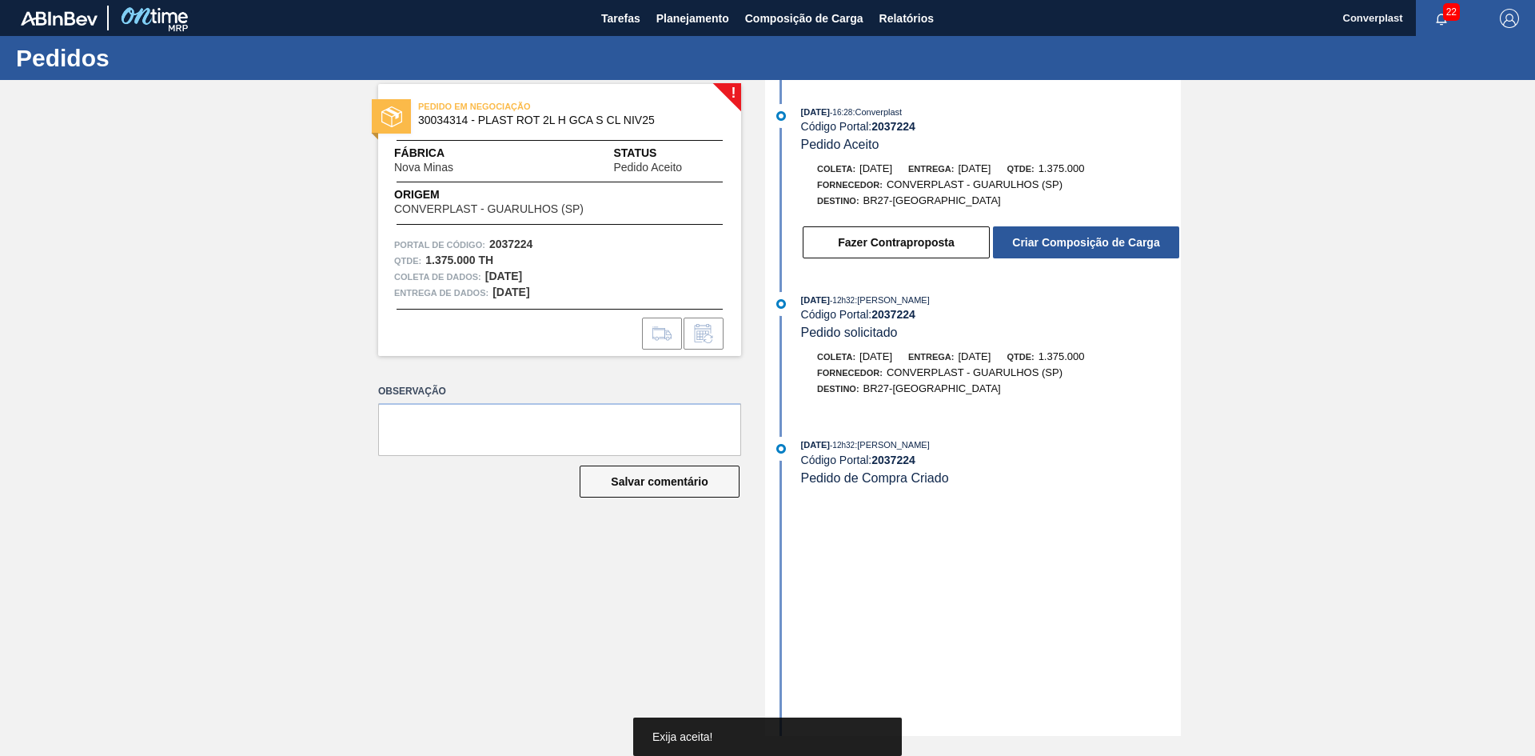
click at [1048, 241] on font "Criar Composição de Carga" at bounding box center [1085, 242] width 147 height 13
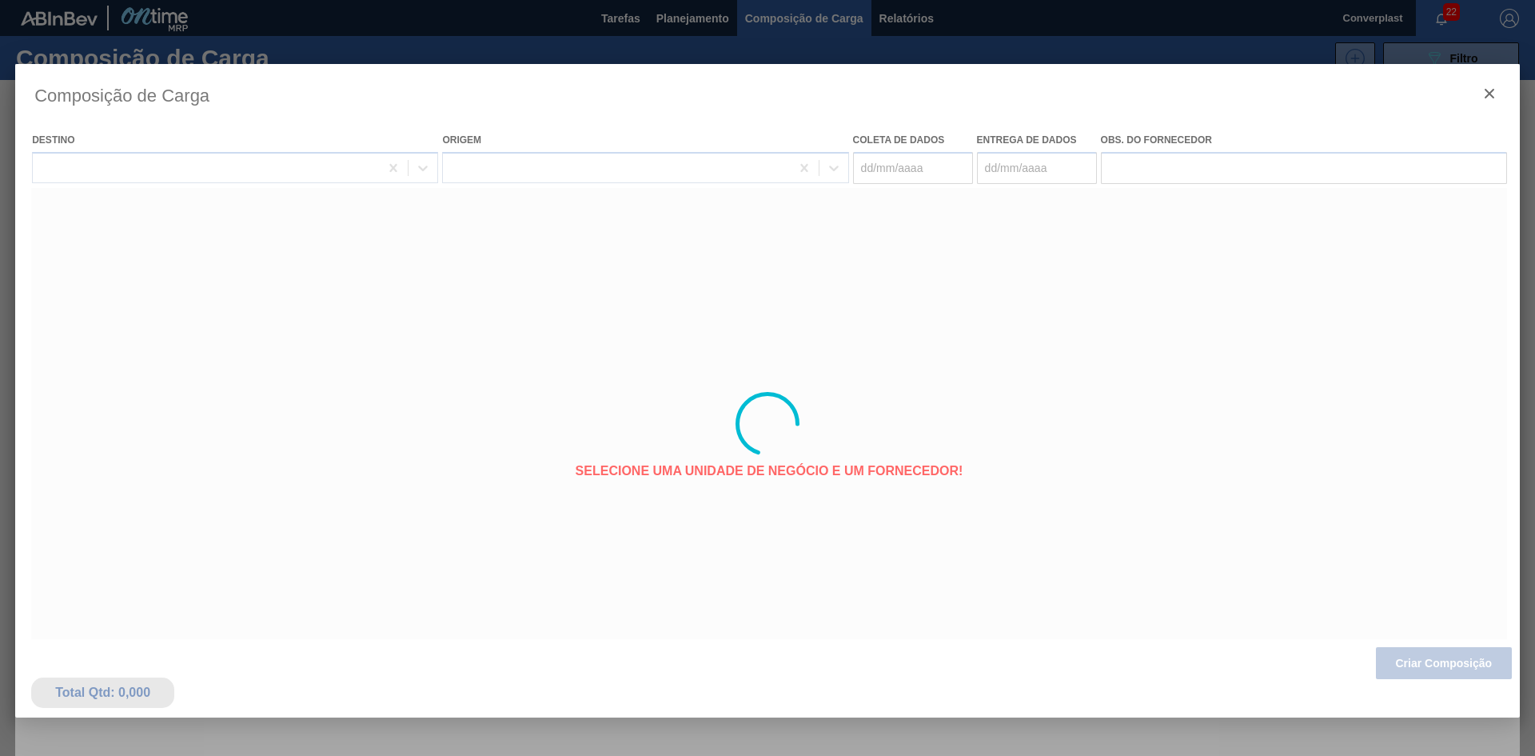
type coleta "[DATE]"
type entrega "[DATE]"
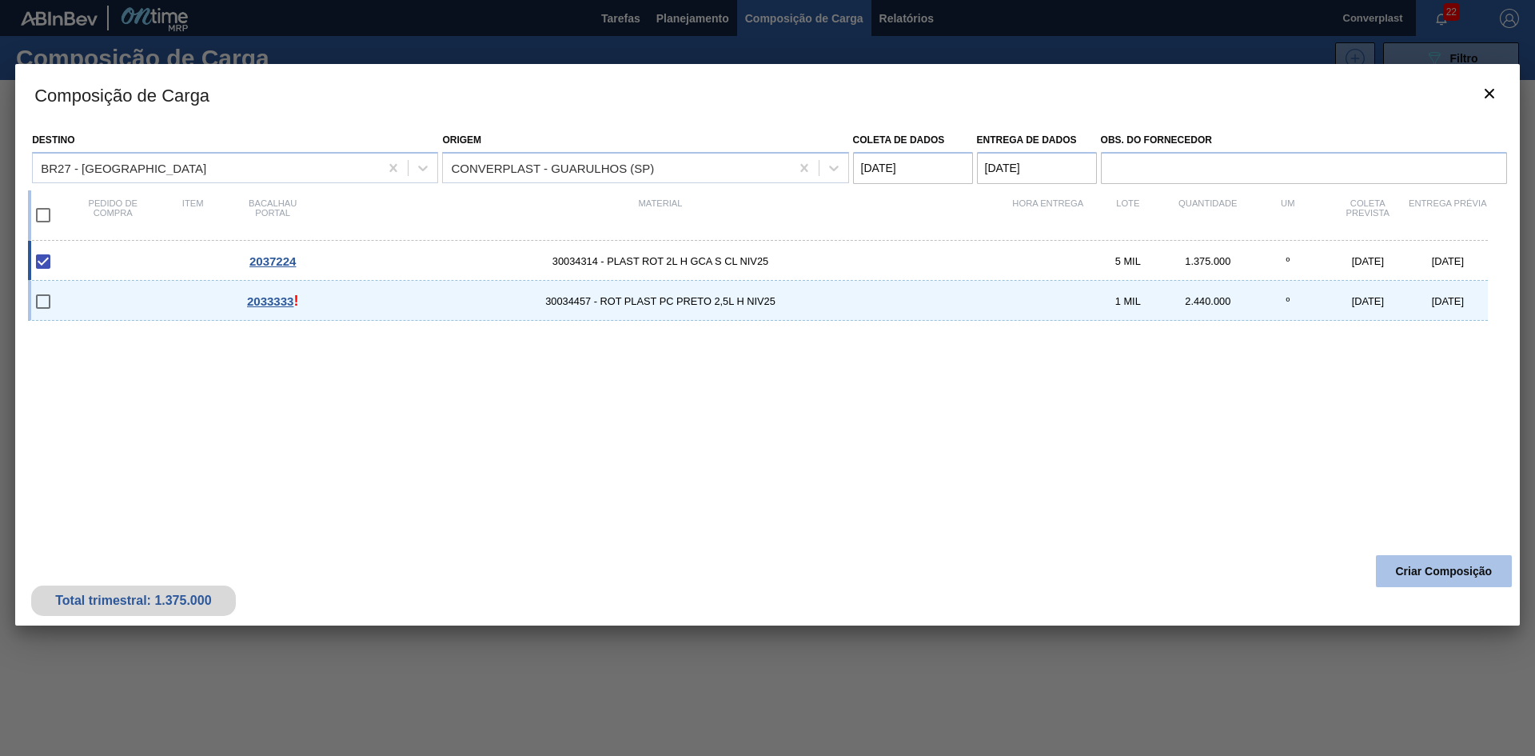
click at [1417, 565] on font "Criar Composição" at bounding box center [1444, 571] width 97 height 13
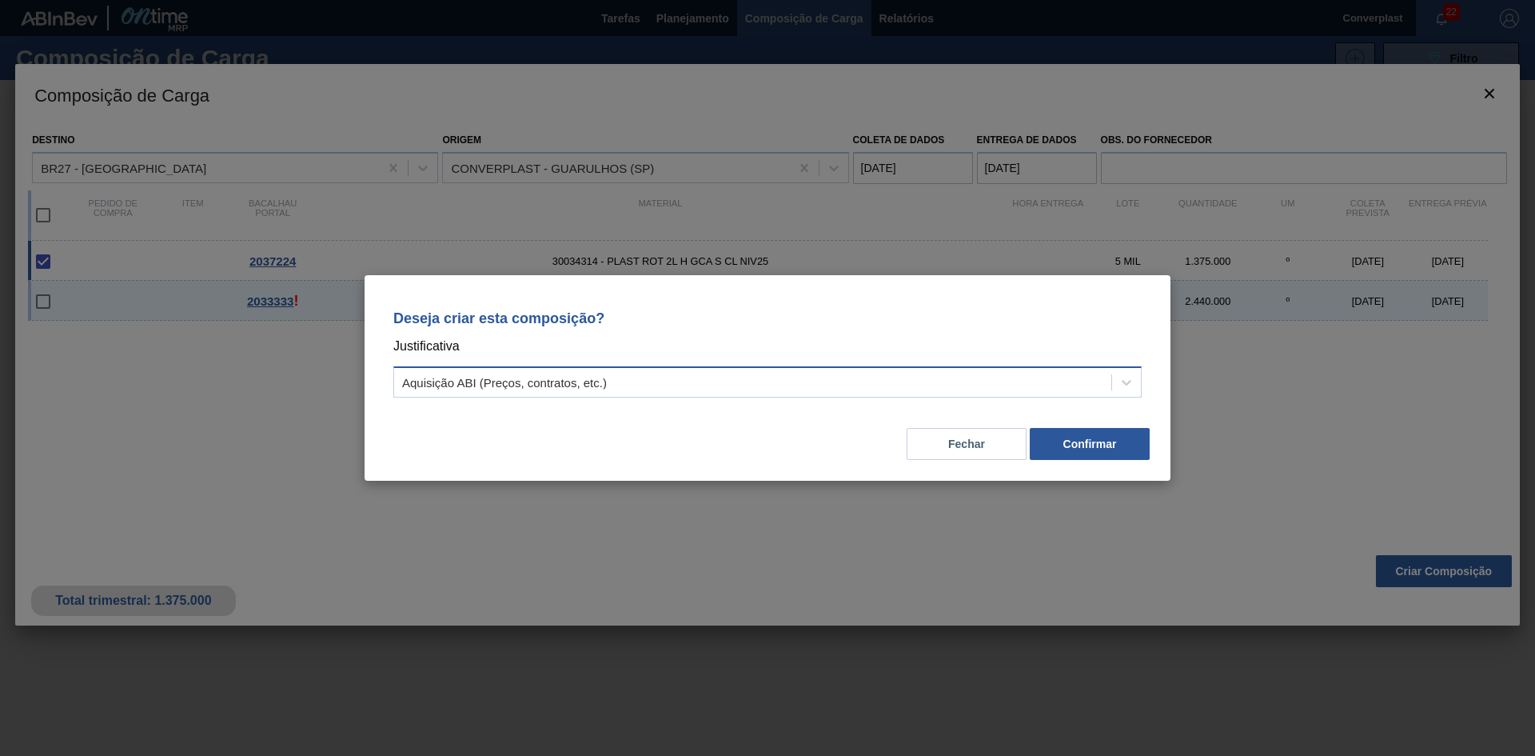
click at [536, 373] on div "Aquisição ABI (Preços, contratos, etc.)" at bounding box center [752, 382] width 717 height 23
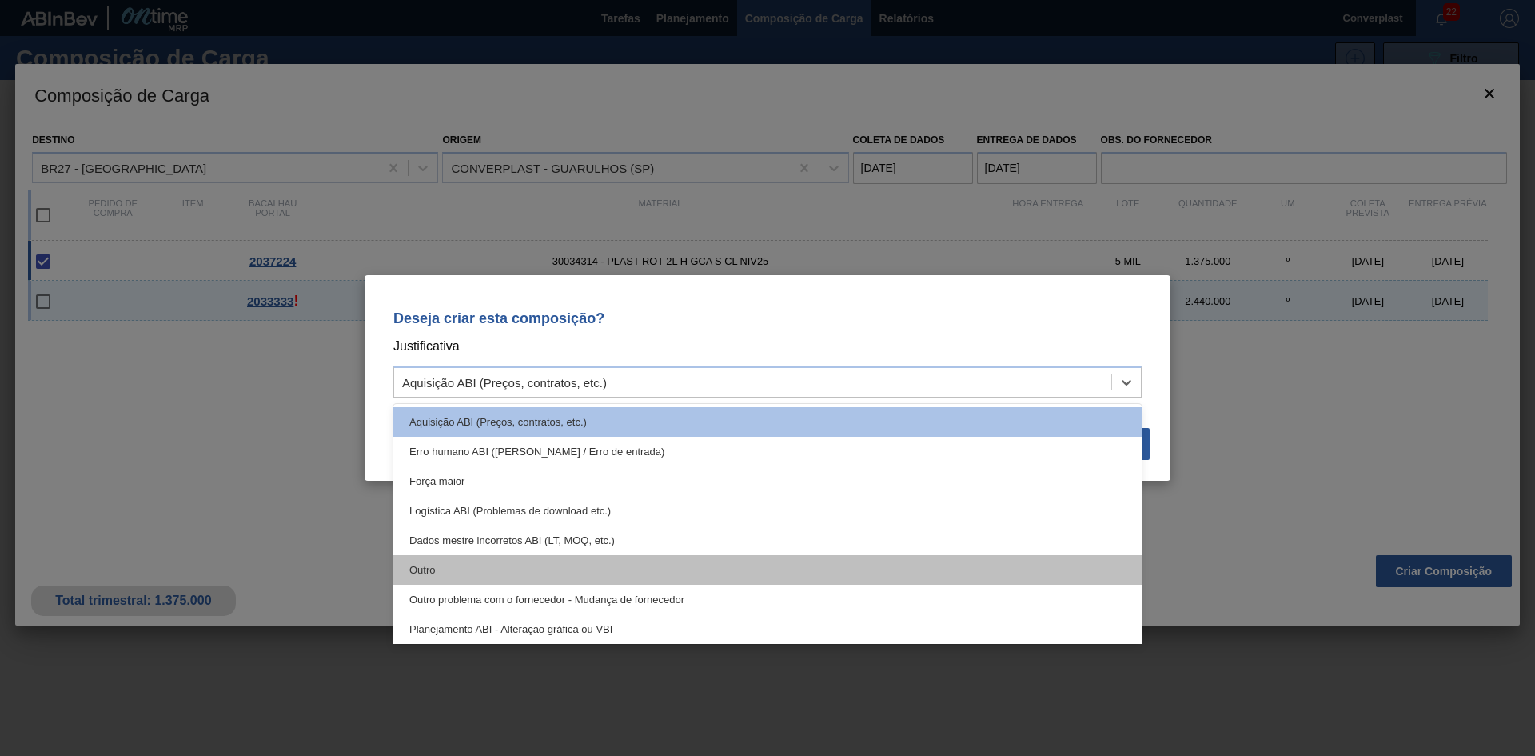
click at [525, 578] on div "Outro" at bounding box center [767, 570] width 749 height 30
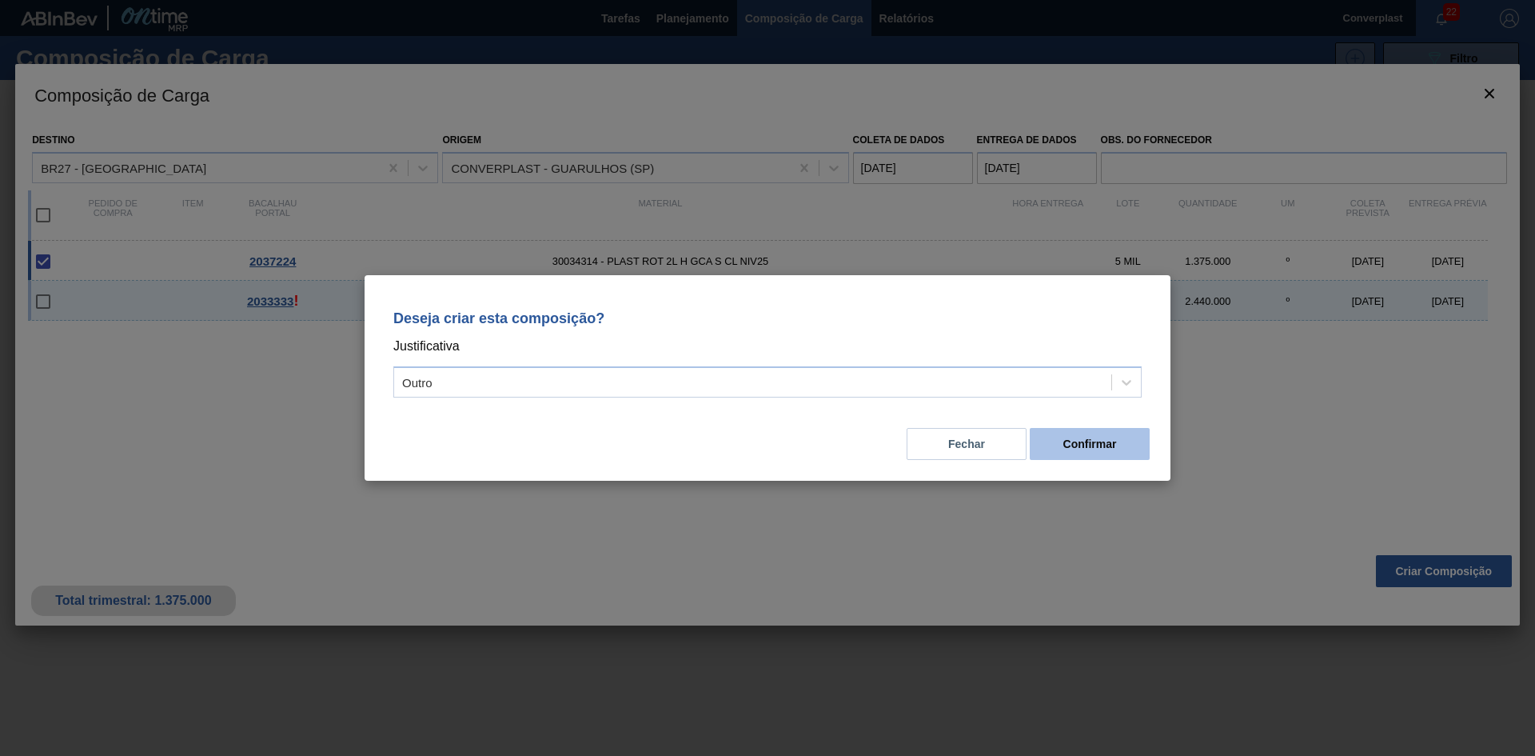
click at [1071, 451] on button "Confirmar" at bounding box center [1090, 444] width 120 height 32
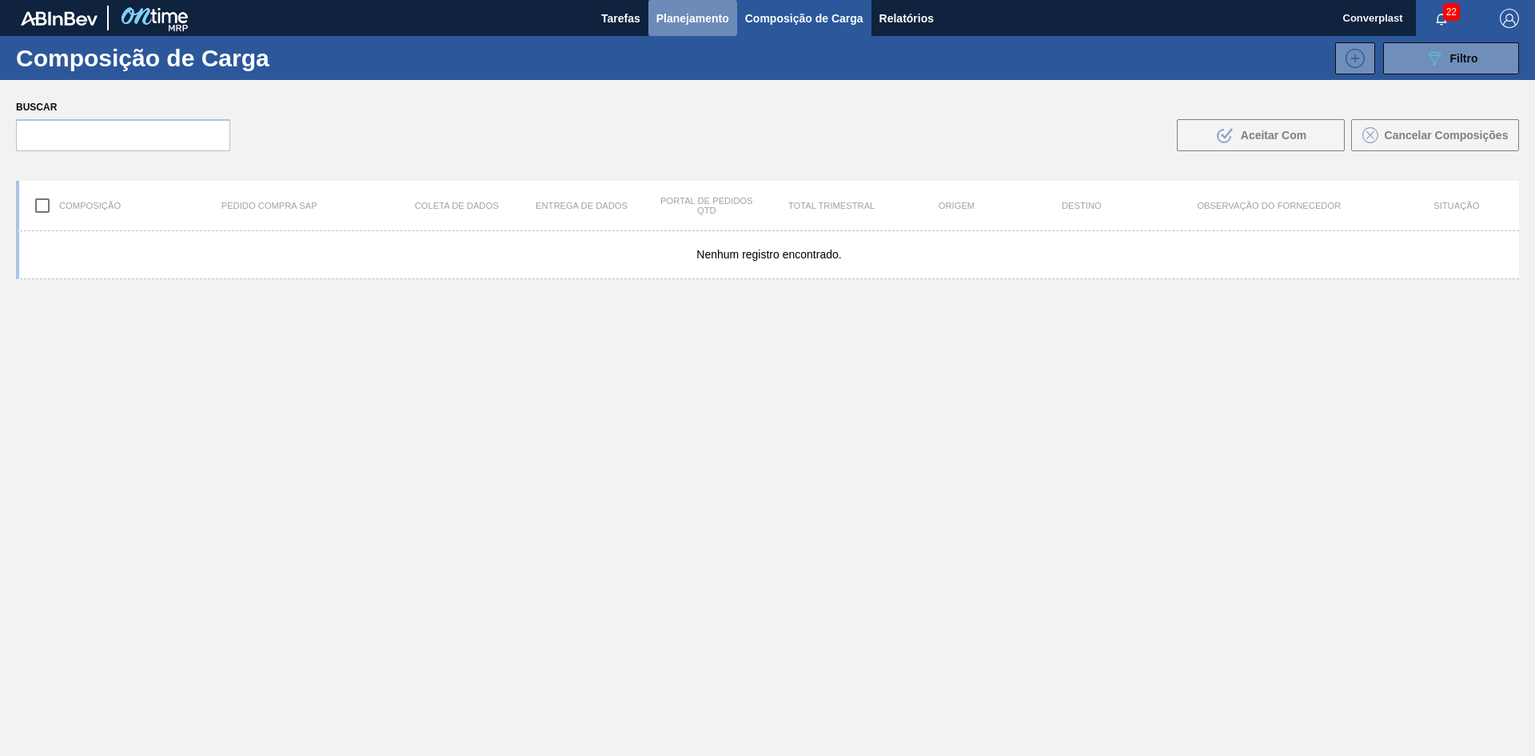
click at [688, 24] on font "Planejamento" at bounding box center [693, 18] width 73 height 13
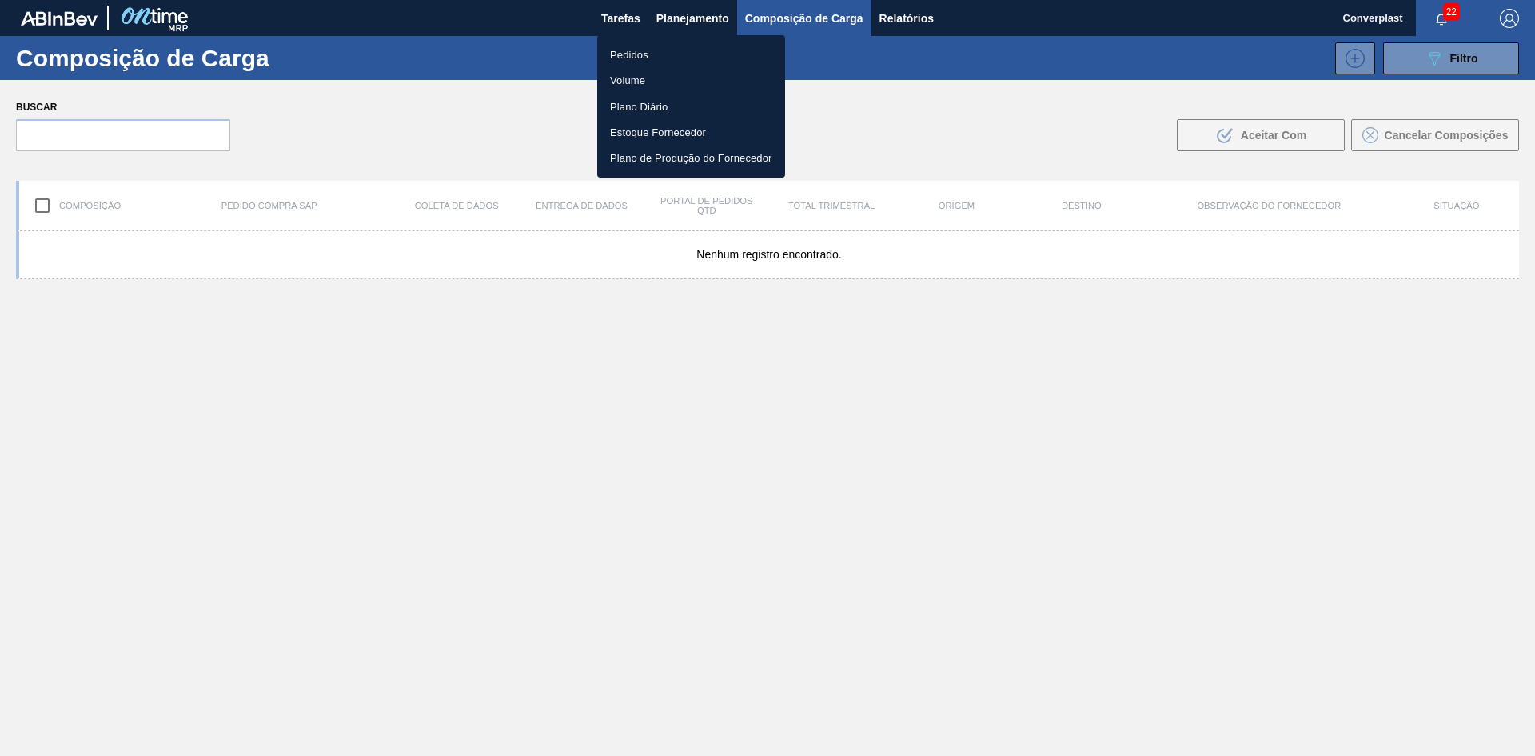
click at [616, 54] on font "Pedidos" at bounding box center [629, 55] width 38 height 12
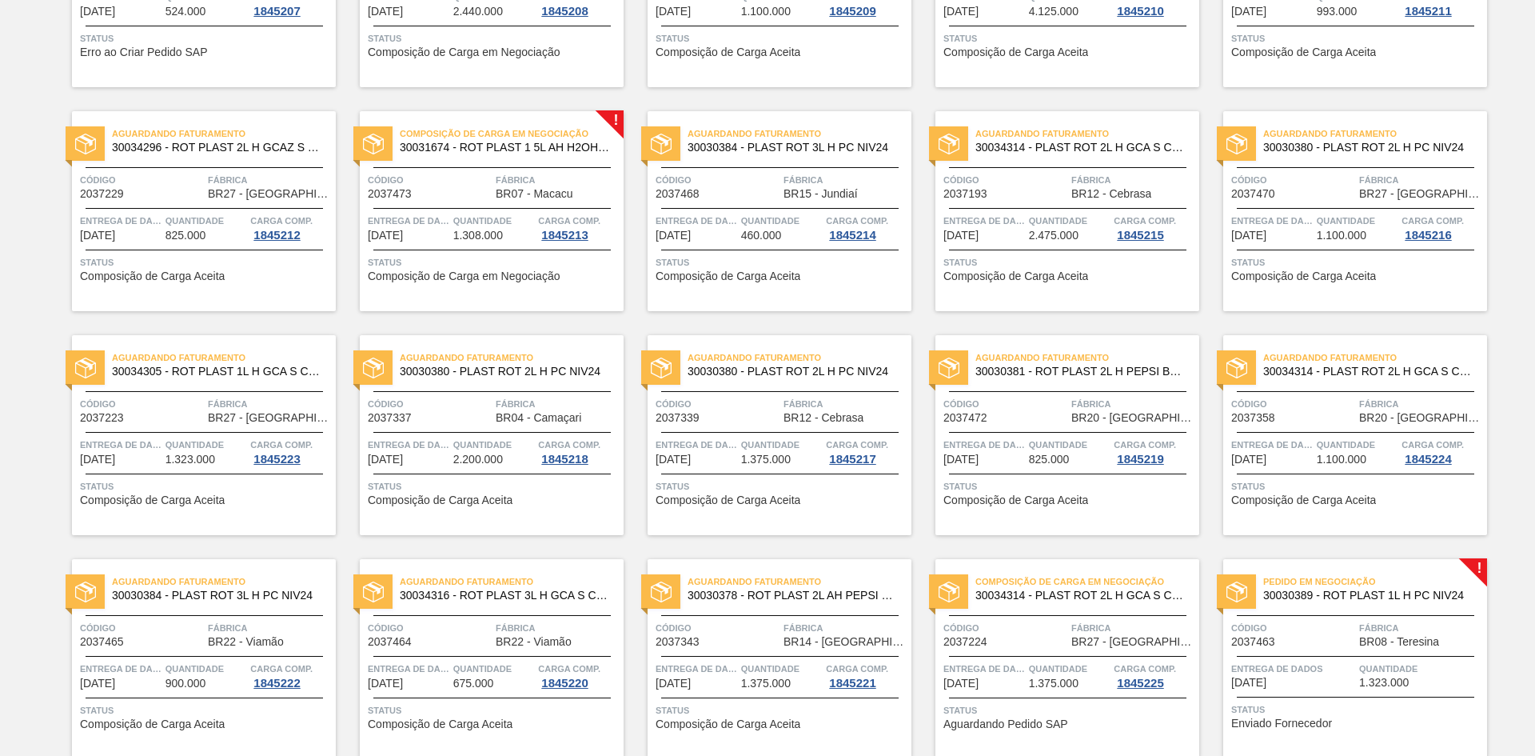
scroll to position [317, 0]
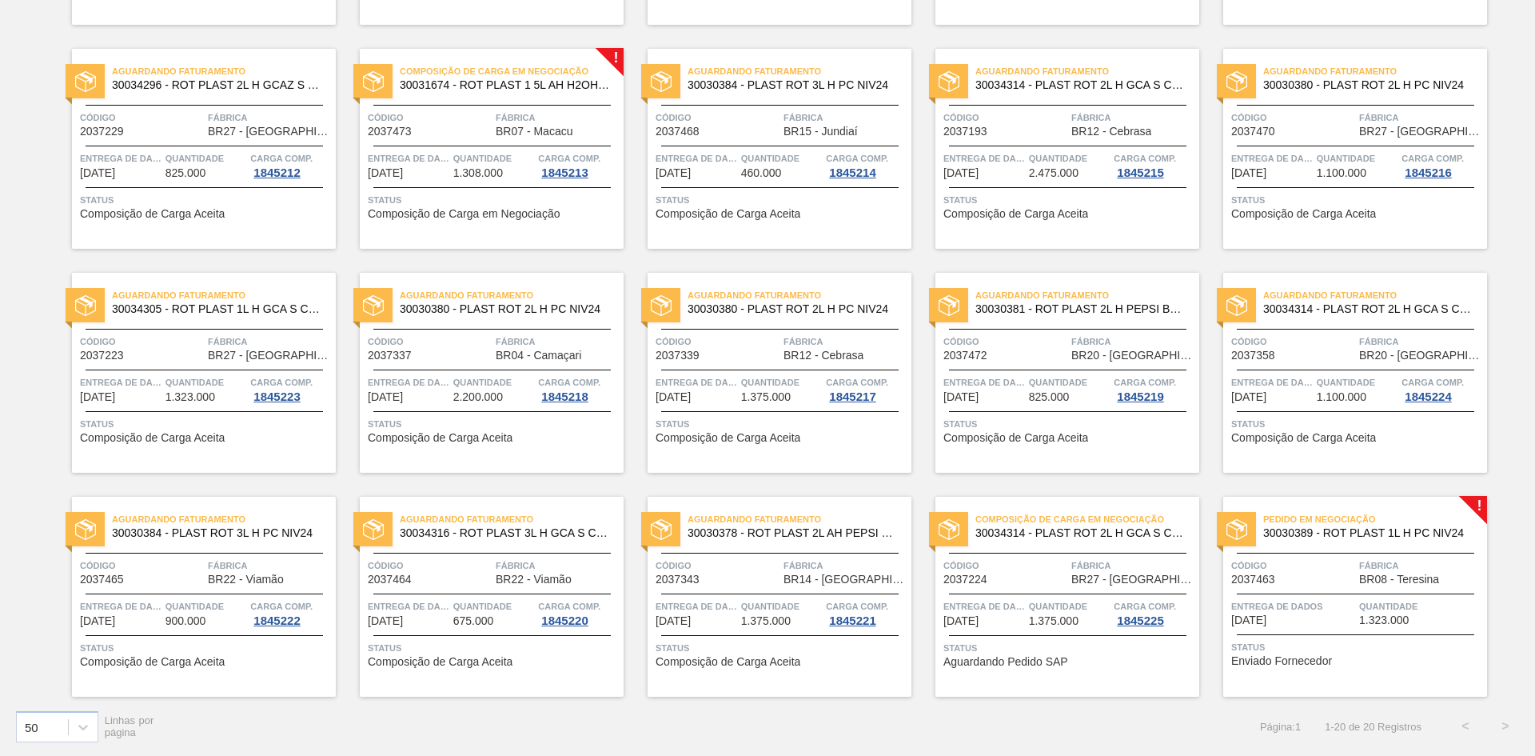
click at [1267, 609] on font "Entrega de dados" at bounding box center [1278, 606] width 92 height 10
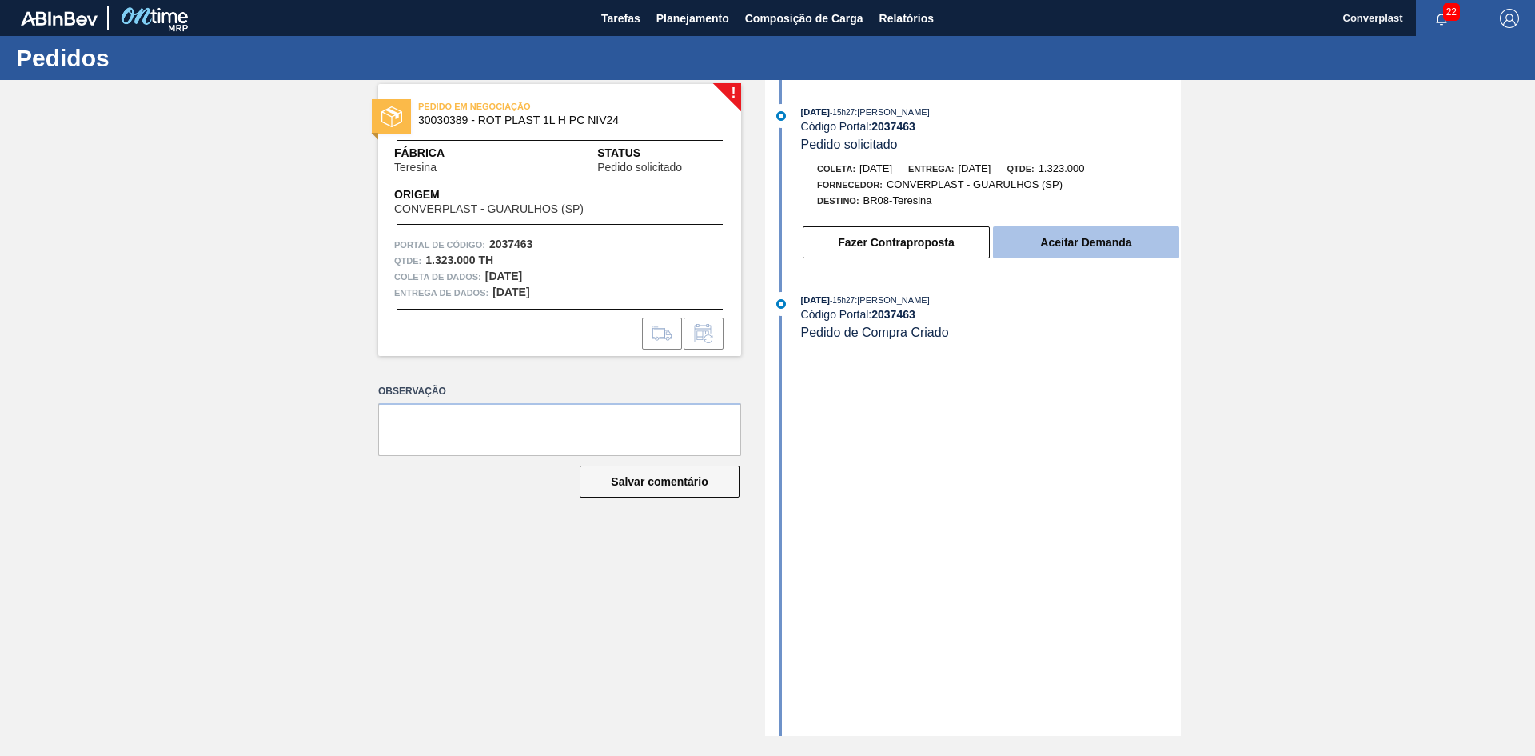
click at [1052, 243] on font "Aceitar Demanda" at bounding box center [1085, 242] width 91 height 13
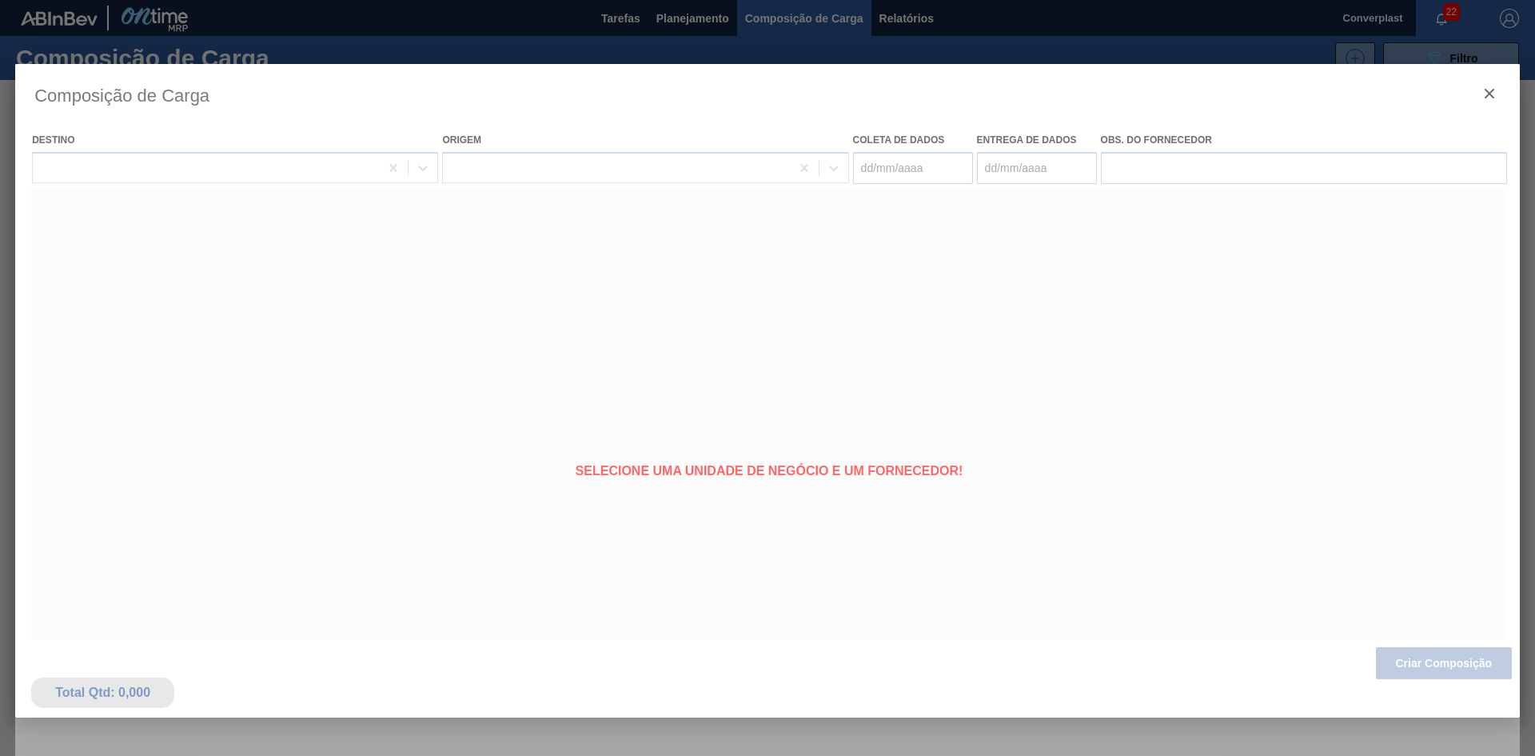
type coleta "[DATE]"
type entrega "[DATE]"
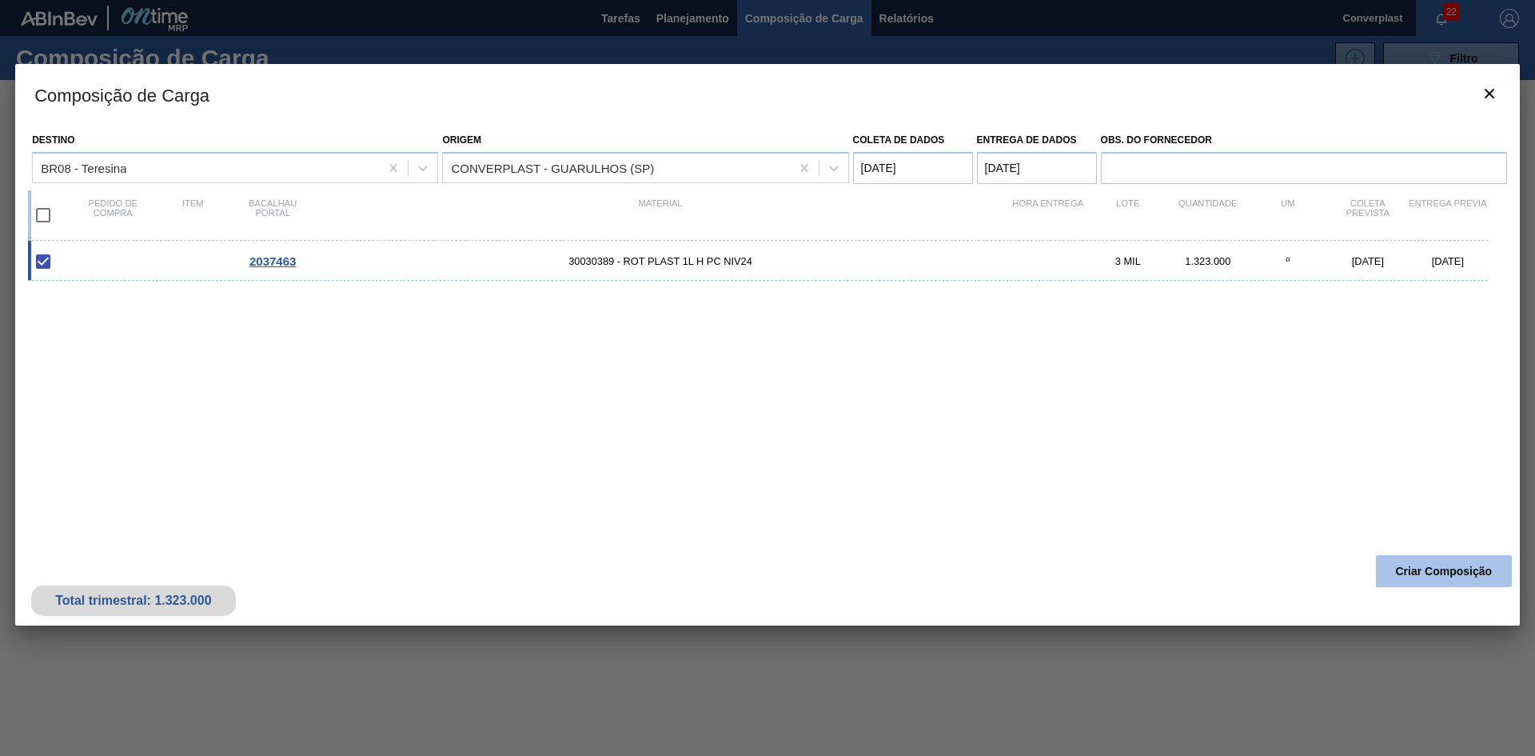
click at [1469, 574] on font "Criar Composição" at bounding box center [1444, 571] width 97 height 13
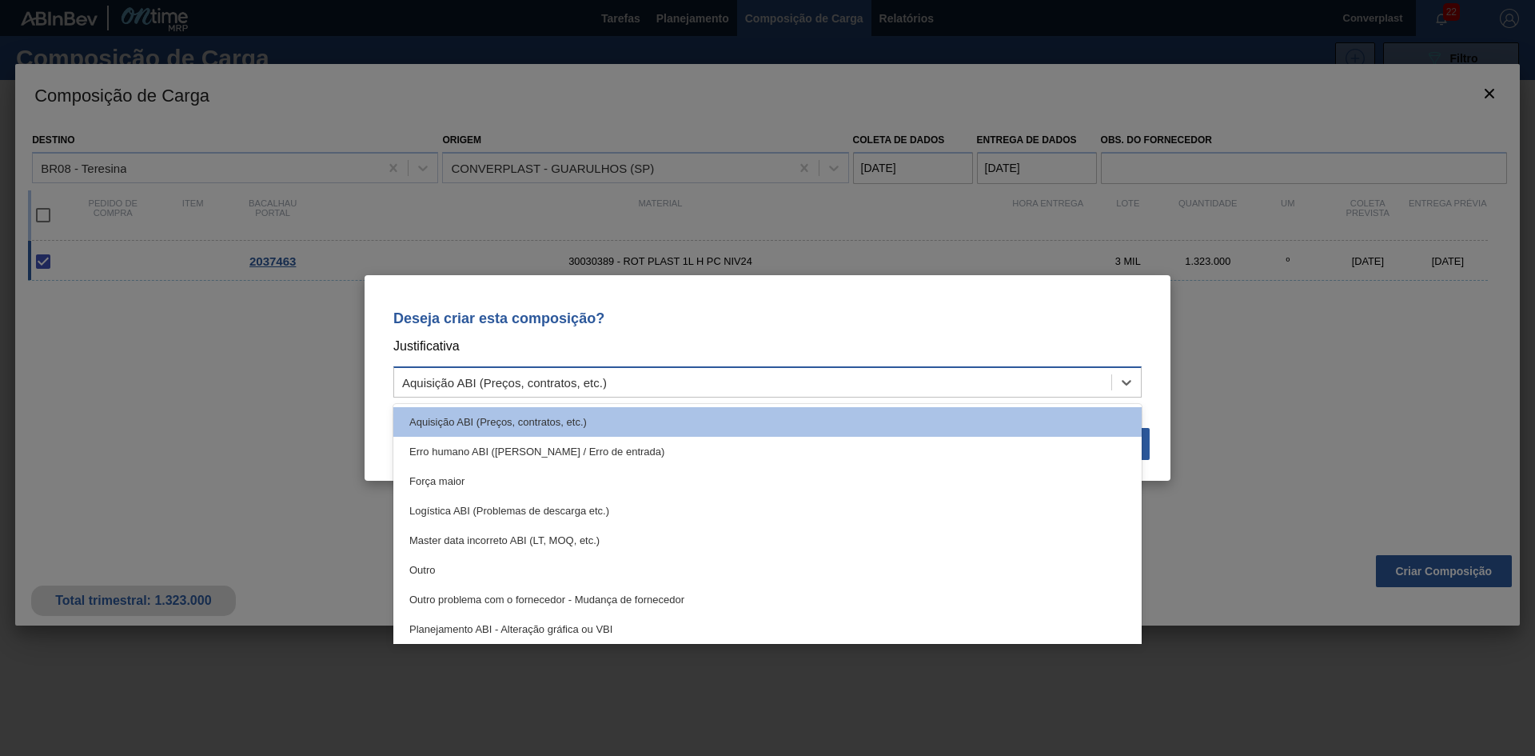
click at [811, 389] on div "Aquisição ABI (Preços, contratos, etc.)" at bounding box center [752, 382] width 717 height 23
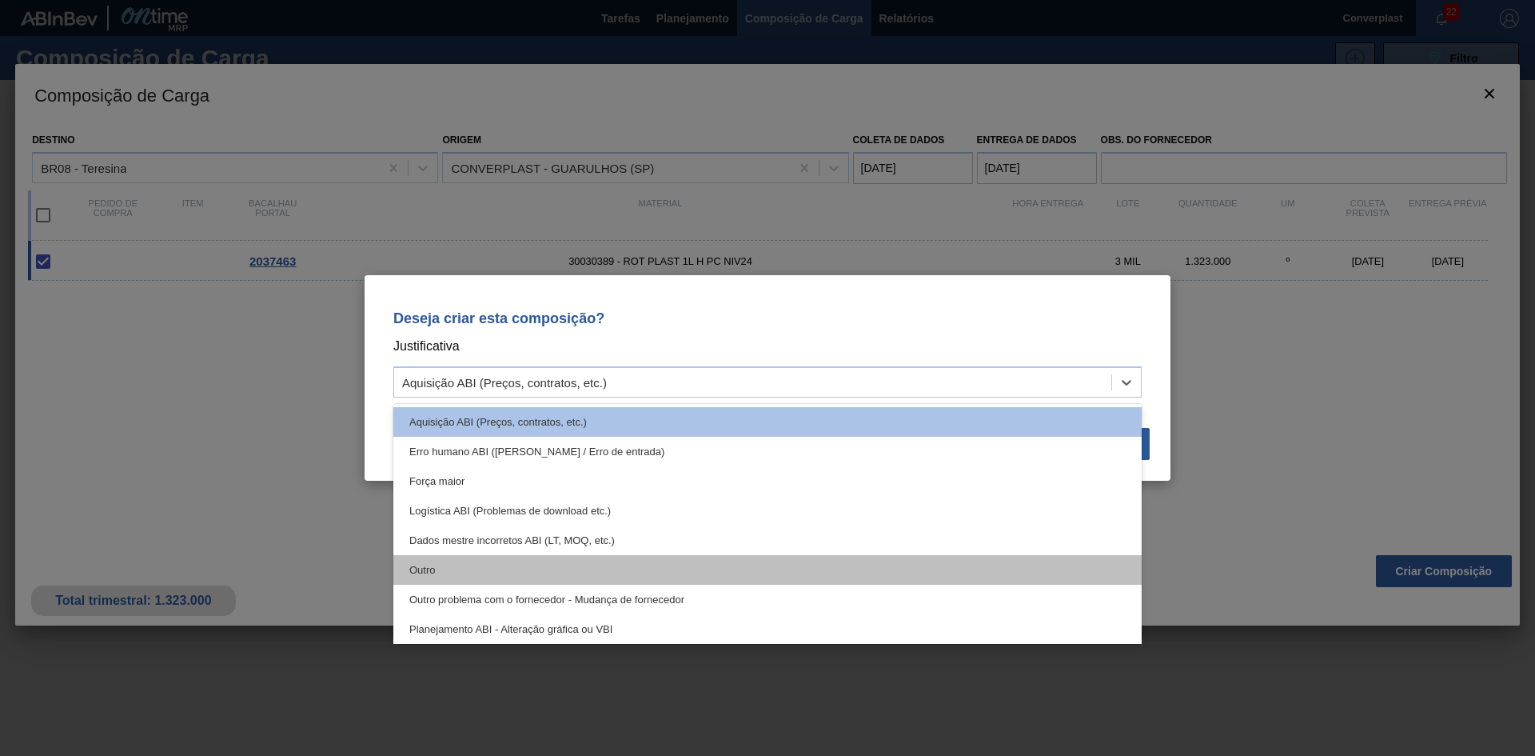
click at [669, 558] on div "Outro" at bounding box center [767, 570] width 749 height 30
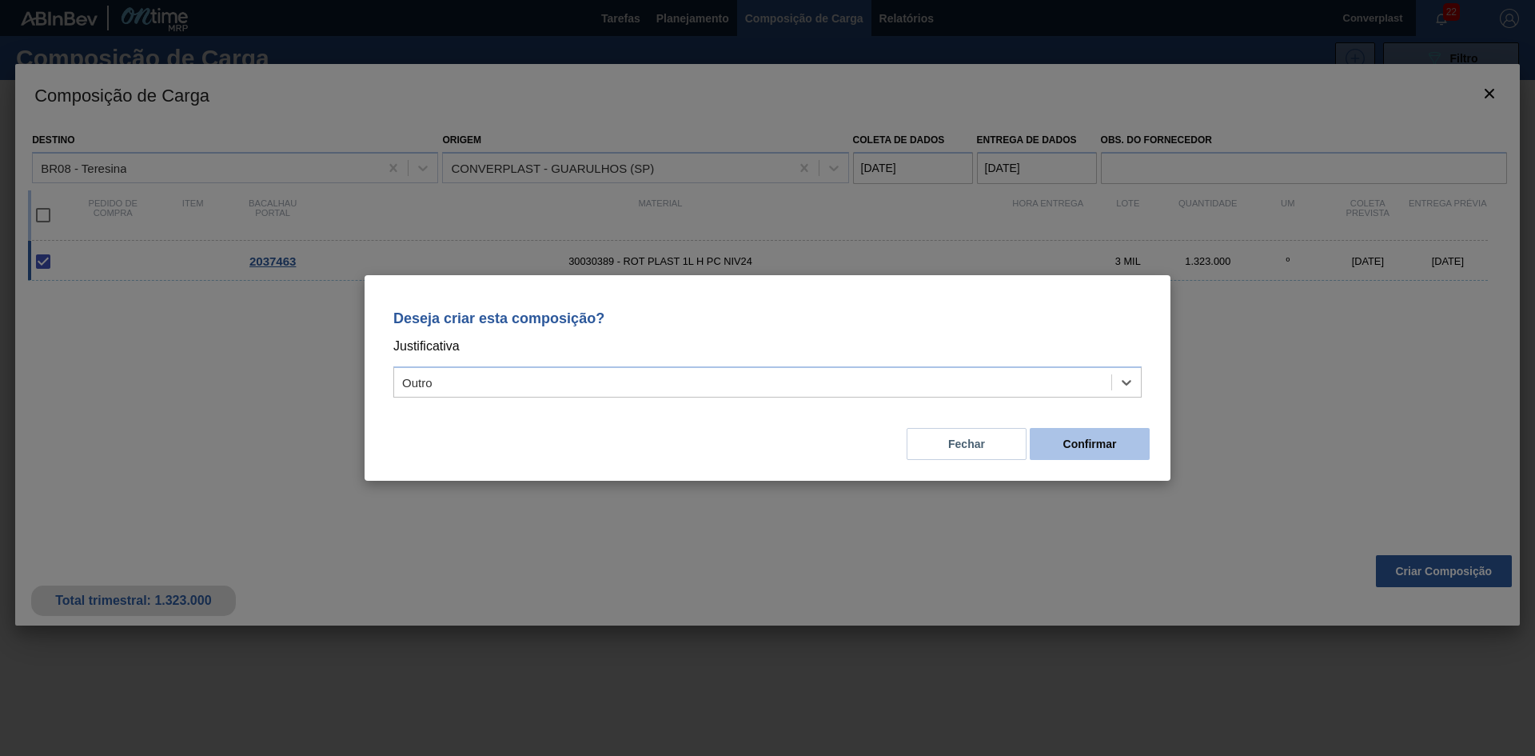
click at [1043, 459] on button "Confirmar" at bounding box center [1090, 444] width 120 height 32
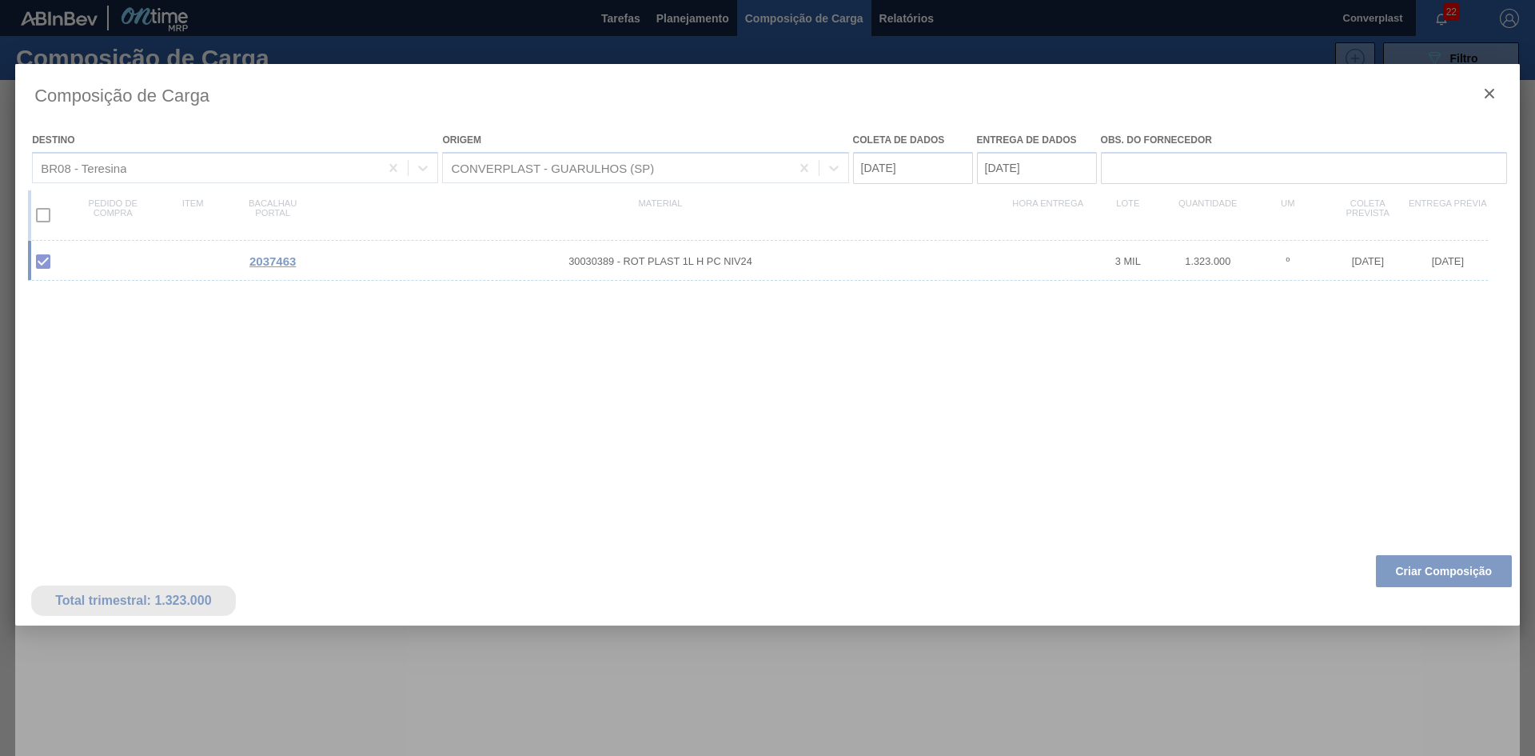
click at [670, 13] on div at bounding box center [767, 378] width 1535 height 756
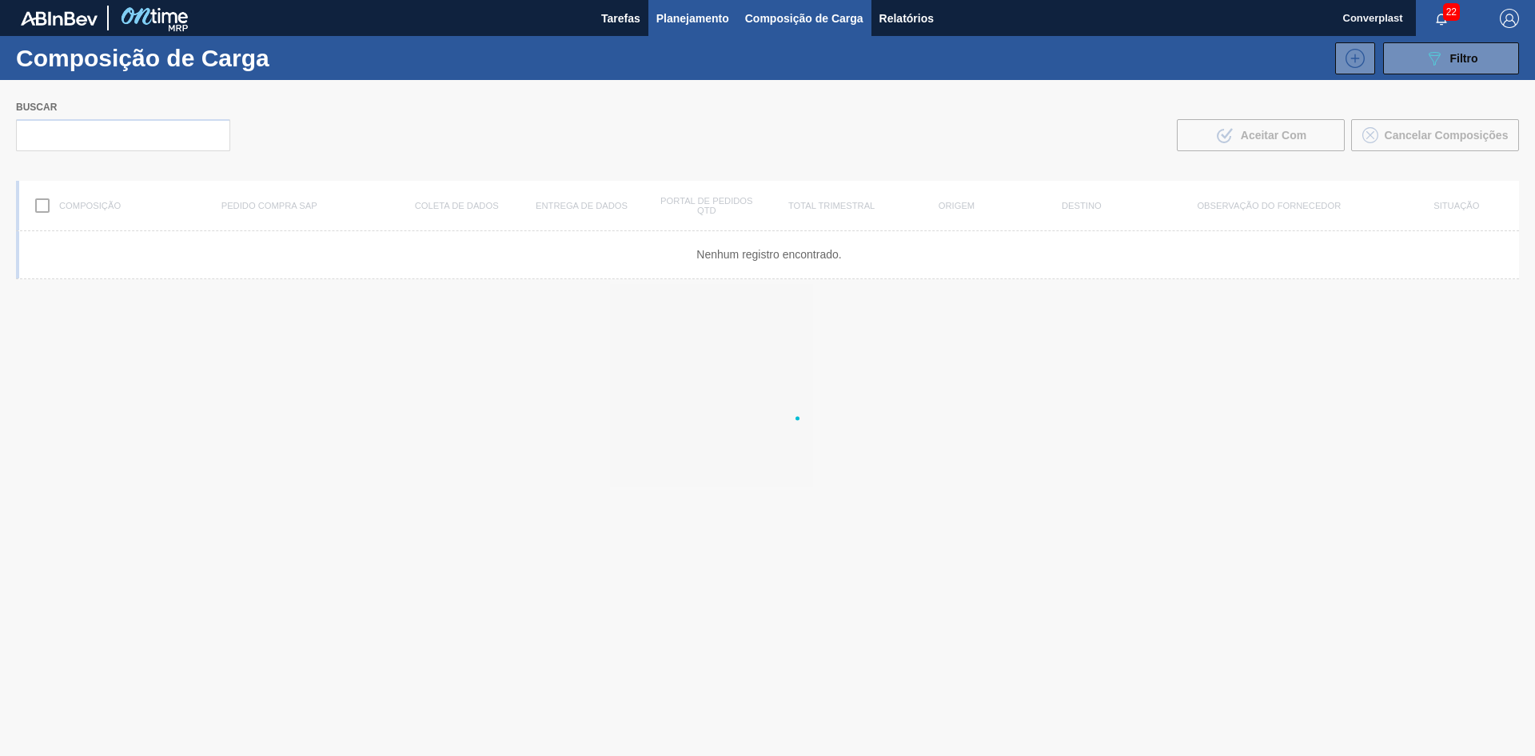
click at [669, 14] on font "Planejamento" at bounding box center [693, 18] width 73 height 13
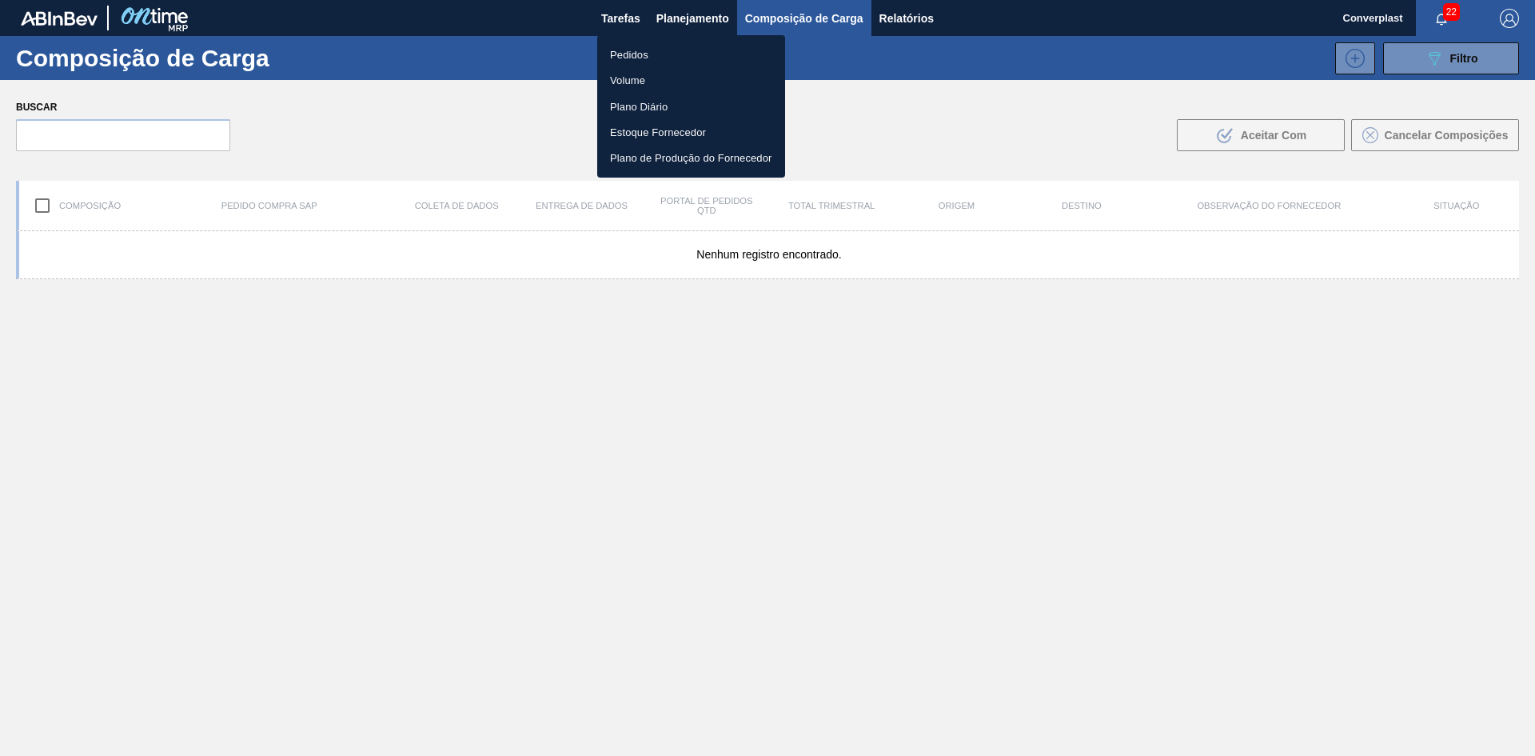
click at [617, 34] on div at bounding box center [767, 378] width 1535 height 756
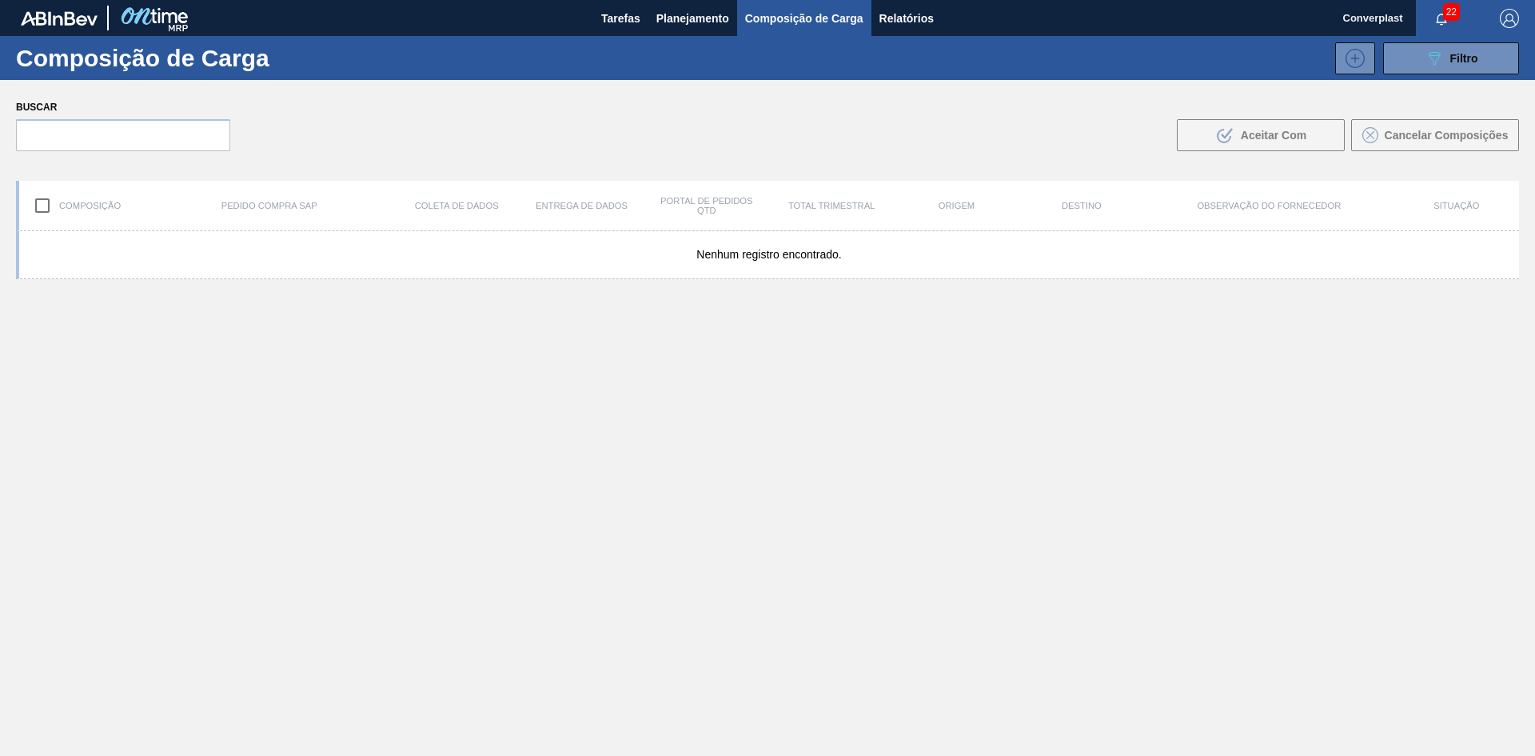
click at [617, 0] on body "Tarefas Planejamento Composição de Carga Relatórios Converplast 22 Marcar todas…" at bounding box center [767, 0] width 1535 height 0
click at [672, 12] on font "Planejamento" at bounding box center [693, 18] width 73 height 13
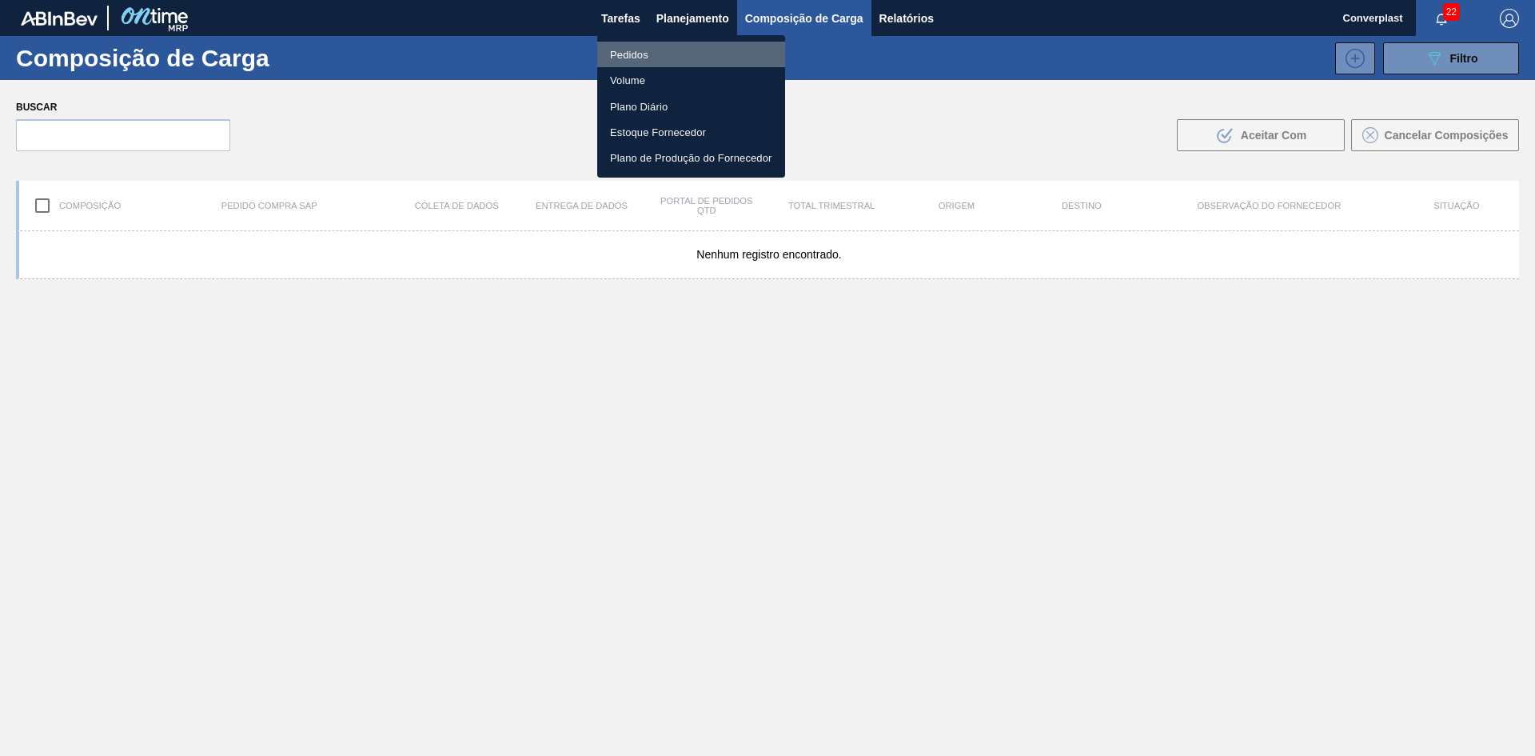
click at [642, 47] on font "Pedidos" at bounding box center [629, 54] width 38 height 16
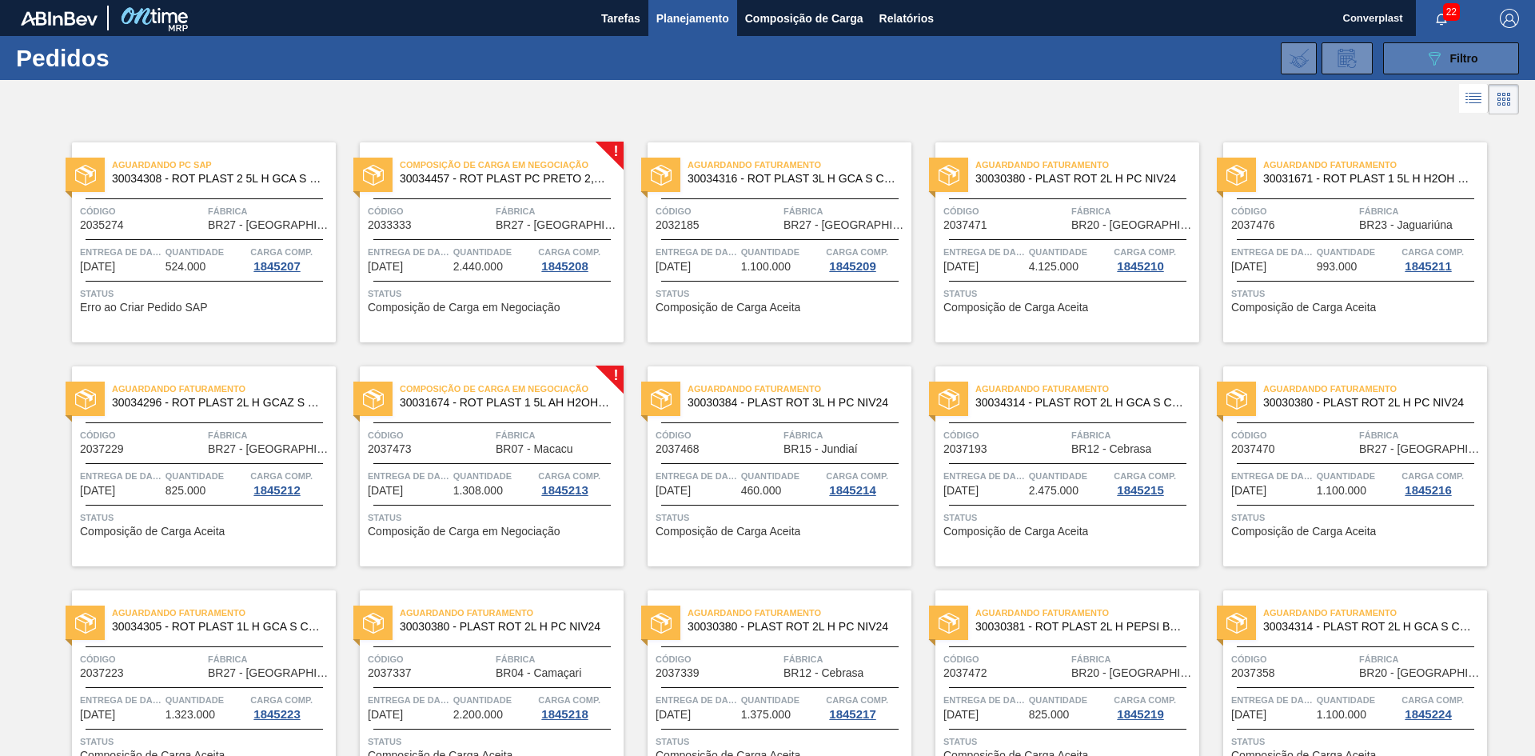
click at [1425, 50] on icon "089F7B8B-B2A5-4AFE-B5C0-19BA573D28AC" at bounding box center [1434, 58] width 19 height 19
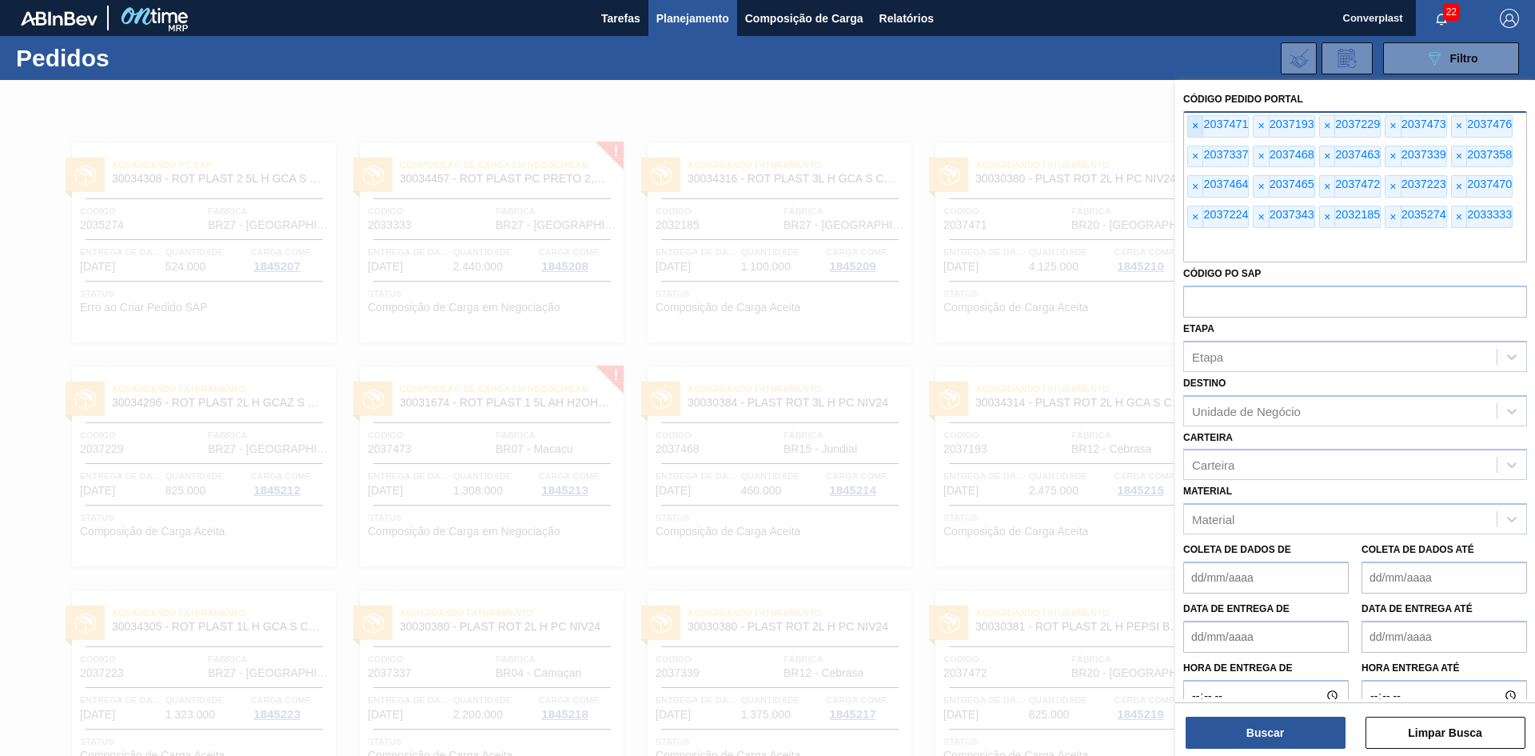
click at [1196, 121] on font "×" at bounding box center [1195, 125] width 6 height 13
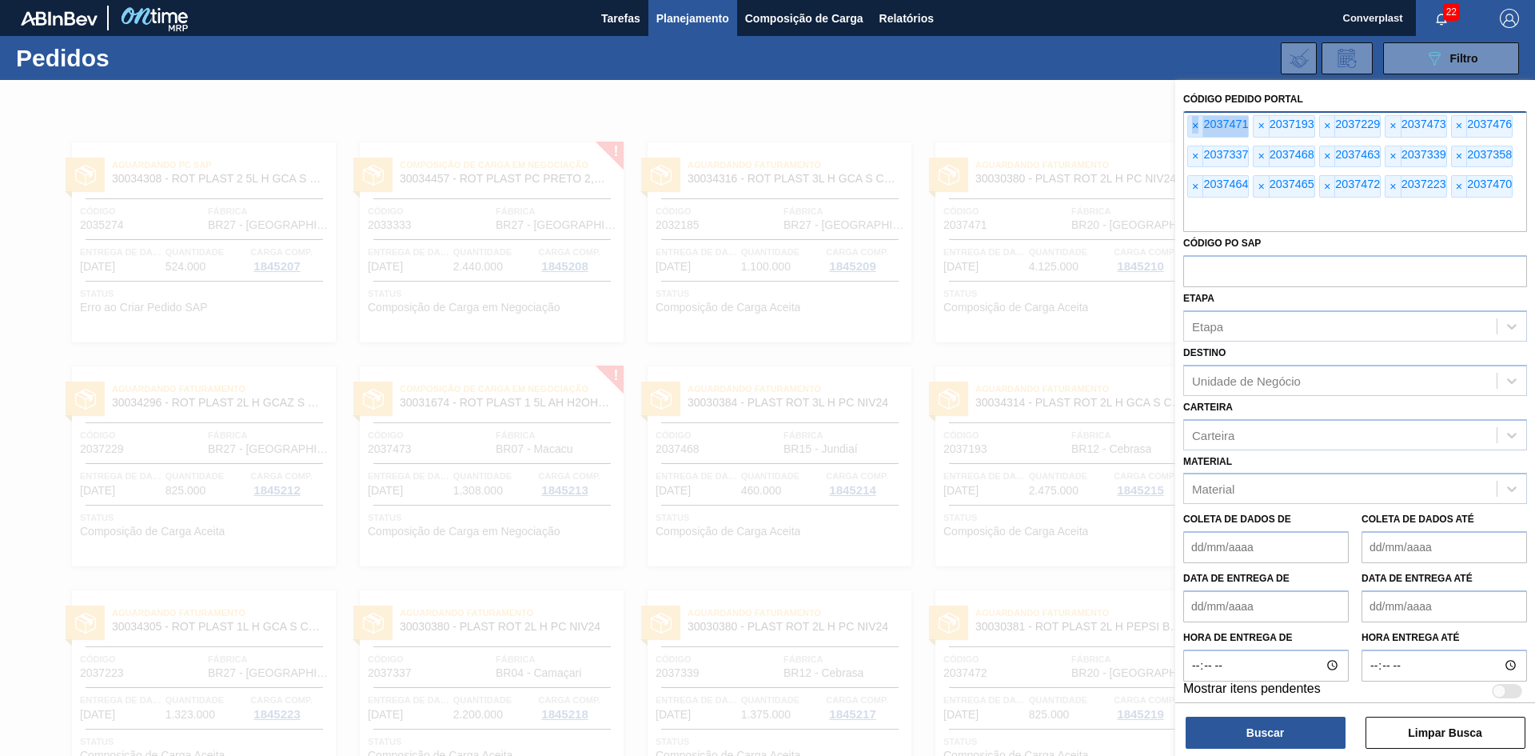
click at [1196, 121] on font "×" at bounding box center [1195, 125] width 6 height 13
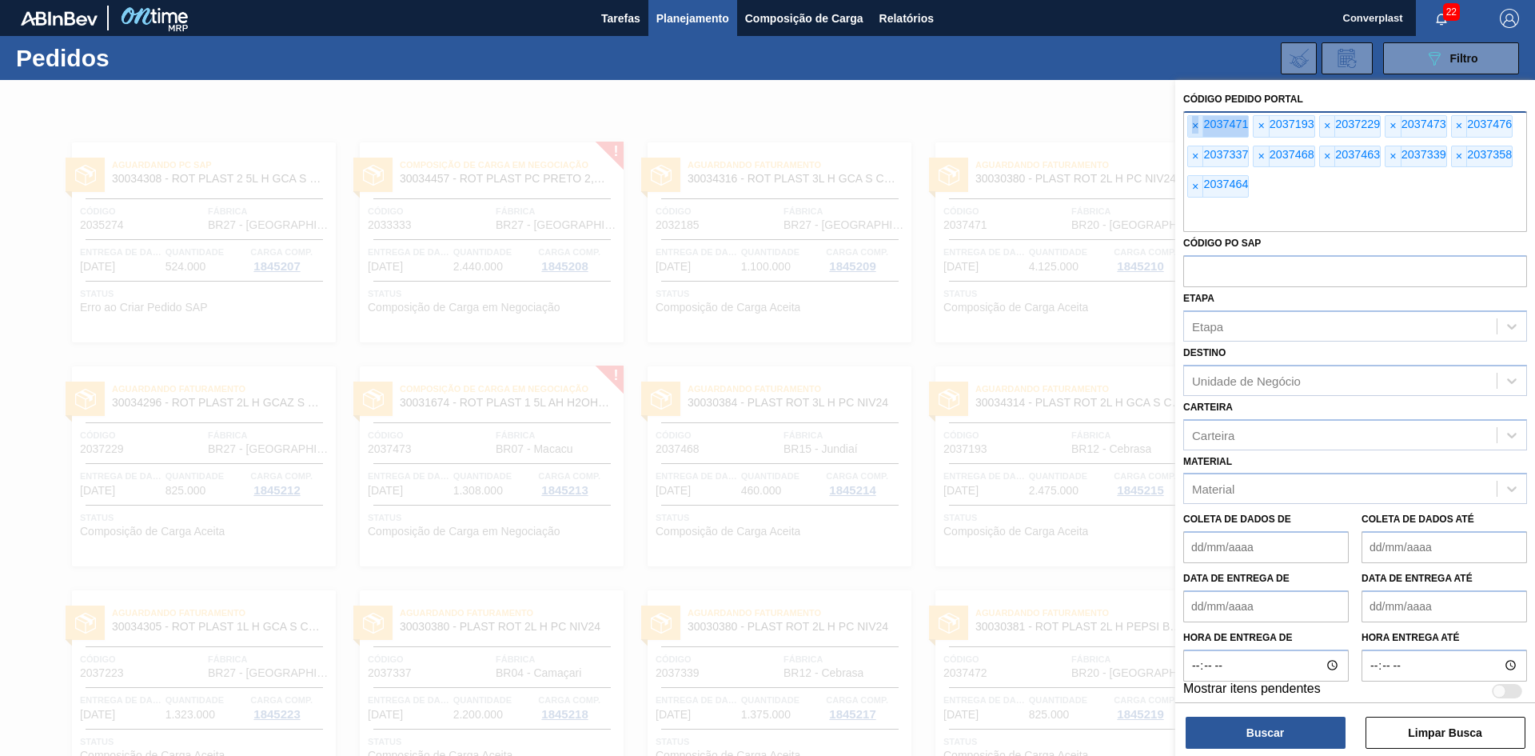
click at [1196, 121] on font "×" at bounding box center [1195, 125] width 6 height 13
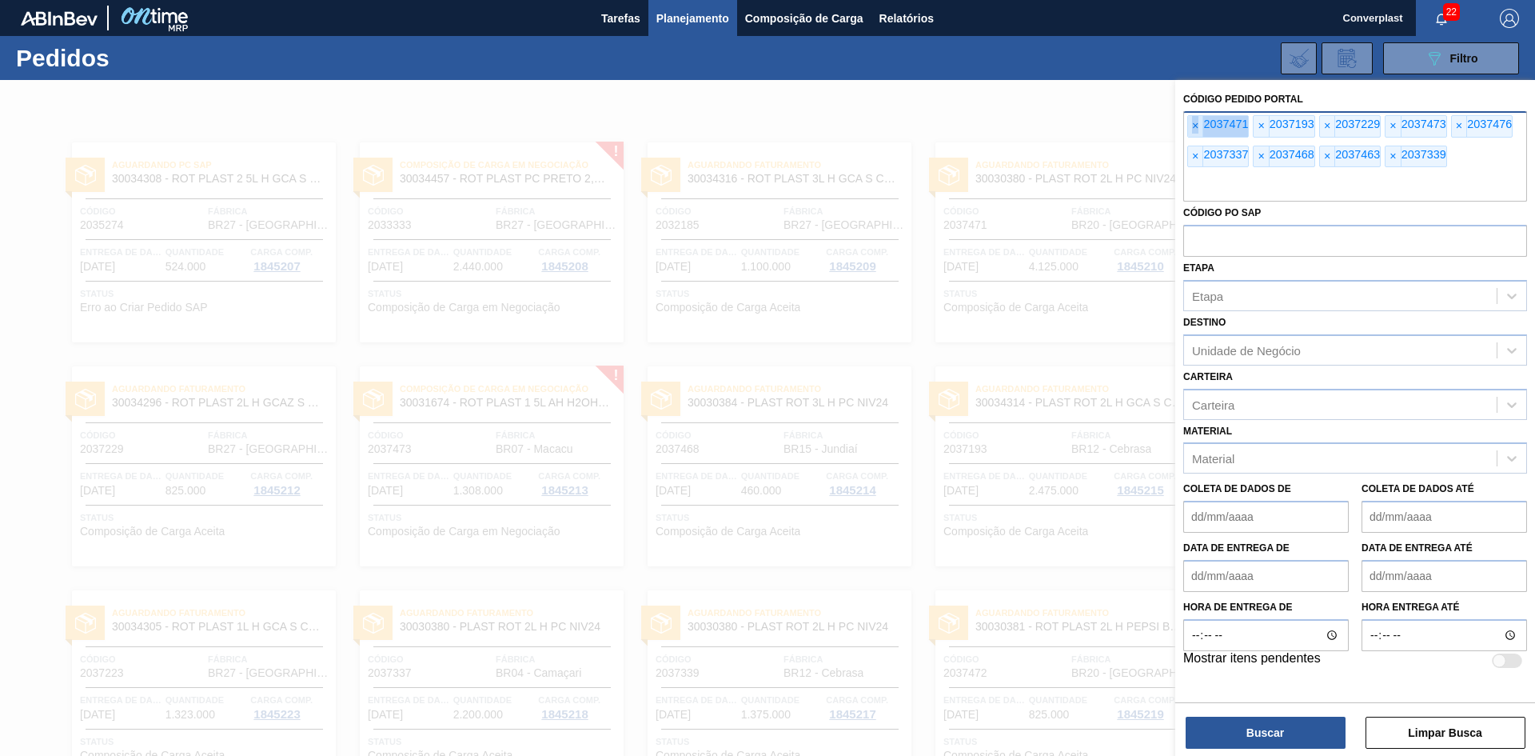
click at [1196, 121] on font "×" at bounding box center [1195, 125] width 6 height 13
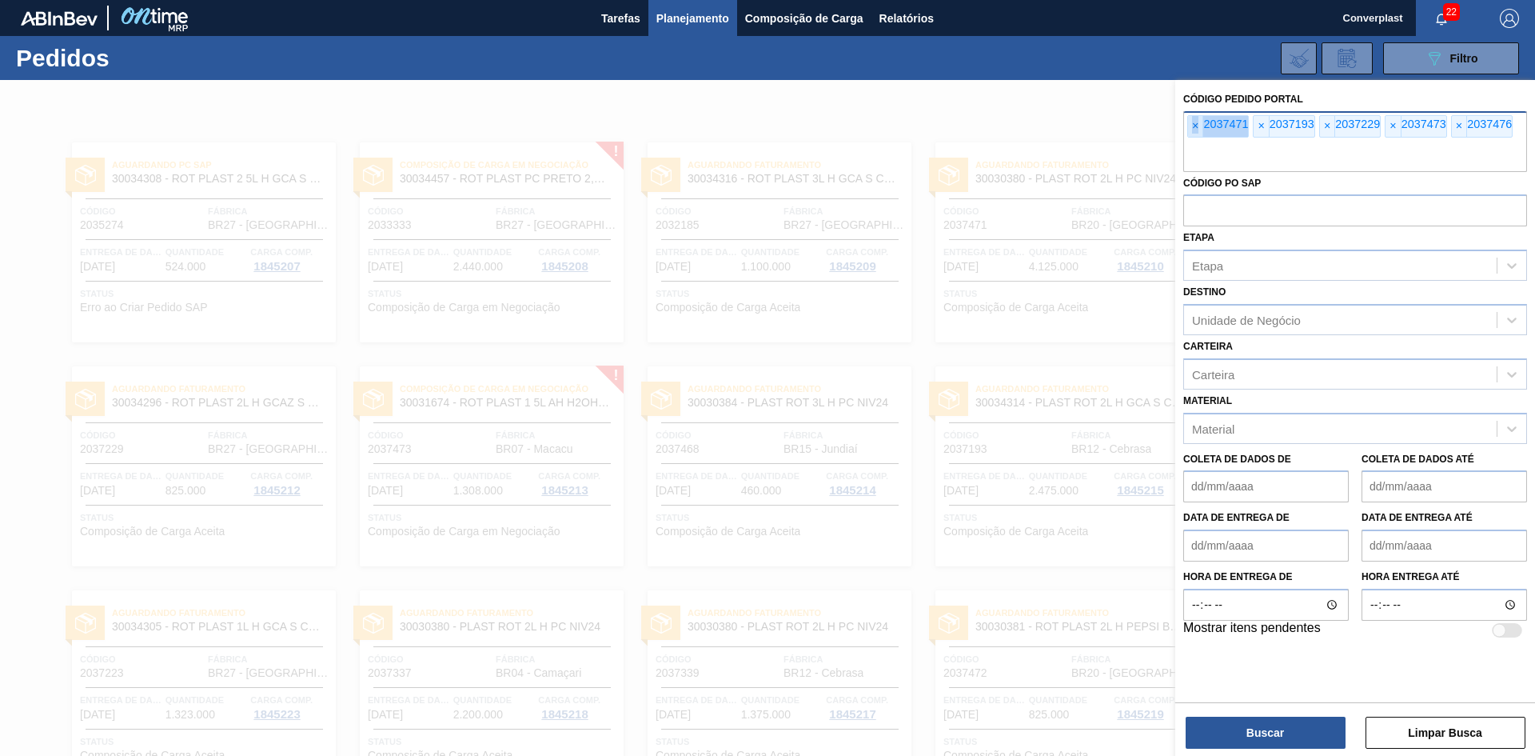
click at [1196, 121] on font "×" at bounding box center [1195, 125] width 6 height 13
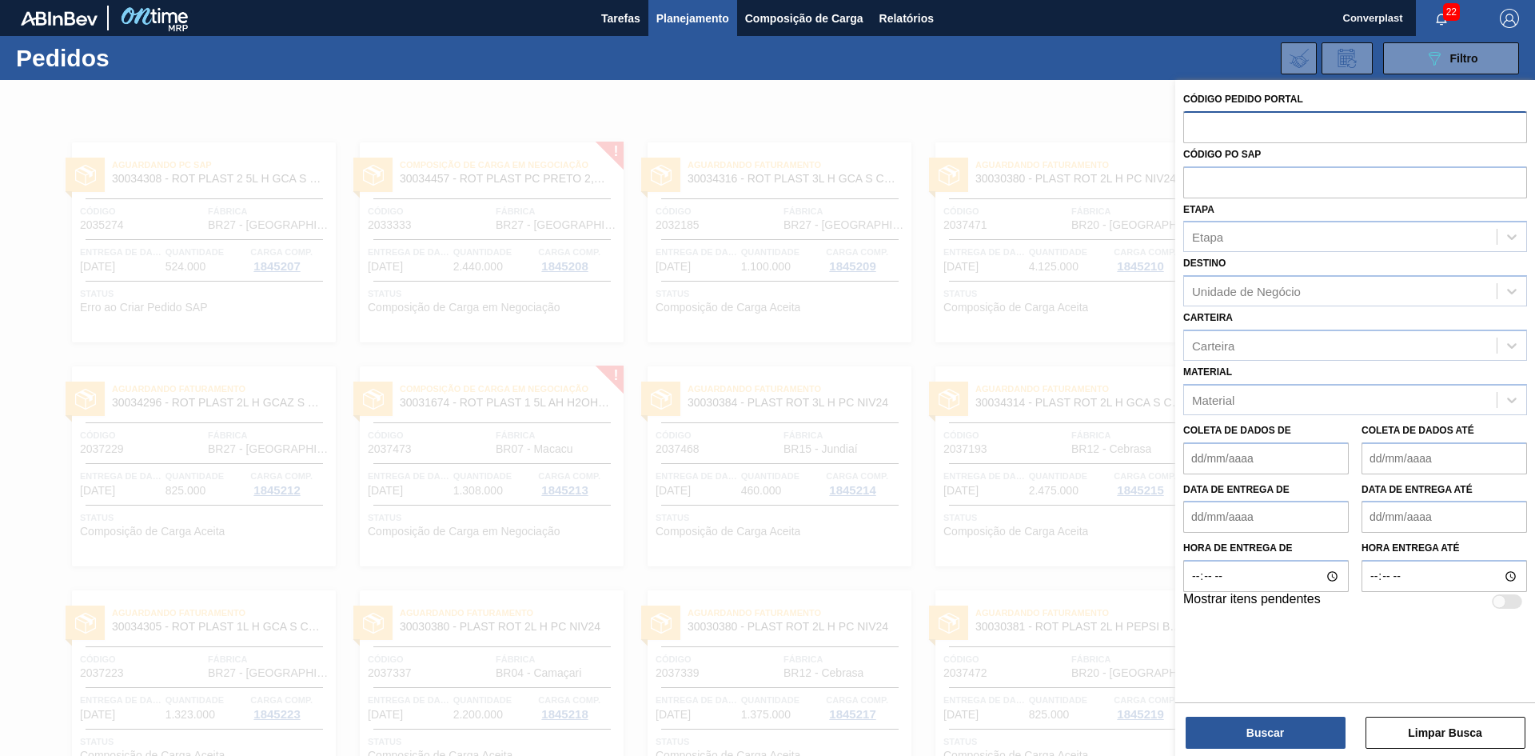
click at [1196, 121] on input "text" at bounding box center [1356, 126] width 344 height 30
paste input "text"
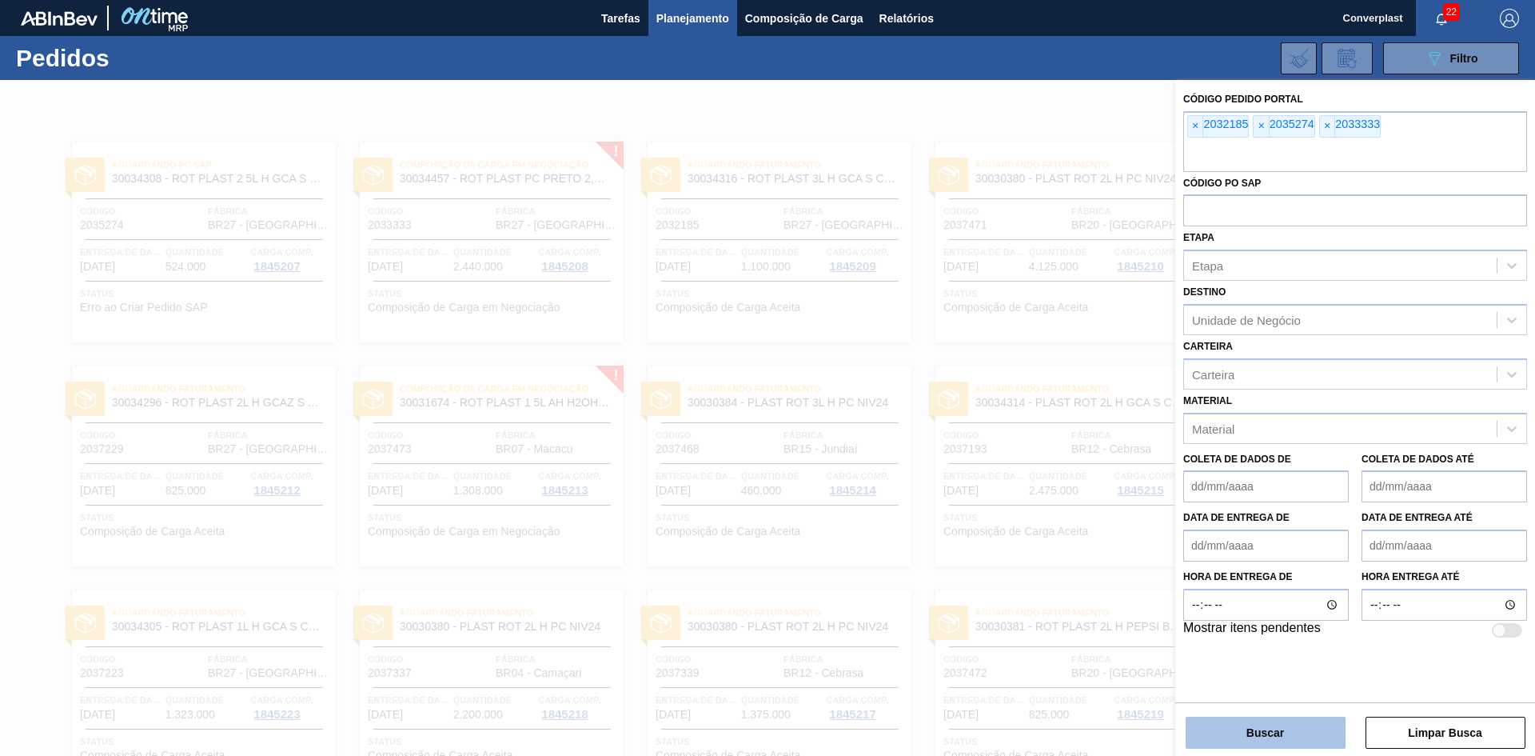
click at [1208, 731] on button "Buscar" at bounding box center [1266, 733] width 160 height 32
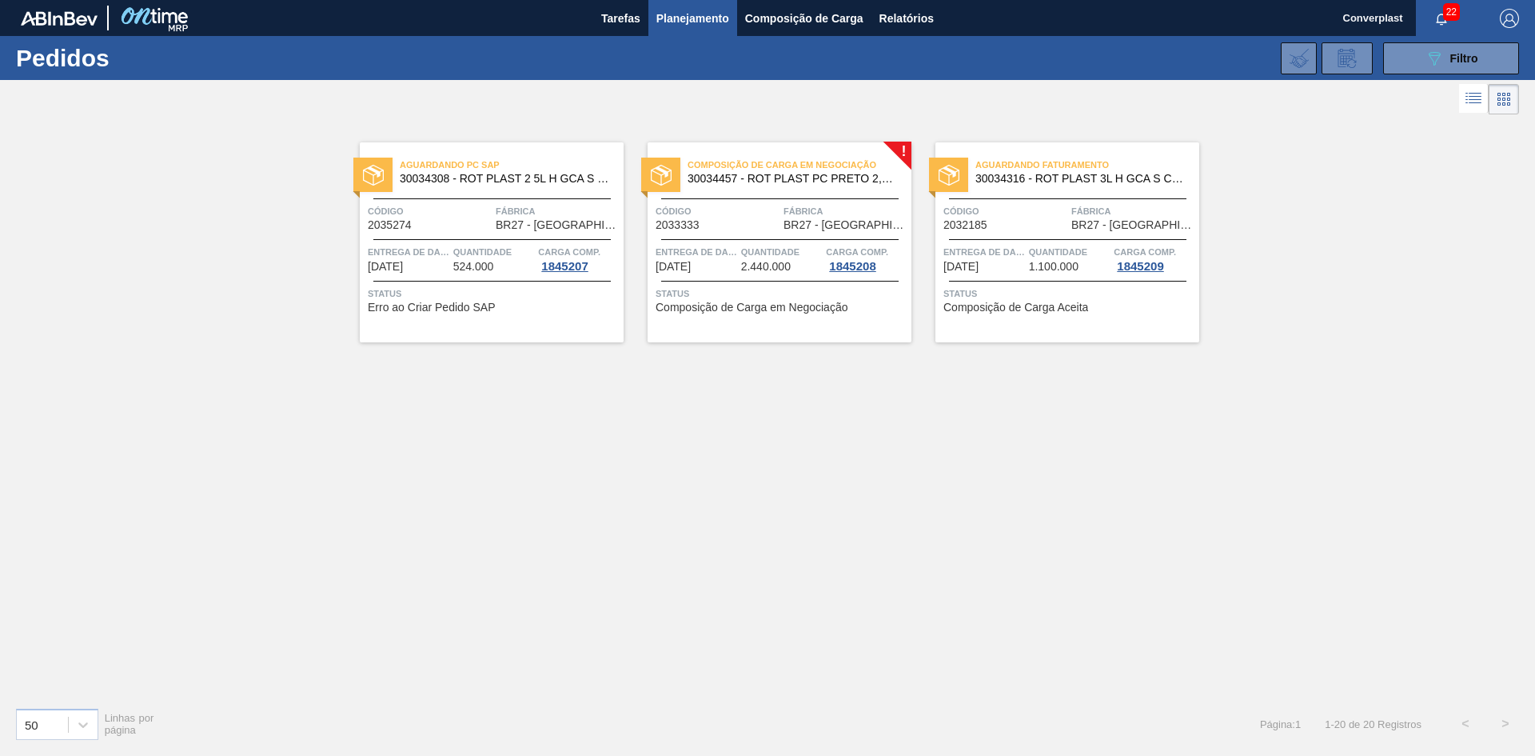
click at [480, 278] on div "Aguardando PC SAP 30034308 - ROT PLAST 2 5L H GCA S CL NIV25 Código 2035274 Fáb…" at bounding box center [492, 242] width 264 height 200
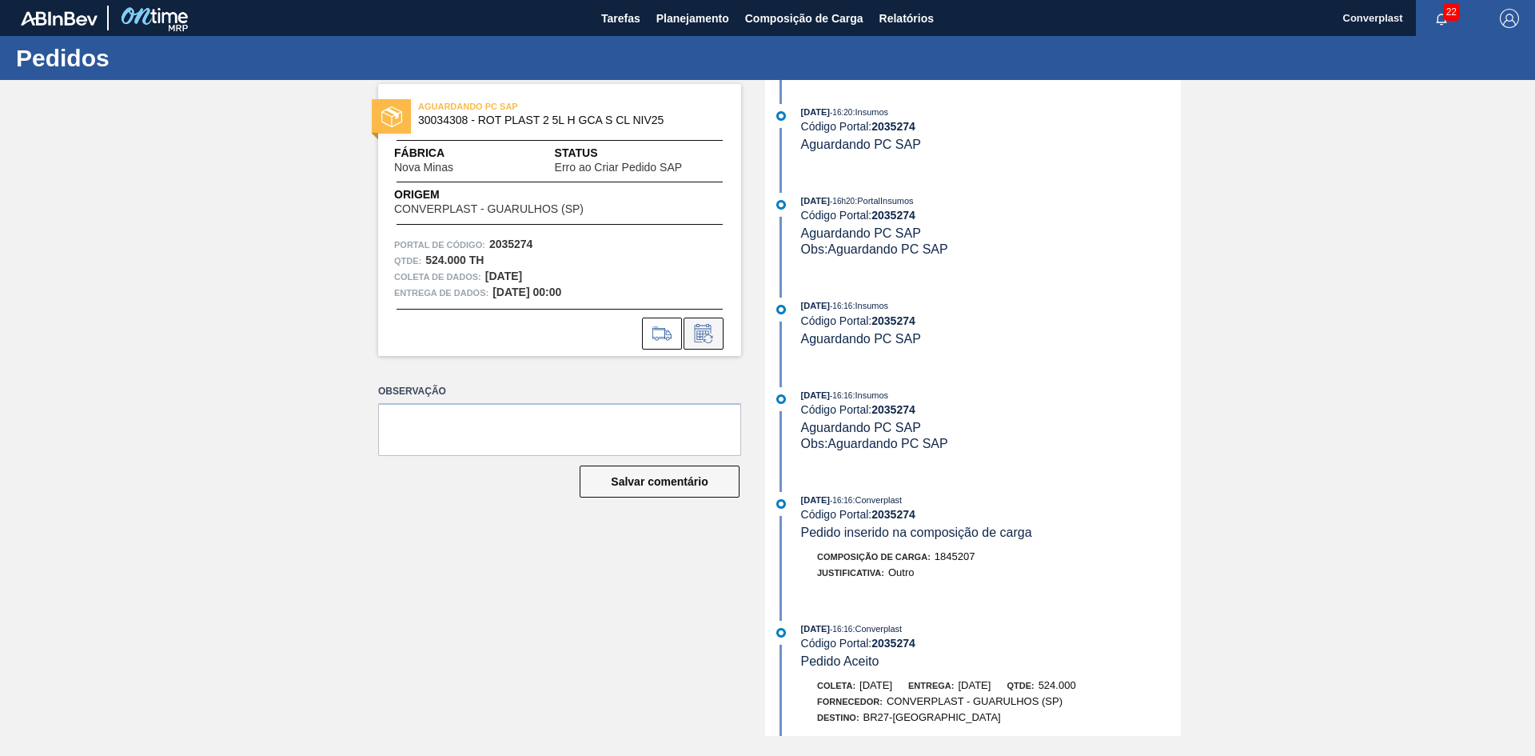
click at [709, 329] on icon at bounding box center [704, 333] width 26 height 19
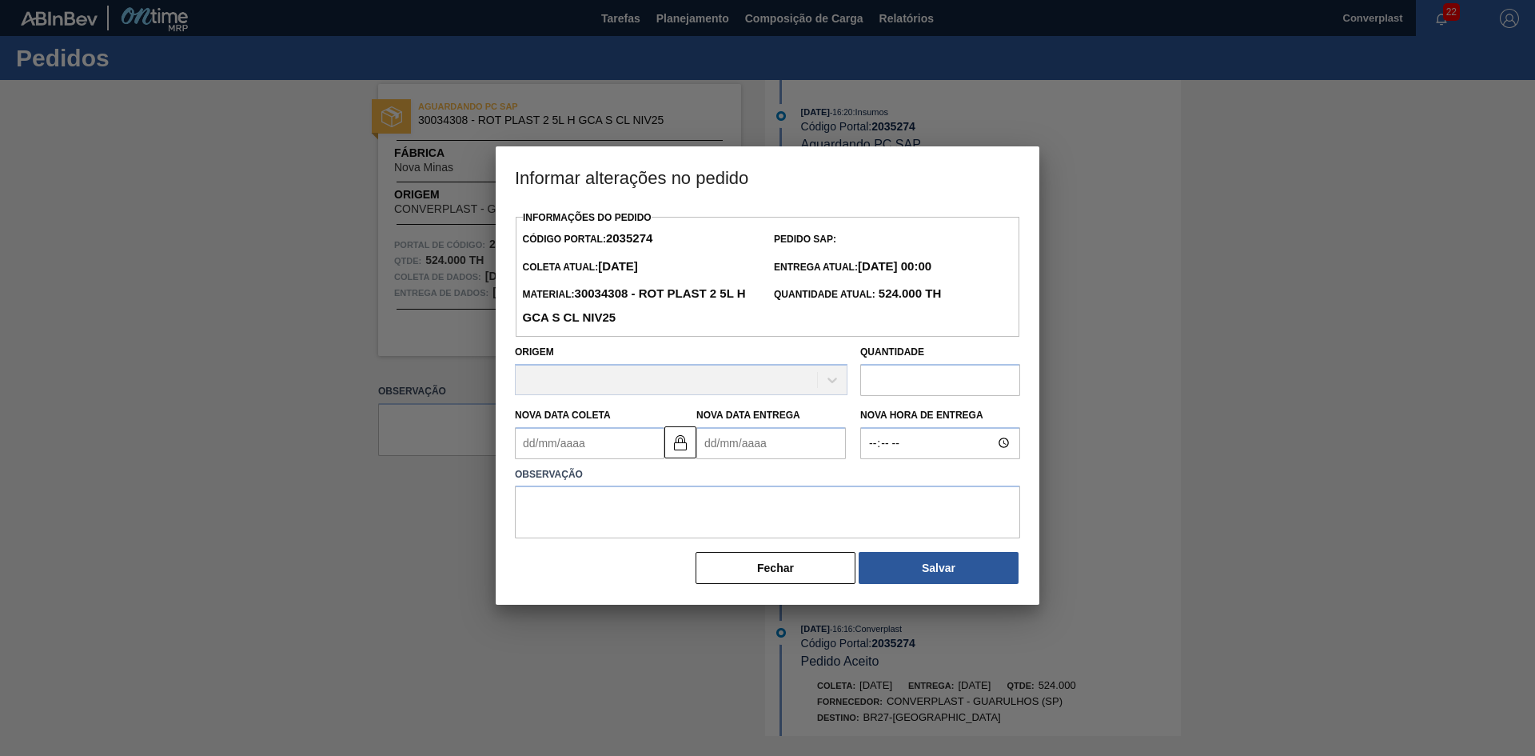
click at [741, 444] on Entrega2035274 "Nova Data Entrega" at bounding box center [772, 443] width 150 height 32
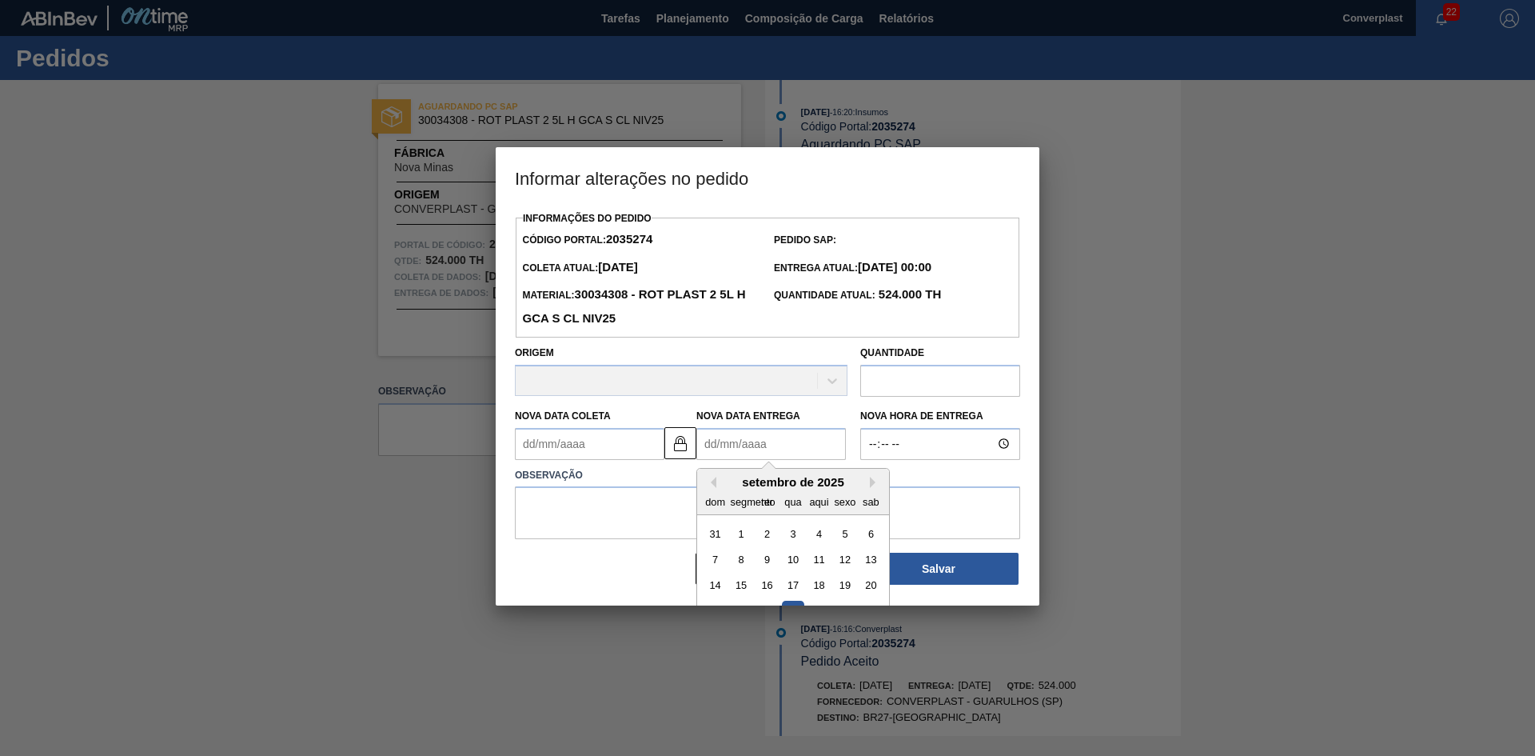
type Coleta2035274 "[DATE]"
type Entrega2035274 "2"
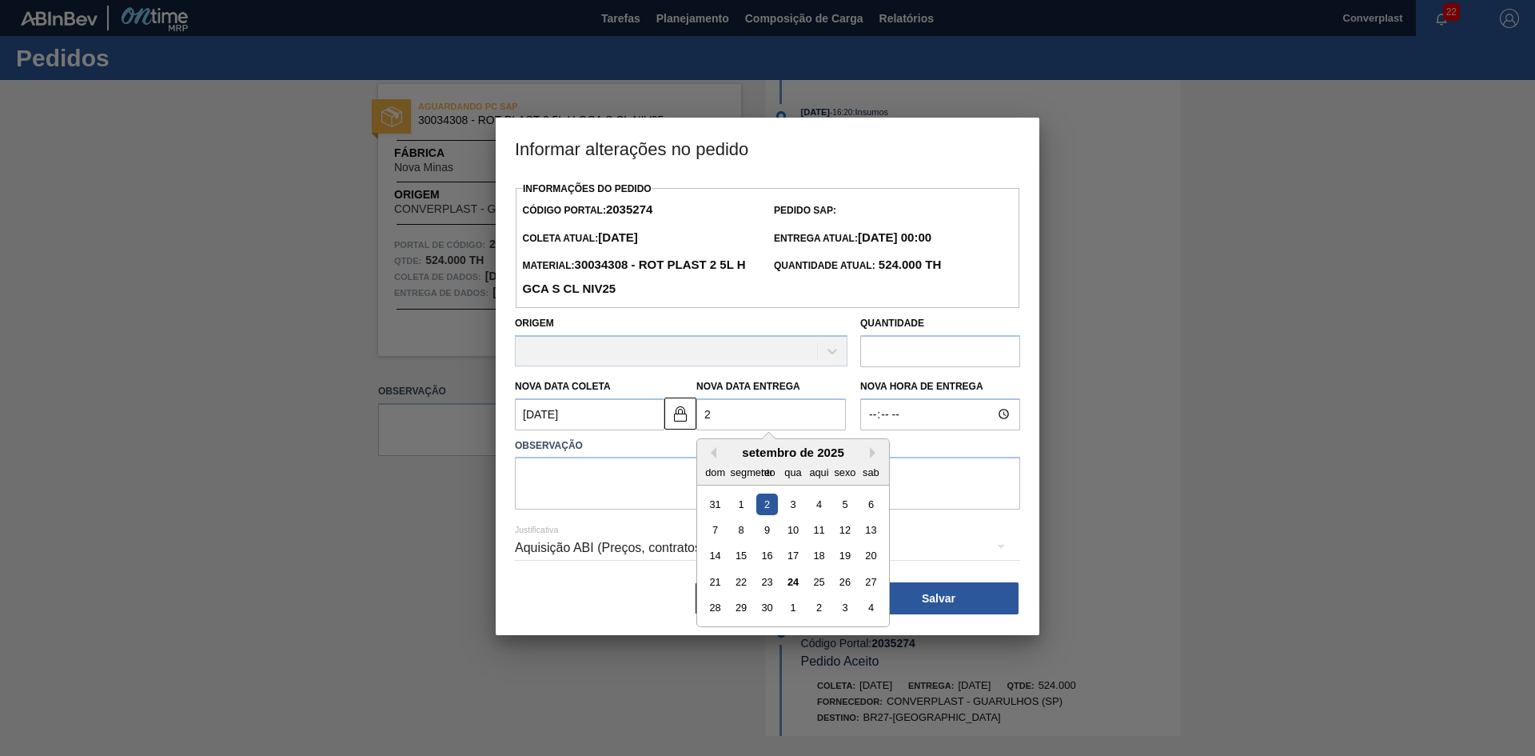
type Coleta2035274 "[DATE]"
type Entrega2035274 "26/"
type Coleta2035274 "[DATE]"
type Entrega2035274 "26/1"
type Coleta2035274 "[DATE]"
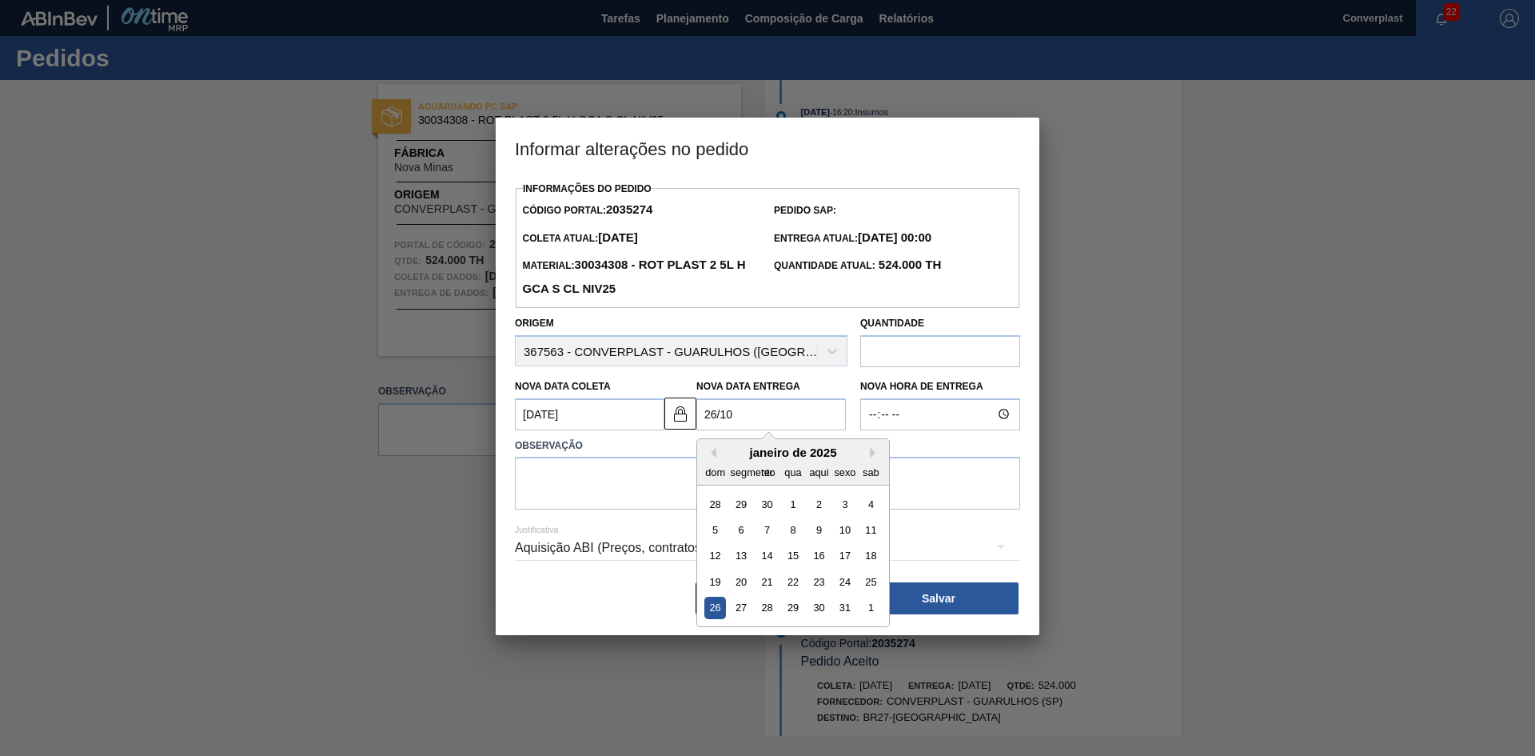
click at [709, 606] on div "26" at bounding box center [716, 608] width 22 height 22
type Entrega2035274 "[DATE]"
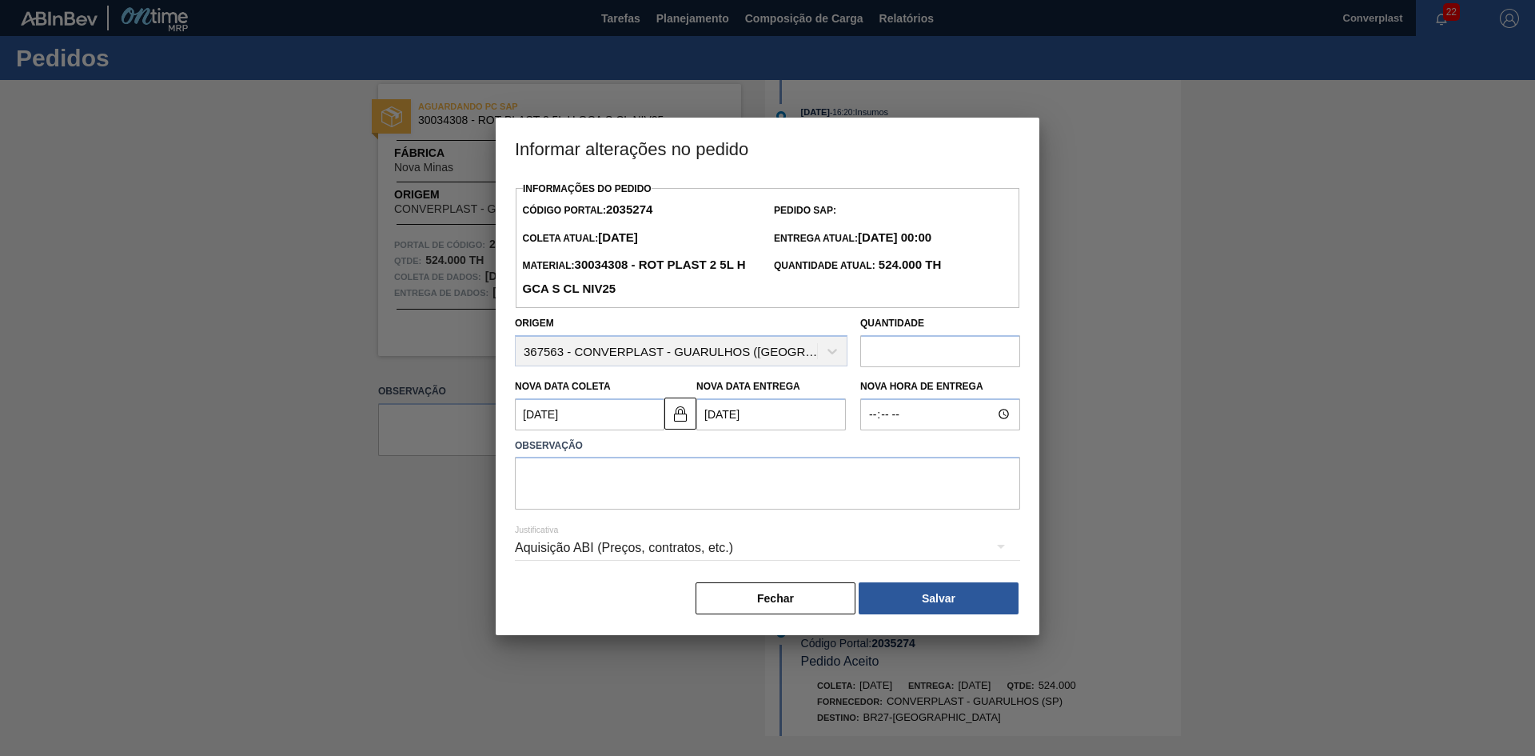
click at [629, 518] on div "Justificativa Aquisição ABI (Preços, contratos, etc.)" at bounding box center [767, 538] width 505 height 58
click at [621, 505] on textarea at bounding box center [767, 483] width 505 height 53
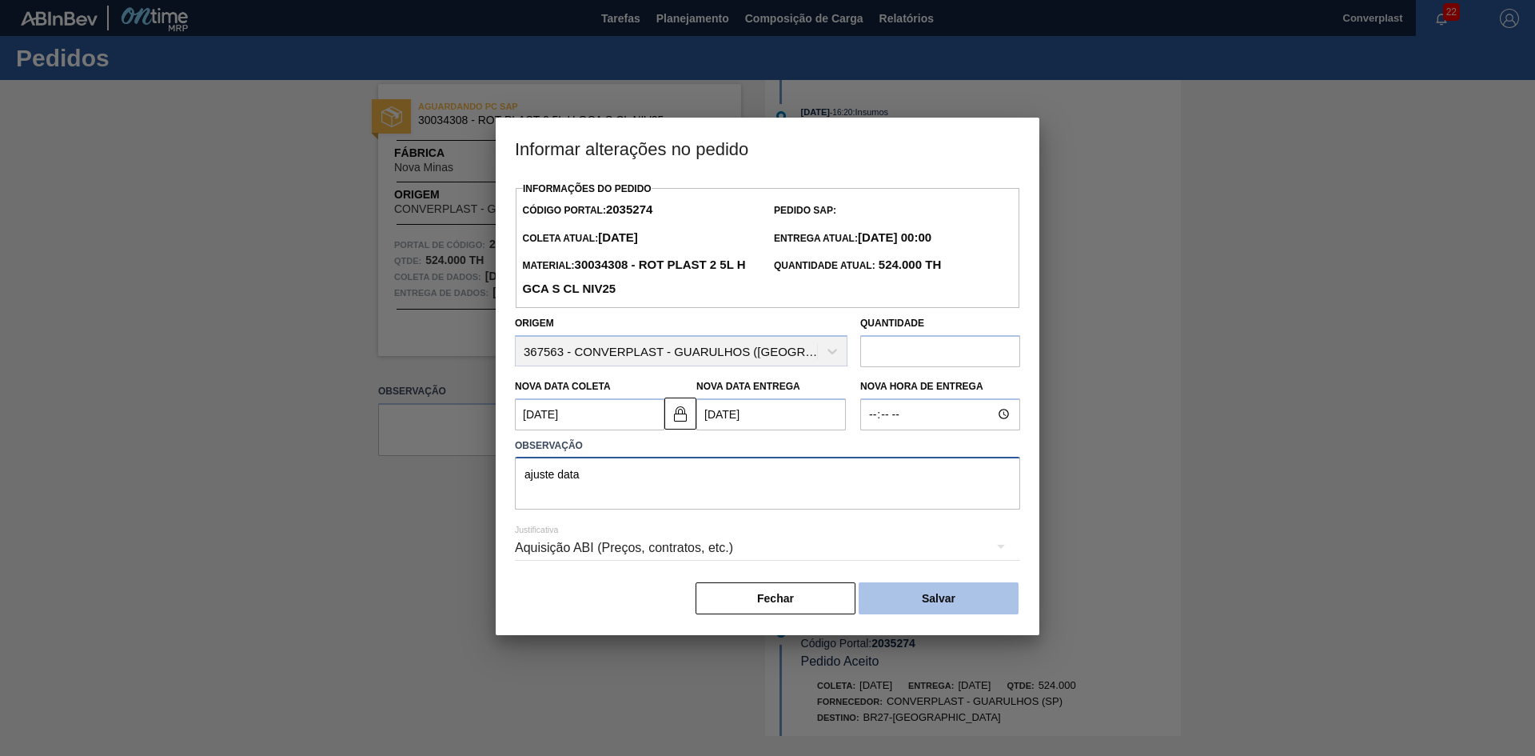
type textarea "ajuste data"
click at [890, 595] on button "Salvar" at bounding box center [939, 598] width 160 height 32
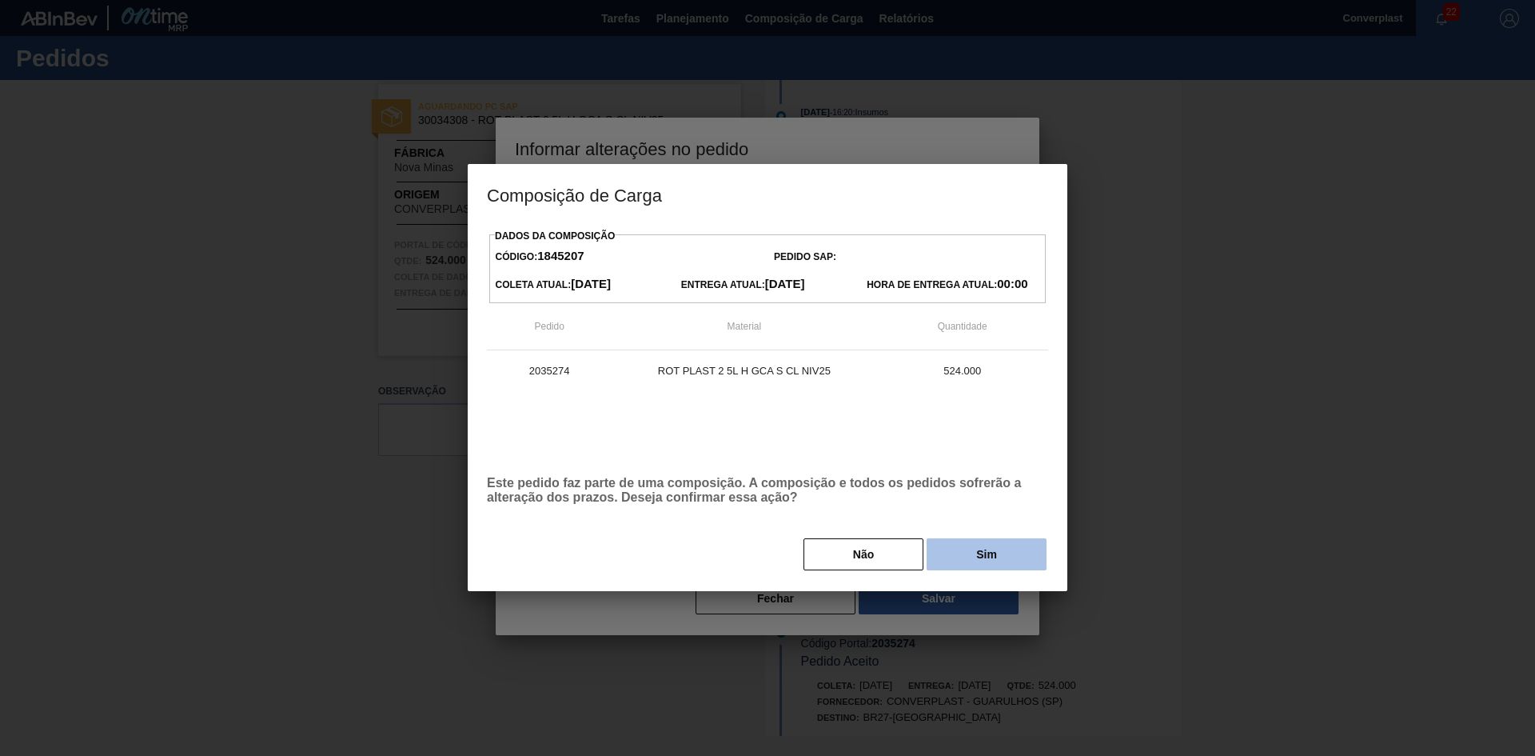
click at [948, 555] on button "Sim" at bounding box center [987, 554] width 120 height 32
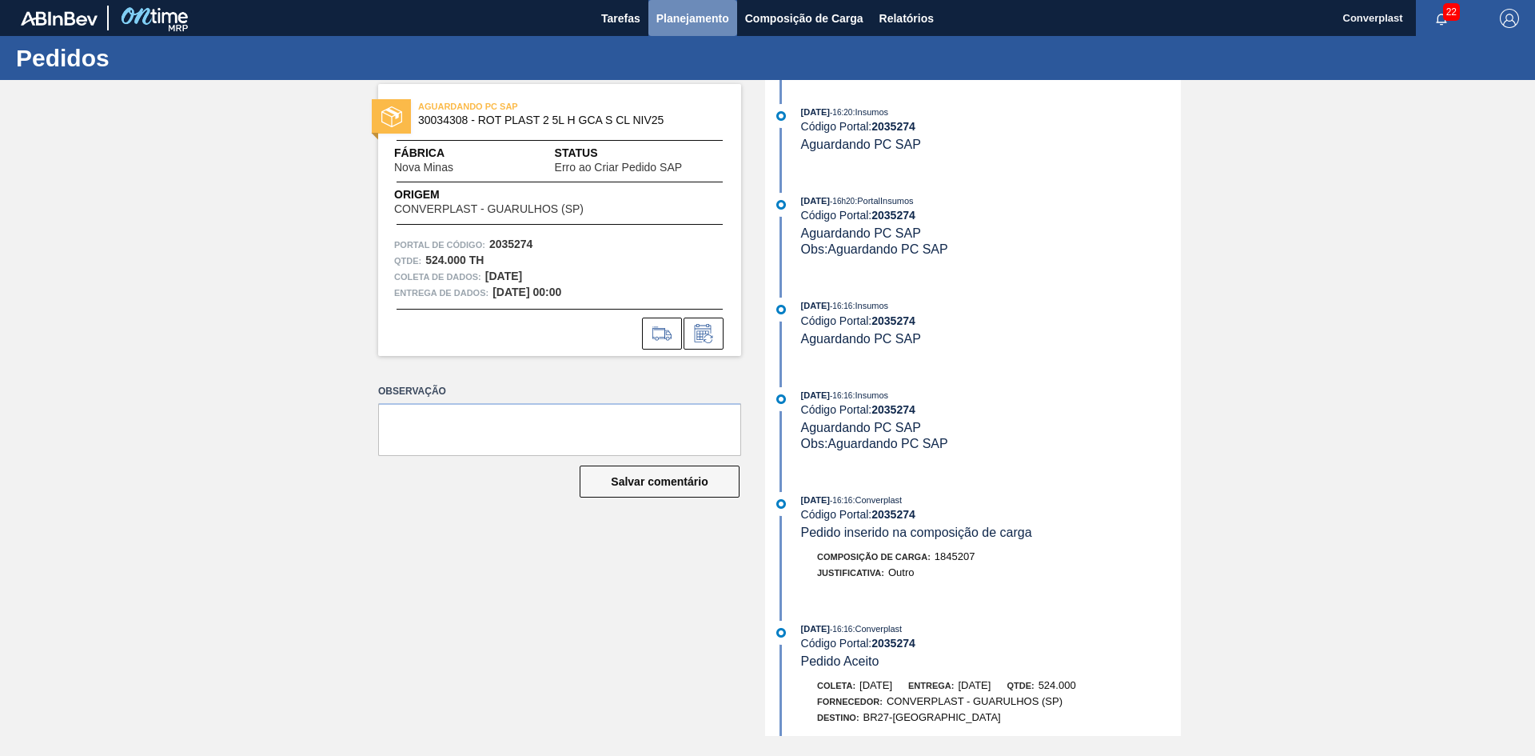
click at [701, 13] on font "Planejamento" at bounding box center [693, 18] width 73 height 13
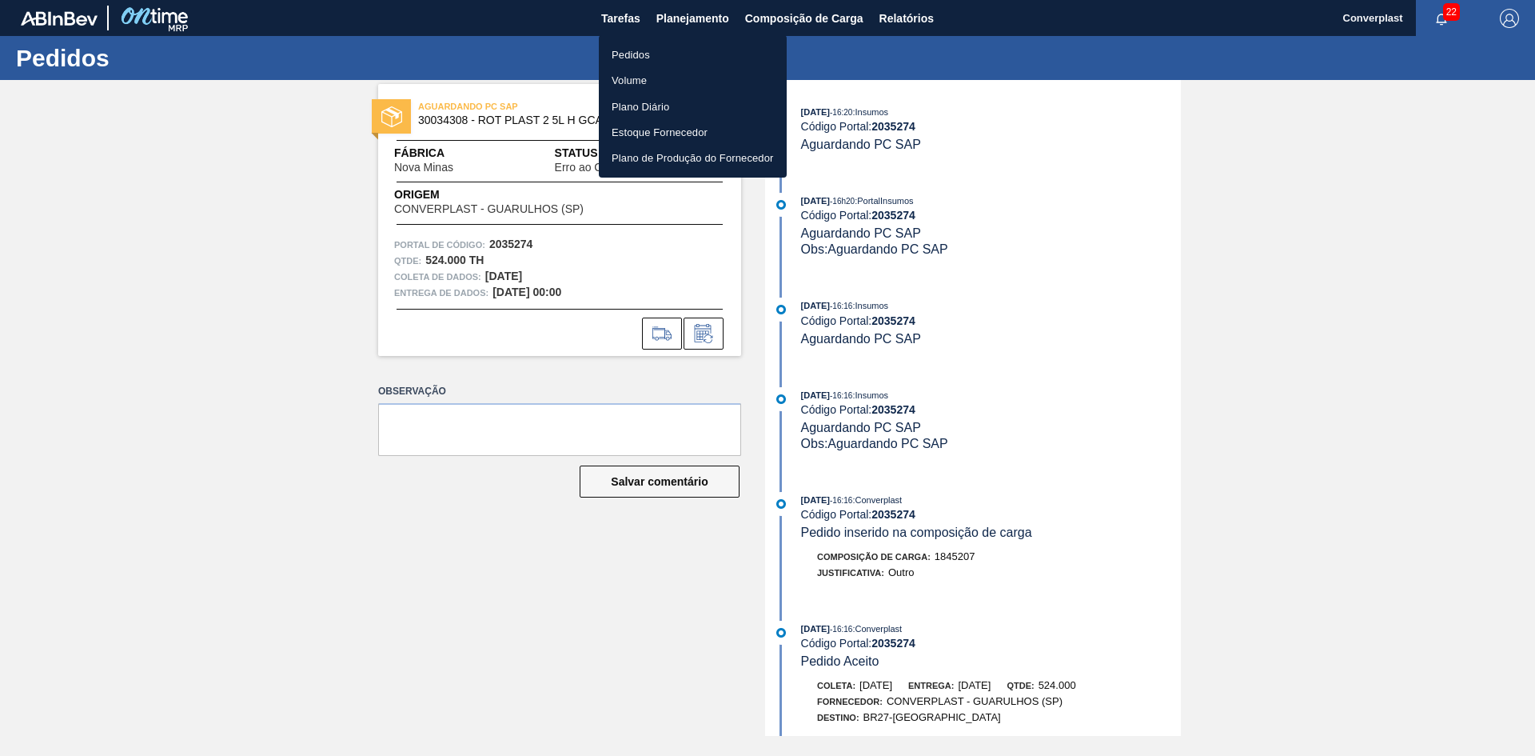
click at [660, 46] on li "Pedidos" at bounding box center [693, 55] width 188 height 26
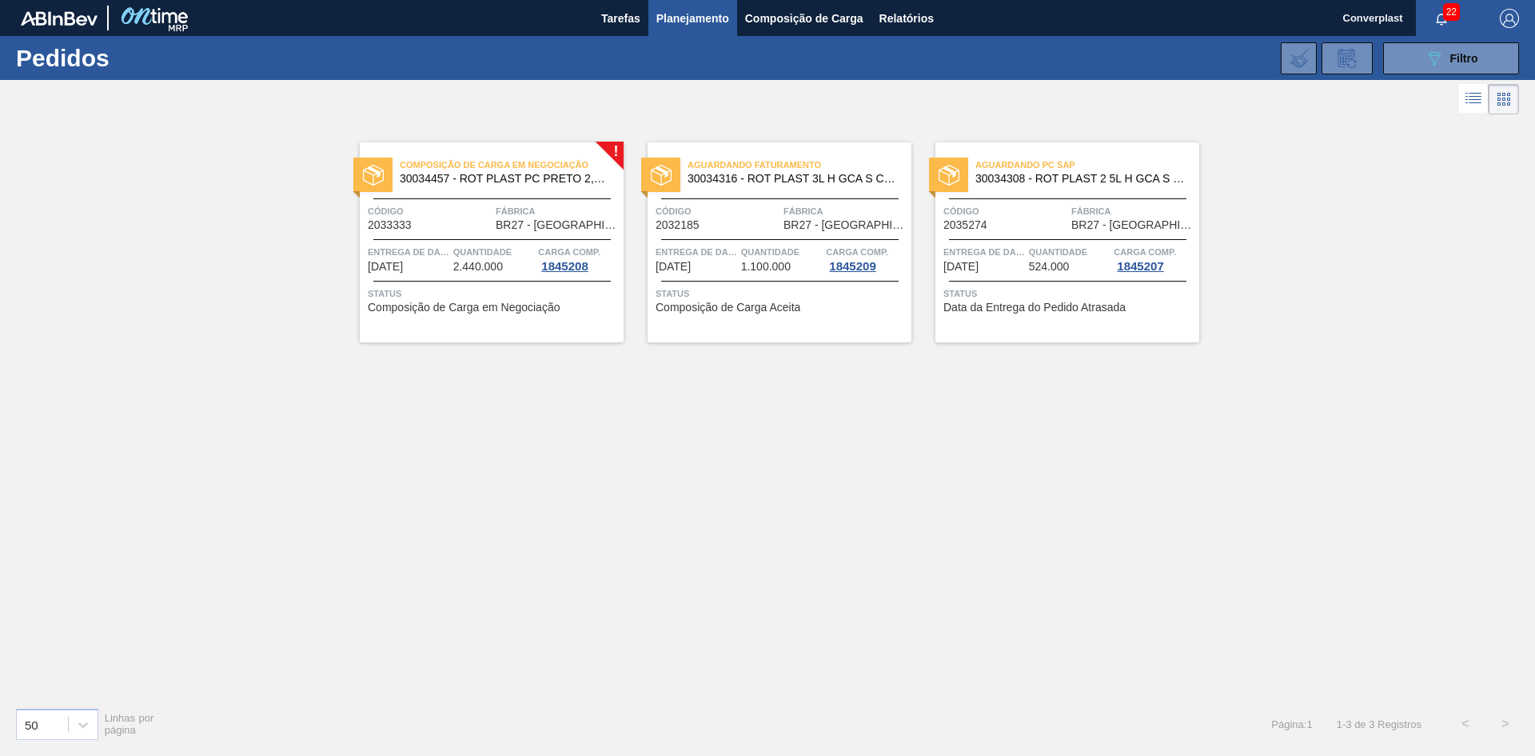
click at [704, 291] on span "Status" at bounding box center [782, 294] width 252 height 16
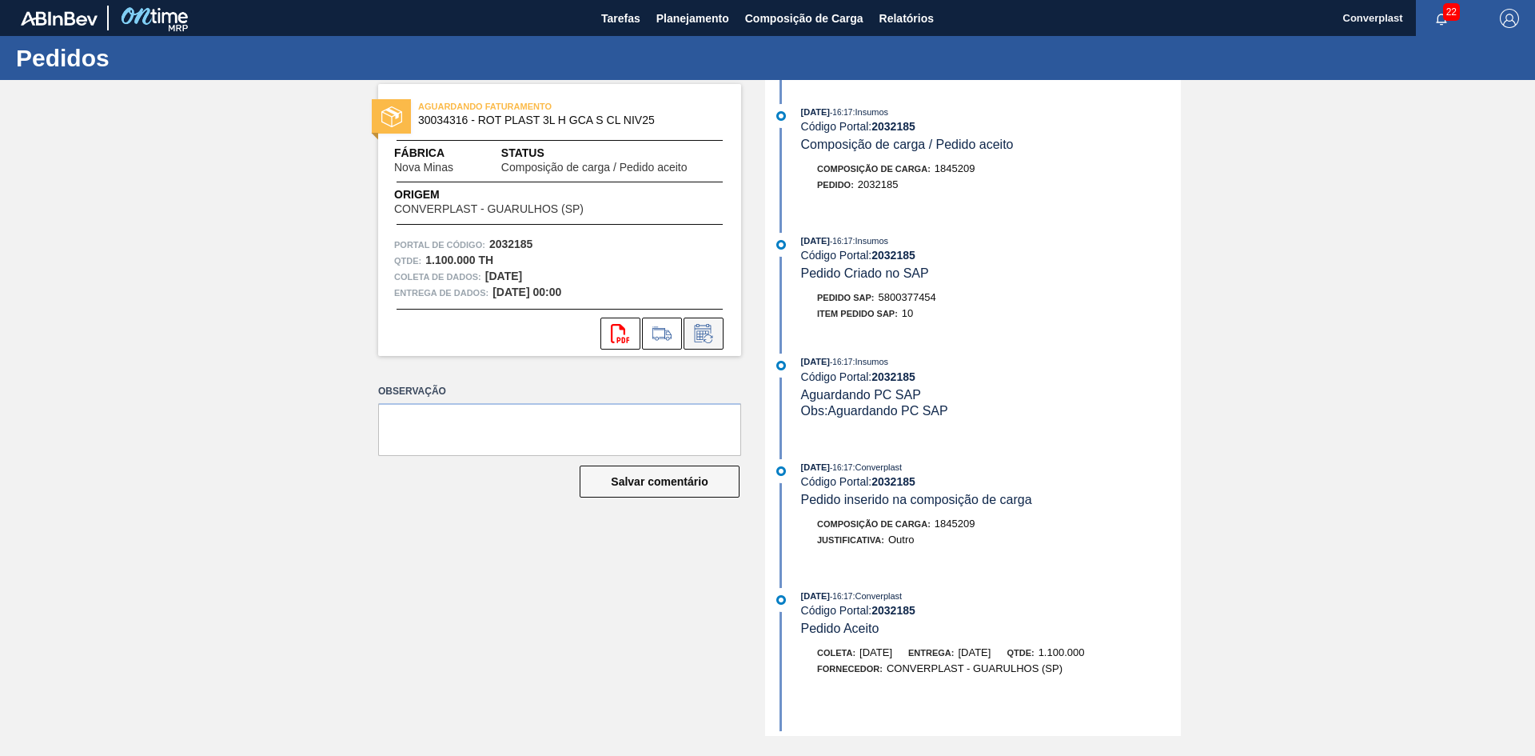
click at [705, 334] on icon at bounding box center [704, 333] width 26 height 19
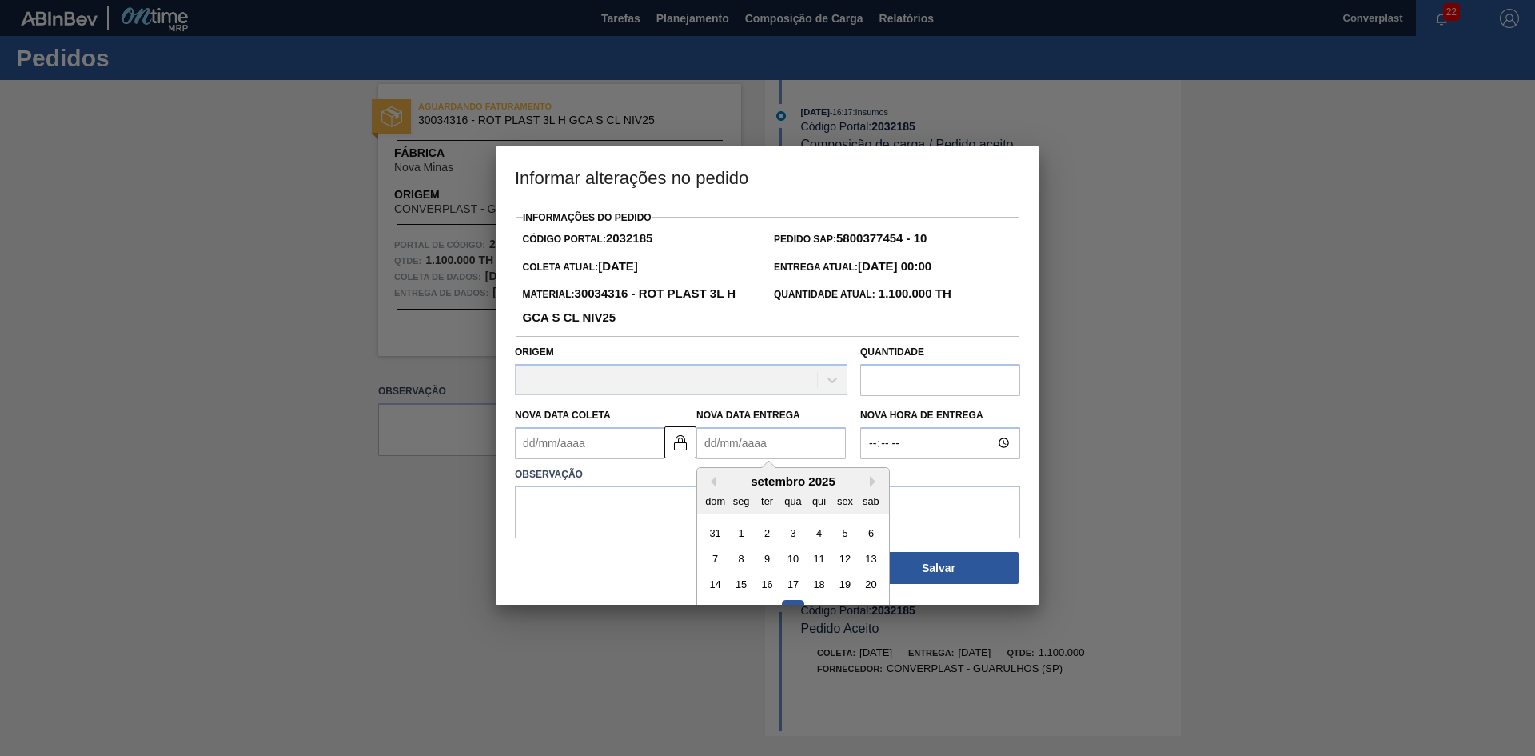
click at [714, 445] on Entrega2032185 "Nova Data Entrega" at bounding box center [772, 443] width 150 height 32
type Coleta2032185 "[DATE]"
type Entrega2032185 "2"
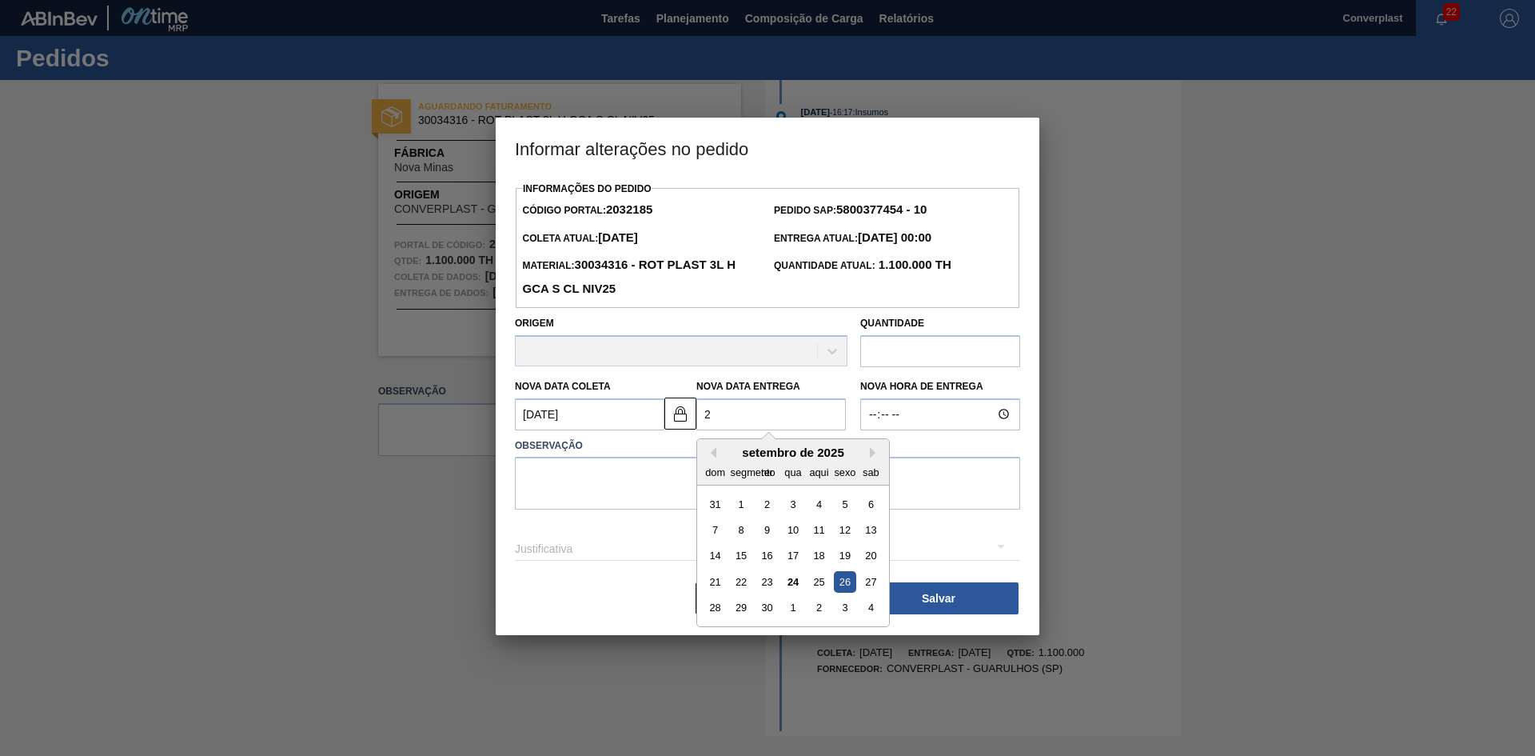
type Coleta2032185 "[DATE]"
type Entrega2032185 "26/"
type Coleta2032185 "[DATE]"
type Entrega2032185 "26/1"
type Coleta2032185 "[DATE]"
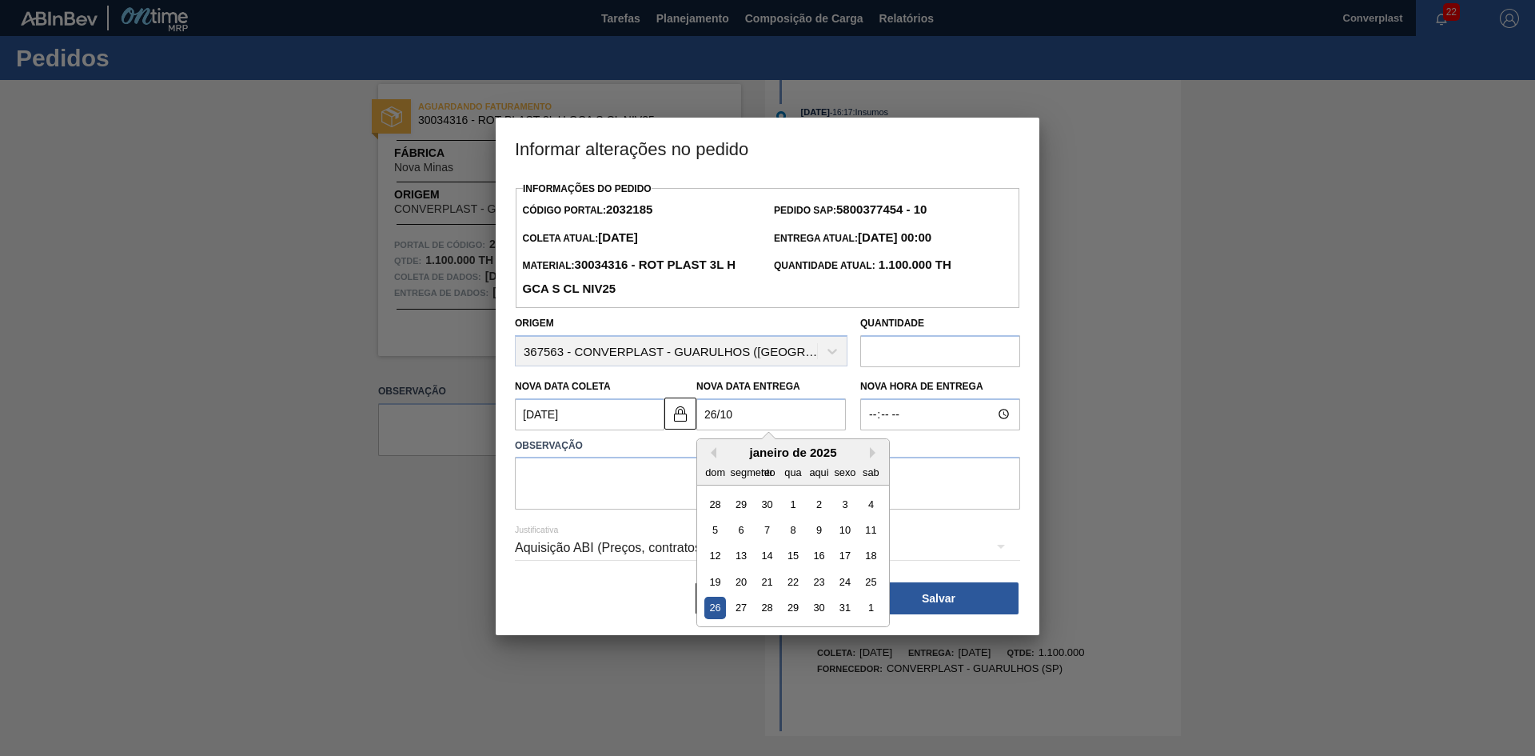
click at [713, 611] on div "26" at bounding box center [716, 608] width 22 height 22
type Entrega2032185 "[DATE]"
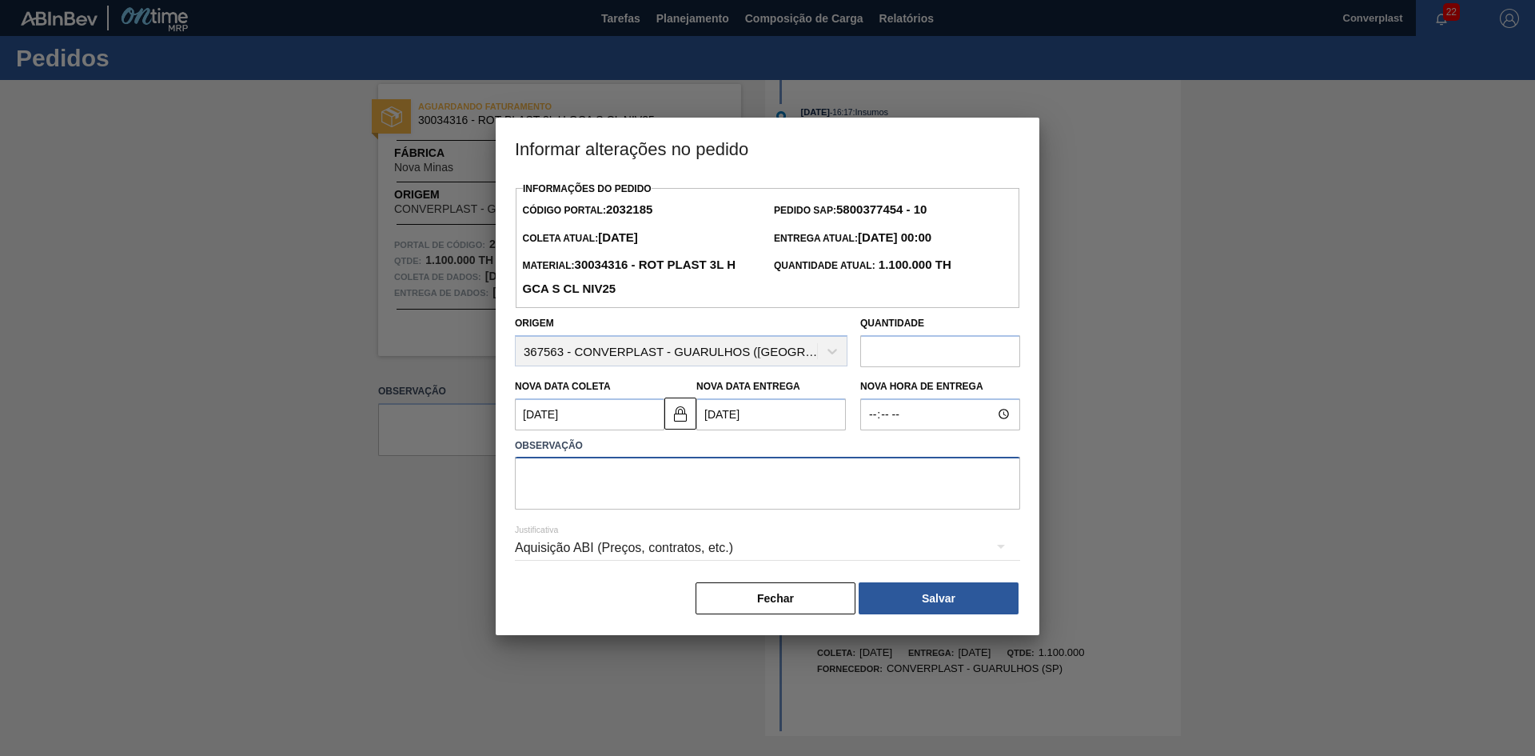
click at [638, 489] on textarea at bounding box center [767, 483] width 505 height 53
type textarea "ajuste data"
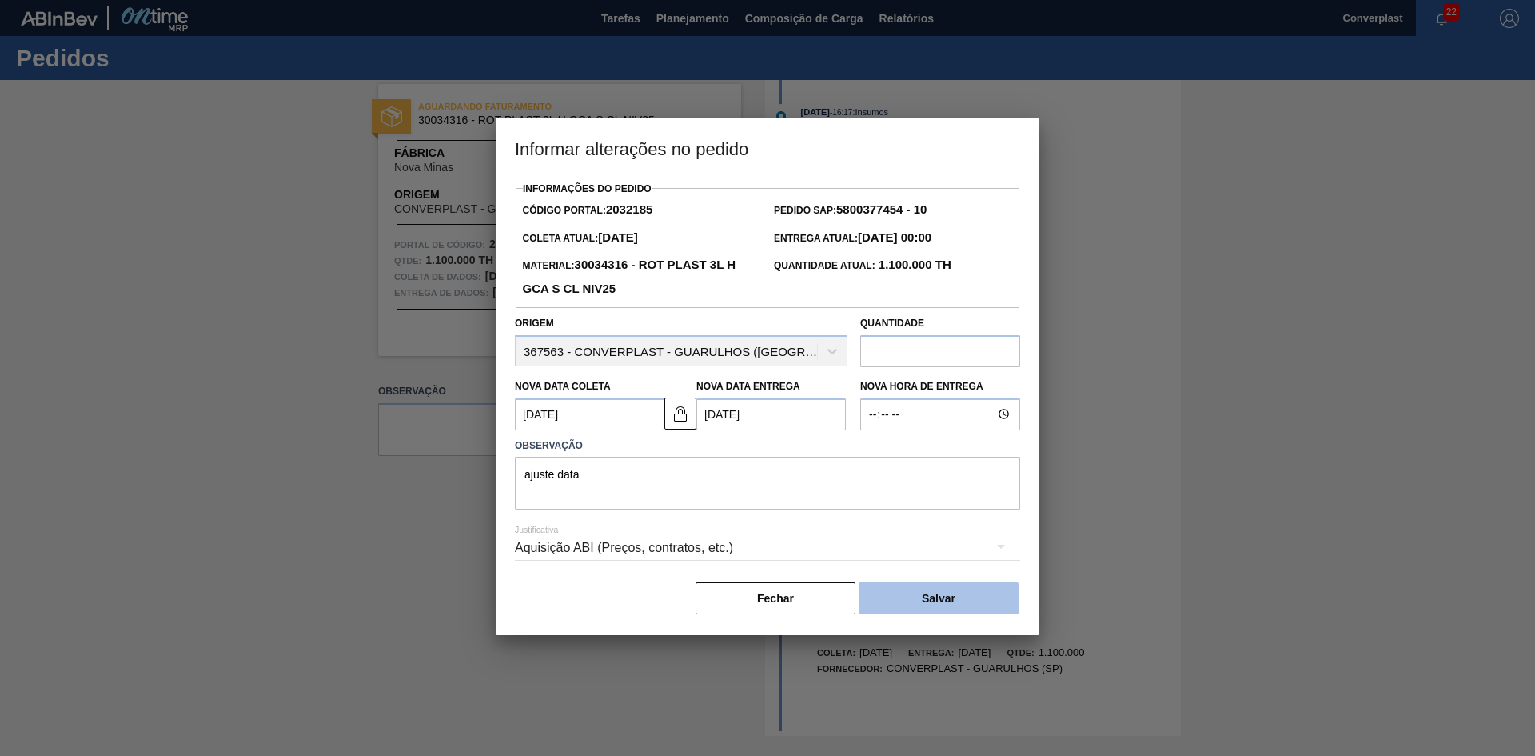
click at [903, 597] on button "Salvar" at bounding box center [939, 598] width 160 height 32
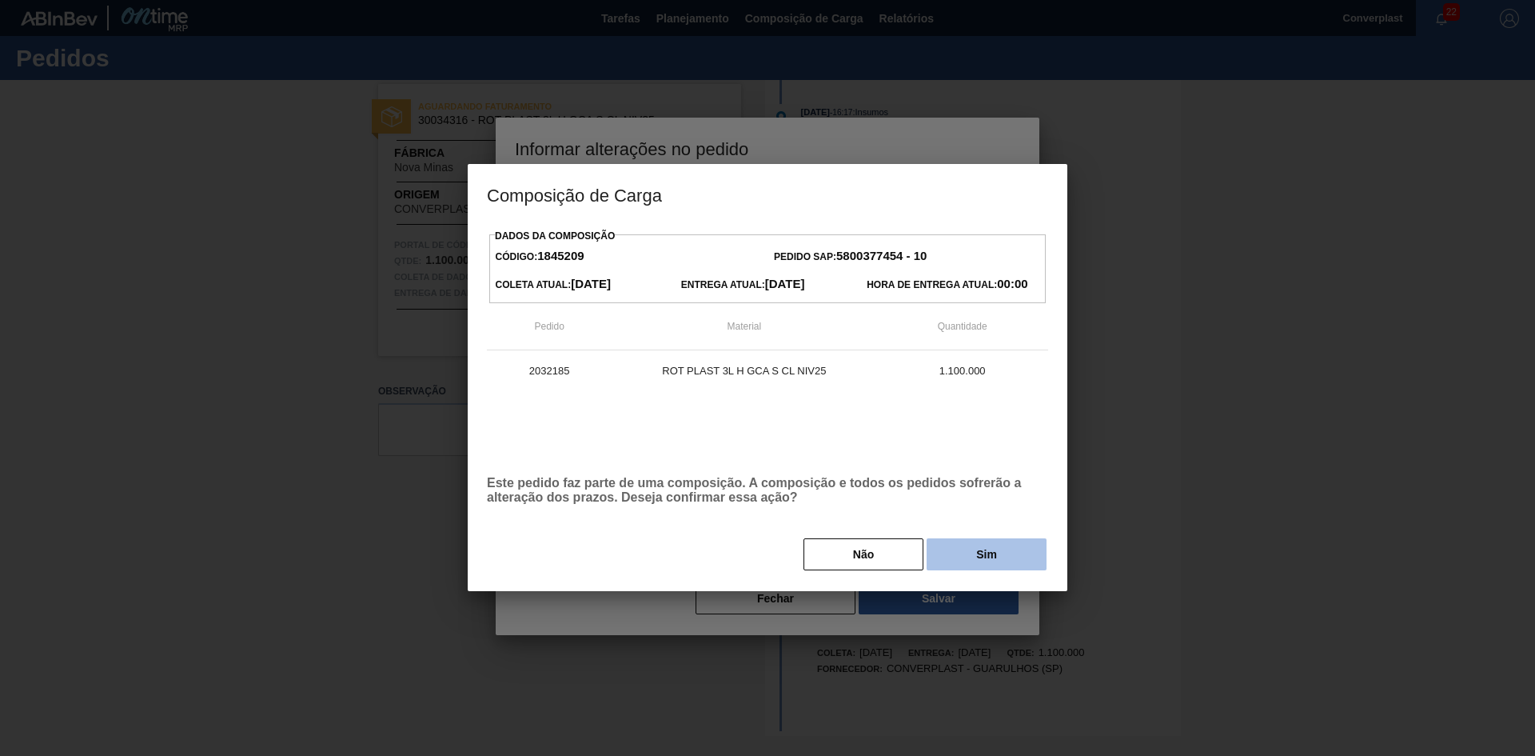
click at [952, 557] on button "Sim" at bounding box center [987, 554] width 120 height 32
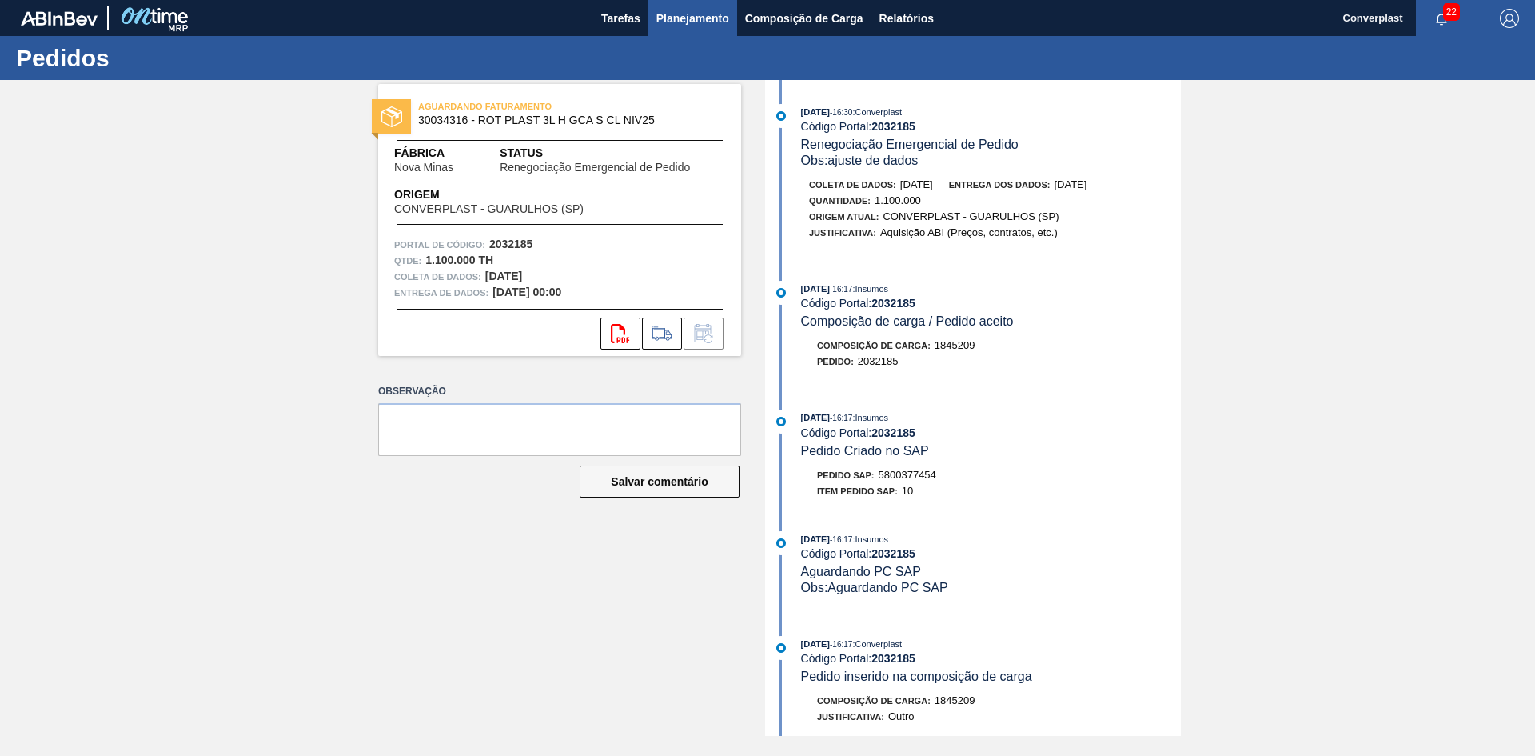
click at [669, 27] on font "Planejamento" at bounding box center [693, 18] width 73 height 19
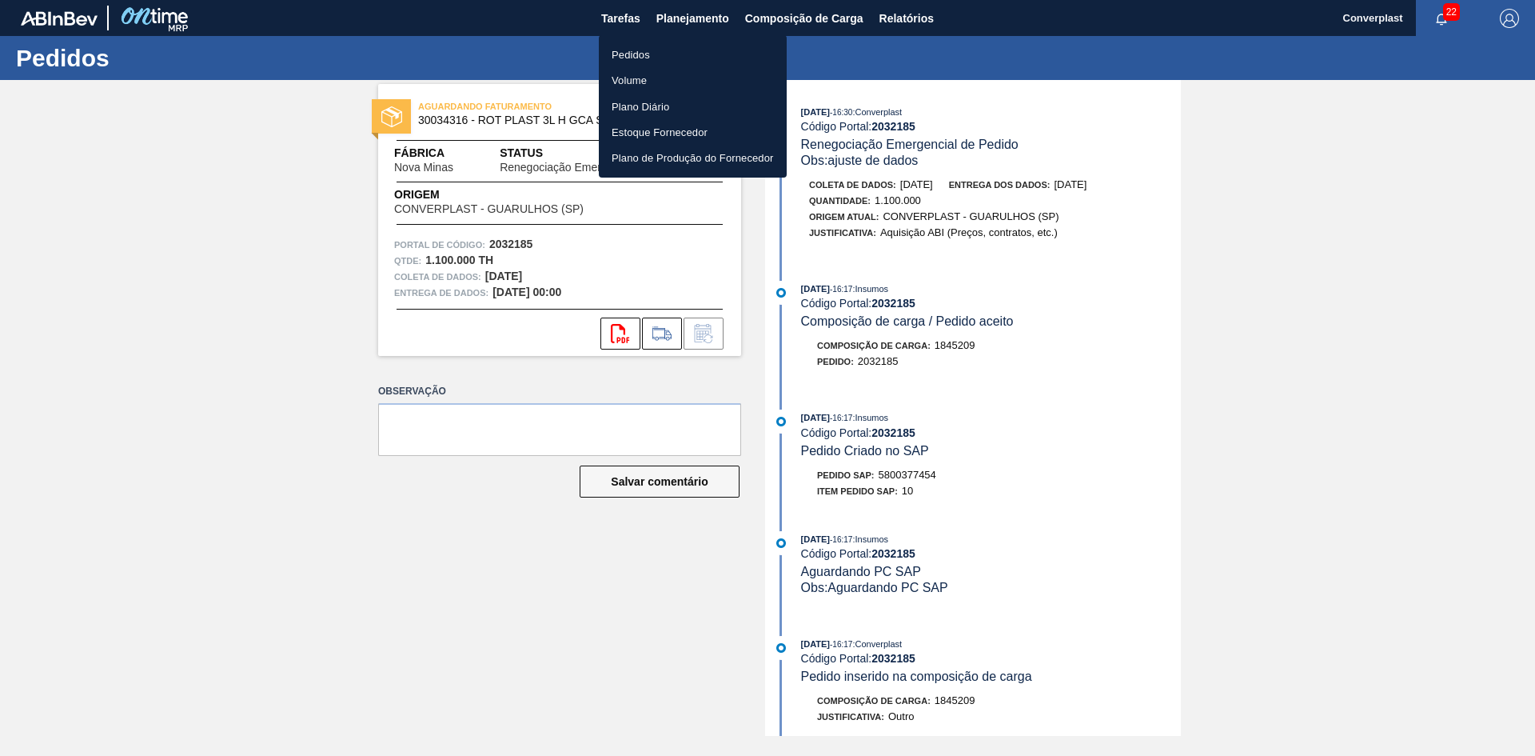
click at [649, 49] on font "Pedidos" at bounding box center [631, 55] width 38 height 12
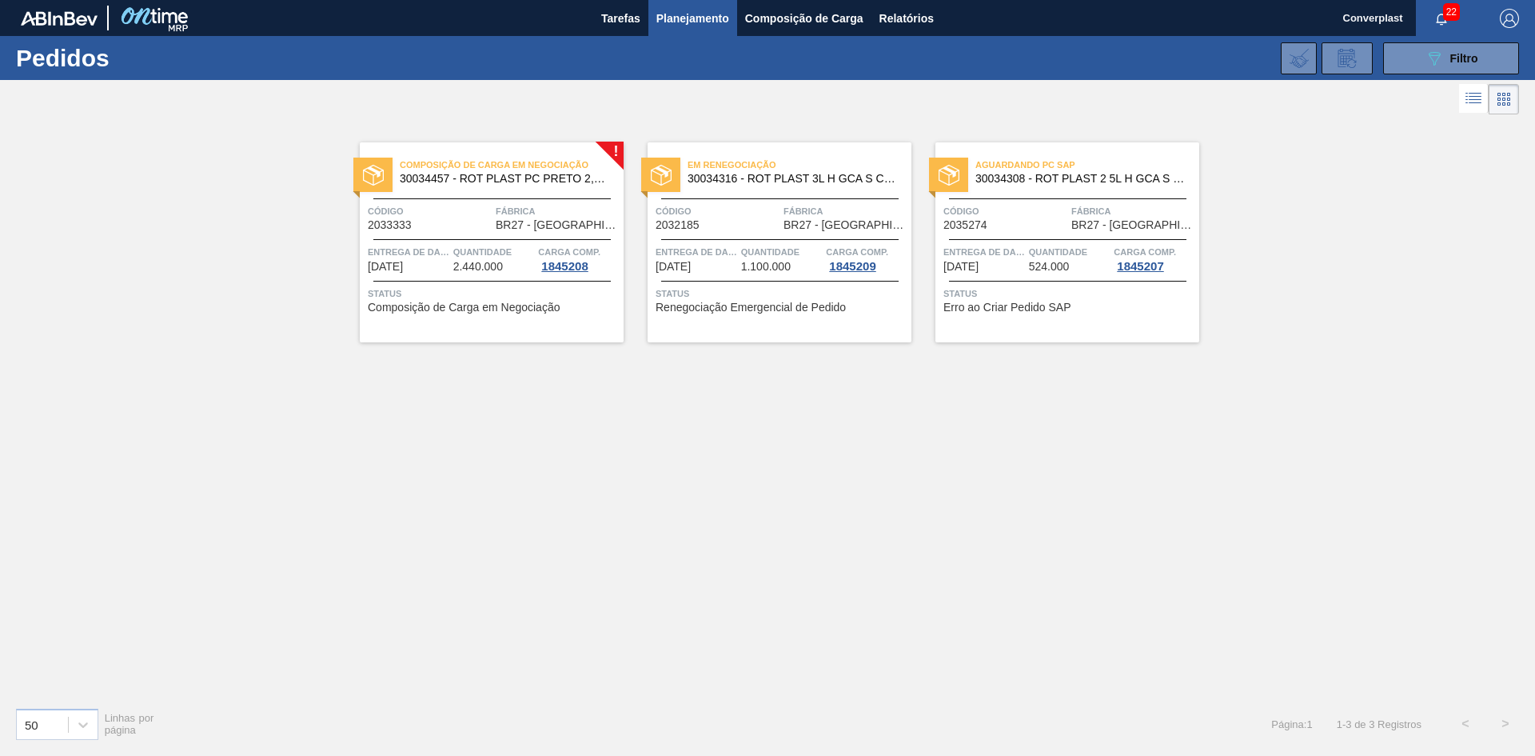
click at [993, 302] on font "Erro ao Criar Pedido SAP" at bounding box center [1008, 307] width 128 height 13
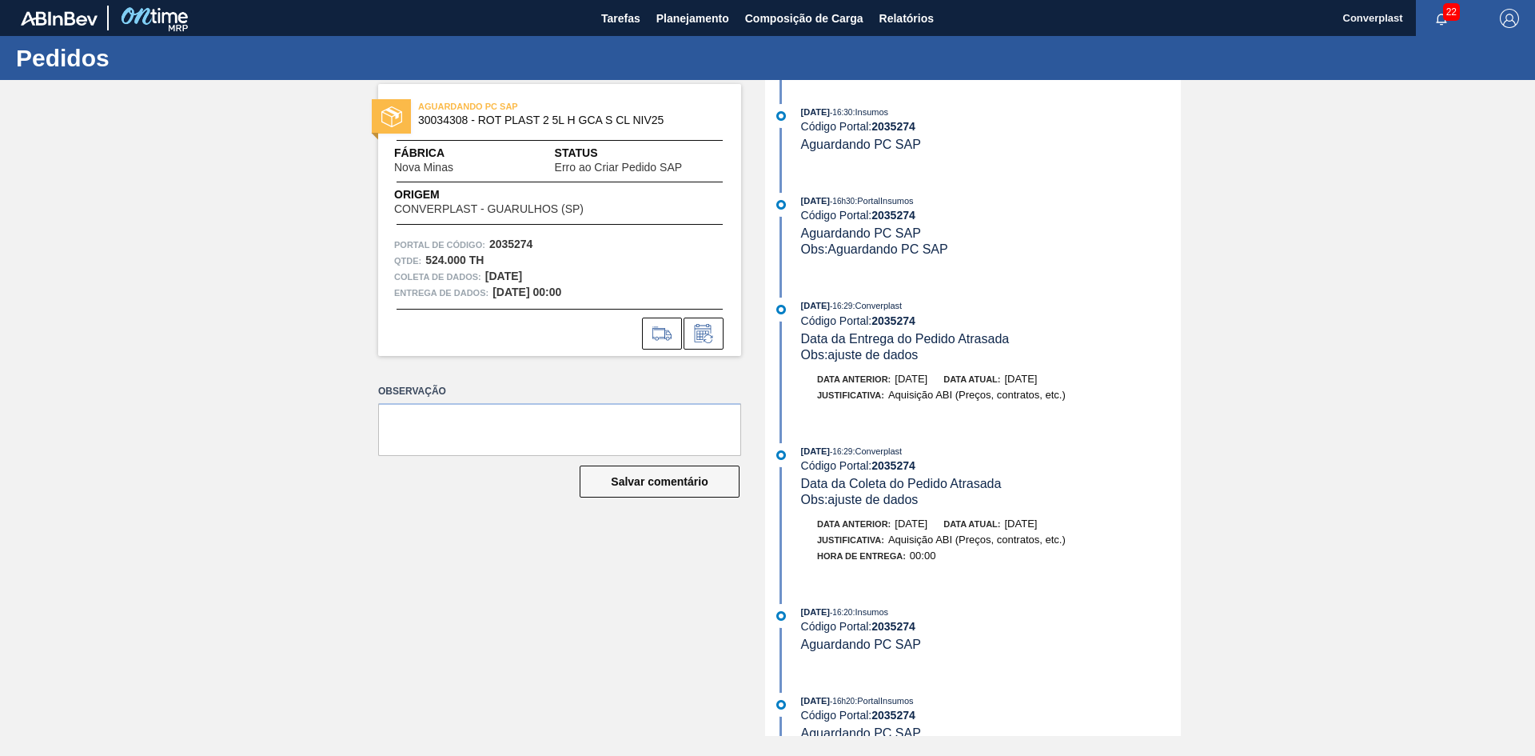
click at [726, 335] on div at bounding box center [559, 333] width 363 height 32
click at [704, 333] on icon at bounding box center [704, 333] width 26 height 19
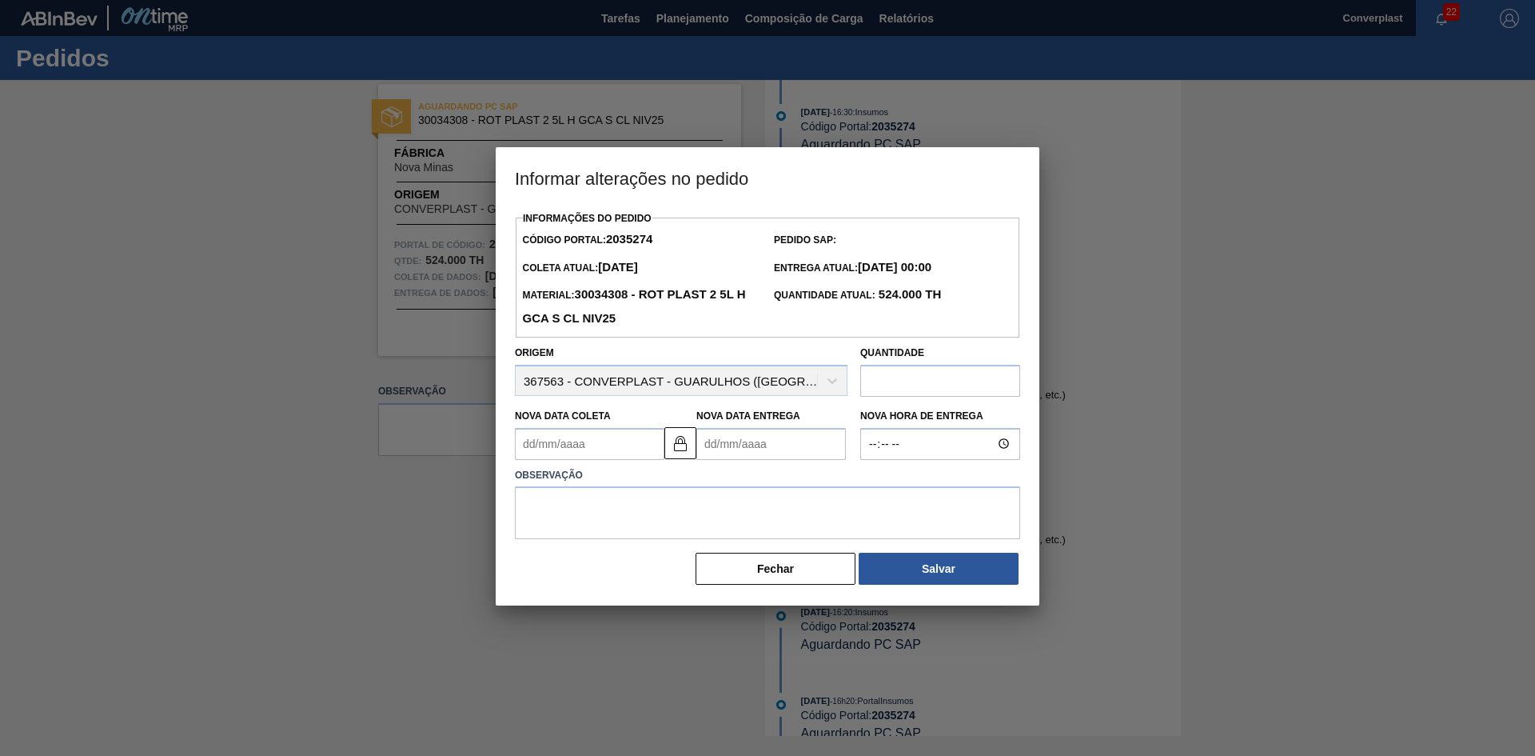
click at [721, 460] on Entrega2035274 "Nova Data Entrega" at bounding box center [772, 444] width 150 height 32
type Coleta2035274 "[DATE]"
type Entrega2035274 "2"
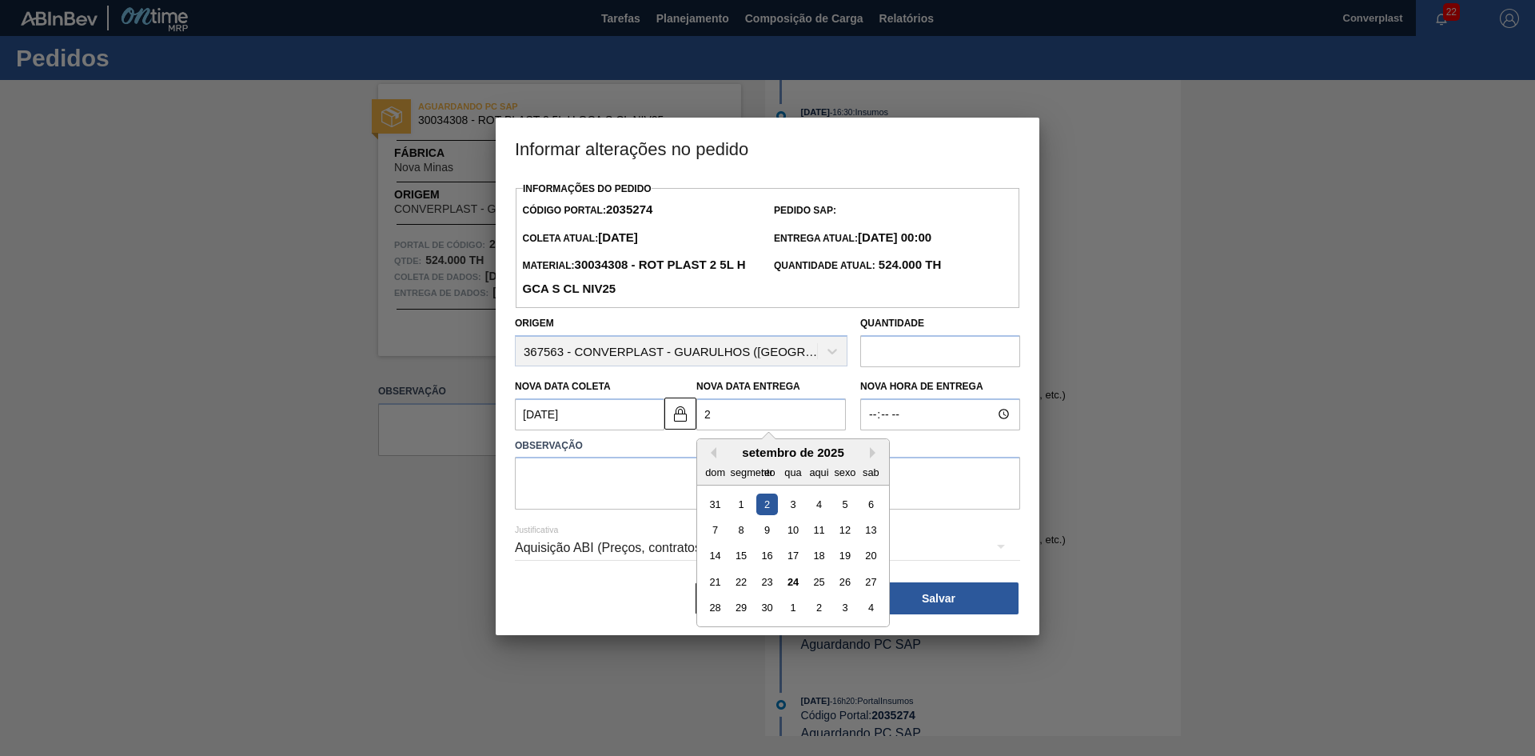
type Coleta2035274 "[DATE]"
type Entrega2035274 "26/"
type Coleta2035274 "[DATE]"
type Entrega2035274 "26/1"
type Coleta2035274 "[DATE]"
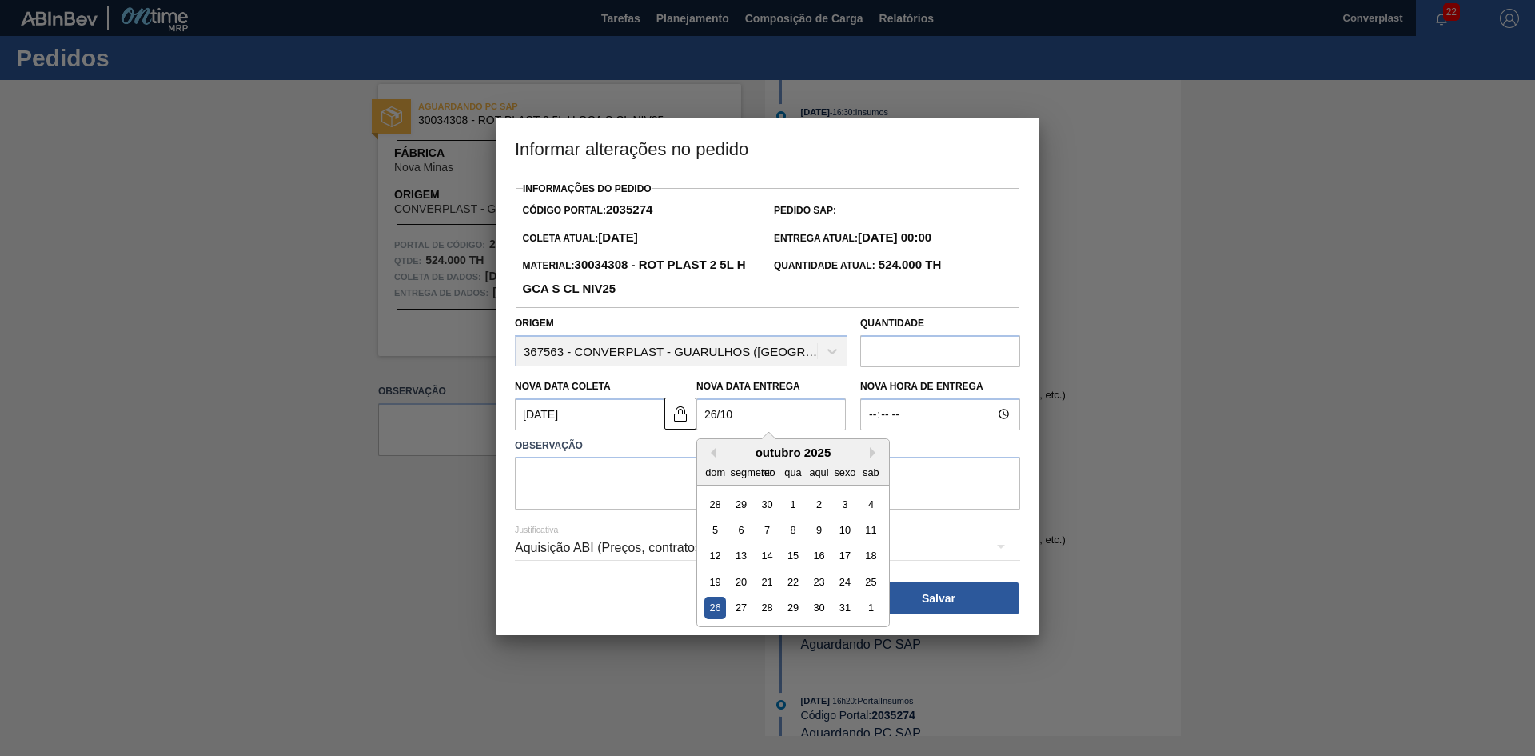
type Entrega2035274 "[DATE]"
click at [631, 485] on textarea at bounding box center [767, 483] width 505 height 53
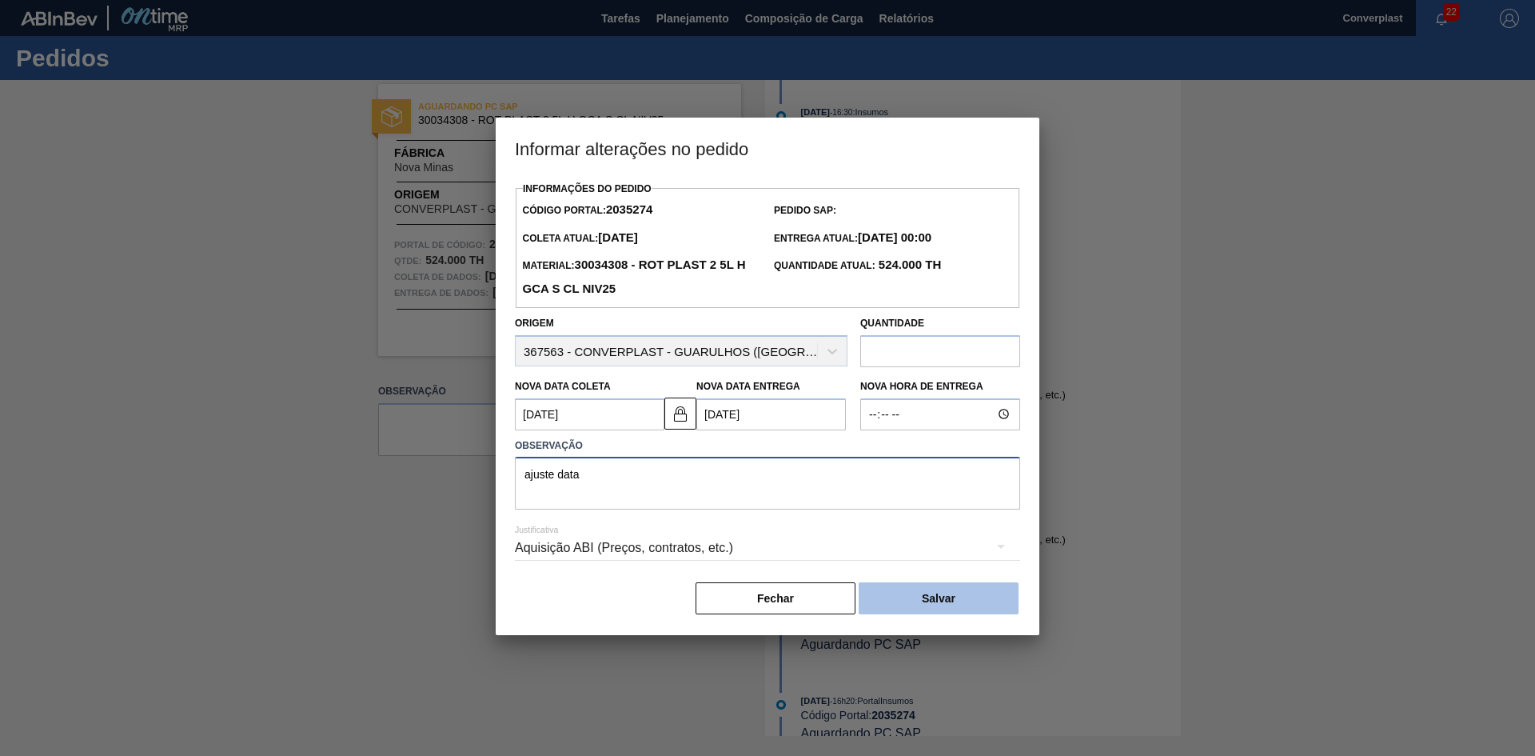
type textarea "ajuste data"
click at [904, 596] on button "Salvar" at bounding box center [939, 598] width 160 height 32
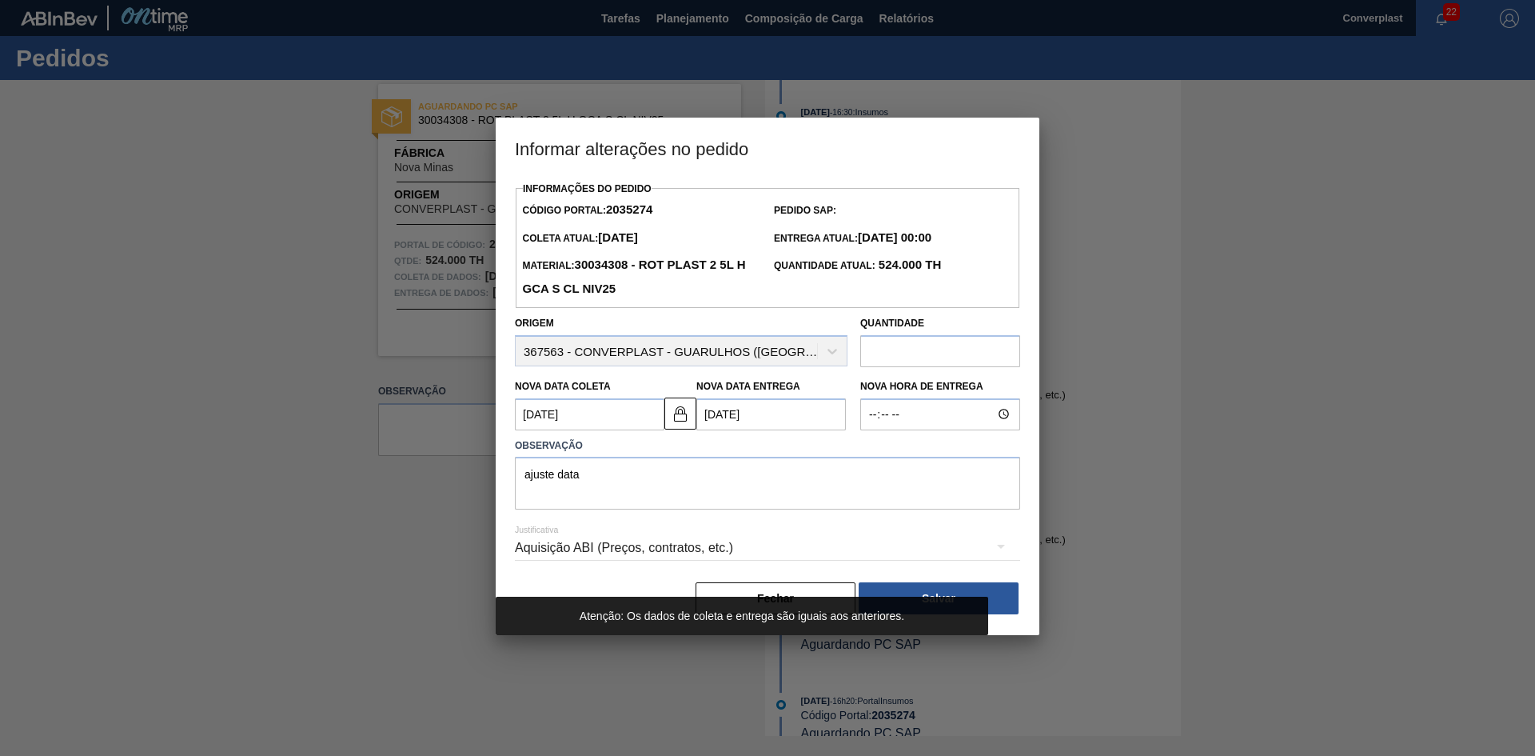
click at [912, 578] on div "Aquisição ABI (Preços, contratos, etc.)" at bounding box center [767, 550] width 505 height 58
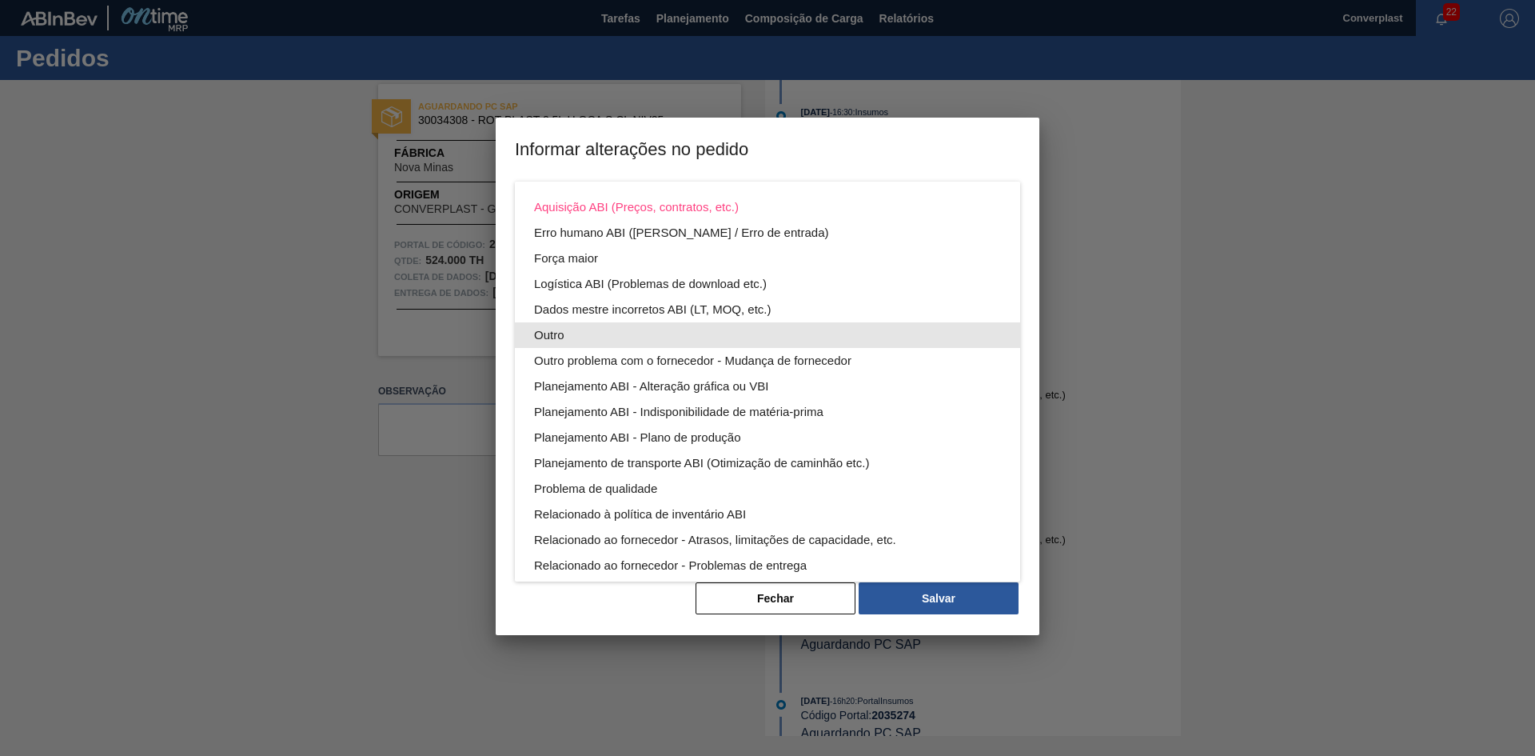
click at [587, 332] on div "Outro" at bounding box center [767, 335] width 467 height 26
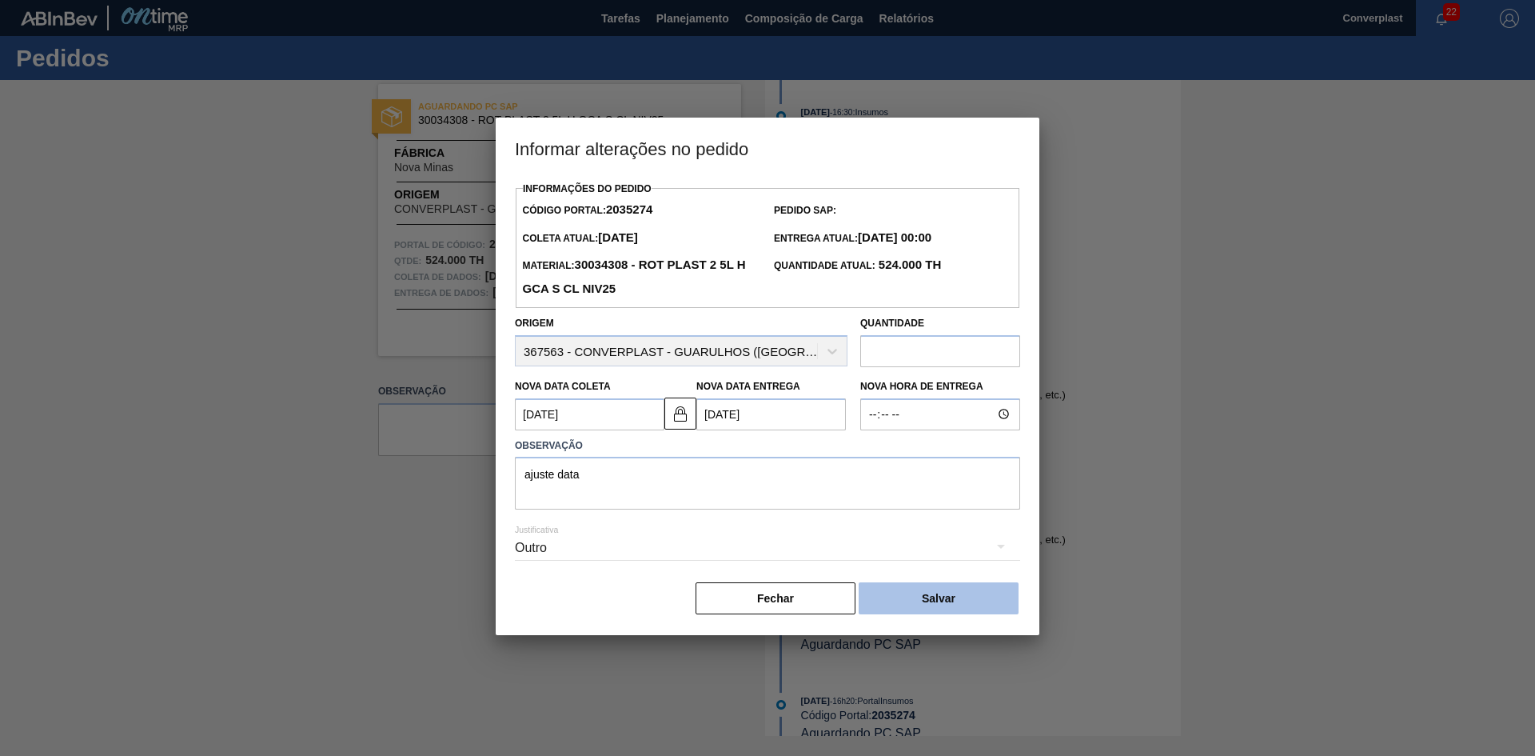
click at [907, 603] on button "Salvar" at bounding box center [939, 598] width 160 height 32
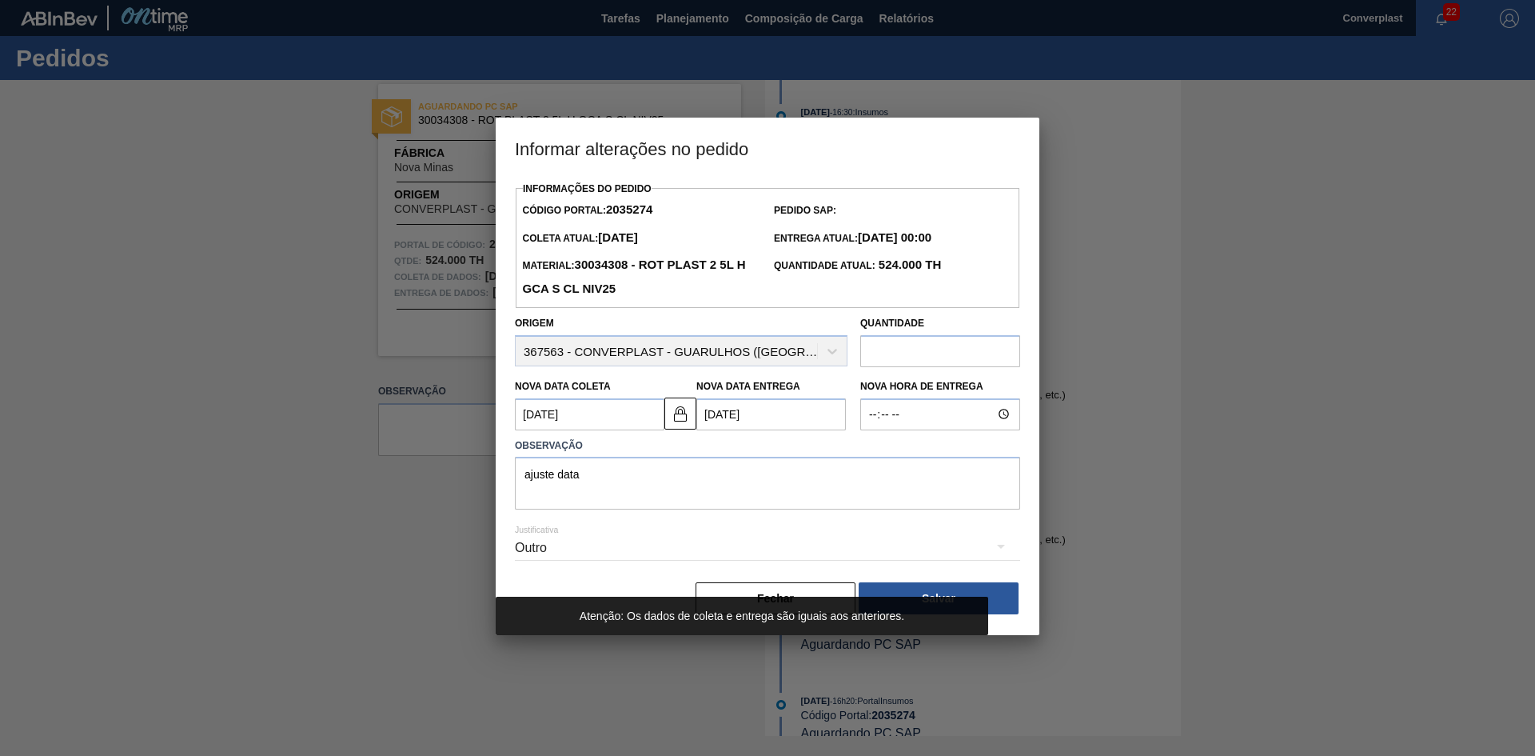
click at [771, 601] on div "Atenção: Os dados de coleta e entrega são iguais aos anteriores." at bounding box center [742, 616] width 454 height 38
click at [1196, 272] on div at bounding box center [767, 378] width 1535 height 756
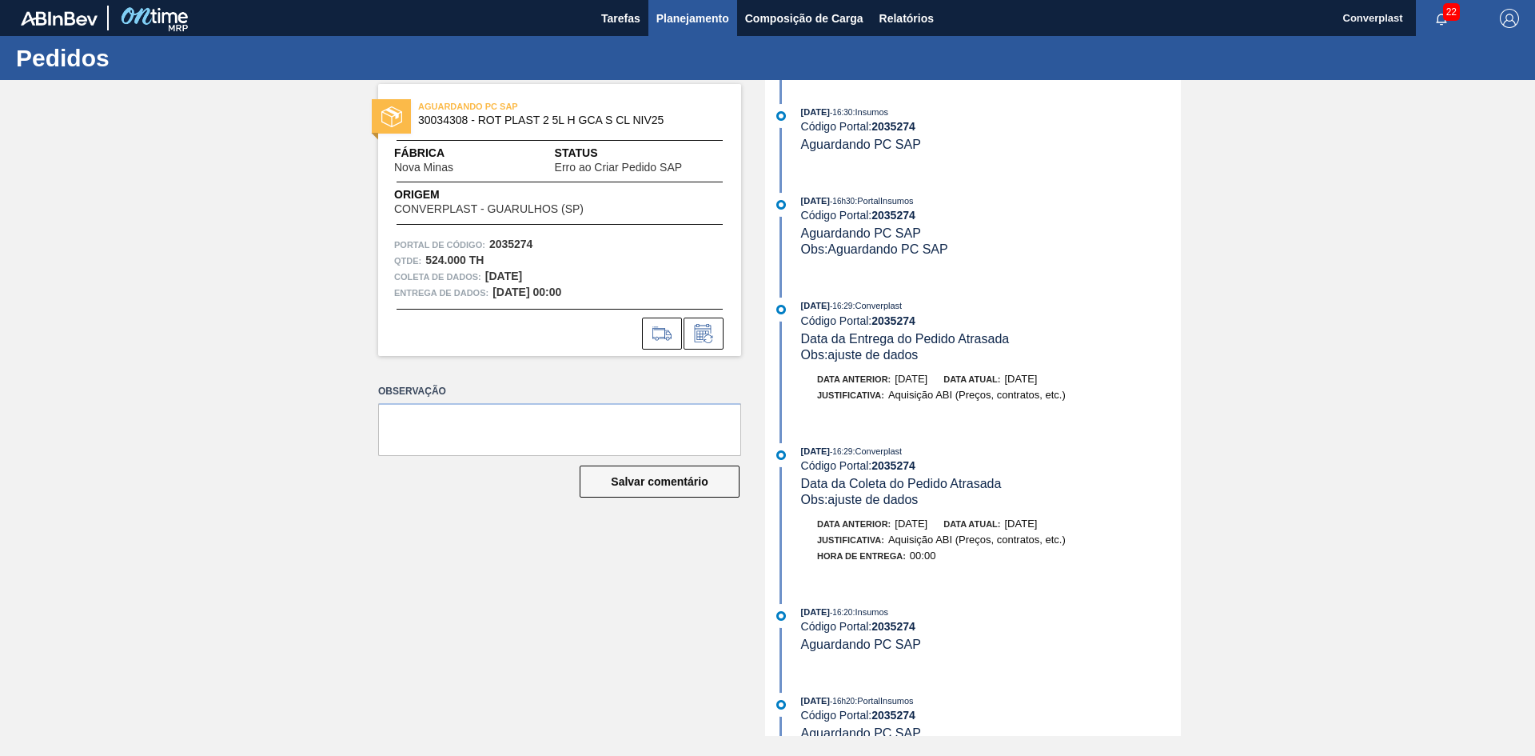
click at [680, 15] on font "Planejamento" at bounding box center [693, 18] width 73 height 13
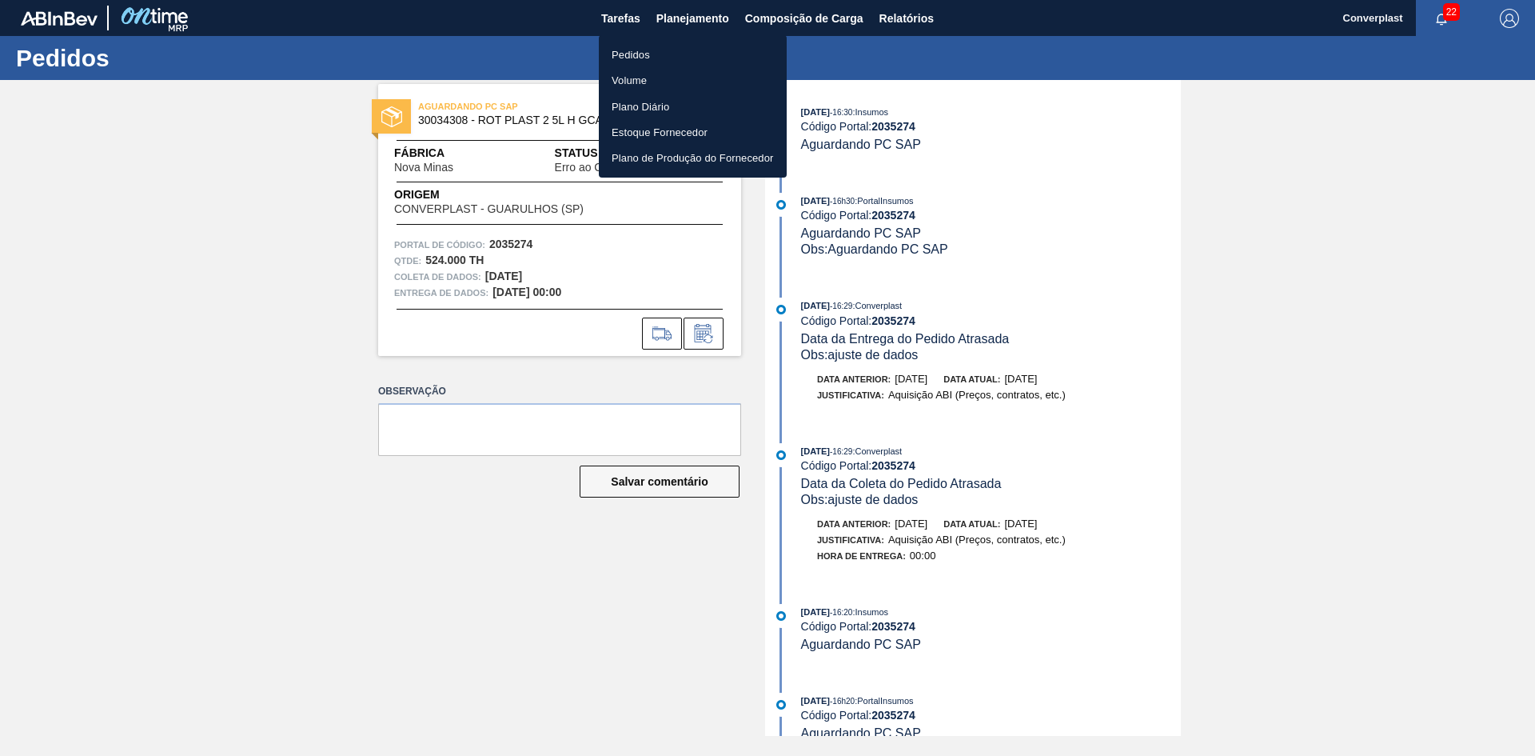
click at [637, 51] on font "Pedidos" at bounding box center [631, 55] width 38 height 12
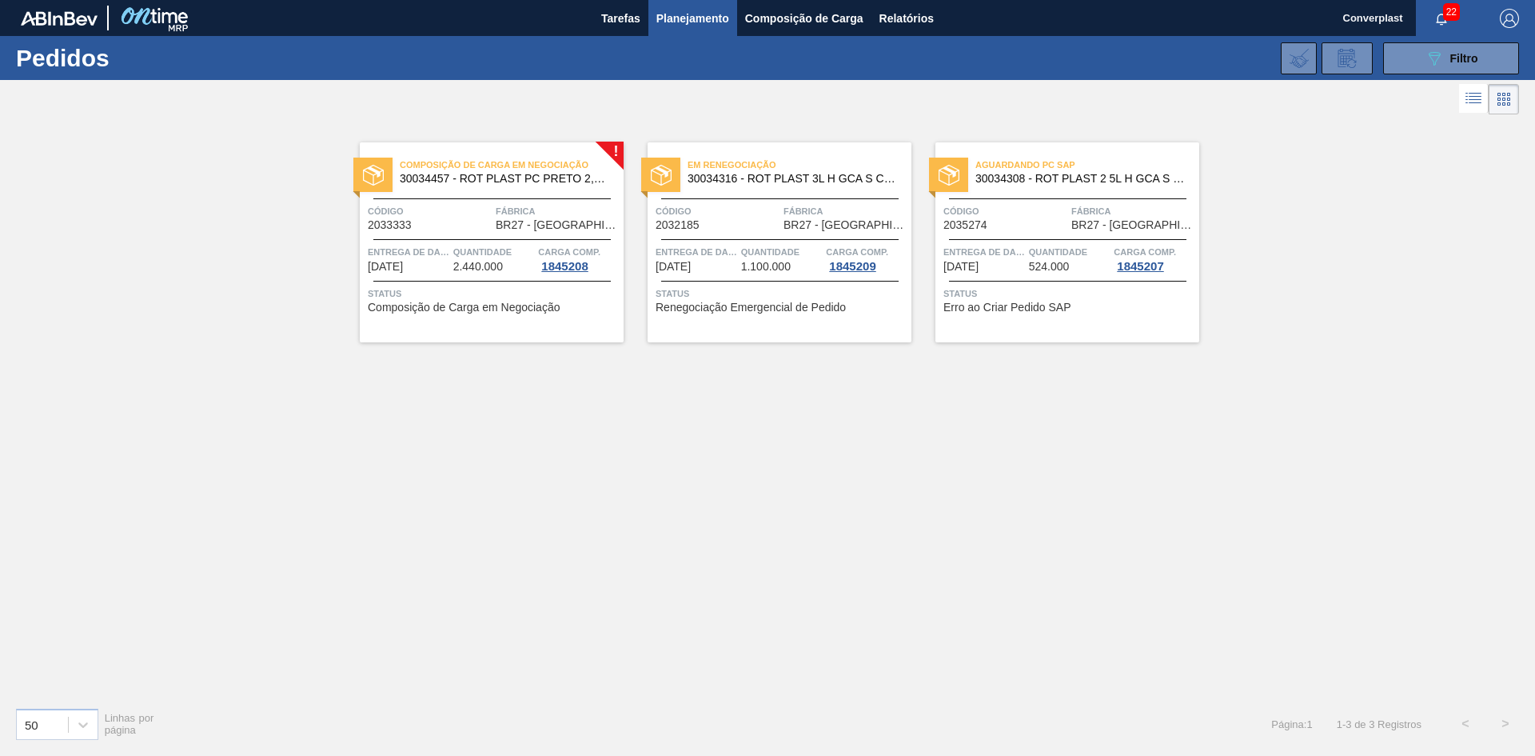
click at [722, 295] on span "Status" at bounding box center [782, 294] width 252 height 16
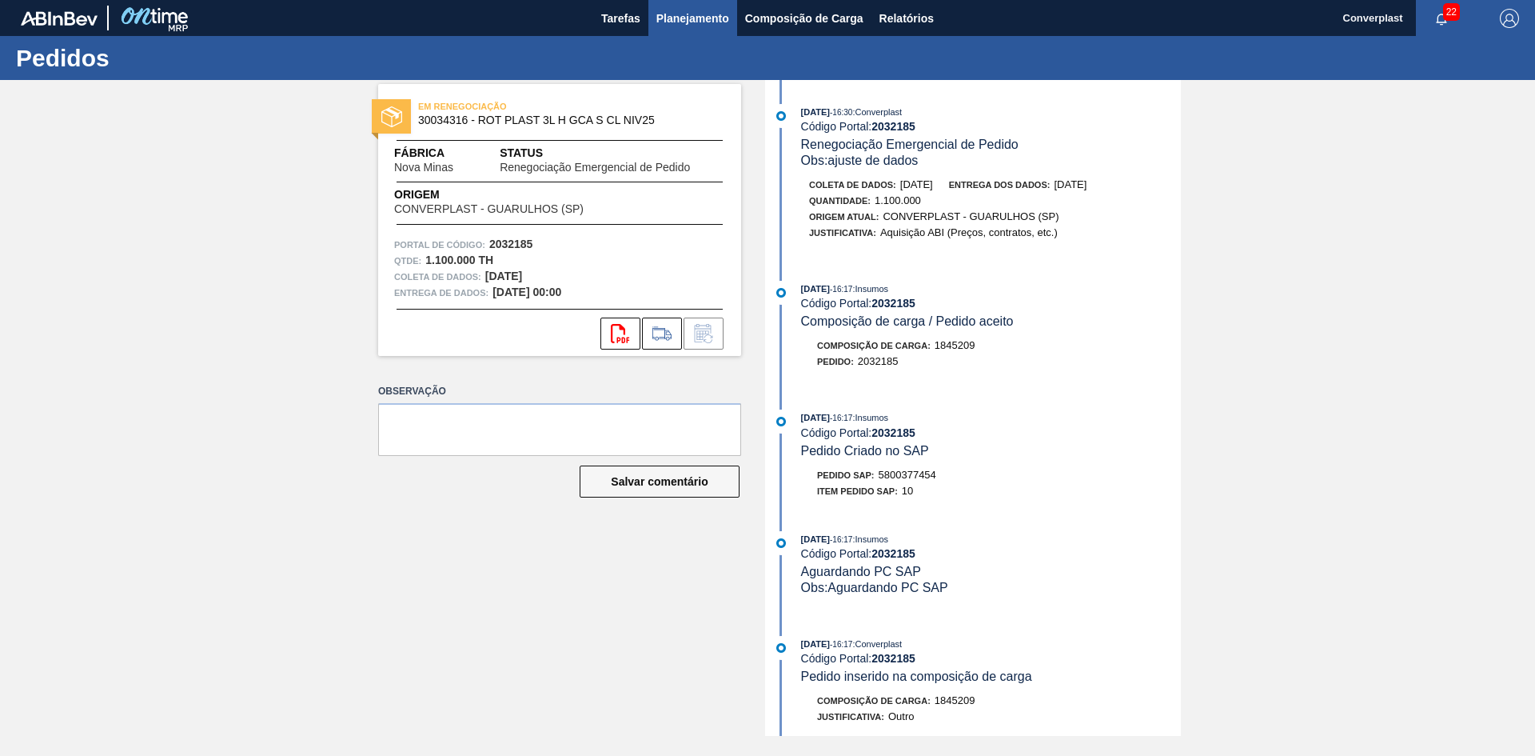
click at [690, 33] on button "Planejamento" at bounding box center [693, 18] width 89 height 36
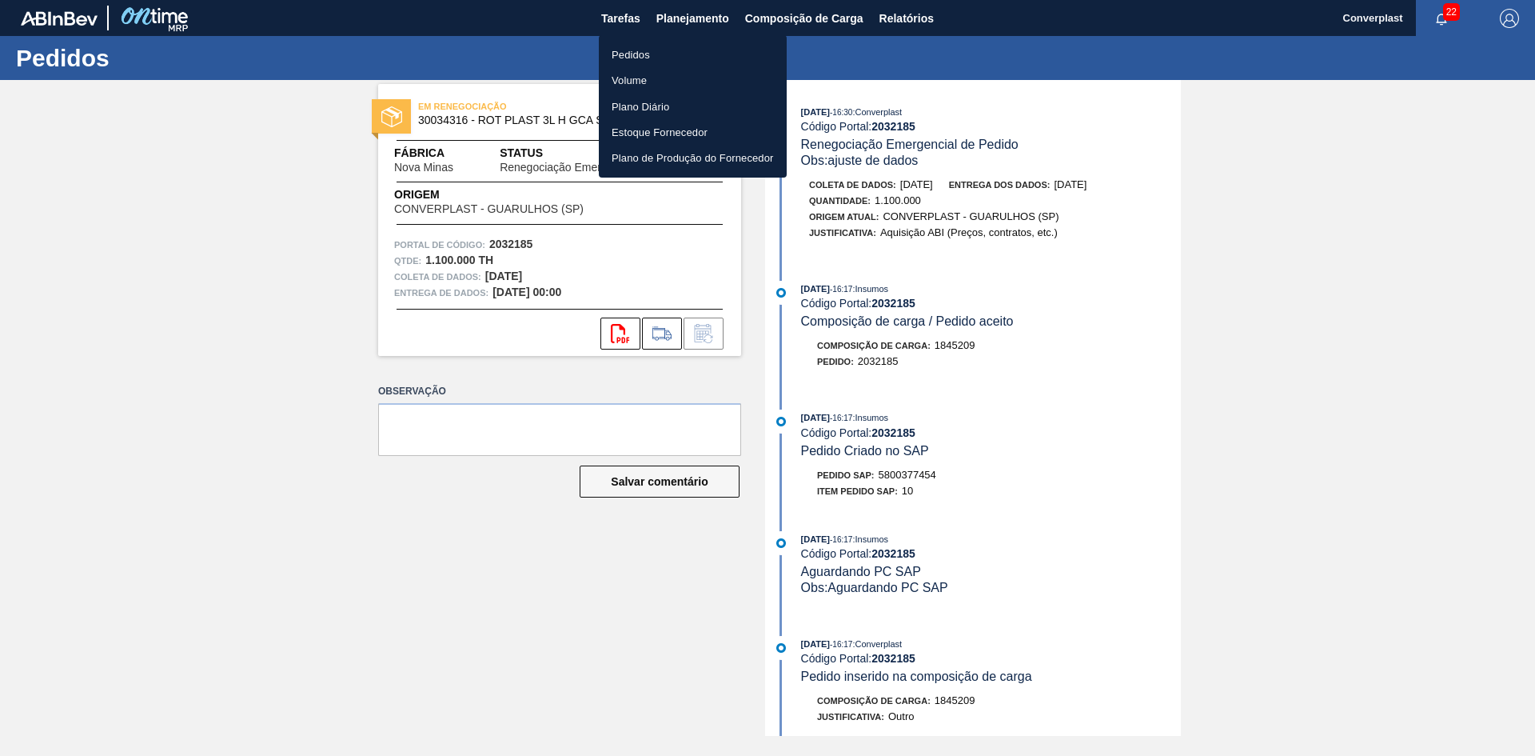
click at [657, 61] on li "Pedidos" at bounding box center [693, 55] width 188 height 26
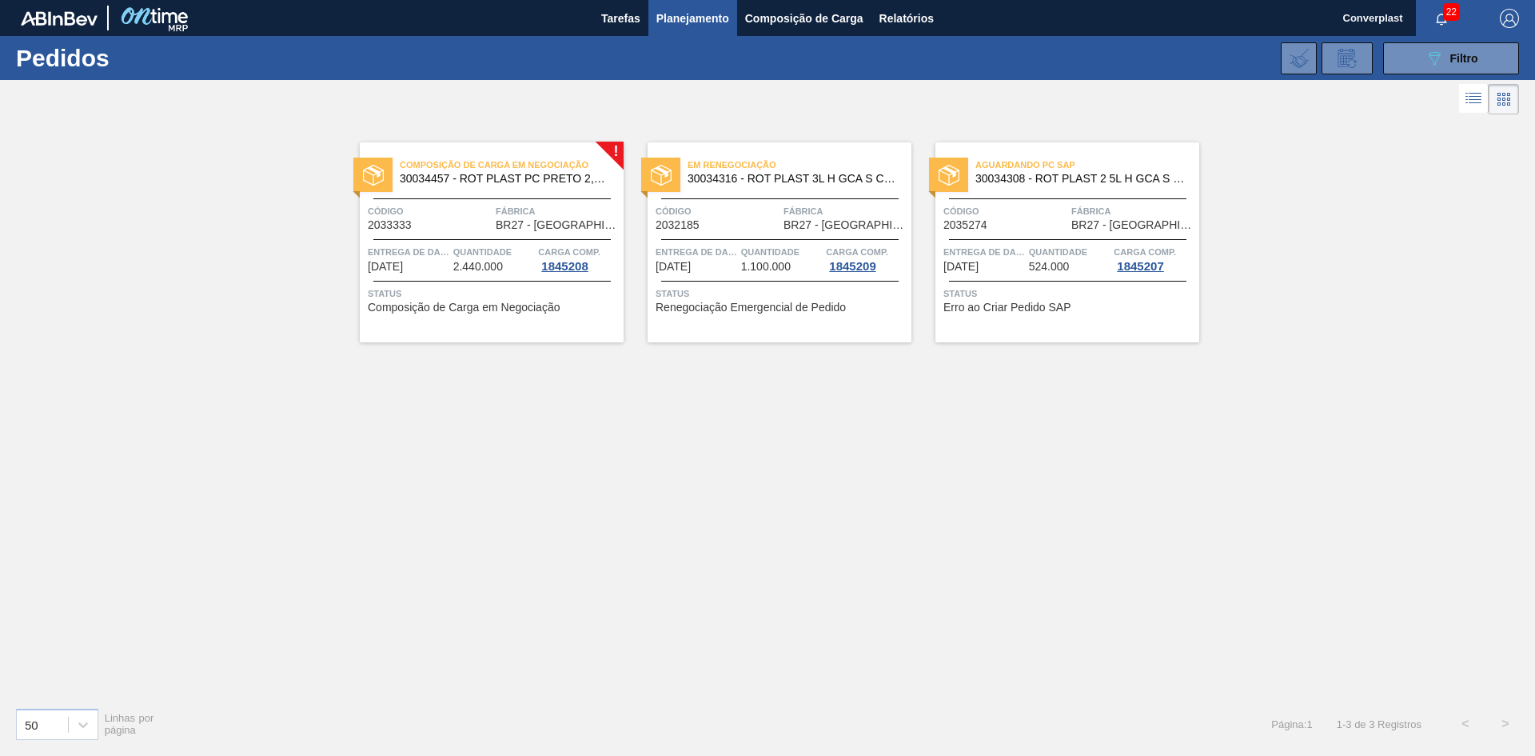
click at [457, 244] on span "Quantidade" at bounding box center [494, 252] width 82 height 16
